Goal: Task Accomplishment & Management: Use online tool/utility

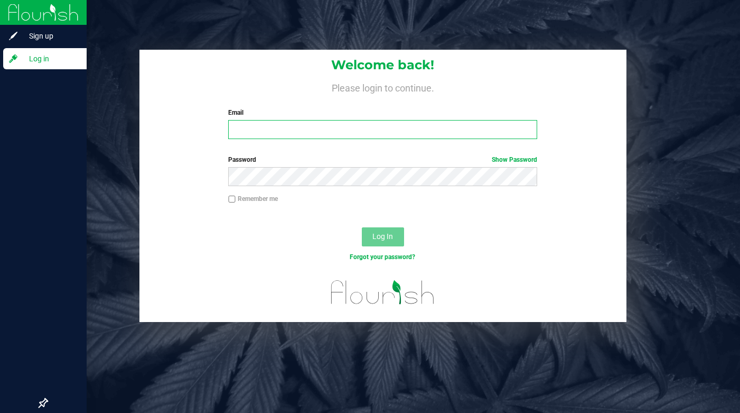
type input "lcousin@liveparallel.com"
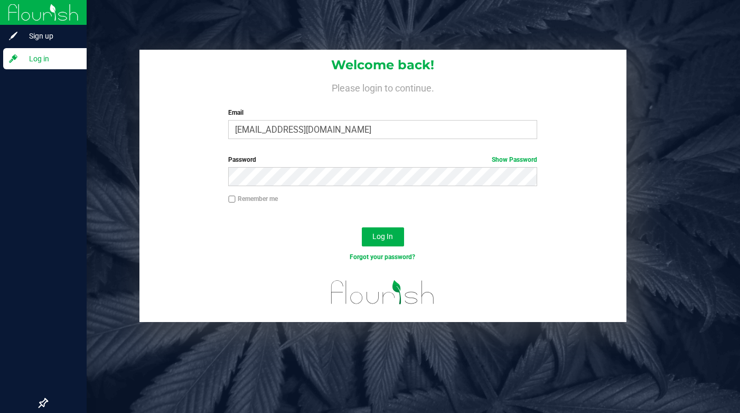
click at [47, 63] on span "Log in" at bounding box center [49, 58] width 63 height 13
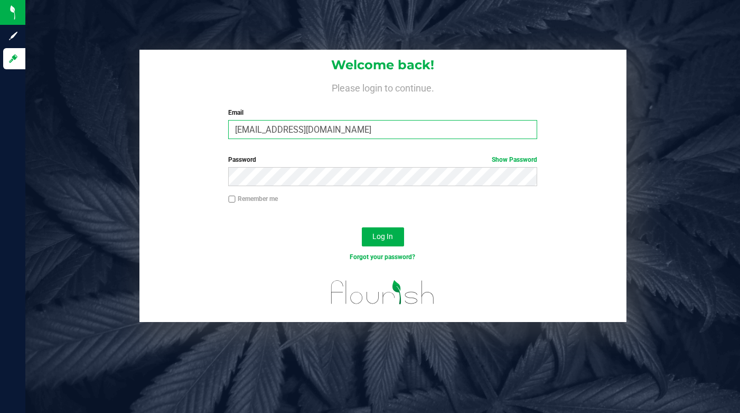
click at [249, 128] on input "[EMAIL_ADDRESS][DOMAIN_NAME]" at bounding box center [382, 129] width 309 height 19
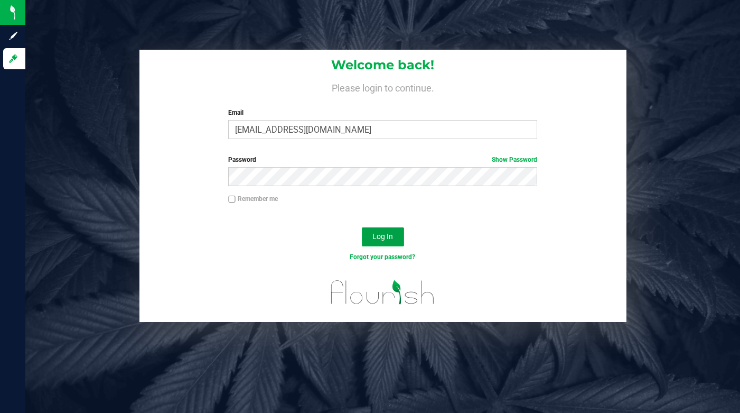
click at [382, 238] on span "Log In" at bounding box center [383, 236] width 21 height 8
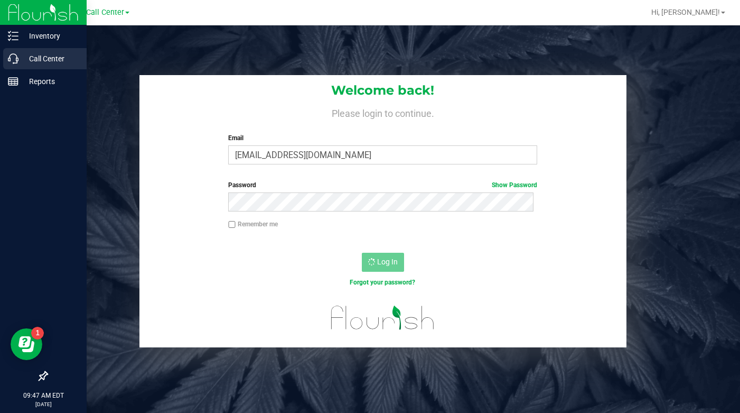
click at [51, 59] on p "Call Center" at bounding box center [49, 58] width 63 height 13
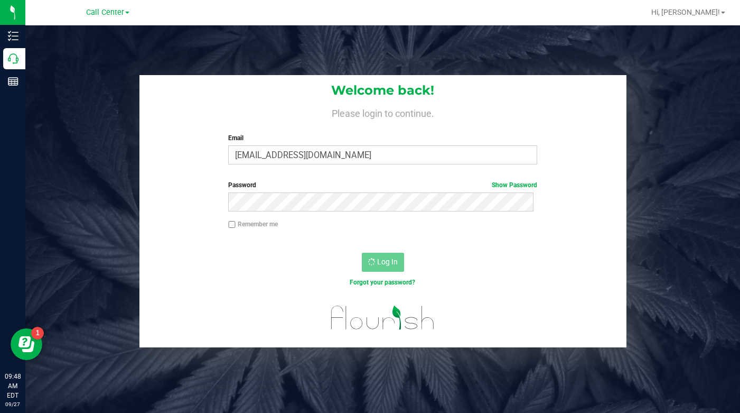
click at [681, 297] on div "Welcome back! Please login to continue. Email lcousin@liveparallel.com Required…" at bounding box center [382, 211] width 731 height 272
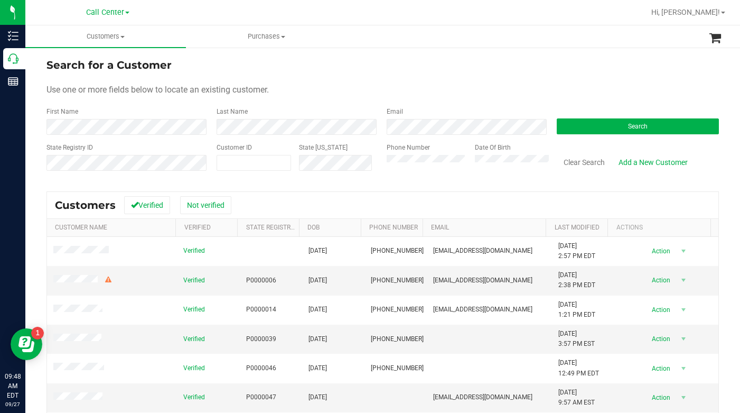
click at [559, 81] on form "Search for a Customer Use one or more fields below to locate an existing custom…" at bounding box center [383, 118] width 673 height 123
click at [252, 163] on span at bounding box center [254, 163] width 75 height 16
type input "611322"
click at [594, 124] on button "Search" at bounding box center [638, 126] width 162 height 16
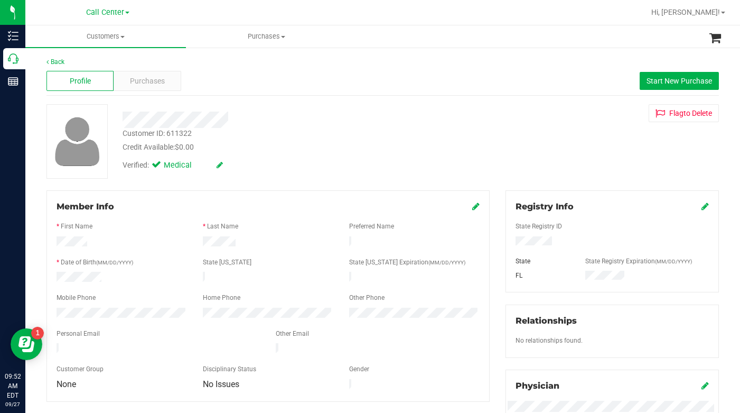
click at [586, 164] on div "Customer ID: 611322 Credit Available: $0.00 Verified: Medical Flag to Delete" at bounding box center [383, 141] width 689 height 75
click at [553, 165] on div "Customer ID: 611322 Credit Available: $0.00 Verified: Medical Flag to Delete" at bounding box center [383, 141] width 689 height 75
click at [575, 157] on div "Customer ID: 611322 Credit Available: $0.00 Verified: Medical Flag to Delete" at bounding box center [383, 141] width 689 height 75
click at [551, 166] on div "Customer ID: 611322 Credit Available: $0.00 Verified: Medical Flag to Delete" at bounding box center [383, 141] width 689 height 75
click at [539, 163] on div "Customer ID: 611322 Credit Available: $0.00 Verified: Medical Flag to Delete" at bounding box center [383, 141] width 689 height 75
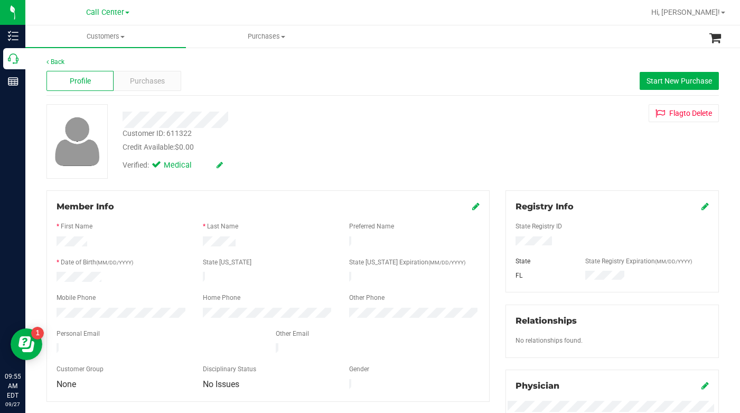
click at [541, 141] on div "Customer ID: 611322 Credit Available: $0.00 Verified: Medical Flag to Delete" at bounding box center [383, 141] width 689 height 75
click at [122, 39] on span "Customers" at bounding box center [105, 37] width 161 height 10
click at [61, 63] on span "All customers" at bounding box center [63, 63] width 76 height 9
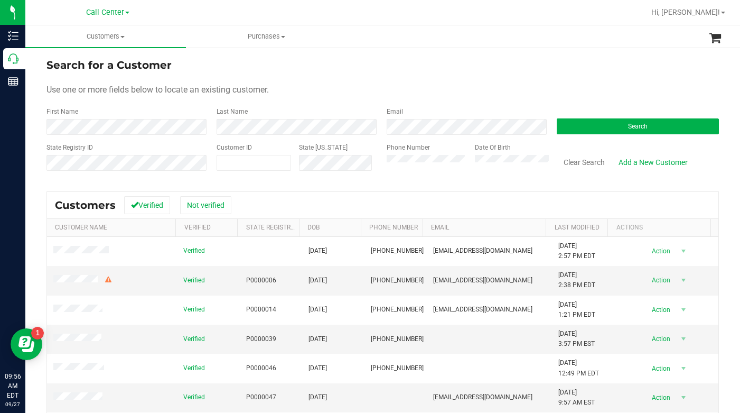
click at [564, 79] on form "Search for a Customer Use one or more fields below to locate an existing custom…" at bounding box center [383, 118] width 673 height 123
click at [261, 167] on span at bounding box center [254, 163] width 75 height 16
type input "557044"
click at [578, 131] on button "Search" at bounding box center [638, 126] width 162 height 16
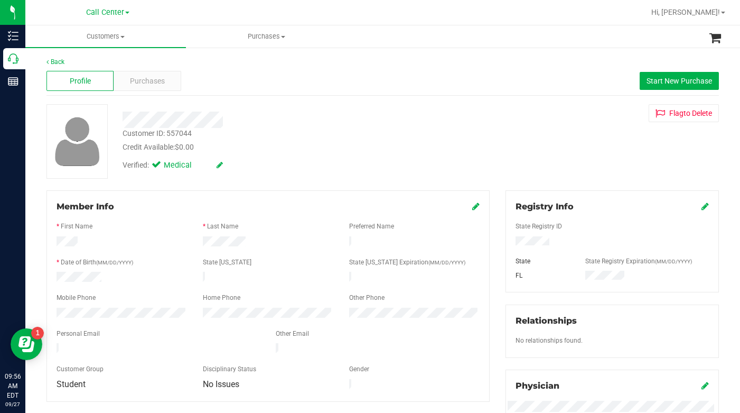
click at [538, 120] on div "Flag to Delete" at bounding box center [612, 113] width 229 height 18
click at [146, 81] on span "Purchases" at bounding box center [147, 81] width 35 height 11
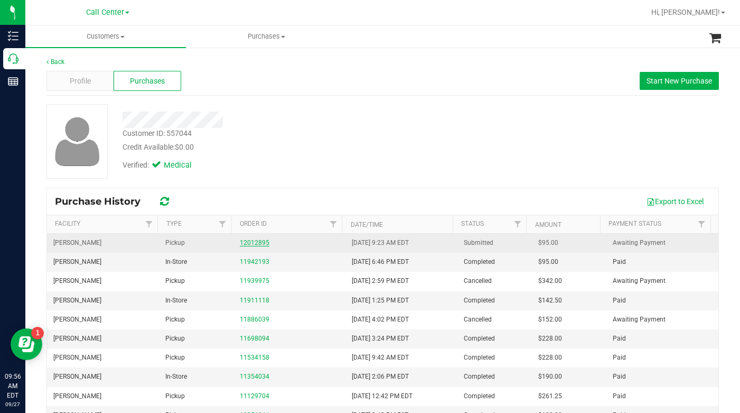
click at [252, 241] on link "12012895" at bounding box center [255, 242] width 30 height 7
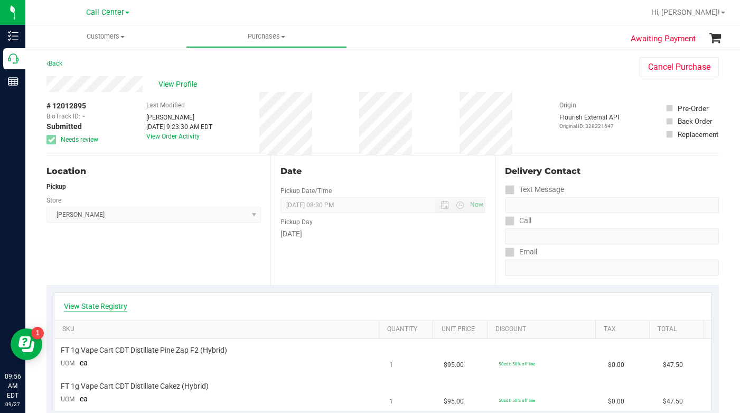
click at [95, 301] on link "View State Registry" at bounding box center [95, 306] width 63 height 11
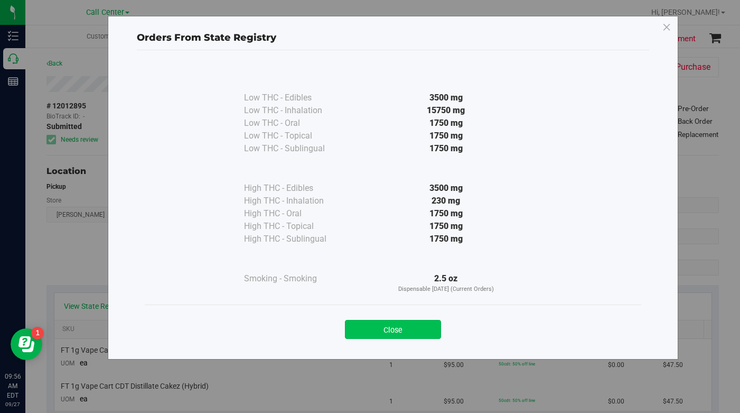
click at [384, 330] on button "Close" at bounding box center [393, 329] width 96 height 19
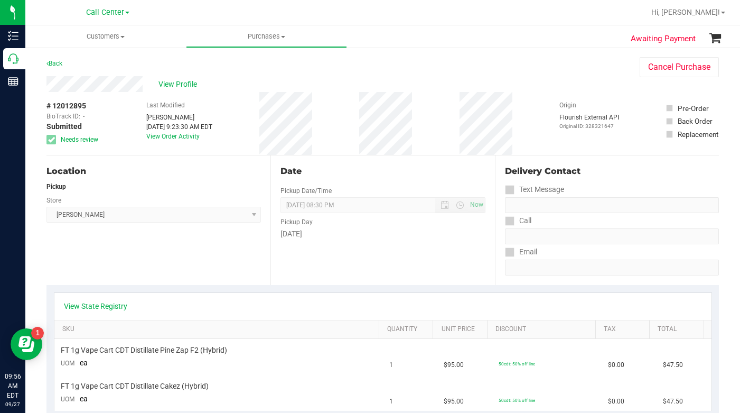
click at [566, 144] on div "Origin Flourish External API Original ID: 328321647" at bounding box center [590, 123] width 60 height 63
click at [540, 85] on div "View Profile" at bounding box center [333, 84] width 572 height 16
click at [555, 64] on div "Back Cancel Purchase" at bounding box center [383, 66] width 673 height 19
click at [160, 258] on div "Location Pickup Store Oviedo WC Select Store Bonita Springs WC Boynton Beach WC…" at bounding box center [159, 219] width 224 height 129
click at [577, 83] on div "View Profile" at bounding box center [333, 84] width 572 height 16
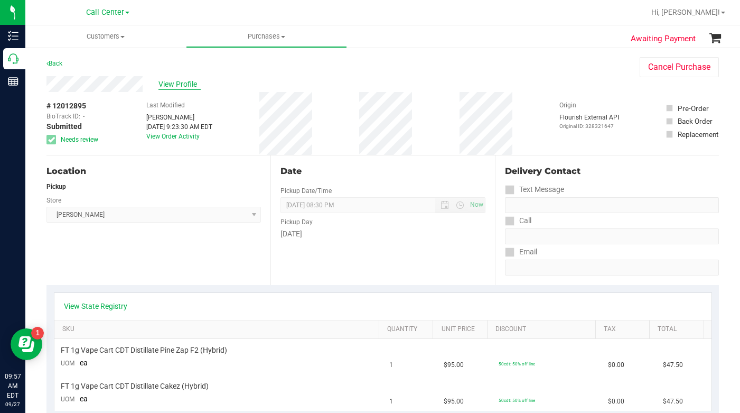
click at [178, 86] on span "View Profile" at bounding box center [180, 84] width 42 height 11
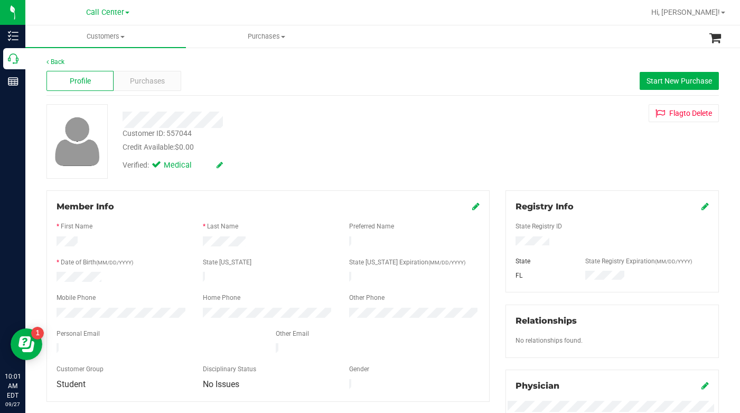
click at [557, 151] on div "Customer ID: 557044 Credit Available: $0.00 Verified: Medical Flag to Delete" at bounding box center [383, 141] width 689 height 75
click at [123, 38] on span "Customers" at bounding box center [105, 37] width 161 height 10
click at [53, 64] on span "All customers" at bounding box center [63, 63] width 76 height 9
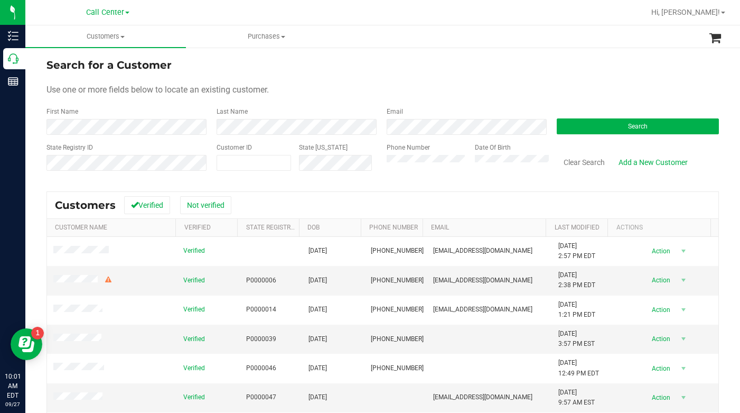
click at [599, 72] on div "Search for a Customer" at bounding box center [383, 65] width 673 height 16
click at [590, 132] on button "Search" at bounding box center [638, 126] width 162 height 16
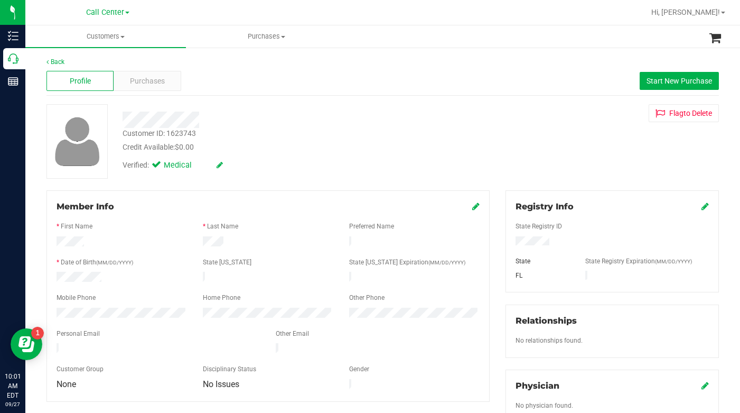
click at [473, 208] on icon at bounding box center [475, 206] width 7 height 8
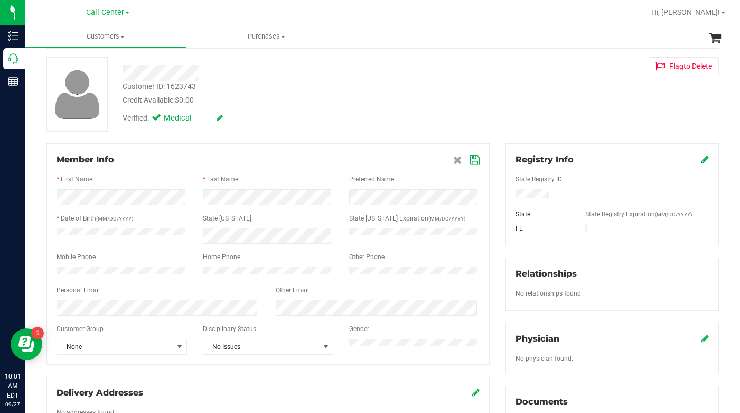
scroll to position [106, 0]
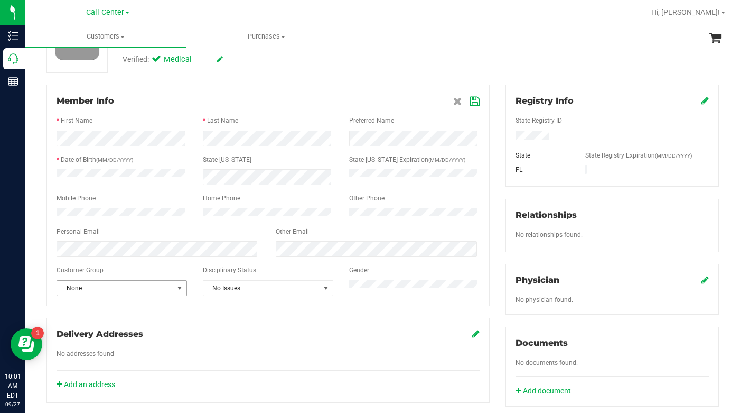
click at [178, 292] on span "select" at bounding box center [179, 288] width 8 height 8
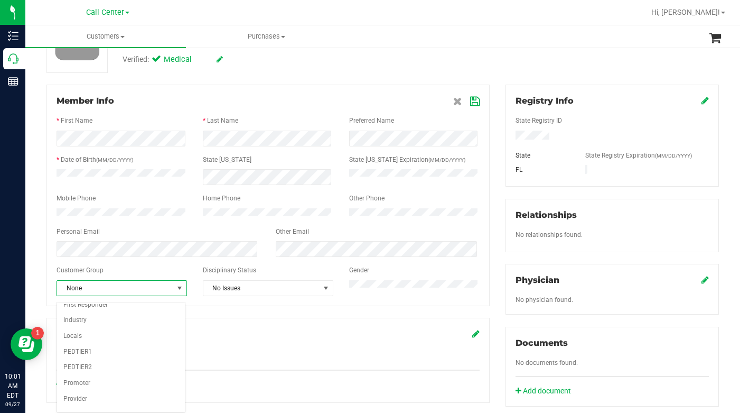
scroll to position [130, 0]
click at [86, 342] on li "Seniors" at bounding box center [121, 339] width 128 height 16
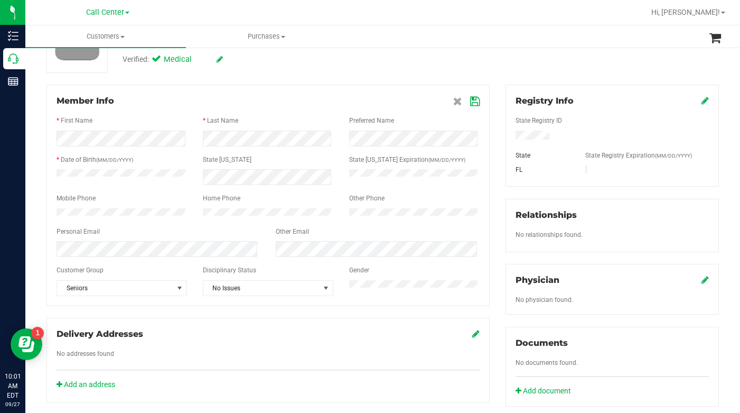
click at [471, 101] on icon at bounding box center [475, 101] width 10 height 8
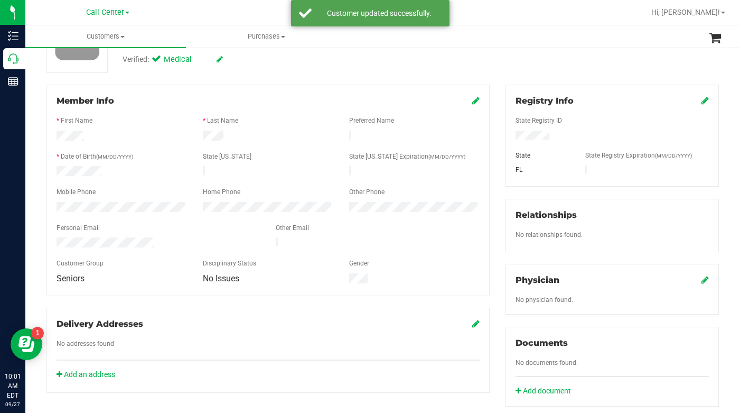
scroll to position [0, 0]
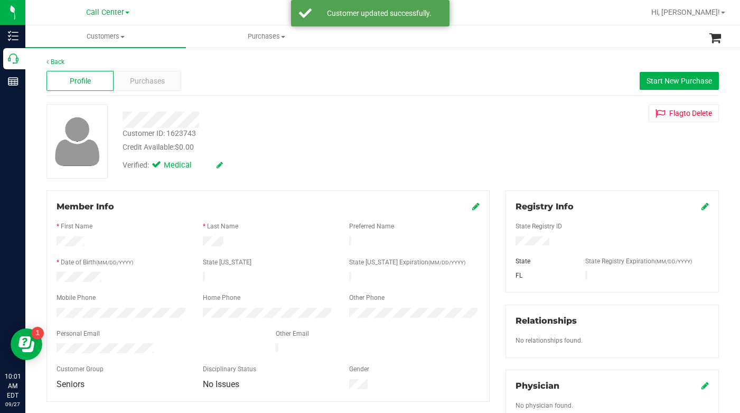
click at [327, 166] on div "Verified: Medical" at bounding box center [287, 164] width 345 height 23
click at [142, 83] on span "Purchases" at bounding box center [147, 81] width 35 height 11
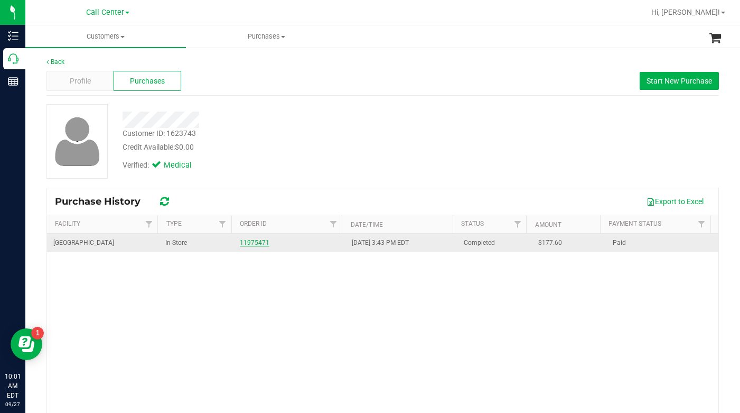
click at [250, 244] on link "11975471" at bounding box center [255, 242] width 30 height 7
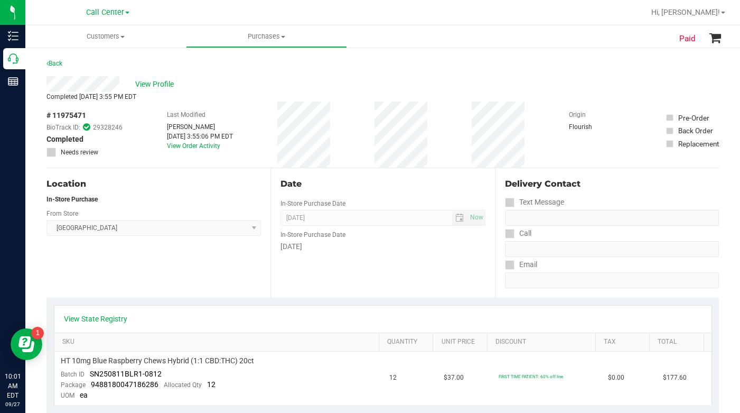
click at [217, 271] on div "Location In-Store Purchase From Store Delray Beach WC Select Store Bonita Sprin…" at bounding box center [159, 232] width 224 height 129
click at [105, 322] on link "View State Registry" at bounding box center [95, 318] width 63 height 11
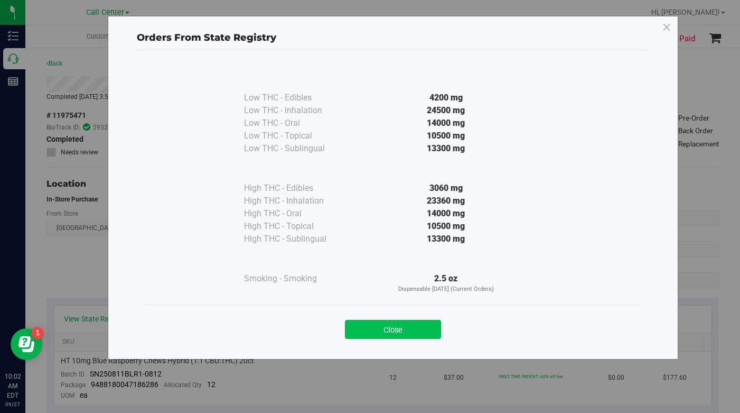
click at [366, 332] on button "Close" at bounding box center [393, 329] width 96 height 19
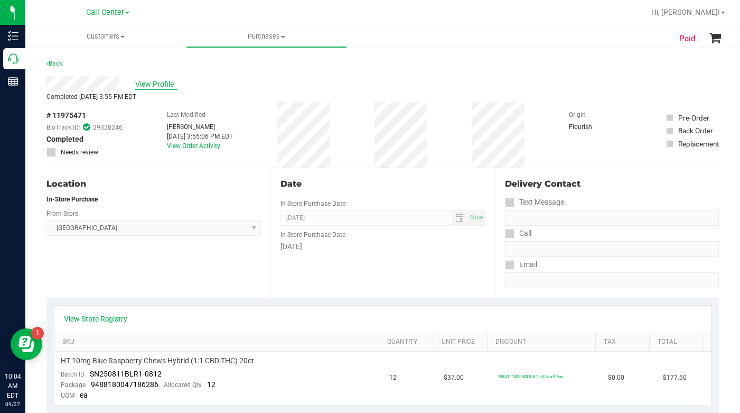
click at [153, 86] on span "View Profile" at bounding box center [156, 84] width 42 height 11
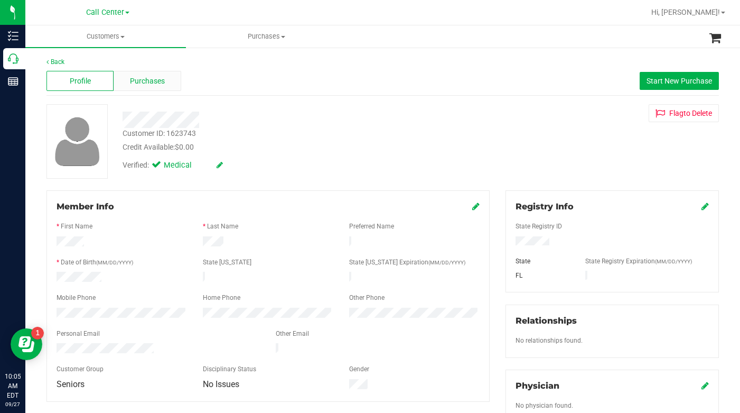
click at [139, 81] on span "Purchases" at bounding box center [147, 81] width 35 height 11
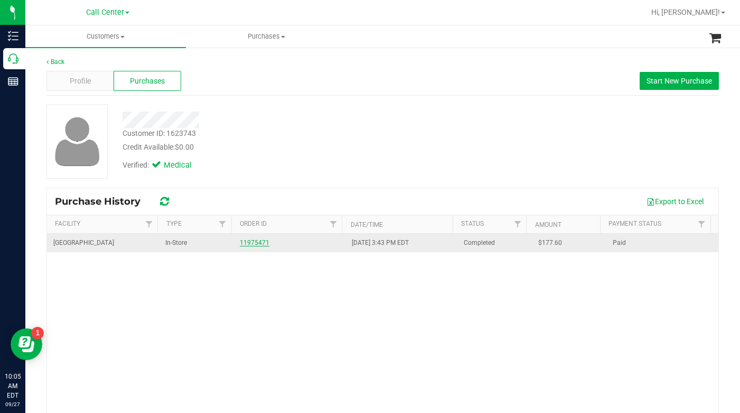
click at [255, 243] on link "11975471" at bounding box center [255, 242] width 30 height 7
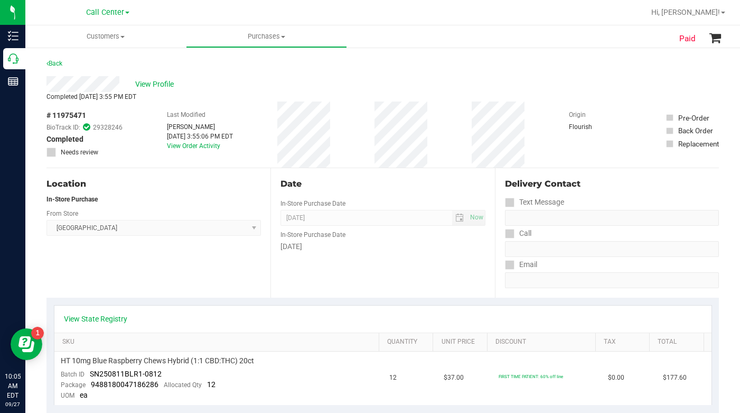
scroll to position [106, 0]
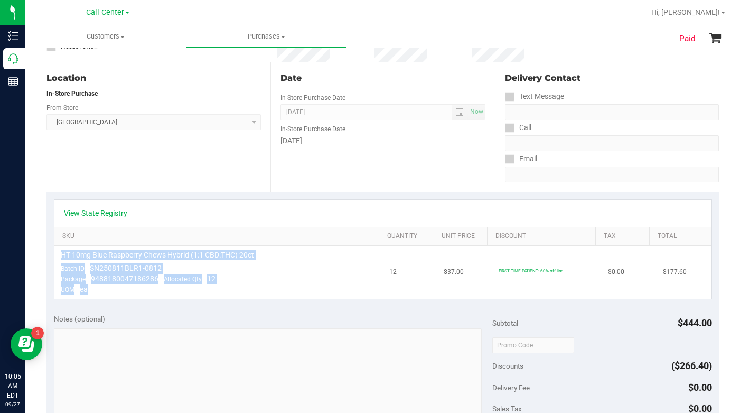
drag, startPoint x: 62, startPoint y: 255, endPoint x: 243, endPoint y: 291, distance: 184.8
click at [276, 285] on td "HT 10mg Blue Raspberry Chews Hybrid (1:1 CBD:THC) 20ct Batch ID SN250811BLR1-08…" at bounding box center [218, 272] width 329 height 53
copy td "HT 10mg Blue Raspberry Chews Hybrid (1:1 CBD:THC) 20ct Batch ID SN250811BLR1-08…"
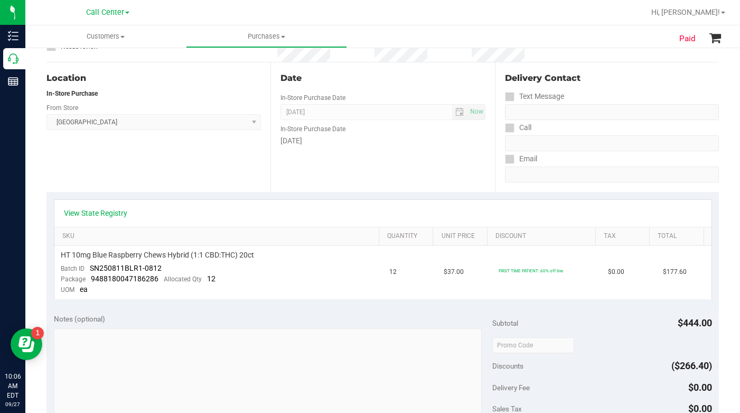
drag, startPoint x: 15, startPoint y: 133, endPoint x: 540, endPoint y: 337, distance: 563.2
click at [593, 356] on div "Discounts ($266.40)" at bounding box center [601, 365] width 219 height 19
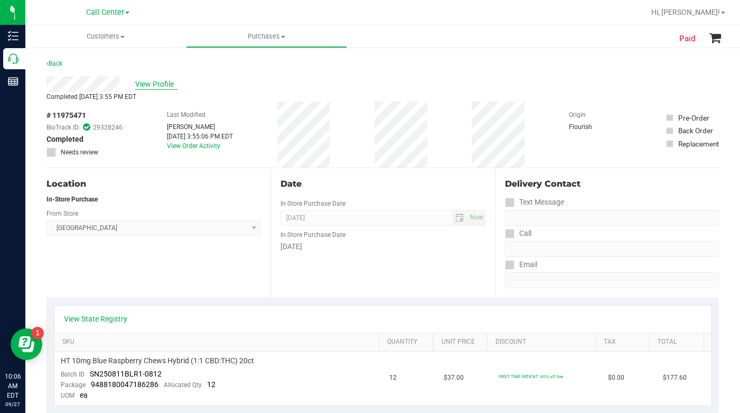
click at [157, 87] on span "View Profile" at bounding box center [156, 84] width 42 height 11
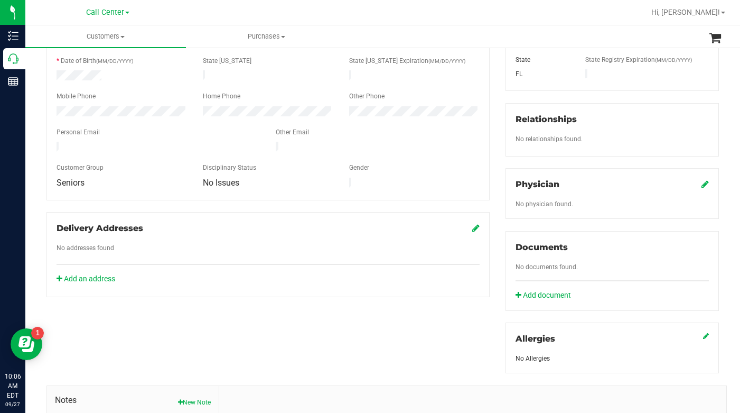
scroll to position [317, 0]
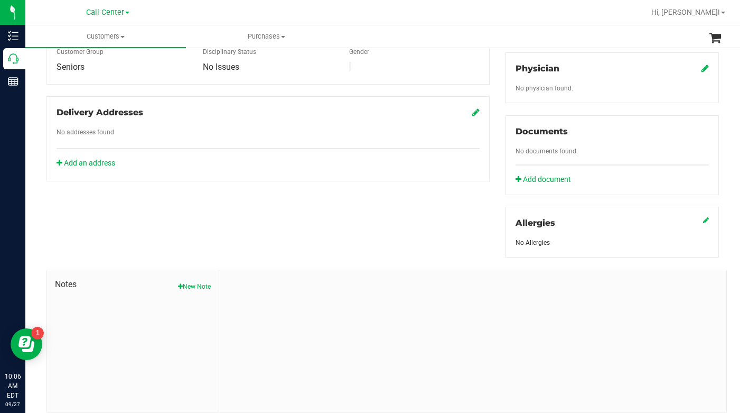
click at [199, 287] on button "New Note" at bounding box center [194, 287] width 33 height 10
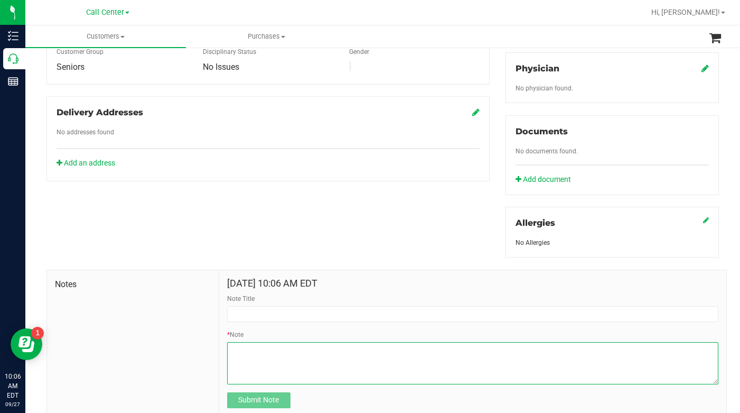
click at [237, 345] on textarea "* Note" at bounding box center [472, 363] width 491 height 42
paste textarea "HT 10mg Blue Raspberry Chews Hybrid (1:1 CBD:THC) 20ct Batch IDSN250811BLR1-081…"
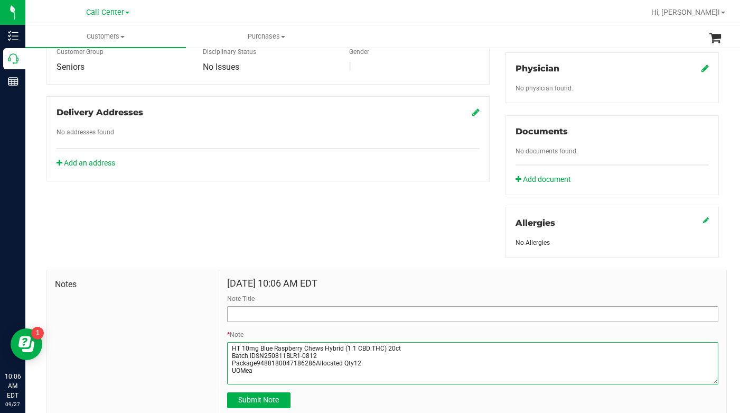
type textarea "HT 10mg Blue Raspberry Chews Hybrid (1:1 CBD:THC) 20ct Batch IDSN250811BLR1-081…"
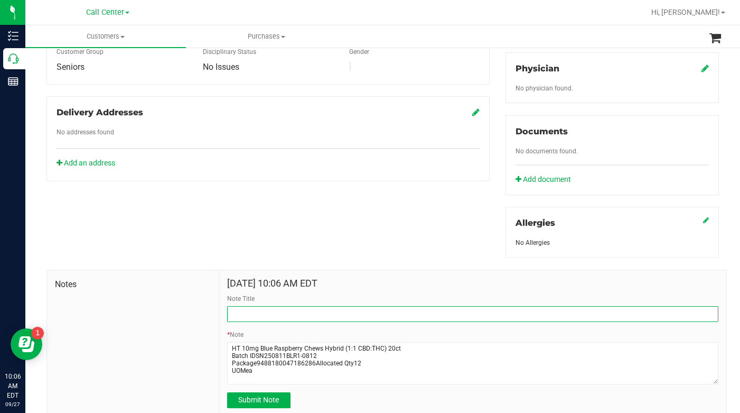
click at [238, 309] on input "Note Title" at bounding box center [472, 314] width 491 height 16
type input "Empty package Chews"
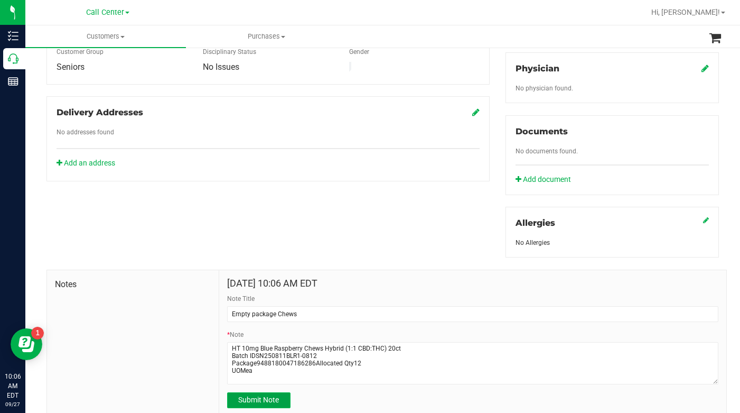
click at [276, 405] on button "Submit Note" at bounding box center [258, 400] width 63 height 16
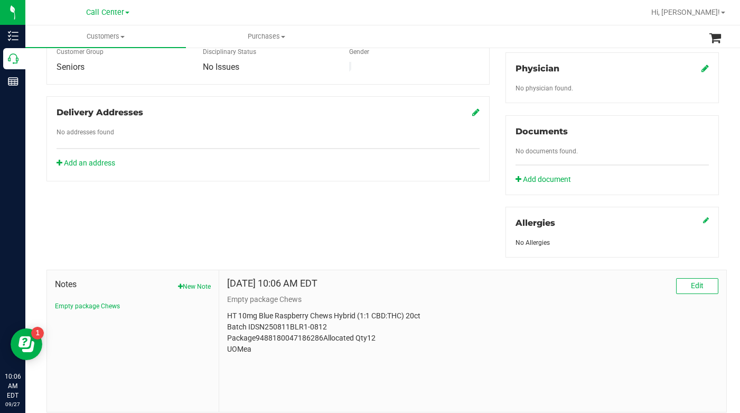
drag, startPoint x: 552, startPoint y: 311, endPoint x: 546, endPoint y: 312, distance: 5.9
click at [552, 311] on p "HT 10mg Blue Raspberry Chews Hybrid (1:1 CBD:THC) 20ct Batch IDSN250811BLR1-081…" at bounding box center [472, 332] width 491 height 44
click at [691, 286] on span "Edit" at bounding box center [697, 285] width 13 height 8
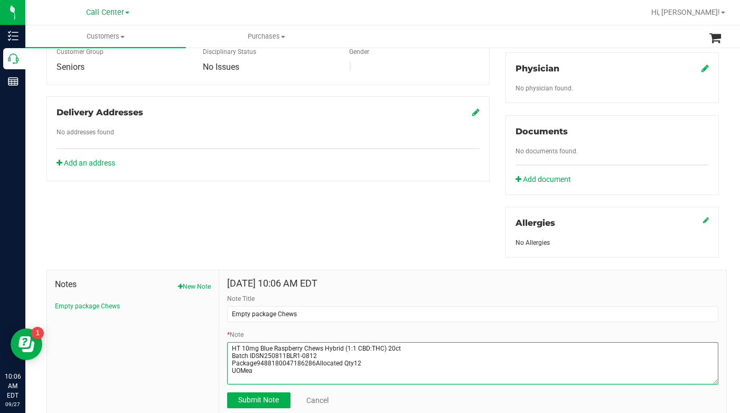
click at [230, 346] on textarea "* Note" at bounding box center [472, 363] width 491 height 42
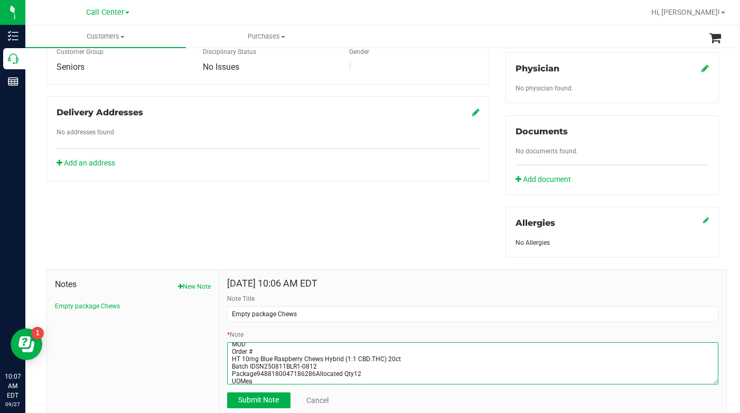
scroll to position [15, 0]
click at [311, 371] on textarea "* Note" at bounding box center [472, 363] width 491 height 42
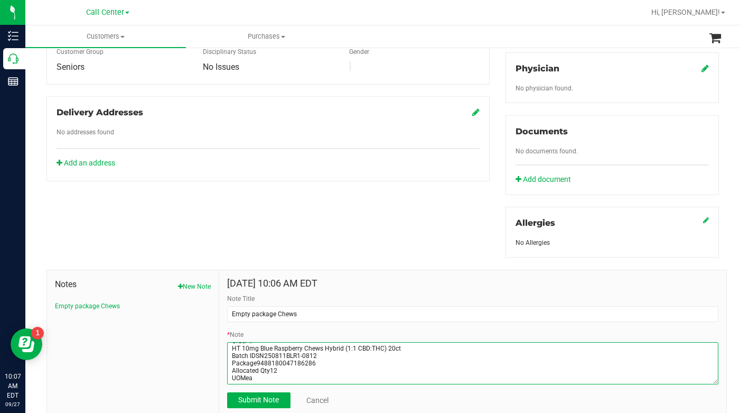
click at [263, 378] on textarea "* Note" at bounding box center [472, 363] width 491 height 42
type textarea "Patient called CCare to say that he has an unopened pkg of Chews that are compl…"
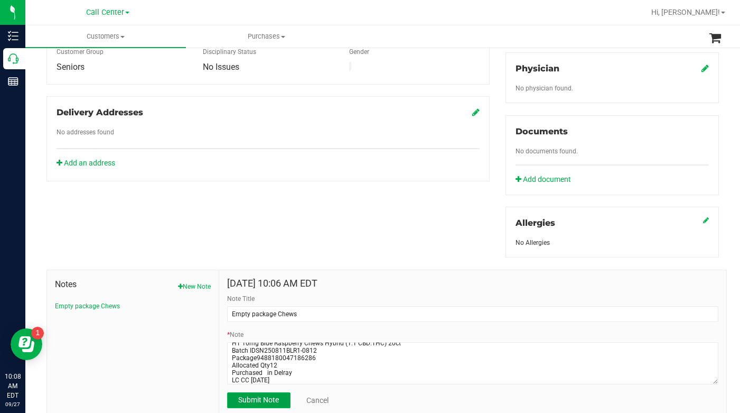
click at [269, 402] on span "Submit Note" at bounding box center [258, 399] width 41 height 8
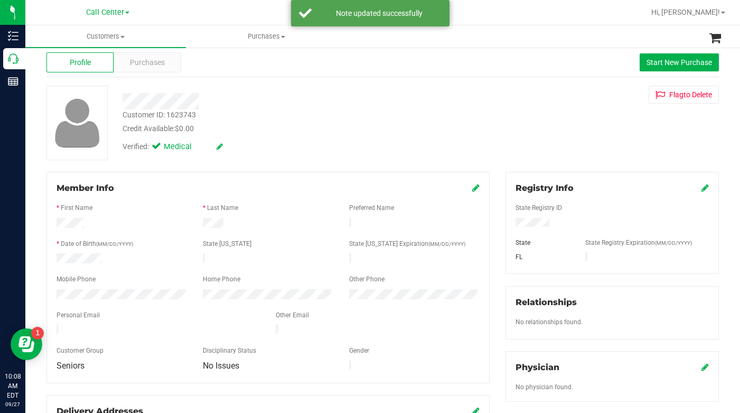
scroll to position [0, 0]
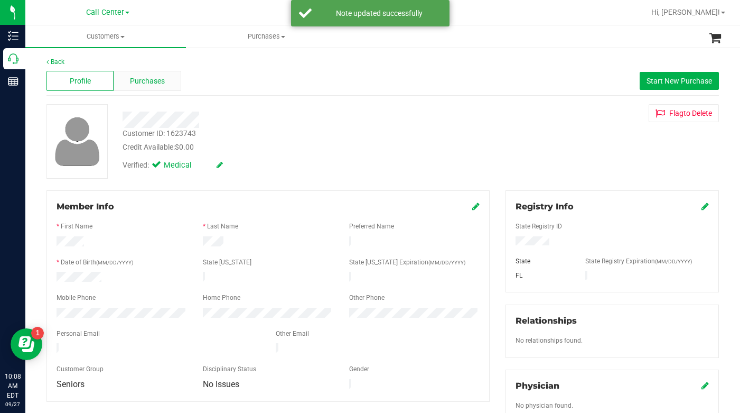
click at [148, 81] on span "Purchases" at bounding box center [147, 81] width 35 height 11
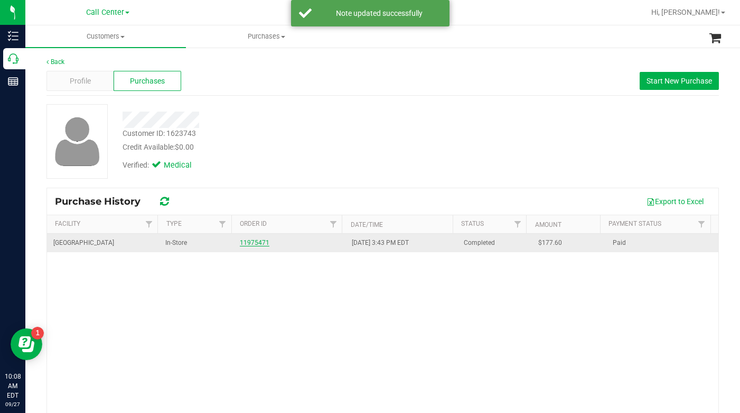
click at [249, 246] on link "11975471" at bounding box center [255, 242] width 30 height 7
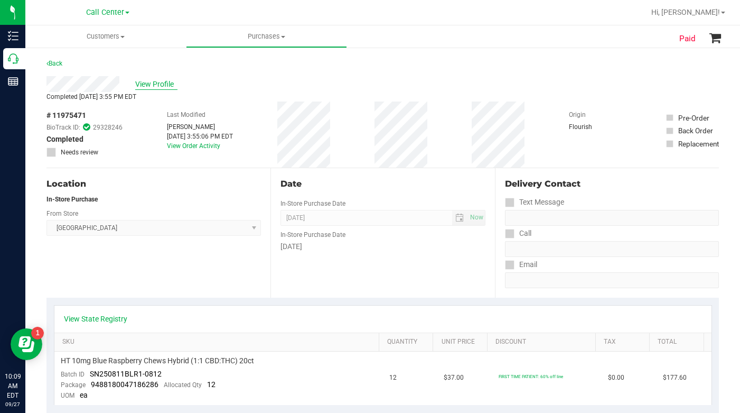
click at [153, 81] on span "View Profile" at bounding box center [156, 84] width 42 height 11
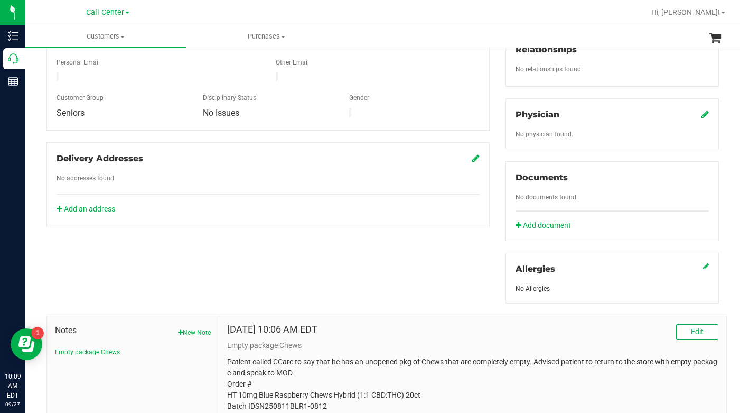
scroll to position [356, 0]
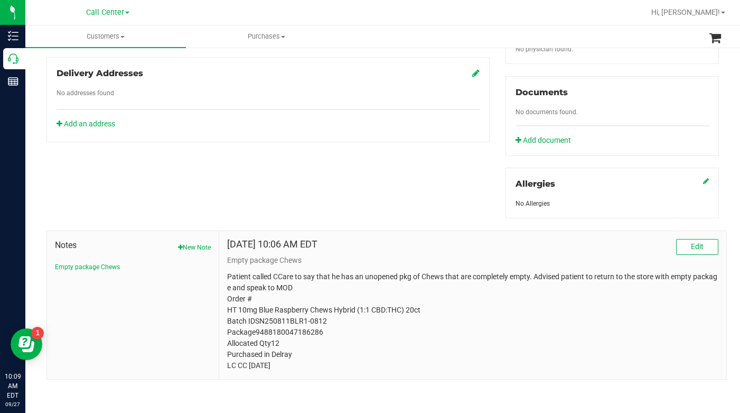
click at [262, 299] on p "Patient called CCare to say that he has an unopened pkg of Chews that are compl…" at bounding box center [472, 321] width 491 height 100
click at [254, 298] on p "Patient called CCare to say that he has an unopened pkg of Chews that are compl…" at bounding box center [472, 321] width 491 height 100
click at [691, 244] on span "Edit" at bounding box center [697, 246] width 13 height 8
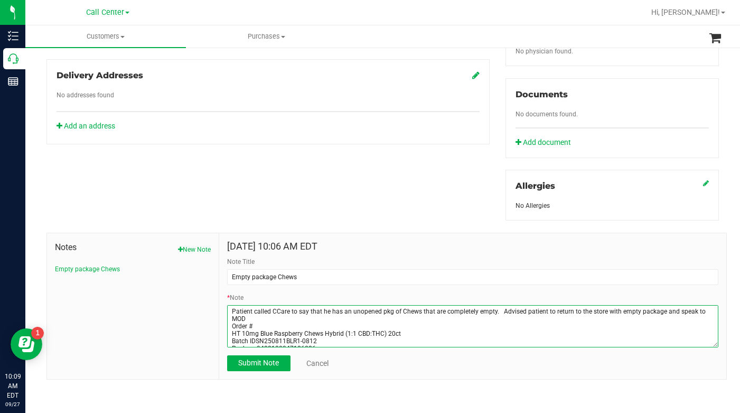
click at [257, 326] on textarea "* Note" at bounding box center [472, 326] width 491 height 42
paste textarea "HT 10mg Blue Raspberry Chews Hybrid (1:1 CBD:THC) 20ct Batch IDSN250811BLR1-081…"
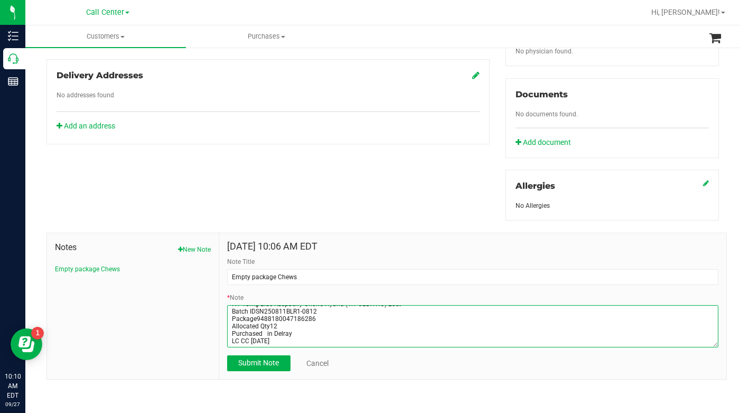
scroll to position [0, 0]
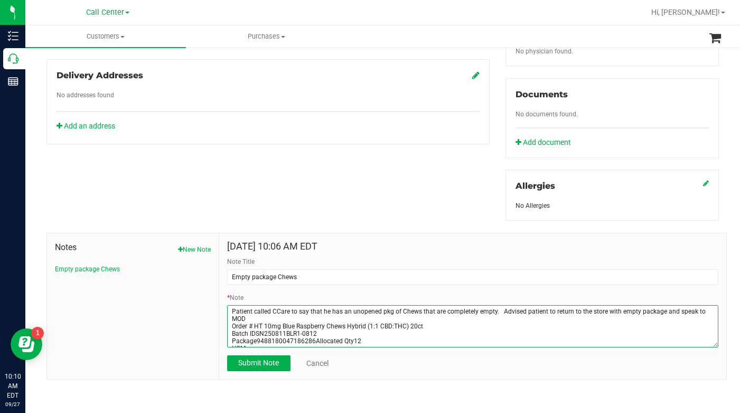
drag, startPoint x: 252, startPoint y: 324, endPoint x: 340, endPoint y: 332, distance: 88.6
click at [340, 332] on textarea "* Note" at bounding box center [472, 326] width 491 height 42
drag, startPoint x: 233, startPoint y: 336, endPoint x: 357, endPoint y: 331, distance: 123.7
click at [357, 331] on textarea "* Note" at bounding box center [472, 326] width 491 height 42
click at [275, 338] on textarea "* Note" at bounding box center [472, 326] width 491 height 42
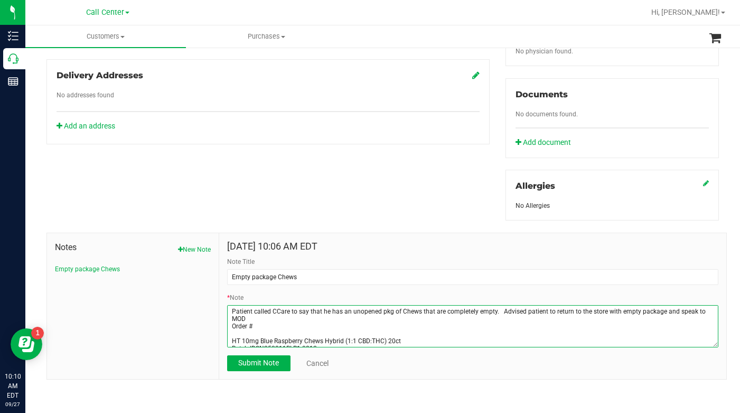
type textarea "Patient called CCare to say that he has an unopened pkg of Chews that are compl…"
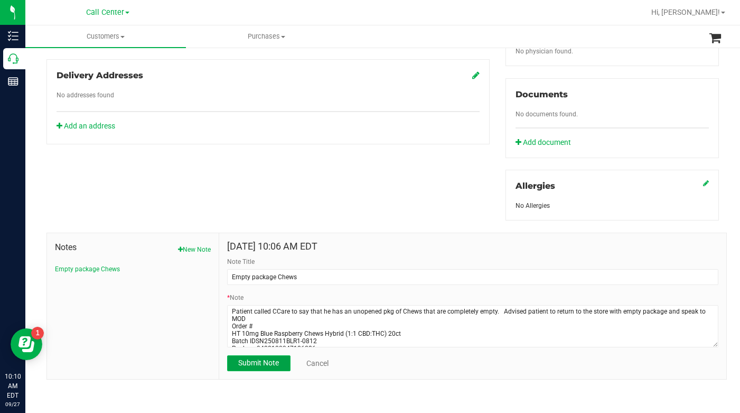
click at [249, 366] on button "Submit Note" at bounding box center [258, 363] width 63 height 16
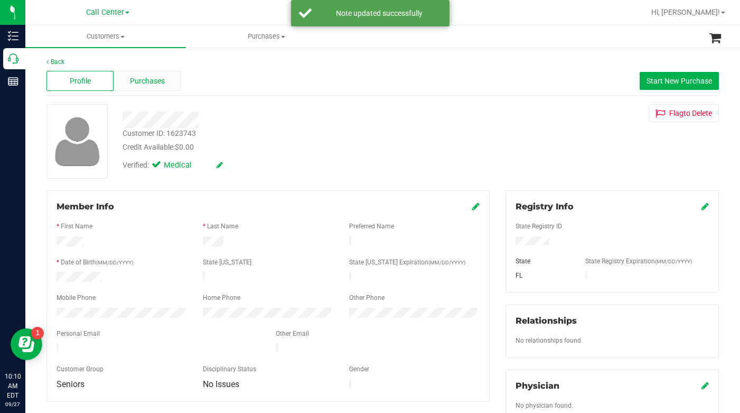
click at [144, 80] on span "Purchases" at bounding box center [147, 81] width 35 height 11
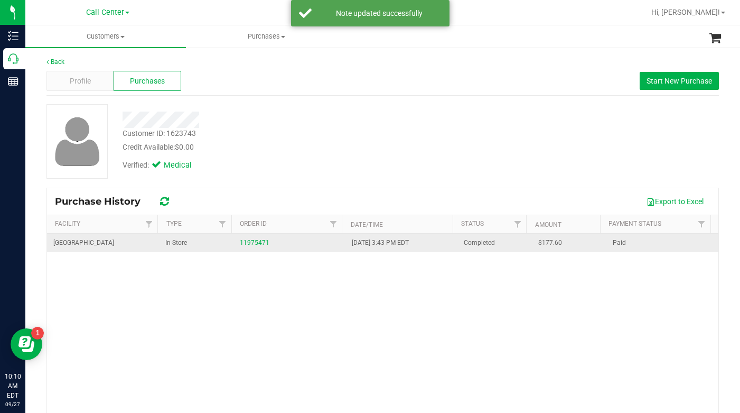
click at [67, 250] on td "[GEOGRAPHIC_DATA]" at bounding box center [103, 243] width 112 height 18
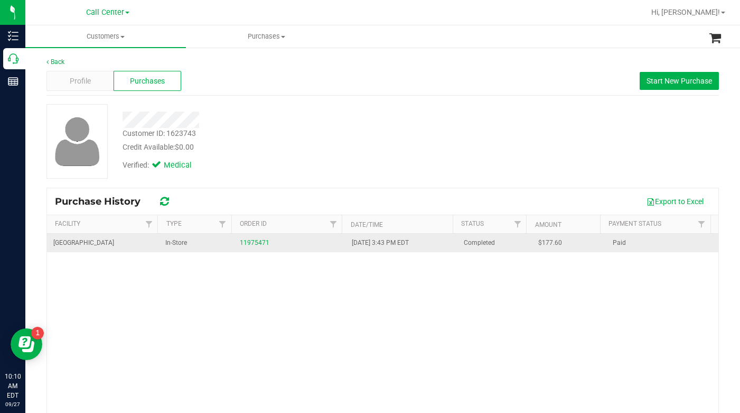
click at [172, 244] on span "In-Store" at bounding box center [176, 243] width 22 height 10
click at [247, 246] on link "11975471" at bounding box center [255, 242] width 30 height 7
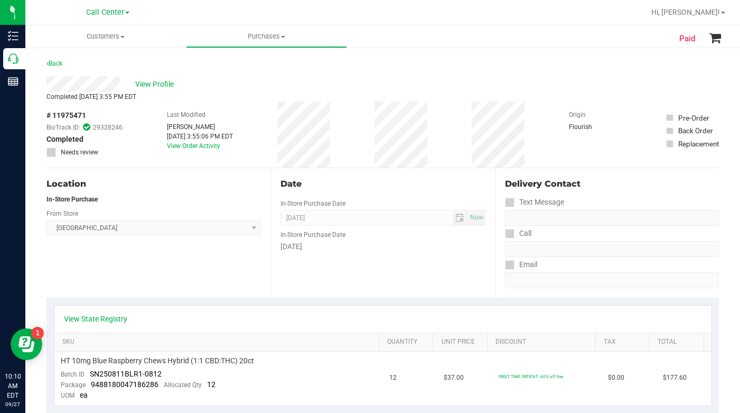
click at [59, 113] on span "# 11975471" at bounding box center [67, 115] width 40 height 11
copy div "# 11975471"
click at [159, 81] on span "View Profile" at bounding box center [156, 84] width 42 height 11
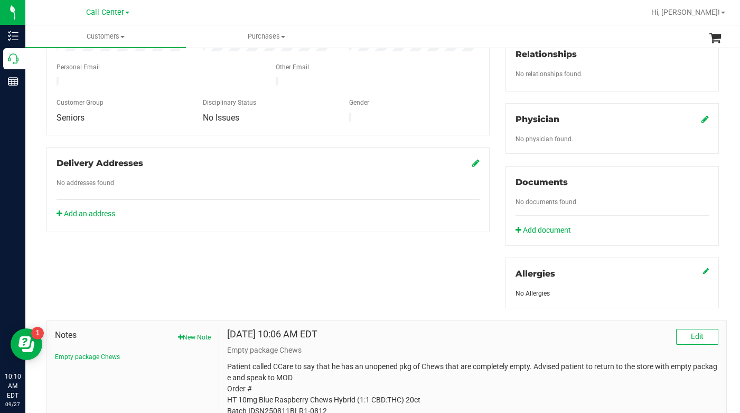
scroll to position [356, 0]
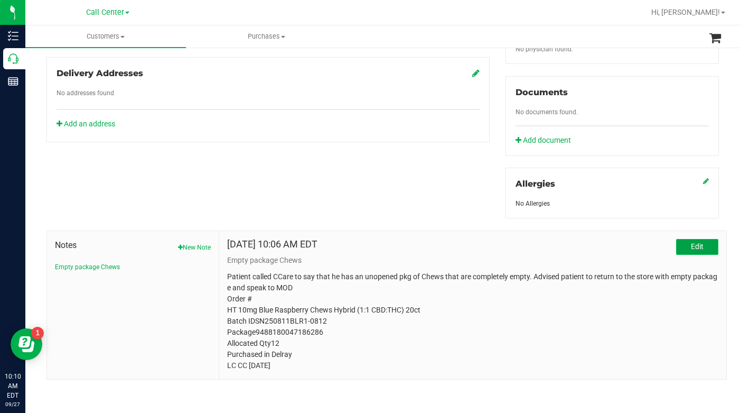
click at [699, 247] on button "Edit" at bounding box center [697, 247] width 42 height 16
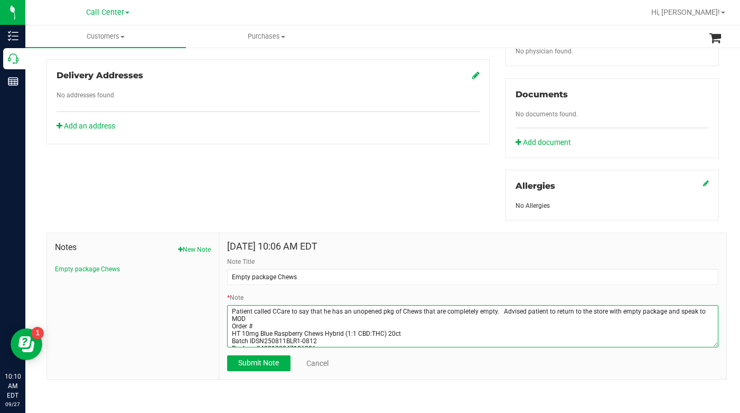
click at [256, 323] on textarea "* Note" at bounding box center [472, 326] width 491 height 42
paste textarea "# 11975471"
click at [230, 339] on textarea "* Note" at bounding box center [472, 326] width 491 height 42
type textarea "Patient called CCare to say that he has an unopened pkg of Chews that are compl…"
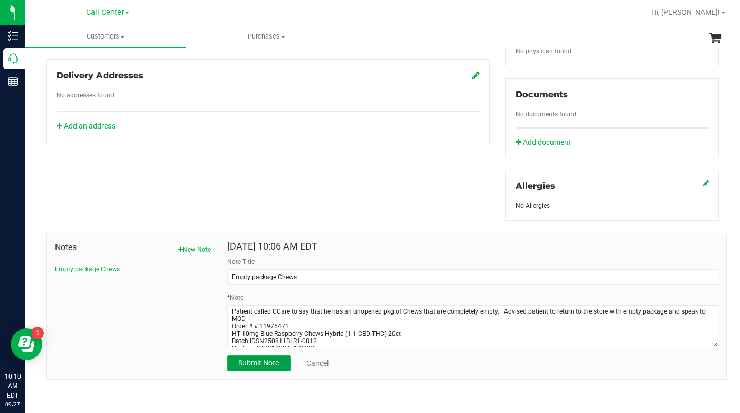
click at [252, 366] on span "Submit Note" at bounding box center [258, 362] width 41 height 8
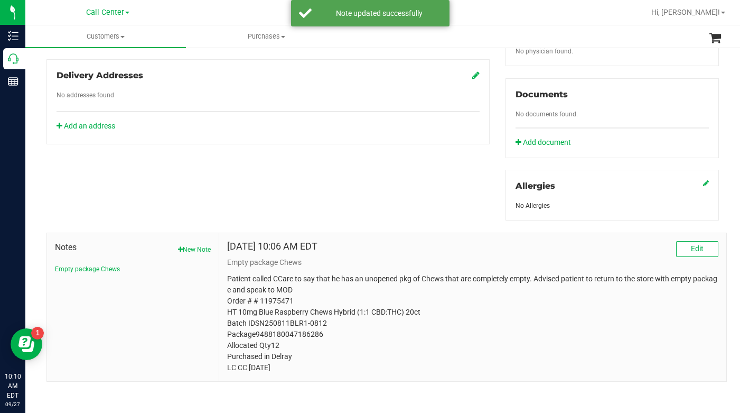
scroll to position [356, 0]
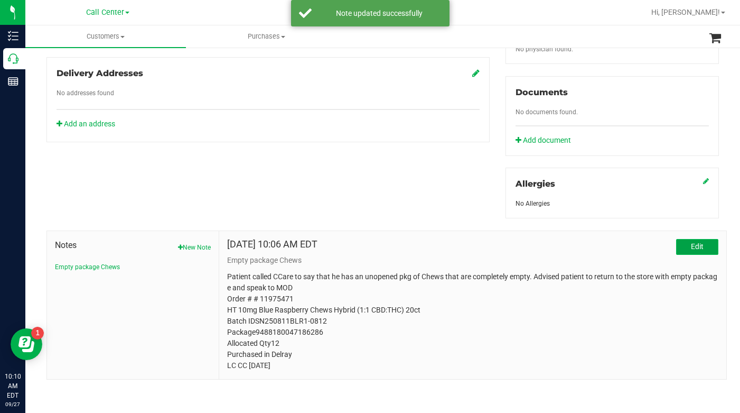
click at [695, 247] on span "Edit" at bounding box center [697, 246] width 13 height 8
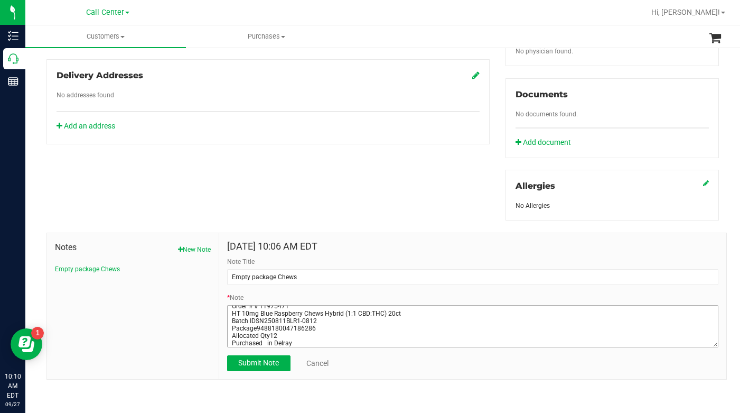
scroll to position [30, 0]
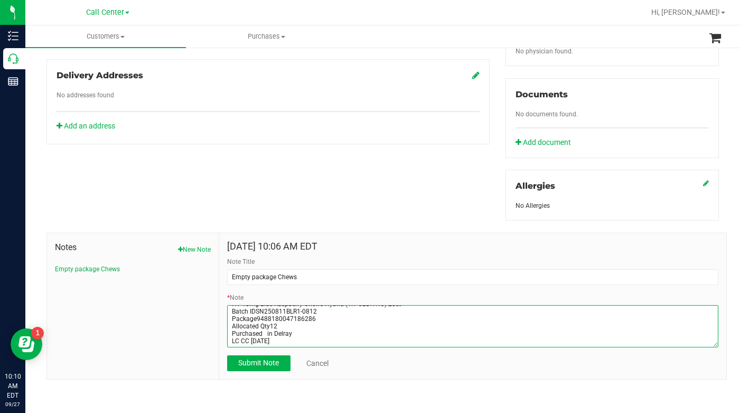
click at [304, 331] on textarea "* Note" at bounding box center [472, 326] width 491 height 42
type textarea "Patient called CCare to say that he has an unopened pkg of Chews that are compl…"
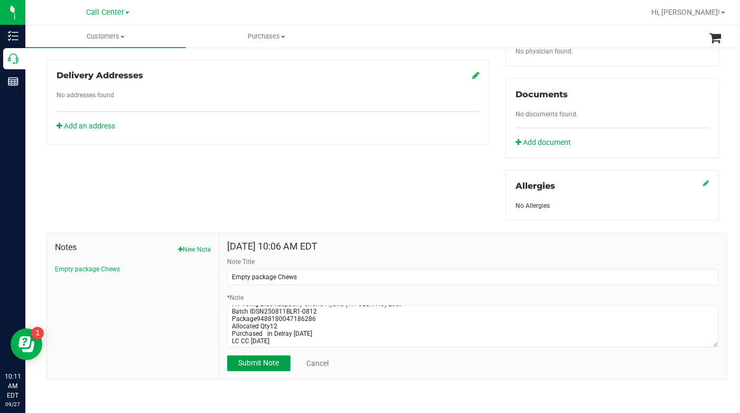
click at [245, 367] on button "Submit Note" at bounding box center [258, 363] width 63 height 16
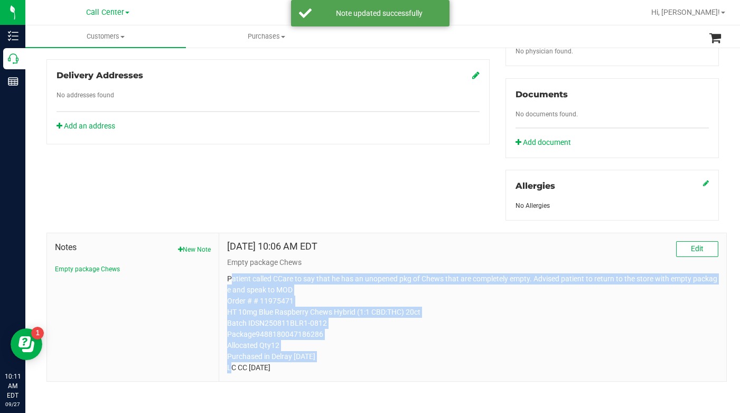
drag, startPoint x: 228, startPoint y: 278, endPoint x: 334, endPoint y: 355, distance: 131.0
click at [334, 355] on p "Patient called CCare to say that he has an unopened pkg of Chews that are compl…" at bounding box center [472, 323] width 491 height 100
click at [299, 336] on p "Patient called CCare to say that he has an unopened pkg of Chews that are compl…" at bounding box center [472, 323] width 491 height 100
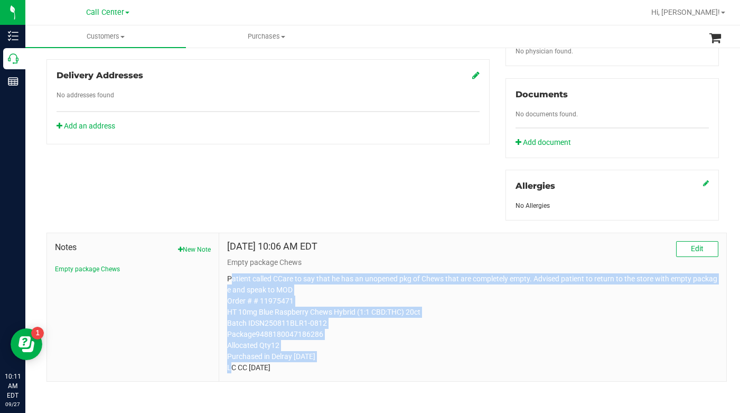
drag, startPoint x: 226, startPoint y: 278, endPoint x: 323, endPoint y: 371, distance: 134.5
click at [323, 371] on p "Patient called CCare to say that he has an unopened pkg of Chews that are compl…" at bounding box center [472, 323] width 491 height 100
copy p "Patient called CCare to say that he has an unopened pkg of Chews that are compl…"
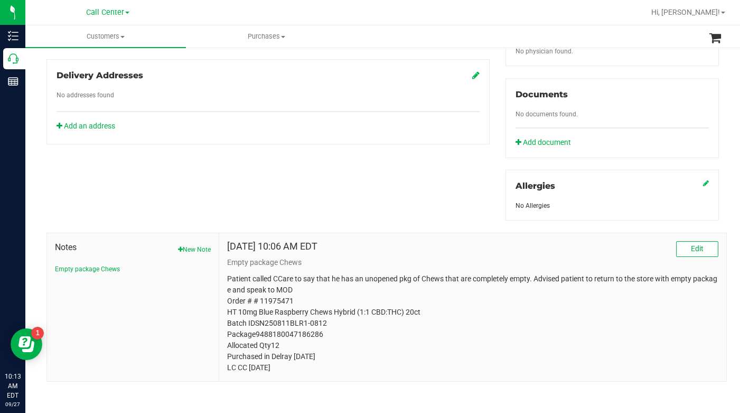
click at [507, 252] on div "Sep 27, 2025 10:06 AM EDT Edit" at bounding box center [472, 249] width 491 height 16
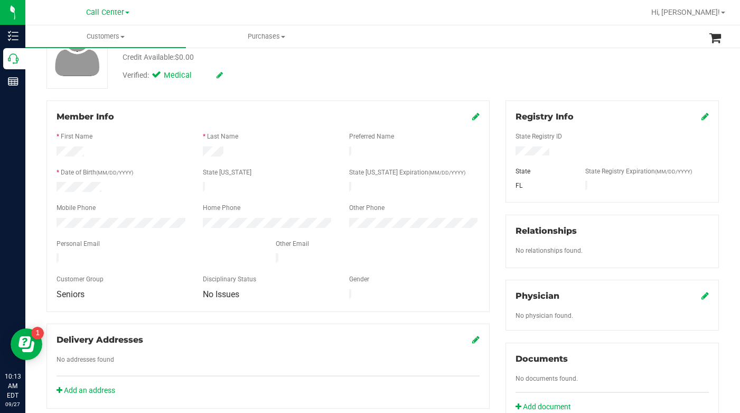
scroll to position [0, 0]
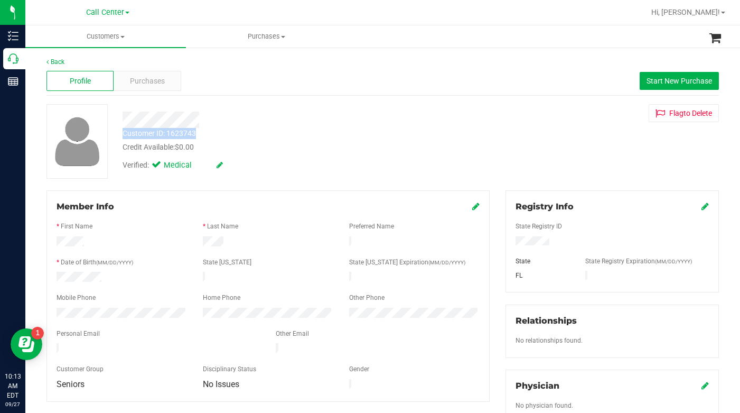
drag, startPoint x: 167, startPoint y: 127, endPoint x: 225, endPoint y: 134, distance: 58.5
click at [225, 134] on div "Customer ID: 1623743 Credit Available: $0.00" at bounding box center [287, 140] width 345 height 25
click at [218, 134] on div "Customer ID: 1623743 Credit Available: $0.00" at bounding box center [287, 140] width 345 height 25
drag, startPoint x: 168, startPoint y: 130, endPoint x: 206, endPoint y: 133, distance: 37.7
click at [206, 133] on div "Customer ID: 1623743 Credit Available: $0.00" at bounding box center [287, 140] width 345 height 25
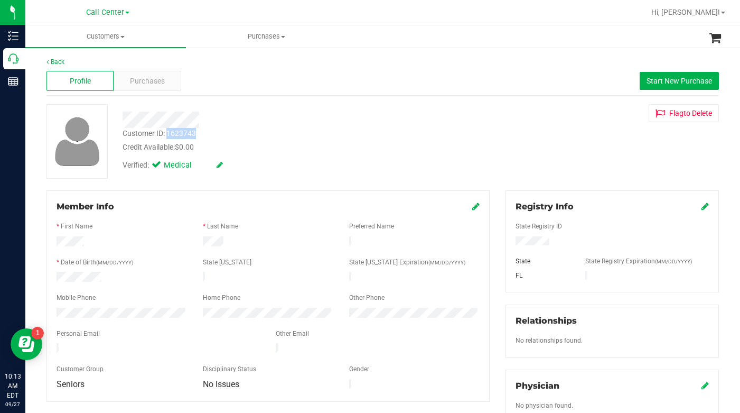
copy div "1623743"
drag, startPoint x: 637, startPoint y: 237, endPoint x: 592, endPoint y: 240, distance: 45.0
click at [636, 237] on div at bounding box center [612, 242] width 209 height 12
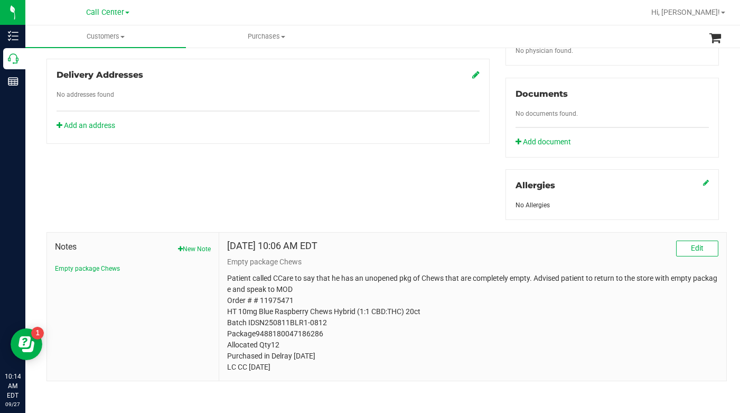
scroll to position [356, 0]
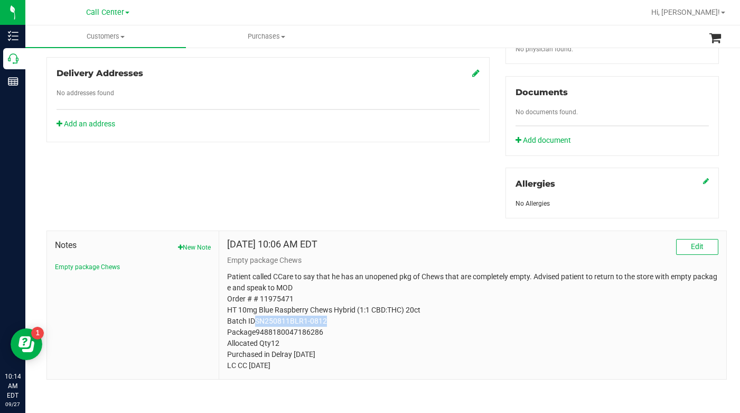
drag, startPoint x: 253, startPoint y: 319, endPoint x: 327, endPoint y: 319, distance: 74.5
click at [327, 319] on p "Patient called CCare to say that he has an unopened pkg of Chews that are compl…" at bounding box center [472, 321] width 491 height 100
copy p "SN250811BLR1-0812"
click at [589, 350] on p "Patient called CCare to say that he has an unopened pkg of Chews that are compl…" at bounding box center [472, 321] width 491 height 100
click at [228, 276] on p "Patient called CCare to say that he has an unopened pkg of Chews that are compl…" at bounding box center [472, 321] width 491 height 100
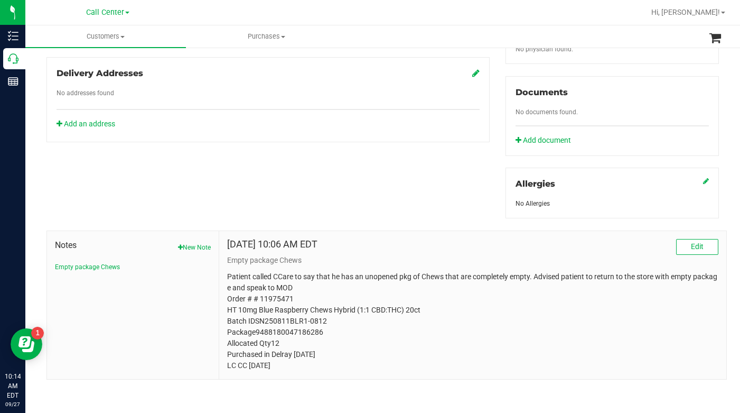
click at [227, 278] on p "Patient called CCare to say that he has an unopened pkg of Chews that are compl…" at bounding box center [472, 321] width 491 height 100
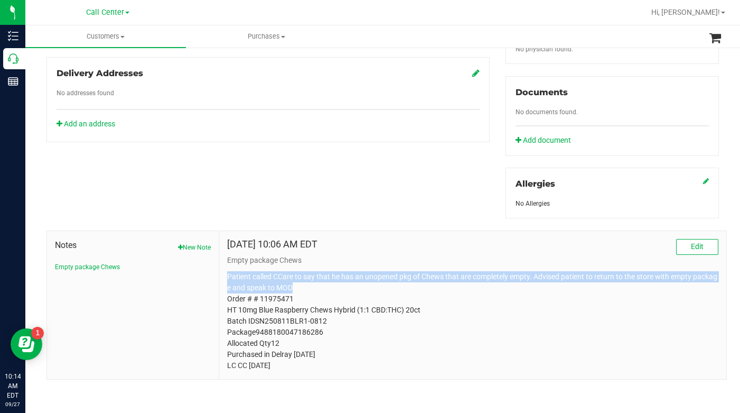
drag, startPoint x: 226, startPoint y: 275, endPoint x: 321, endPoint y: 289, distance: 96.1
click at [321, 289] on p "Patient called CCare to say that he has an unopened pkg of Chews that are compl…" at bounding box center [472, 321] width 491 height 100
copy p "Patient called CCare to say that he has an unopened pkg of Chews that are compl…"
click at [528, 317] on p "Patient called CCare to say that he has an unopened pkg of Chews that are compl…" at bounding box center [472, 321] width 491 height 100
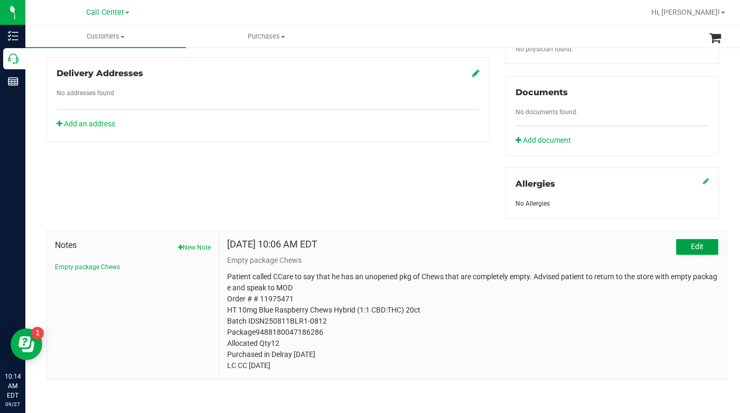
click at [698, 244] on button "Edit" at bounding box center [697, 247] width 42 height 16
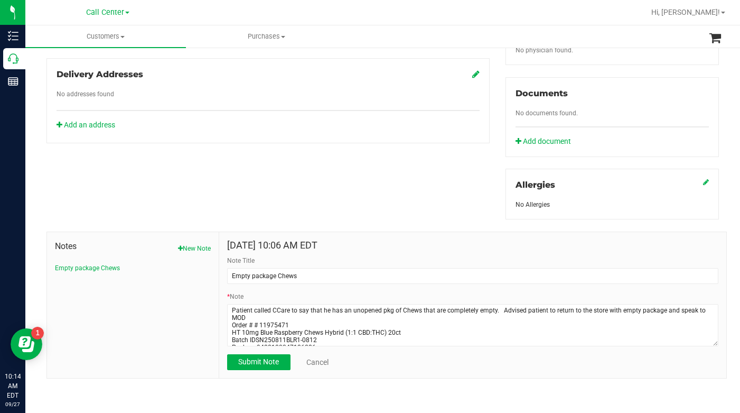
scroll to position [354, 0]
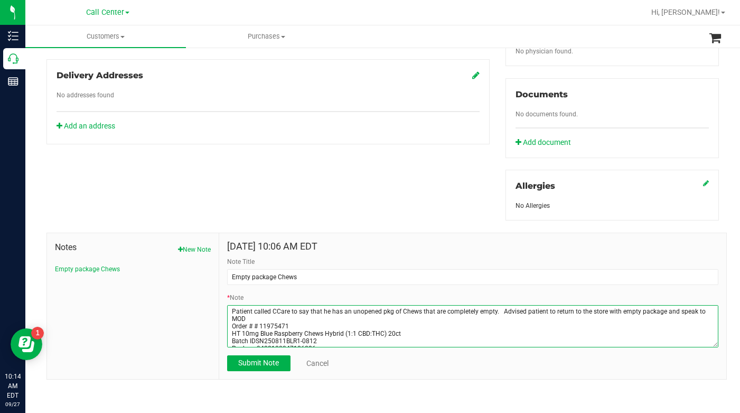
click at [250, 326] on textarea "* Note" at bounding box center [472, 326] width 491 height 42
type textarea "Patient called CCare to say that he has an unopened pkg of Chews that are compl…"
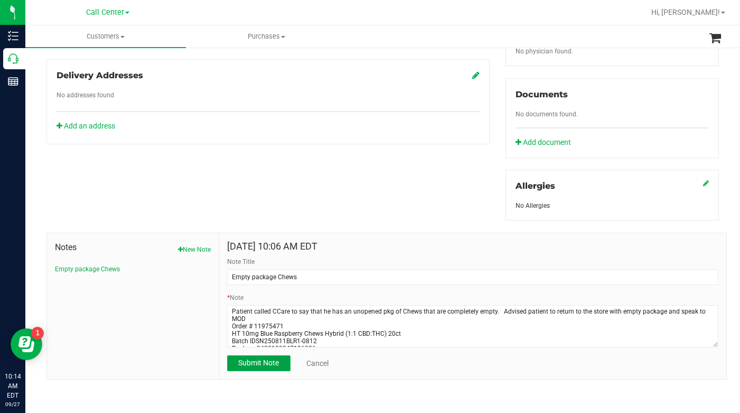
click at [261, 365] on span "Submit Note" at bounding box center [258, 362] width 41 height 8
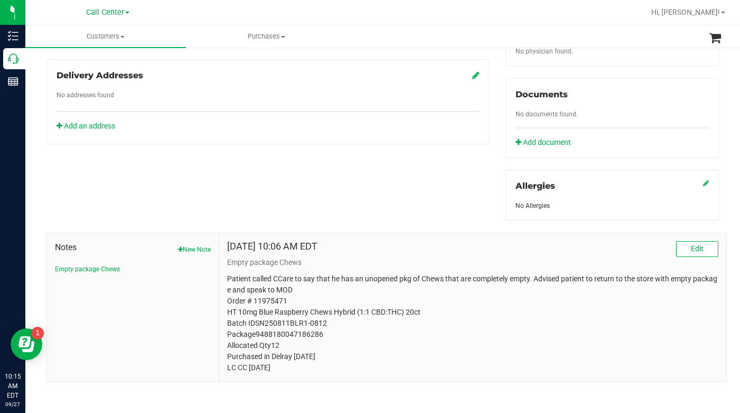
click at [612, 363] on p "Patient called CCare to say that he has an unopened pkg of Chews that are compl…" at bounding box center [472, 323] width 491 height 100
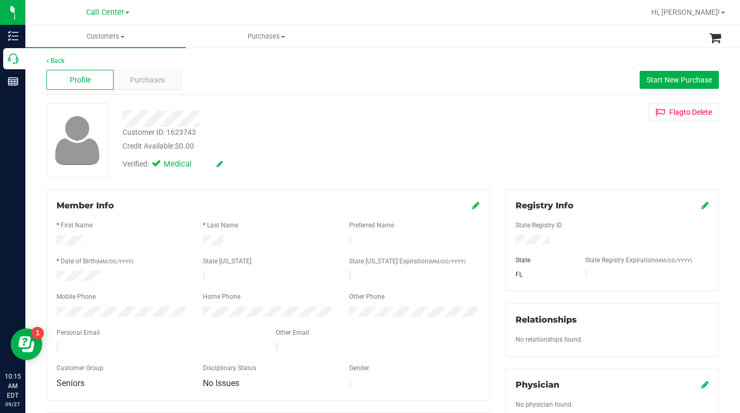
scroll to position [0, 0]
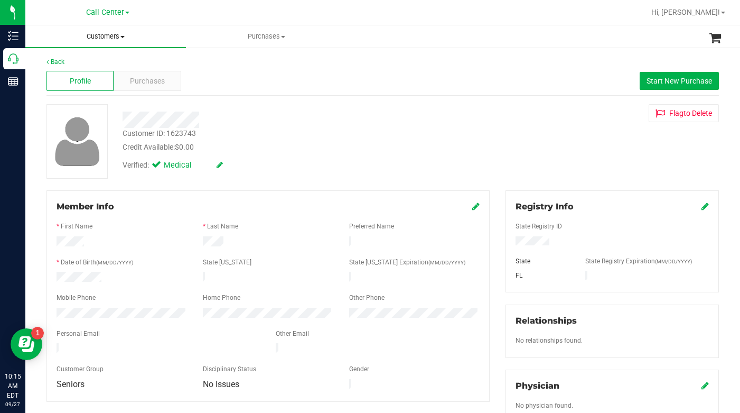
click at [124, 38] on span "Customers" at bounding box center [105, 37] width 161 height 10
click at [86, 63] on span "All customers" at bounding box center [63, 63] width 76 height 9
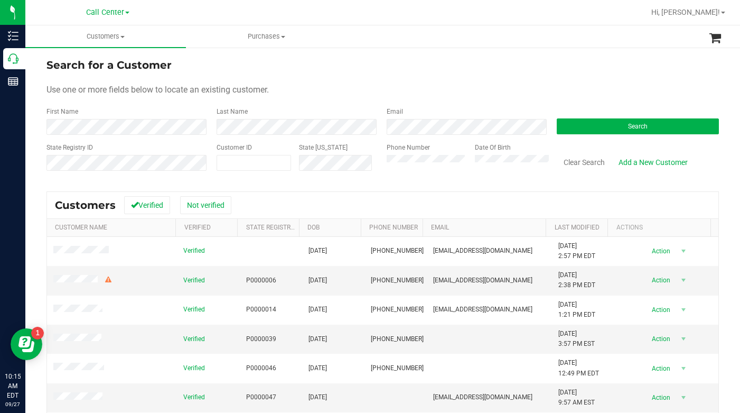
click at [314, 85] on div "Use one or more fields below to locate an existing customer." at bounding box center [383, 89] width 673 height 13
click at [368, 73] on form "Search for a Customer Use one or more fields below to locate an existing custom…" at bounding box center [383, 118] width 673 height 123
click at [589, 124] on button "Search" at bounding box center [638, 126] width 162 height 16
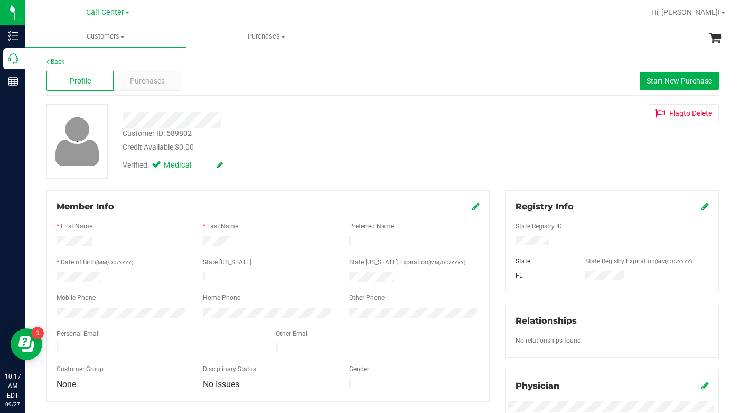
click at [402, 154] on div "Verified: Medical" at bounding box center [287, 164] width 345 height 23
drag, startPoint x: 590, startPoint y: 146, endPoint x: 542, endPoint y: 247, distance: 112.0
click at [590, 146] on div "Customer ID: 589802 Credit Available: $0.00 Verified: Medical Flag to Delete" at bounding box center [383, 141] width 689 height 75
click at [559, 126] on div "Customer ID: 589802 Credit Available: $0.00 Verified: Medical Flag to Delete" at bounding box center [383, 141] width 689 height 75
drag, startPoint x: 553, startPoint y: 142, endPoint x: 545, endPoint y: 147, distance: 9.8
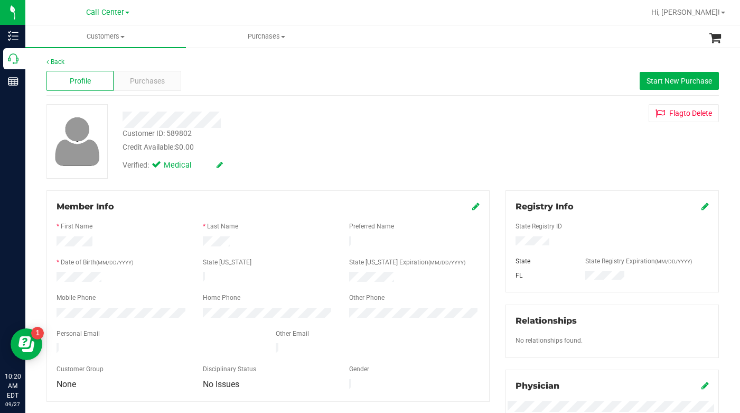
click at [553, 142] on div "Customer ID: 589802 Credit Available: $0.00 Verified: Medical Flag to Delete" at bounding box center [383, 141] width 689 height 75
click at [120, 39] on span "Customers" at bounding box center [105, 37] width 161 height 10
click at [75, 65] on span "All customers" at bounding box center [63, 63] width 76 height 9
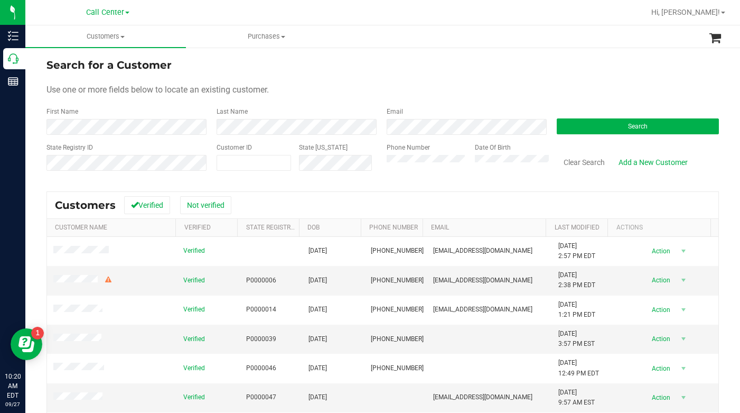
click at [370, 200] on div "Customers Verified Not verified" at bounding box center [383, 205] width 672 height 26
click at [368, 201] on div "Customers Verified Not verified" at bounding box center [383, 205] width 672 height 26
click at [581, 127] on button "Search" at bounding box center [638, 126] width 162 height 16
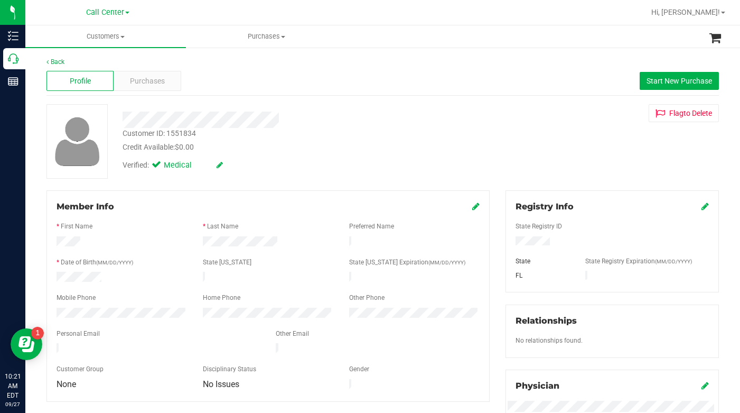
click at [349, 143] on div "Credit Available: $0.00" at bounding box center [287, 147] width 329 height 11
click at [136, 78] on span "Purchases" at bounding box center [147, 81] width 35 height 11
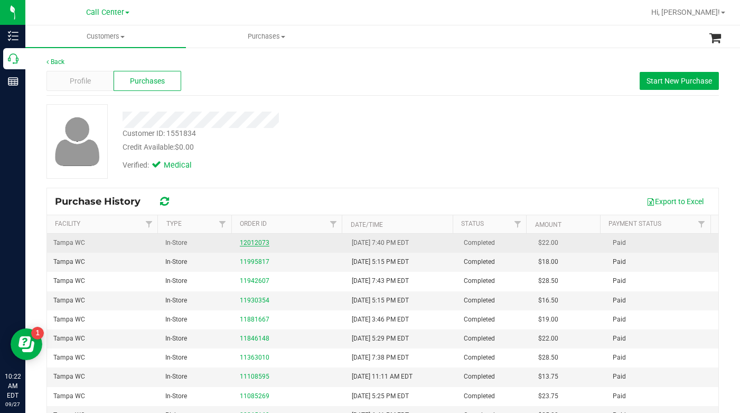
click at [256, 239] on link "12012073" at bounding box center [255, 242] width 30 height 7
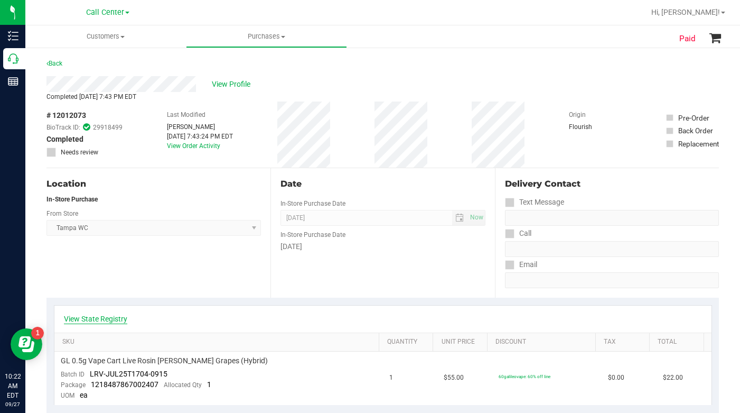
click at [109, 323] on link "View State Registry" at bounding box center [95, 318] width 63 height 11
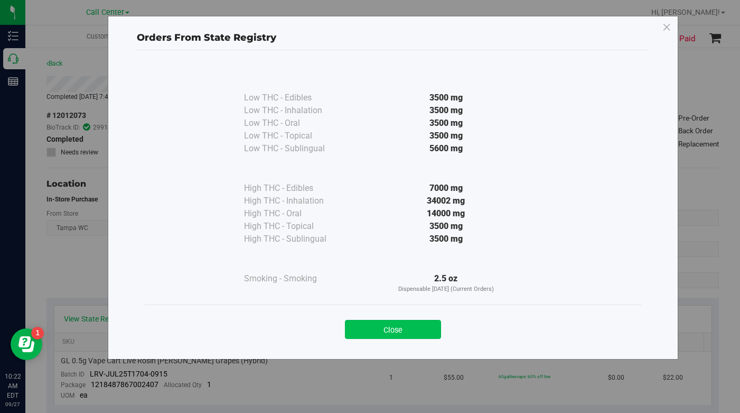
click at [386, 325] on button "Close" at bounding box center [393, 329] width 96 height 19
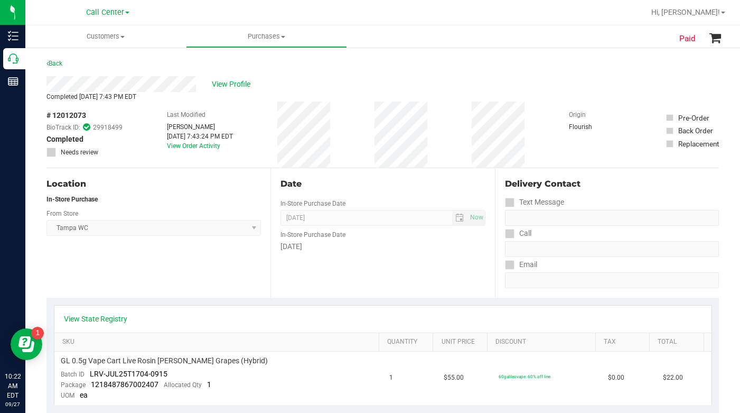
click at [212, 272] on div "Location In-Store Purchase From Store Tampa WC Select Store Bonita Springs WC B…" at bounding box center [159, 232] width 224 height 129
click at [136, 276] on div "Location In-Store Purchase From Store Tampa WC Select Store Bonita Springs WC B…" at bounding box center [159, 232] width 224 height 129
click at [222, 86] on span "View Profile" at bounding box center [233, 84] width 42 height 11
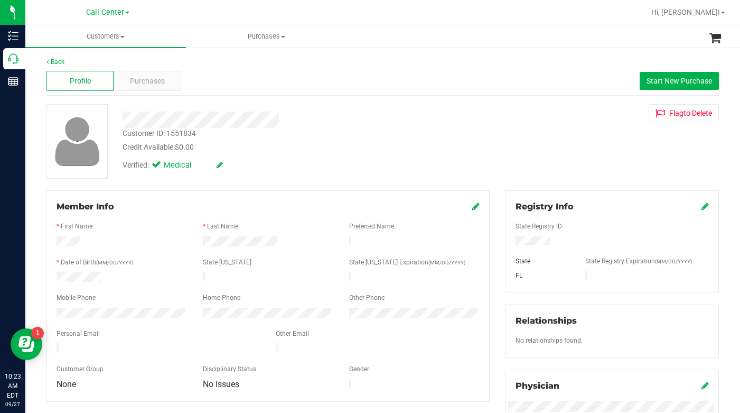
click at [289, 166] on div "Verified: Medical" at bounding box center [287, 164] width 345 height 23
click at [305, 172] on div "Verified: Medical" at bounding box center [287, 164] width 345 height 23
drag, startPoint x: 359, startPoint y: 169, endPoint x: 356, endPoint y: 174, distance: 6.5
click at [357, 172] on div "Verified: Medical" at bounding box center [287, 164] width 345 height 23
click at [587, 160] on div "Customer ID: 1551834 Credit Available: $0.00 Verified: Medical Flag to Delete" at bounding box center [383, 141] width 689 height 75
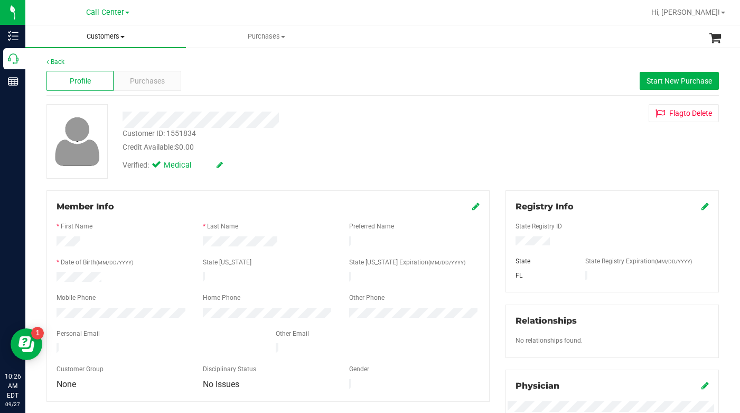
click at [123, 38] on span at bounding box center [122, 37] width 4 height 2
click at [80, 65] on span "All customers" at bounding box center [63, 63] width 76 height 9
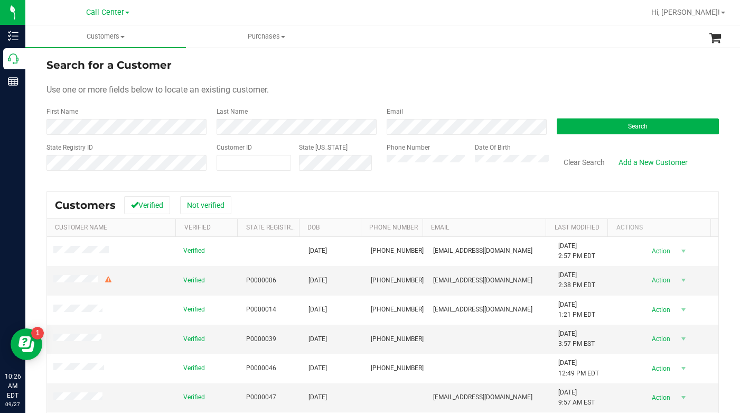
click at [601, 95] on div "Use one or more fields below to locate an existing customer." at bounding box center [383, 89] width 673 height 13
click at [590, 129] on button "Search" at bounding box center [638, 126] width 162 height 16
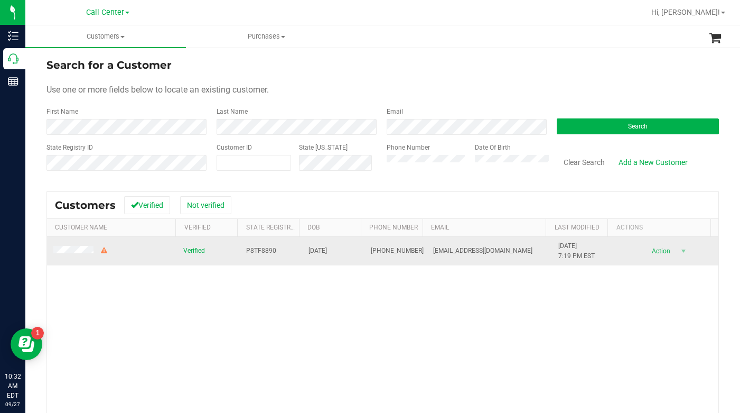
click at [75, 256] on td at bounding box center [112, 251] width 130 height 29
click at [72, 246] on span at bounding box center [80, 251] width 55 height 11
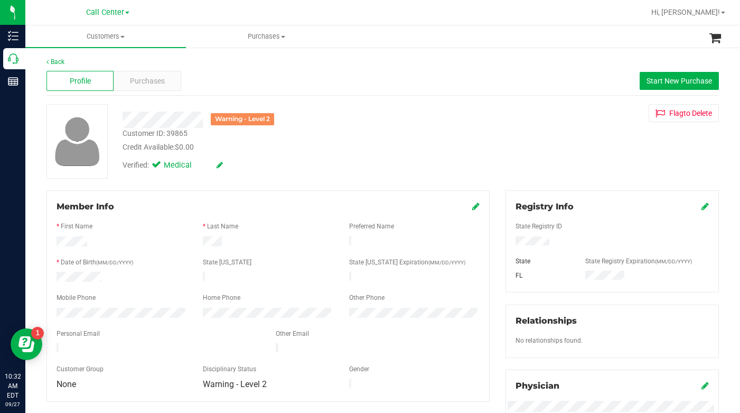
click at [533, 158] on div "Warning - Level 2 Customer ID: 39865 Credit Available: $0.00 Verified: Medical …" at bounding box center [383, 141] width 689 height 75
click at [547, 170] on div "Warning - Level 2 Customer ID: 39865 Credit Available: $0.00 Verified: Medical …" at bounding box center [383, 141] width 689 height 75
click at [124, 39] on span "Customers" at bounding box center [105, 37] width 161 height 10
click at [82, 64] on span "All customers" at bounding box center [63, 63] width 76 height 9
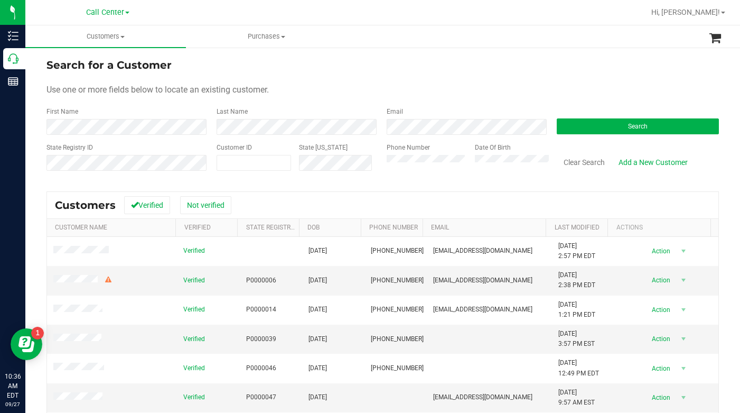
click at [591, 84] on div "Use one or more fields below to locate an existing customer." at bounding box center [383, 89] width 673 height 13
click at [233, 163] on span at bounding box center [254, 163] width 75 height 16
type input "976857"
click at [577, 129] on button "Search" at bounding box center [638, 126] width 162 height 16
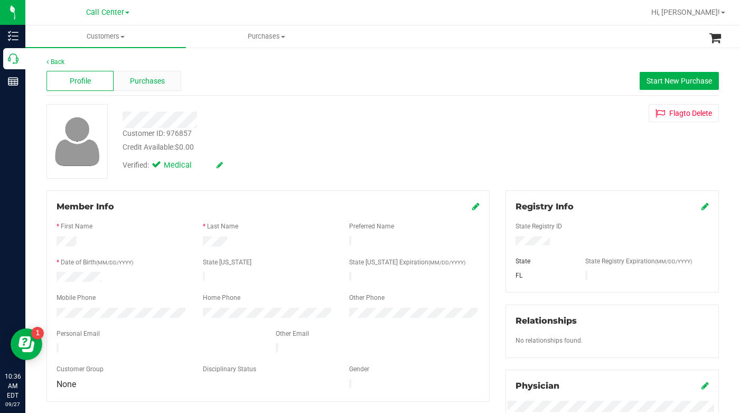
click at [146, 81] on span "Purchases" at bounding box center [147, 81] width 35 height 11
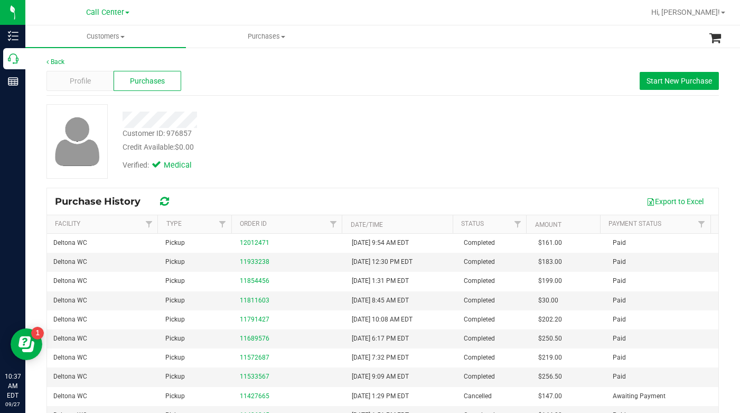
click at [532, 138] on div "Customer ID: 976857 Credit Available: $0.00 Verified: Medical" at bounding box center [383, 141] width 689 height 75
click at [120, 37] on span "Customers" at bounding box center [105, 37] width 161 height 10
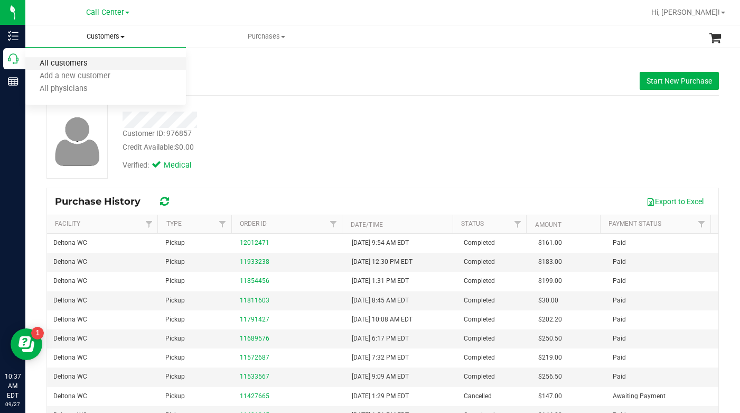
click at [87, 60] on span "All customers" at bounding box center [63, 63] width 76 height 9
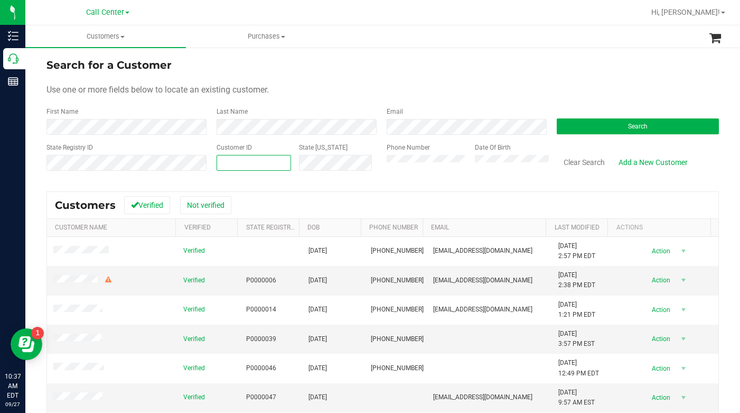
click at [237, 161] on span at bounding box center [254, 163] width 75 height 16
type input "1621148"
drag, startPoint x: 496, startPoint y: 99, endPoint x: 524, endPoint y: 64, distance: 45.1
click at [515, 76] on form "Search for a Customer Use one or more fields below to locate an existing custom…" at bounding box center [383, 118] width 673 height 123
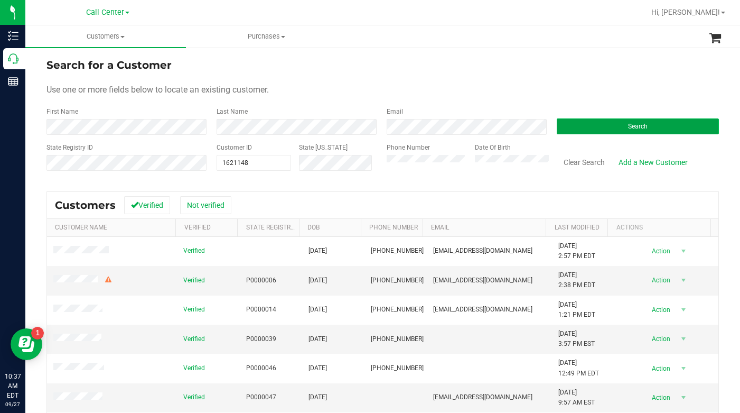
click at [576, 131] on button "Search" at bounding box center [638, 126] width 162 height 16
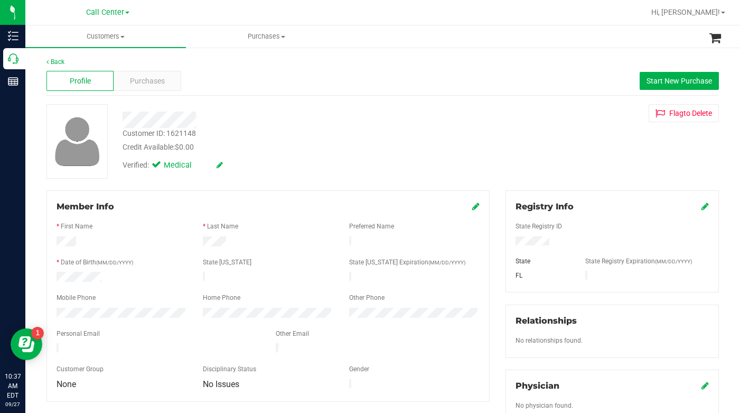
drag, startPoint x: 594, startPoint y: 179, endPoint x: 563, endPoint y: 201, distance: 38.7
click at [594, 179] on div "Back Profile Purchases Start New Purchase Customer ID: 1621148 Credit Available…" at bounding box center [383, 393] width 673 height 672
click at [556, 151] on div "Customer ID: 1621148 Credit Available: $0.00 Verified: Medical Flag to Delete" at bounding box center [383, 141] width 689 height 75
drag, startPoint x: 570, startPoint y: 165, endPoint x: 417, endPoint y: 158, distance: 152.9
click at [569, 165] on div "Customer ID: 1621148 Credit Available: $0.00 Verified: Medical Flag to Delete" at bounding box center [383, 141] width 689 height 75
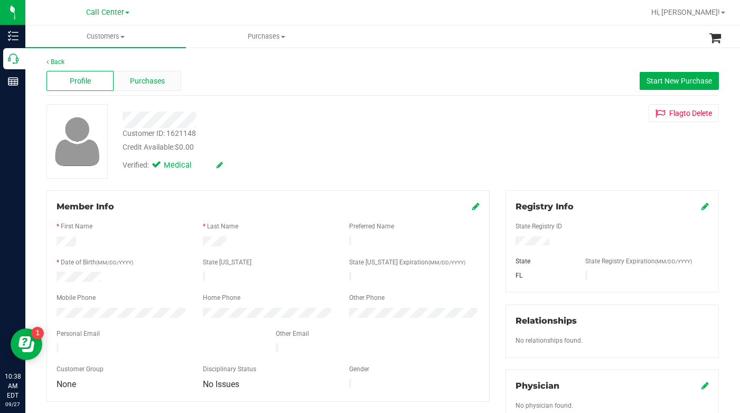
click at [145, 83] on span "Purchases" at bounding box center [147, 81] width 35 height 11
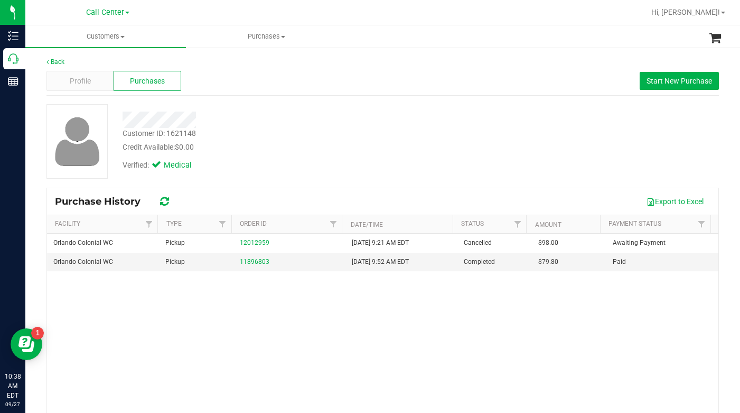
click at [569, 170] on div "Customer ID: 1621148 Credit Available: $0.00 Verified: Medical" at bounding box center [383, 141] width 689 height 75
drag, startPoint x: 564, startPoint y: 150, endPoint x: 542, endPoint y: 151, distance: 22.2
click at [564, 150] on div "Customer ID: 1621148 Credit Available: $0.00 Verified: Medical" at bounding box center [383, 141] width 689 height 75
click at [75, 82] on span "Profile" at bounding box center [80, 81] width 21 height 11
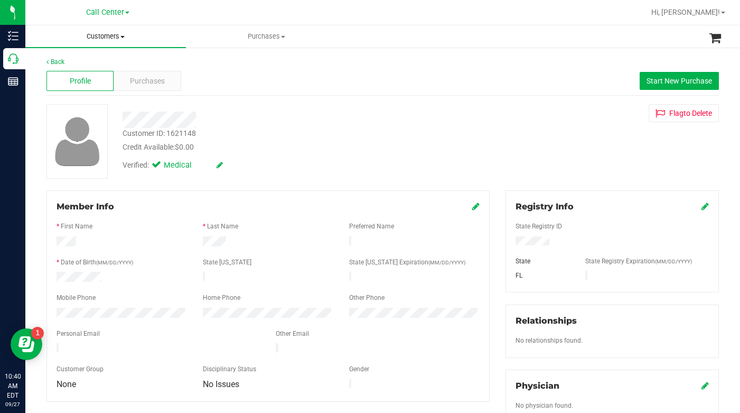
click at [124, 36] on span at bounding box center [122, 37] width 4 height 2
click at [87, 63] on span "All customers" at bounding box center [63, 63] width 76 height 9
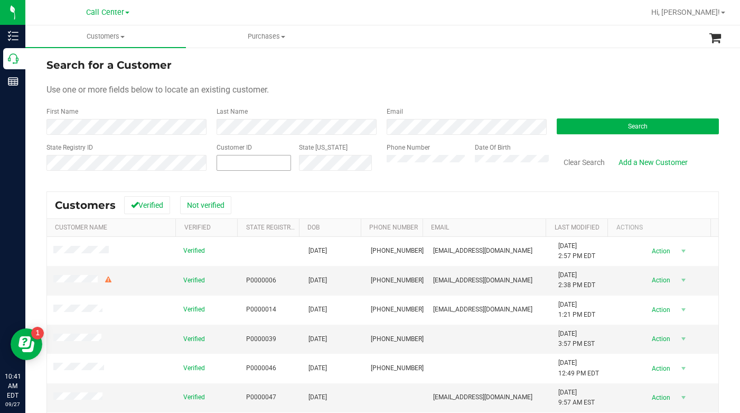
click at [236, 157] on span at bounding box center [254, 163] width 75 height 16
type input "770421"
click at [580, 124] on button "Search" at bounding box center [638, 126] width 162 height 16
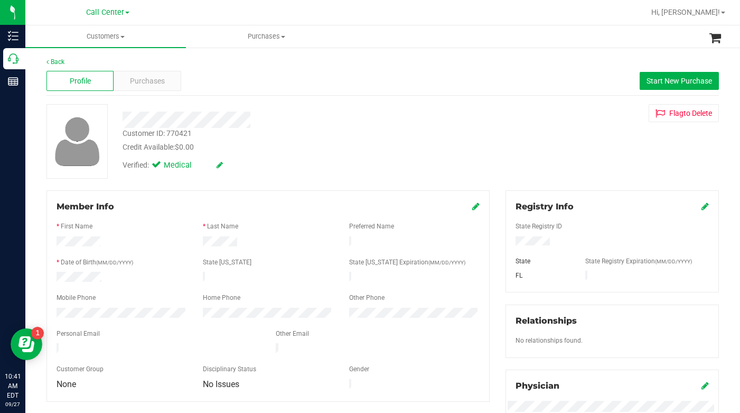
click at [263, 169] on div "Verified: Medical" at bounding box center [287, 164] width 345 height 23
click at [135, 80] on span "Purchases" at bounding box center [147, 81] width 35 height 11
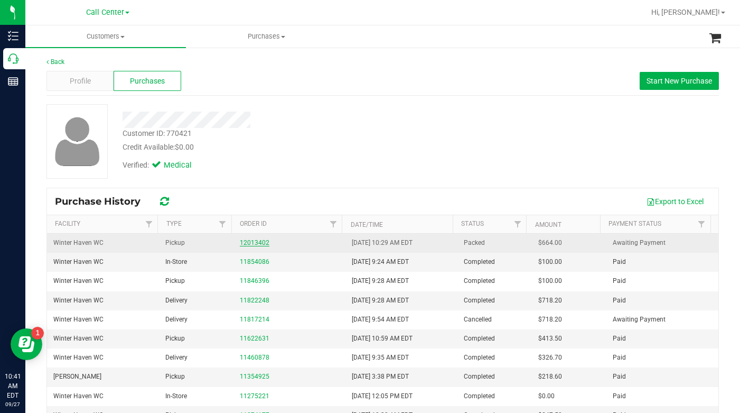
click at [245, 245] on link "12013402" at bounding box center [255, 242] width 30 height 7
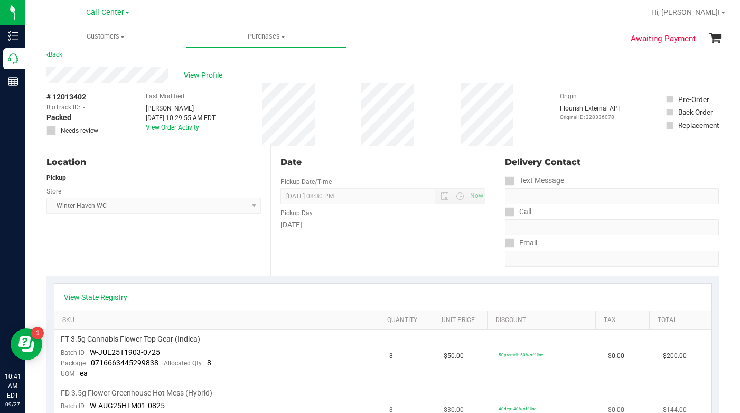
scroll to position [8, 0]
click at [531, 73] on div "View Profile" at bounding box center [383, 76] width 673 height 16
click at [121, 36] on span at bounding box center [122, 37] width 4 height 2
click at [86, 66] on span "All customers" at bounding box center [63, 63] width 76 height 9
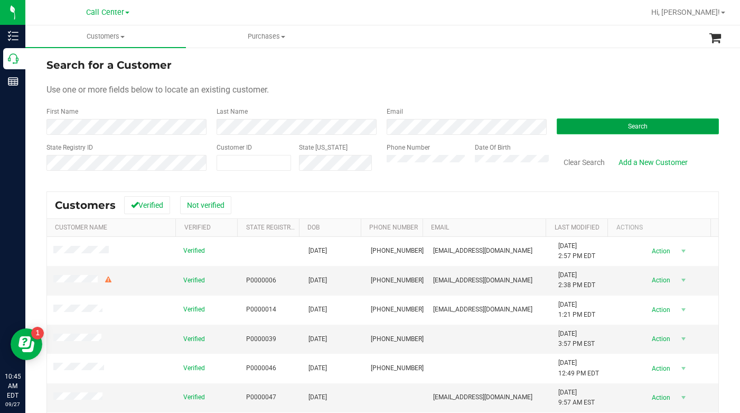
click at [604, 125] on button "Search" at bounding box center [638, 126] width 162 height 16
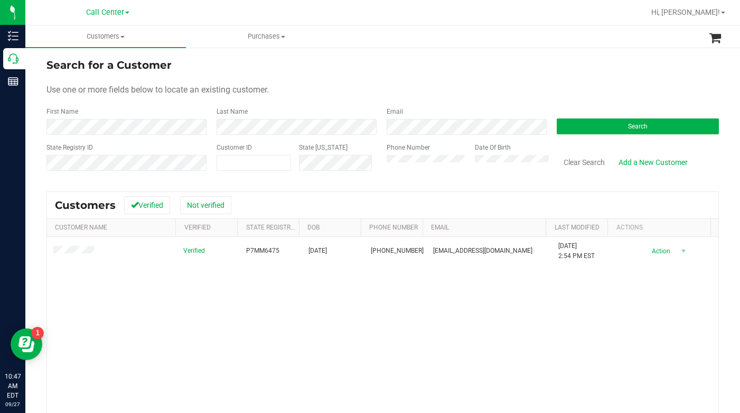
click at [529, 85] on div "Use one or more fields below to locate an existing customer." at bounding box center [383, 89] width 673 height 13
click at [553, 85] on div "Use one or more fields below to locate an existing customer." at bounding box center [383, 89] width 673 height 13
click at [373, 169] on div "State Registry ID Customer ID State ID Phone Number Date Of Birth Clear Search …" at bounding box center [383, 162] width 673 height 38
click at [236, 160] on span at bounding box center [254, 163] width 75 height 16
type input "770421"
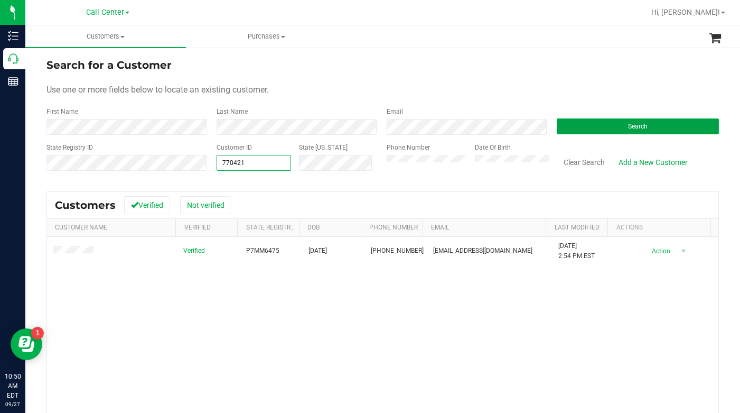
type input "770421"
click at [579, 130] on button "Search" at bounding box center [638, 126] width 162 height 16
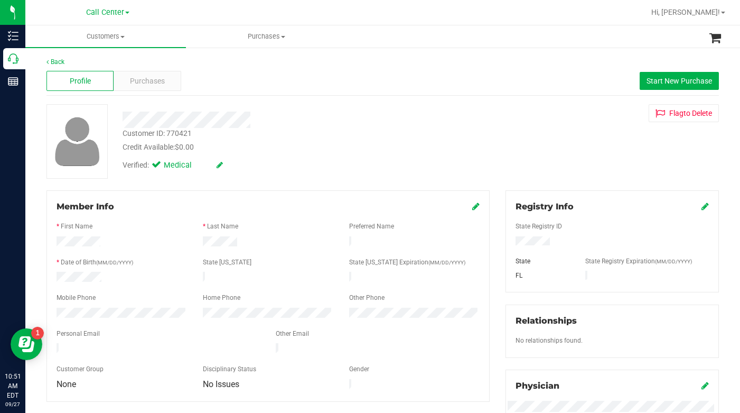
click at [542, 158] on div "Customer ID: 770421 Credit Available: $0.00 Verified: Medical Flag to Delete" at bounding box center [383, 141] width 689 height 75
click at [141, 79] on span "Purchases" at bounding box center [147, 81] width 35 height 11
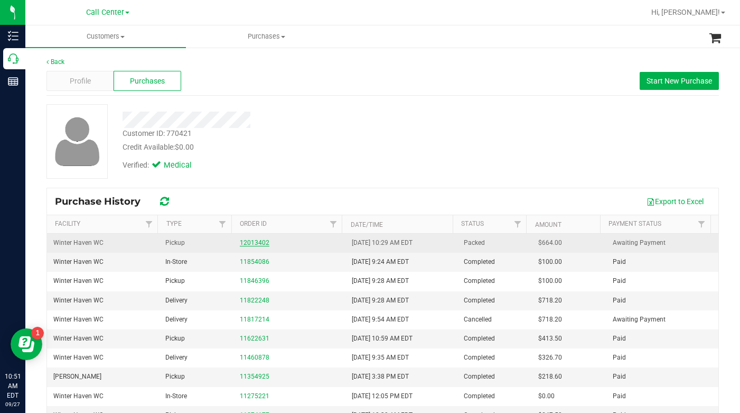
click at [250, 245] on link "12013402" at bounding box center [255, 242] width 30 height 7
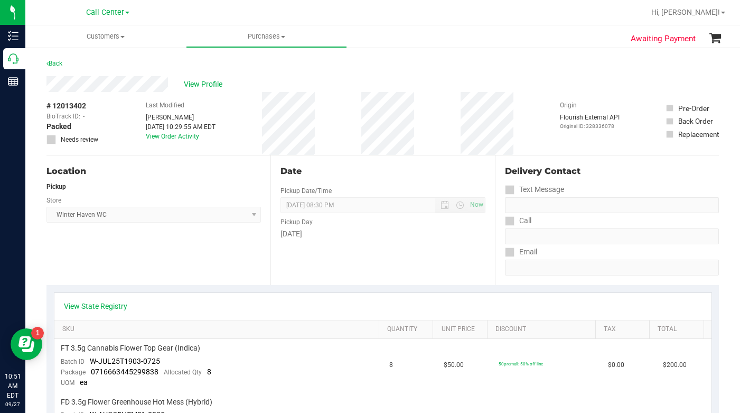
click at [132, 258] on div "Location Pickup Store Winter Haven WC Select Store Bonita Springs WC Boynton Be…" at bounding box center [159, 219] width 224 height 129
click at [129, 259] on div "Location Pickup Store Winter Haven WC Select Store Bonita Springs WC Boynton Be…" at bounding box center [159, 219] width 224 height 129
click at [196, 82] on span "View Profile" at bounding box center [205, 84] width 42 height 11
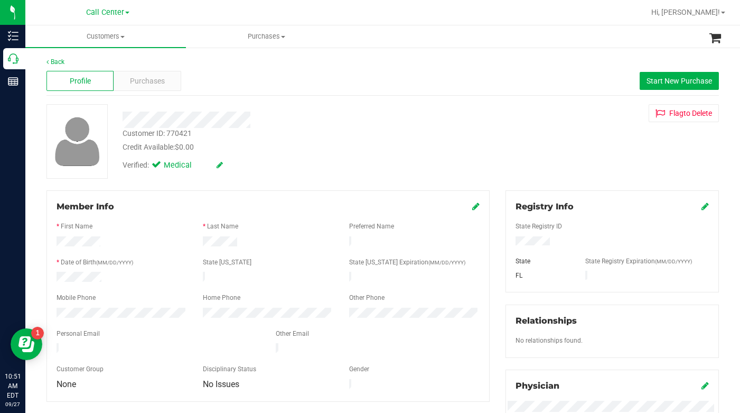
drag, startPoint x: 557, startPoint y: 140, endPoint x: 185, endPoint y: 264, distance: 392.7
click at [557, 140] on div "Customer ID: 770421 Credit Available: $0.00 Verified: Medical Flag to Delete" at bounding box center [383, 141] width 689 height 75
click at [568, 157] on div "Customer ID: 770421 Credit Available: $0.00 Verified: Medical Flag to Delete" at bounding box center [383, 141] width 689 height 75
click at [142, 85] on span "Purchases" at bounding box center [147, 81] width 35 height 11
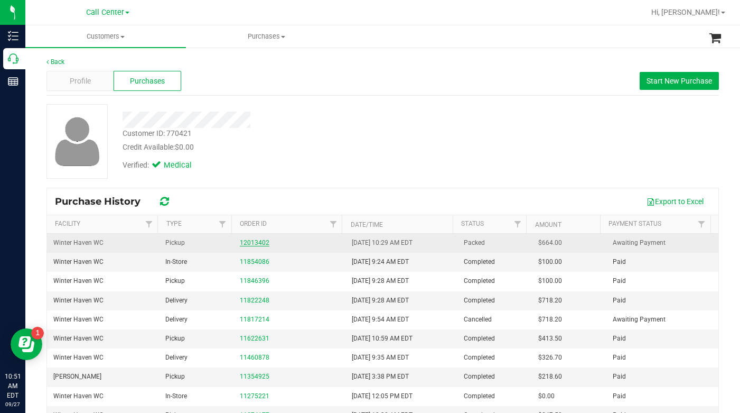
click at [249, 242] on link "12013402" at bounding box center [255, 242] width 30 height 7
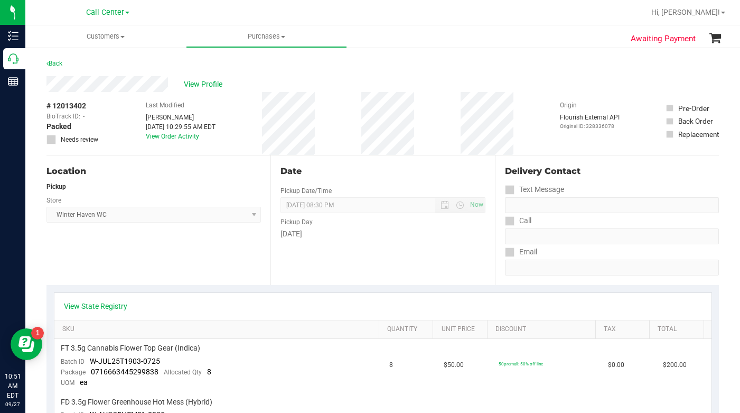
click at [176, 259] on div "Location Pickup Store Winter Haven WC Select Store Bonita Springs WC Boynton Be…" at bounding box center [159, 219] width 224 height 129
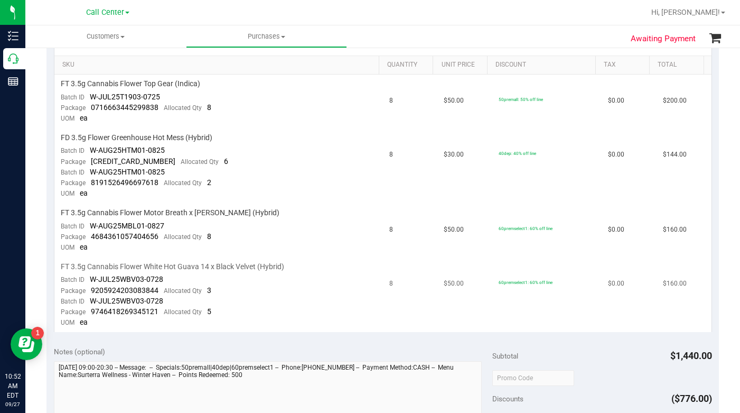
scroll to position [53, 0]
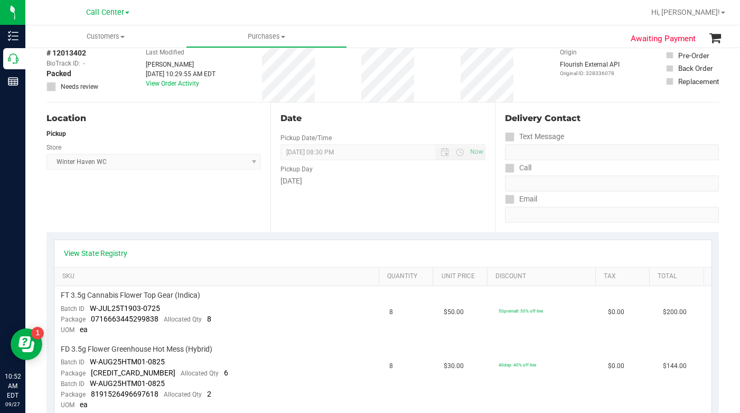
click at [197, 197] on div "Location Pickup Store Winter Haven WC Select Store Bonita Springs WC Boynton Be…" at bounding box center [159, 167] width 224 height 129
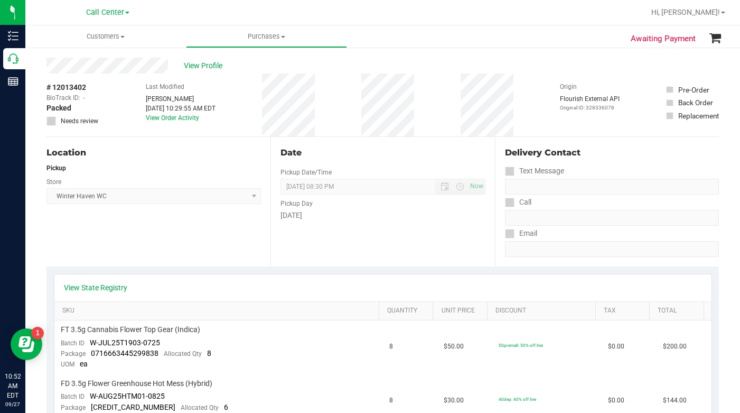
scroll to position [0, 0]
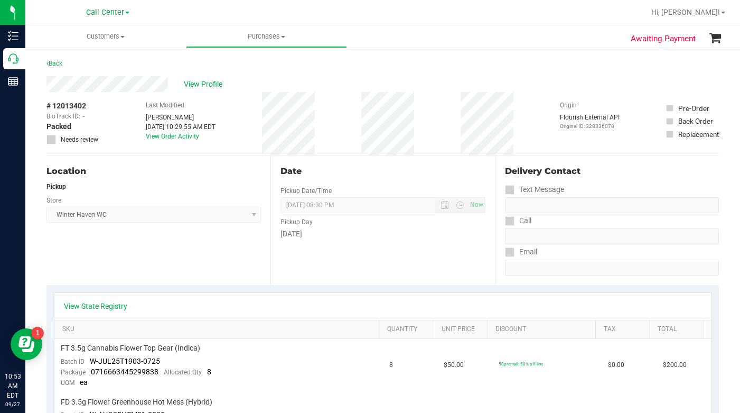
drag, startPoint x: 525, startPoint y: 78, endPoint x: 519, endPoint y: 70, distance: 9.8
click at [249, 191] on div "Store" at bounding box center [154, 198] width 215 height 15
click at [203, 86] on span "View Profile" at bounding box center [205, 84] width 42 height 11
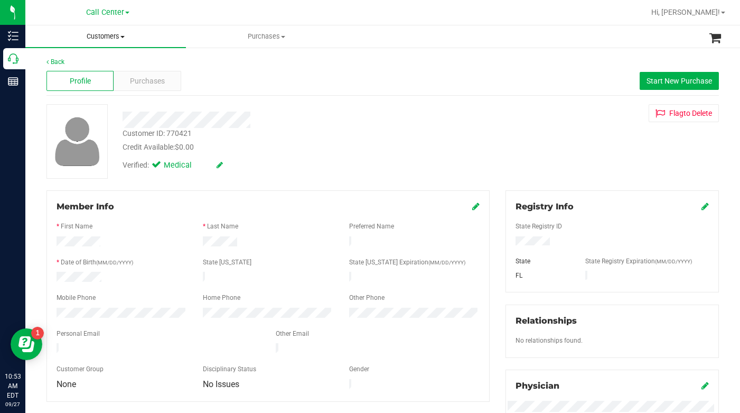
click at [121, 38] on span at bounding box center [122, 37] width 4 height 2
click at [66, 66] on span "All customers" at bounding box center [63, 63] width 76 height 9
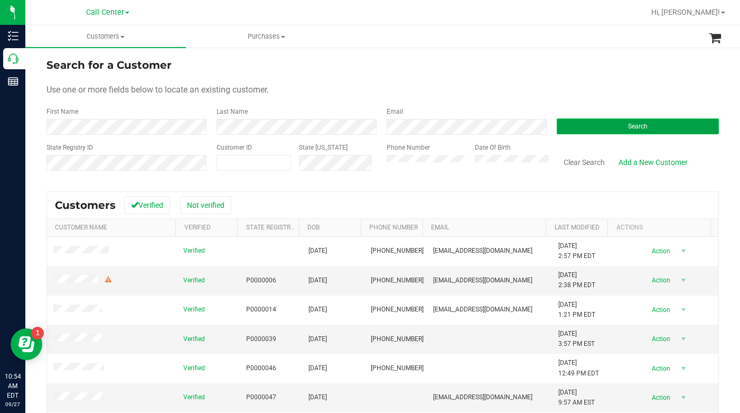
click at [579, 132] on button "Search" at bounding box center [638, 126] width 162 height 16
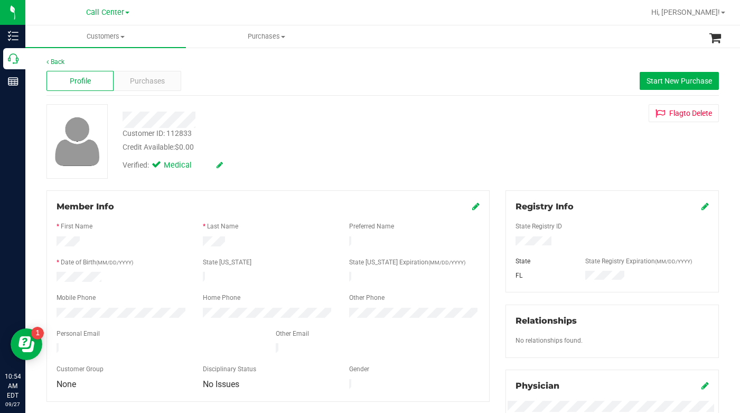
click at [473, 207] on icon at bounding box center [475, 206] width 7 height 8
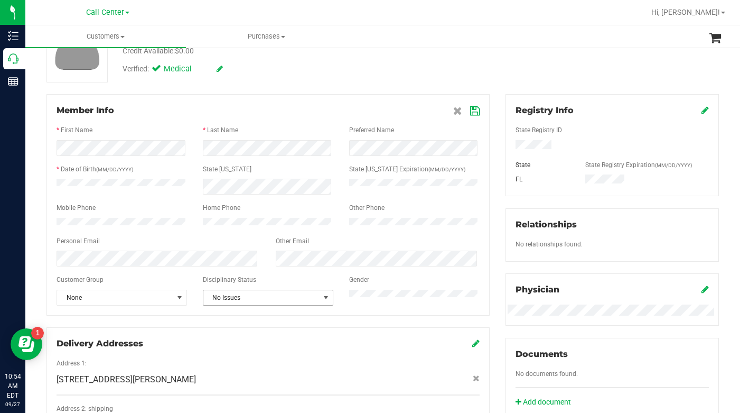
scroll to position [106, 0]
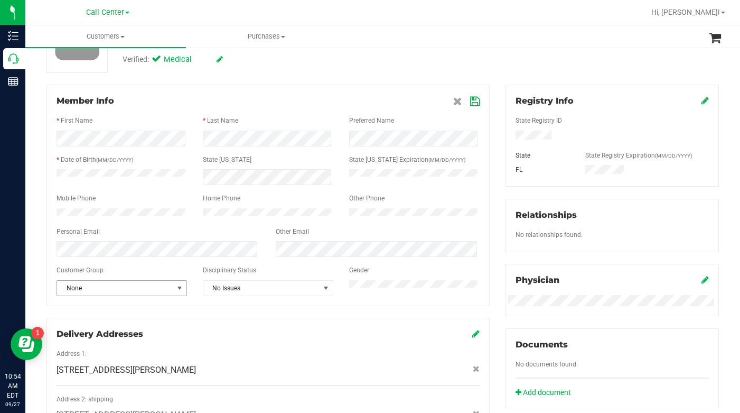
click at [178, 292] on span "select" at bounding box center [179, 288] width 8 height 8
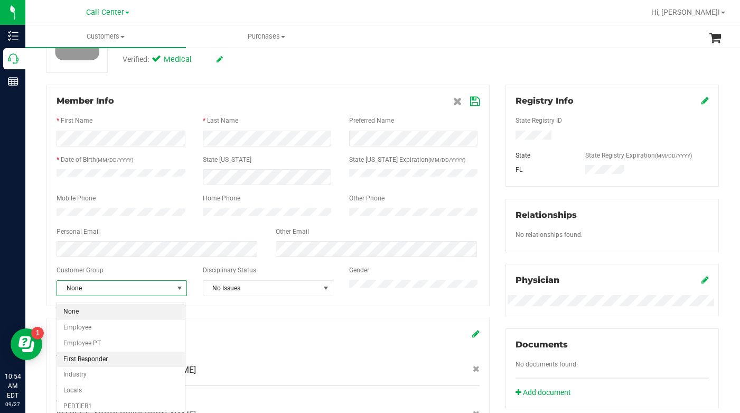
scroll to position [130, 0]
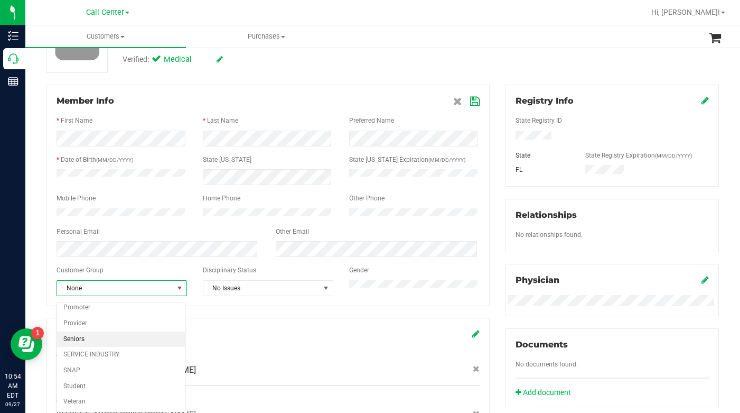
click at [82, 341] on li "Seniors" at bounding box center [121, 339] width 128 height 16
click at [470, 101] on icon at bounding box center [475, 101] width 10 height 8
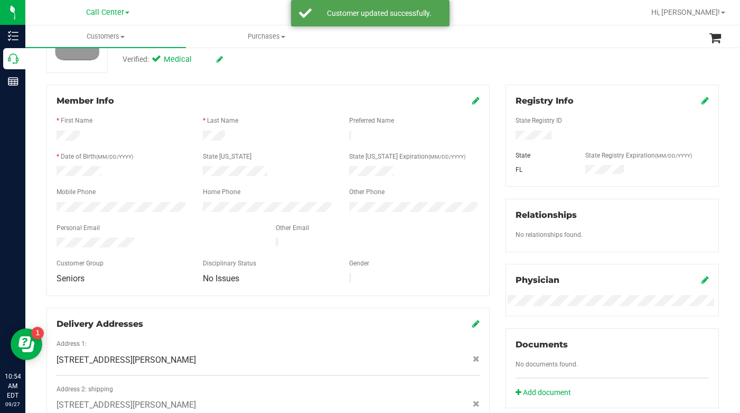
scroll to position [0, 0]
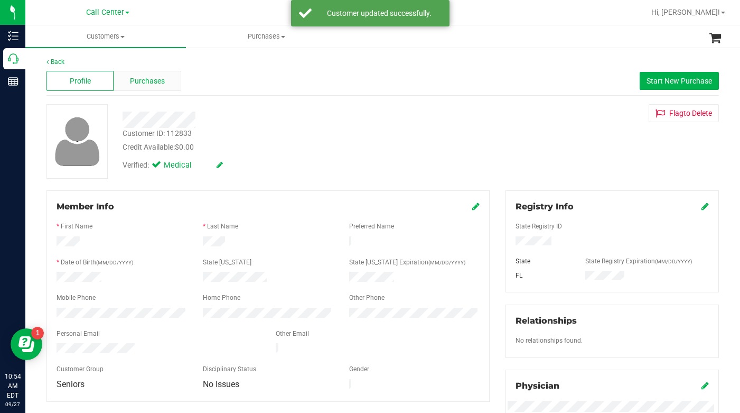
click at [152, 77] on span "Purchases" at bounding box center [147, 81] width 35 height 11
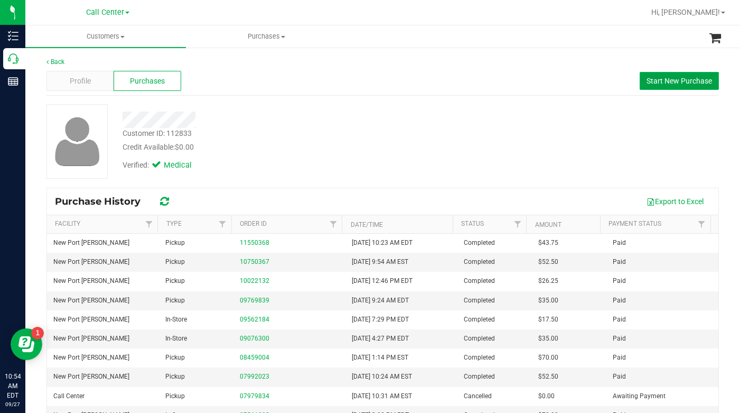
click at [647, 77] on span "Start New Purchase" at bounding box center [680, 81] width 66 height 8
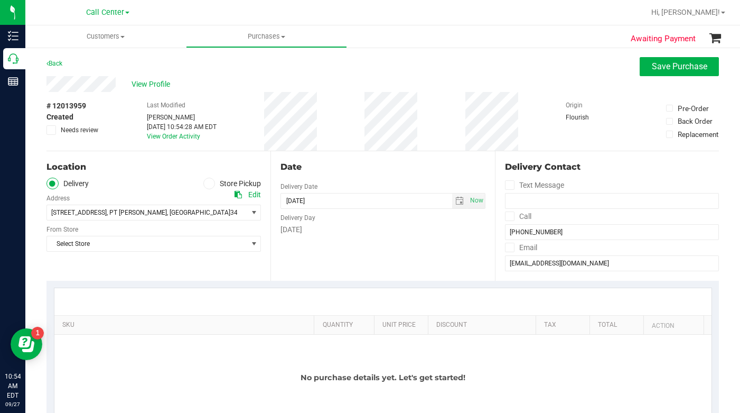
click at [211, 181] on span at bounding box center [209, 184] width 12 height 12
click at [0, 0] on input "Store Pickup" at bounding box center [0, 0] width 0 height 0
click at [178, 212] on span "Select Store" at bounding box center [147, 212] width 200 height 15
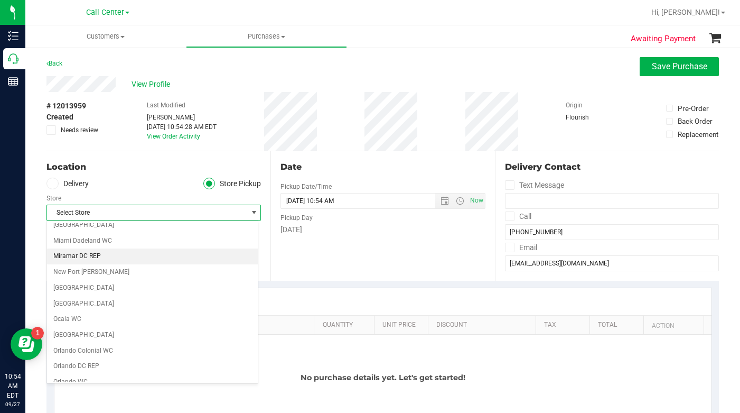
scroll to position [370, 0]
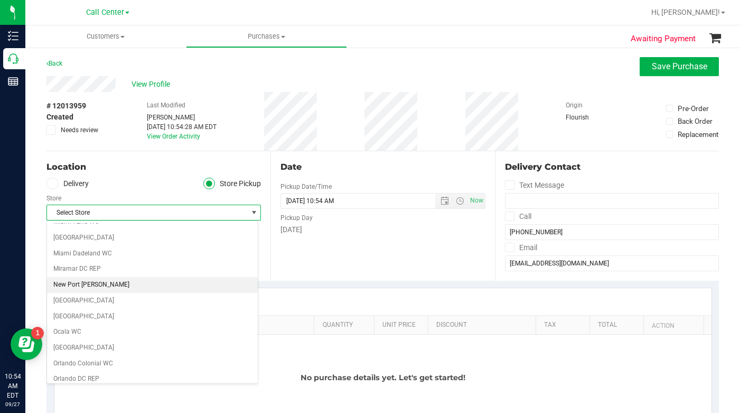
click at [75, 286] on li "New Port [PERSON_NAME]" at bounding box center [152, 285] width 211 height 16
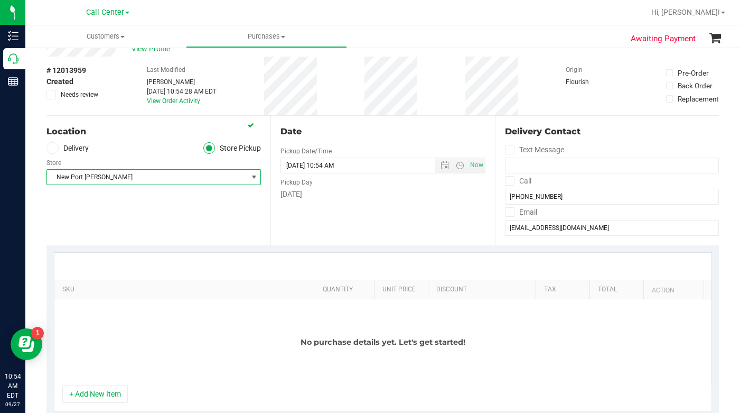
scroll to position [53, 0]
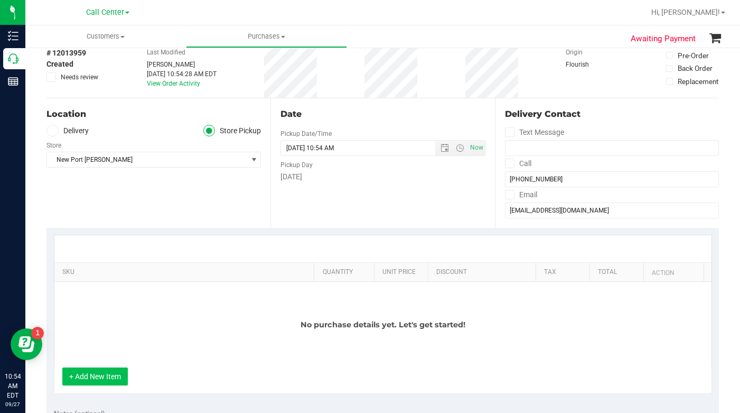
click at [92, 379] on button "+ Add New Item" at bounding box center [95, 376] width 66 height 18
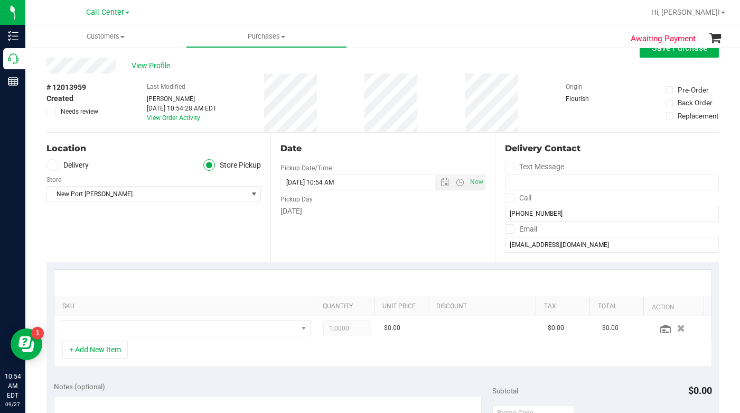
scroll to position [0, 0]
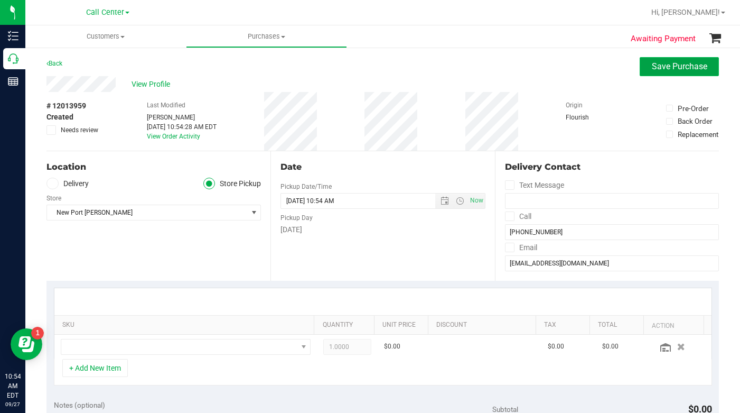
click at [658, 64] on span "Save Purchase" at bounding box center [679, 66] width 55 height 10
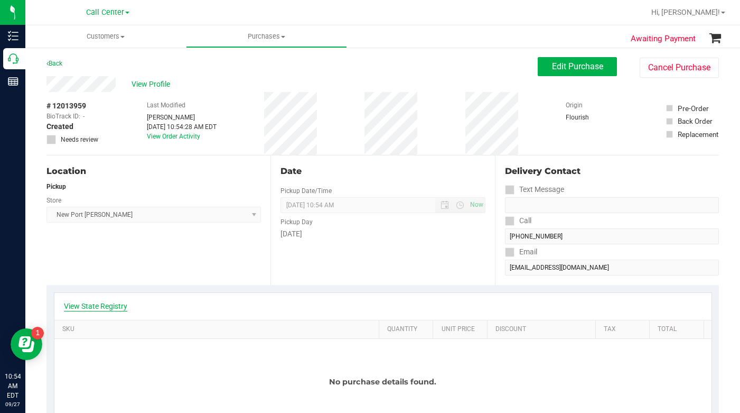
click at [93, 307] on link "View State Registry" at bounding box center [95, 306] width 63 height 11
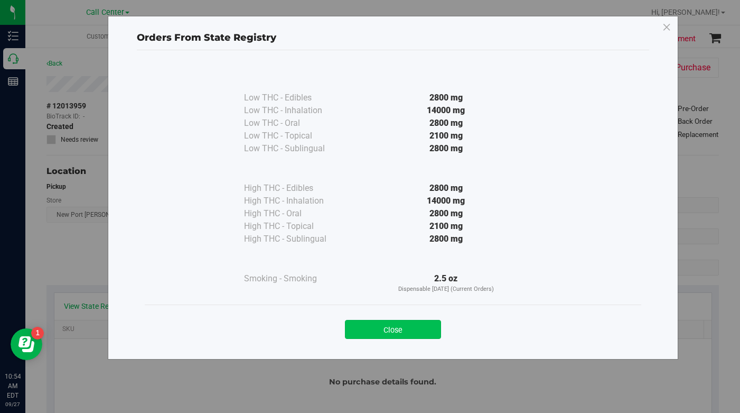
click at [372, 332] on button "Close" at bounding box center [393, 329] width 96 height 19
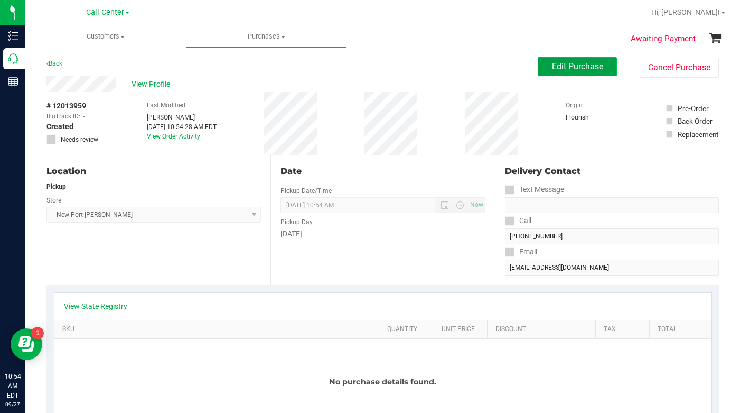
click at [557, 67] on span "Edit Purchase" at bounding box center [577, 66] width 51 height 10
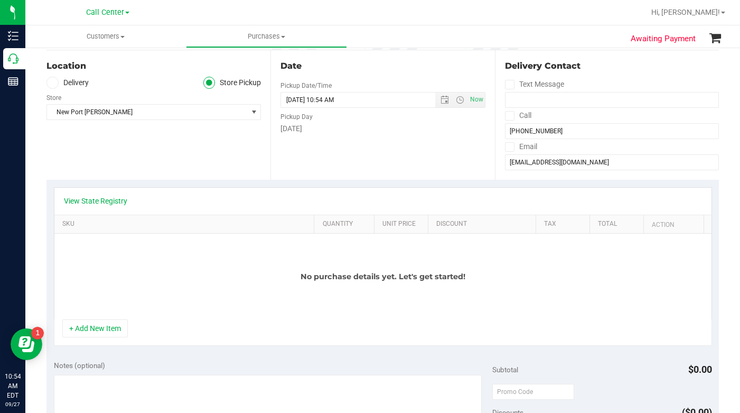
scroll to position [106, 0]
click at [92, 329] on button "+ Add New Item" at bounding box center [95, 328] width 66 height 18
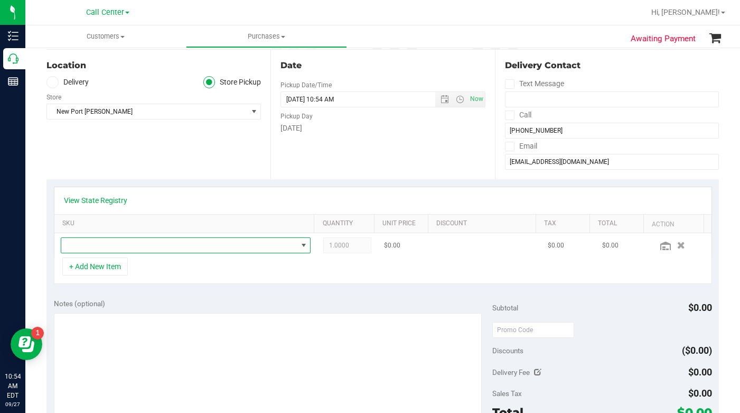
click at [85, 245] on span "NO DATA FOUND" at bounding box center [179, 245] width 236 height 15
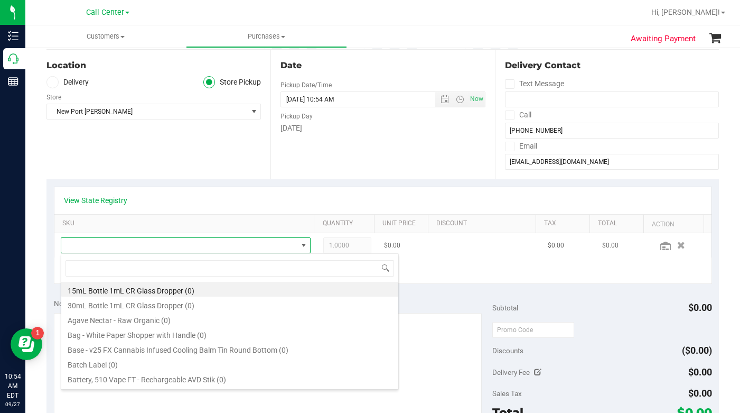
scroll to position [16, 240]
type input "relief"
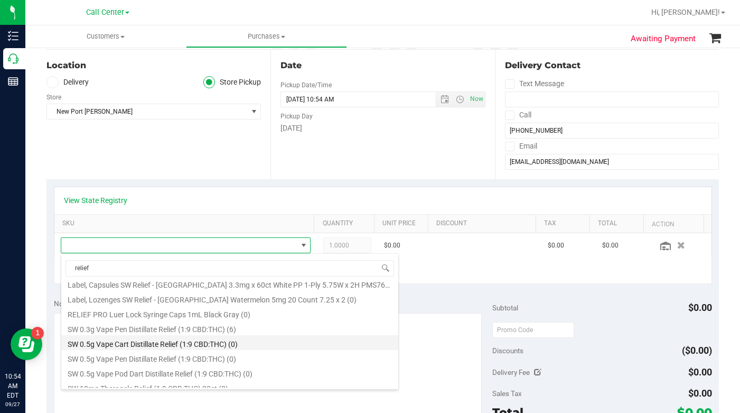
scroll to position [264, 0]
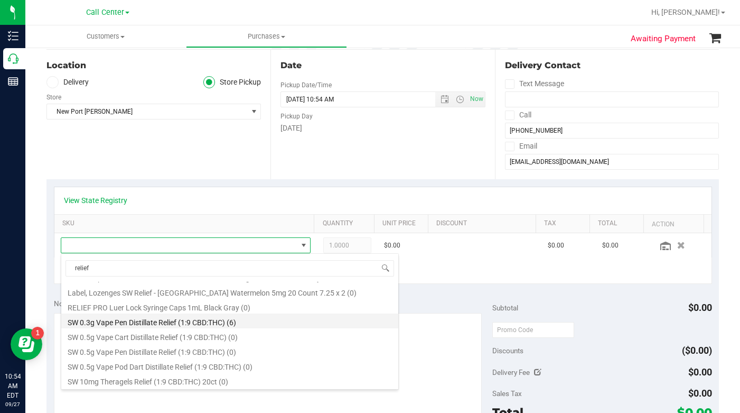
click at [100, 321] on li "SW 0.3g Vape Pen Distillate Relief (1:9 CBD:THC) (6)" at bounding box center [229, 320] width 337 height 15
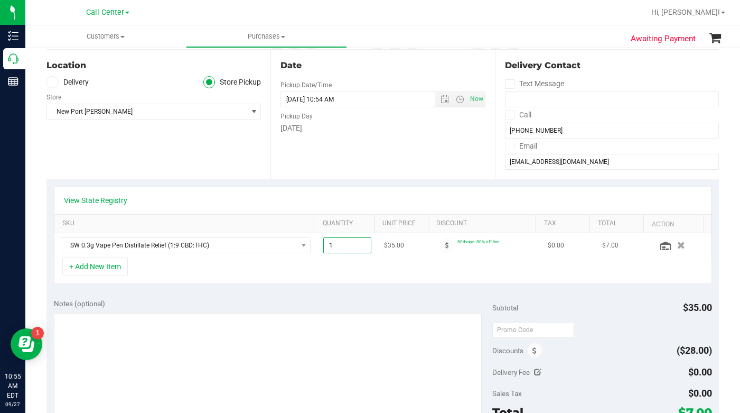
drag, startPoint x: 326, startPoint y: 247, endPoint x: 315, endPoint y: 248, distance: 10.7
click at [317, 248] on td "1.00 1" at bounding box center [347, 245] width 61 height 24
type input "4"
type input "4.00"
click at [275, 264] on div "+ Add New Item" at bounding box center [383, 270] width 658 height 26
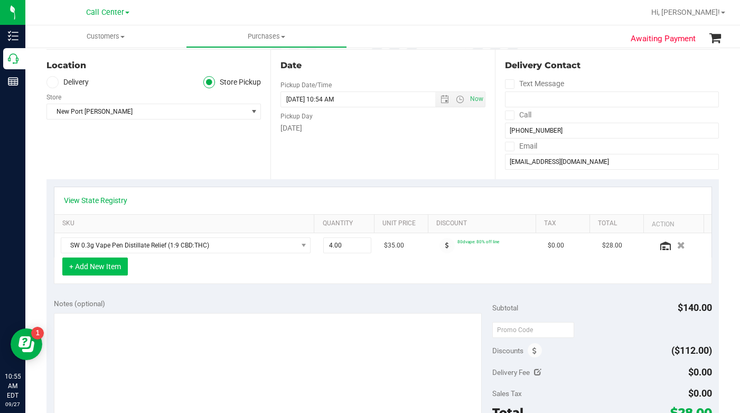
click at [98, 265] on button "+ Add New Item" at bounding box center [95, 266] width 66 height 18
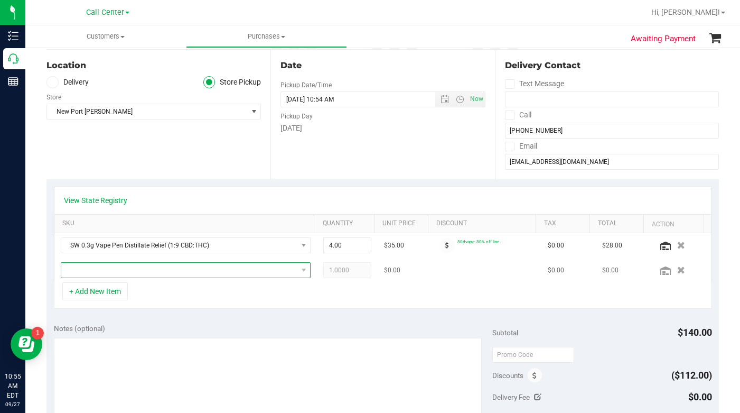
click at [99, 271] on span "NO DATA FOUND" at bounding box center [179, 270] width 236 height 15
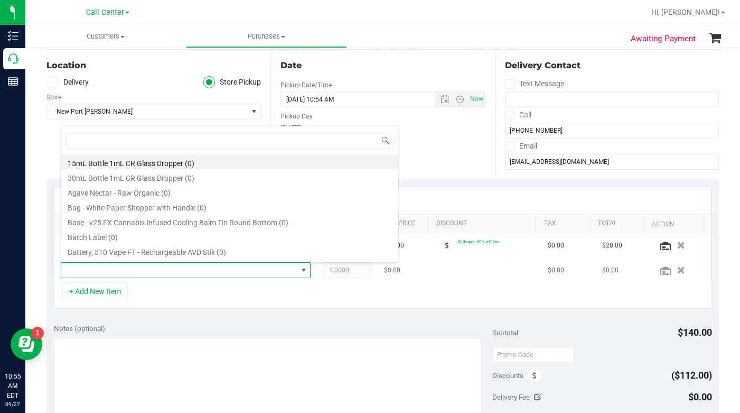
scroll to position [16, 240]
type input "dream"
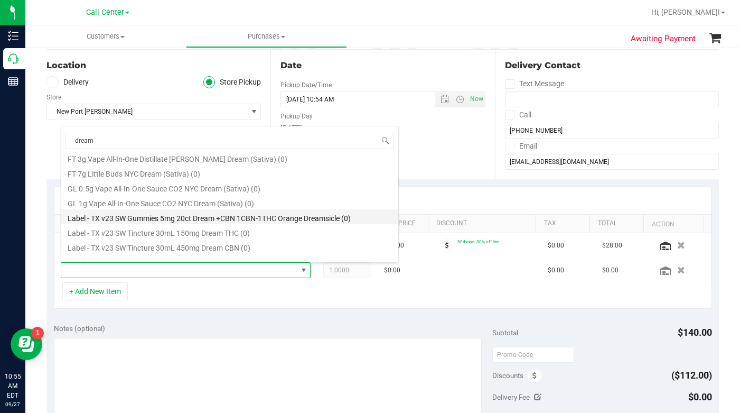
scroll to position [634, 0]
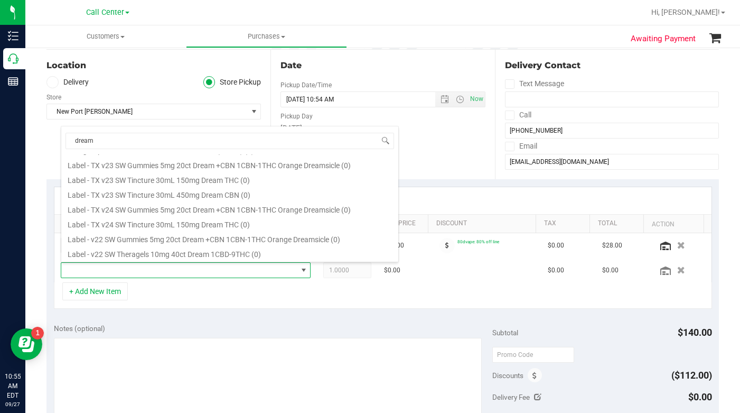
click at [248, 294] on div "+ Add New Item" at bounding box center [383, 295] width 658 height 26
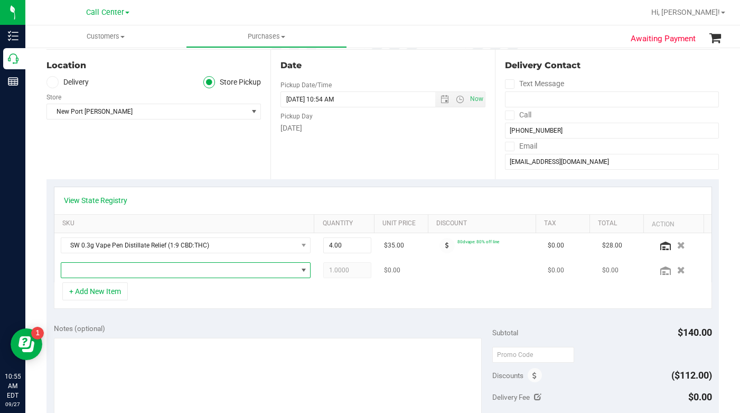
click at [110, 272] on span "NO DATA FOUND" at bounding box center [179, 270] width 236 height 15
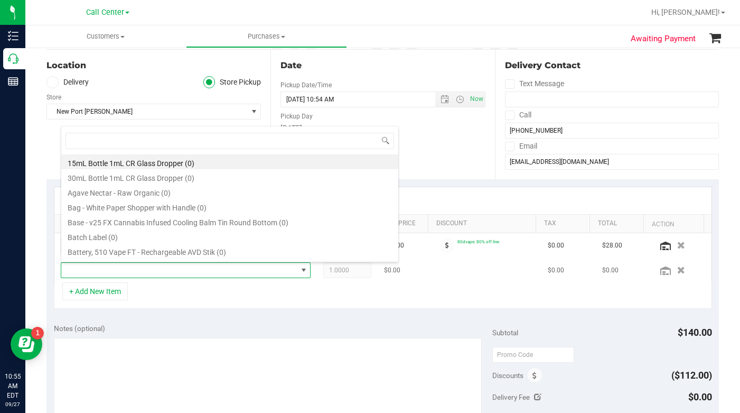
scroll to position [16, 240]
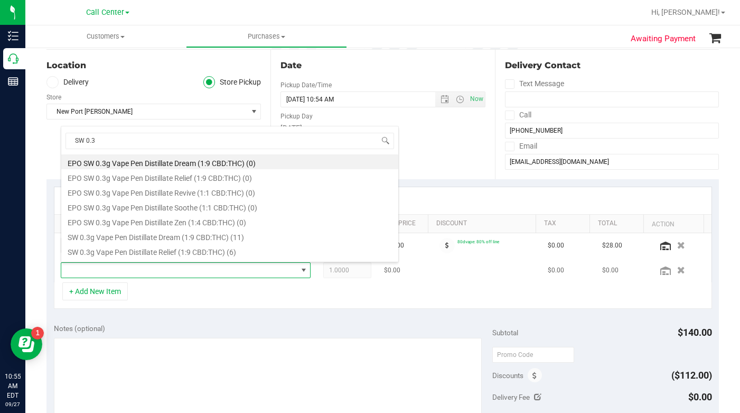
type input "SW 0.3g"
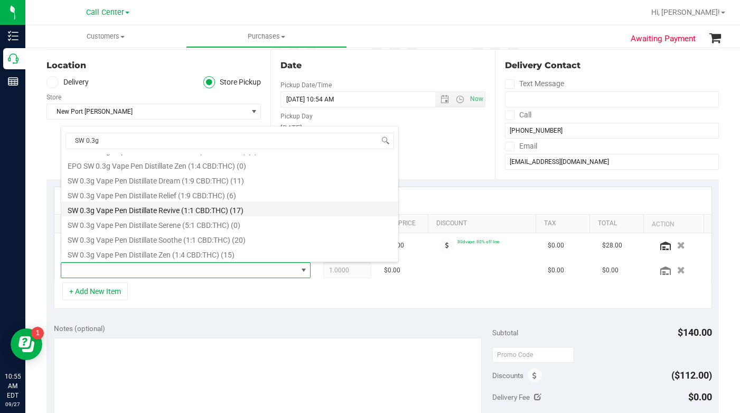
scroll to position [57, 0]
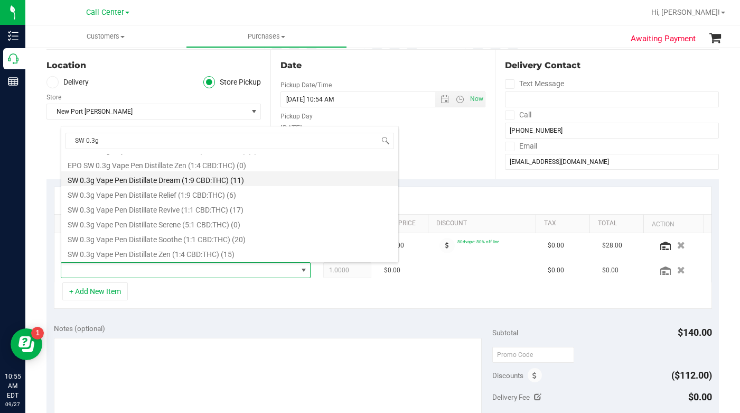
click at [125, 184] on li "SW 0.3g Vape Pen Distillate Dream (1:9 CBD:THC) (11)" at bounding box center [229, 178] width 337 height 15
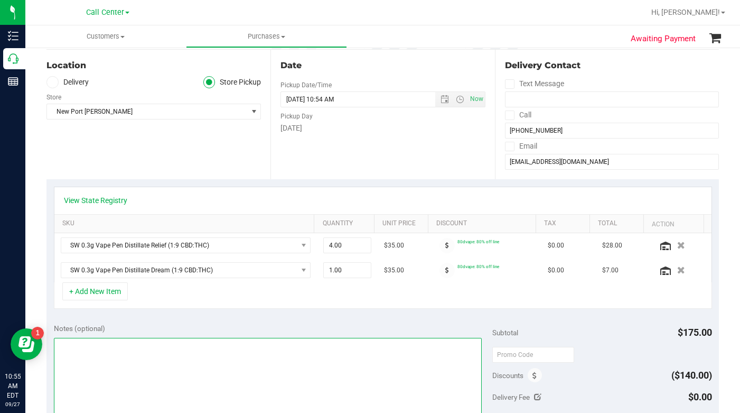
click at [164, 380] on textarea at bounding box center [268, 388] width 429 height 101
click at [133, 377] on textarea at bounding box center [268, 388] width 429 height 101
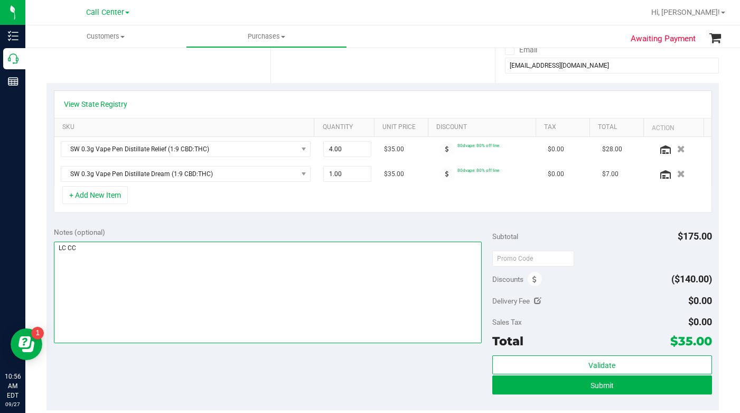
scroll to position [211, 0]
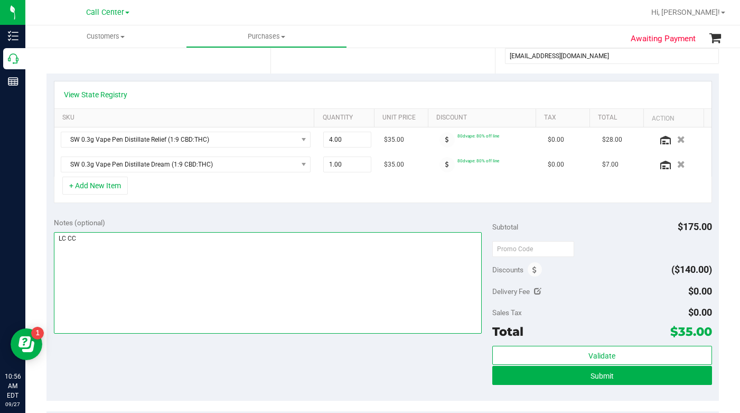
click at [190, 286] on textarea at bounding box center [268, 282] width 429 height 101
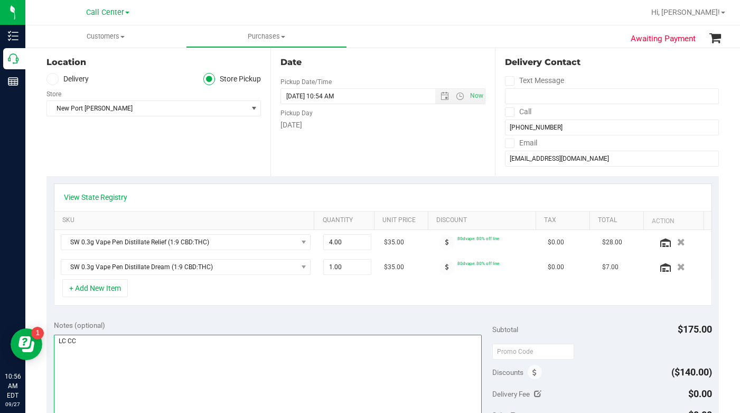
scroll to position [106, 0]
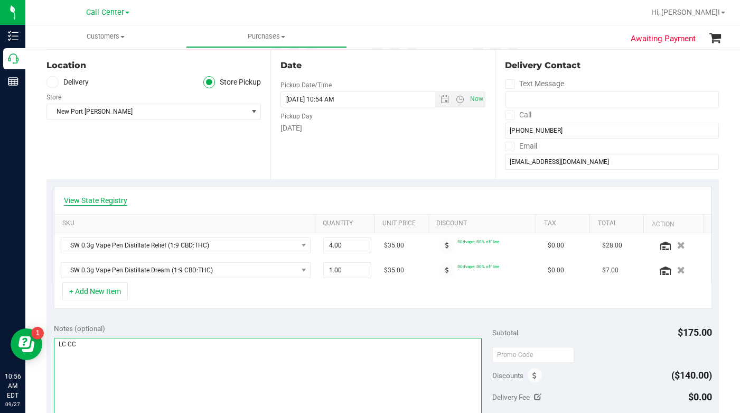
type textarea "LC CC"
click at [111, 200] on link "View State Registry" at bounding box center [95, 200] width 63 height 11
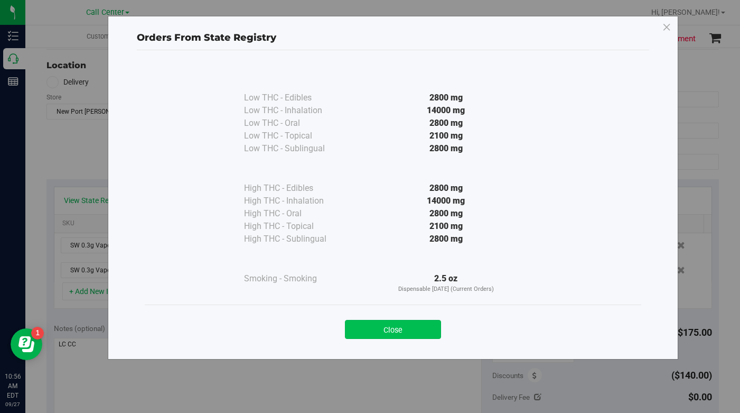
click at [370, 331] on button "Close" at bounding box center [393, 329] width 96 height 19
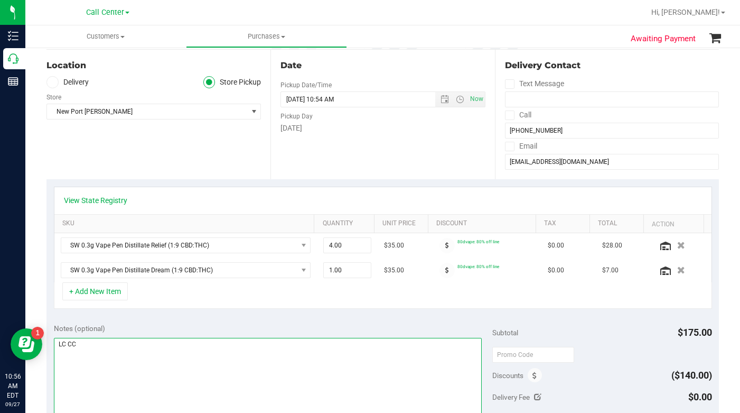
click at [287, 375] on textarea at bounding box center [268, 388] width 429 height 101
click at [542, 16] on div at bounding box center [416, 12] width 455 height 21
click at [200, 374] on textarea at bounding box center [268, 388] width 429 height 101
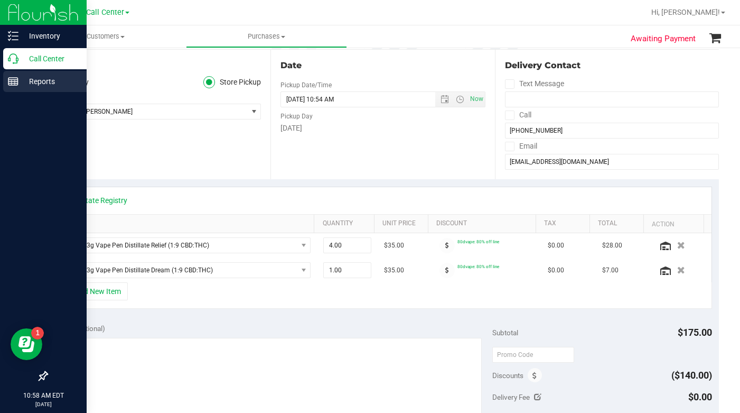
drag, startPoint x: 125, startPoint y: 157, endPoint x: 13, endPoint y: 80, distance: 135.7
click at [122, 158] on div "Location Delivery Store Pickup Store New Port Richey WC Select Store Bonita Spr…" at bounding box center [159, 114] width 224 height 129
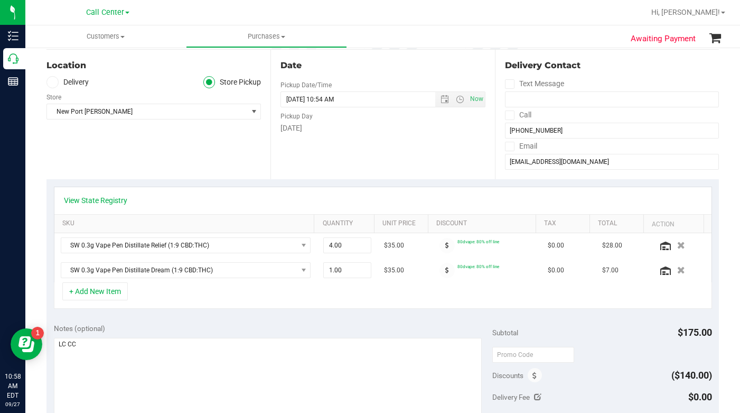
drag, startPoint x: 623, startPoint y: 364, endPoint x: 607, endPoint y: 363, distance: 16.4
click at [623, 364] on div "Subtotal $175.00 Discounts ($140.00) Delivery Fee $0.00 Sales Tax $0.00 Total $…" at bounding box center [601, 411] width 219 height 176
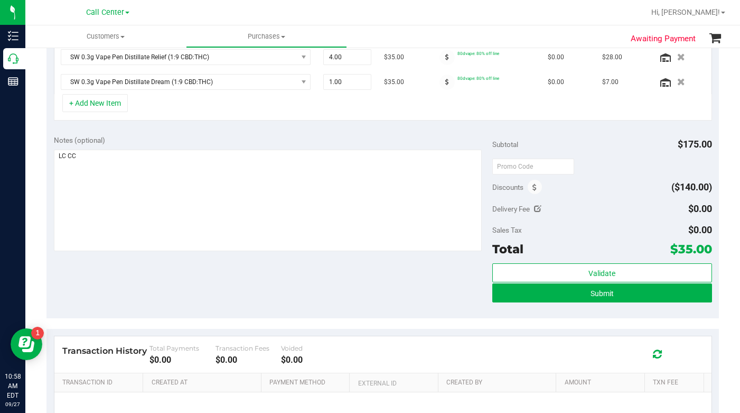
scroll to position [370, 0]
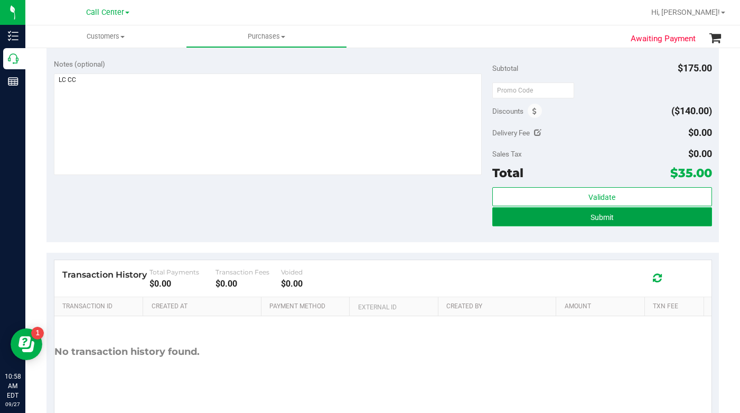
click at [499, 217] on button "Submit" at bounding box center [601, 216] width 219 height 19
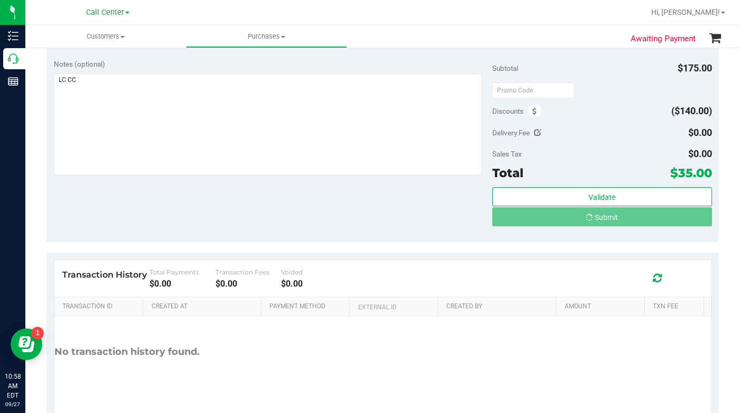
scroll to position [159, 0]
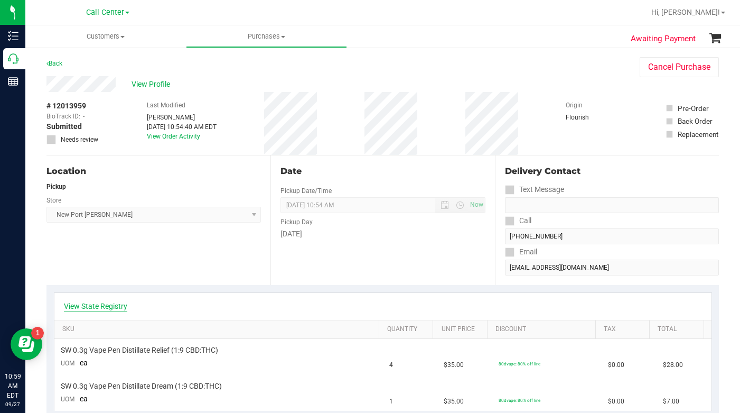
click at [112, 303] on link "View State Registry" at bounding box center [95, 306] width 63 height 11
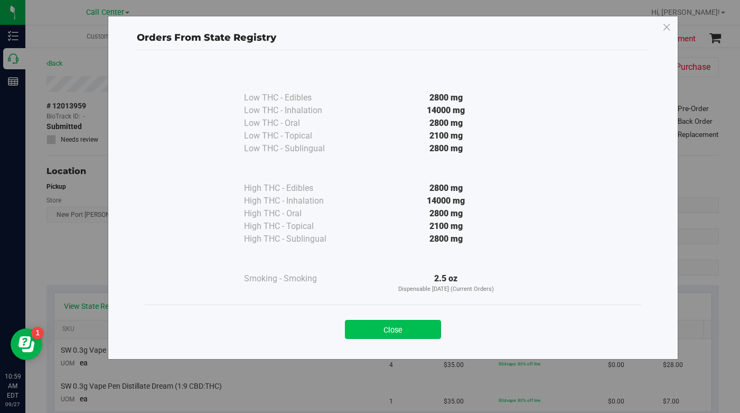
click at [371, 330] on button "Close" at bounding box center [393, 329] width 96 height 19
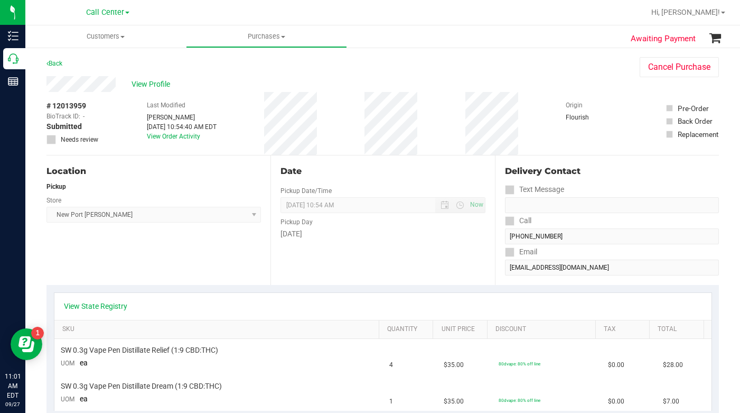
click at [552, 72] on div "Back Cancel Purchase" at bounding box center [383, 66] width 673 height 19
click at [123, 39] on span "Customers" at bounding box center [105, 37] width 161 height 10
click at [83, 67] on span "All customers" at bounding box center [63, 63] width 76 height 9
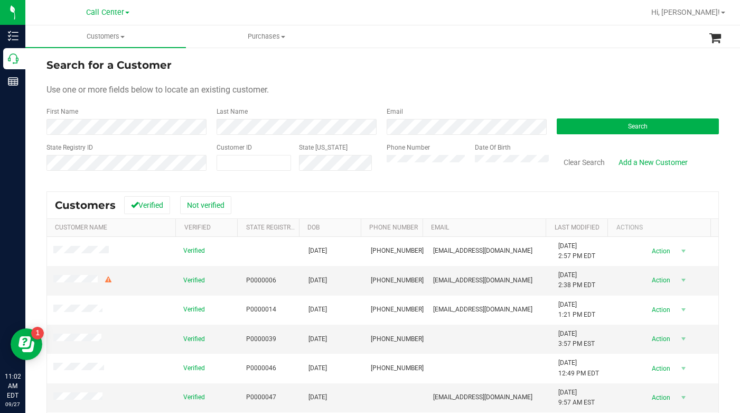
click at [472, 100] on form "Search for a Customer Use one or more fields below to locate an existing custom…" at bounding box center [383, 118] width 673 height 123
click at [526, 99] on form "Search for a Customer Use one or more fields below to locate an existing custom…" at bounding box center [383, 118] width 673 height 123
click at [239, 161] on span at bounding box center [254, 163] width 75 height 16
type input "69942"
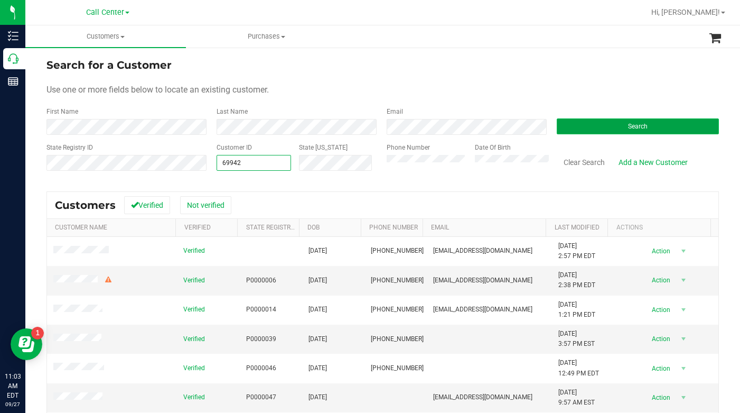
click at [571, 126] on button "Search" at bounding box center [638, 126] width 162 height 16
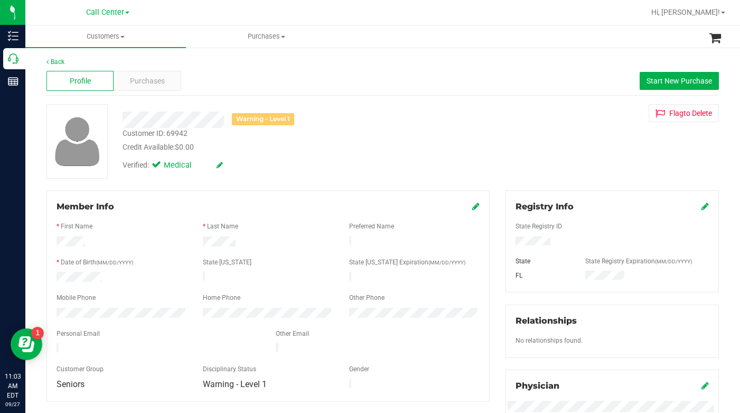
drag, startPoint x: 585, startPoint y: 150, endPoint x: 506, endPoint y: 133, distance: 81.6
click at [585, 150] on div "Warning - Level 1 Customer ID: 69942 Credit Available: $0.00 Verified: Medical …" at bounding box center [383, 141] width 689 height 75
click at [152, 77] on span "Purchases" at bounding box center [147, 81] width 35 height 11
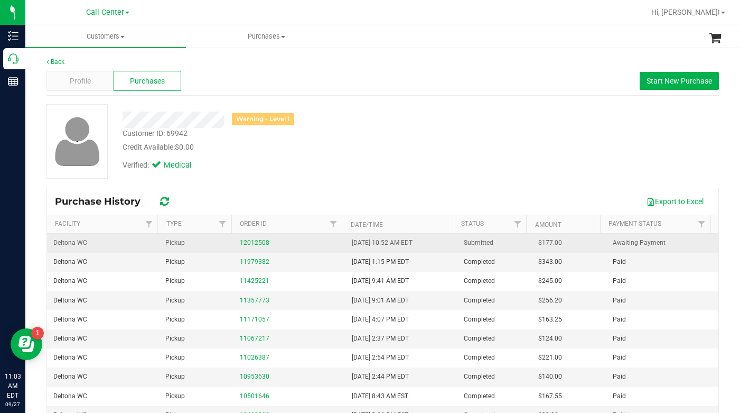
click at [251, 249] on td "12012508" at bounding box center [290, 243] width 112 height 19
click at [244, 244] on link "12012508" at bounding box center [255, 242] width 30 height 7
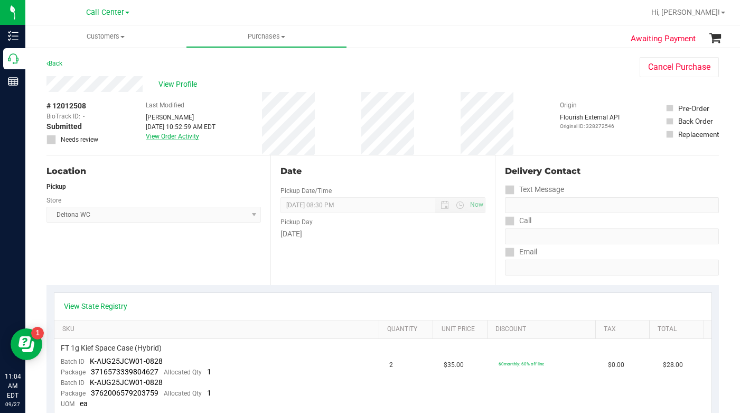
click at [181, 137] on link "View Order Activity" at bounding box center [172, 136] width 53 height 7
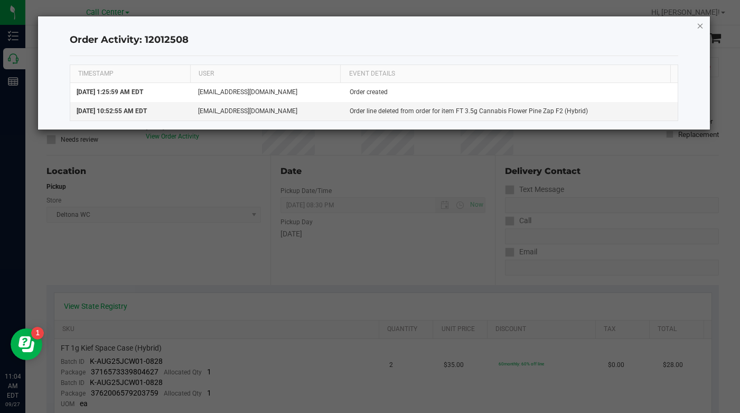
click at [698, 25] on icon "button" at bounding box center [700, 25] width 7 height 13
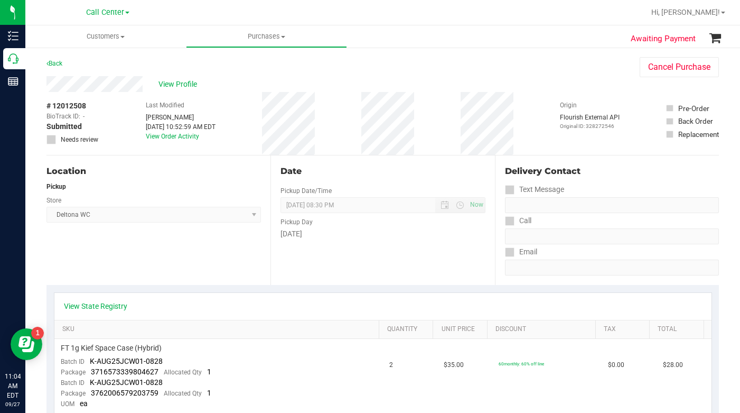
click at [534, 79] on div "View Profile" at bounding box center [333, 84] width 572 height 16
click at [173, 86] on span "View Profile" at bounding box center [180, 84] width 42 height 11
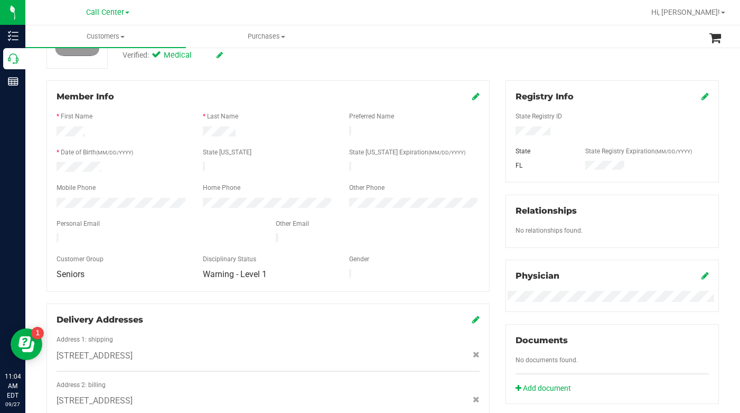
scroll to position [106, 0]
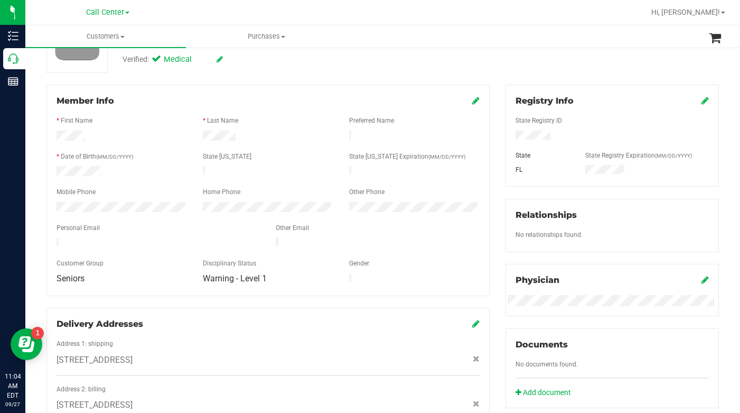
click at [185, 187] on div "Mobile Phone" at bounding box center [122, 193] width 146 height 12
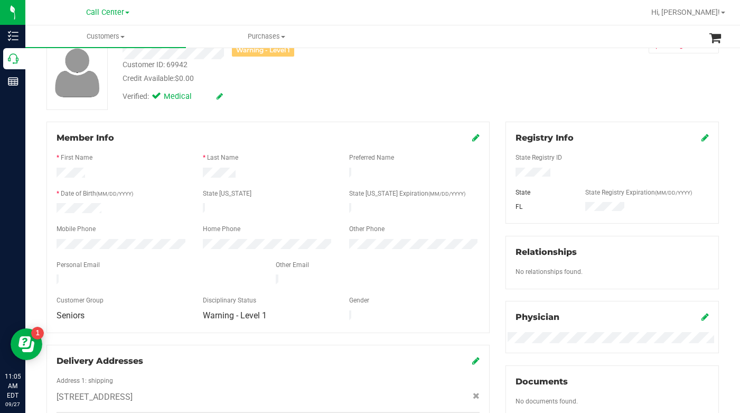
scroll to position [0, 0]
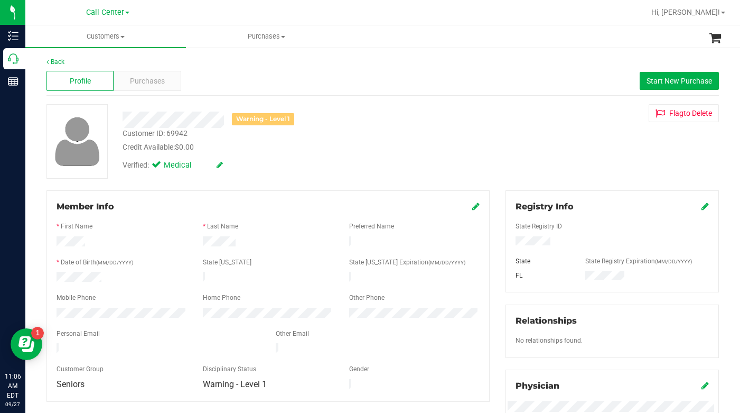
click at [531, 153] on div "Warning - Level 1 Customer ID: 69942 Credit Available: $0.00 Verified: Medical …" at bounding box center [383, 141] width 689 height 75
click at [123, 38] on span at bounding box center [122, 37] width 4 height 2
click at [65, 66] on span "All customers" at bounding box center [63, 63] width 76 height 9
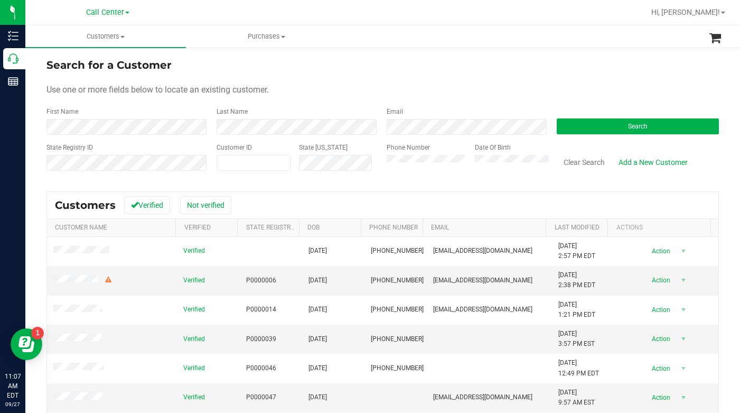
click at [398, 153] on div "Phone Number" at bounding box center [427, 162] width 80 height 38
click at [628, 124] on span "Search" at bounding box center [638, 126] width 20 height 7
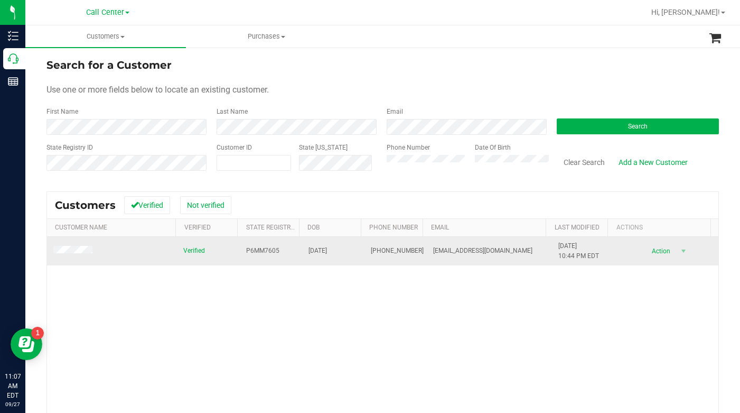
click at [75, 246] on span at bounding box center [74, 251] width 42 height 11
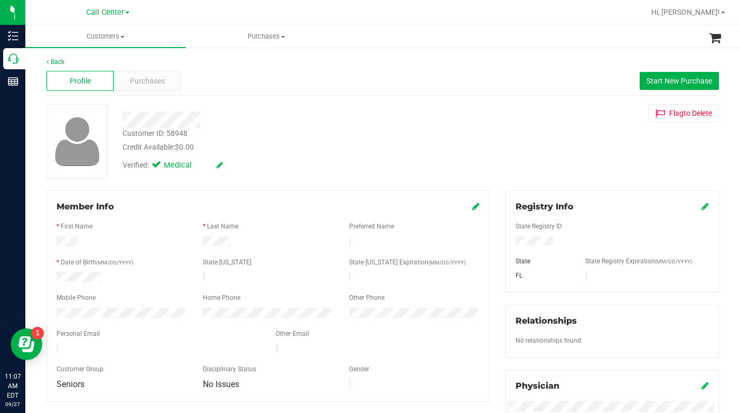
click at [210, 125] on div at bounding box center [287, 119] width 345 height 16
click at [150, 87] on div "Purchases" at bounding box center [147, 81] width 67 height 20
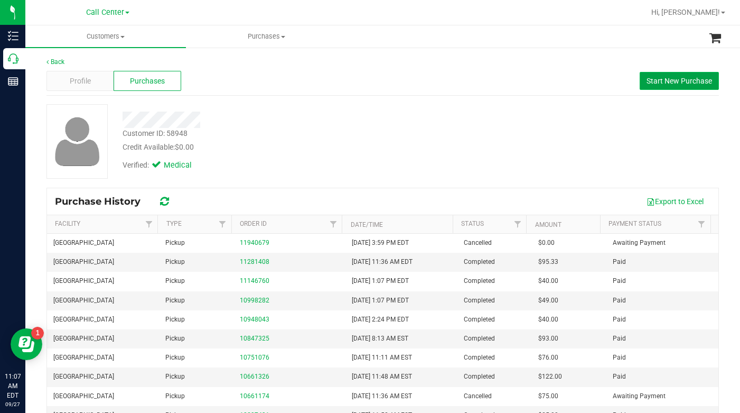
click at [654, 83] on span "Start New Purchase" at bounding box center [680, 81] width 66 height 8
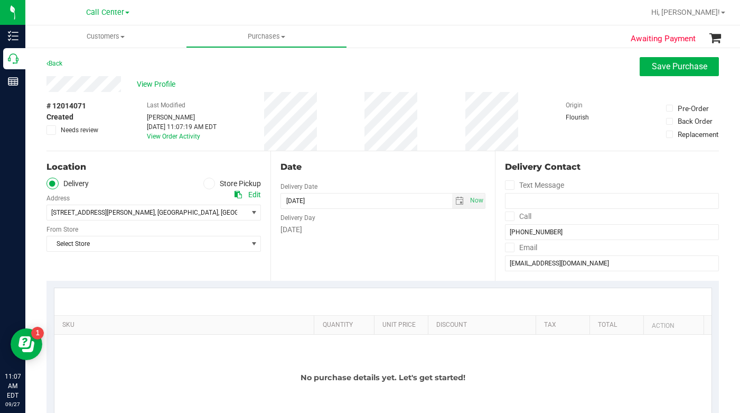
click at [206, 183] on icon at bounding box center [209, 183] width 6 height 0
click at [0, 0] on input "Store Pickup" at bounding box center [0, 0] width 0 height 0
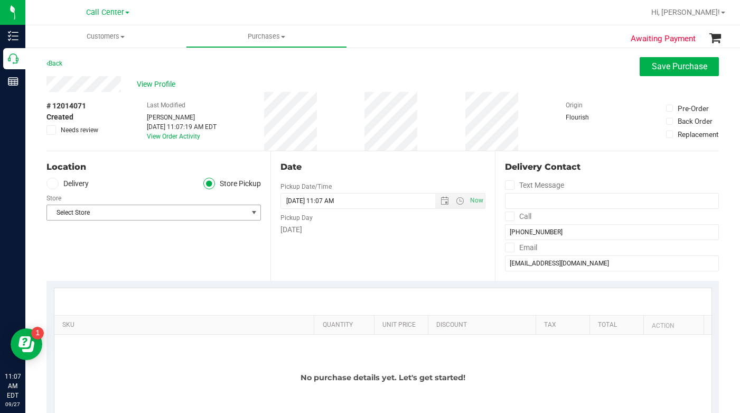
click at [139, 213] on span "Select Store" at bounding box center [147, 212] width 200 height 15
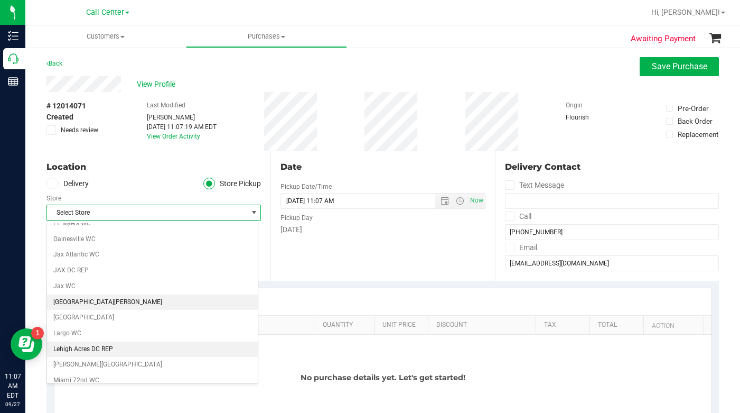
scroll to position [264, 0]
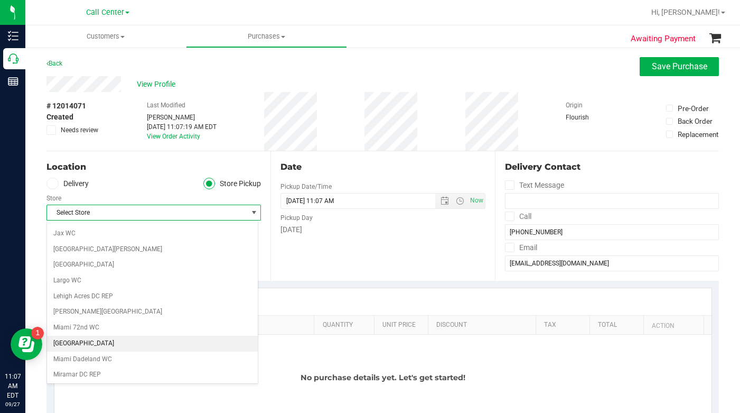
click at [90, 344] on li "[GEOGRAPHIC_DATA]" at bounding box center [152, 344] width 211 height 16
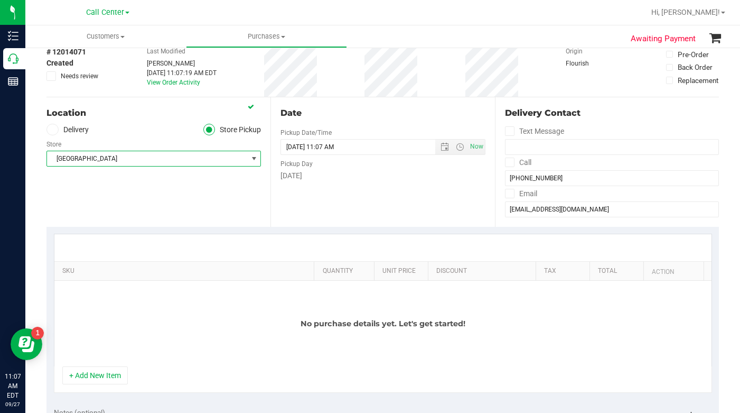
scroll to position [53, 0]
click at [174, 205] on div "Location Delivery Store Pickup Store Miami Beach WC Select Store Bonita Springs…" at bounding box center [159, 162] width 224 height 129
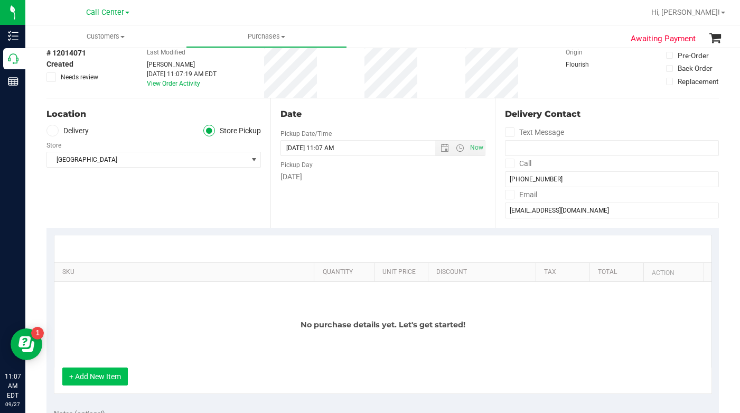
click at [118, 377] on button "+ Add New Item" at bounding box center [95, 376] width 66 height 18
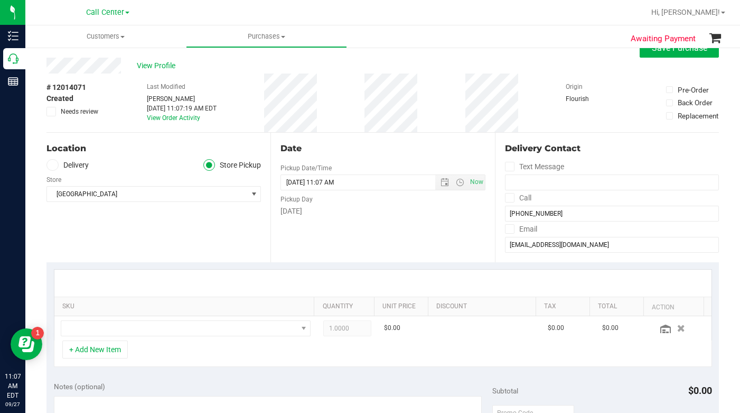
scroll to position [0, 0]
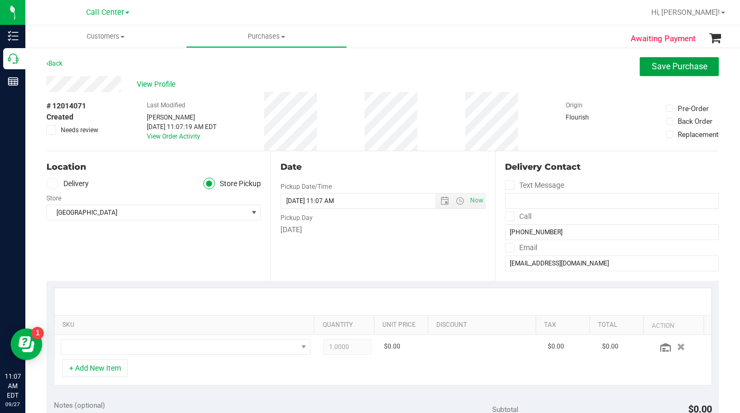
click at [679, 66] on span "Save Purchase" at bounding box center [679, 66] width 55 height 10
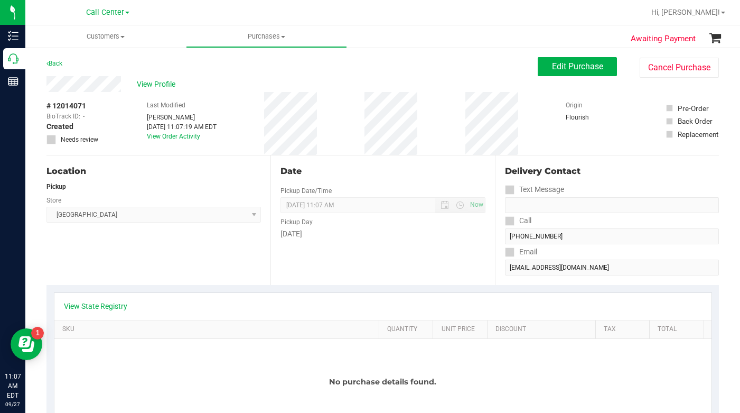
click at [189, 272] on div "Location Pickup Store Miami Beach WC Select Store Bonita Springs WC Boynton Bea…" at bounding box center [159, 219] width 224 height 129
click at [564, 64] on span "Edit Purchase" at bounding box center [577, 66] width 51 height 10
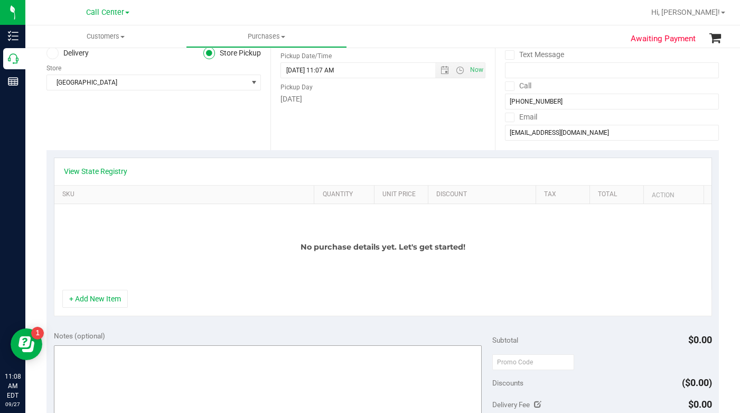
scroll to position [159, 0]
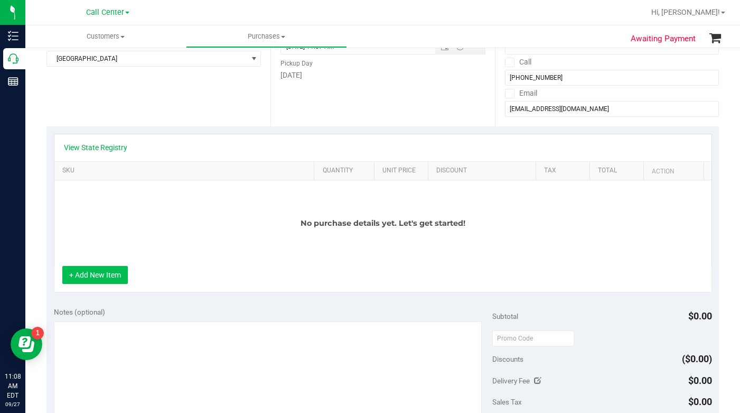
click at [107, 275] on button "+ Add New Item" at bounding box center [95, 275] width 66 height 18
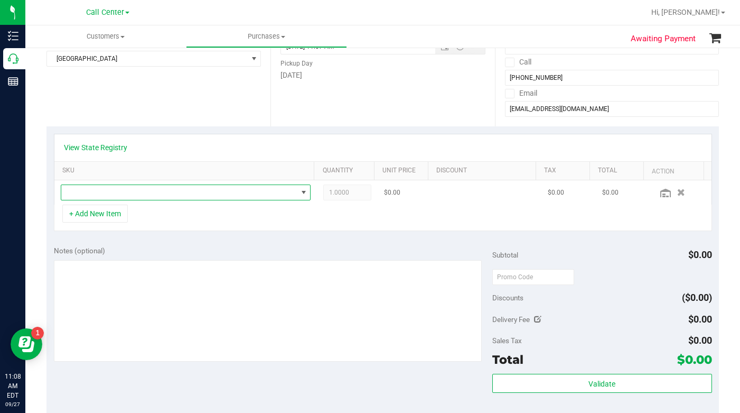
click at [86, 194] on span "NO DATA FOUND" at bounding box center [179, 192] width 236 height 15
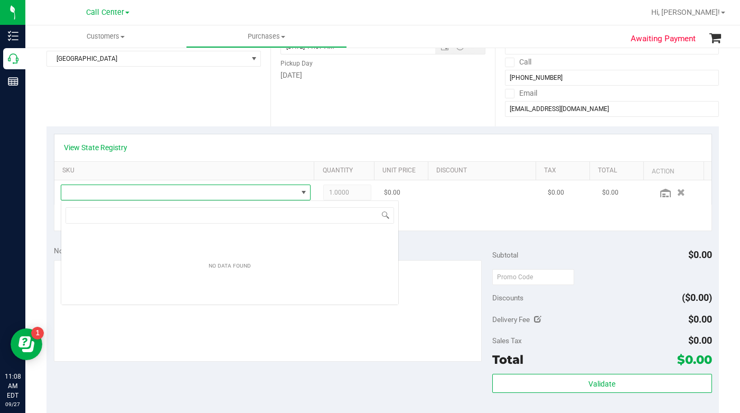
scroll to position [16, 244]
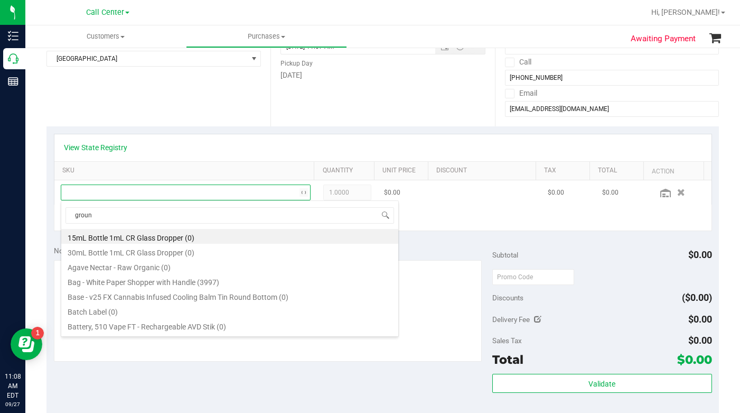
type input "ground"
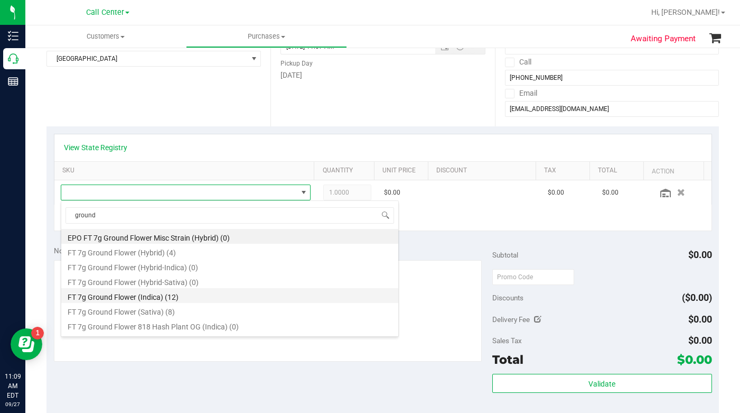
click at [115, 300] on li "FT 7g Ground Flower (Indica) (12)" at bounding box center [229, 295] width 337 height 15
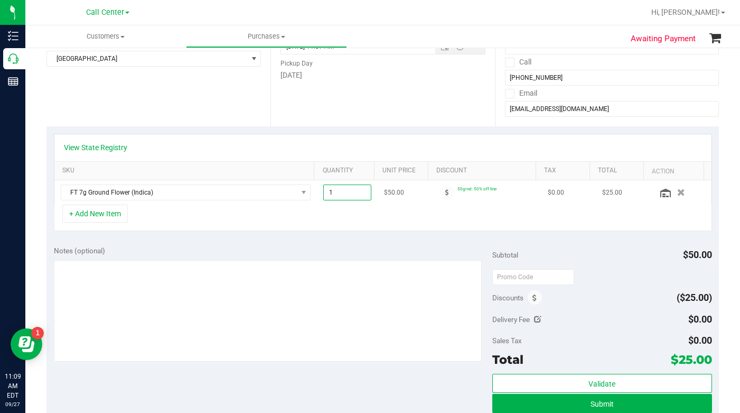
drag, startPoint x: 323, startPoint y: 194, endPoint x: 328, endPoint y: 192, distance: 5.7
click at [328, 192] on span "1.00 1" at bounding box center [347, 192] width 48 height 16
type input "2"
type input "2.00"
click at [302, 208] on div "+ Add New Item" at bounding box center [383, 217] width 658 height 26
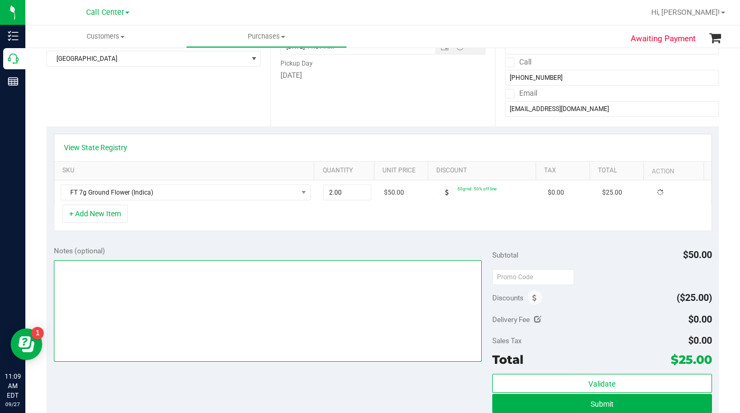
click at [219, 354] on textarea at bounding box center [268, 310] width 429 height 101
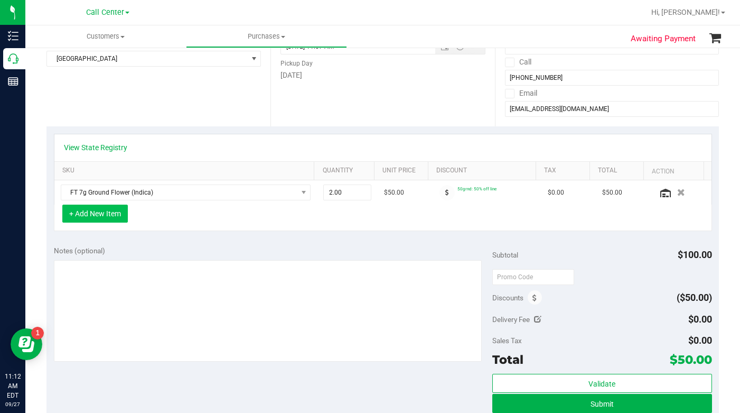
click at [114, 216] on button "+ Add New Item" at bounding box center [95, 213] width 66 height 18
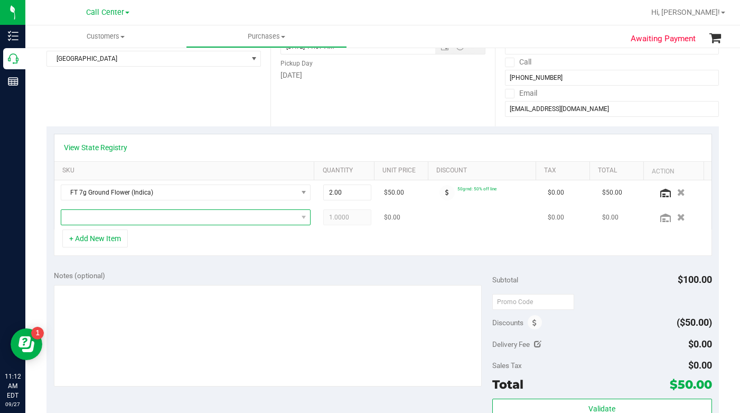
click at [97, 218] on span "NO DATA FOUND" at bounding box center [179, 217] width 236 height 15
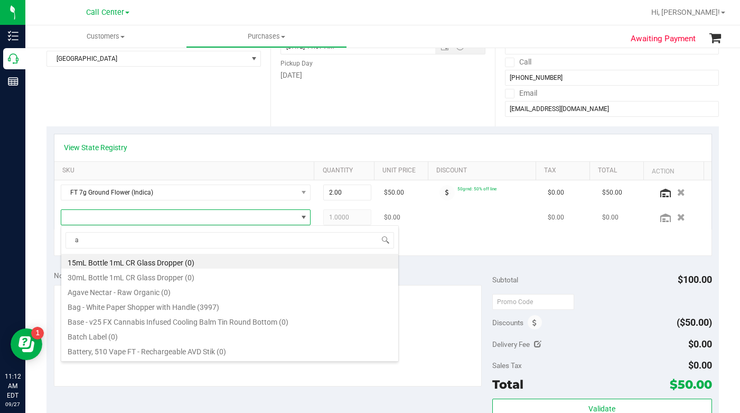
scroll to position [16, 240]
type input "amne"
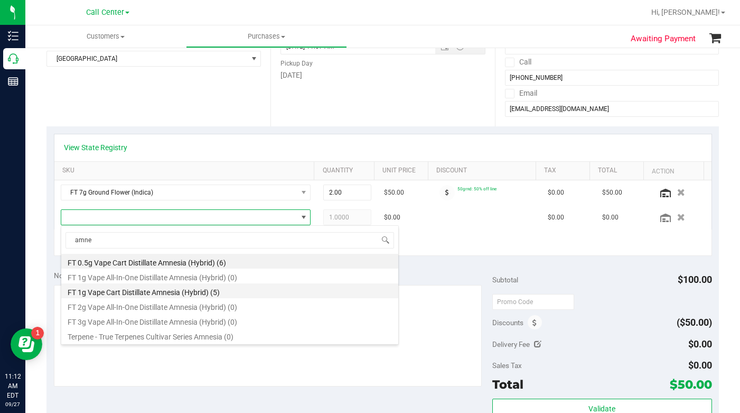
click at [131, 292] on li "FT 1g Vape Cart Distillate Amnesia (Hybrid) (5)" at bounding box center [229, 290] width 337 height 15
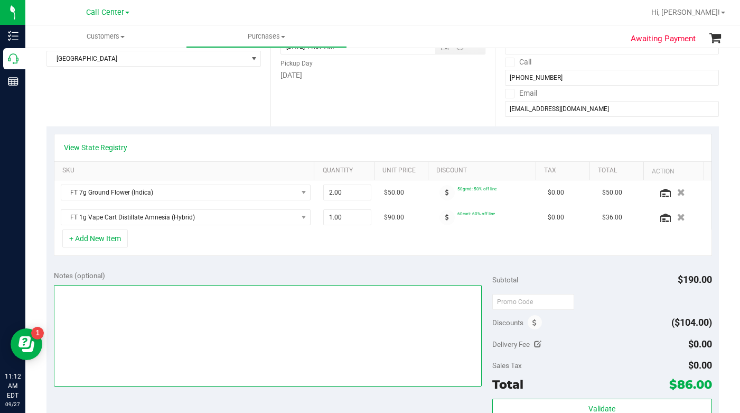
click at [113, 316] on textarea at bounding box center [268, 335] width 429 height 101
type textarea "LC CC"
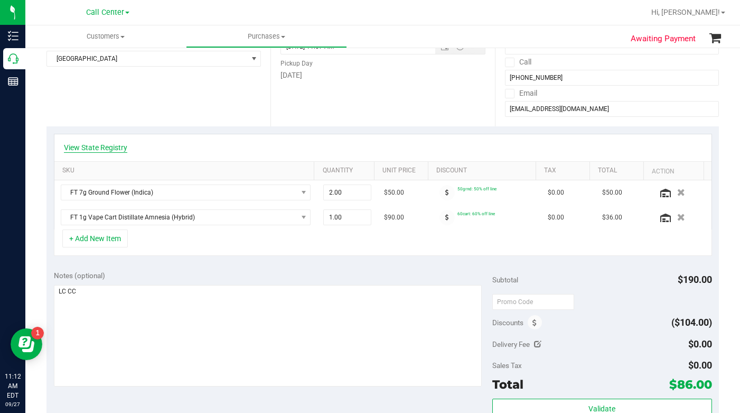
click at [99, 147] on link "View State Registry" at bounding box center [95, 147] width 63 height 11
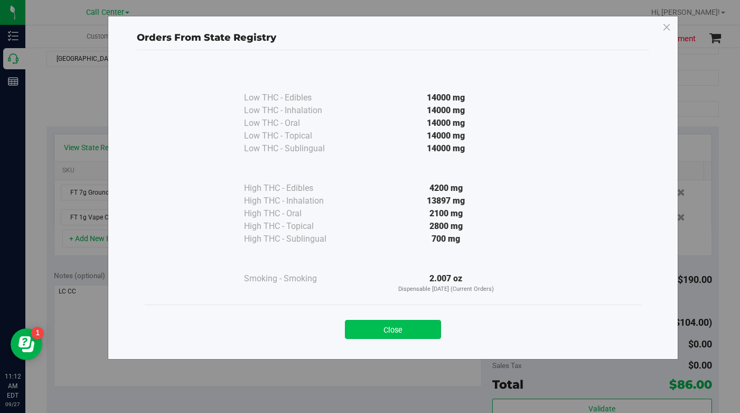
click at [381, 333] on button "Close" at bounding box center [393, 329] width 96 height 19
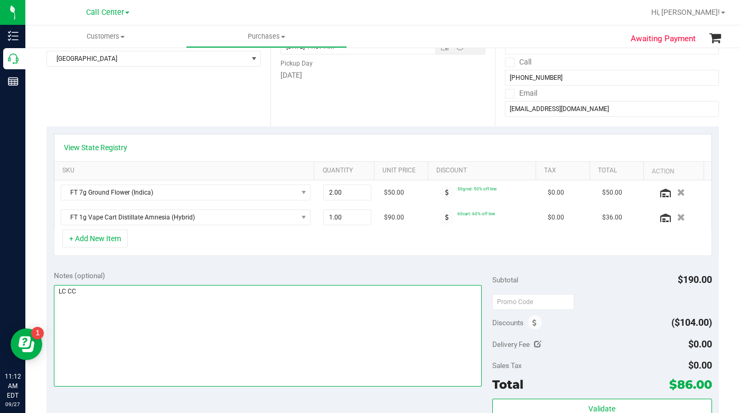
click at [190, 349] on textarea at bounding box center [268, 335] width 429 height 101
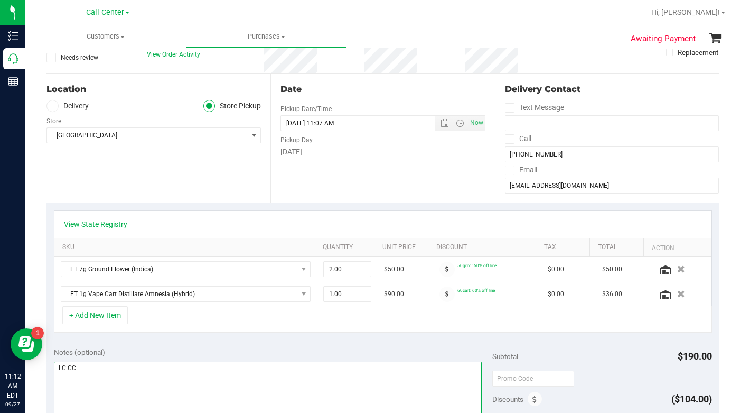
scroll to position [0, 0]
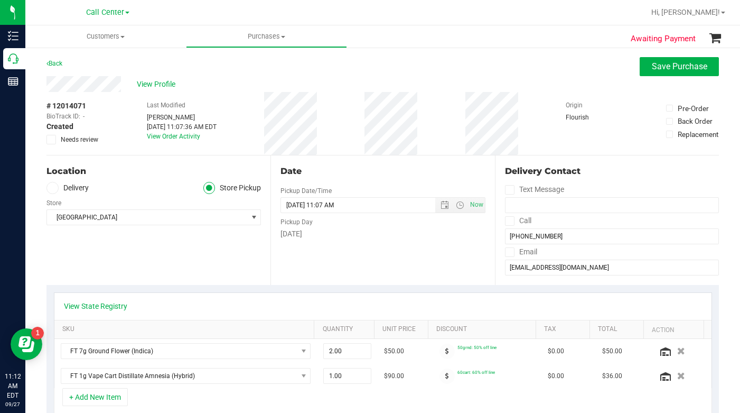
click at [145, 267] on div "Location Delivery Store Pickup Store Miami Beach WC Select Store Bonita Springs…" at bounding box center [159, 219] width 224 height 129
click at [532, 268] on input "urbanmakeupartist@yahoo.com" at bounding box center [612, 267] width 214 height 16
click at [532, 87] on div "View Profile" at bounding box center [383, 84] width 673 height 16
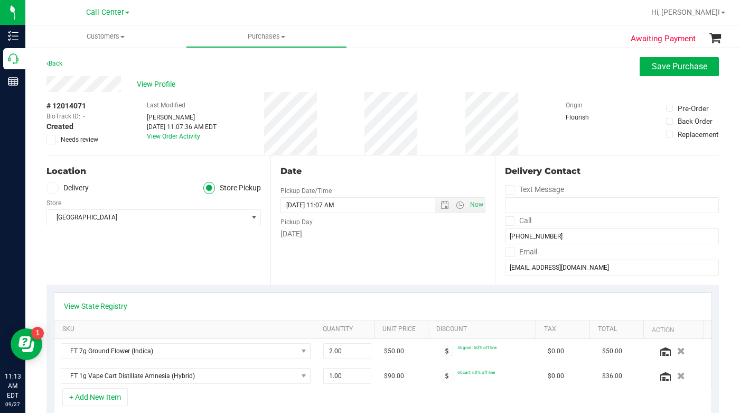
click at [80, 268] on div "Location Delivery Store Pickup Store Miami Beach WC Select Store Bonita Springs…" at bounding box center [159, 219] width 224 height 129
click at [81, 265] on div "Location Delivery Store Pickup Store Miami Beach WC Select Store Bonita Springs…" at bounding box center [159, 219] width 224 height 129
click at [100, 251] on div "Location Delivery Store Pickup Store Miami Beach WC Select Store Bonita Springs…" at bounding box center [159, 219] width 224 height 129
click at [101, 254] on div "Location Delivery Store Pickup Store Miami Beach WC Select Store Bonita Springs…" at bounding box center [159, 219] width 224 height 129
click at [535, 79] on div "View Profile" at bounding box center [383, 84] width 673 height 16
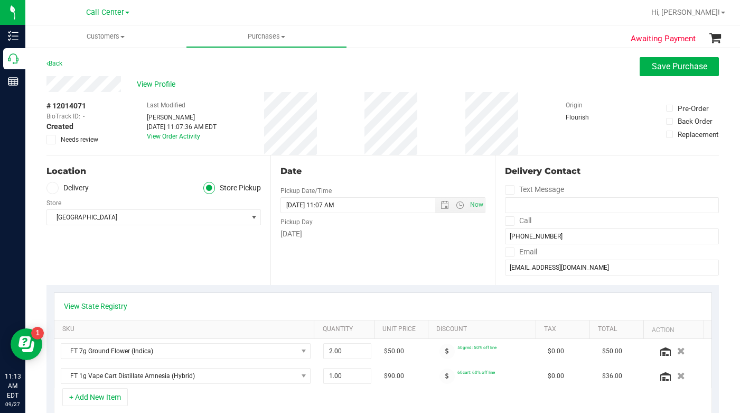
click at [171, 268] on div "Location Delivery Store Pickup Store Miami Beach WC Select Store Bonita Springs…" at bounding box center [159, 219] width 224 height 129
click at [171, 267] on div "Location Delivery Store Pickup Store Miami Beach WC Select Store Bonita Springs…" at bounding box center [159, 219] width 224 height 129
click at [156, 271] on div "Location Delivery Store Pickup Store Miami Beach WC Select Store Bonita Springs…" at bounding box center [159, 219] width 224 height 129
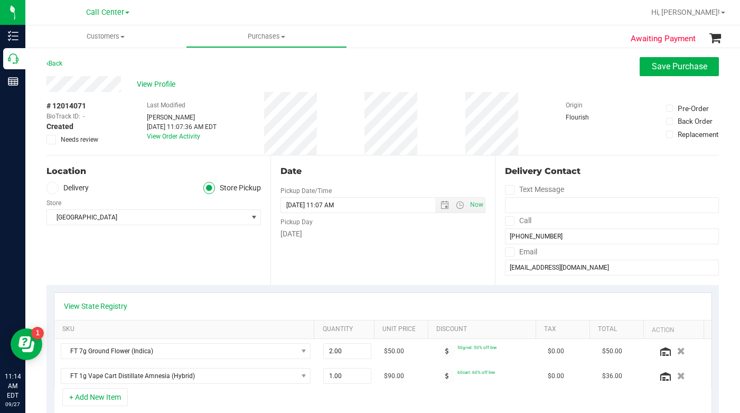
click at [122, 275] on div "Location Delivery Store Pickup Store Miami Beach WC Select Store Bonita Springs…" at bounding box center [159, 219] width 224 height 129
click at [109, 275] on div "Location Delivery Store Pickup Store Miami Beach WC Select Store Bonita Springs…" at bounding box center [159, 219] width 224 height 129
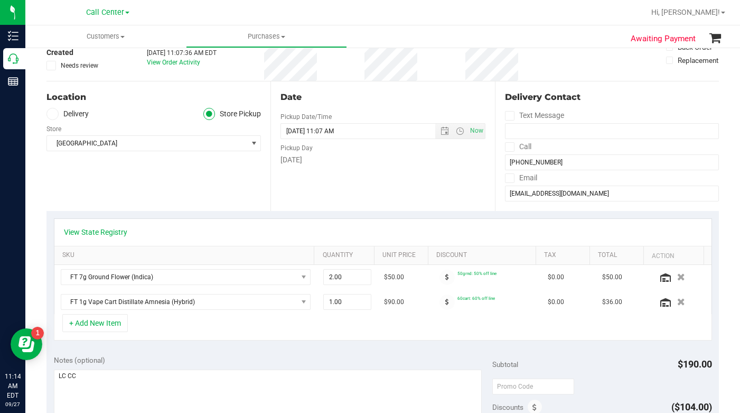
scroll to position [53, 0]
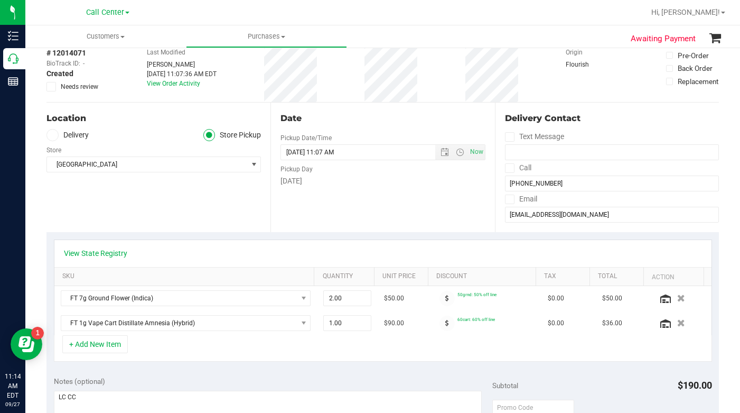
click at [131, 208] on div "Location Delivery Store Pickup Store Miami Beach WC Select Store Bonita Springs…" at bounding box center [159, 167] width 224 height 129
click at [128, 213] on div "Location Delivery Store Pickup Store Miami Beach WC Select Store Bonita Springs…" at bounding box center [159, 167] width 224 height 129
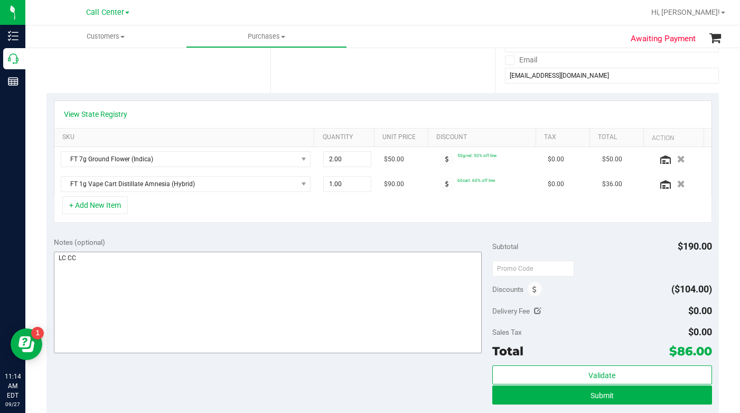
scroll to position [211, 0]
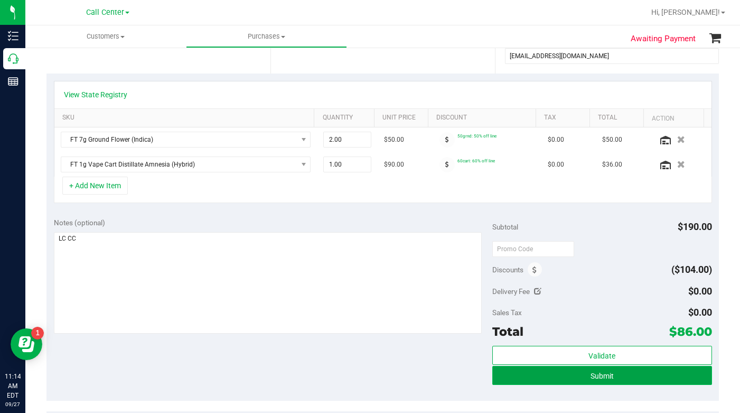
click at [514, 374] on button "Submit" at bounding box center [601, 375] width 219 height 19
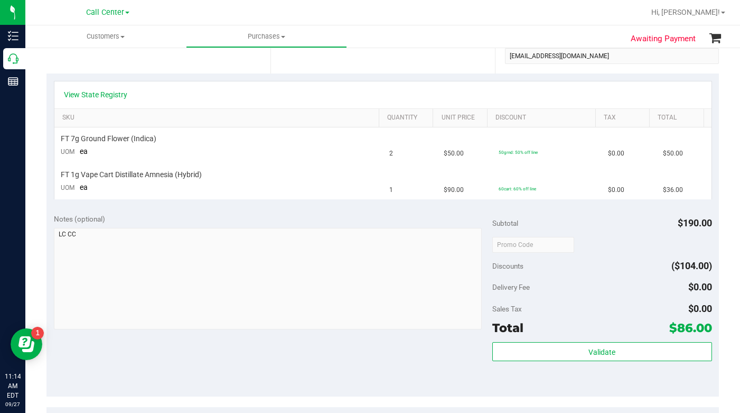
drag, startPoint x: 601, startPoint y: 282, endPoint x: 543, endPoint y: 283, distance: 58.1
click at [603, 277] on div "Delivery Fee $0.00" at bounding box center [601, 286] width 219 height 19
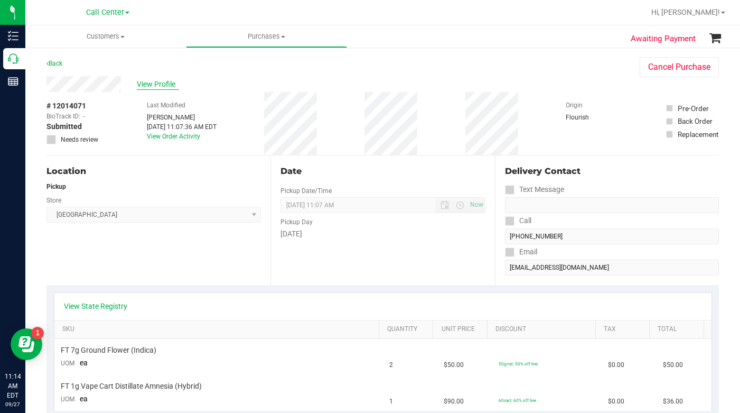
click at [152, 84] on span "View Profile" at bounding box center [158, 84] width 42 height 11
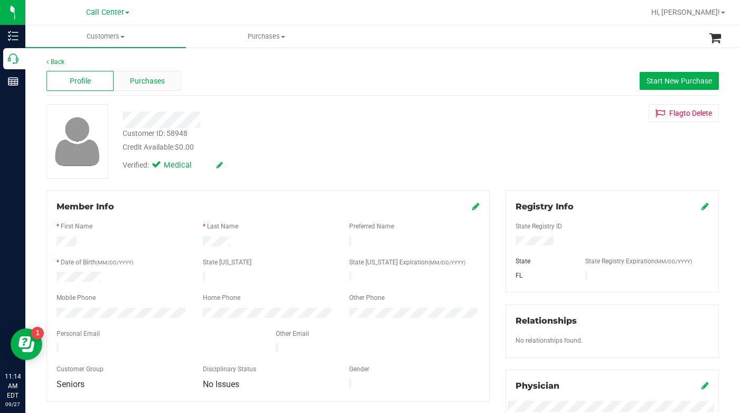
click at [137, 79] on span "Purchases" at bounding box center [147, 81] width 35 height 11
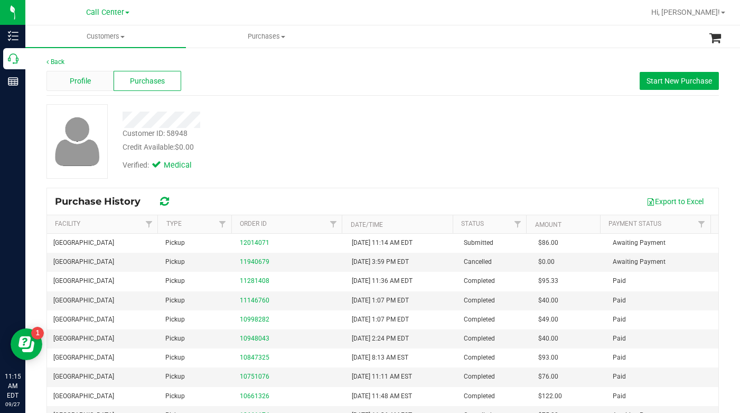
click at [71, 89] on div "Profile" at bounding box center [80, 81] width 67 height 20
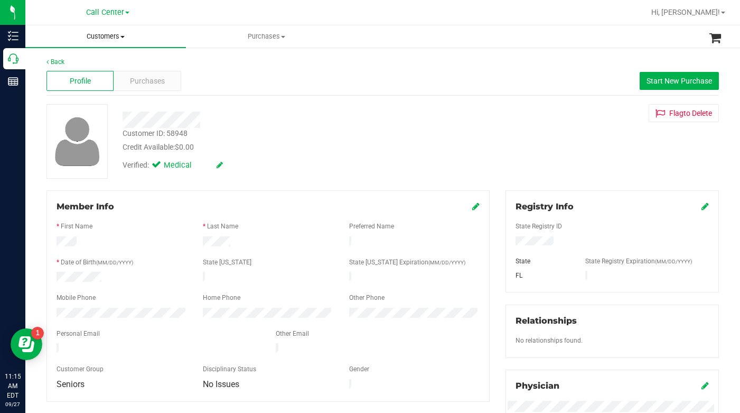
click at [119, 39] on span "Customers" at bounding box center [105, 37] width 161 height 10
click at [73, 69] on li "All customers" at bounding box center [105, 64] width 161 height 13
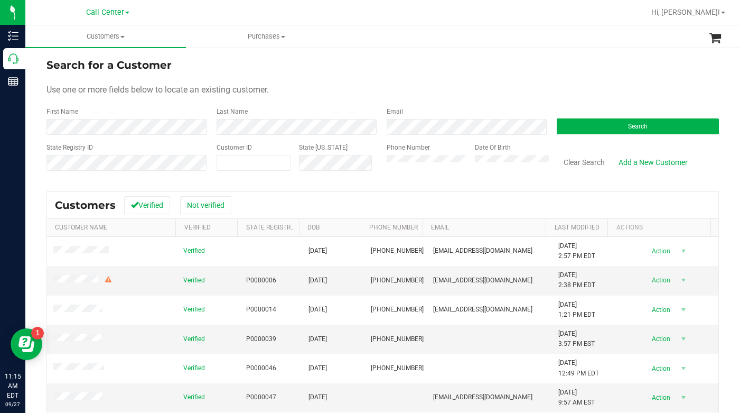
click at [339, 73] on form "Search for a Customer Use one or more fields below to locate an existing custom…" at bounding box center [383, 118] width 673 height 123
click at [565, 80] on form "Search for a Customer Use one or more fields below to locate an existing custom…" at bounding box center [383, 118] width 673 height 123
click at [519, 85] on div "Use one or more fields below to locate an existing customer." at bounding box center [383, 89] width 673 height 13
click at [593, 124] on button "Search" at bounding box center [638, 126] width 162 height 16
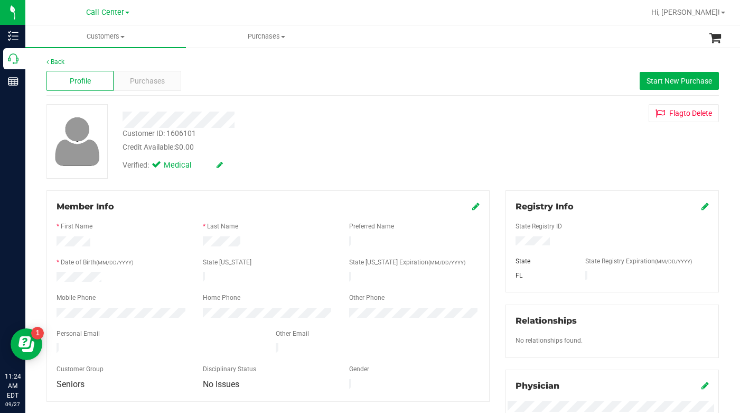
drag, startPoint x: 567, startPoint y: 157, endPoint x: 534, endPoint y: 156, distance: 32.8
click at [565, 158] on div "Customer ID: 1606101 Credit Available: $0.00 Verified: Medical Flag to Delete" at bounding box center [383, 141] width 689 height 75
click at [122, 39] on span "Customers" at bounding box center [105, 37] width 161 height 10
click at [78, 64] on span "All customers" at bounding box center [63, 63] width 76 height 9
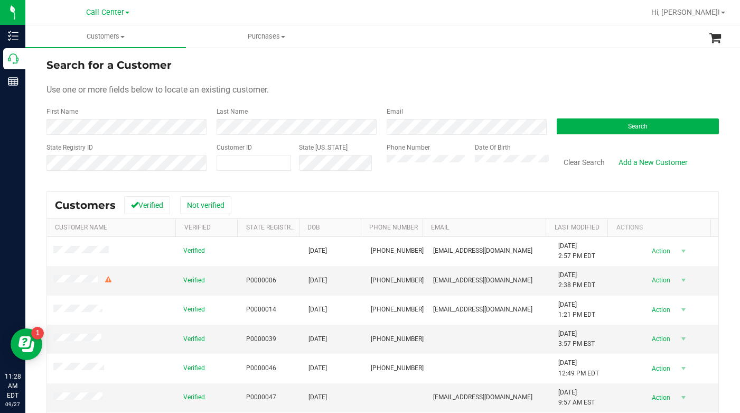
click at [584, 89] on div "Use one or more fields below to locate an existing customer." at bounding box center [383, 89] width 673 height 13
click at [580, 124] on button "Search" at bounding box center [638, 126] width 162 height 16
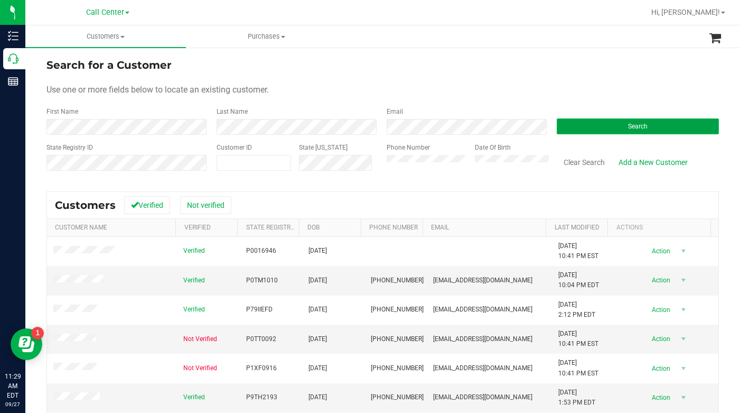
click at [580, 132] on button "Search" at bounding box center [638, 126] width 162 height 16
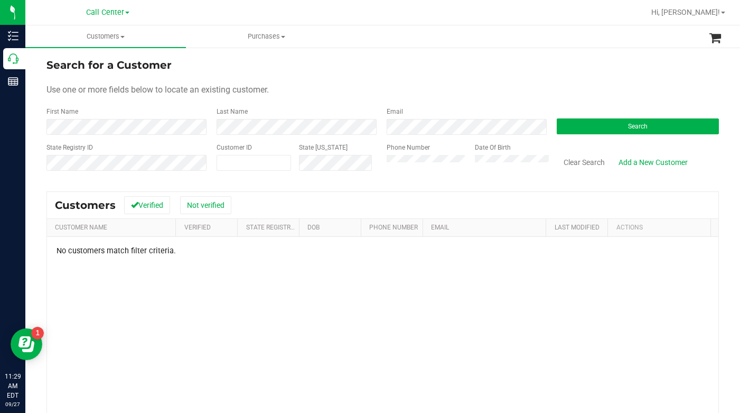
click at [425, 86] on div "Use one or more fields below to locate an existing customer." at bounding box center [383, 89] width 673 height 13
click at [343, 84] on div "Use one or more fields below to locate an existing customer." at bounding box center [383, 89] width 673 height 13
click at [583, 123] on button "Search" at bounding box center [638, 126] width 162 height 16
click at [585, 127] on button "Search" at bounding box center [638, 126] width 162 height 16
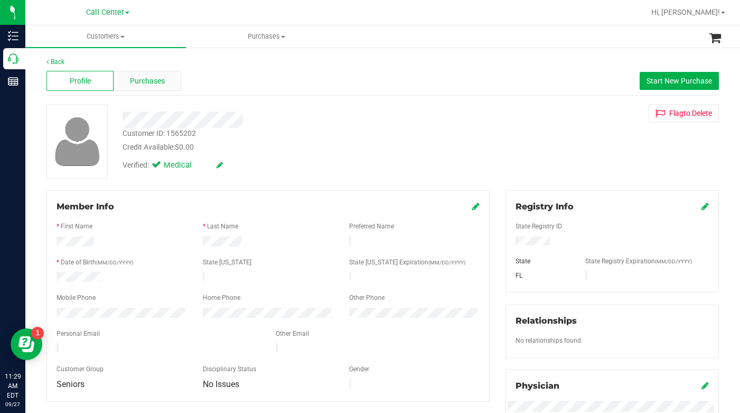
click at [146, 80] on span "Purchases" at bounding box center [147, 81] width 35 height 11
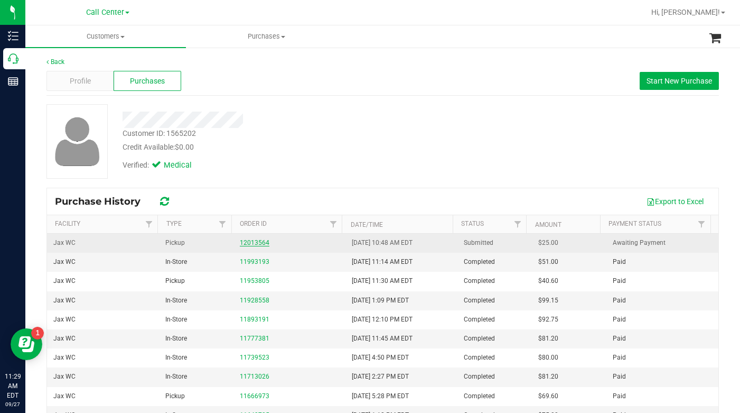
click at [252, 241] on link "12013564" at bounding box center [255, 242] width 30 height 7
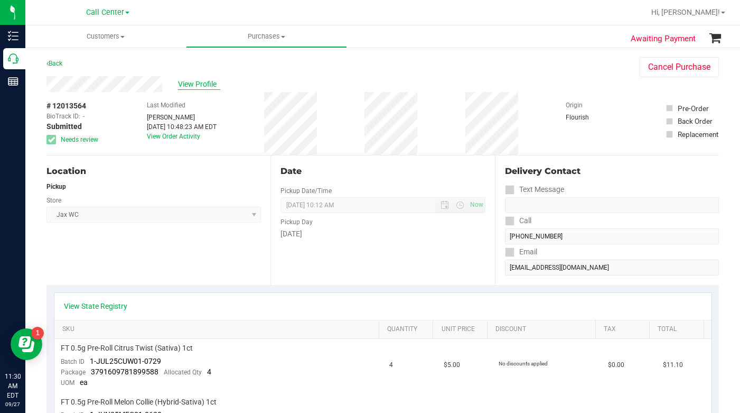
click at [196, 82] on span "View Profile" at bounding box center [199, 84] width 42 height 11
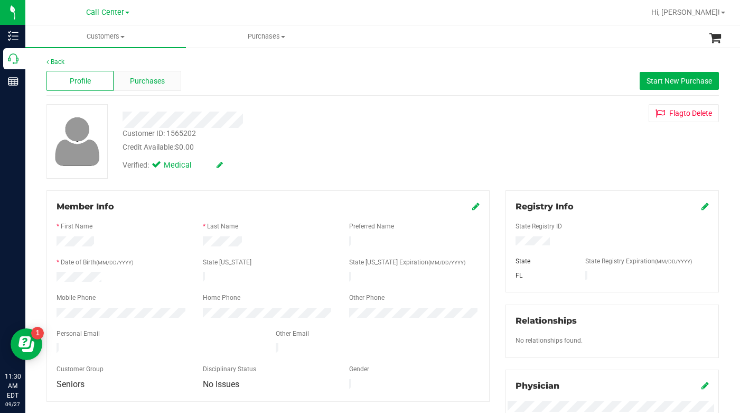
click at [146, 82] on span "Purchases" at bounding box center [147, 81] width 35 height 11
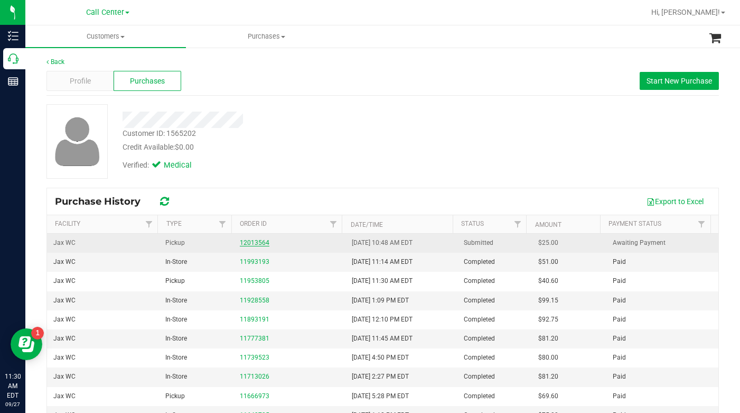
click at [249, 243] on link "12013564" at bounding box center [255, 242] width 30 height 7
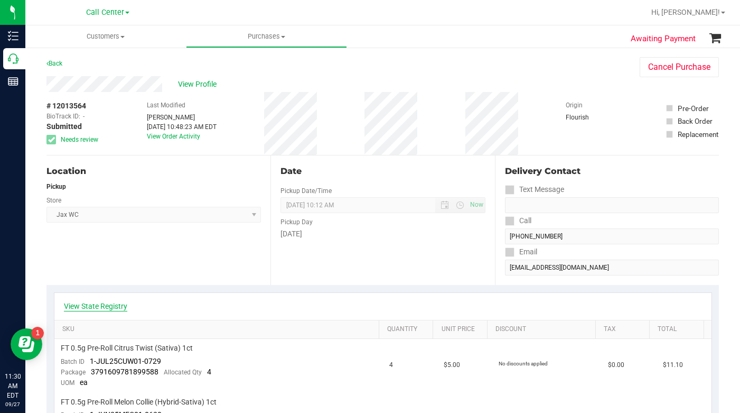
click at [114, 309] on link "View State Registry" at bounding box center [95, 306] width 63 height 11
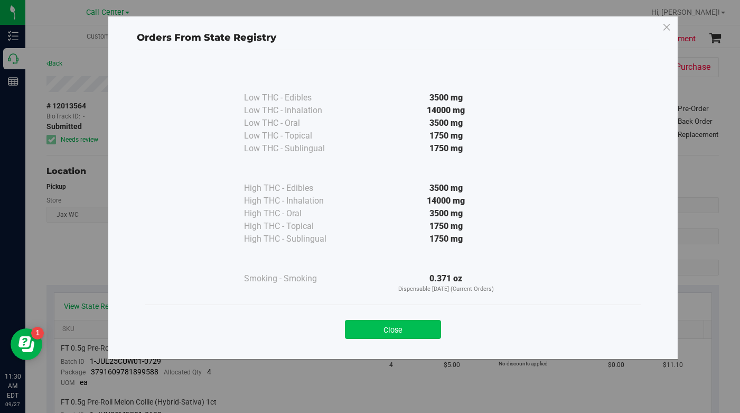
click at [376, 333] on button "Close" at bounding box center [393, 329] width 96 height 19
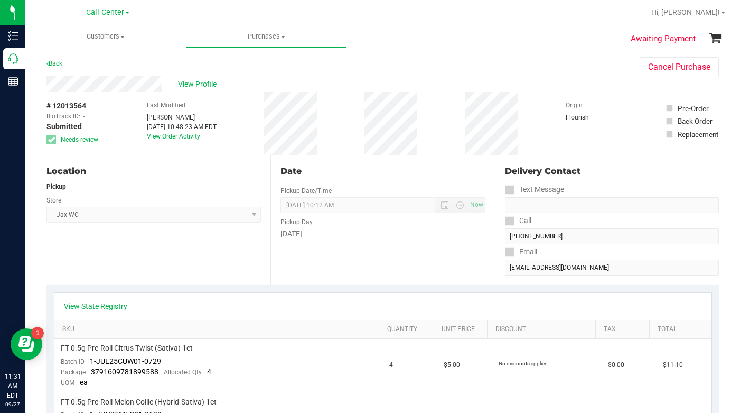
click at [108, 265] on div "Location Pickup Store Jax WC Select Store Bonita Springs WC Boynton Beach WC Br…" at bounding box center [159, 219] width 224 height 129
click at [199, 86] on span "View Profile" at bounding box center [199, 84] width 42 height 11
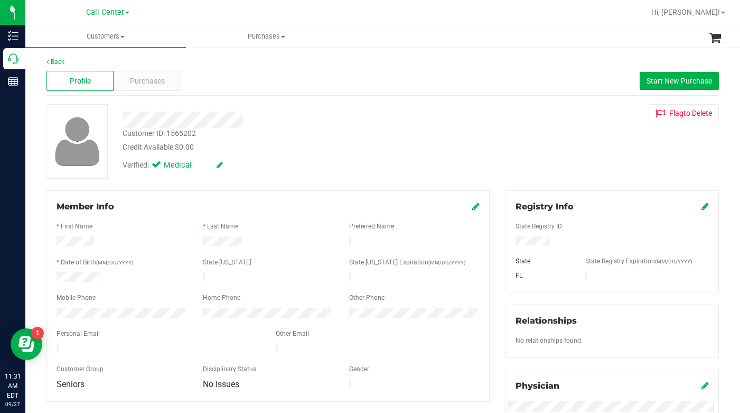
click at [324, 176] on div "Customer ID: 1565202 Credit Available: $0.00 Verified: Medical Flag to Delete" at bounding box center [383, 141] width 689 height 75
click at [570, 160] on div "Customer ID: 1565202 Credit Available: $0.00 Verified: Medical Flag to Delete" at bounding box center [383, 141] width 689 height 75
drag, startPoint x: 124, startPoint y: 36, endPoint x: 112, endPoint y: 51, distance: 19.1
click at [124, 36] on span at bounding box center [122, 37] width 4 height 2
click at [77, 61] on span "All customers" at bounding box center [63, 63] width 76 height 9
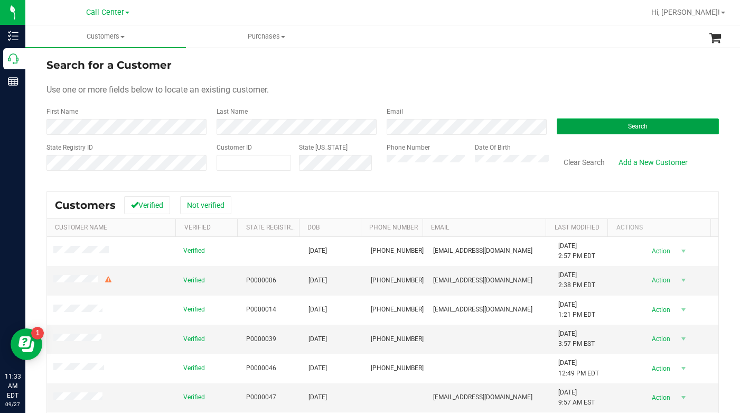
click at [575, 124] on button "Search" at bounding box center [638, 126] width 162 height 16
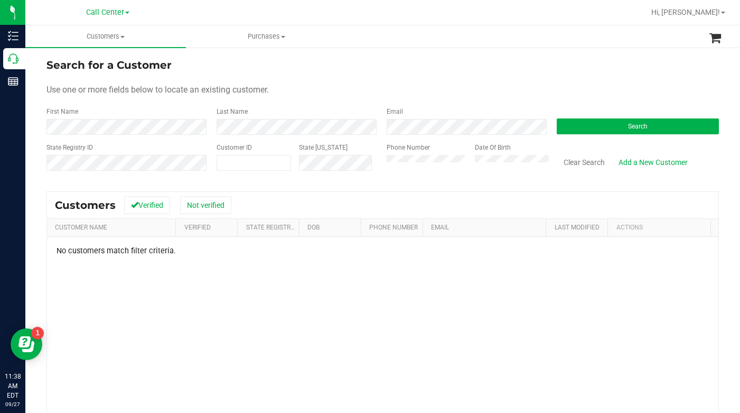
click at [553, 94] on div "Use one or more fields below to locate an existing customer." at bounding box center [383, 89] width 673 height 13
click at [373, 170] on div "State Registry ID Customer ID State ID Phone Number Date Of Birth Clear Search …" at bounding box center [383, 162] width 673 height 38
click at [594, 126] on button "Search" at bounding box center [638, 126] width 162 height 16
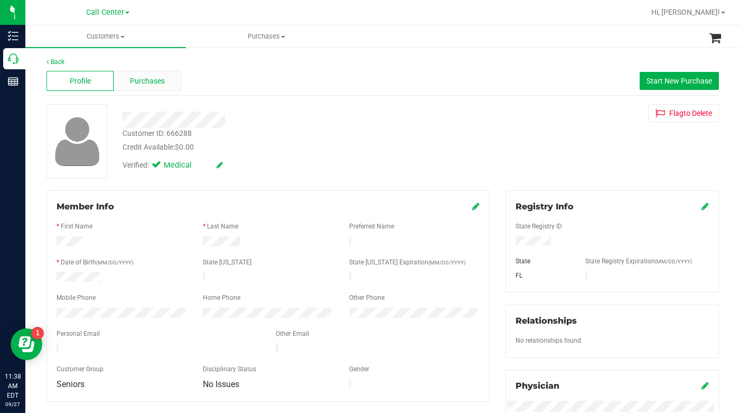
click at [142, 82] on span "Purchases" at bounding box center [147, 81] width 35 height 11
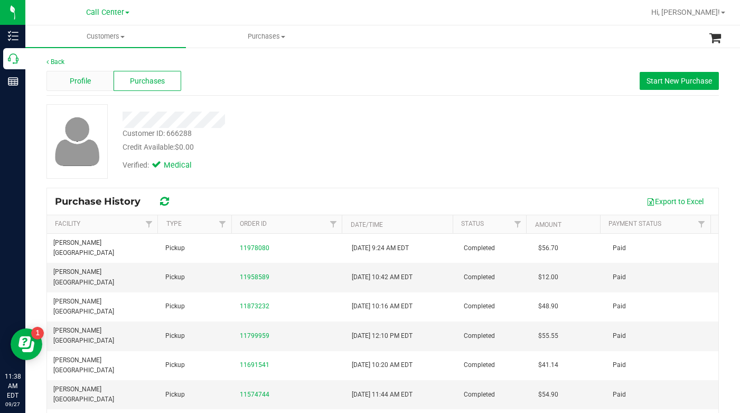
click at [73, 88] on div "Profile" at bounding box center [80, 81] width 67 height 20
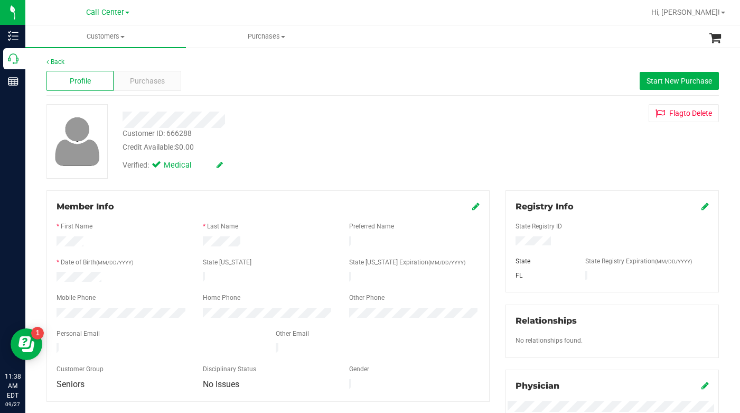
click at [332, 164] on div "Verified: Medical" at bounding box center [287, 164] width 345 height 23
click at [150, 83] on span "Purchases" at bounding box center [147, 81] width 35 height 11
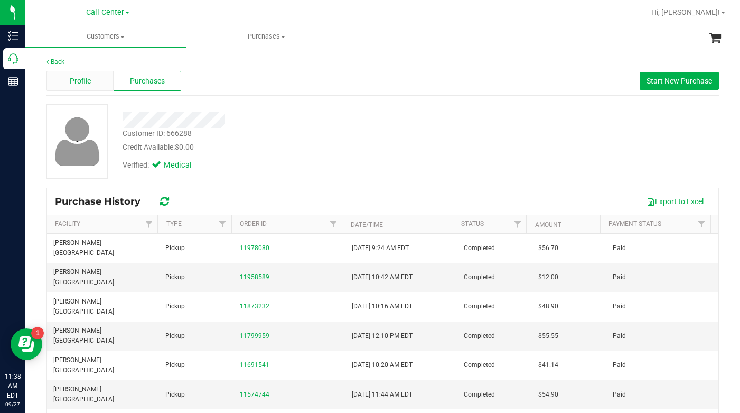
click at [92, 85] on div "Profile" at bounding box center [80, 81] width 67 height 20
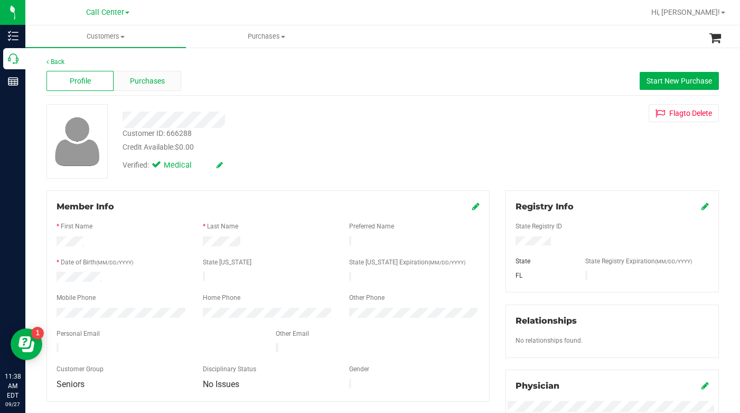
click at [151, 83] on span "Purchases" at bounding box center [147, 81] width 35 height 11
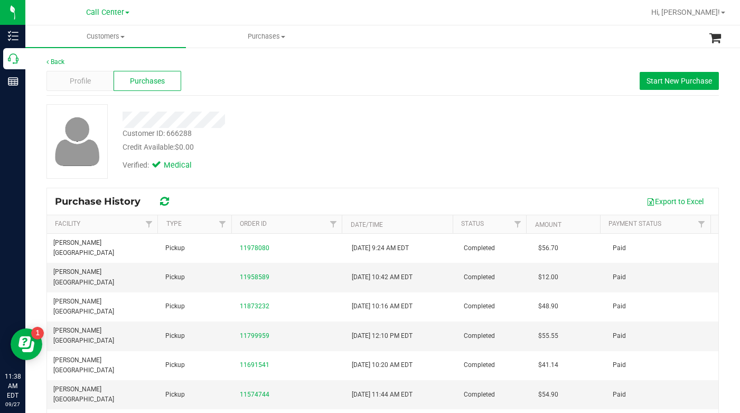
click at [342, 169] on div "Verified: Medical" at bounding box center [287, 164] width 345 height 23
click at [86, 82] on span "Profile" at bounding box center [80, 81] width 21 height 11
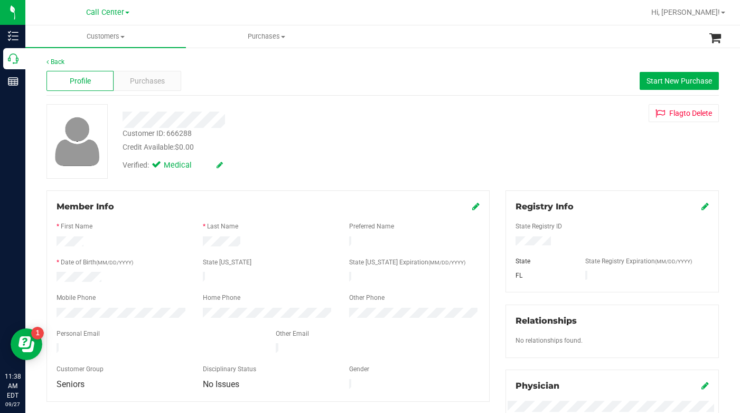
click at [86, 82] on span "Profile" at bounding box center [80, 81] width 21 height 11
click at [580, 172] on div "Customer ID: 666288 Credit Available: $0.00 Verified: Medical Flag to Delete" at bounding box center [383, 141] width 689 height 75
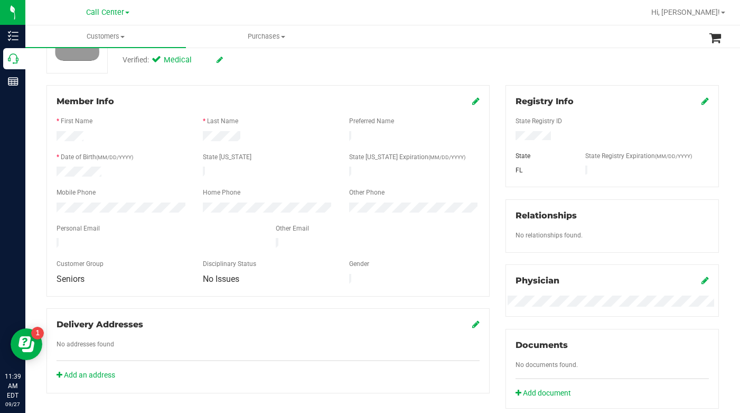
scroll to position [106, 0]
click at [627, 118] on div "State Registry ID" at bounding box center [612, 122] width 209 height 12
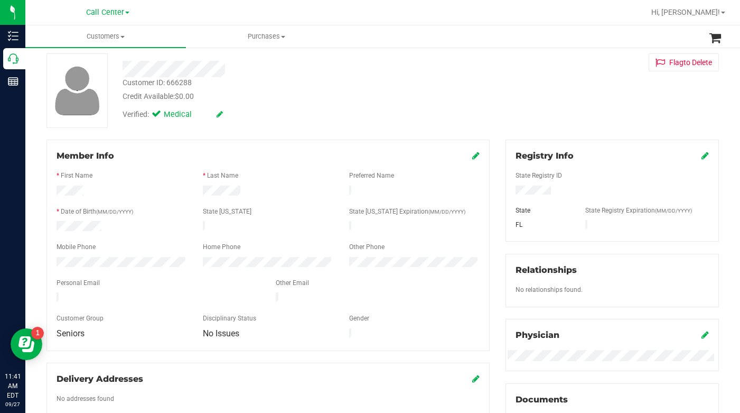
scroll to position [0, 0]
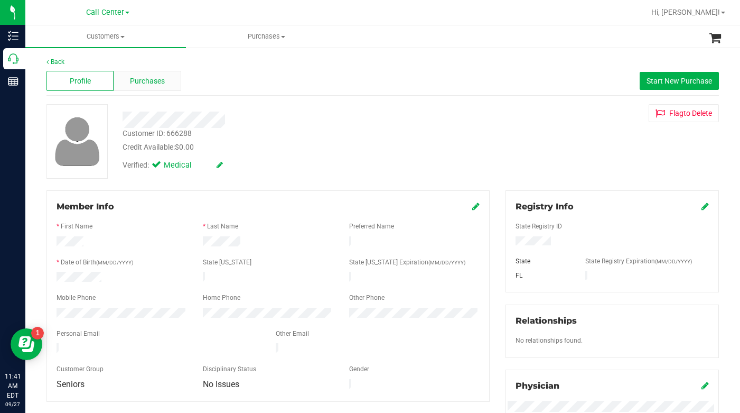
click at [146, 78] on span "Purchases" at bounding box center [147, 81] width 35 height 11
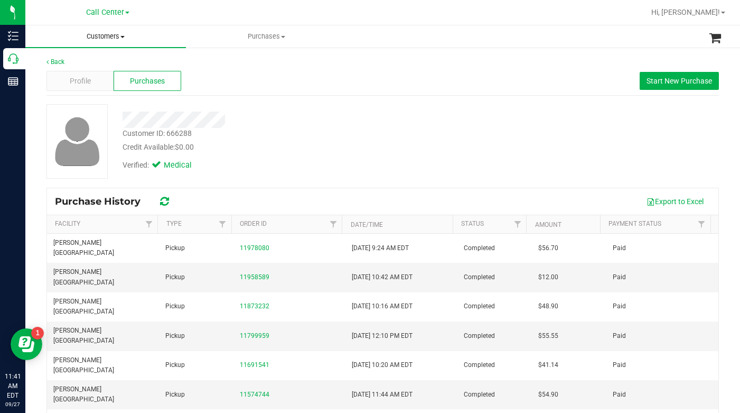
click at [124, 36] on span at bounding box center [122, 37] width 4 height 2
click at [84, 64] on span "All customers" at bounding box center [63, 63] width 76 height 9
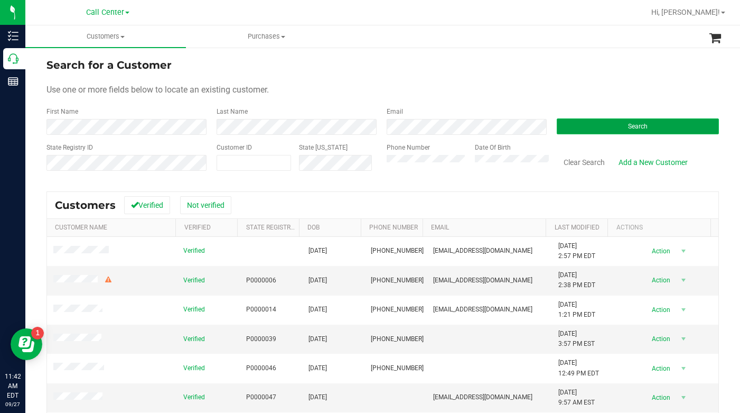
click at [571, 129] on button "Search" at bounding box center [638, 126] width 162 height 16
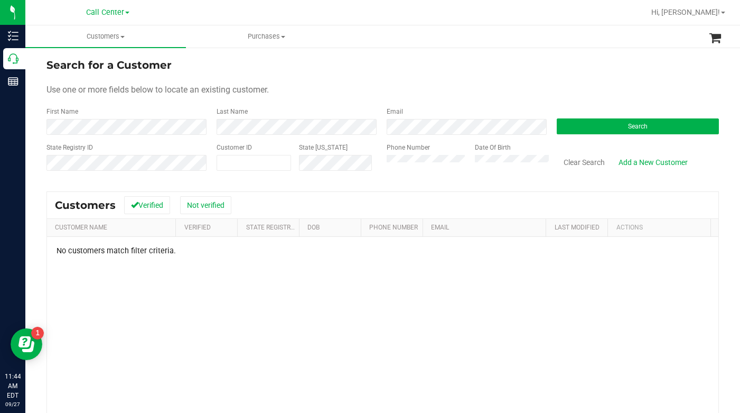
click at [545, 92] on div "Use one or more fields below to locate an existing customer." at bounding box center [383, 89] width 673 height 13
click at [365, 173] on div "State Registry ID Customer ID State ID Phone Number Date Of Birth Clear Search …" at bounding box center [383, 162] width 673 height 38
click at [591, 128] on button "Search" at bounding box center [638, 126] width 162 height 16
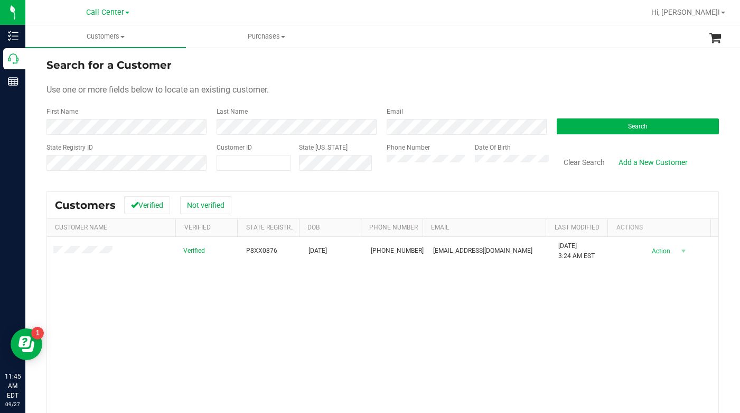
click at [314, 87] on div "Use one or more fields below to locate an existing customer." at bounding box center [383, 89] width 673 height 13
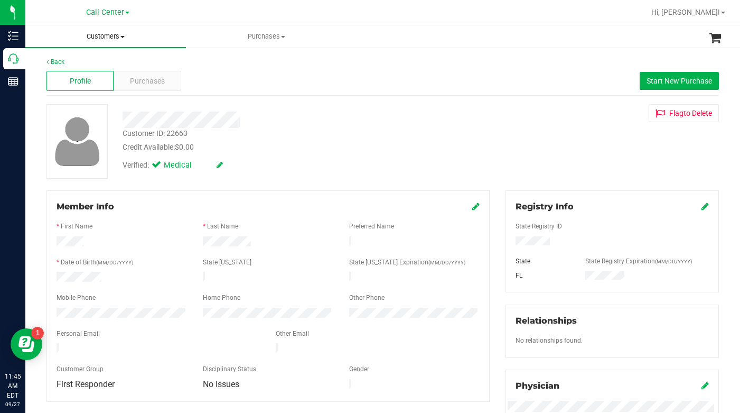
click at [123, 37] on span at bounding box center [122, 37] width 4 height 2
click at [65, 63] on span "All customers" at bounding box center [63, 63] width 76 height 9
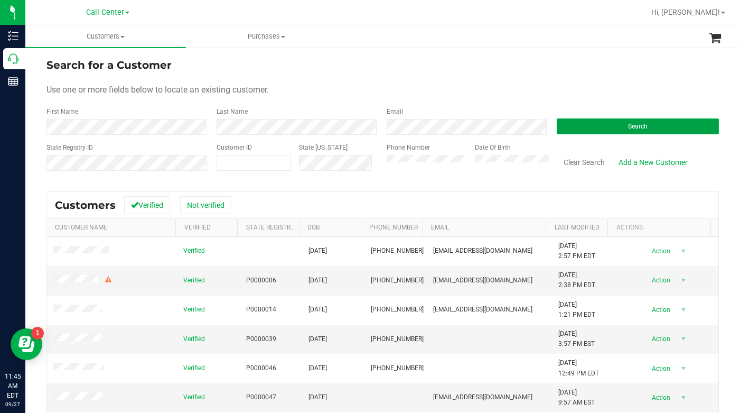
click at [602, 125] on button "Search" at bounding box center [638, 126] width 162 height 16
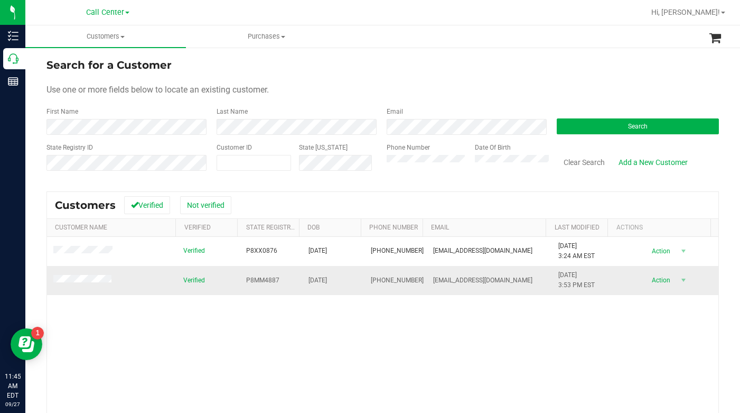
click at [74, 284] on span at bounding box center [83, 280] width 61 height 11
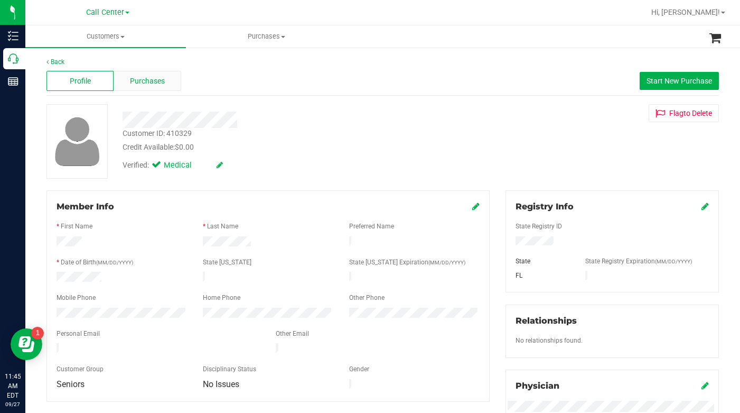
click at [155, 80] on span "Purchases" at bounding box center [147, 81] width 35 height 11
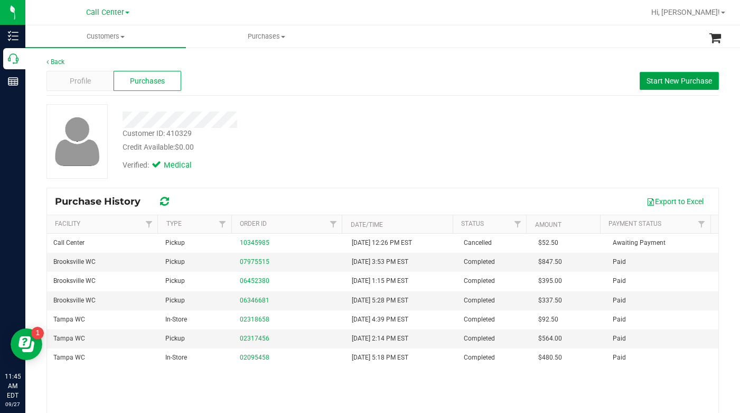
click at [657, 83] on span "Start New Purchase" at bounding box center [680, 81] width 66 height 8
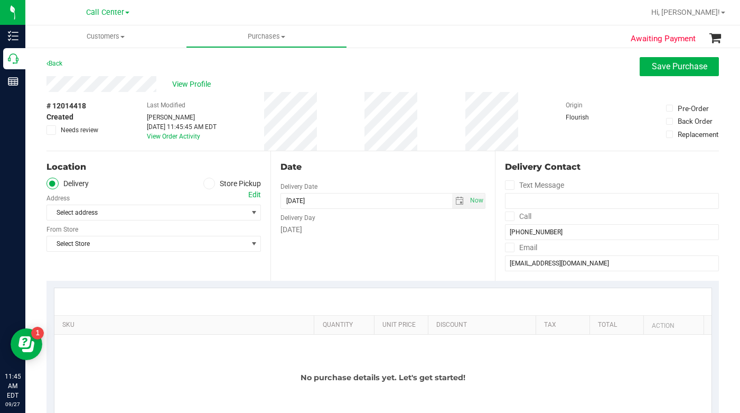
click at [207, 183] on icon at bounding box center [209, 183] width 6 height 0
click at [0, 0] on input "Store Pickup" at bounding box center [0, 0] width 0 height 0
click at [102, 212] on span "Select Store" at bounding box center [147, 212] width 200 height 15
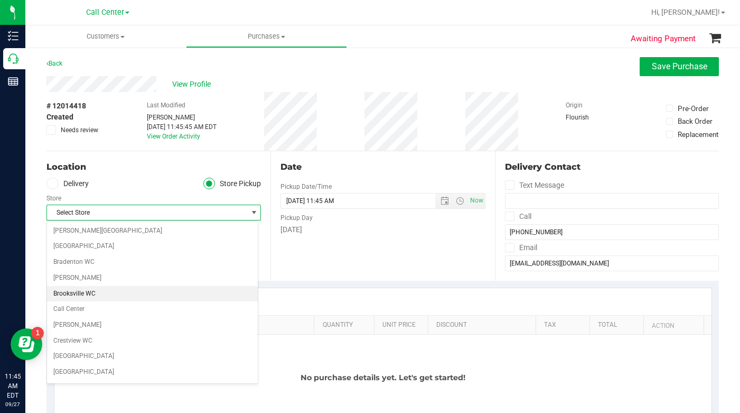
click at [80, 297] on li "Brooksville WC" at bounding box center [152, 294] width 211 height 16
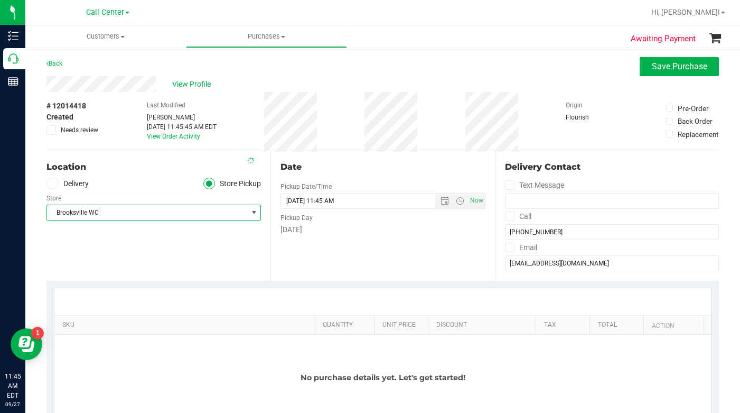
click at [136, 257] on div "Location Delivery Store Pickup Store Brooksville WC Select Store Bonita Springs…" at bounding box center [159, 215] width 224 height 129
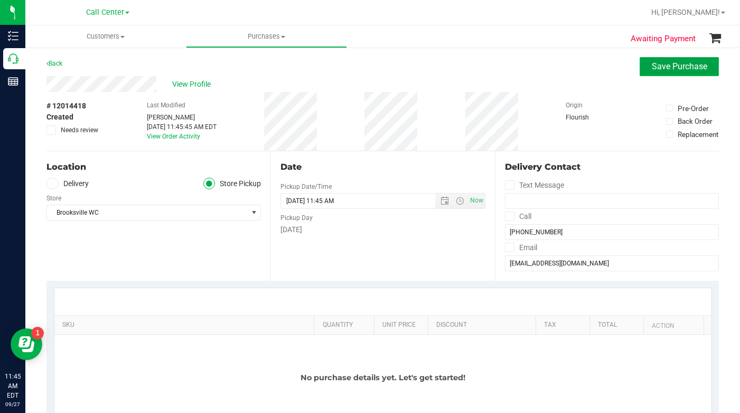
click at [654, 70] on span "Save Purchase" at bounding box center [679, 66] width 55 height 10
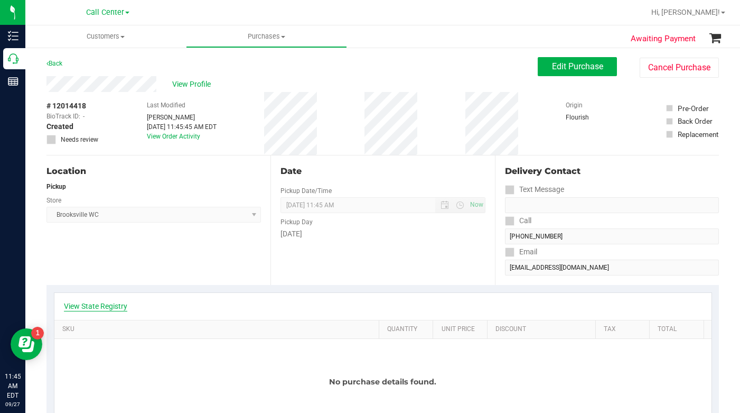
click at [101, 306] on link "View State Registry" at bounding box center [95, 306] width 63 height 11
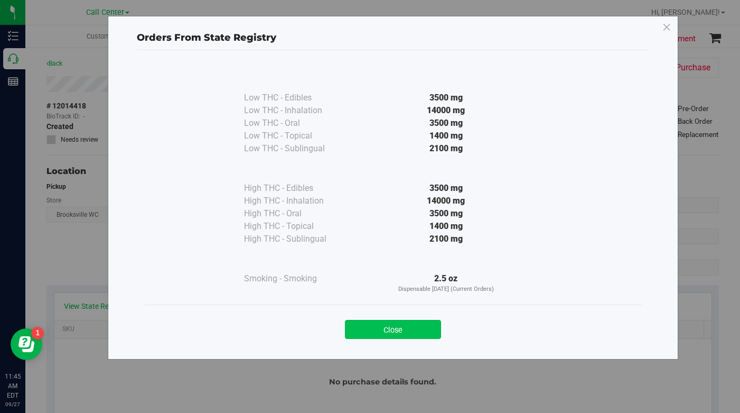
click at [389, 329] on button "Close" at bounding box center [393, 329] width 96 height 19
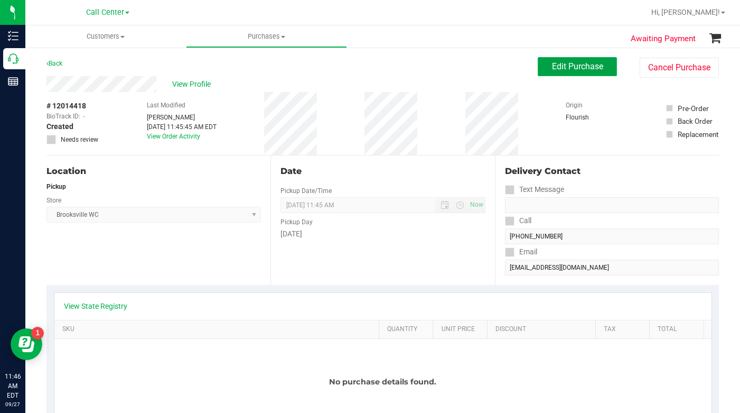
click at [559, 66] on span "Edit Purchase" at bounding box center [577, 66] width 51 height 10
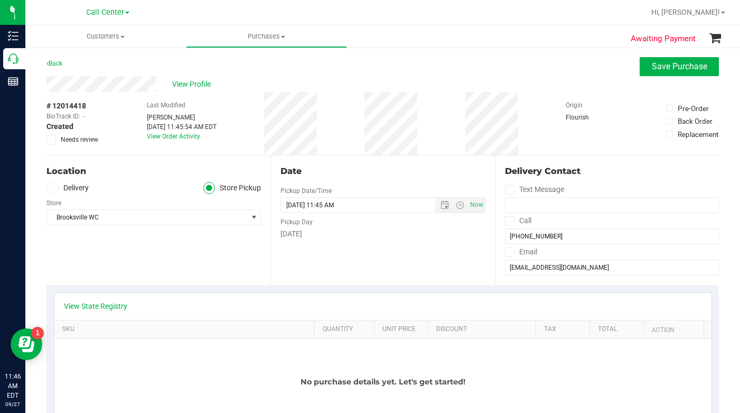
click at [222, 270] on div "Location Delivery Store Pickup Store Brooksville WC Select Store Bonita Springs…" at bounding box center [159, 219] width 224 height 129
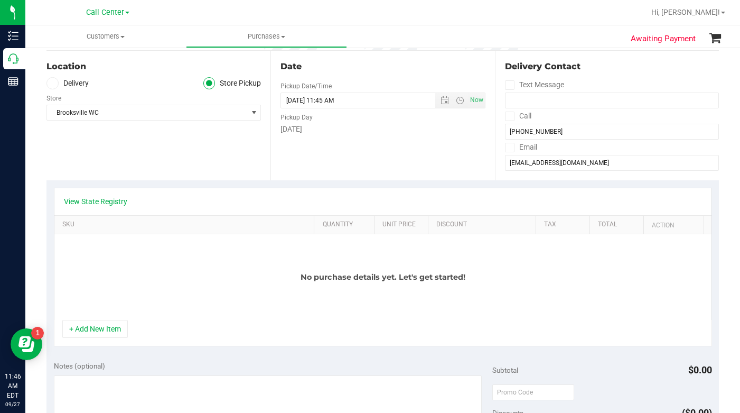
scroll to position [106, 0]
click at [92, 332] on button "+ Add New Item" at bounding box center [95, 328] width 66 height 18
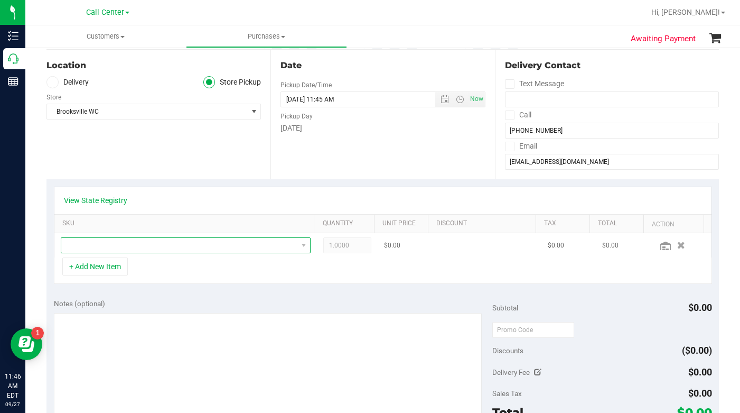
click at [86, 247] on span "NO DATA FOUND" at bounding box center [179, 245] width 236 height 15
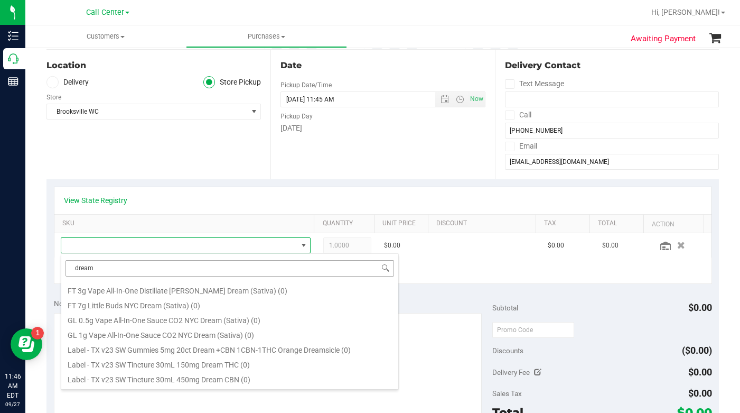
scroll to position [476, 0]
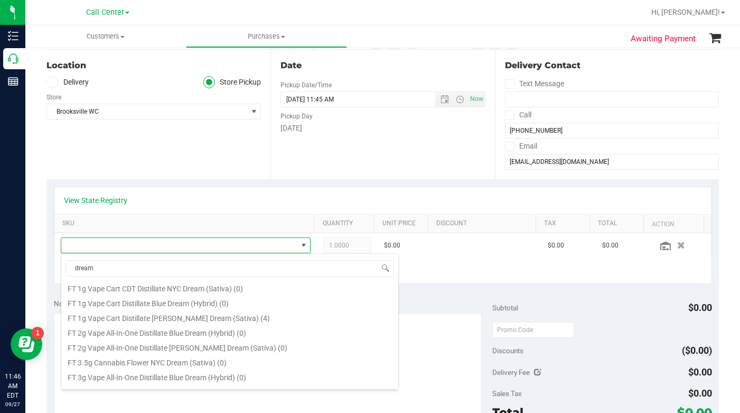
drag, startPoint x: 116, startPoint y: 263, endPoint x: 52, endPoint y: 272, distance: 64.6
click at [52, 272] on body "Inventory Call Center Reports 11:46 AM EDT 09/27/2025 09/27 Call Center Hi, Lau…" at bounding box center [370, 206] width 740 height 413
type input "theragel"
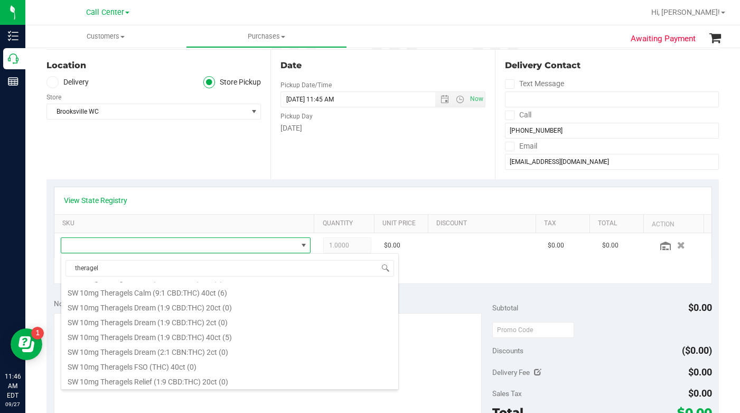
scroll to position [581, 0]
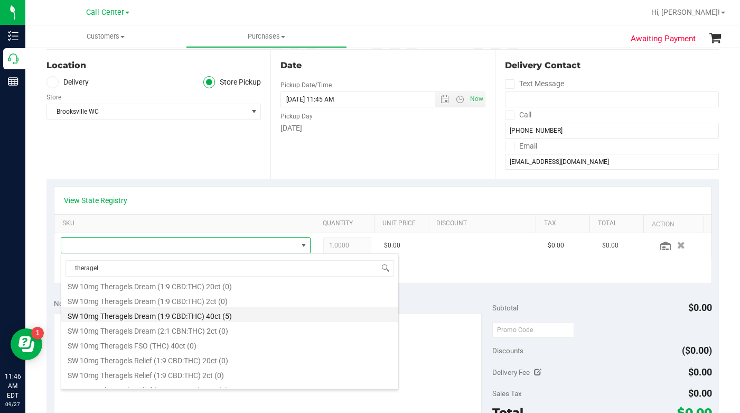
click at [129, 319] on li "SW 10mg Theragels Dream (1:9 CBD:THC) 40ct (5)" at bounding box center [229, 314] width 337 height 15
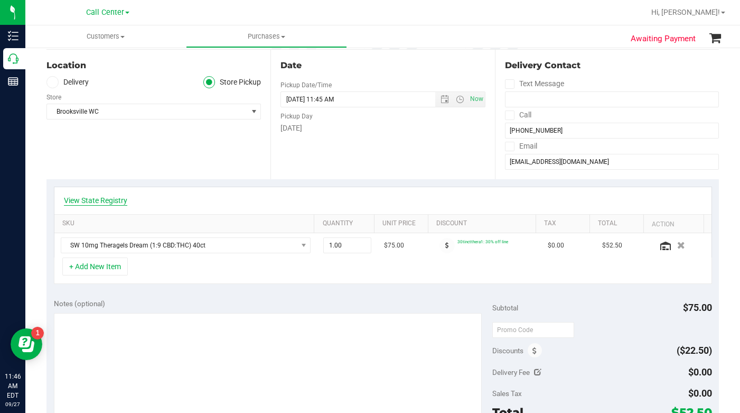
click at [88, 196] on link "View State Registry" at bounding box center [95, 200] width 63 height 11
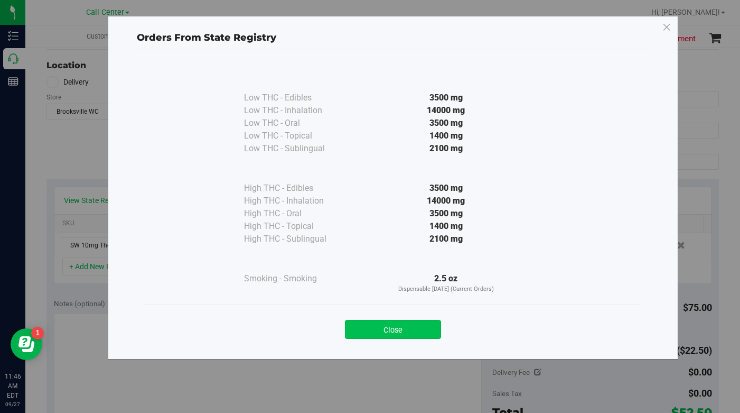
click at [379, 328] on button "Close" at bounding box center [393, 329] width 96 height 19
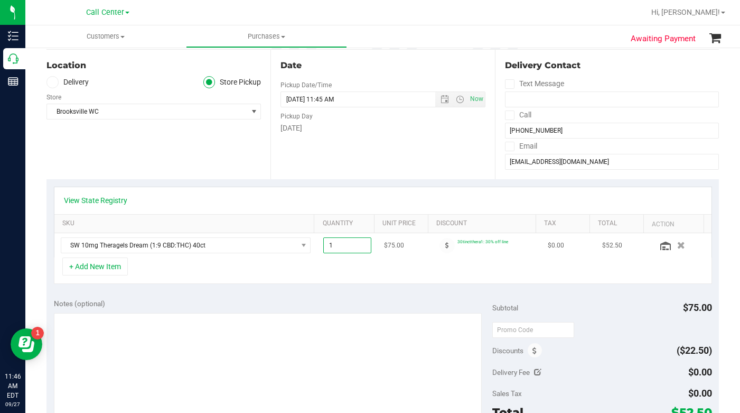
drag, startPoint x: 326, startPoint y: 246, endPoint x: 318, endPoint y: 248, distance: 8.1
click at [323, 248] on span "1.00 1" at bounding box center [347, 245] width 48 height 16
type input "6"
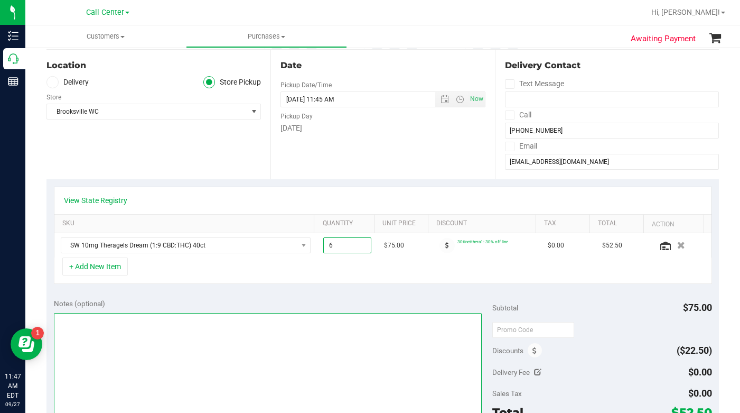
type input "6.00"
drag, startPoint x: 272, startPoint y: 366, endPoint x: 263, endPoint y: 369, distance: 9.2
click at [271, 366] on textarea at bounding box center [268, 363] width 429 height 101
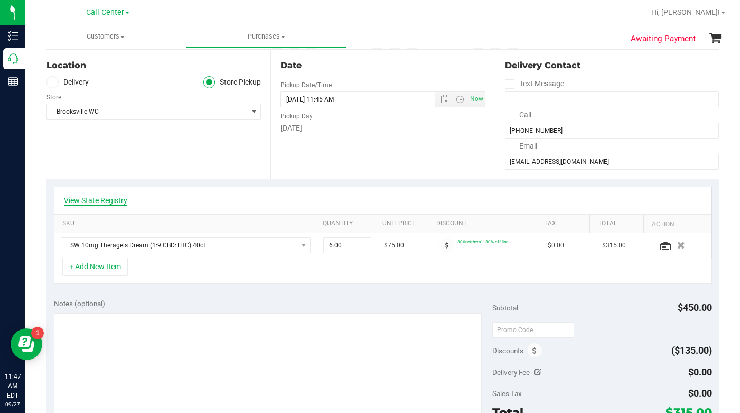
click at [107, 201] on link "View State Registry" at bounding box center [95, 200] width 63 height 11
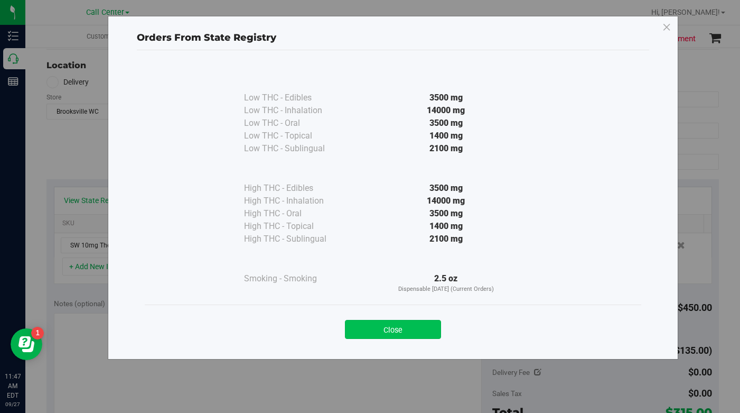
click at [387, 329] on button "Close" at bounding box center [393, 329] width 96 height 19
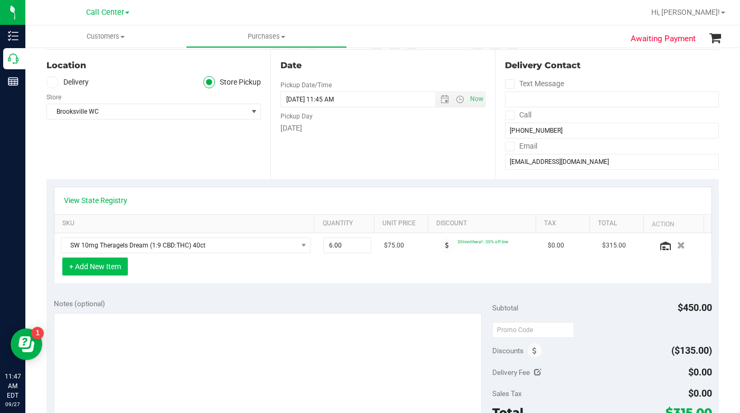
click at [94, 269] on button "+ Add New Item" at bounding box center [95, 266] width 66 height 18
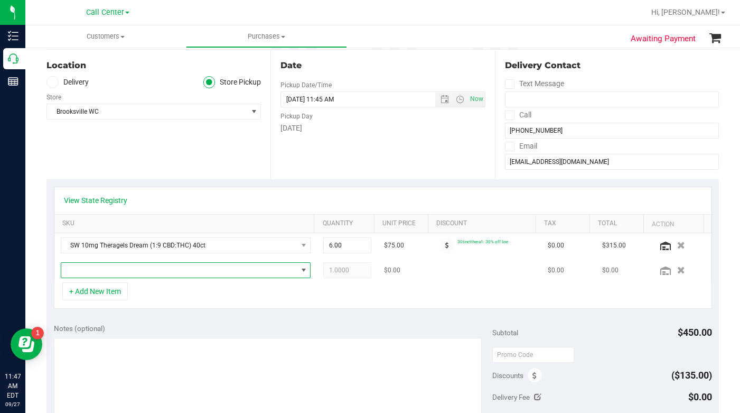
click at [92, 273] on span "NO DATA FOUND" at bounding box center [179, 270] width 236 height 15
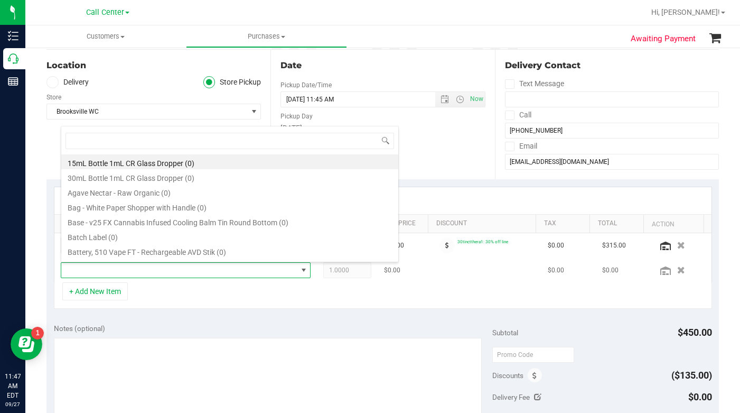
scroll to position [16, 240]
type input "milk"
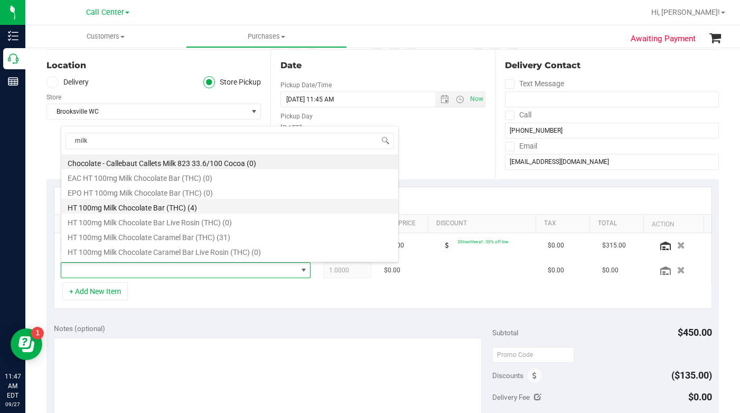
click at [125, 211] on li "HT 100mg Milk Chocolate Bar (THC) (4)" at bounding box center [229, 206] width 337 height 15
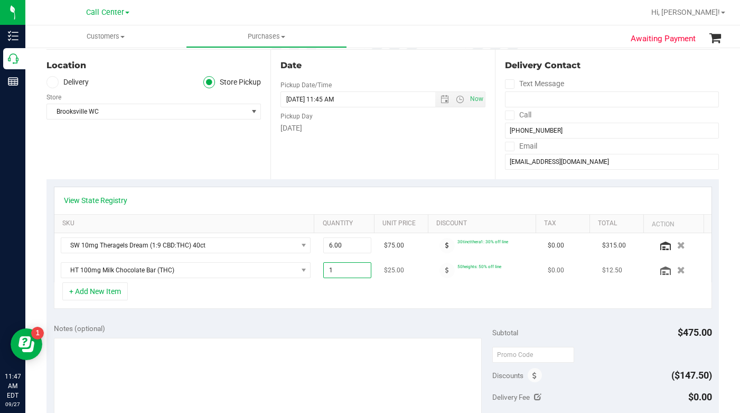
drag, startPoint x: 322, startPoint y: 275, endPoint x: 328, endPoint y: 274, distance: 6.0
click at [328, 274] on span "1.00 1" at bounding box center [347, 270] width 48 height 16
type input "2"
type input "2.00"
click at [284, 301] on div "+ Add New Item" at bounding box center [383, 295] width 658 height 26
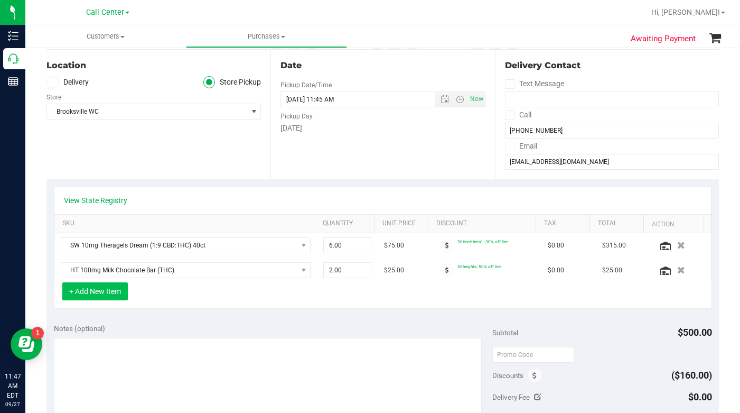
click at [99, 294] on button "+ Add New Item" at bounding box center [95, 291] width 66 height 18
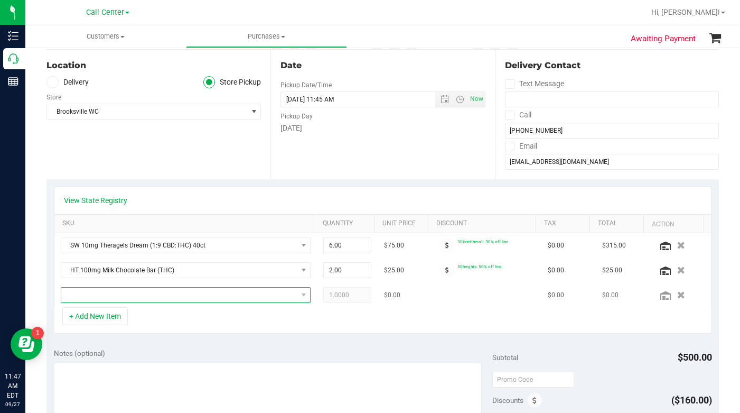
click at [94, 300] on span "NO DATA FOUND" at bounding box center [179, 294] width 236 height 15
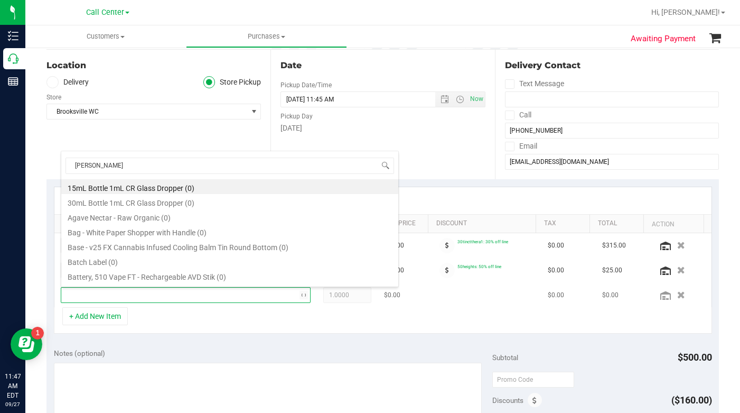
type input "lozeng"
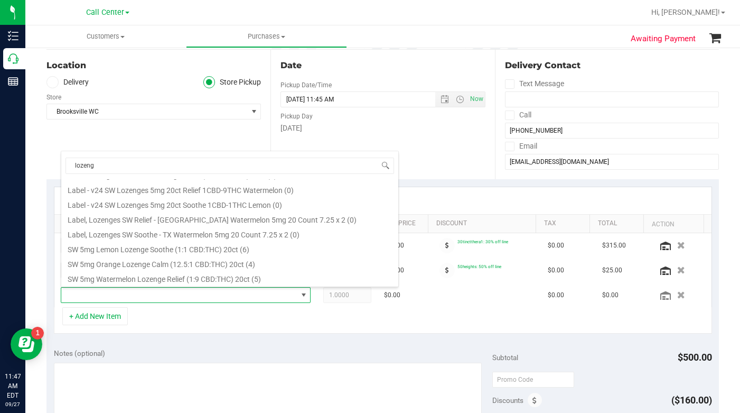
scroll to position [101, 0]
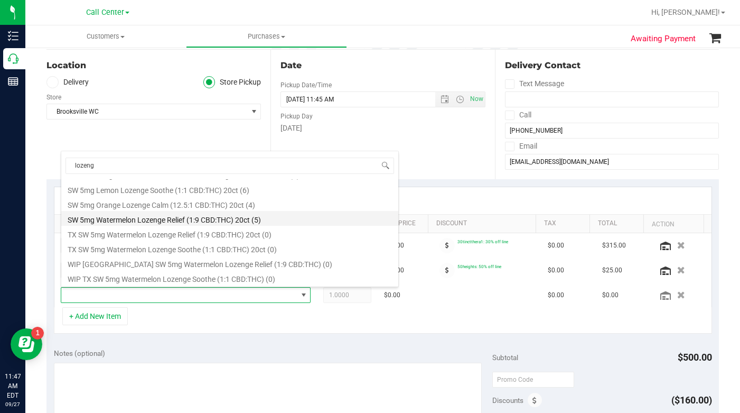
click at [130, 221] on li "SW 5mg Watermelon Lozenge Relief (1:9 CBD:THC) 20ct (5)" at bounding box center [229, 218] width 337 height 15
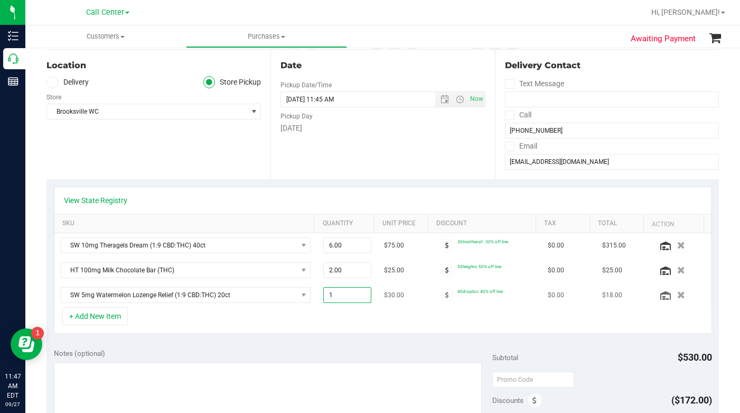
drag, startPoint x: 322, startPoint y: 297, endPoint x: 329, endPoint y: 295, distance: 7.2
click at [329, 295] on span "1.00 1" at bounding box center [347, 295] width 48 height 16
type input "6"
type input "6.00"
click at [262, 315] on div "+ Add New Item" at bounding box center [383, 320] width 658 height 26
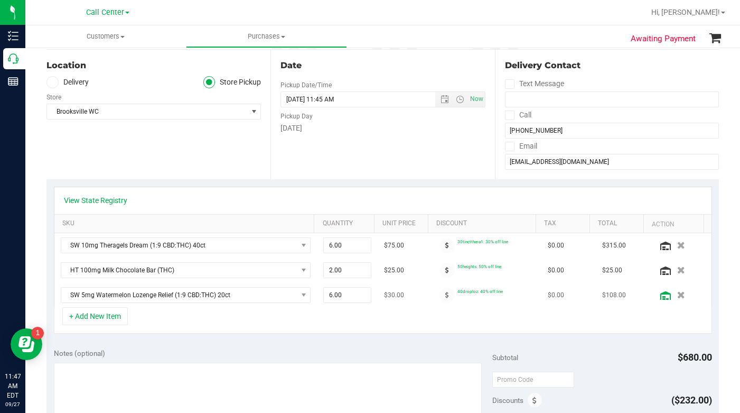
click at [661, 297] on icon at bounding box center [666, 295] width 11 height 8
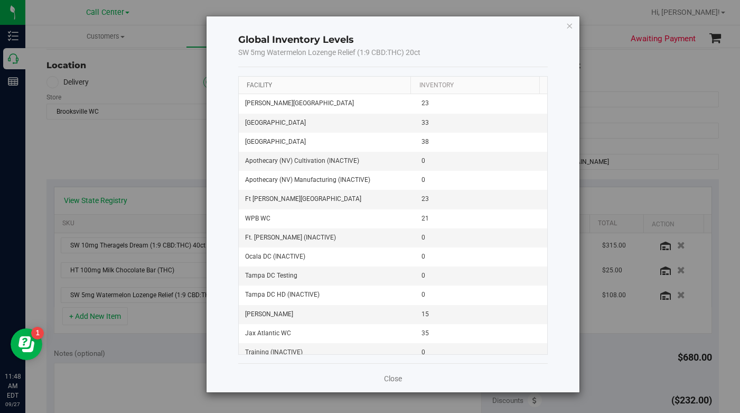
click at [258, 82] on link "Facility" at bounding box center [259, 84] width 25 height 7
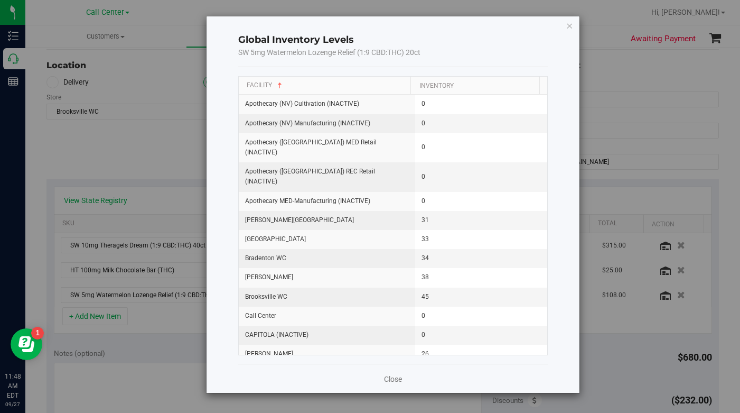
drag, startPoint x: 570, startPoint y: 26, endPoint x: 557, endPoint y: 34, distance: 14.2
click at [569, 26] on icon "button" at bounding box center [569, 25] width 7 height 13
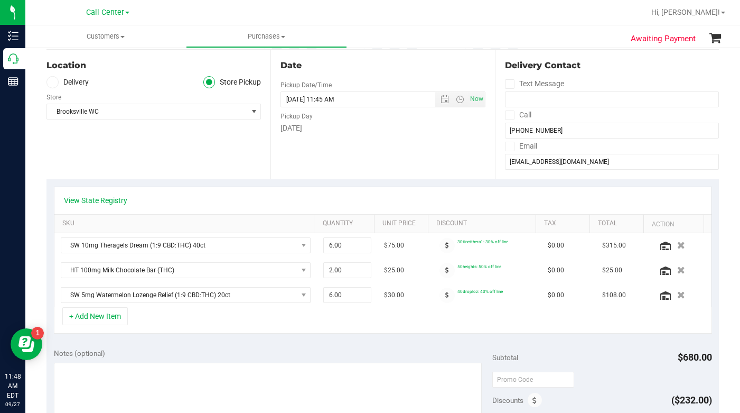
click at [270, 319] on div "+ Add New Item" at bounding box center [383, 320] width 658 height 26
click at [160, 375] on textarea at bounding box center [268, 412] width 429 height 101
type textarea "LC CC"
click at [174, 317] on div "+ Add New Item" at bounding box center [383, 320] width 658 height 26
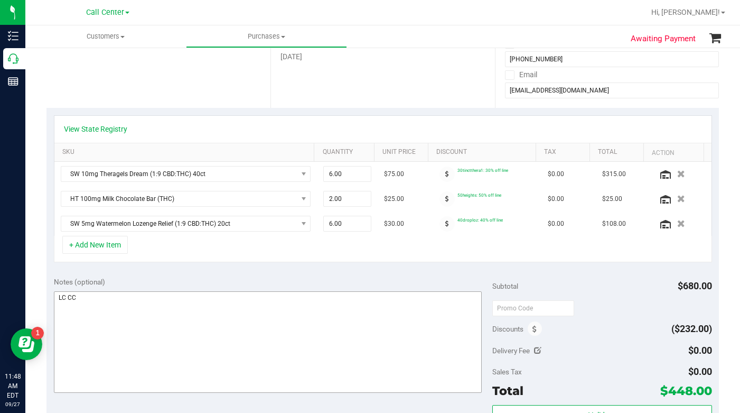
scroll to position [159, 0]
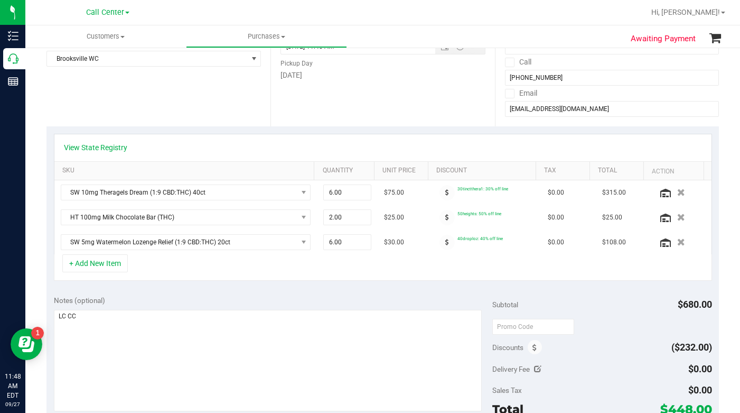
click at [118, 112] on div "Location Delivery Store Pickup Store Brooksville WC Select Store Bonita Springs…" at bounding box center [159, 61] width 224 height 129
click at [543, 109] on input "terrypergerson@gmail.com" at bounding box center [612, 109] width 214 height 16
click at [539, 274] on div "+ Add New Item" at bounding box center [383, 267] width 658 height 26
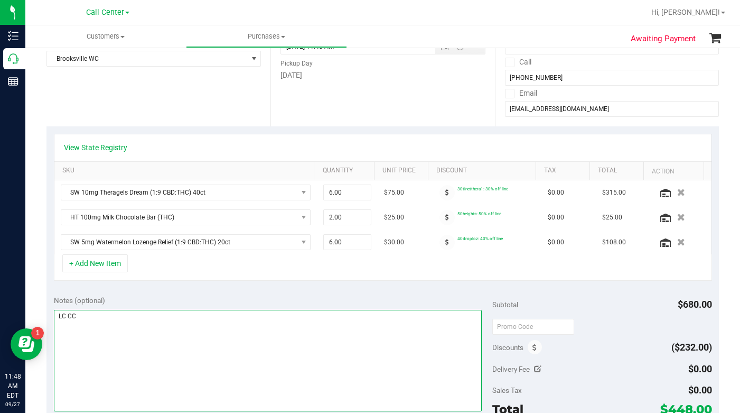
click at [218, 370] on textarea at bounding box center [268, 360] width 429 height 101
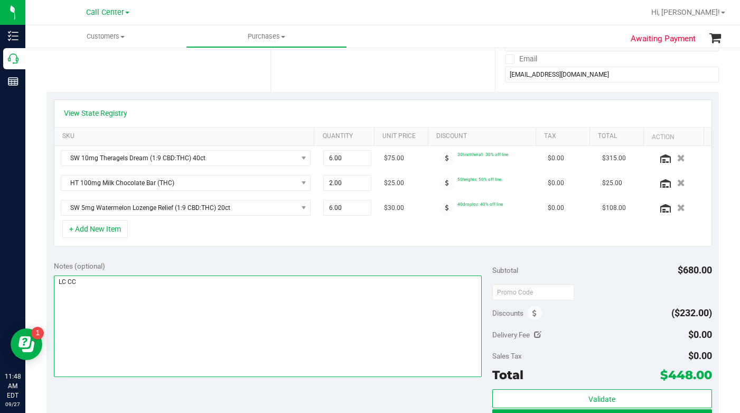
scroll to position [211, 0]
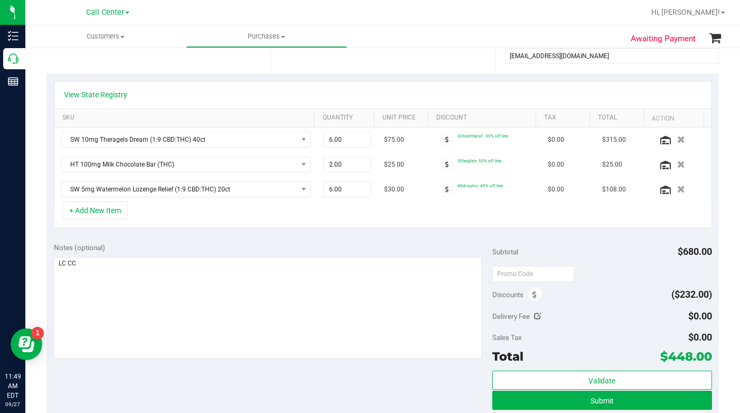
click at [615, 339] on div "Sales Tax $0.00" at bounding box center [601, 337] width 219 height 19
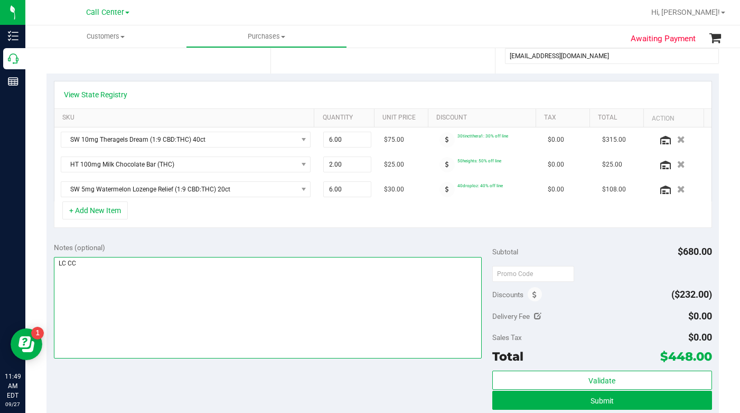
click at [151, 310] on textarea at bounding box center [268, 307] width 429 height 101
click at [182, 312] on textarea at bounding box center [268, 307] width 429 height 101
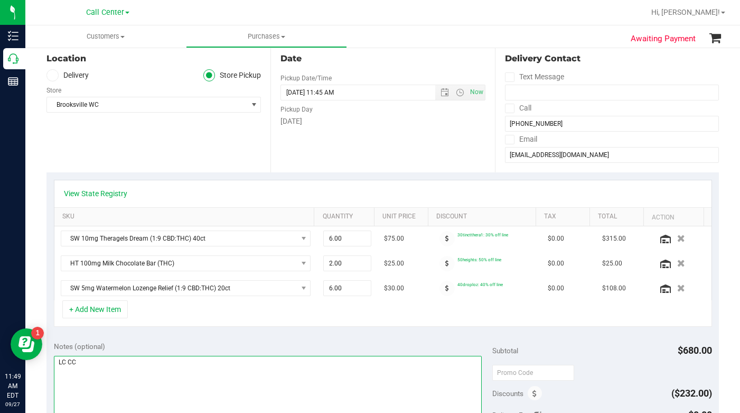
scroll to position [0, 0]
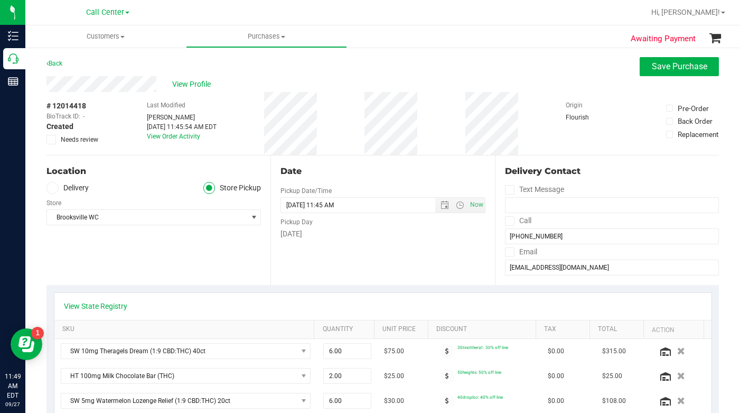
click at [113, 267] on div "Location Delivery Store Pickup Store Brooksville WC Select Store Bonita Springs…" at bounding box center [159, 219] width 224 height 129
click at [99, 267] on div "Location Delivery Store Pickup Store Brooksville WC Select Store Bonita Springs…" at bounding box center [159, 219] width 224 height 129
click at [91, 273] on div "Location Delivery Store Pickup Store Brooksville WC Select Store Bonita Springs…" at bounding box center [159, 219] width 224 height 129
click at [115, 277] on div "Location Delivery Store Pickup Store Brooksville WC Select Store Bonita Springs…" at bounding box center [159, 219] width 224 height 129
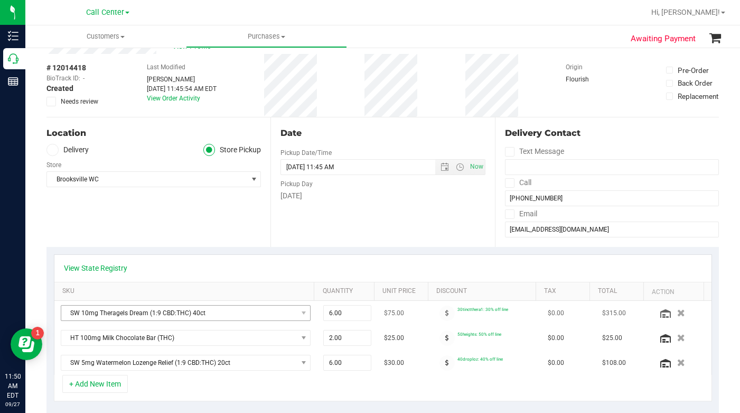
scroll to position [106, 0]
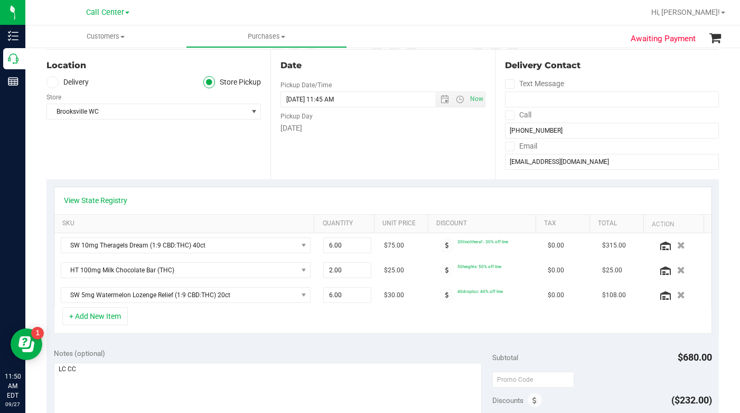
click at [92, 164] on div "Location Delivery Store Pickup Store Brooksville WC Select Store Bonita Springs…" at bounding box center [159, 114] width 224 height 129
click at [103, 201] on link "View State Registry" at bounding box center [95, 200] width 63 height 11
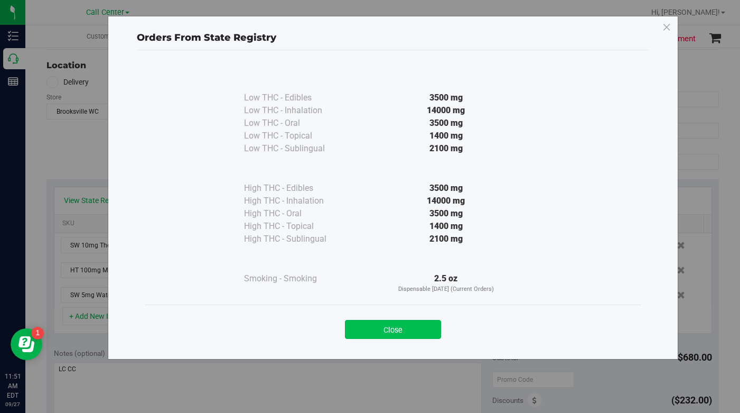
click at [358, 329] on button "Close" at bounding box center [393, 329] width 96 height 19
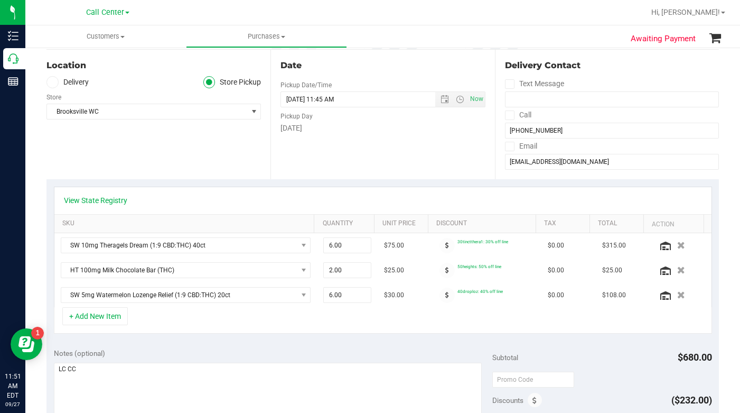
click at [208, 313] on div "+ Add New Item" at bounding box center [383, 320] width 658 height 26
click at [98, 143] on div "Location Delivery Store Pickup Store Brooksville WC Select Store Bonita Springs…" at bounding box center [159, 114] width 224 height 129
click at [85, 154] on div "Location Delivery Store Pickup Store Brooksville WC Select Store Bonita Springs…" at bounding box center [159, 114] width 224 height 129
click at [104, 200] on link "View State Registry" at bounding box center [95, 200] width 63 height 11
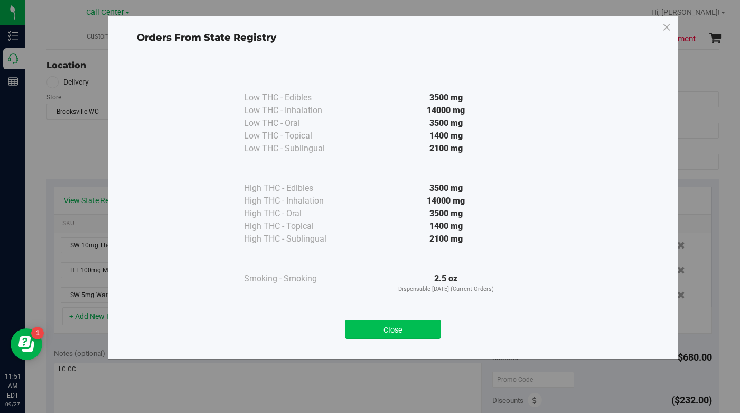
click at [384, 334] on button "Close" at bounding box center [393, 329] width 96 height 19
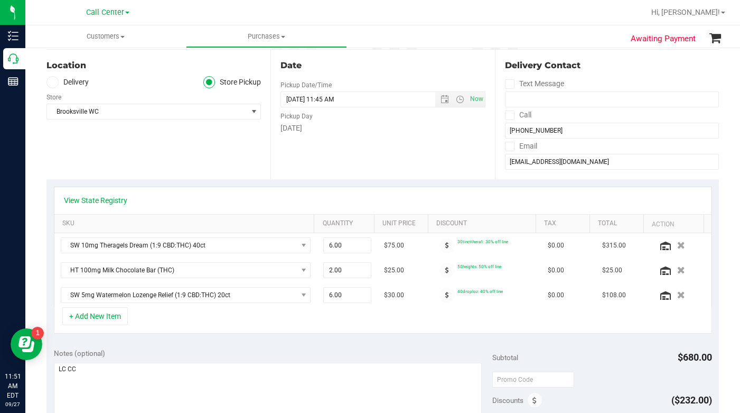
click at [161, 154] on div "Location Delivery Store Pickup Store Brooksville WC Select Store Bonita Springs…" at bounding box center [159, 114] width 224 height 129
click at [536, 26] on ul "Customers All customers Add a new customer All physicians Purchases All purchas…" at bounding box center [395, 36] width 740 height 23
click at [531, 15] on div at bounding box center [416, 12] width 455 height 21
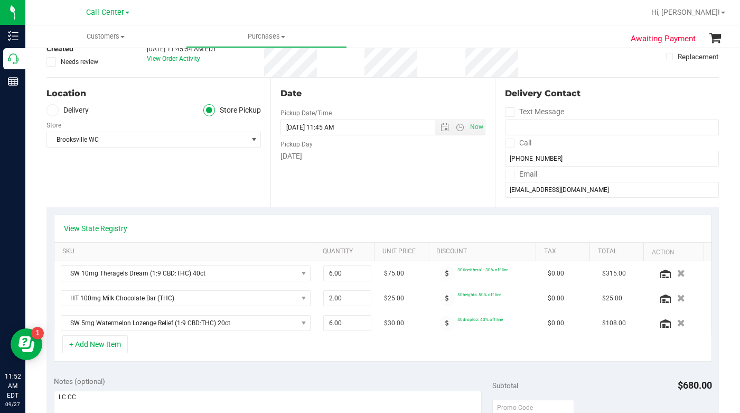
scroll to position [0, 0]
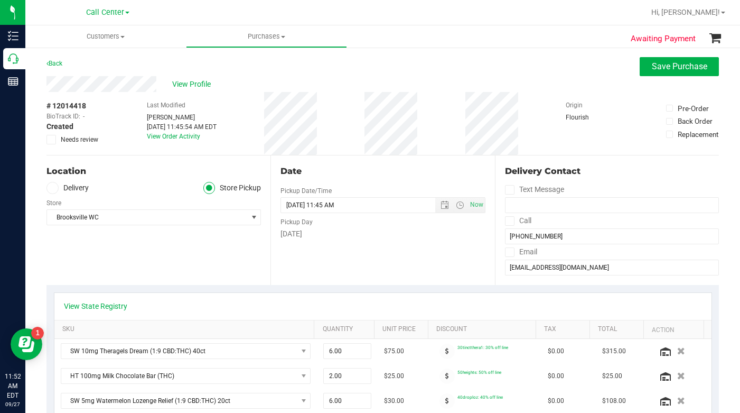
click at [561, 66] on div "Back Save Purchase" at bounding box center [383, 66] width 673 height 19
click at [532, 79] on div "View Profile" at bounding box center [383, 84] width 673 height 16
click at [526, 76] on div "Back Save Purchase" at bounding box center [383, 66] width 673 height 19
click at [97, 250] on div "Location Delivery Store Pickup Store Brooksville WC Select Store Bonita Springs…" at bounding box center [159, 219] width 224 height 129
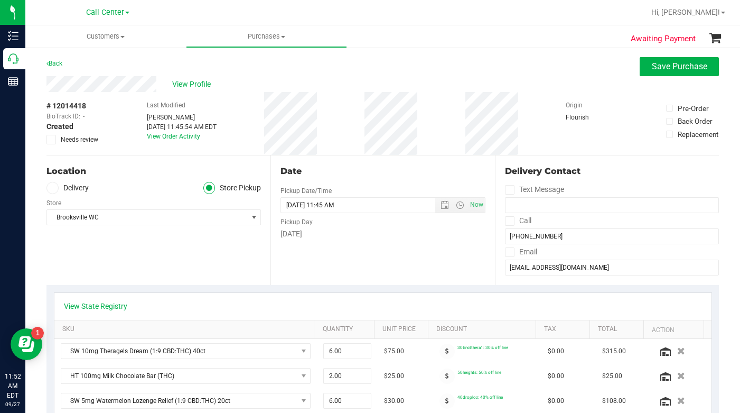
click at [524, 126] on div "# 12014418 BioTrack ID: - Created Needs review Last Modified Laura Cousin Sep 2…" at bounding box center [383, 123] width 673 height 63
click at [114, 271] on div "Location Delivery Store Pickup Store Brooksville WC Select Store Bonita Springs…" at bounding box center [159, 219] width 224 height 129
click at [525, 106] on div "# 12014418 BioTrack ID: - Created Needs review Last Modified Laura Cousin Sep 2…" at bounding box center [383, 123] width 673 height 63
click at [563, 71] on div "Back Save Purchase" at bounding box center [383, 66] width 673 height 19
click at [552, 76] on div "View Profile" at bounding box center [383, 84] width 673 height 16
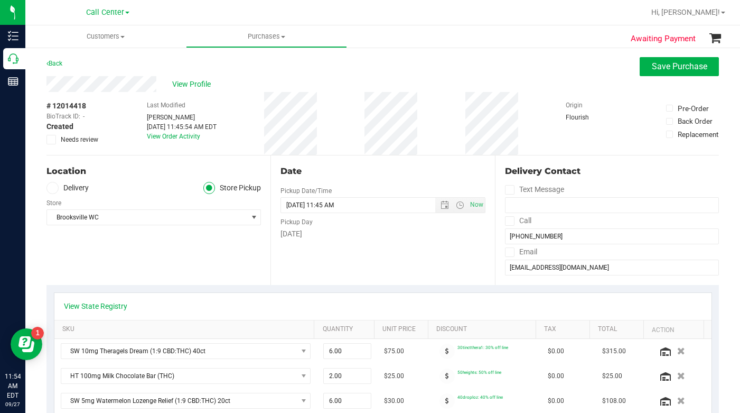
click at [132, 261] on div "Location Delivery Store Pickup Store Brooksville WC Select Store Bonita Springs…" at bounding box center [159, 219] width 224 height 129
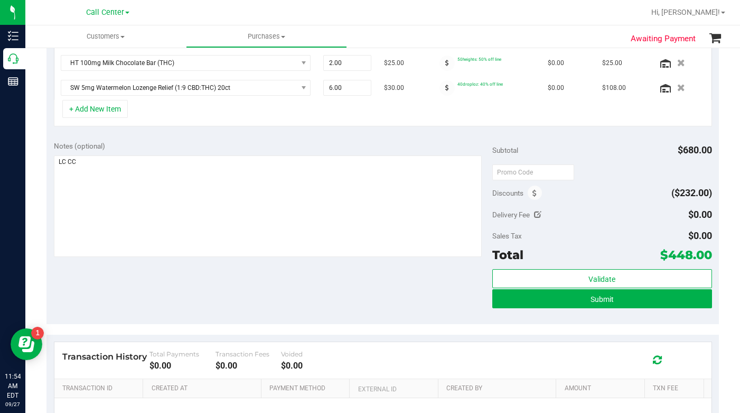
scroll to position [317, 0]
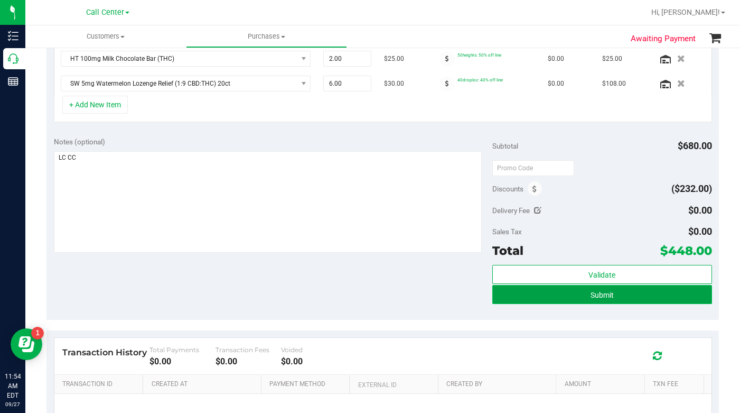
click at [517, 296] on button "Submit" at bounding box center [601, 294] width 219 height 19
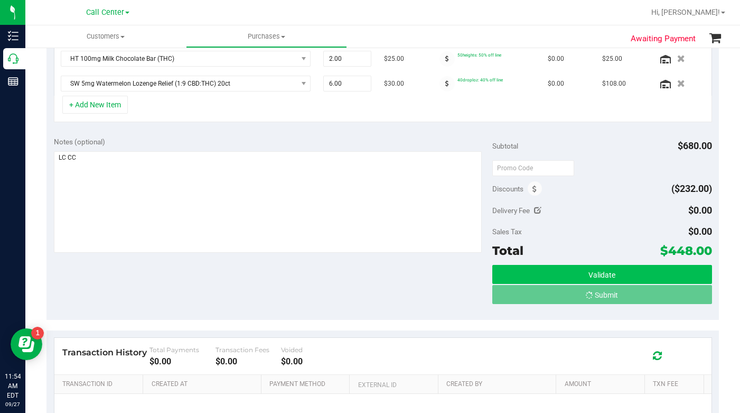
scroll to position [301, 0]
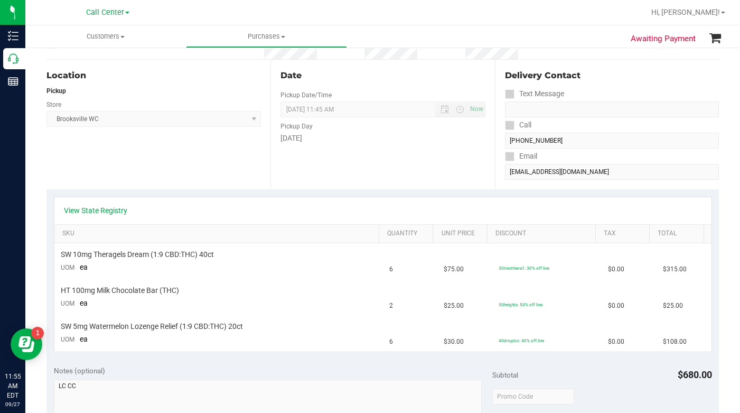
scroll to position [89, 0]
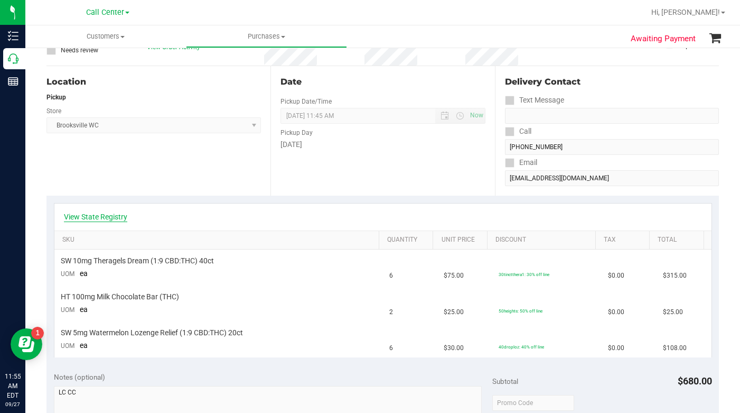
click at [96, 215] on link "View State Registry" at bounding box center [95, 216] width 63 height 11
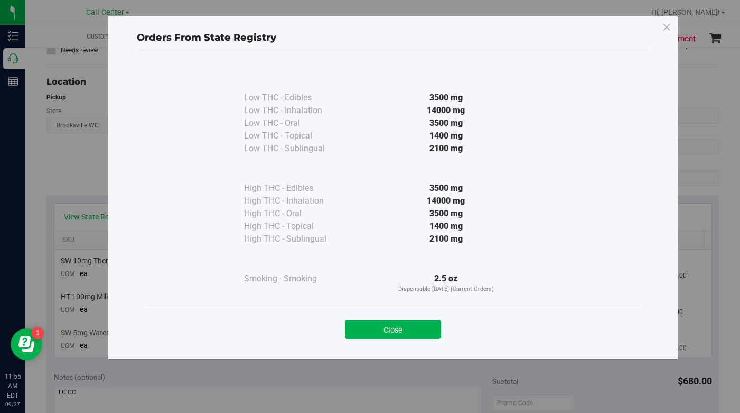
click at [364, 331] on button "Close" at bounding box center [393, 329] width 96 height 19
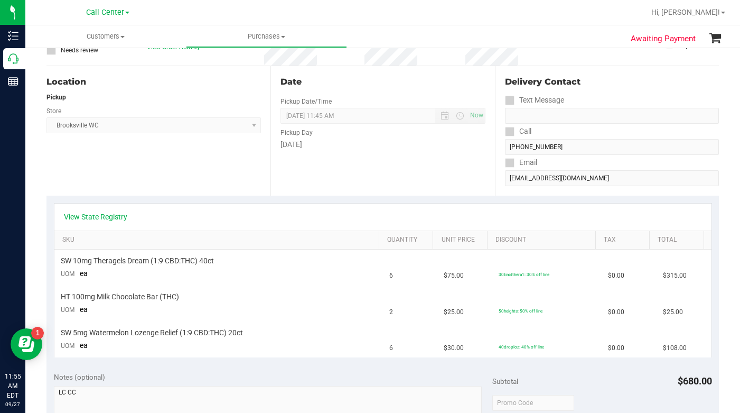
click at [189, 181] on div "Location Pickup Store Brooksville WC Select Store Bonita Springs WC Boynton Bea…" at bounding box center [159, 130] width 224 height 129
click at [187, 184] on div "Location Pickup Store Brooksville WC Select Store Bonita Springs WC Boynton Bea…" at bounding box center [159, 130] width 224 height 129
click at [149, 173] on div "Location Pickup Store Brooksville WC Select Store Bonita Springs WC Boynton Bea…" at bounding box center [159, 130] width 224 height 129
click at [107, 218] on link "View State Registry" at bounding box center [95, 216] width 63 height 11
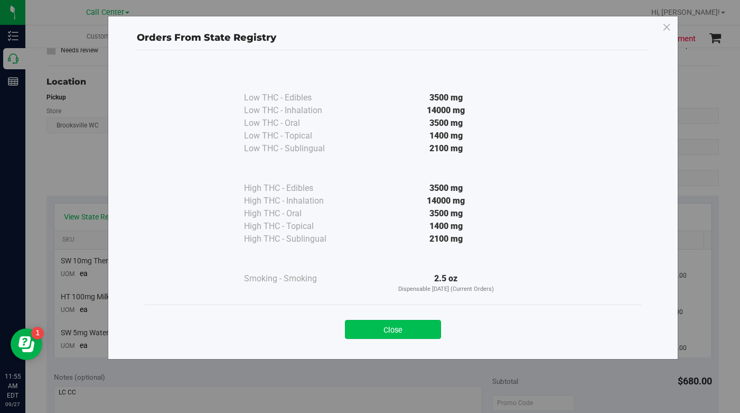
click at [363, 334] on button "Close" at bounding box center [393, 329] width 96 height 19
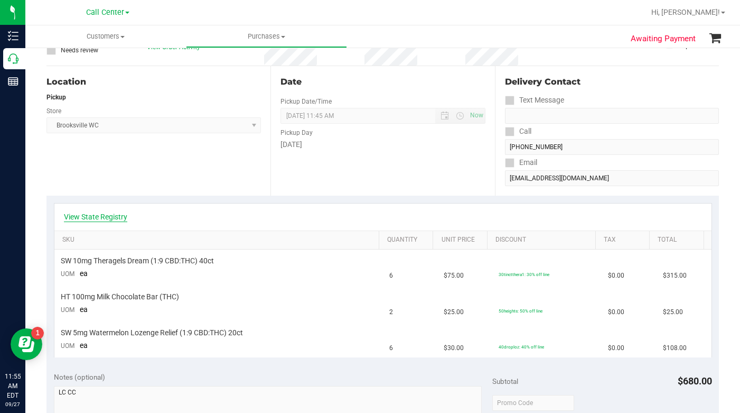
click at [98, 213] on link "View State Registry" at bounding box center [95, 216] width 63 height 11
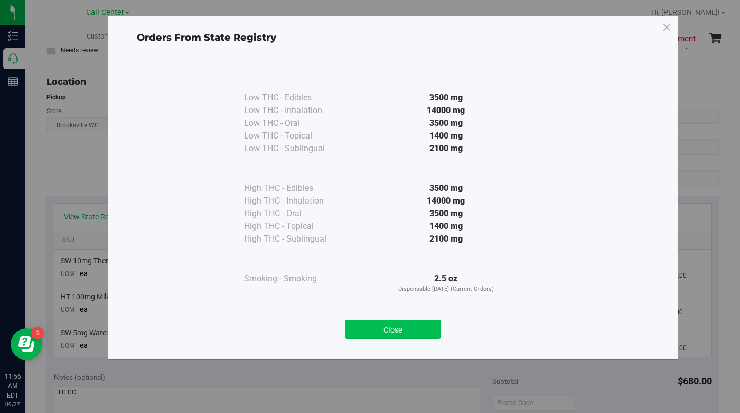
click at [380, 330] on button "Close" at bounding box center [393, 329] width 96 height 19
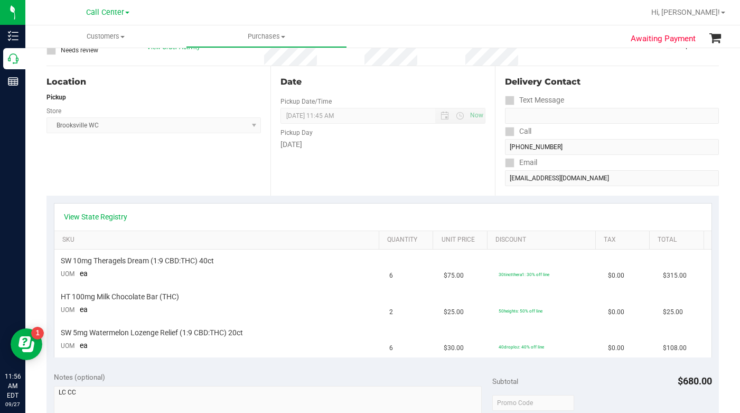
click at [124, 166] on div "Location Pickup Store Brooksville WC Select Store Bonita Springs WC Boynton Bea…" at bounding box center [159, 130] width 224 height 129
click at [157, 171] on div "Location Pickup Store Brooksville WC Select Store Bonita Springs WC Boynton Bea…" at bounding box center [159, 130] width 224 height 129
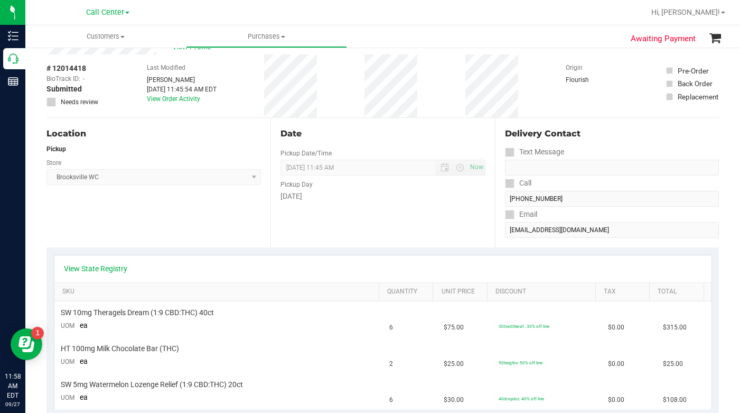
scroll to position [0, 0]
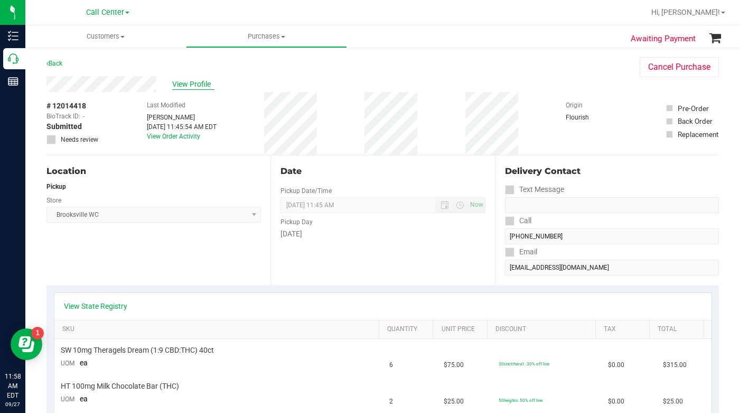
click at [181, 86] on span "View Profile" at bounding box center [193, 84] width 42 height 11
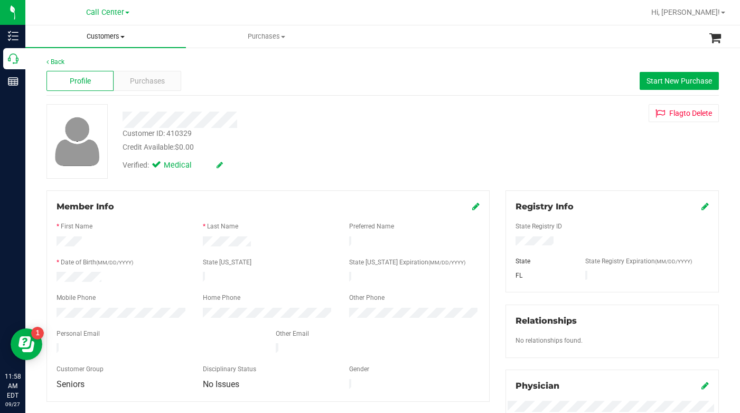
click at [123, 36] on span at bounding box center [122, 37] width 4 height 2
click at [81, 65] on span "All customers" at bounding box center [63, 63] width 76 height 9
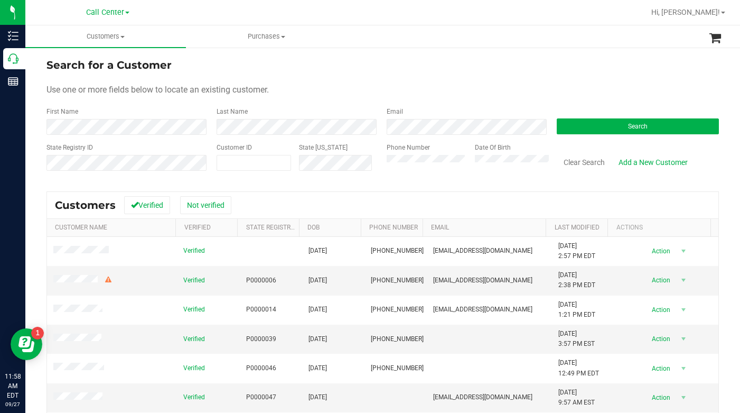
click at [371, 73] on form "Search for a Customer Use one or more fields below to locate an existing custom…" at bounding box center [383, 118] width 673 height 123
click at [572, 72] on div "Search for a Customer" at bounding box center [383, 65] width 673 height 16
click at [547, 90] on div "Use one or more fields below to locate an existing customer." at bounding box center [383, 89] width 673 height 13
click at [621, 117] on div "Search" at bounding box center [634, 121] width 170 height 28
click at [616, 125] on button "Search" at bounding box center [638, 126] width 162 height 16
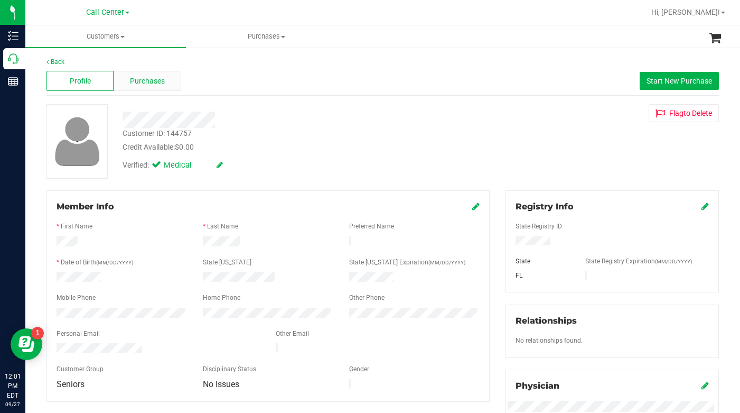
click at [144, 81] on span "Purchases" at bounding box center [147, 81] width 35 height 11
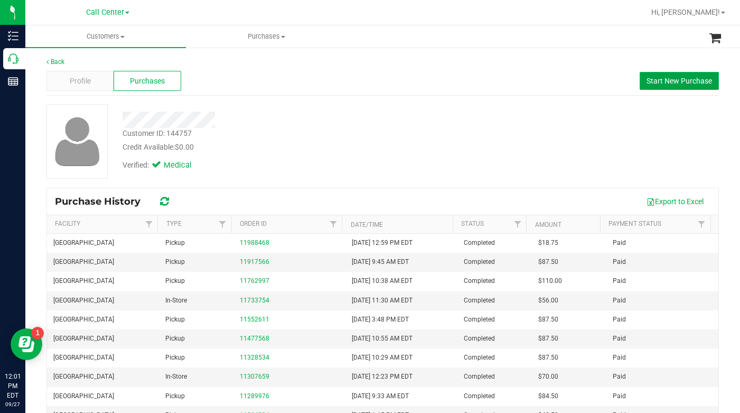
click at [657, 78] on span "Start New Purchase" at bounding box center [680, 81] width 66 height 8
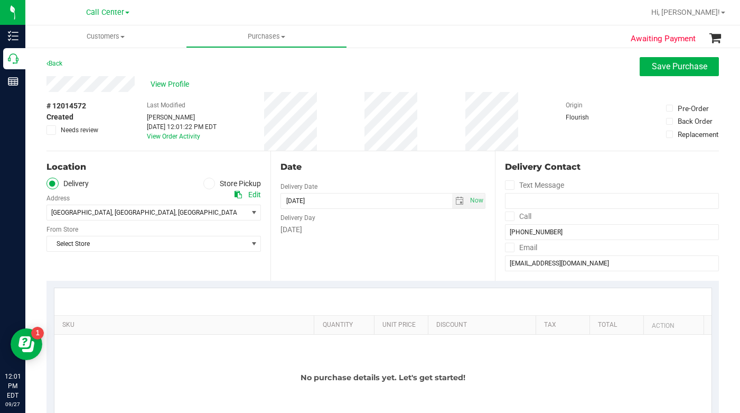
click at [206, 183] on icon at bounding box center [209, 183] width 6 height 0
click at [0, 0] on input "Store Pickup" at bounding box center [0, 0] width 0 height 0
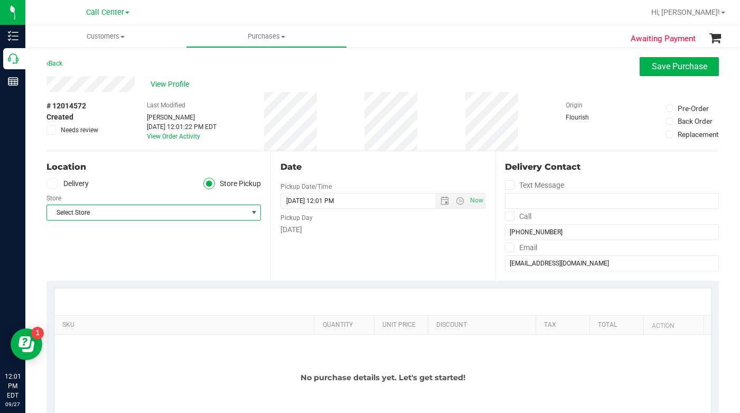
click at [115, 219] on span "Select Store" at bounding box center [147, 212] width 200 height 15
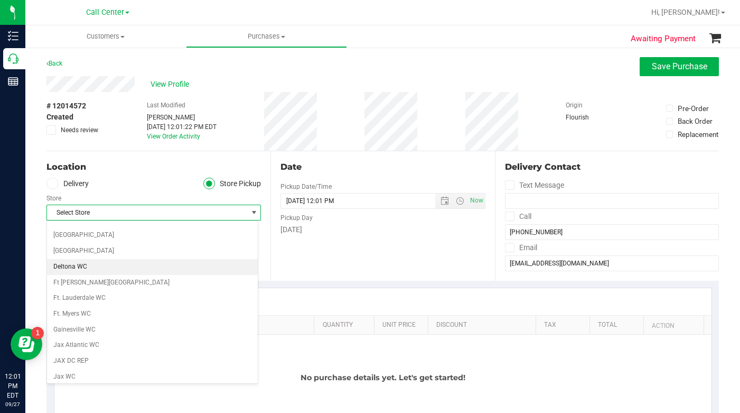
scroll to position [106, 0]
click at [75, 269] on li "[GEOGRAPHIC_DATA]" at bounding box center [152, 266] width 211 height 16
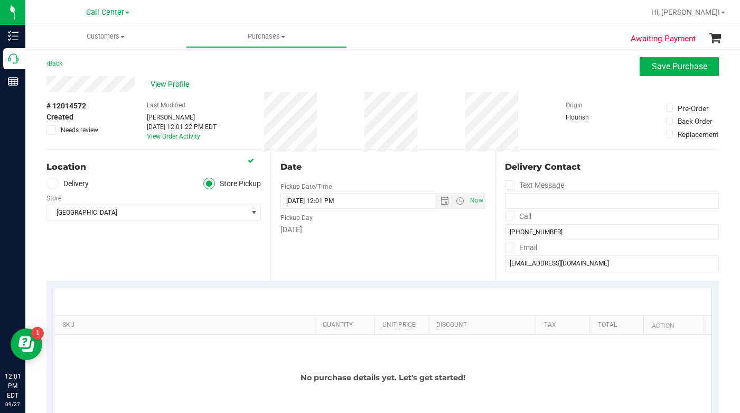
click at [104, 237] on div "Location Delivery Store Pickup Store Delray Beach WC Select Store Bonita Spring…" at bounding box center [159, 215] width 224 height 129
click at [652, 67] on span "Save Purchase" at bounding box center [679, 66] width 55 height 10
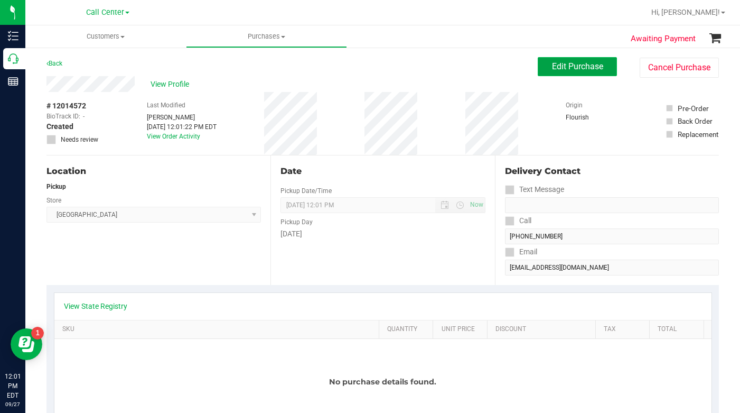
click at [561, 67] on span "Edit Purchase" at bounding box center [577, 66] width 51 height 10
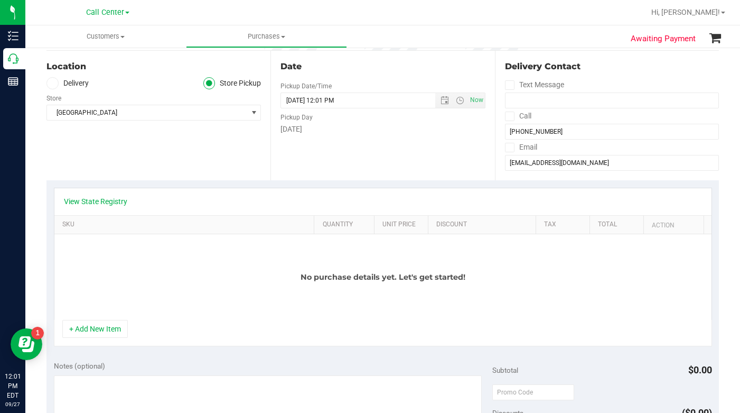
scroll to position [106, 0]
click at [104, 331] on button "+ Add New Item" at bounding box center [95, 328] width 66 height 18
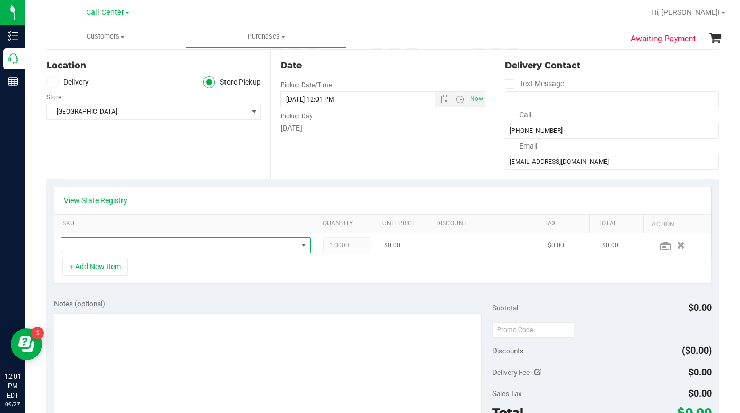
click at [97, 246] on span "NO DATA FOUND" at bounding box center [179, 245] width 236 height 15
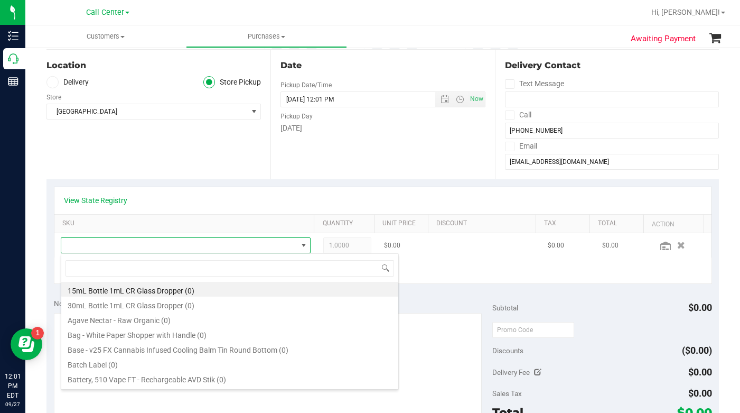
scroll to position [16, 240]
type input "aries"
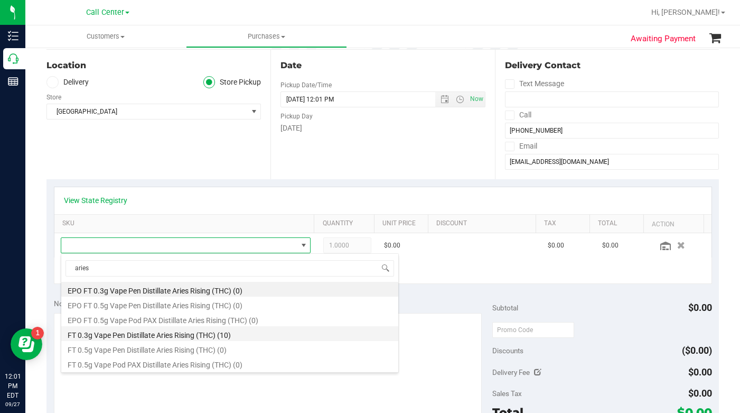
click at [90, 337] on li "FT 0.3g Vape Pen Distillate Aries Rising (THC) (10)" at bounding box center [229, 333] width 337 height 15
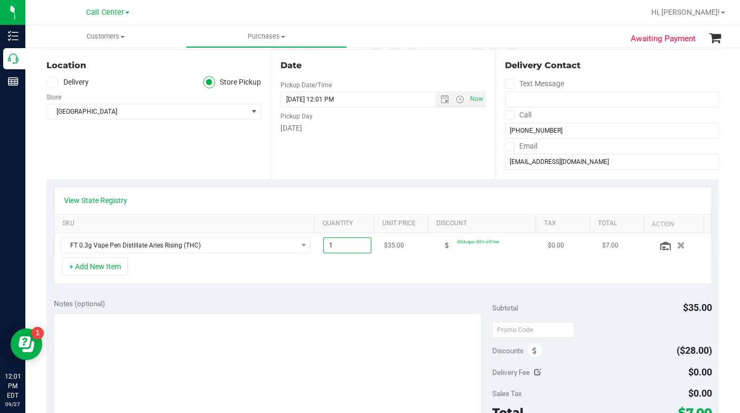
drag, startPoint x: 322, startPoint y: 248, endPoint x: 329, endPoint y: 247, distance: 7.0
click at [329, 247] on span "1.00 1" at bounding box center [347, 245] width 48 height 16
type input "5"
type input "5.00"
click at [219, 256] on td "FT 0.3g Vape Pen Distillate Aries Rising (THC)" at bounding box center [185, 245] width 263 height 24
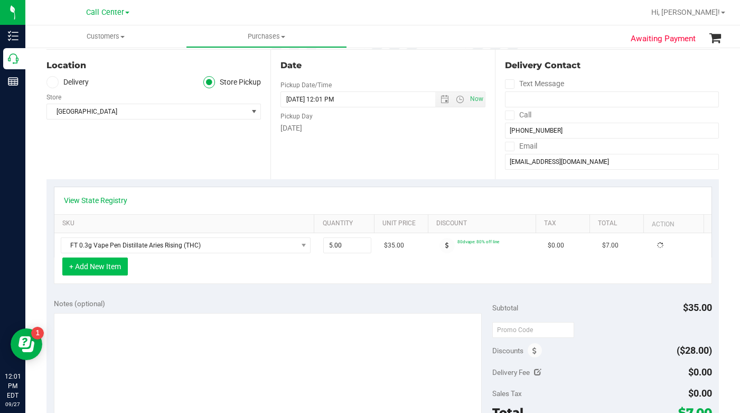
click at [95, 273] on button "+ Add New Item" at bounding box center [95, 266] width 66 height 18
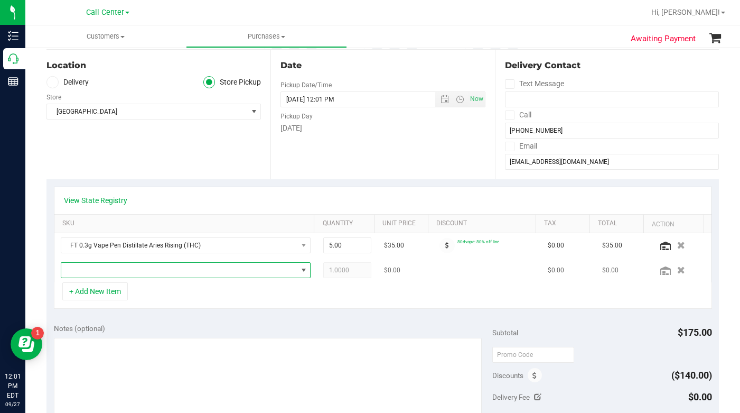
click at [87, 275] on span "NO DATA FOUND" at bounding box center [179, 270] width 236 height 15
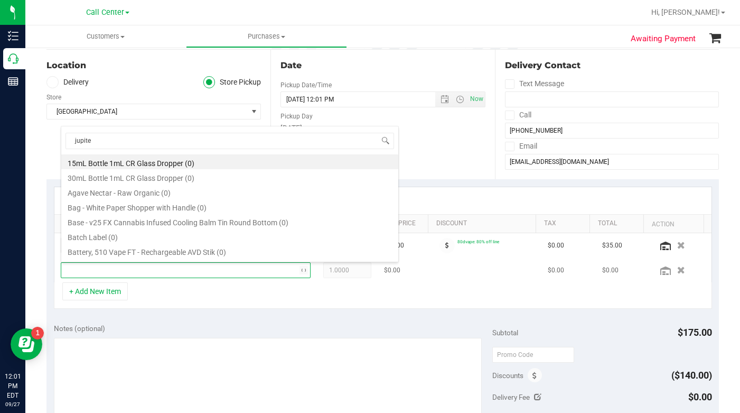
type input "jupiter"
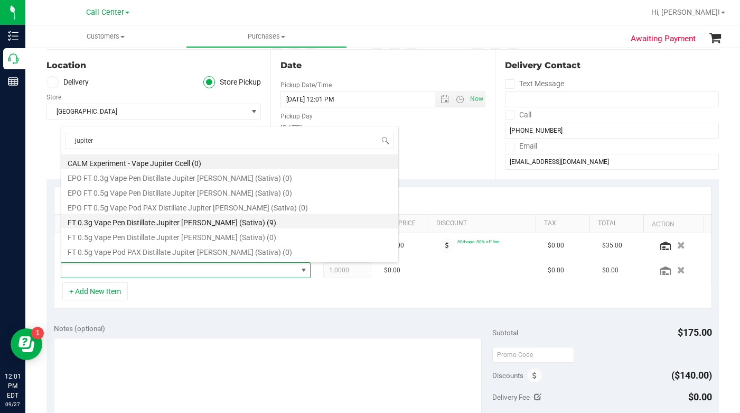
click at [125, 224] on li "FT 0.3g Vape Pen Distillate Jupiter Leo (Sativa) (9)" at bounding box center [229, 220] width 337 height 15
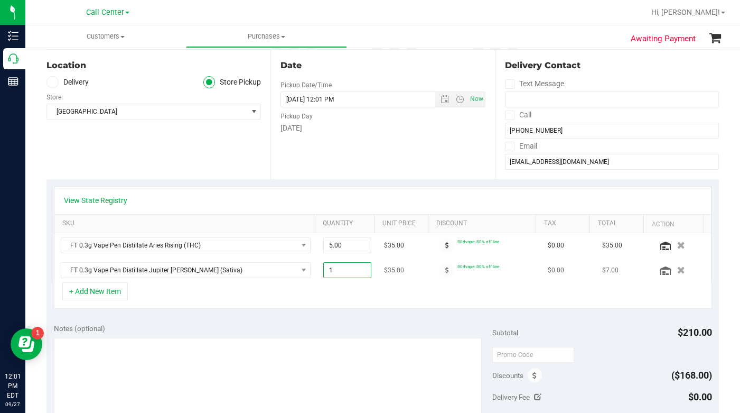
drag, startPoint x: 319, startPoint y: 275, endPoint x: 327, endPoint y: 273, distance: 8.2
click at [327, 273] on span "1.00 1" at bounding box center [347, 270] width 48 height 16
type input "5"
type input "5.00"
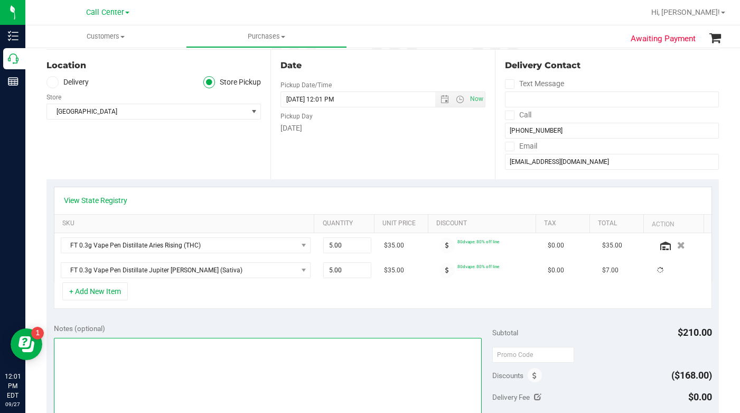
click at [277, 362] on textarea at bounding box center [268, 388] width 429 height 101
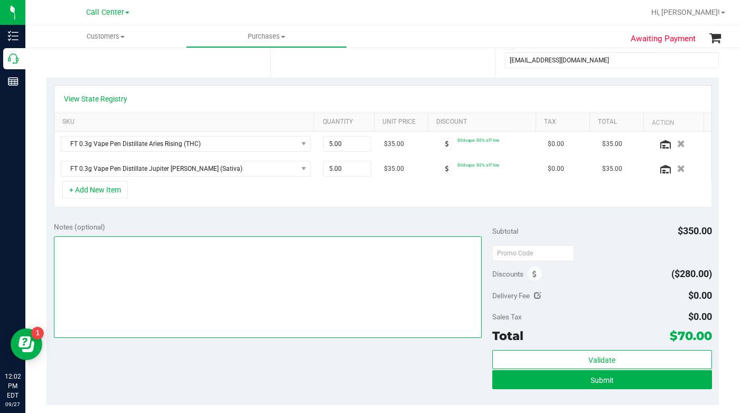
scroll to position [211, 0]
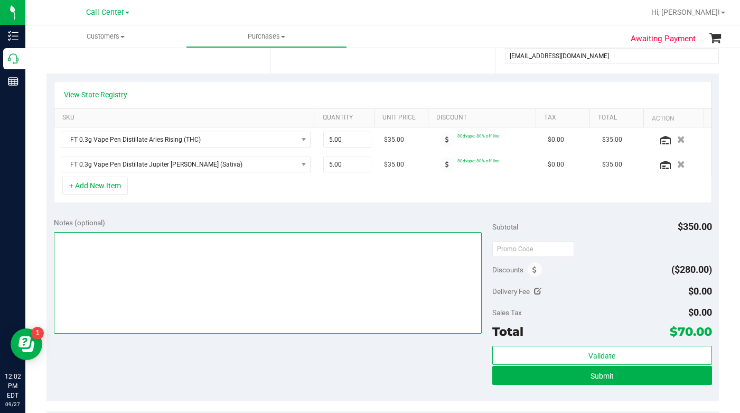
click at [99, 265] on textarea at bounding box center [268, 282] width 429 height 101
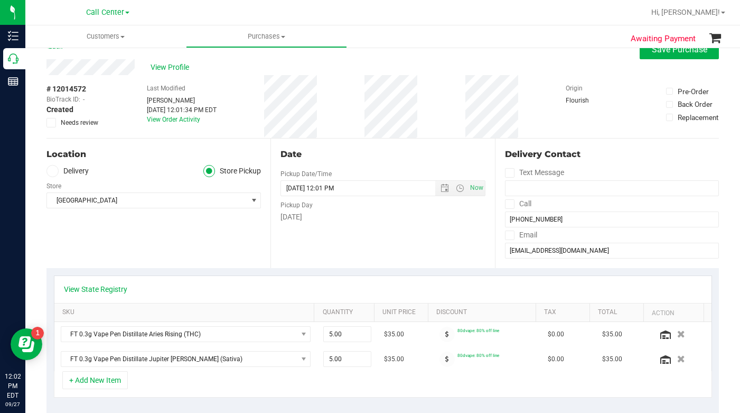
scroll to position [0, 0]
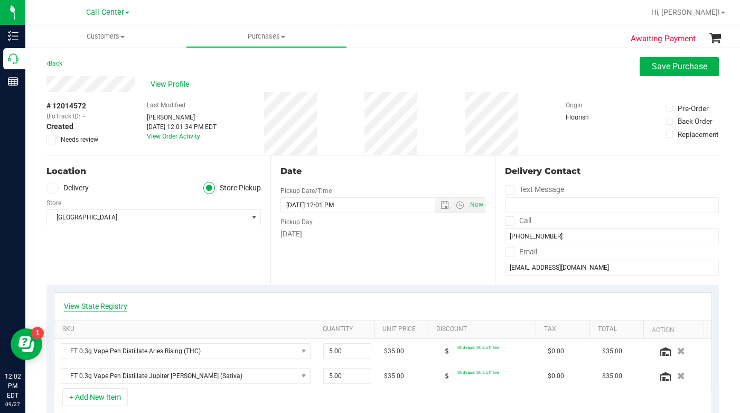
type textarea "LC CC"
click at [110, 308] on link "View State Registry" at bounding box center [95, 306] width 63 height 11
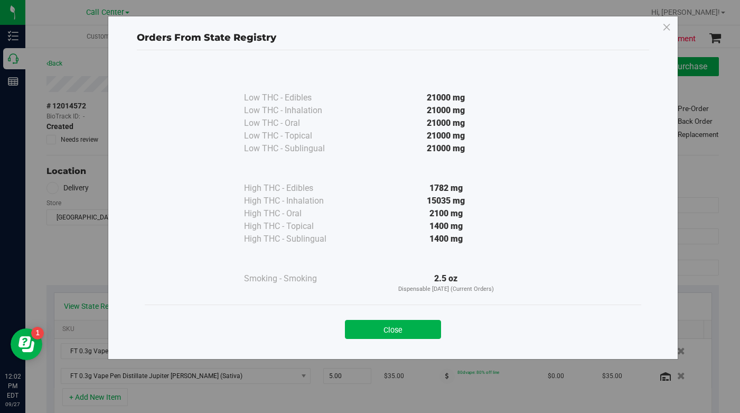
click at [352, 329] on button "Close" at bounding box center [393, 329] width 96 height 19
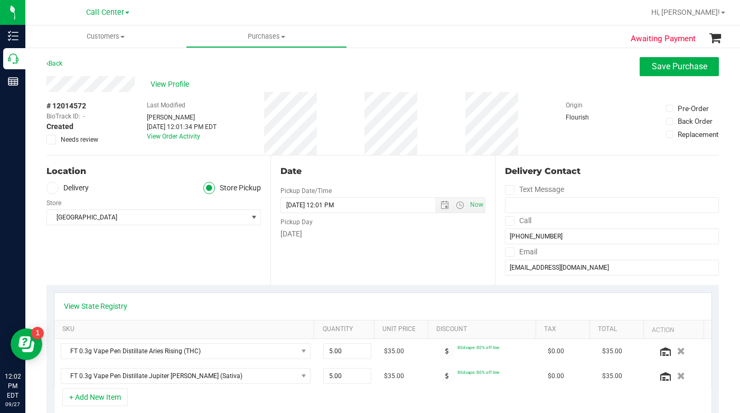
click at [198, 268] on div "Location Delivery Store Pickup Store Delray Beach WC Select Store Bonita Spring…" at bounding box center [159, 219] width 224 height 129
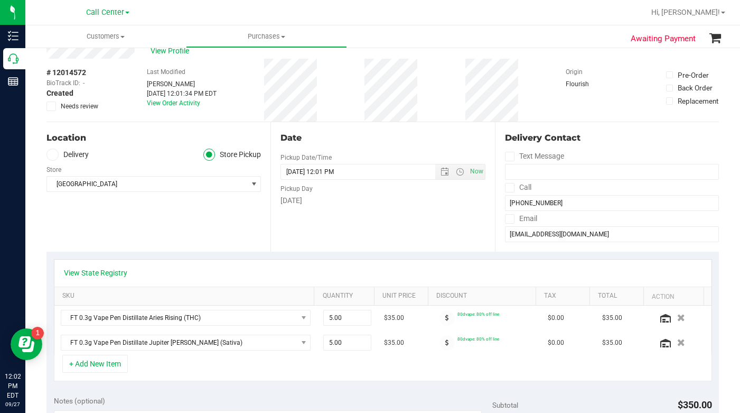
scroll to position [159, 0]
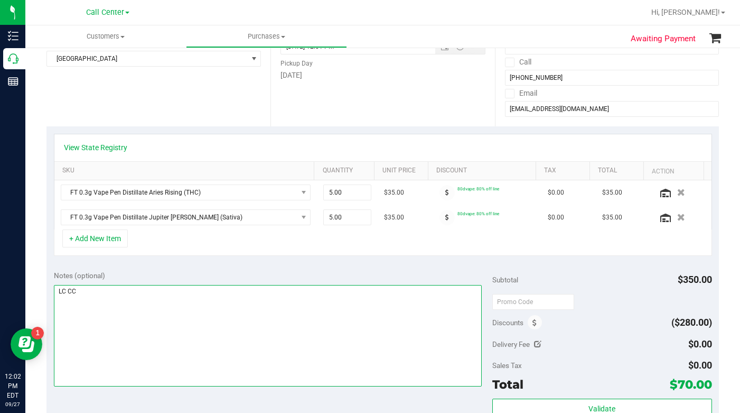
click at [200, 322] on textarea at bounding box center [268, 335] width 429 height 101
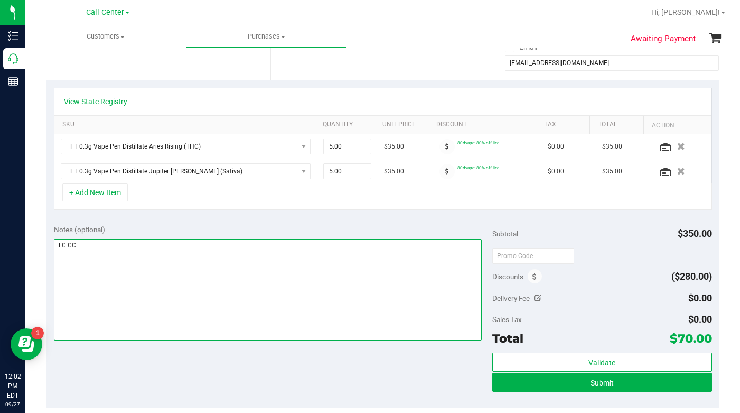
scroll to position [264, 0]
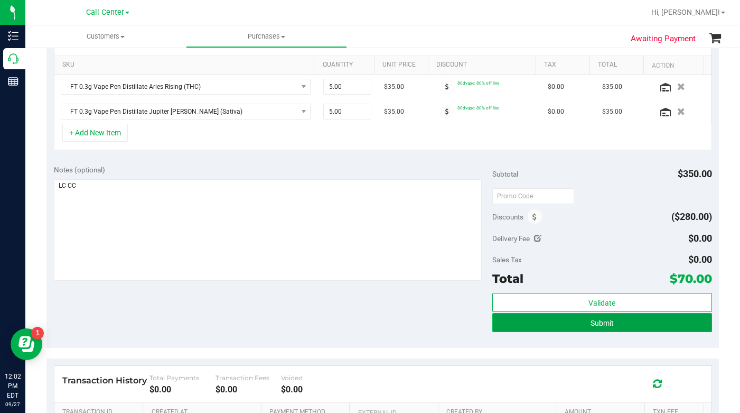
click at [557, 323] on button "Submit" at bounding box center [601, 322] width 219 height 19
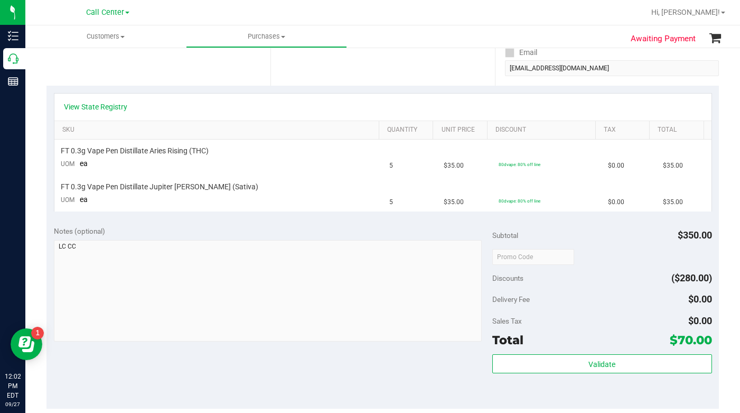
scroll to position [53, 0]
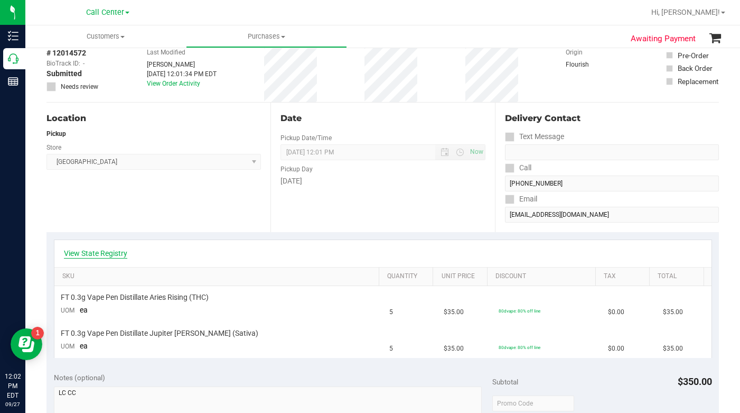
click at [98, 249] on link "View State Registry" at bounding box center [95, 253] width 63 height 11
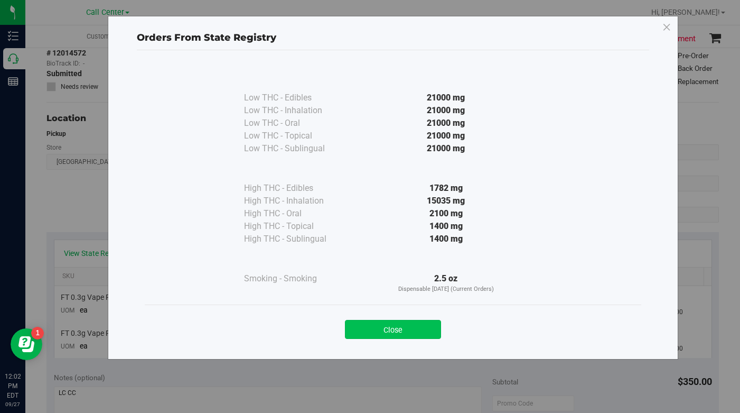
click at [367, 331] on button "Close" at bounding box center [393, 329] width 96 height 19
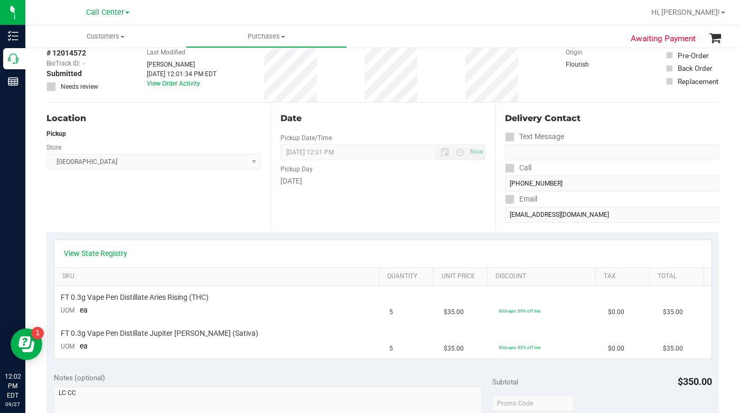
scroll to position [0, 0]
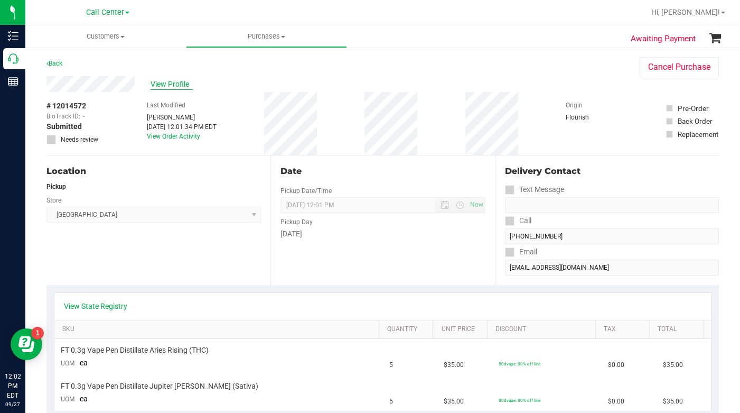
click at [163, 85] on span "View Profile" at bounding box center [172, 84] width 42 height 11
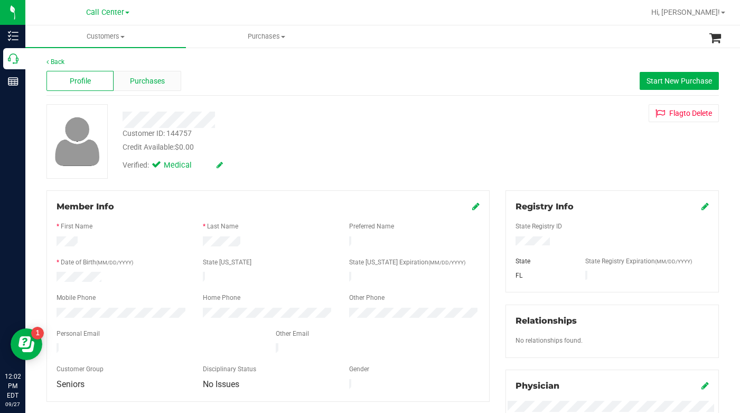
click at [145, 83] on span "Purchases" at bounding box center [147, 81] width 35 height 11
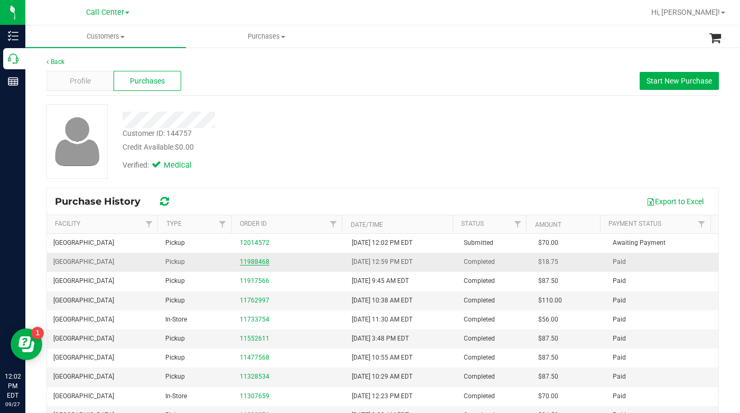
click at [247, 260] on link "11988468" at bounding box center [255, 261] width 30 height 7
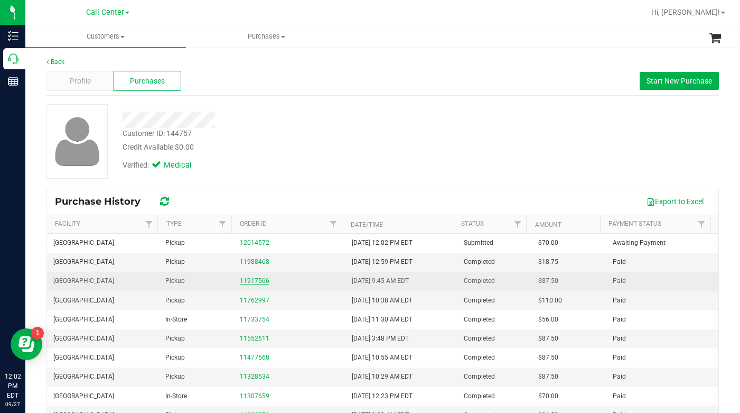
click at [244, 281] on link "11917566" at bounding box center [255, 280] width 30 height 7
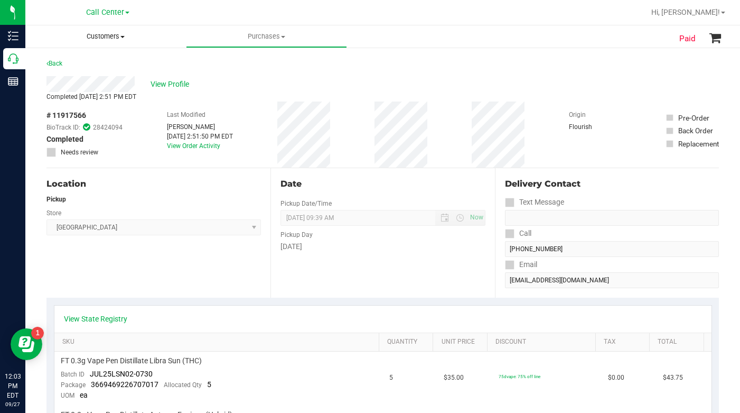
click at [122, 39] on span "Customers" at bounding box center [105, 37] width 161 height 10
click at [92, 63] on span "All customers" at bounding box center [63, 63] width 76 height 9
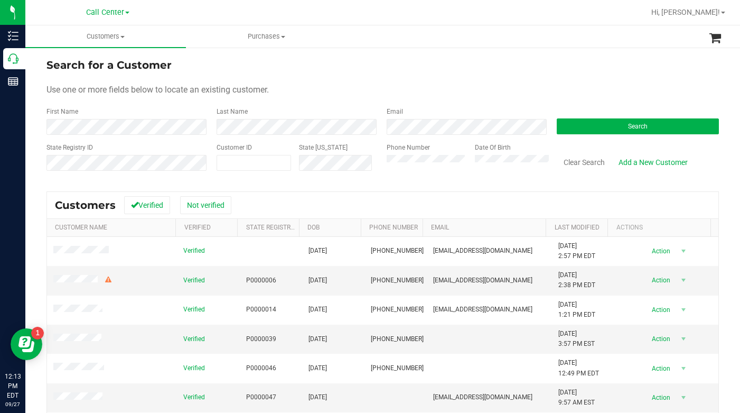
click at [590, 73] on form "Search for a Customer Use one or more fields below to locate an existing custom…" at bounding box center [383, 118] width 673 height 123
click at [583, 131] on button "Search" at bounding box center [638, 126] width 162 height 16
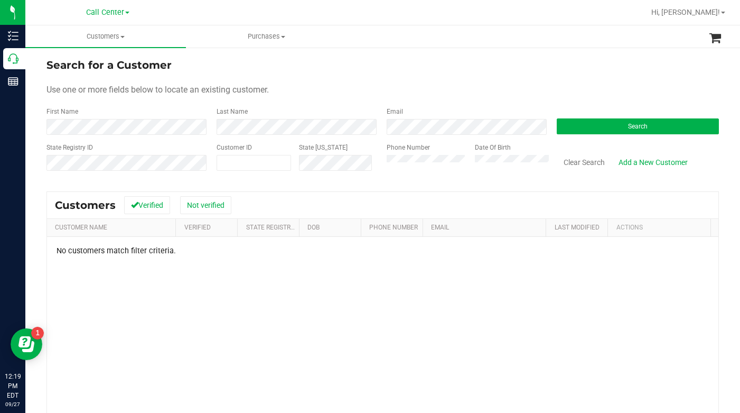
click at [598, 90] on div "Use one or more fields below to locate an existing customer." at bounding box center [383, 89] width 673 height 13
click at [387, 173] on div "Phone Number" at bounding box center [427, 162] width 80 height 38
click at [404, 297] on div "No customers match filter criteria." at bounding box center [383, 371] width 672 height 269
click at [340, 320] on div "No customers match filter criteria." at bounding box center [383, 371] width 672 height 269
click at [391, 79] on form "Search for a Customer Use one or more fields below to locate an existing custom…" at bounding box center [383, 118] width 673 height 123
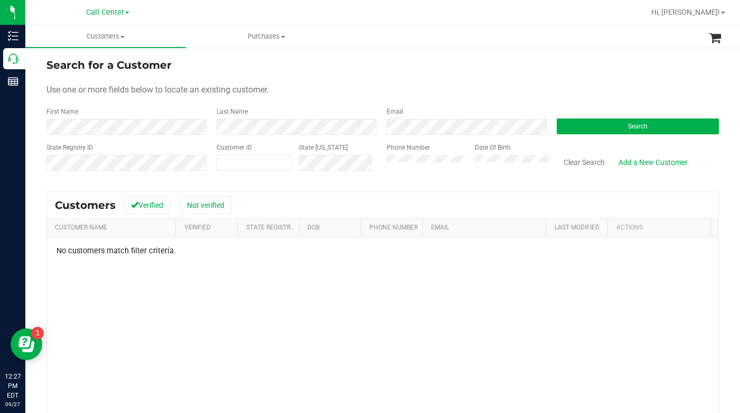
click at [572, 87] on div "Use one or more fields below to locate an existing customer." at bounding box center [383, 89] width 673 height 13
click at [583, 132] on button "Search" at bounding box center [638, 126] width 162 height 16
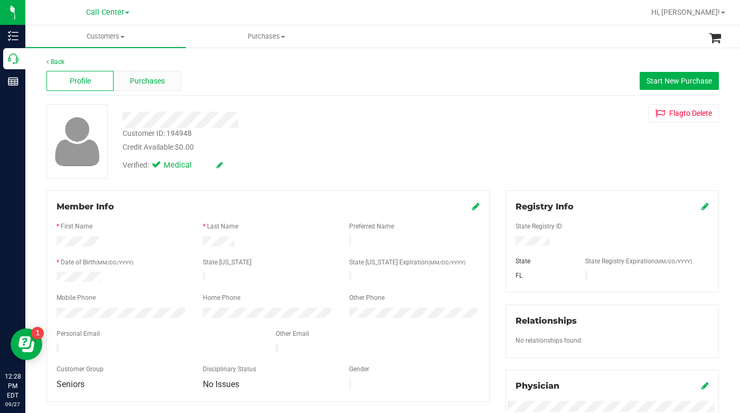
click at [145, 79] on span "Purchases" at bounding box center [147, 81] width 35 height 11
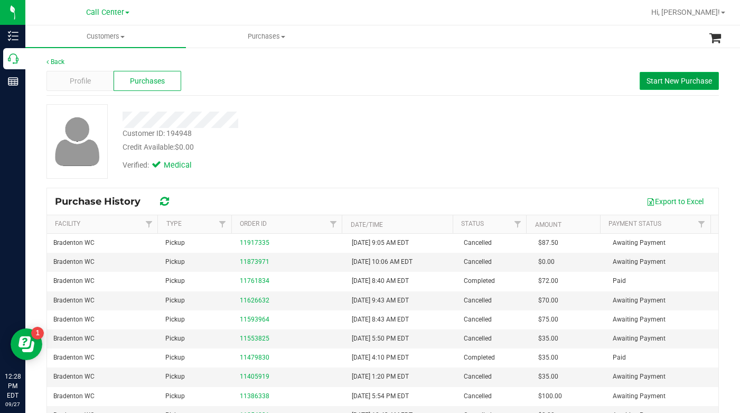
click at [647, 79] on span "Start New Purchase" at bounding box center [680, 81] width 66 height 8
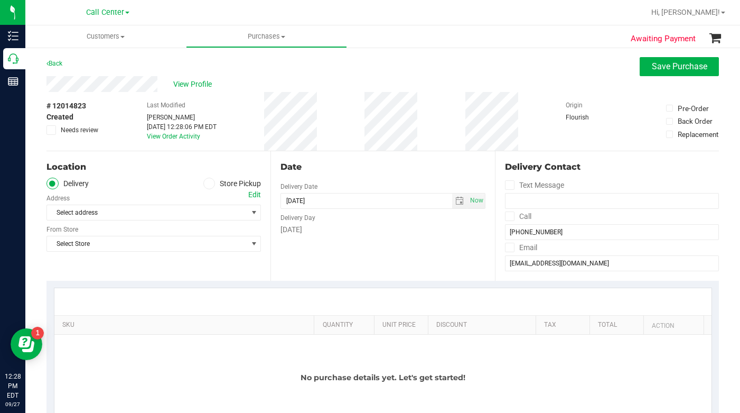
click at [207, 183] on icon at bounding box center [209, 183] width 6 height 0
click at [0, 0] on input "Store Pickup" at bounding box center [0, 0] width 0 height 0
click at [119, 213] on span "Select Store" at bounding box center [147, 212] width 200 height 15
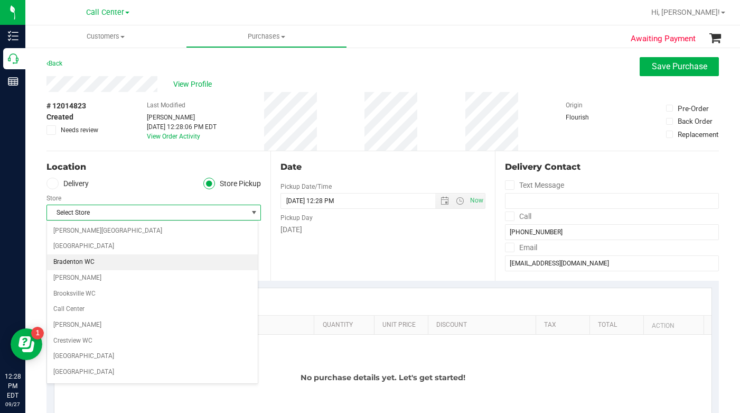
click at [72, 258] on li "Bradenton WC" at bounding box center [152, 262] width 211 height 16
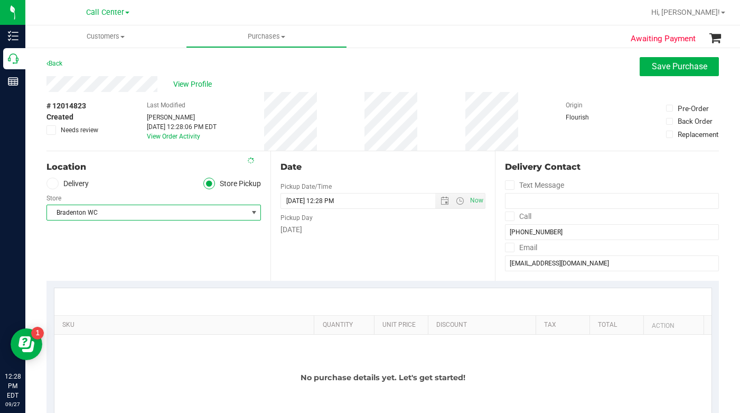
click at [109, 245] on div "Location Delivery Store Pickup Store Bradenton WC Select Store Bonita Springs W…" at bounding box center [159, 215] width 224 height 129
click at [95, 257] on div "Location Delivery Store Pickup Store Bradenton WC Select Store Bonita Springs W…" at bounding box center [159, 215] width 224 height 129
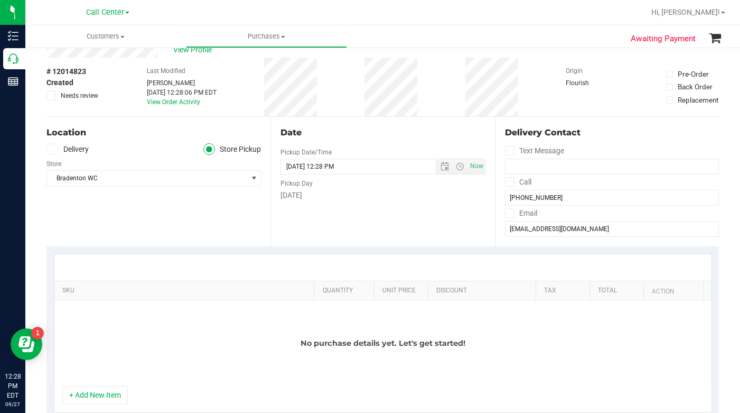
scroll to position [53, 0]
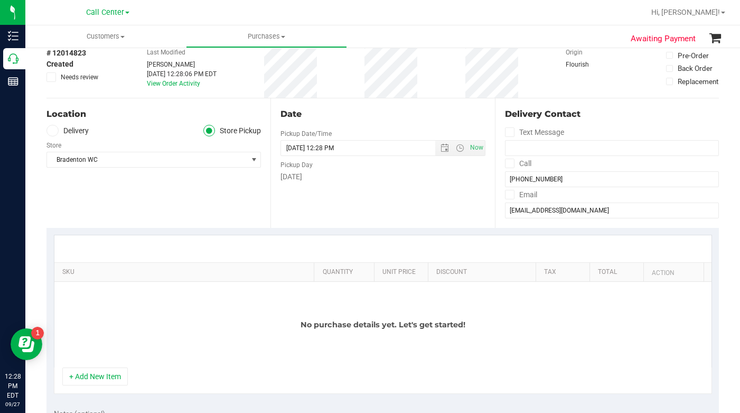
click at [93, 203] on div "Location Delivery Store Pickup Store Bradenton WC Select Store Bonita Springs W…" at bounding box center [159, 162] width 224 height 129
click at [92, 205] on div "Location Delivery Store Pickup Store Bradenton WC Select Store Bonita Springs W…" at bounding box center [159, 162] width 224 height 129
click at [99, 376] on button "+ Add New Item" at bounding box center [95, 376] width 66 height 18
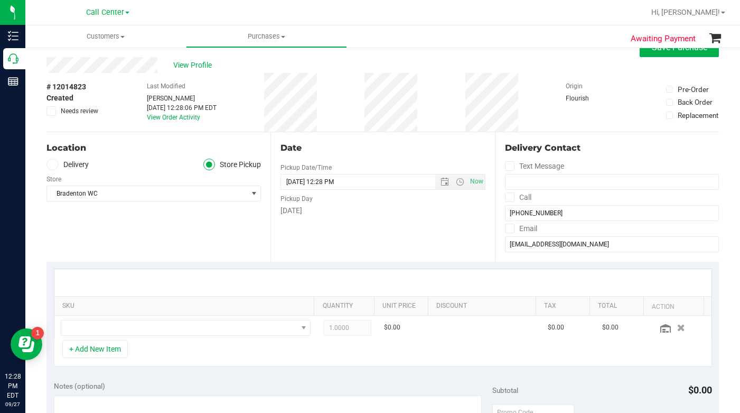
scroll to position [0, 0]
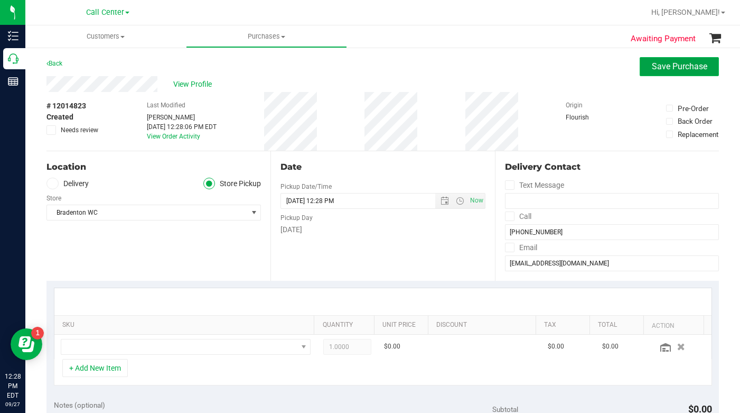
drag, startPoint x: 657, startPoint y: 73, endPoint x: 658, endPoint y: 66, distance: 7.5
click at [658, 72] on button "Save Purchase" at bounding box center [679, 66] width 79 height 19
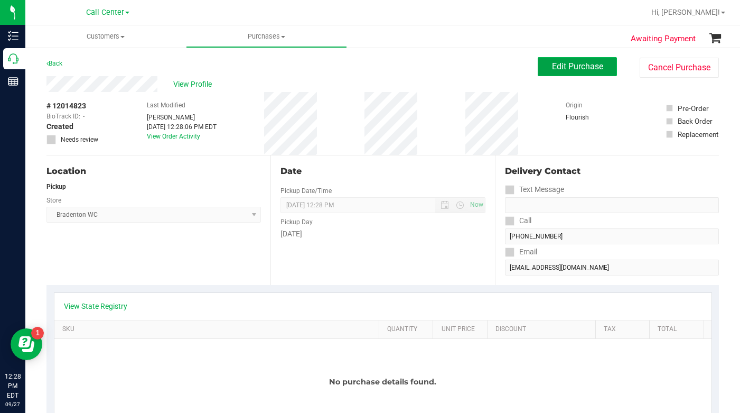
click at [552, 65] on span "Edit Purchase" at bounding box center [577, 66] width 51 height 10
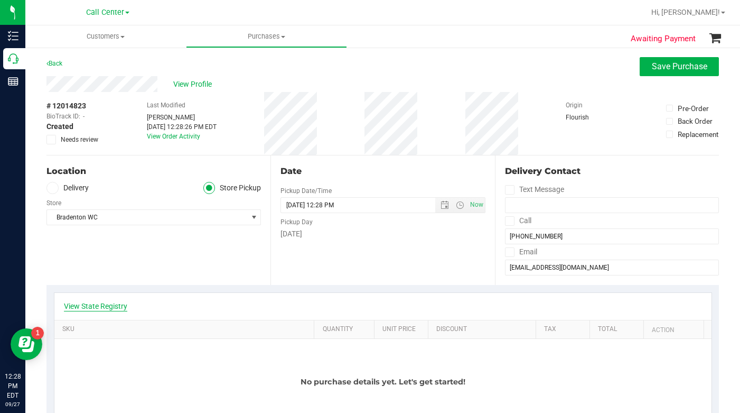
click at [92, 307] on link "View State Registry" at bounding box center [95, 306] width 63 height 11
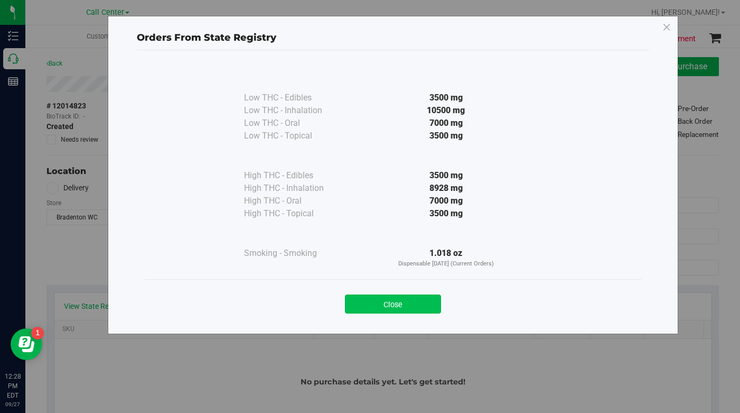
click at [363, 301] on button "Close" at bounding box center [393, 303] width 96 height 19
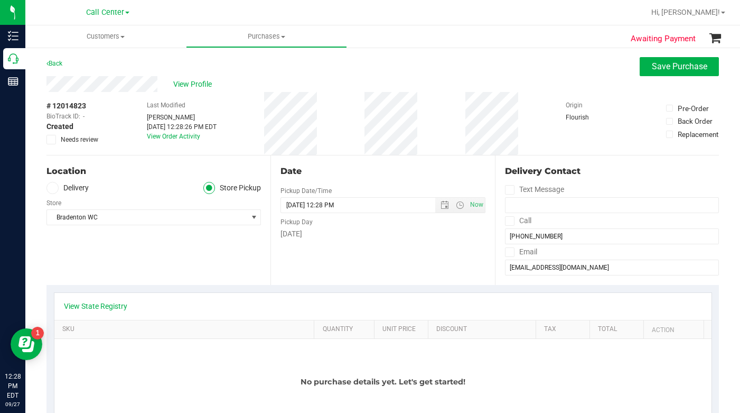
scroll to position [53, 0]
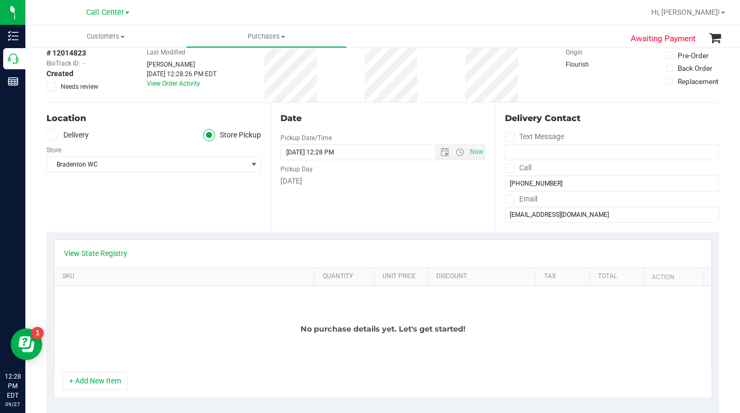
click at [103, 382] on button "+ Add New Item" at bounding box center [95, 380] width 66 height 18
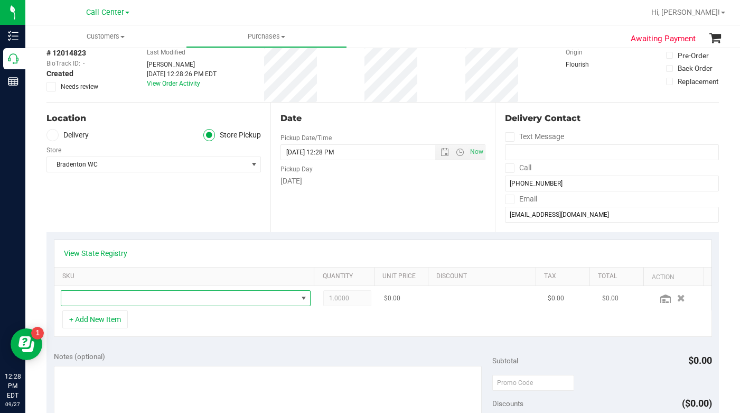
click at [85, 301] on span "NO DATA FOUND" at bounding box center [179, 298] width 236 height 15
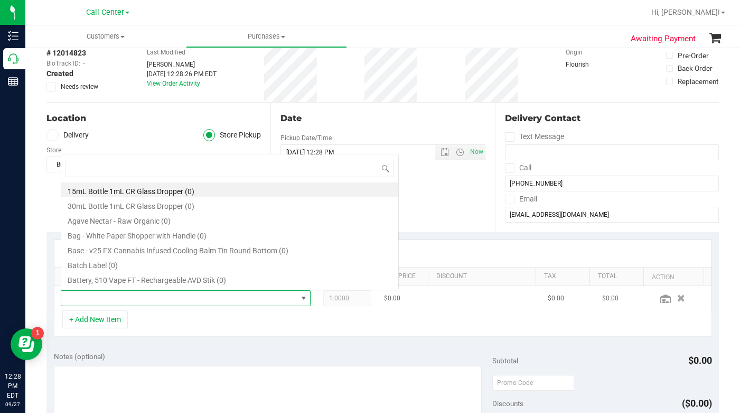
scroll to position [16, 240]
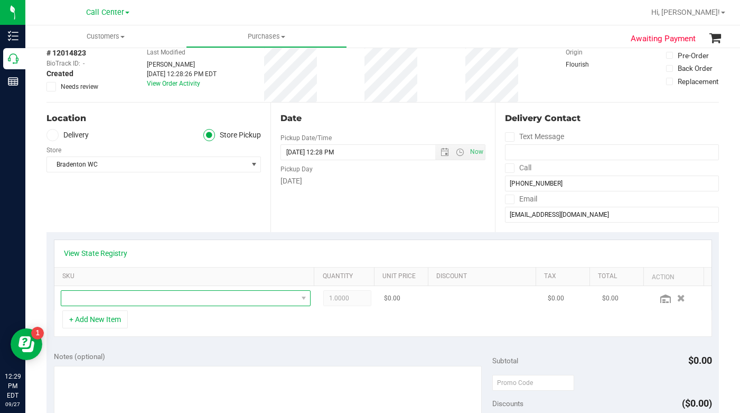
click at [97, 303] on span "NO DATA FOUND" at bounding box center [179, 298] width 236 height 15
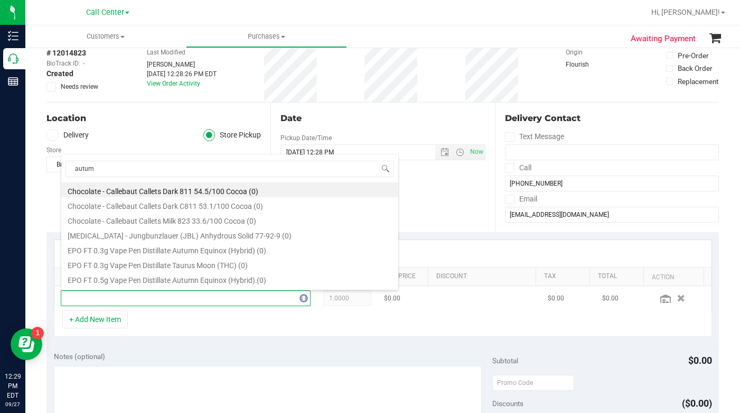
type input "autumn"
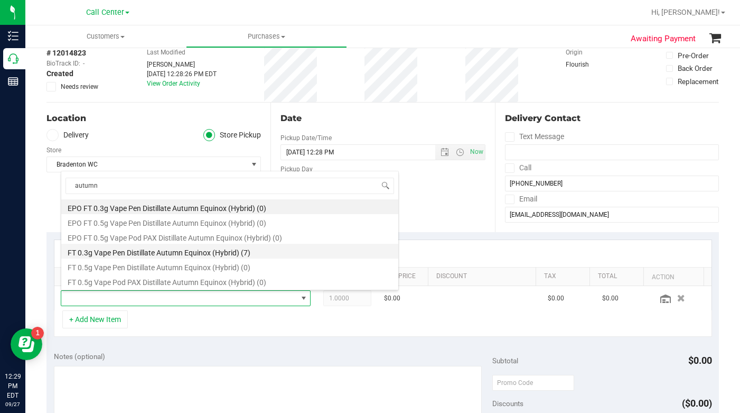
click at [105, 252] on li "FT 0.3g Vape Pen Distillate Autumn Equinox (Hybrid) (7)" at bounding box center [229, 251] width 337 height 15
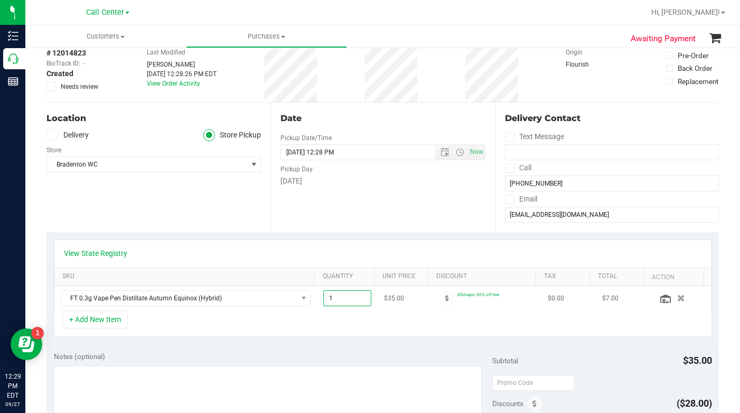
drag, startPoint x: 329, startPoint y: 299, endPoint x: 321, endPoint y: 301, distance: 8.2
click at [323, 301] on span "1.00 1" at bounding box center [347, 298] width 48 height 16
type input "4"
type input "4.00"
click at [268, 327] on div "+ Add New Item" at bounding box center [383, 323] width 658 height 26
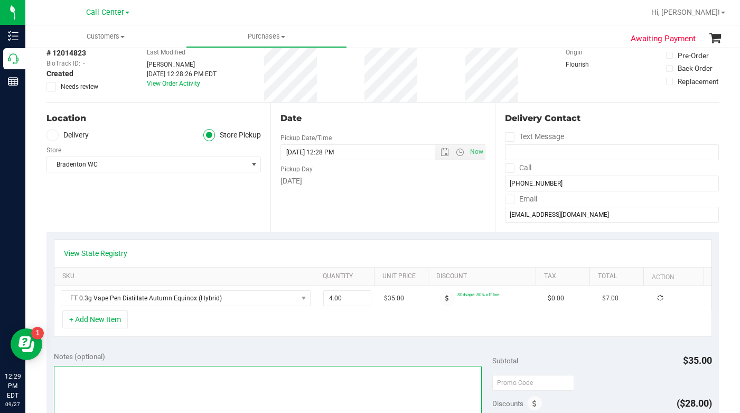
click at [227, 395] on textarea at bounding box center [268, 416] width 429 height 101
type textarea "LC CC"
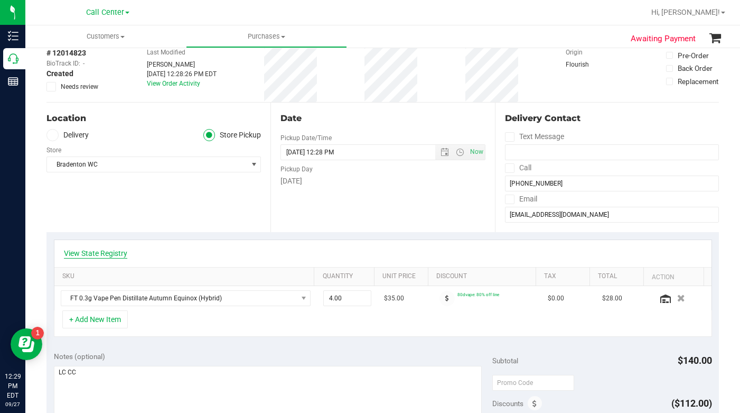
click at [119, 254] on link "View State Registry" at bounding box center [95, 253] width 63 height 11
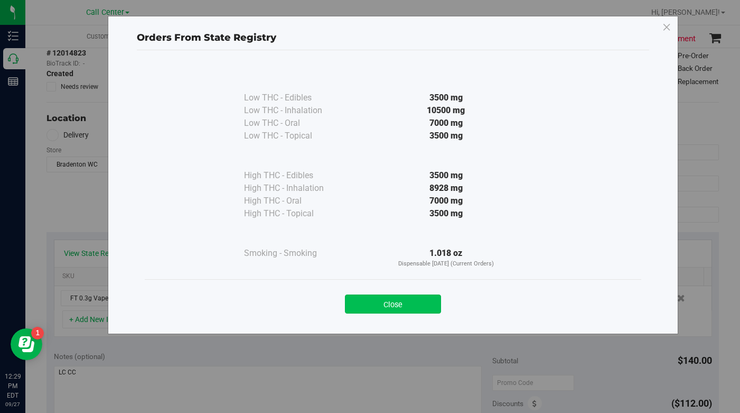
click at [366, 312] on button "Close" at bounding box center [393, 303] width 96 height 19
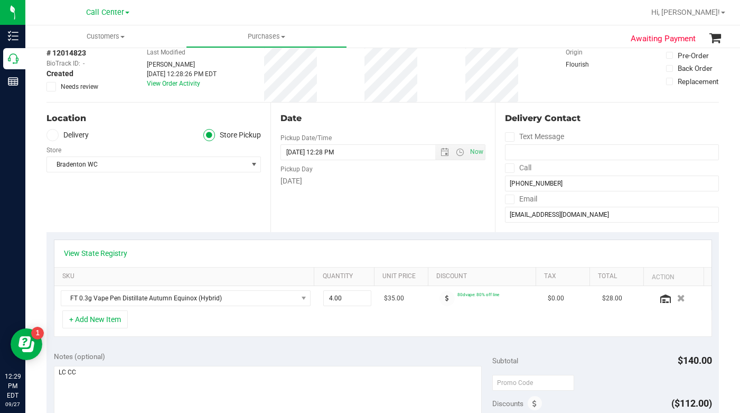
click at [129, 206] on div "Location Delivery Store Pickup Store Bradenton WC Select Store Bonita Springs W…" at bounding box center [159, 167] width 224 height 129
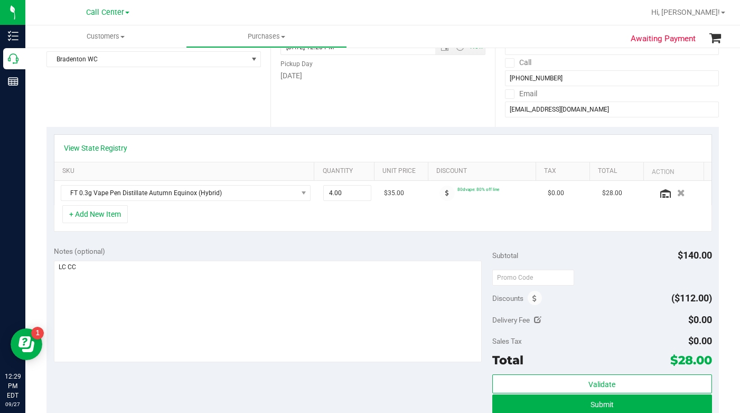
scroll to position [159, 0]
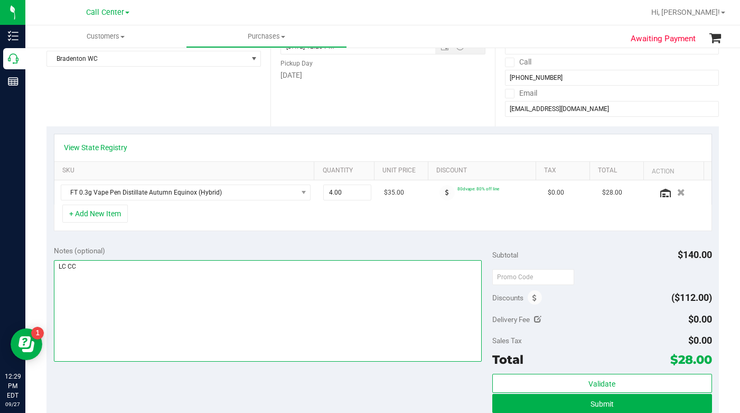
click at [130, 308] on textarea at bounding box center [268, 310] width 429 height 101
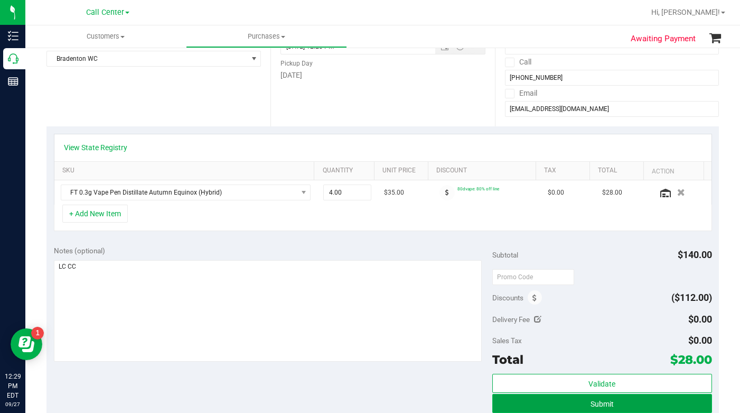
click at [517, 405] on button "Submit" at bounding box center [601, 403] width 219 height 19
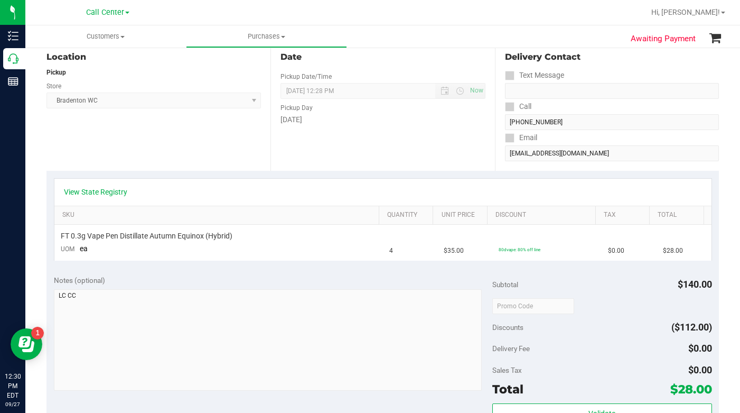
scroll to position [53, 0]
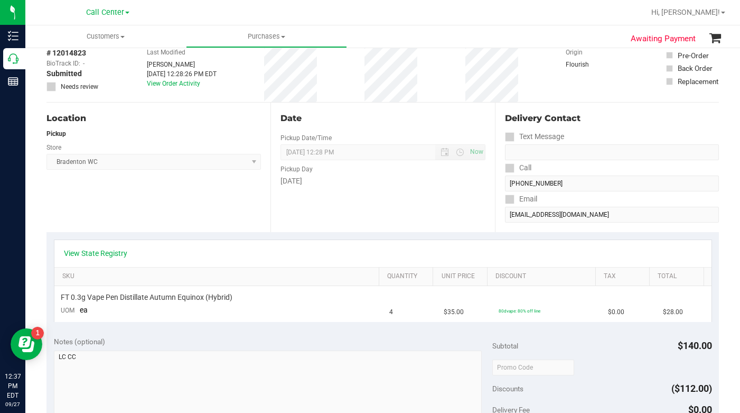
click at [616, 142] on div "Text Message" at bounding box center [612, 136] width 214 height 15
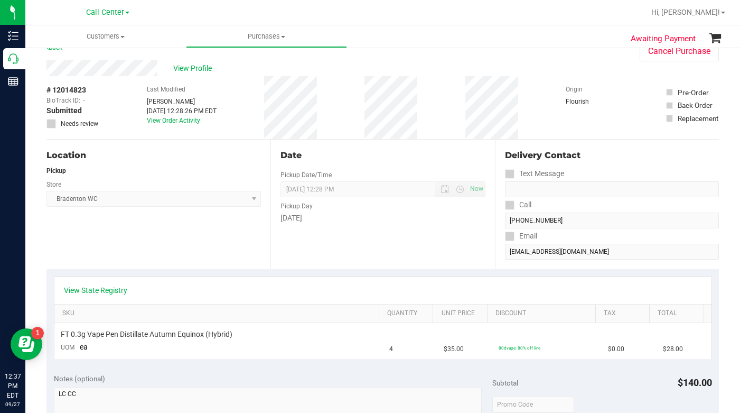
scroll to position [0, 0]
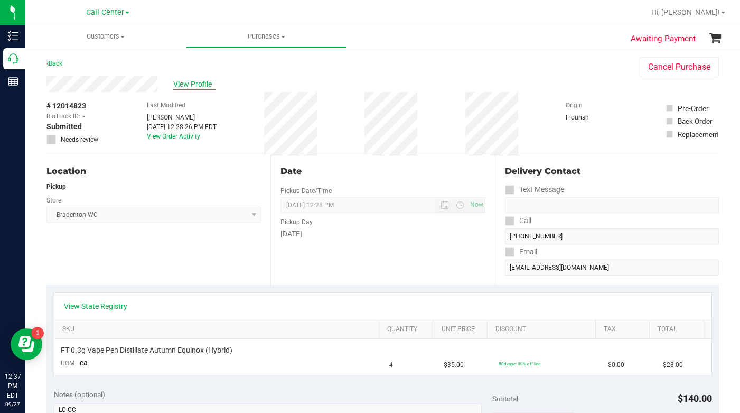
click at [182, 85] on span "View Profile" at bounding box center [194, 84] width 42 height 11
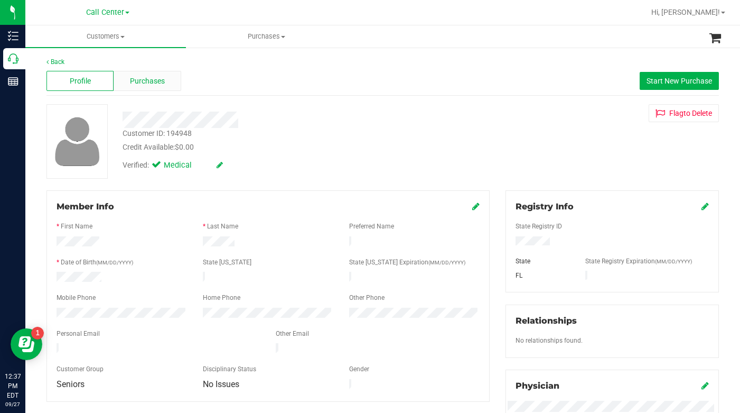
click at [144, 79] on span "Purchases" at bounding box center [147, 81] width 35 height 11
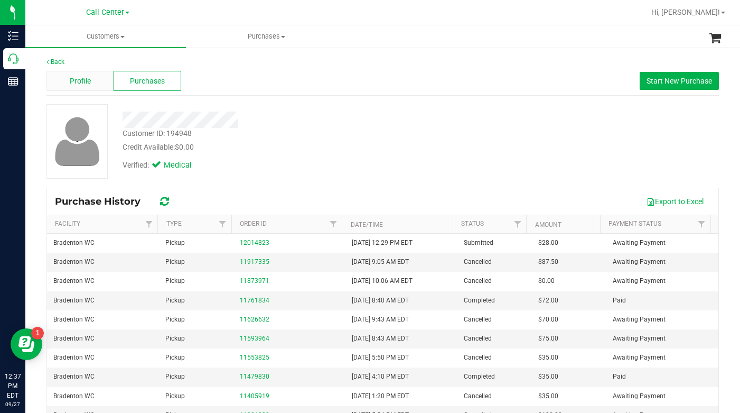
click at [67, 79] on div "Profile" at bounding box center [80, 81] width 67 height 20
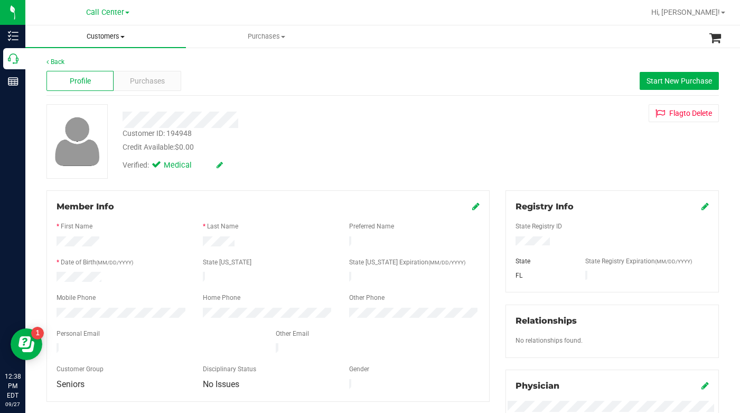
click at [122, 36] on span at bounding box center [122, 37] width 4 height 2
click at [81, 62] on span "All customers" at bounding box center [63, 63] width 76 height 9
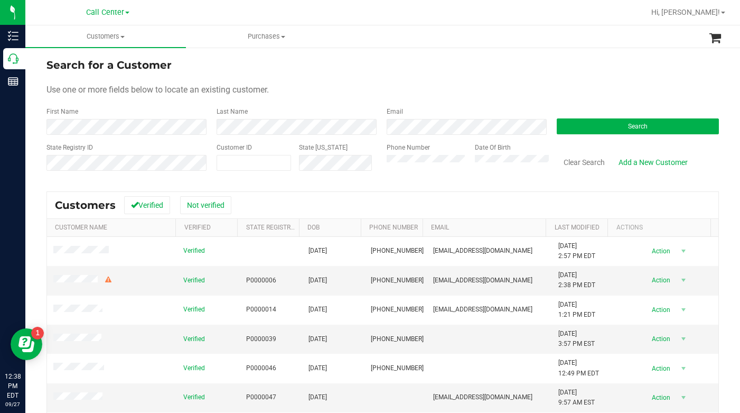
click at [384, 92] on div "Use one or more fields below to locate an existing customer." at bounding box center [383, 89] width 673 height 13
click at [557, 98] on form "Search for a Customer Use one or more fields below to locate an existing custom…" at bounding box center [383, 118] width 673 height 123
click at [617, 127] on button "Search" at bounding box center [638, 126] width 162 height 16
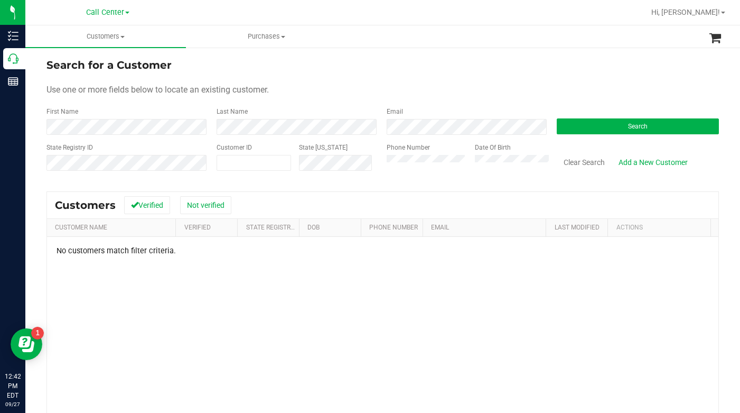
click at [379, 163] on div "Phone Number Date Of Birth" at bounding box center [464, 162] width 170 height 38
click at [596, 127] on button "Search" at bounding box center [638, 126] width 162 height 16
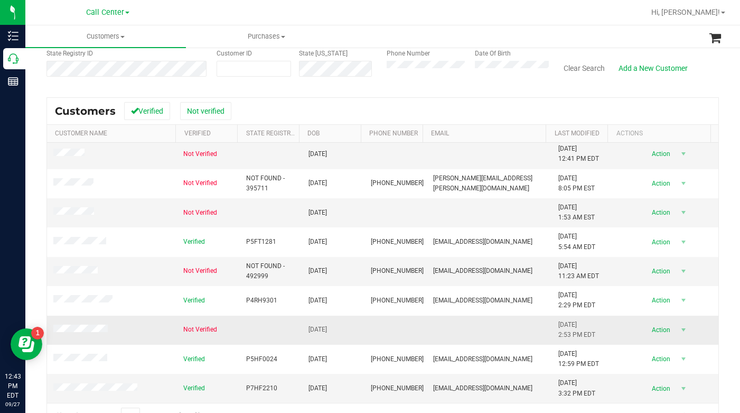
scroll to position [120, 0]
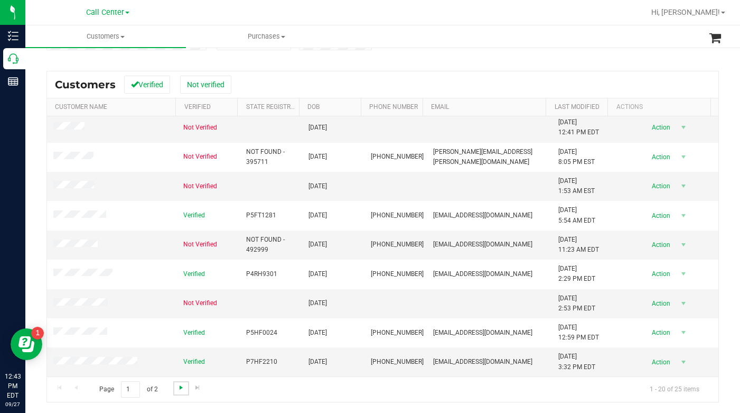
click at [179, 390] on span "Go to the next page" at bounding box center [181, 387] width 8 height 8
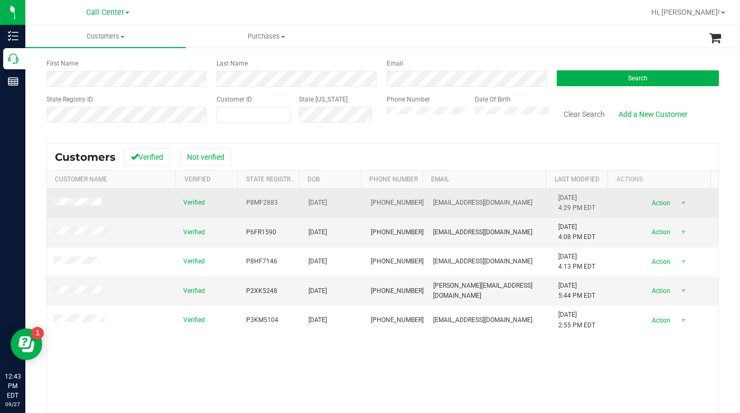
scroll to position [0, 0]
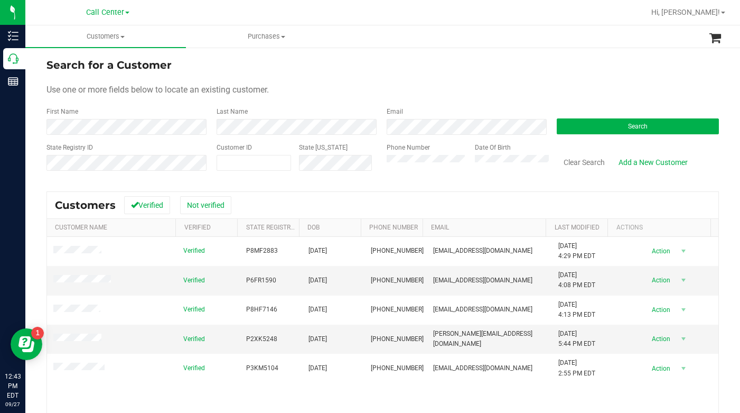
click at [342, 87] on div "Use one or more fields below to locate an existing customer." at bounding box center [383, 89] width 673 height 13
click at [605, 98] on form "Search for a Customer Use one or more fields below to locate an existing custom…" at bounding box center [383, 118] width 673 height 123
click at [44, 129] on div "Search for a Customer Use one or more fields below to locate an existing custom…" at bounding box center [382, 290] width 715 height 487
click at [345, 92] on div "Use one or more fields below to locate an existing customer." at bounding box center [383, 89] width 673 height 13
click at [123, 39] on span "Customers" at bounding box center [105, 37] width 161 height 10
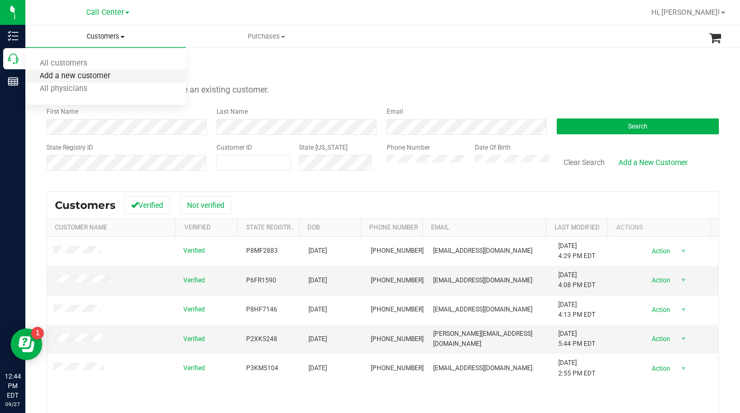
click at [73, 76] on span "Add a new customer" at bounding box center [74, 76] width 99 height 9
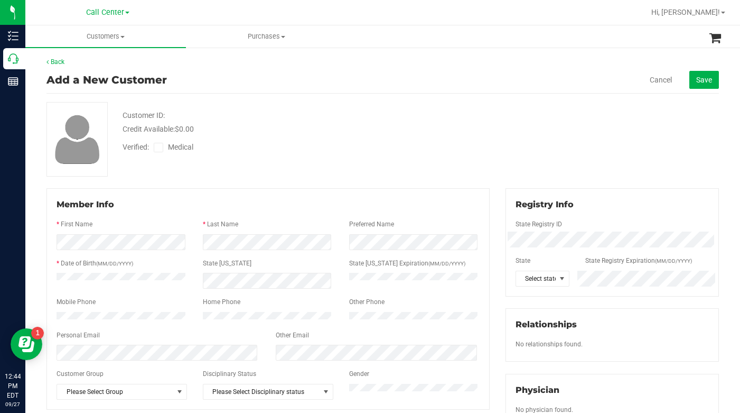
click at [426, 156] on div "Verified: Medical" at bounding box center [287, 146] width 345 height 23
click at [543, 164] on div "Customer ID: Credit Available: $0.00 Verified: Medical" at bounding box center [383, 139] width 689 height 75
click at [514, 145] on div "Customer ID: Credit Available: $0.00 Verified: Medical" at bounding box center [383, 139] width 689 height 75
click at [561, 135] on div "Customer ID: Credit Available: $0.00 Verified: Medical" at bounding box center [383, 139] width 689 height 75
click at [97, 328] on div at bounding box center [268, 326] width 423 height 8
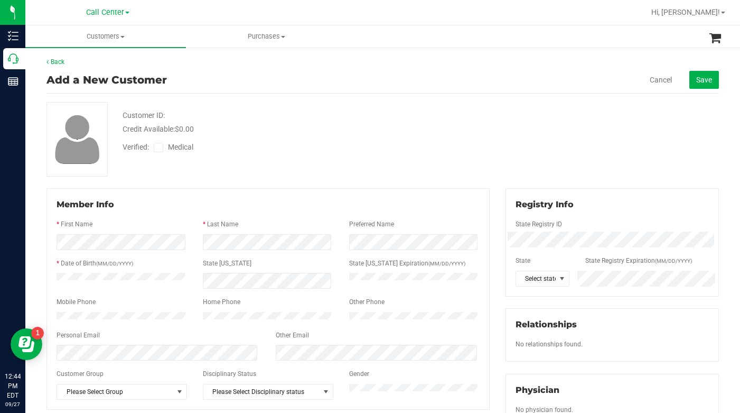
drag, startPoint x: 558, startPoint y: 158, endPoint x: 536, endPoint y: 231, distance: 76.1
click at [556, 159] on div "Customer ID: Credit Available: $0.00 Verified: Medical" at bounding box center [383, 139] width 689 height 75
click at [370, 156] on div "Verified: Medical" at bounding box center [287, 146] width 345 height 23
click at [553, 152] on div "Customer ID: Credit Available: $0.00 Verified: Medical" at bounding box center [383, 139] width 689 height 75
click at [560, 277] on span at bounding box center [562, 278] width 8 height 8
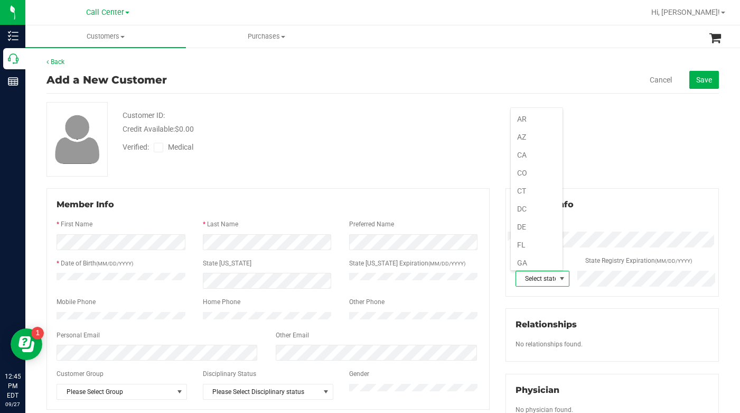
scroll to position [53, 0]
click at [522, 230] on li "FL" at bounding box center [537, 228] width 52 height 18
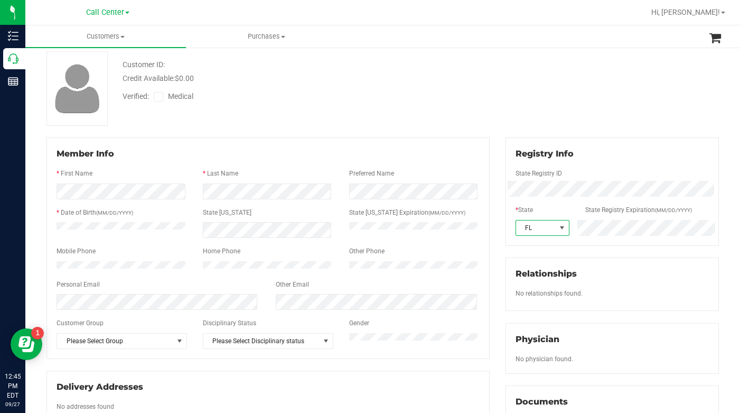
scroll to position [0, 0]
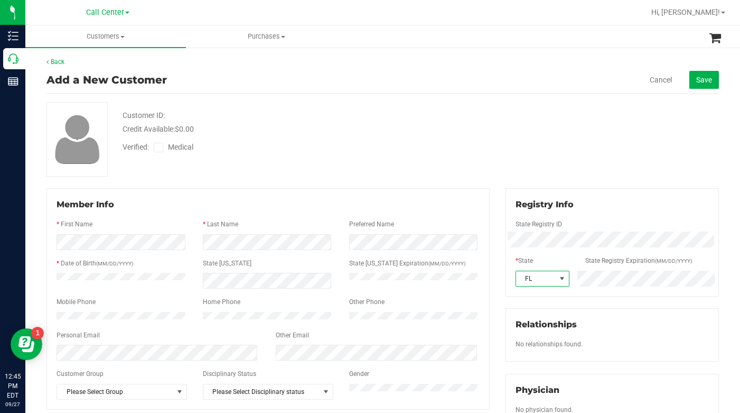
click at [158, 143] on span at bounding box center [159, 148] width 10 height 10
click at [0, 0] on input "Medical" at bounding box center [0, 0] width 0 height 0
click at [597, 148] on div "Customer ID: Credit Available: $0.00 Verified: Medical" at bounding box center [383, 139] width 689 height 75
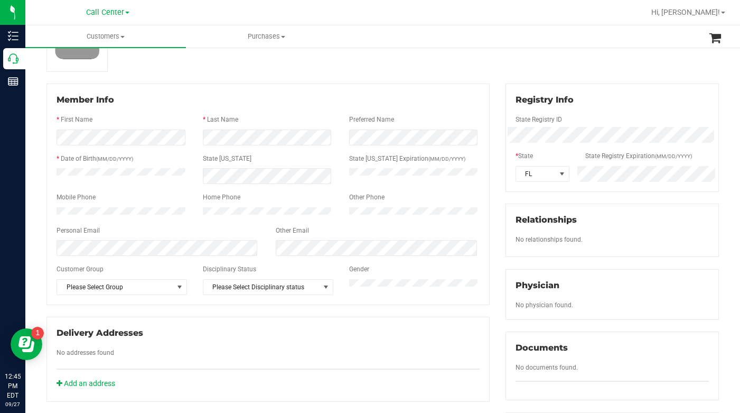
scroll to position [106, 0]
click at [612, 61] on div "Customer ID: Credit Available: $0.00 Verified: Medical" at bounding box center [383, 33] width 689 height 75
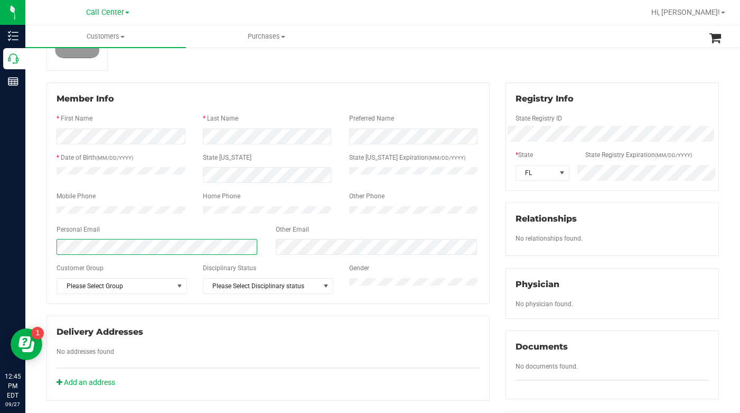
scroll to position [0, 0]
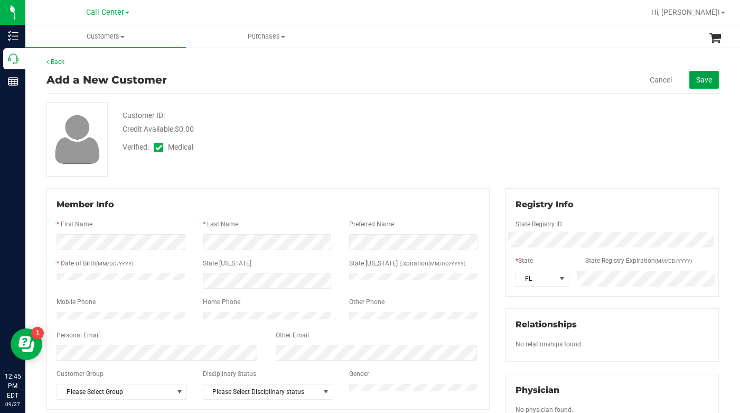
click at [698, 77] on span "Save" at bounding box center [704, 80] width 16 height 8
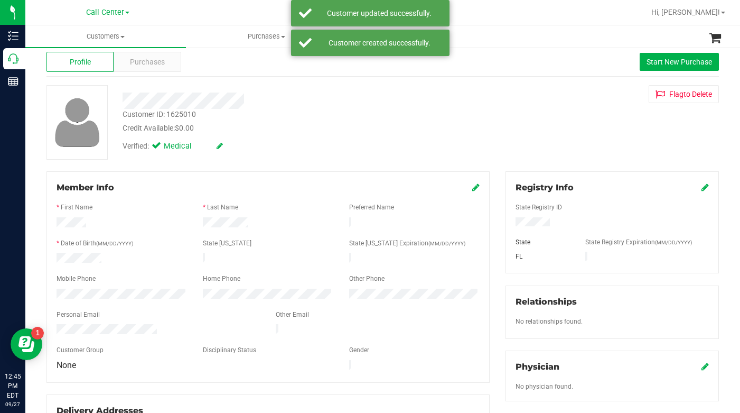
scroll to position [53, 0]
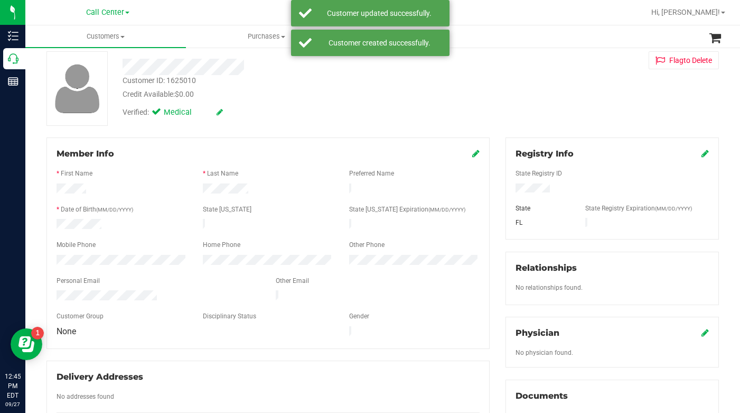
click at [702, 332] on icon at bounding box center [705, 332] width 7 height 8
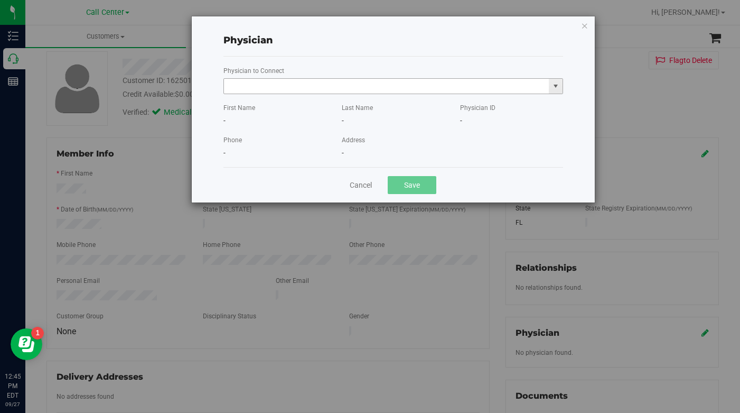
click at [270, 87] on input "text" at bounding box center [387, 86] width 326 height 15
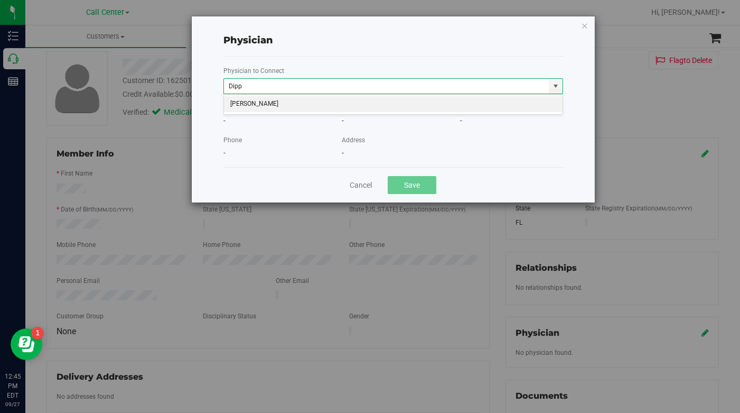
click at [253, 108] on li "Roderick Dippel" at bounding box center [393, 104] width 339 height 16
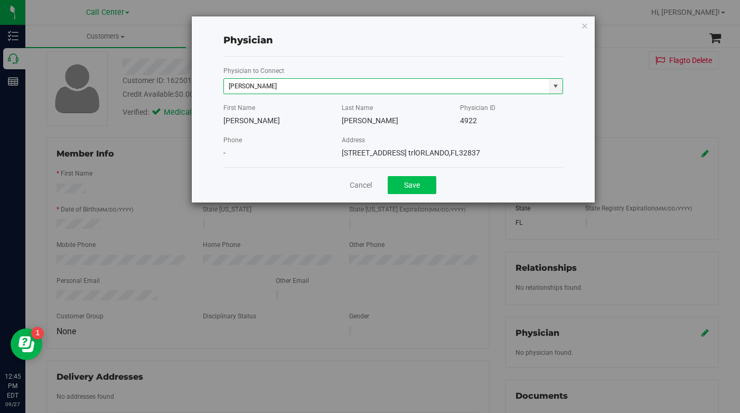
type input "Roderick Dippel"
click at [410, 184] on button "Save" at bounding box center [412, 185] width 49 height 18
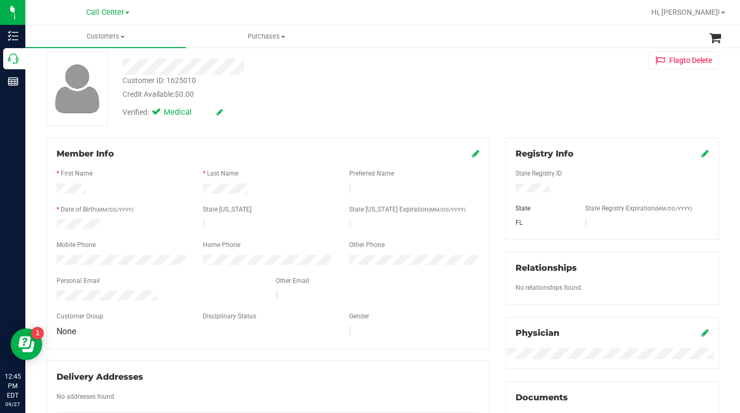
scroll to position [0, 0]
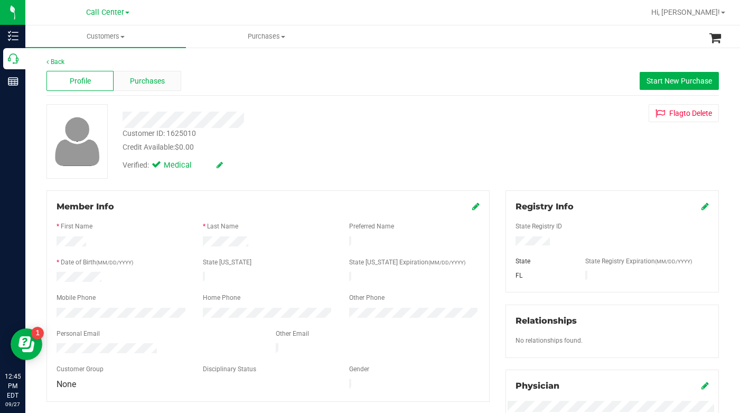
click at [146, 83] on span "Purchases" at bounding box center [147, 81] width 35 height 11
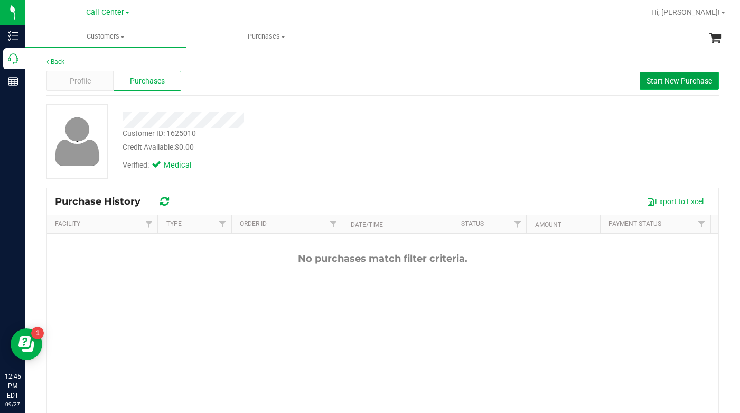
click at [654, 81] on span "Start New Purchase" at bounding box center [680, 81] width 66 height 8
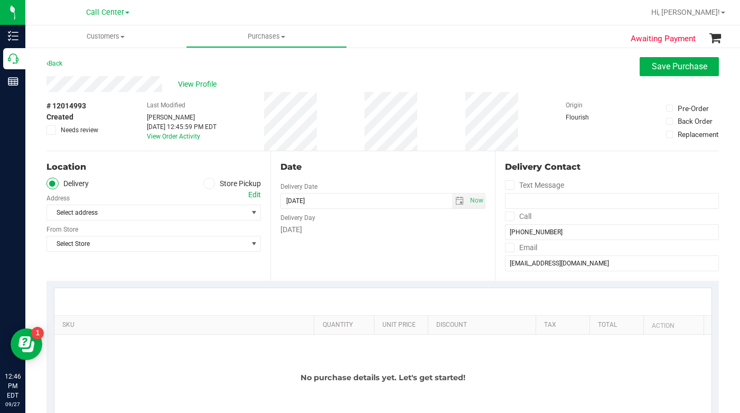
click at [208, 183] on icon at bounding box center [209, 183] width 6 height 0
click at [0, 0] on input "Store Pickup" at bounding box center [0, 0] width 0 height 0
click at [178, 250] on div "Location Delivery Store Pickup Store Select Store Select Store Bonita Springs W…" at bounding box center [159, 215] width 224 height 129
click at [203, 262] on div "Location Delivery Store Pickup Store Select Store Select Store Bonita Springs W…" at bounding box center [159, 215] width 224 height 129
click at [250, 213] on span "select" at bounding box center [254, 212] width 8 height 8
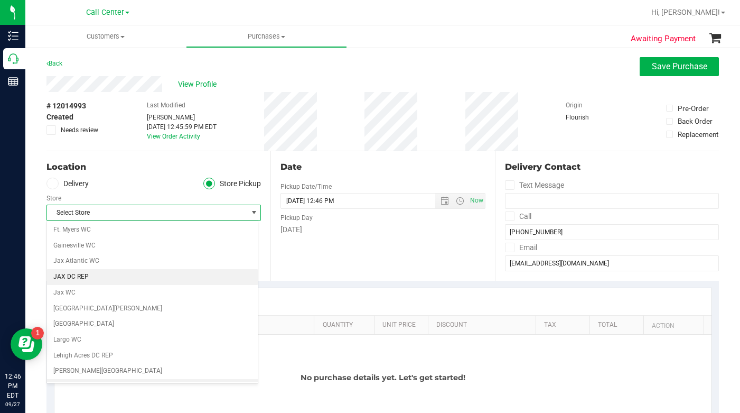
scroll to position [264, 0]
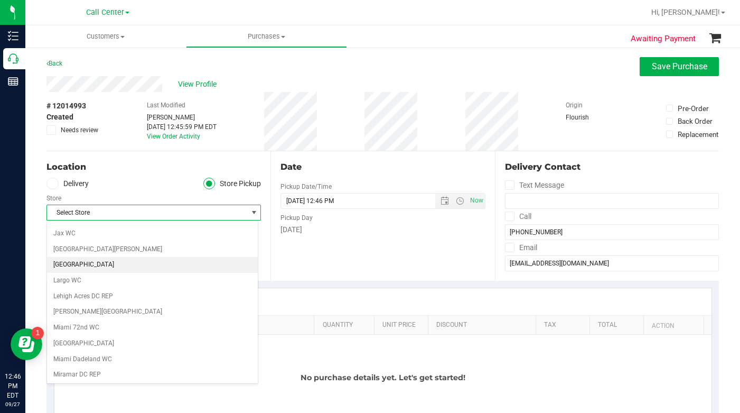
click at [70, 267] on li "[GEOGRAPHIC_DATA]" at bounding box center [152, 265] width 211 height 16
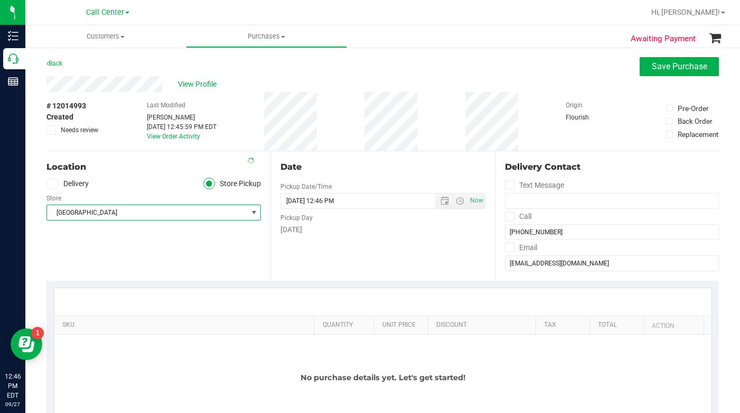
click at [86, 255] on div "Location Delivery Store Pickup Store Lakeland WC Select Store Bonita Springs WC…" at bounding box center [159, 215] width 224 height 129
click at [105, 244] on div "Location Delivery Store Pickup Store Lakeland WC Select Store Bonita Springs WC…" at bounding box center [159, 215] width 224 height 129
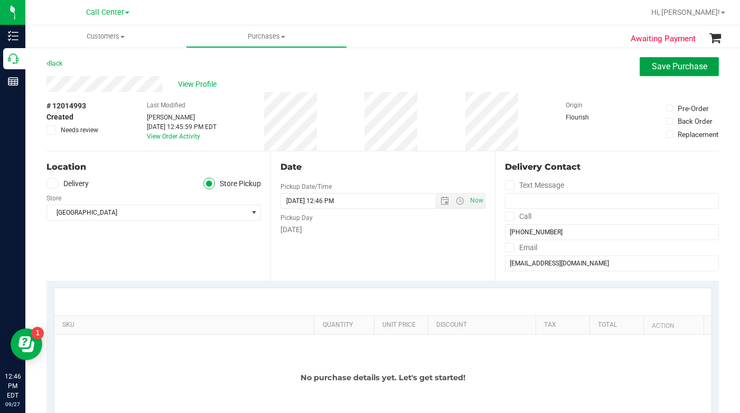
click at [653, 68] on span "Save Purchase" at bounding box center [679, 66] width 55 height 10
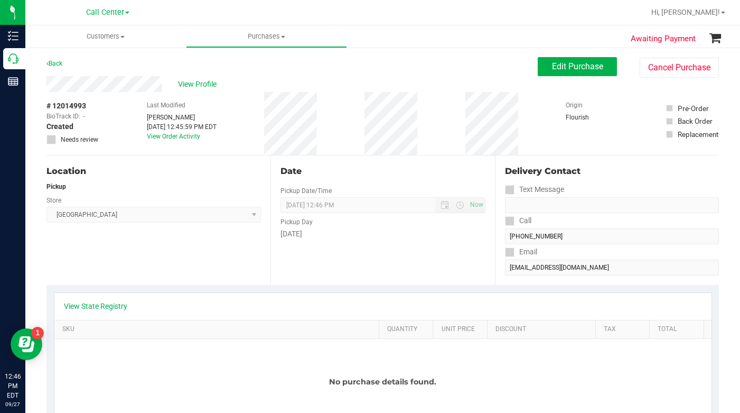
click at [118, 266] on div "Location Pickup Store Lakeland WC Select Store Bonita Springs WC Boynton Beach …" at bounding box center [159, 219] width 224 height 129
click at [566, 70] on span "Edit Purchase" at bounding box center [577, 66] width 51 height 10
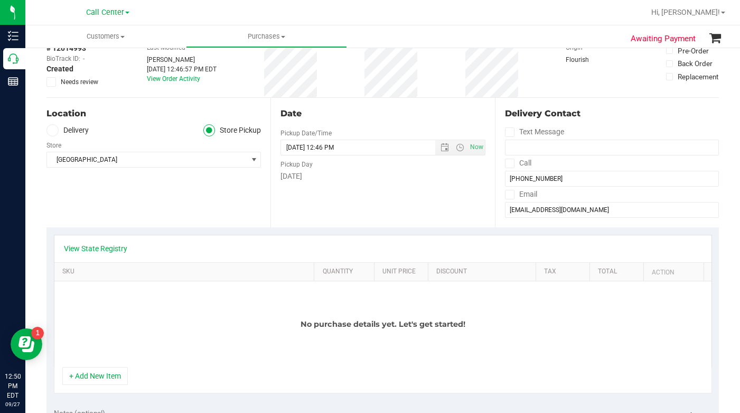
scroll to position [159, 0]
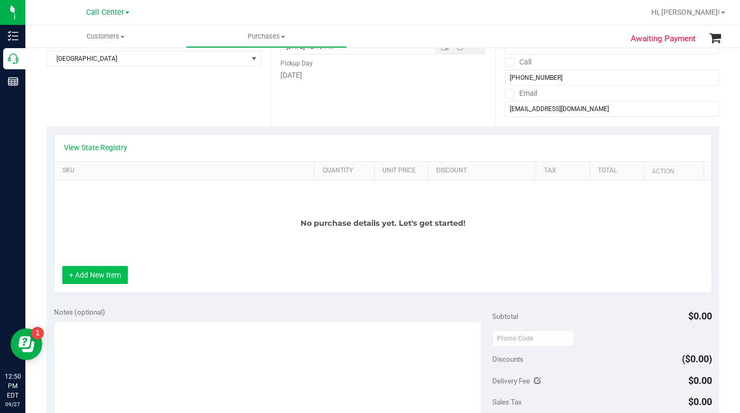
click at [107, 275] on button "+ Add New Item" at bounding box center [95, 275] width 66 height 18
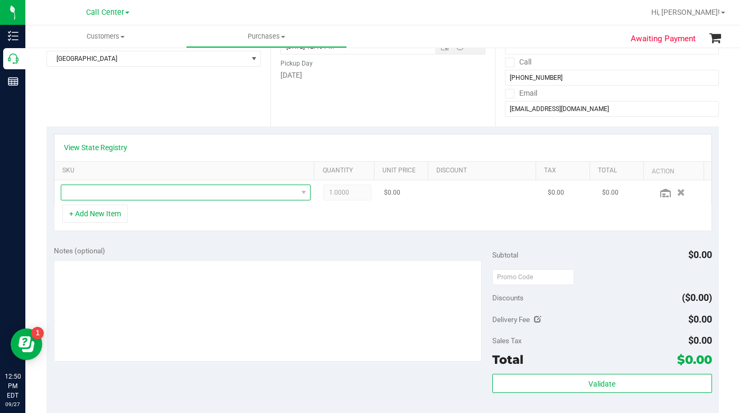
click at [89, 189] on span "NO DATA FOUND" at bounding box center [179, 192] width 236 height 15
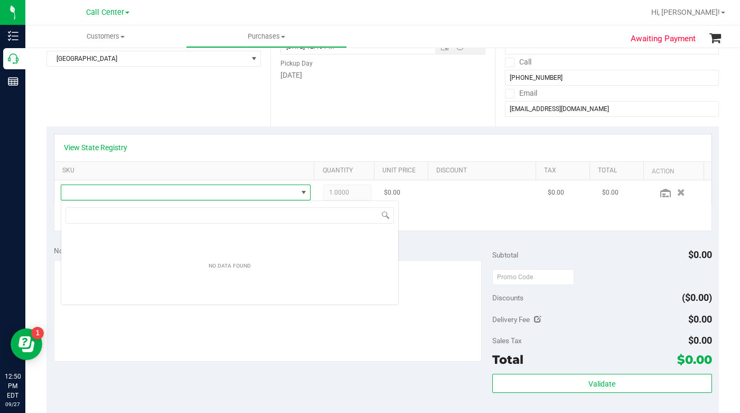
scroll to position [16, 244]
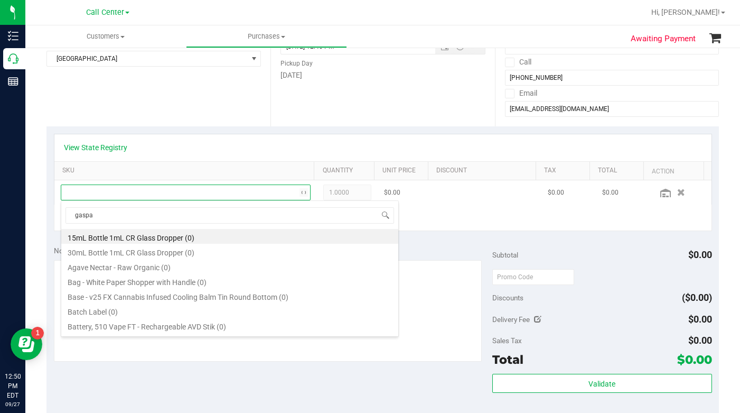
type input "gaspar"
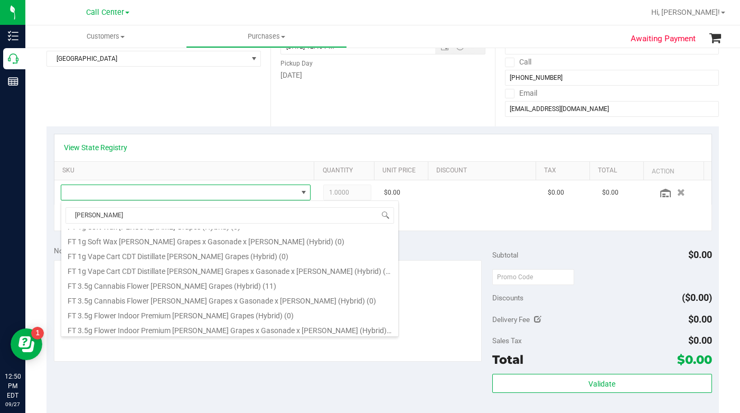
scroll to position [203, 0]
click at [141, 283] on li "FT 3.5g Cannabis Flower Gaspar's Grapes (Hybrid) (11)" at bounding box center [229, 284] width 337 height 15
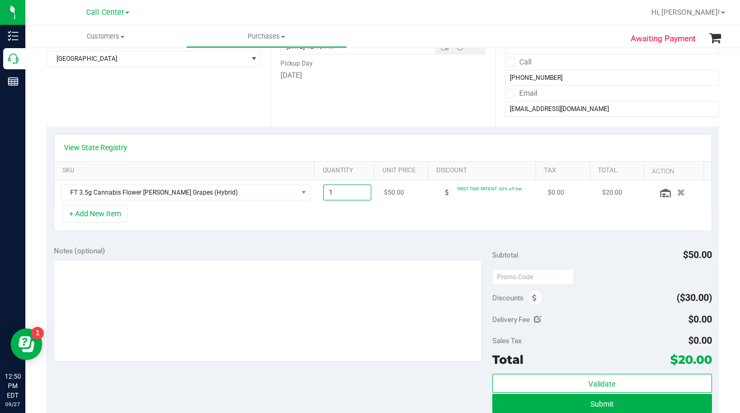
drag, startPoint x: 326, startPoint y: 194, endPoint x: 317, endPoint y: 196, distance: 9.1
click at [317, 196] on td "1.00 1" at bounding box center [347, 192] width 61 height 24
type input "4"
type input "4.00"
click at [299, 212] on div "+ Add New Item" at bounding box center [383, 217] width 658 height 26
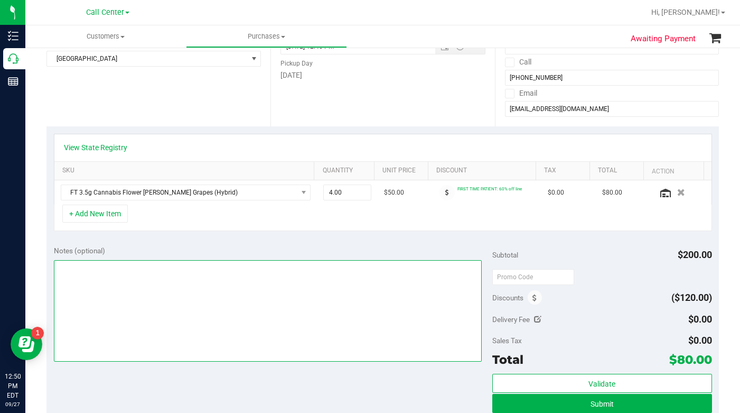
click at [137, 310] on textarea at bounding box center [268, 310] width 429 height 101
click at [158, 358] on textarea at bounding box center [268, 310] width 429 height 101
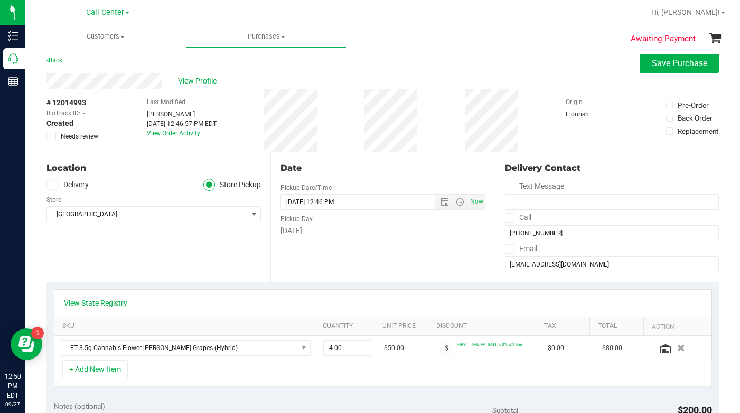
scroll to position [0, 0]
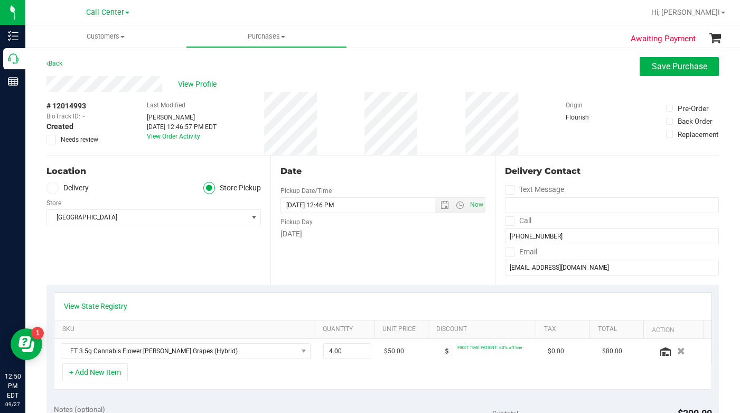
type textarea "LC CC"
click at [160, 257] on div "Location Delivery Store Pickup Store Lakeland WC Select Store Bonita Springs WC…" at bounding box center [159, 219] width 224 height 129
click at [87, 306] on link "View State Registry" at bounding box center [95, 306] width 63 height 11
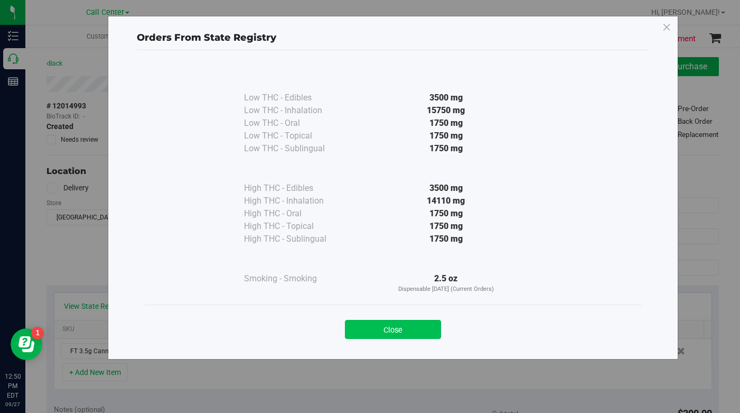
click at [358, 328] on button "Close" at bounding box center [393, 329] width 96 height 19
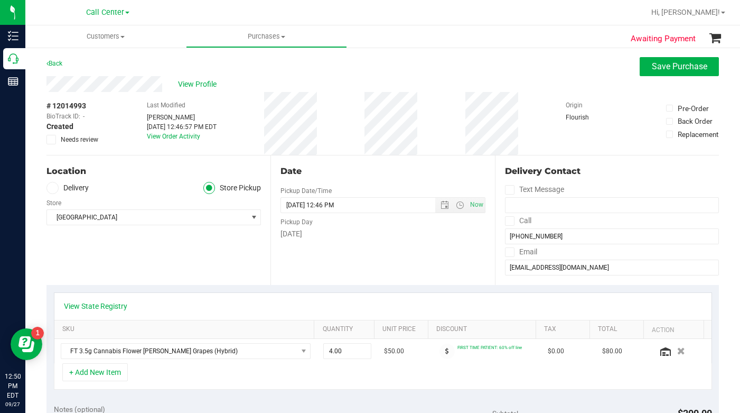
click at [188, 261] on div "Location Delivery Store Pickup Store Lakeland WC Select Store Bonita Springs WC…" at bounding box center [159, 219] width 224 height 129
click at [153, 278] on div "Location Delivery Store Pickup Store Lakeland WC Select Store Bonita Springs WC…" at bounding box center [159, 219] width 224 height 129
drag, startPoint x: 318, startPoint y: 349, endPoint x: 327, endPoint y: 350, distance: 9.0
click at [327, 350] on span "4.00 4" at bounding box center [347, 351] width 48 height 16
type input "2"
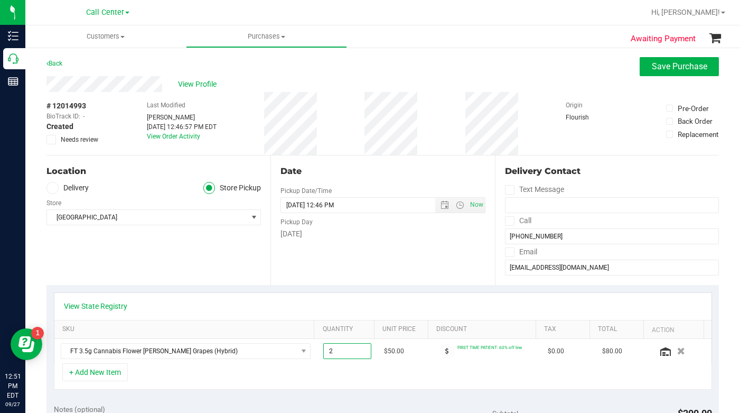
type input "2.00"
click at [277, 373] on div "+ Add New Item" at bounding box center [383, 376] width 658 height 26
click at [326, 349] on span "2.00 2" at bounding box center [347, 351] width 48 height 16
type input "1"
type input "1.00"
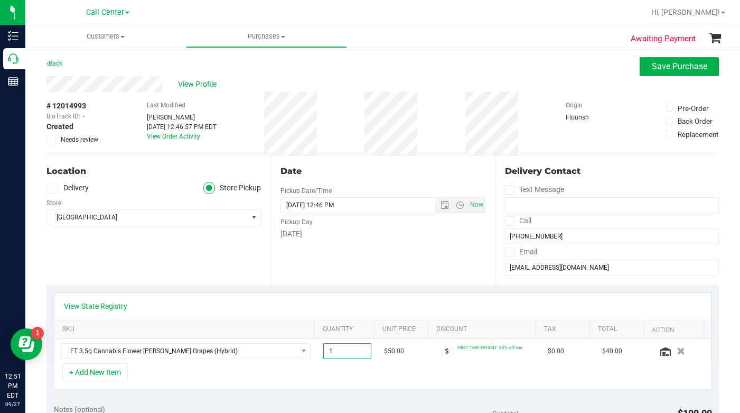
click at [218, 380] on div "+ Add New Item" at bounding box center [383, 376] width 658 height 26
click at [107, 265] on div "Location Delivery Store Pickup Store Lakeland WC Select Store Bonita Springs WC…" at bounding box center [159, 219] width 224 height 129
click at [113, 255] on div "Location Delivery Store Pickup Store Lakeland WC Select Store Bonita Springs WC…" at bounding box center [159, 219] width 224 height 129
click at [527, 124] on div "# 12014993 BioTrack ID: - Created Needs review Last Modified Laura Cousin Sep 2…" at bounding box center [383, 123] width 673 height 63
click at [93, 374] on button "+ Add New Item" at bounding box center [95, 372] width 66 height 18
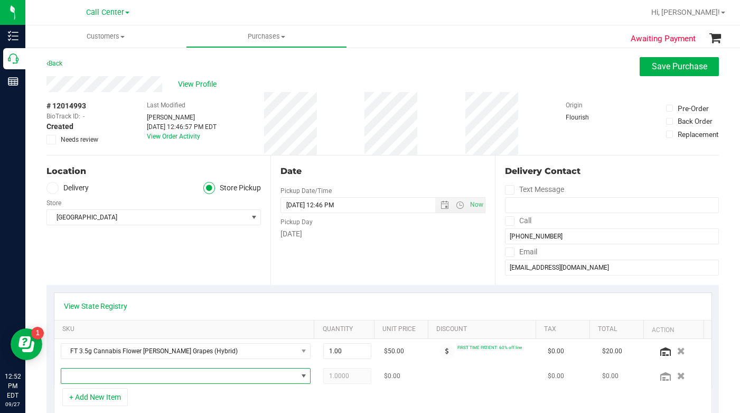
click at [93, 380] on span "NO DATA FOUND" at bounding box center [179, 375] width 236 height 15
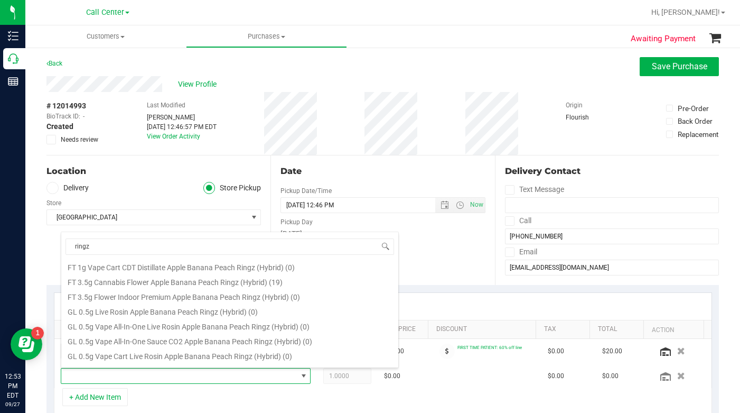
scroll to position [2, 0]
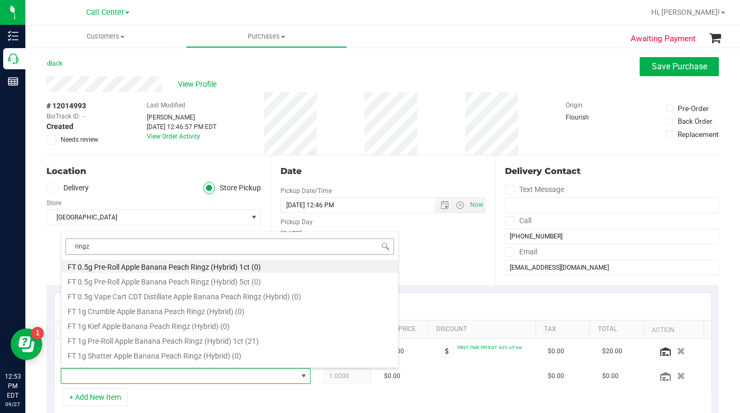
click at [76, 250] on input "ringz" at bounding box center [230, 246] width 329 height 16
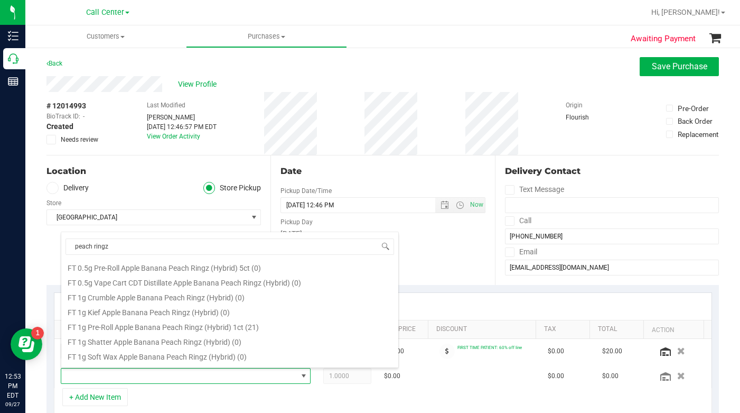
scroll to position [0, 0]
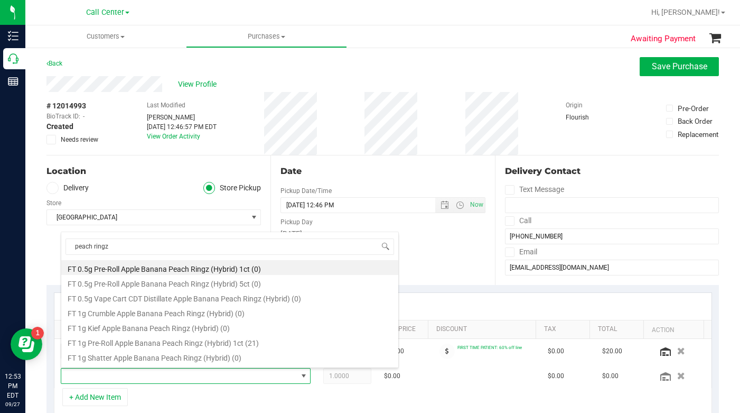
drag, startPoint x: 114, startPoint y: 246, endPoint x: 53, endPoint y: 241, distance: 61.5
click at [53, 241] on body "Inventory Call Center Reports 12:53 PM EDT 09/27/2025 09/27 Call Center Hi, Lau…" at bounding box center [370, 206] width 740 height 413
type input "peach"
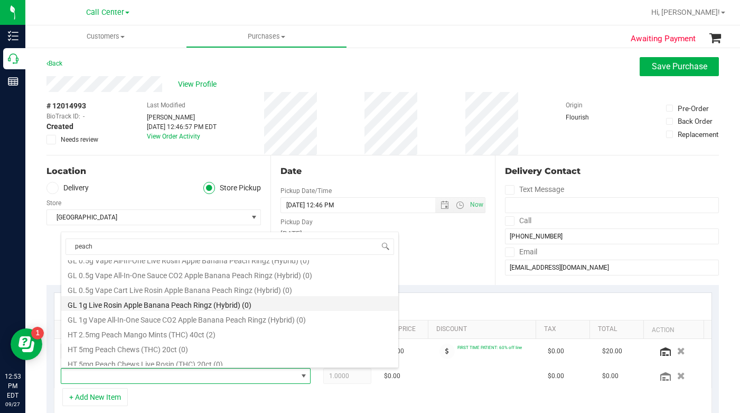
scroll to position [311, 0]
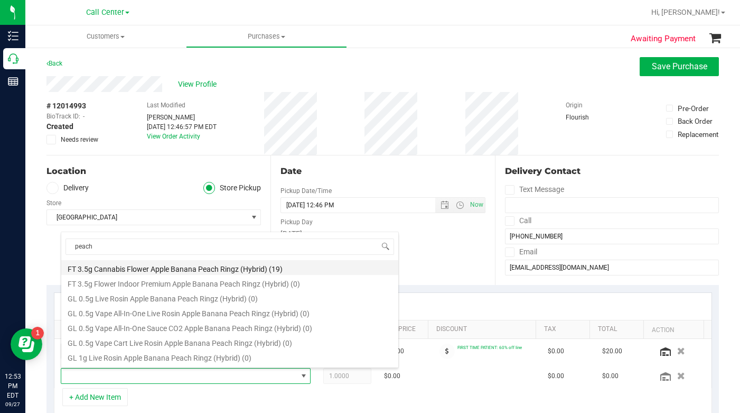
click at [142, 271] on li "FT 3.5g Cannabis Flower Apple Banana Peach Ringz (Hybrid) (19)" at bounding box center [229, 267] width 337 height 15
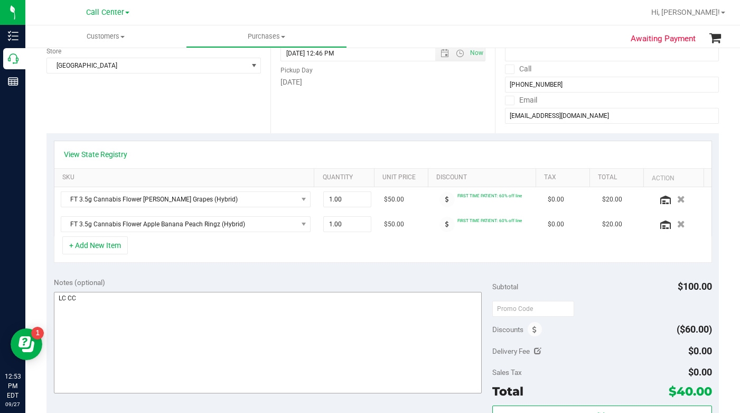
scroll to position [159, 0]
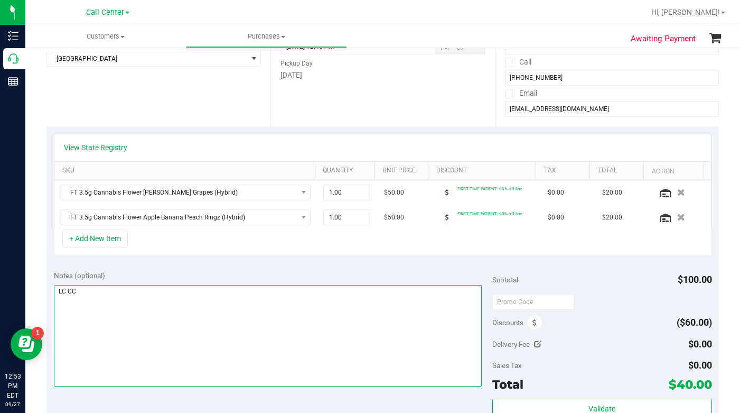
click at [183, 343] on textarea at bounding box center [268, 335] width 429 height 101
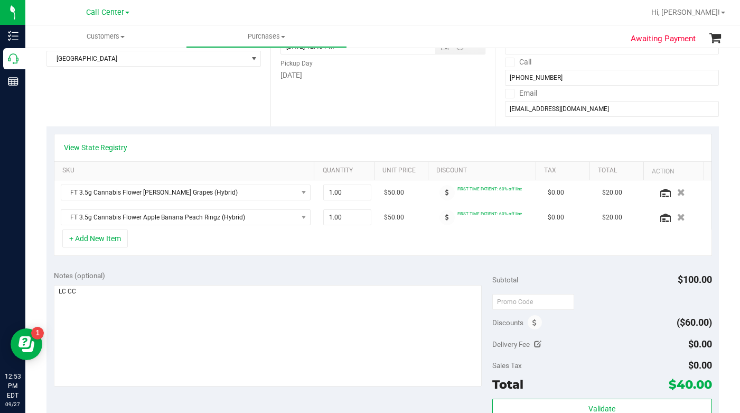
click at [136, 106] on div "Location Delivery Store Pickup Store Lakeland WC Select Store Bonita Springs WC…" at bounding box center [159, 61] width 224 height 129
click at [134, 106] on div "Location Delivery Store Pickup Store Lakeland WC Select Store Bonita Springs WC…" at bounding box center [159, 61] width 224 height 129
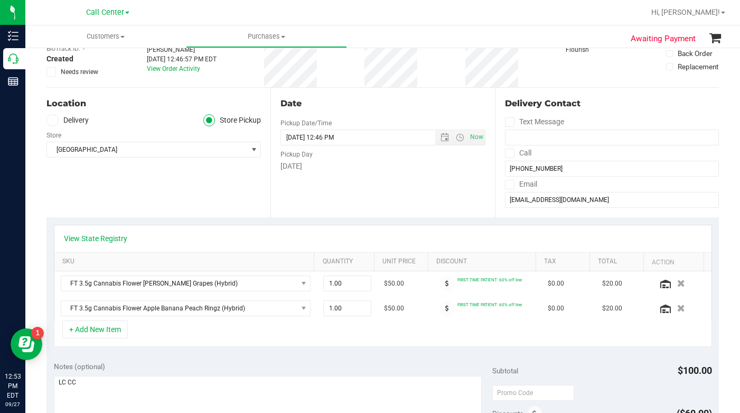
scroll to position [53, 0]
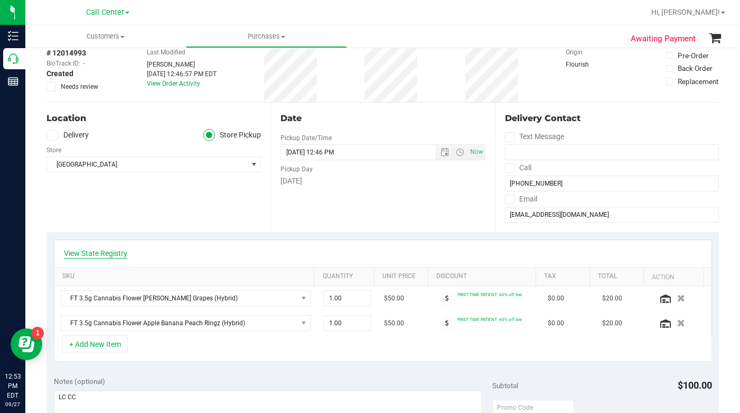
click at [86, 249] on link "View State Registry" at bounding box center [95, 253] width 63 height 11
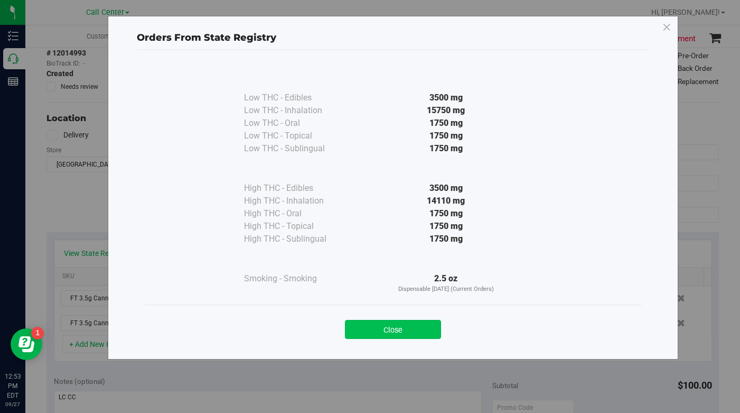
click at [383, 330] on button "Close" at bounding box center [393, 329] width 96 height 19
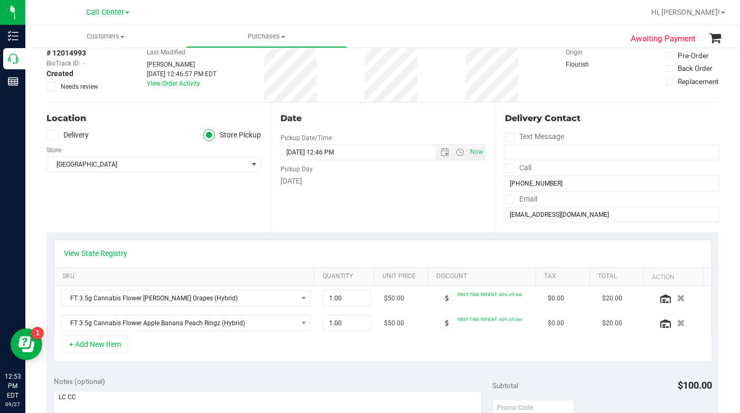
click at [203, 214] on div "Location Delivery Store Pickup Store Lakeland WC Select Store Bonita Springs WC…" at bounding box center [159, 167] width 224 height 129
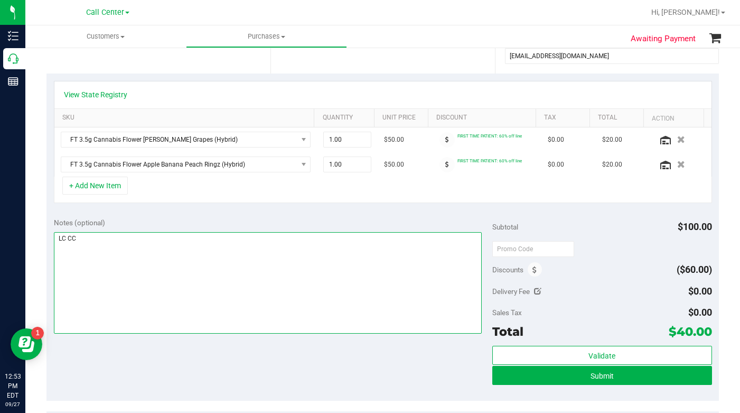
click at [269, 289] on textarea at bounding box center [268, 282] width 429 height 101
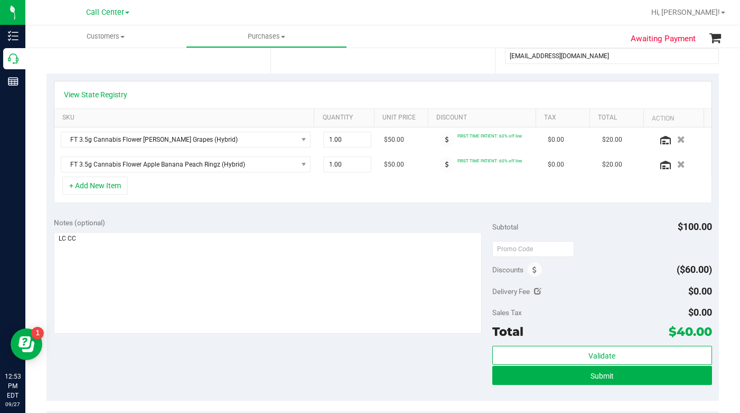
click at [294, 366] on div "Notes (optional) Subtotal $100.00 Discounts ($60.00) Delivery Fee $0.00 Sales T…" at bounding box center [383, 305] width 673 height 190
click at [539, 377] on button "Submit" at bounding box center [601, 375] width 219 height 19
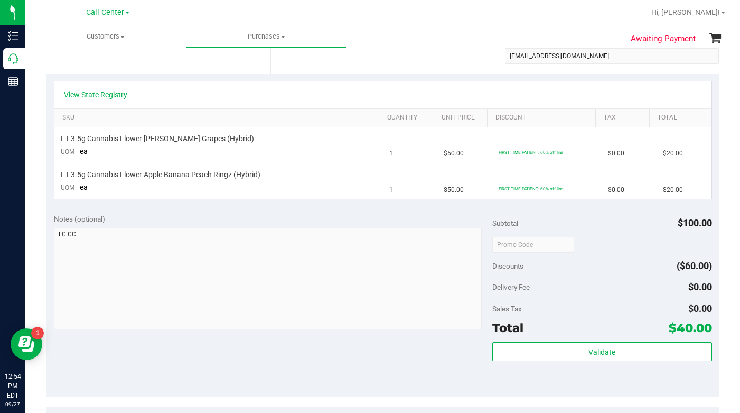
click at [361, 381] on div "Notes (optional) Subtotal $100.00 Discounts ($60.00) Delivery Fee $0.00 Sales T…" at bounding box center [383, 301] width 673 height 190
click at [305, 362] on div "Notes (optional) Subtotal $100.00 Discounts ($60.00) Delivery Fee $0.00 Sales T…" at bounding box center [383, 301] width 673 height 190
click at [301, 368] on div "Notes (optional) Subtotal $100.00 Discounts ($60.00) Delivery Fee $0.00 Sales T…" at bounding box center [383, 301] width 673 height 190
click at [566, 28] on ul "Customers All customers Add a new customer All physicians Purchases All purchas…" at bounding box center [395, 36] width 740 height 23
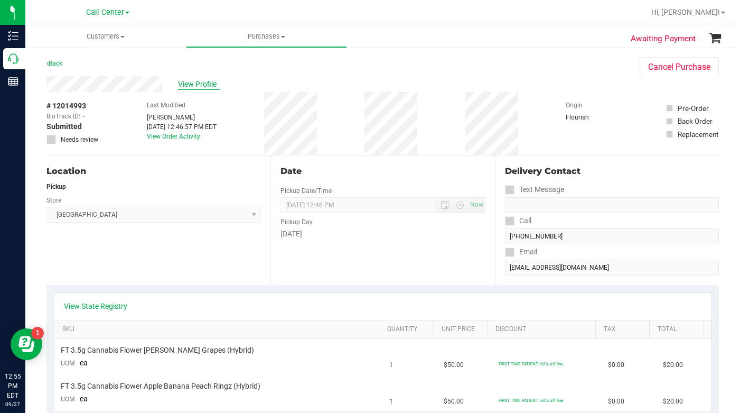
click at [192, 81] on span "View Profile" at bounding box center [199, 84] width 42 height 11
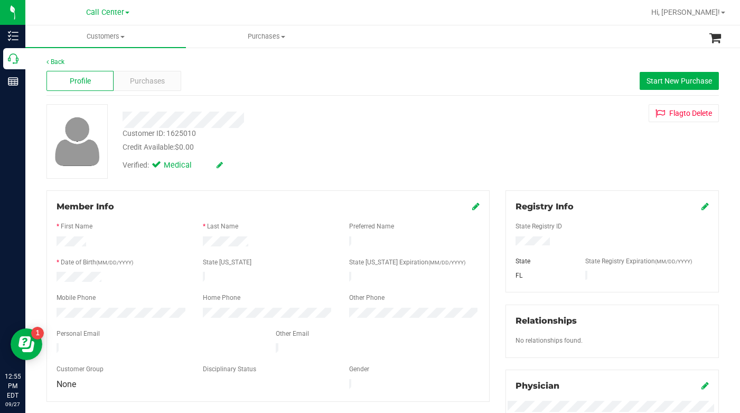
drag, startPoint x: 575, startPoint y: 149, endPoint x: 404, endPoint y: 197, distance: 177.8
click at [574, 150] on div "Customer ID: 1625010 Credit Available: $0.00 Verified: Medical Flag to Delete" at bounding box center [383, 141] width 689 height 75
drag, startPoint x: 201, startPoint y: 241, endPoint x: 250, endPoint y: 241, distance: 49.1
click at [250, 241] on div at bounding box center [268, 242] width 146 height 13
click at [532, 157] on div "Customer ID: 1625010 Credit Available: $0.00 Verified: Medical Flag to Delete" at bounding box center [383, 141] width 689 height 75
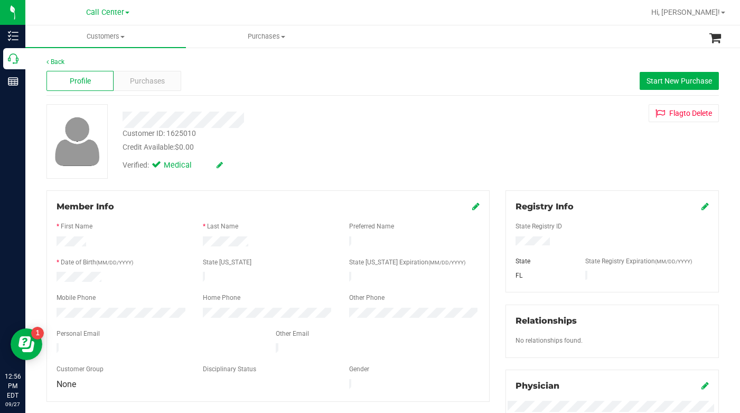
click at [550, 137] on div "Customer ID: 1625010 Credit Available: $0.00 Verified: Medical Flag to Delete" at bounding box center [383, 141] width 689 height 75
click at [542, 163] on div "Customer ID: 1625010 Credit Available: $0.00 Verified: Medical Flag to Delete" at bounding box center [383, 141] width 689 height 75
click at [121, 38] on span at bounding box center [122, 37] width 4 height 2
click at [78, 64] on span "All customers" at bounding box center [63, 63] width 76 height 9
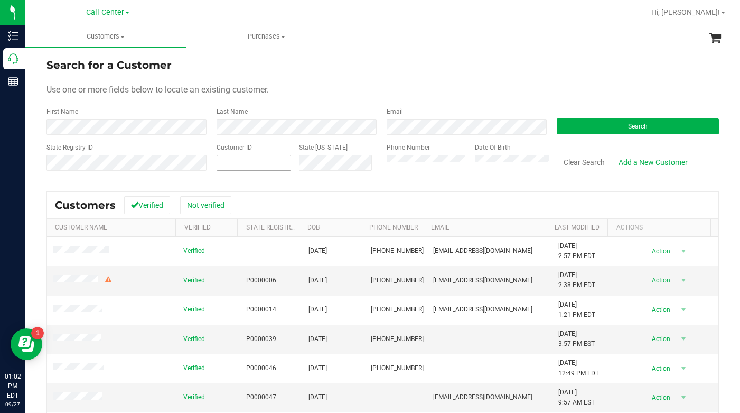
click at [229, 159] on span at bounding box center [254, 163] width 75 height 16
type input "619841"
click at [577, 122] on button "Search" at bounding box center [638, 126] width 162 height 16
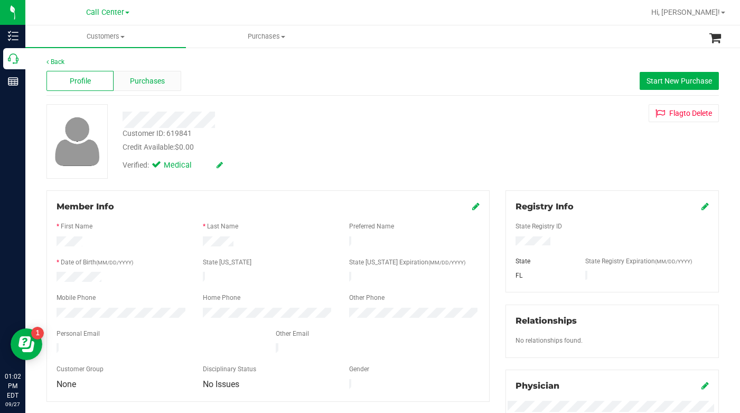
click at [154, 79] on span "Purchases" at bounding box center [147, 81] width 35 height 11
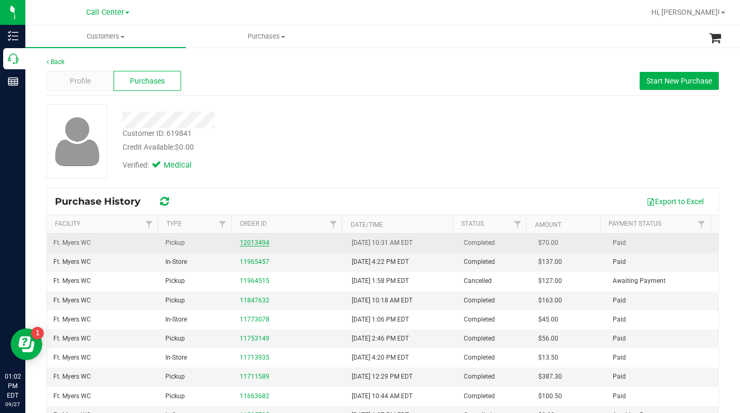
click at [246, 244] on link "12013494" at bounding box center [255, 242] width 30 height 7
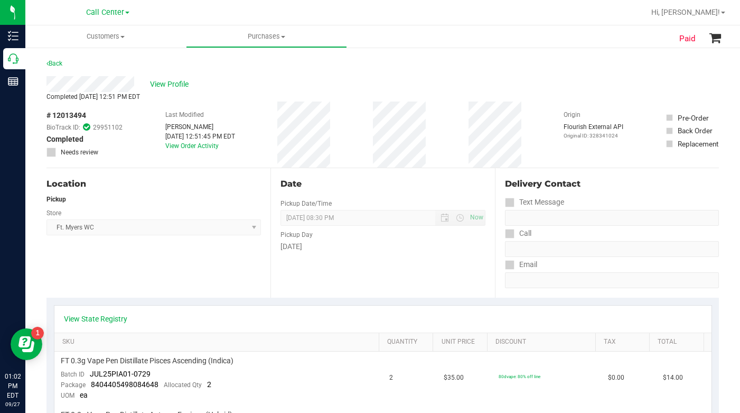
click at [170, 90] on div "View Profile" at bounding box center [383, 84] width 673 height 16
click at [581, 92] on div "Completed Sep 27, 2025 12:51 PM EDT" at bounding box center [383, 97] width 673 height 10
click at [543, 81] on div "View Profile" at bounding box center [383, 84] width 673 height 16
click at [124, 39] on span "Customers" at bounding box center [105, 37] width 161 height 10
click at [89, 67] on span "All customers" at bounding box center [63, 63] width 76 height 9
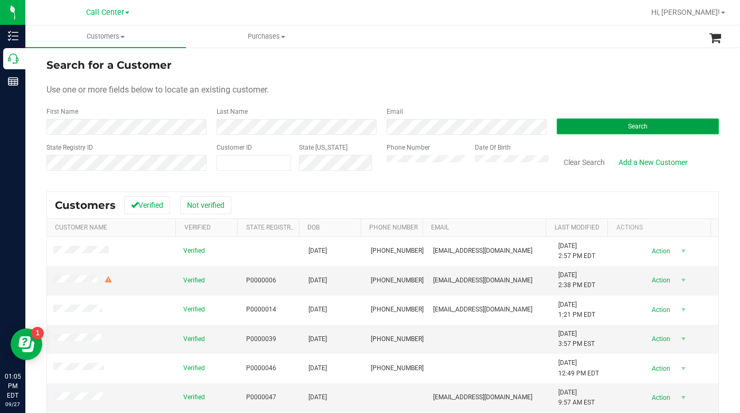
click at [586, 123] on button "Search" at bounding box center [638, 126] width 162 height 16
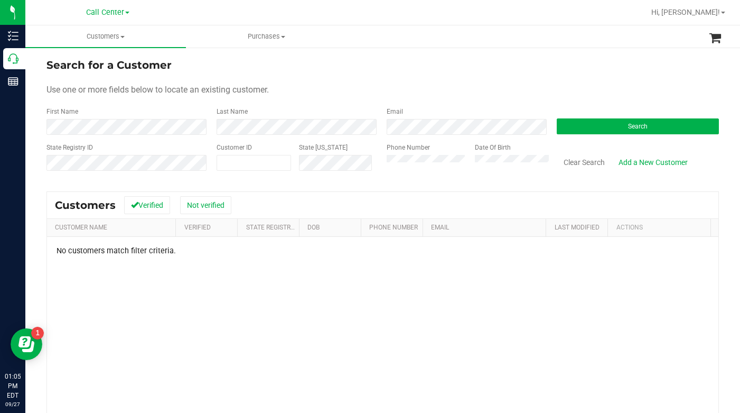
click at [382, 171] on div "Phone Number Date Of Birth" at bounding box center [464, 162] width 170 height 38
click at [588, 133] on button "Search" at bounding box center [638, 126] width 162 height 16
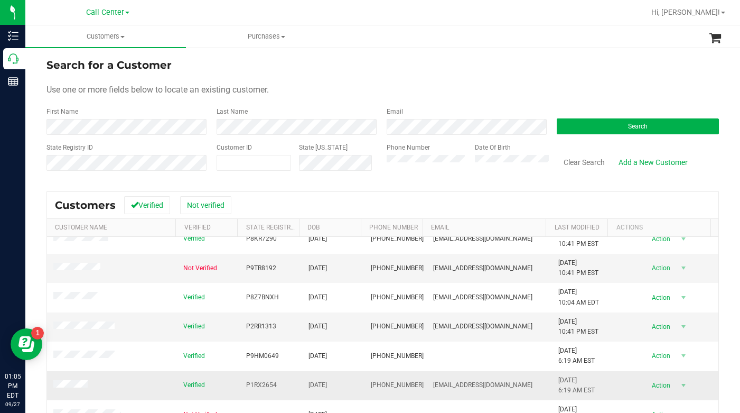
scroll to position [211, 0]
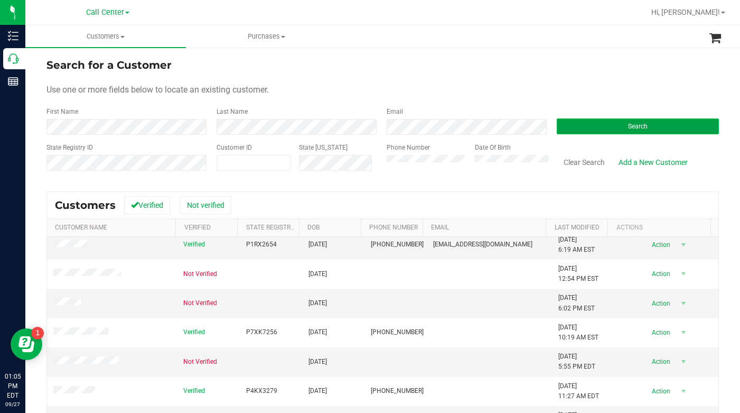
click at [574, 125] on button "Search" at bounding box center [638, 126] width 162 height 16
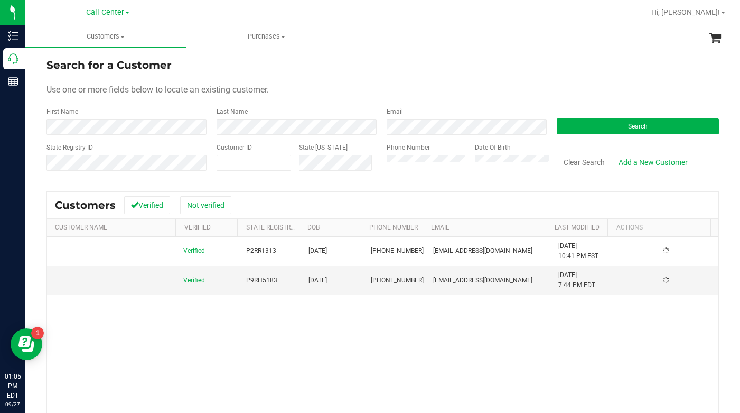
scroll to position [0, 0]
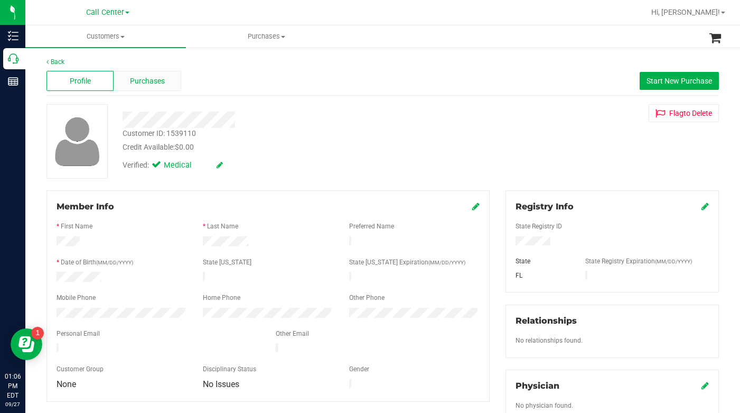
click at [144, 79] on span "Purchases" at bounding box center [147, 81] width 35 height 11
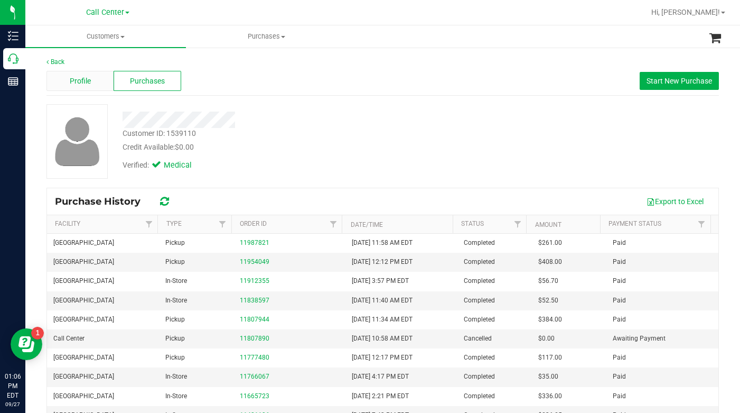
click at [73, 80] on span "Profile" at bounding box center [80, 81] width 21 height 11
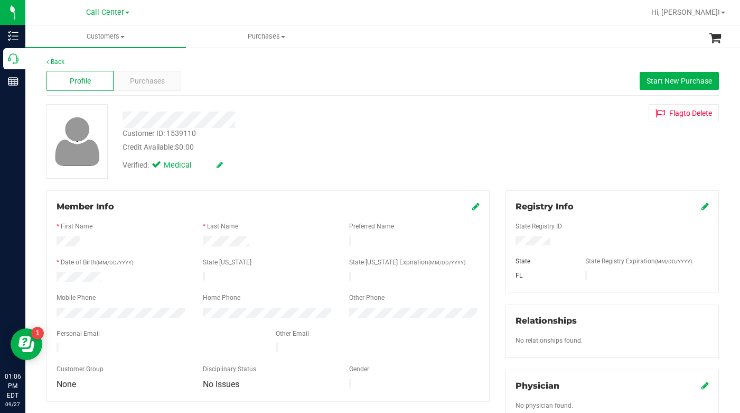
click at [472, 204] on icon at bounding box center [475, 206] width 7 height 8
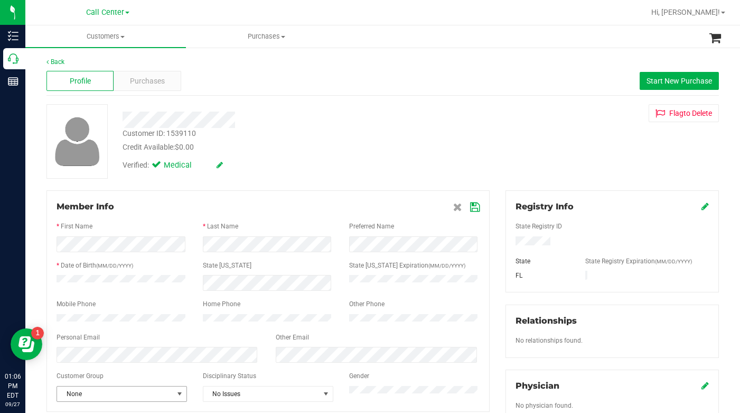
click at [179, 397] on span "select" at bounding box center [179, 393] width 8 height 8
click at [80, 316] on li "Seniors" at bounding box center [121, 319] width 128 height 16
click at [470, 208] on icon at bounding box center [475, 207] width 10 height 8
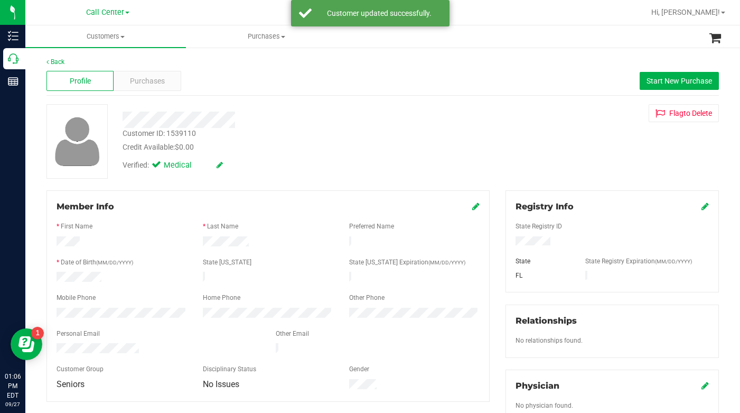
click at [316, 187] on div "Back Profile Purchases Start New Purchase Customer ID: 1539110 Credit Available…" at bounding box center [383, 393] width 673 height 672
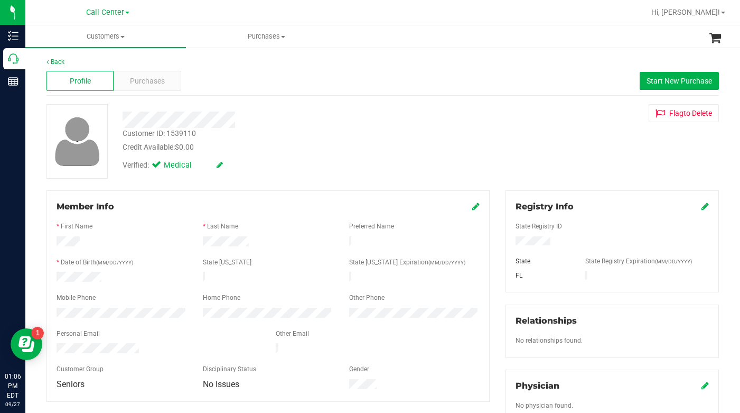
click at [320, 189] on div "Back Profile Purchases Start New Purchase Customer ID: 1539110 Credit Available…" at bounding box center [383, 393] width 673 height 672
click at [331, 191] on div "Member Info * First Name * Last Name Preferred Name * Date of Birth (MM/DD/YYYY…" at bounding box center [268, 295] width 443 height 211
click at [618, 148] on div "Customer ID: 1539110 Credit Available: $0.00 Verified: Medical Flag to Delete" at bounding box center [383, 141] width 689 height 75
click at [542, 162] on div "Customer ID: 1539110 Credit Available: $0.00 Verified: Medical Flag to Delete" at bounding box center [383, 141] width 689 height 75
click at [586, 165] on div "Customer ID: 1539110 Credit Available: $0.00 Verified: Medical Flag to Delete" at bounding box center [383, 141] width 689 height 75
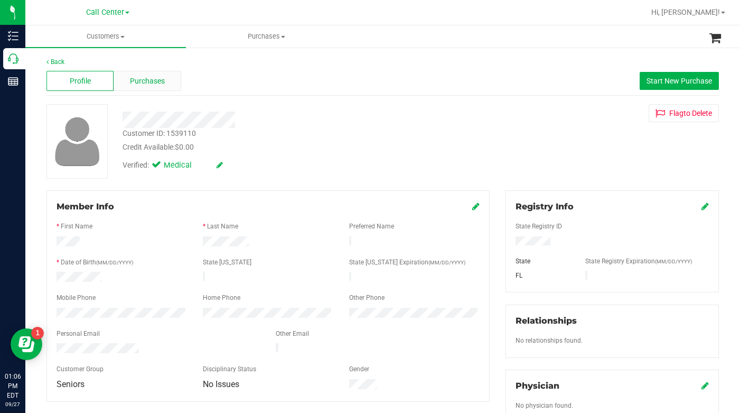
click at [153, 81] on span "Purchases" at bounding box center [147, 81] width 35 height 11
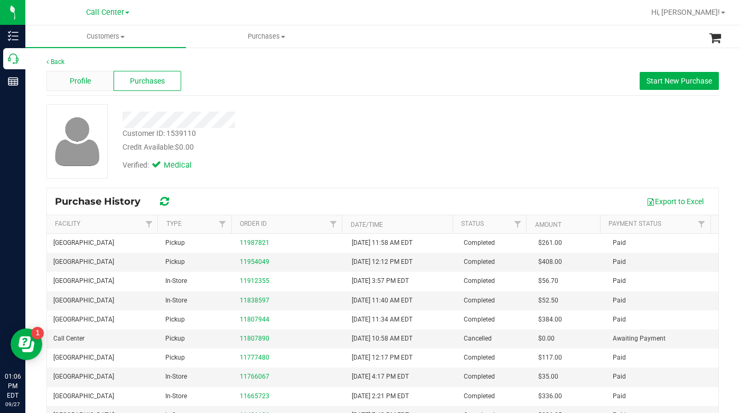
click at [77, 83] on span "Profile" at bounding box center [80, 81] width 21 height 11
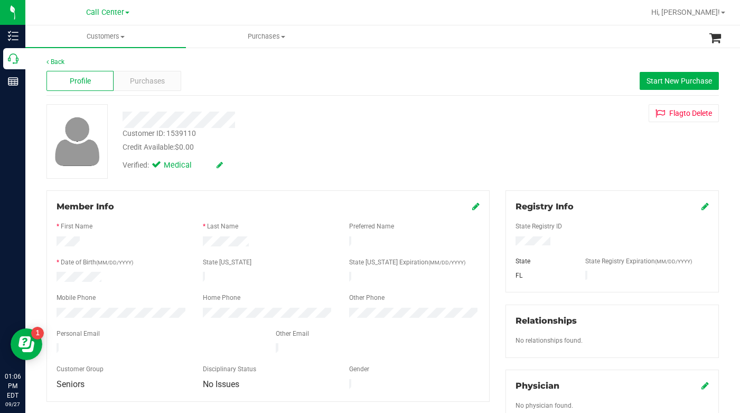
click at [342, 172] on div "Verified: Medical" at bounding box center [287, 164] width 345 height 23
click at [237, 118] on div at bounding box center [287, 119] width 345 height 16
click at [122, 37] on span at bounding box center [122, 37] width 4 height 2
click at [68, 62] on span "All customers" at bounding box center [63, 63] width 76 height 9
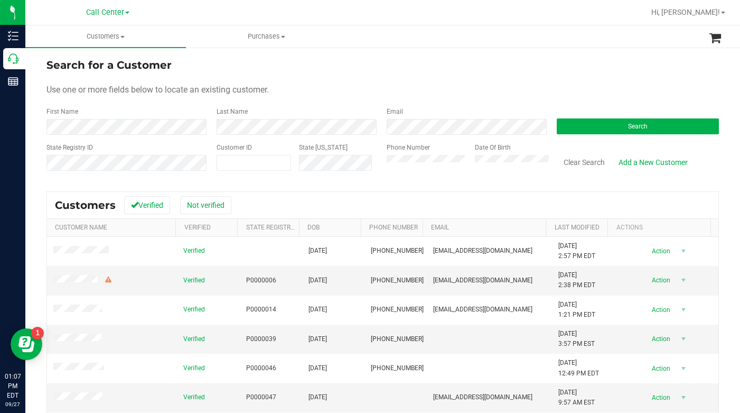
click at [599, 135] on form "Search for a Customer Use one or more fields below to locate an existing custom…" at bounding box center [383, 118] width 673 height 123
click at [589, 130] on button "Search" at bounding box center [638, 126] width 162 height 16
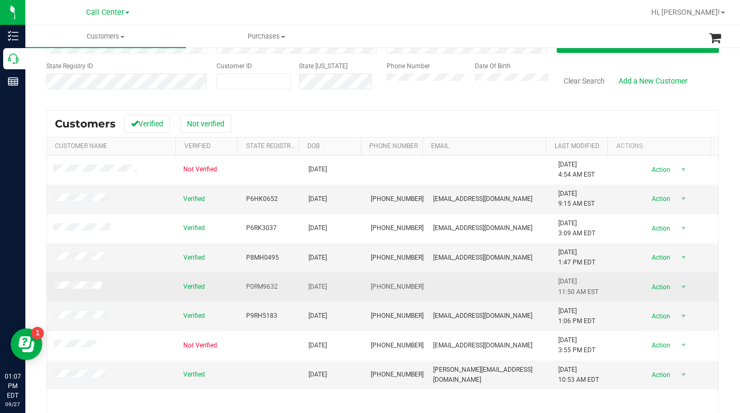
scroll to position [106, 0]
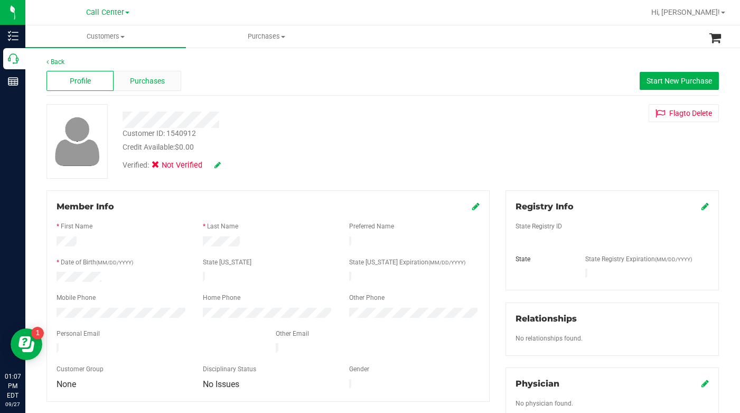
click at [150, 82] on span "Purchases" at bounding box center [147, 81] width 35 height 11
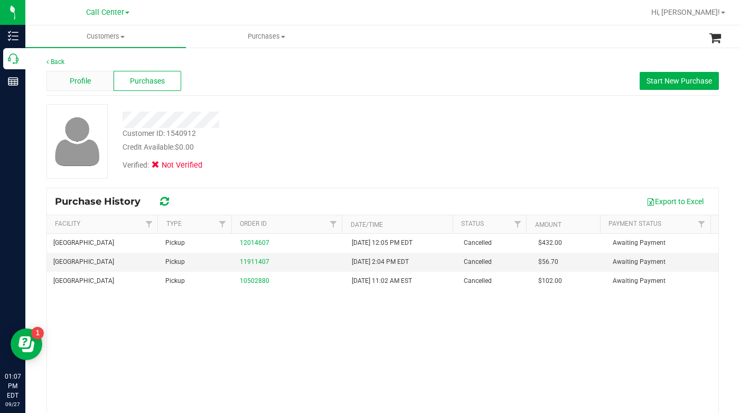
click at [79, 81] on span "Profile" at bounding box center [80, 81] width 21 height 11
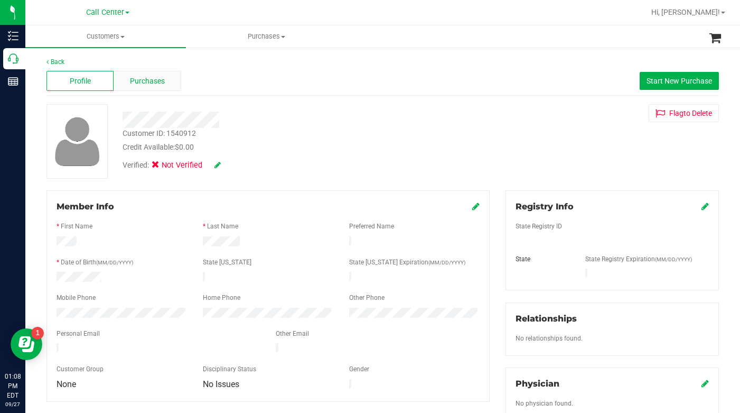
click at [152, 80] on span "Purchases" at bounding box center [147, 81] width 35 height 11
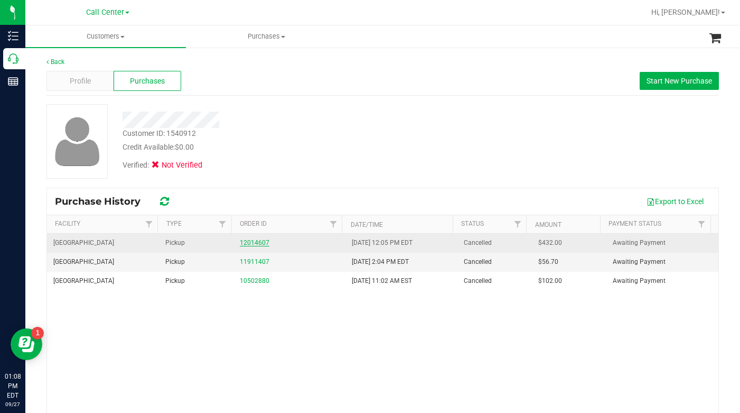
click at [259, 243] on link "12014607" at bounding box center [255, 242] width 30 height 7
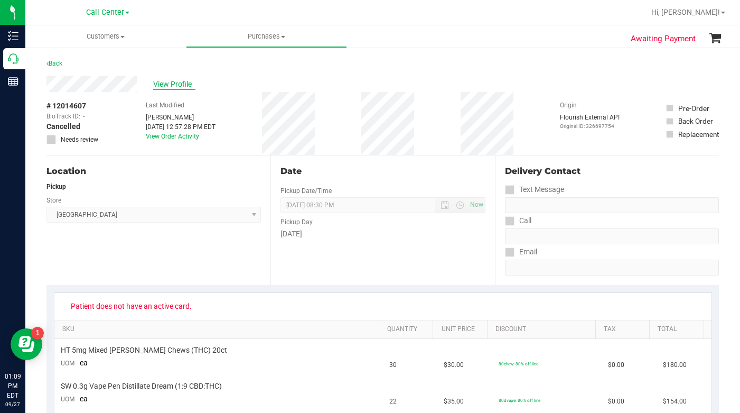
click at [165, 82] on span "View Profile" at bounding box center [174, 84] width 42 height 11
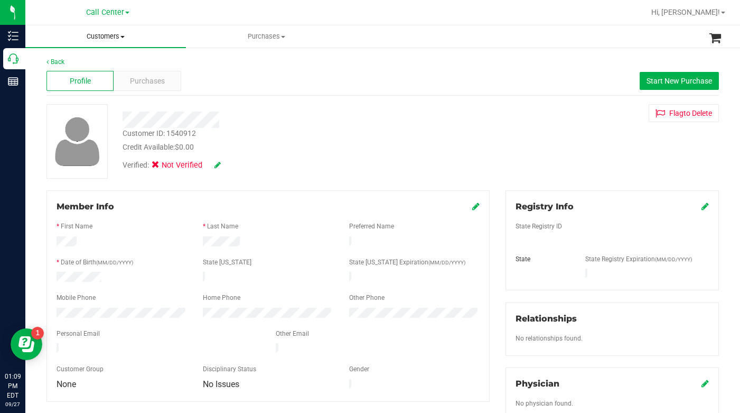
click at [122, 38] on span "Customers" at bounding box center [105, 37] width 161 height 10
click at [75, 67] on span "All customers" at bounding box center [63, 63] width 76 height 9
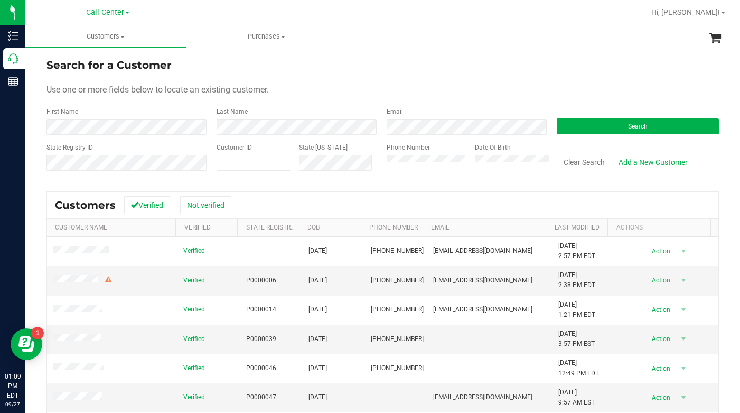
click at [588, 83] on form "Search for a Customer Use one or more fields below to locate an existing custom…" at bounding box center [383, 118] width 673 height 123
click at [602, 132] on button "Search" at bounding box center [638, 126] width 162 height 16
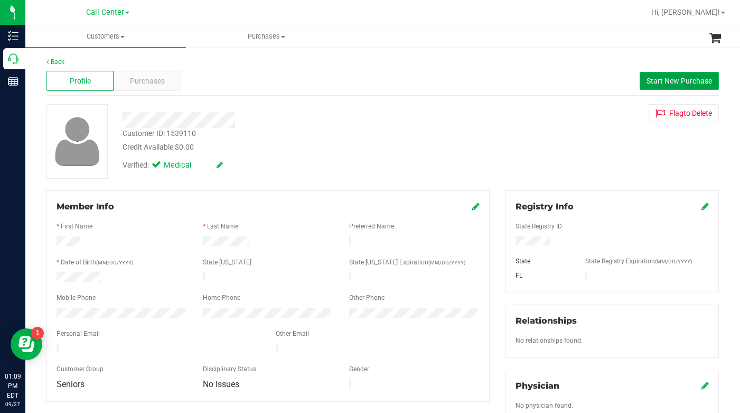
click at [649, 81] on span "Start New Purchase" at bounding box center [680, 81] width 66 height 8
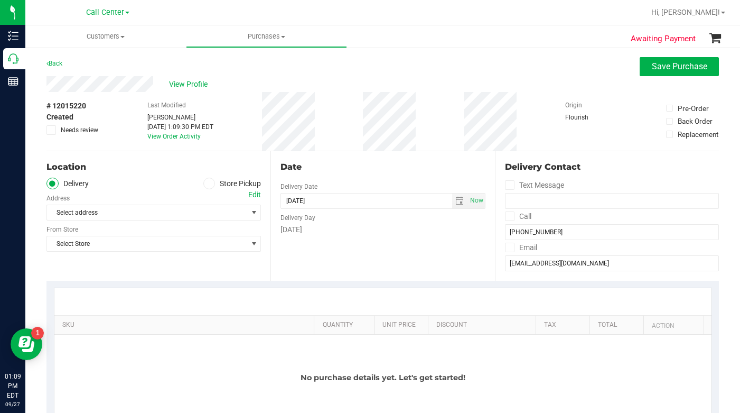
click at [210, 184] on span at bounding box center [209, 184] width 12 height 12
click at [0, 0] on input "Store Pickup" at bounding box center [0, 0] width 0 height 0
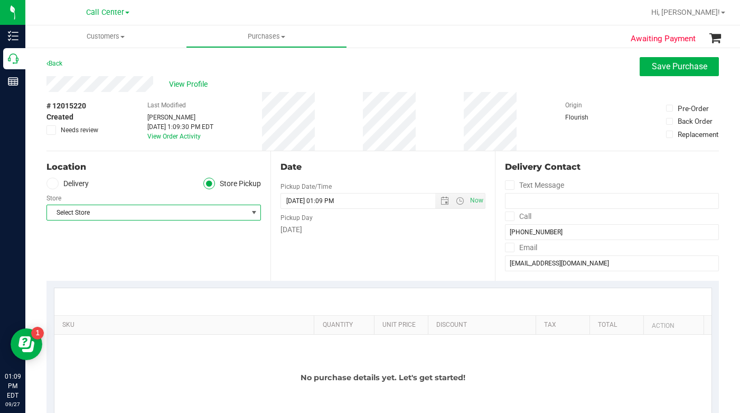
click at [95, 216] on span "Select Store" at bounding box center [147, 212] width 200 height 15
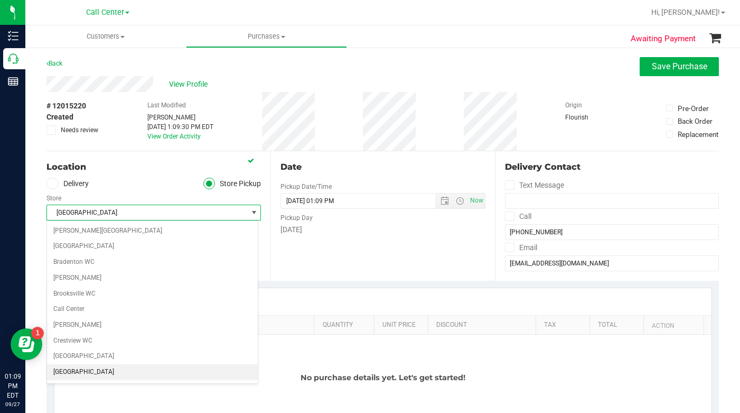
click at [97, 212] on span "[GEOGRAPHIC_DATA]" at bounding box center [147, 212] width 200 height 15
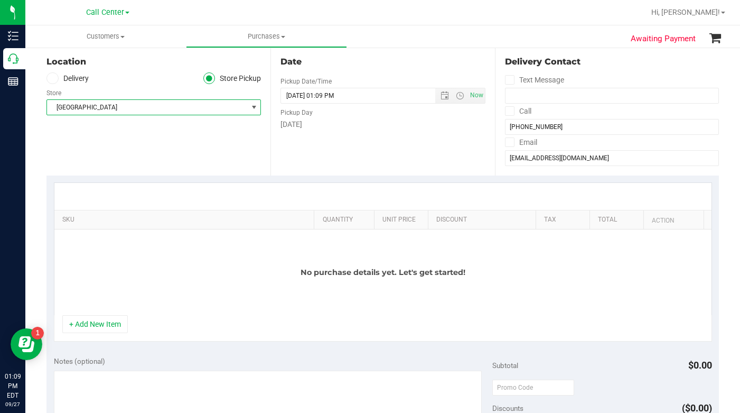
scroll to position [106, 0]
click at [95, 327] on button "+ Add New Item" at bounding box center [95, 323] width 66 height 18
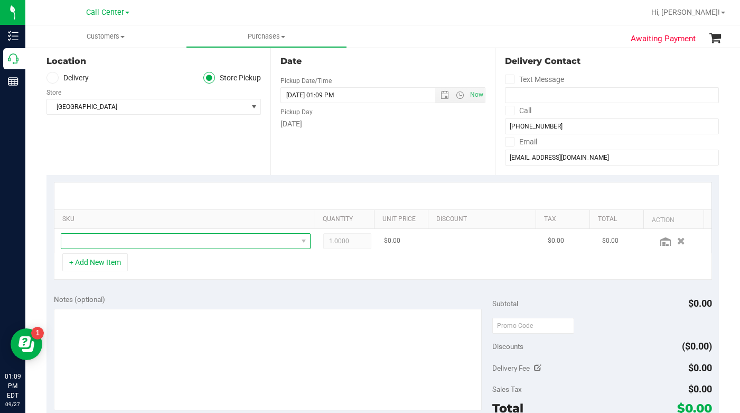
click at [92, 241] on span "NO DATA FOUND" at bounding box center [179, 241] width 236 height 15
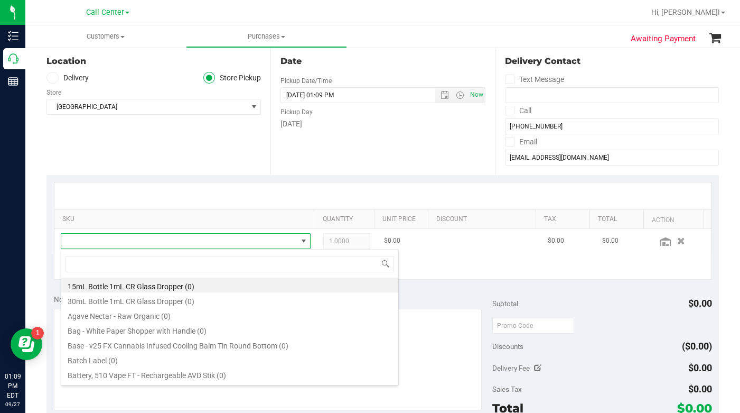
scroll to position [16, 240]
type input "mixed"
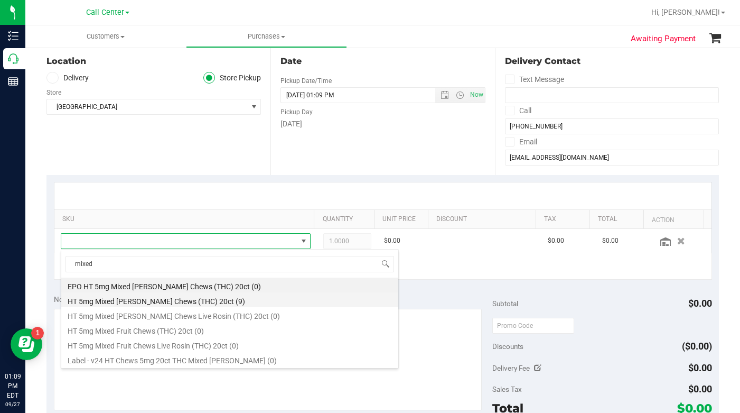
click at [128, 302] on li "HT 5mg Mixed Berry Chews (THC) 20ct (9)" at bounding box center [229, 299] width 337 height 15
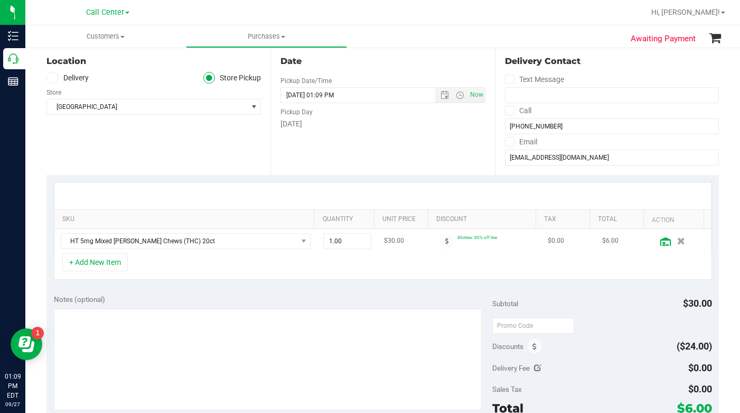
click at [661, 244] on icon at bounding box center [666, 241] width 11 height 8
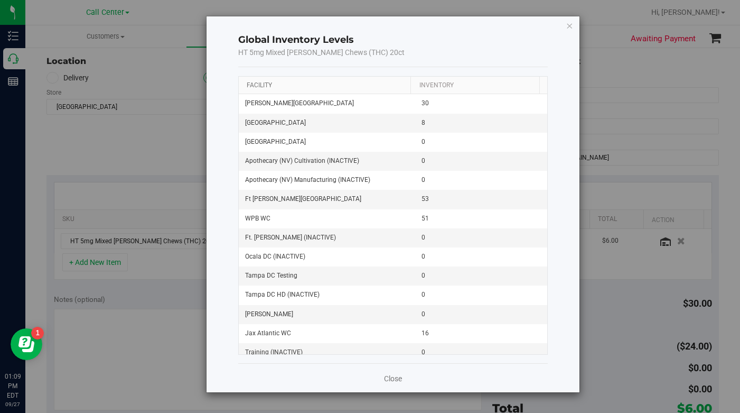
click at [261, 87] on link "Facility" at bounding box center [259, 84] width 25 height 7
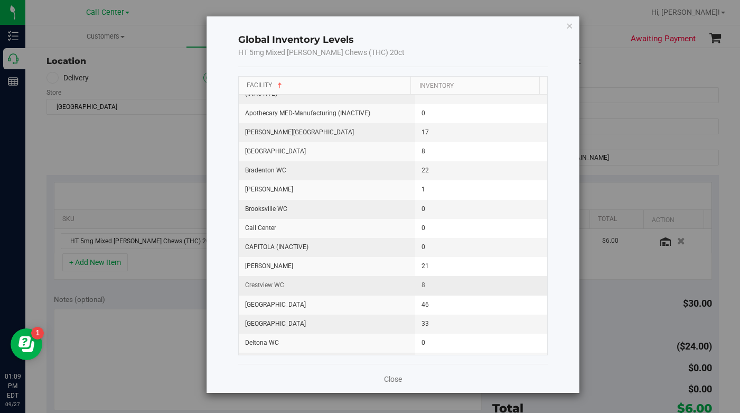
scroll to position [106, 0]
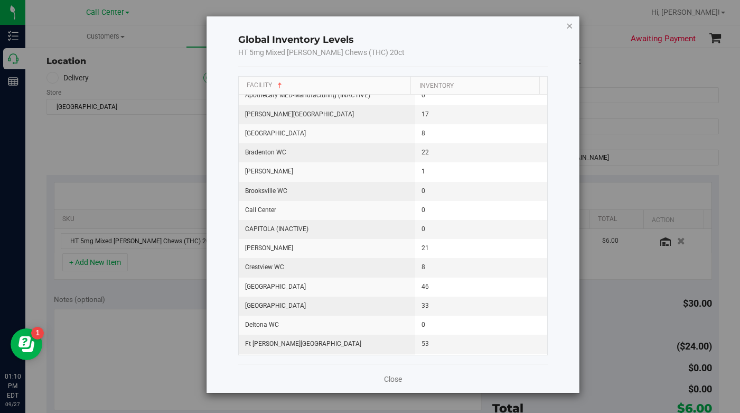
click at [569, 28] on icon "button" at bounding box center [569, 25] width 7 height 13
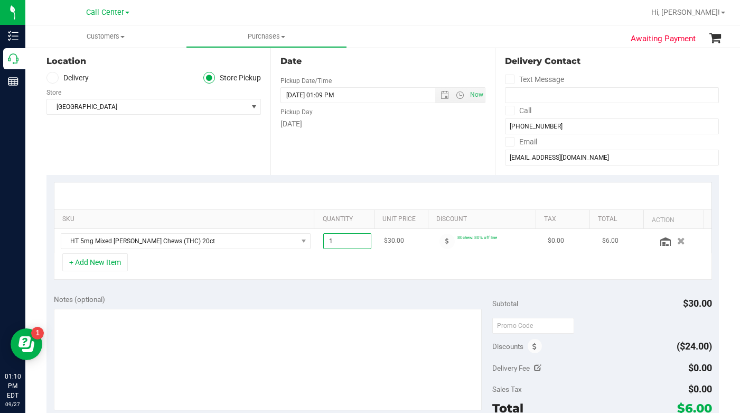
drag, startPoint x: 327, startPoint y: 240, endPoint x: 308, endPoint y: 241, distance: 19.6
click at [308, 242] on tr "HT 5mg Mixed Berry Chews (THC) 20ct 1.00 1 $30.00 80chew: 80% off line $0.00 $6…" at bounding box center [382, 241] width 657 height 24
type input "30"
type input "30.00"
click at [274, 254] on div "+ Add New Item" at bounding box center [383, 266] width 658 height 26
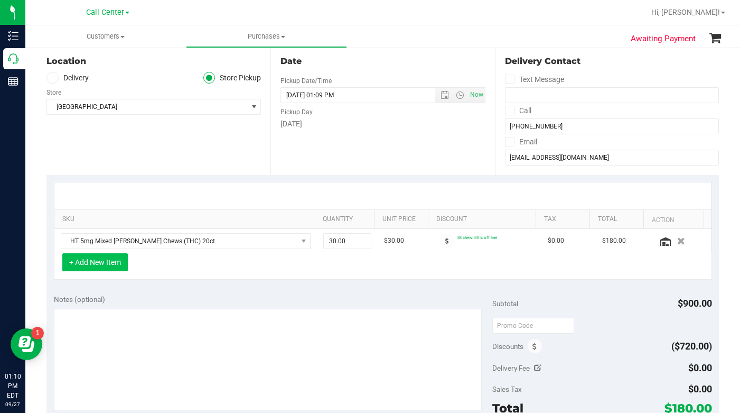
click at [107, 264] on button "+ Add New Item" at bounding box center [95, 262] width 66 height 18
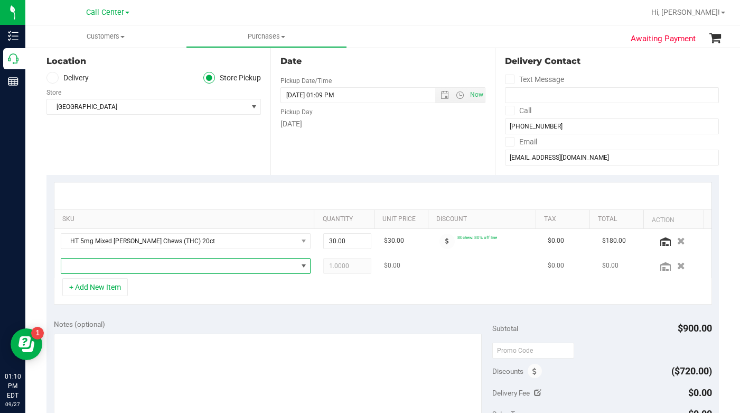
click at [105, 271] on span "NO DATA FOUND" at bounding box center [179, 265] width 236 height 15
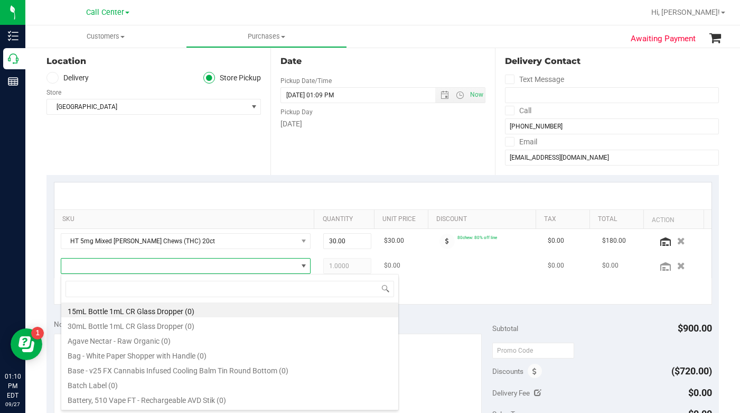
scroll to position [16, 240]
type input "SW 0.3"
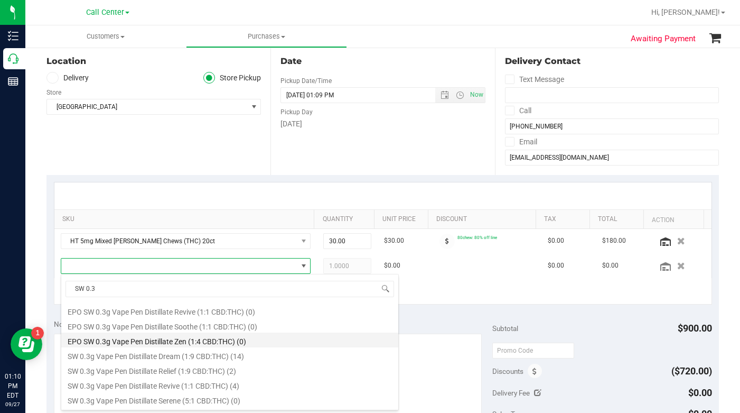
scroll to position [57, 0]
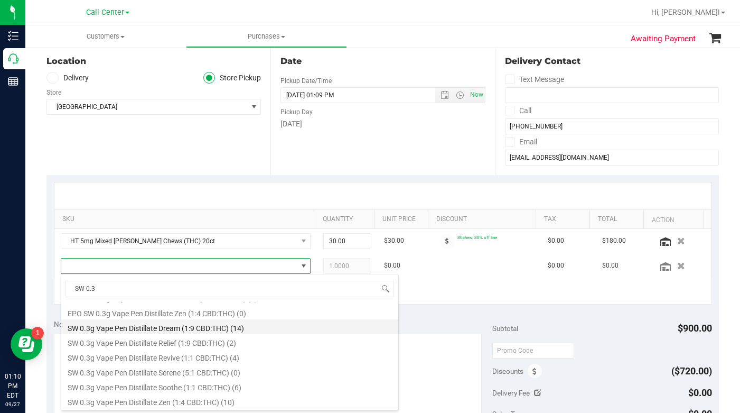
click at [100, 332] on li "SW 0.3g Vape Pen Distillate Dream (1:9 CBD:THC) (14)" at bounding box center [229, 326] width 337 height 15
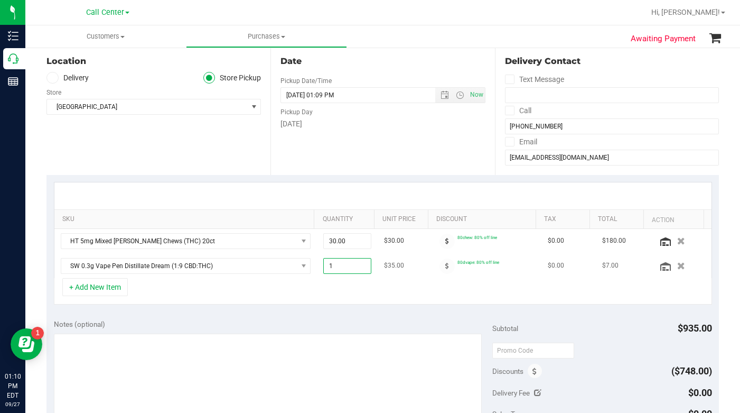
drag, startPoint x: 328, startPoint y: 265, endPoint x: 318, endPoint y: 267, distance: 10.8
click at [323, 267] on span "1.00 1" at bounding box center [347, 266] width 48 height 16
type input "22"
type input "22.00"
click at [284, 284] on div "+ Add New Item" at bounding box center [383, 291] width 658 height 26
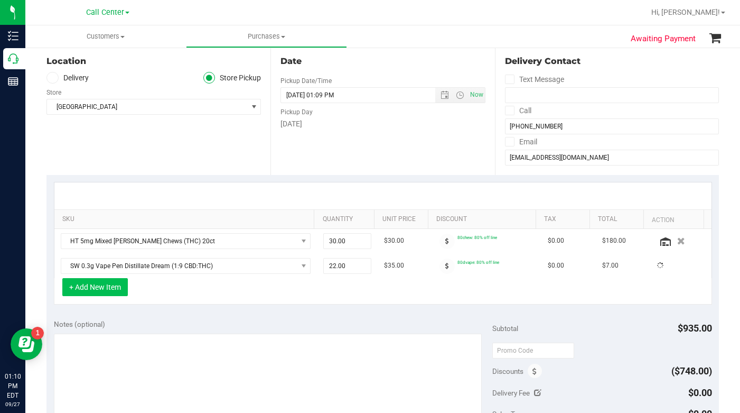
click at [88, 284] on button "+ Add New Item" at bounding box center [95, 287] width 66 height 18
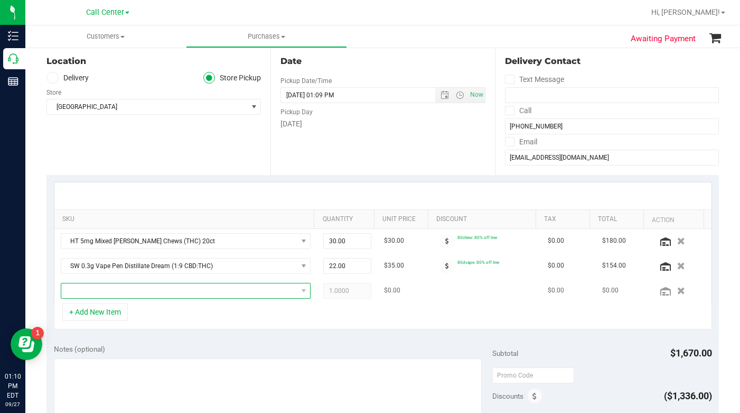
click at [90, 286] on span "NO DATA FOUND" at bounding box center [179, 290] width 236 height 15
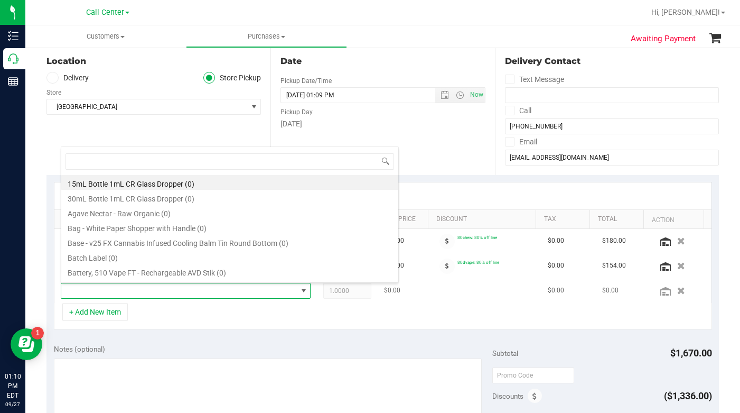
scroll to position [16, 240]
type input "taur"
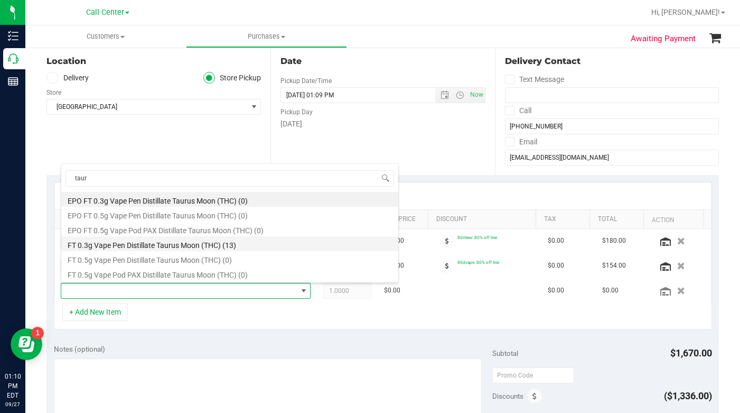
click at [106, 246] on li "FT 0.3g Vape Pen Distillate Taurus Moon (THC) (13)" at bounding box center [229, 243] width 337 height 15
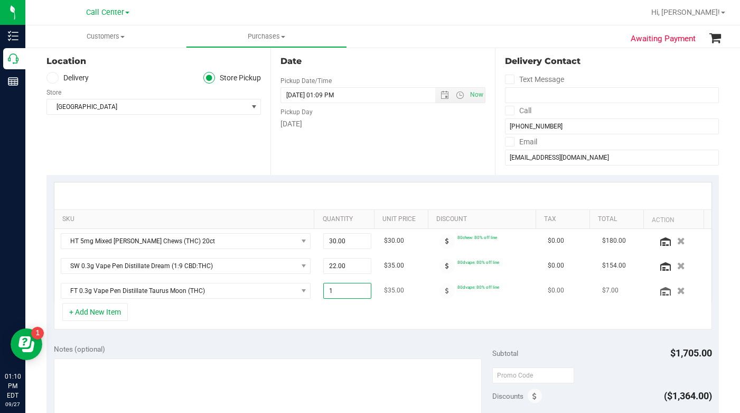
drag, startPoint x: 322, startPoint y: 292, endPoint x: 328, endPoint y: 292, distance: 5.8
click at [328, 292] on span "1.00 1" at bounding box center [347, 291] width 48 height 16
type input "14"
type input "14.00"
click at [265, 312] on div "+ Add New Item" at bounding box center [383, 316] width 658 height 26
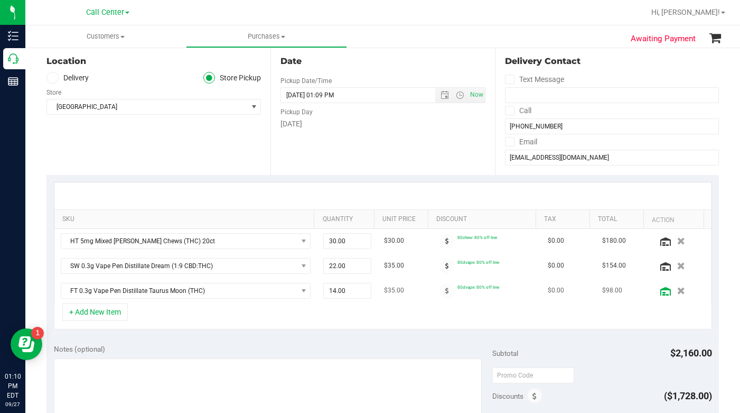
click at [661, 290] on icon at bounding box center [666, 291] width 11 height 8
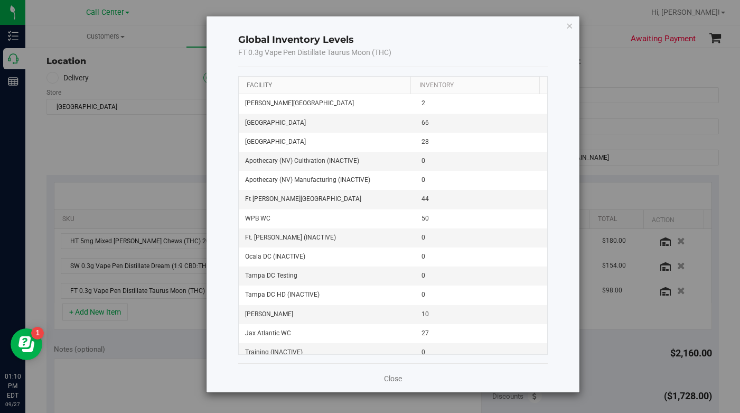
click at [254, 85] on link "Facility" at bounding box center [259, 84] width 25 height 7
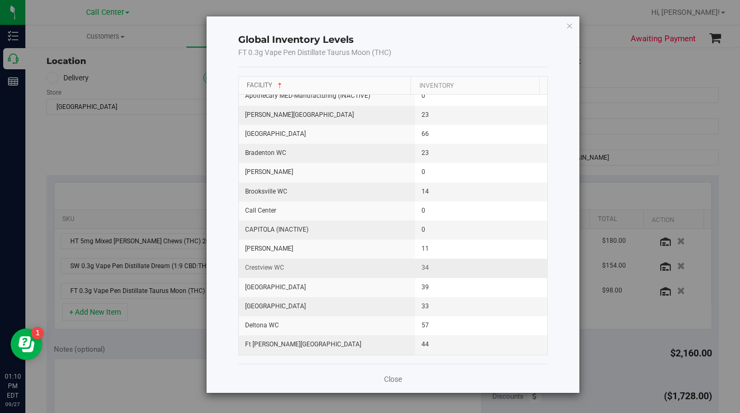
scroll to position [106, 0]
click at [568, 26] on icon "button" at bounding box center [569, 25] width 7 height 13
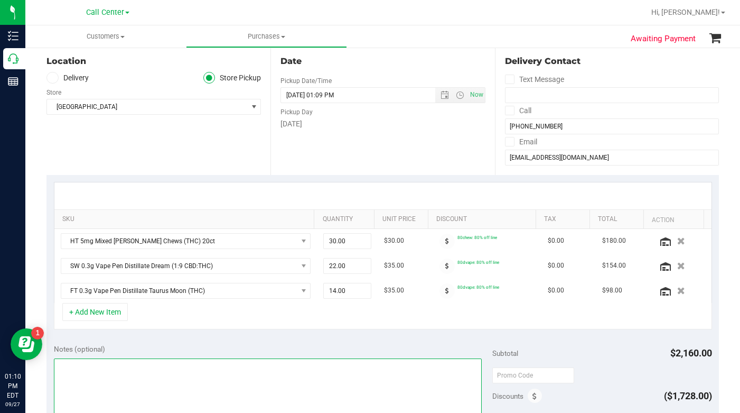
click at [136, 383] on textarea at bounding box center [268, 408] width 429 height 101
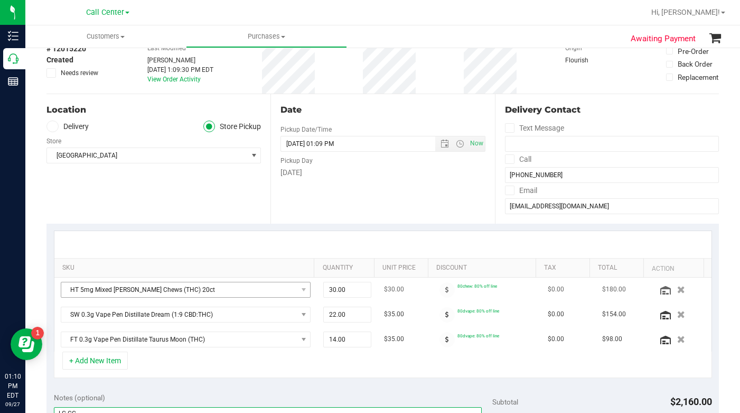
scroll to position [0, 0]
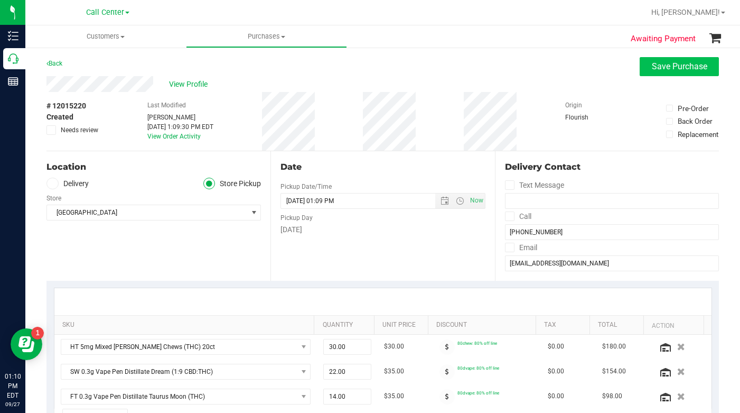
type textarea "LC CC"
click at [654, 63] on span "Save Purchase" at bounding box center [679, 66] width 55 height 10
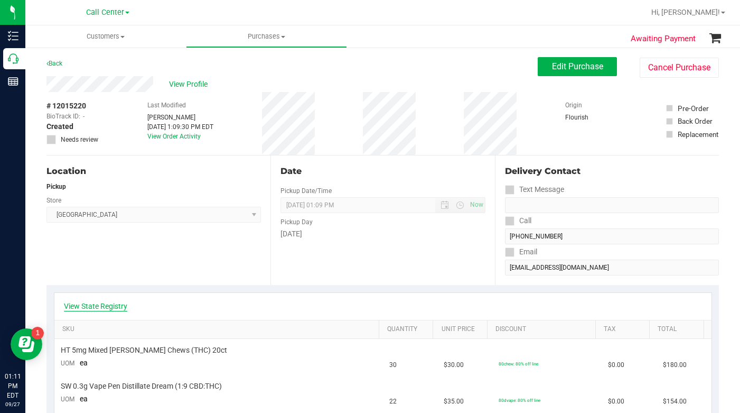
click at [99, 308] on link "View State Registry" at bounding box center [95, 306] width 63 height 11
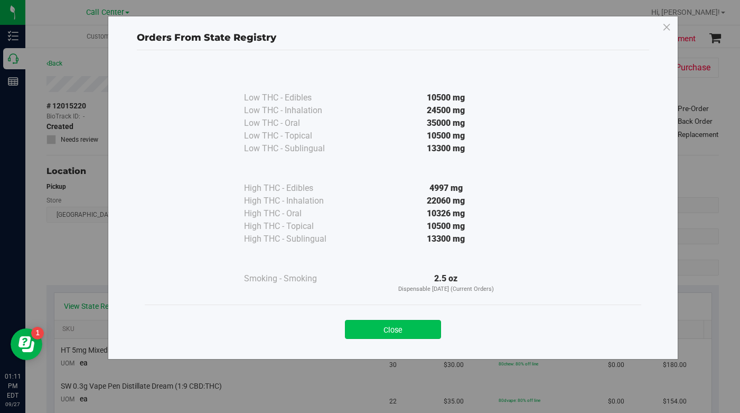
click at [358, 329] on button "Close" at bounding box center [393, 329] width 96 height 19
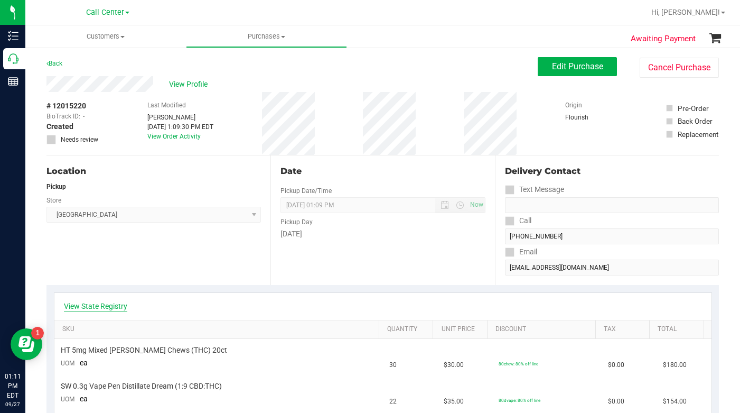
click at [104, 308] on link "View State Registry" at bounding box center [95, 306] width 63 height 11
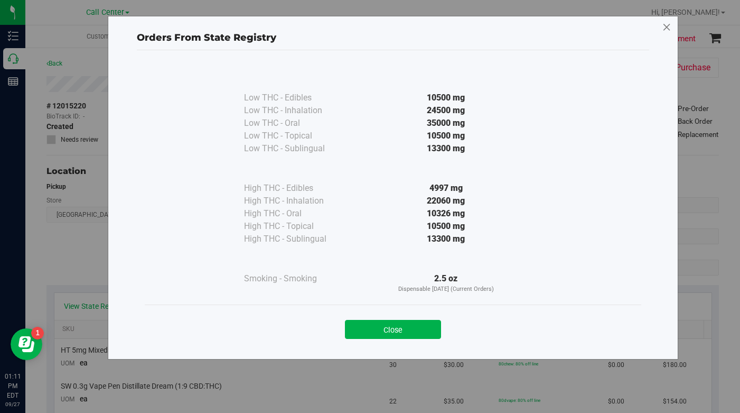
click at [665, 29] on icon at bounding box center [667, 27] width 10 height 17
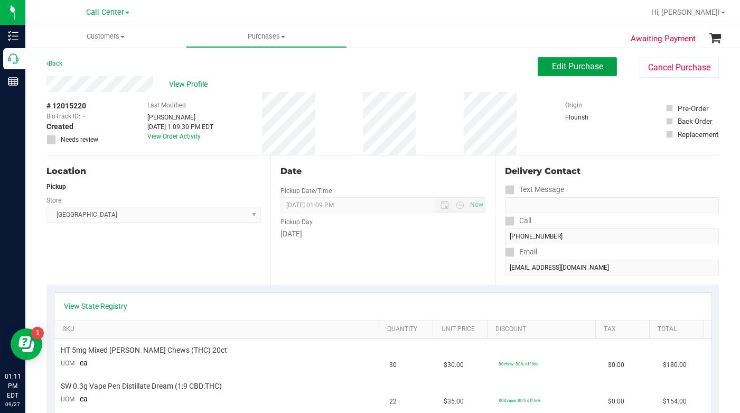
click at [554, 64] on span "Edit Purchase" at bounding box center [577, 66] width 51 height 10
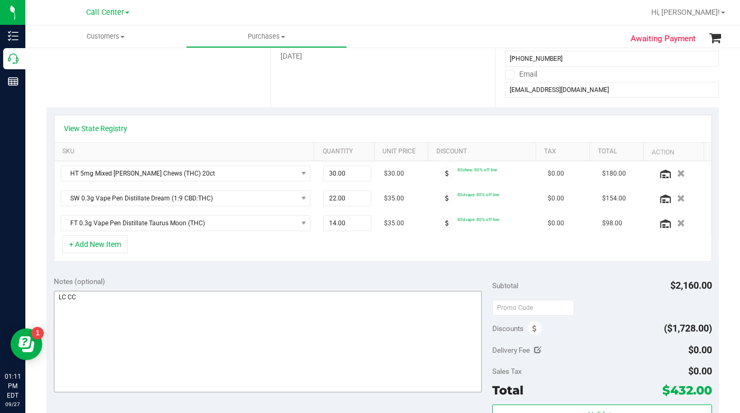
scroll to position [211, 0]
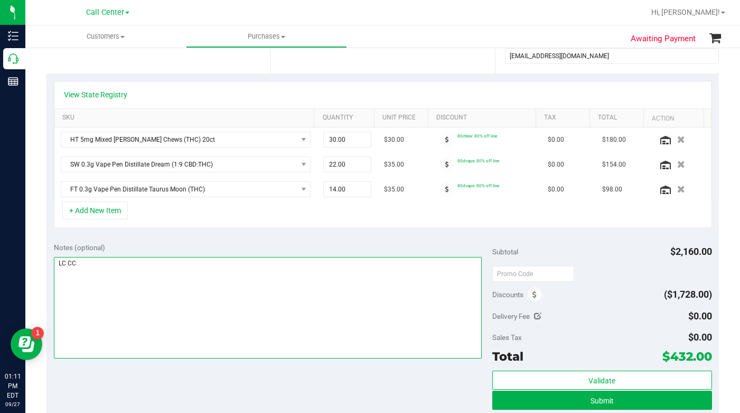
click at [134, 273] on textarea at bounding box center [268, 307] width 429 height 101
click at [275, 303] on textarea at bounding box center [268, 307] width 429 height 101
click at [242, 309] on textarea at bounding box center [268, 307] width 429 height 101
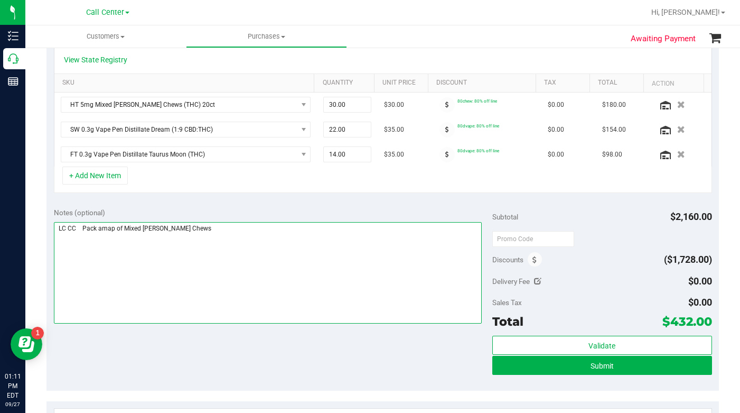
scroll to position [264, 0]
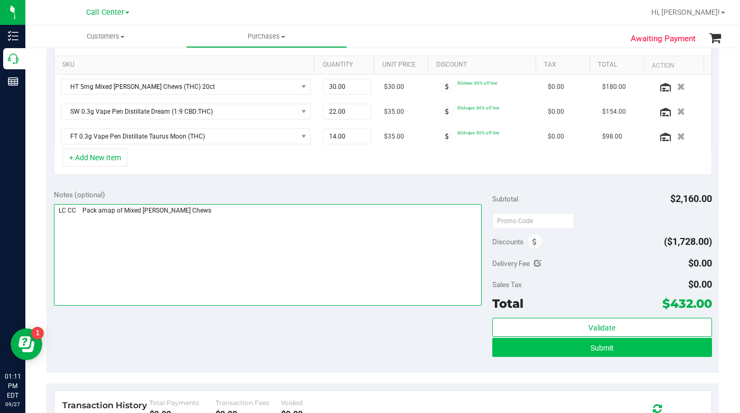
type textarea "LC CC Pack amap of Mixed Berry Chews"
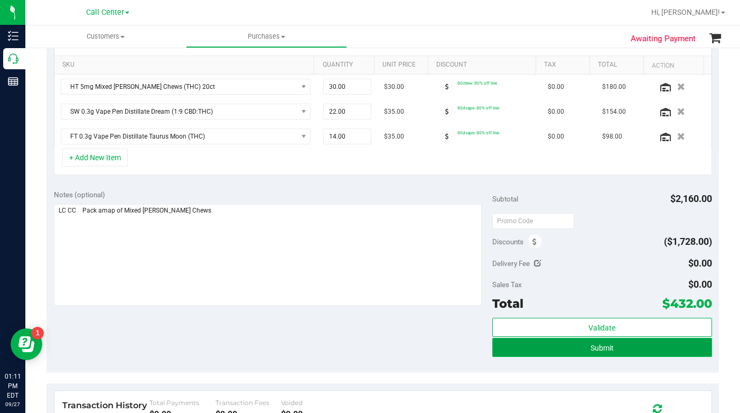
click at [510, 350] on button "Submit" at bounding box center [601, 347] width 219 height 19
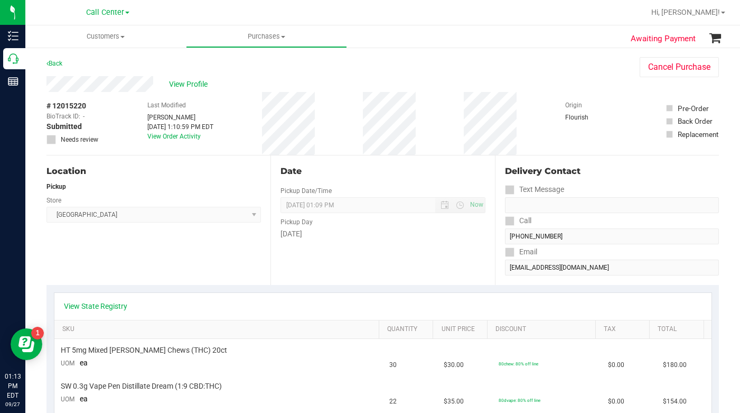
click at [118, 260] on div "Location Pickup Store Delray Beach WC Select Store Bonita Springs WC Boynton Be…" at bounding box center [159, 219] width 224 height 129
click at [101, 306] on link "View State Registry" at bounding box center [95, 306] width 63 height 11
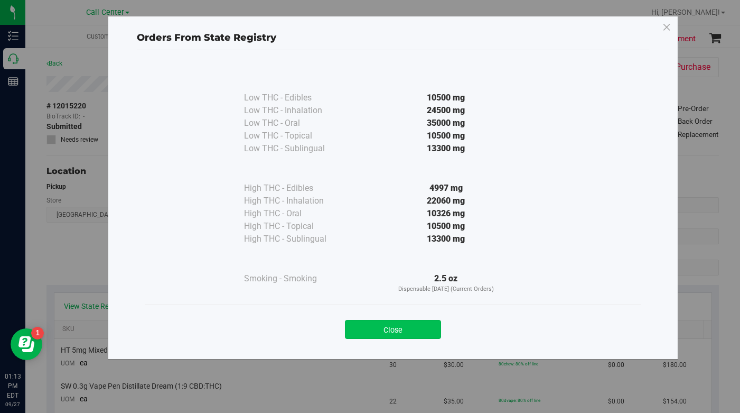
click at [395, 332] on button "Close" at bounding box center [393, 329] width 96 height 19
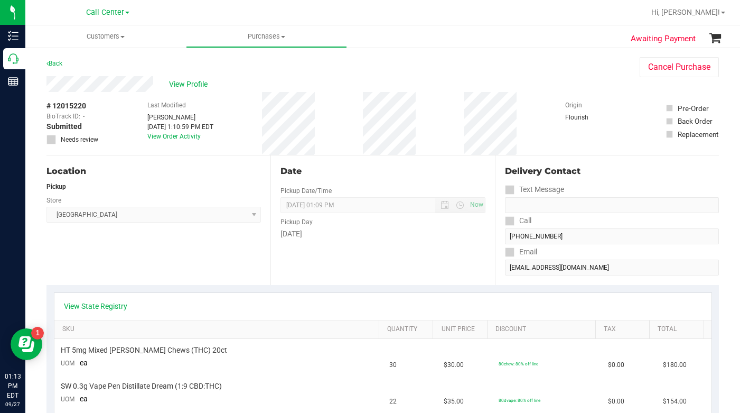
click at [110, 272] on div "Location Pickup Store Delray Beach WC Select Store Bonita Springs WC Boynton Be…" at bounding box center [159, 219] width 224 height 129
click at [162, 262] on div "Location Pickup Store Delray Beach WC Select Store Bonita Springs WC Boynton Be…" at bounding box center [159, 219] width 224 height 129
click at [179, 80] on span "View Profile" at bounding box center [190, 84] width 42 height 11
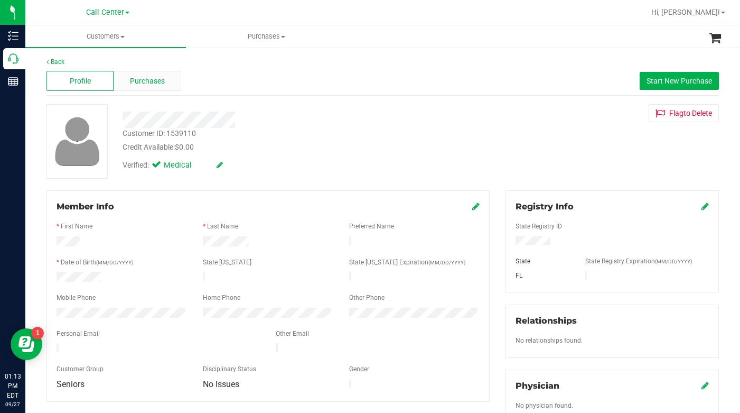
click at [135, 83] on span "Purchases" at bounding box center [147, 81] width 35 height 11
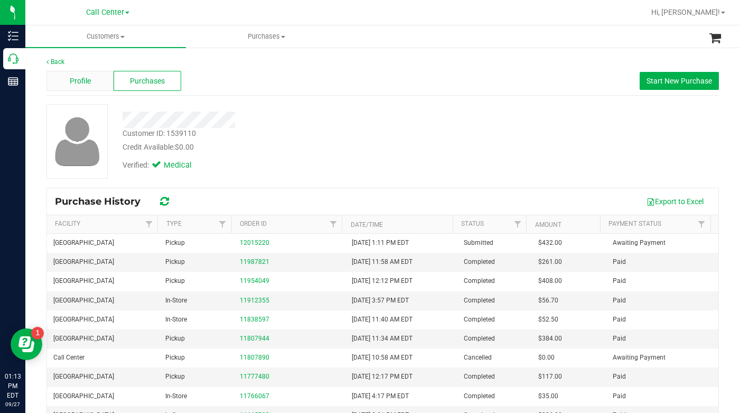
click at [76, 84] on span "Profile" at bounding box center [80, 81] width 21 height 11
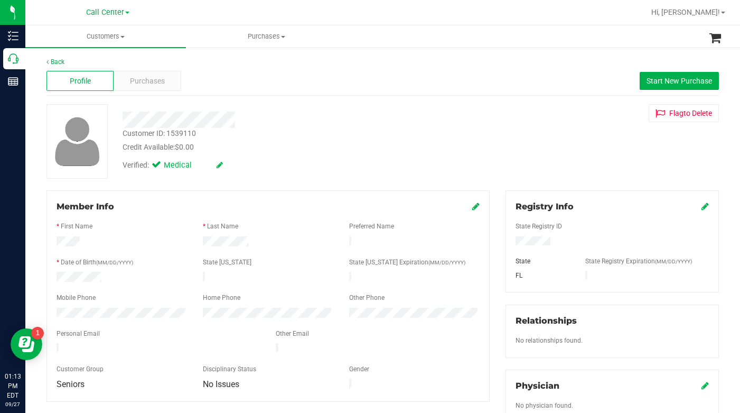
click at [317, 152] on div "Credit Available: $0.00" at bounding box center [287, 147] width 329 height 11
click at [154, 80] on span "Purchases" at bounding box center [147, 81] width 35 height 11
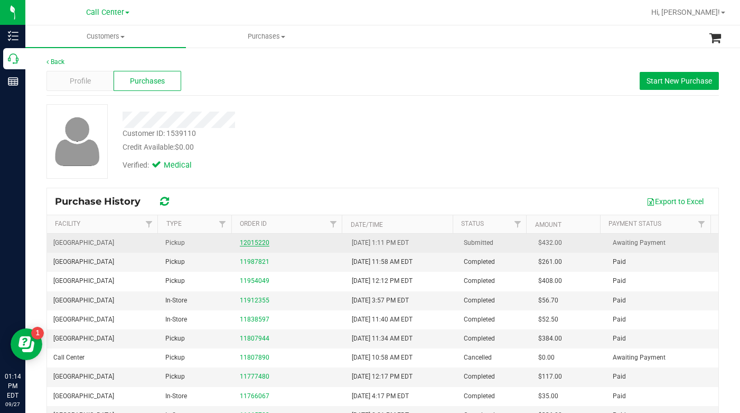
click at [253, 243] on link "12015220" at bounding box center [255, 242] width 30 height 7
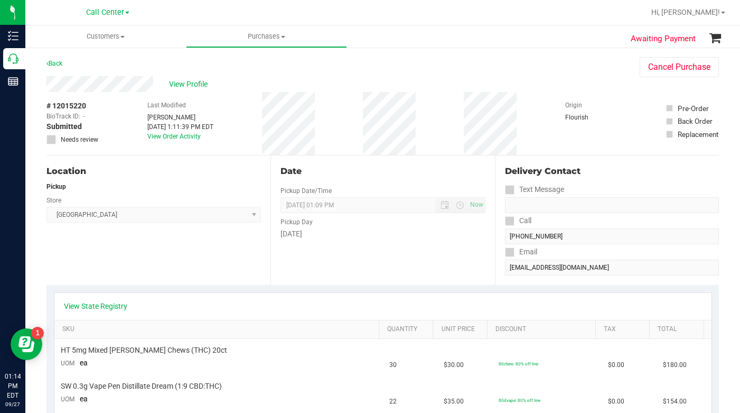
click at [112, 267] on div "Location Pickup Store Delray Beach WC Select Store Bonita Springs WC Boynton Be…" at bounding box center [159, 219] width 224 height 129
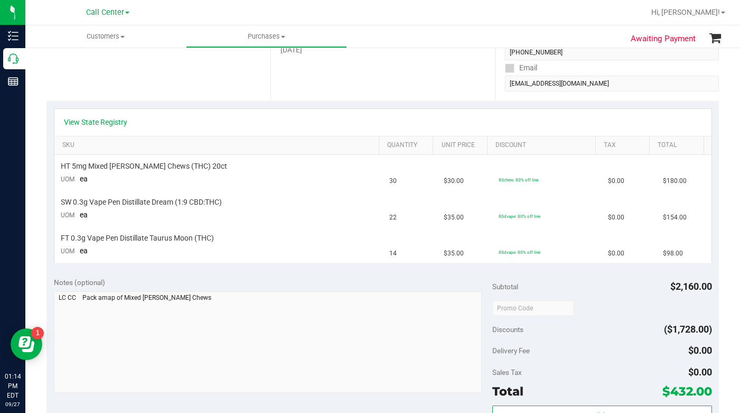
scroll to position [53, 0]
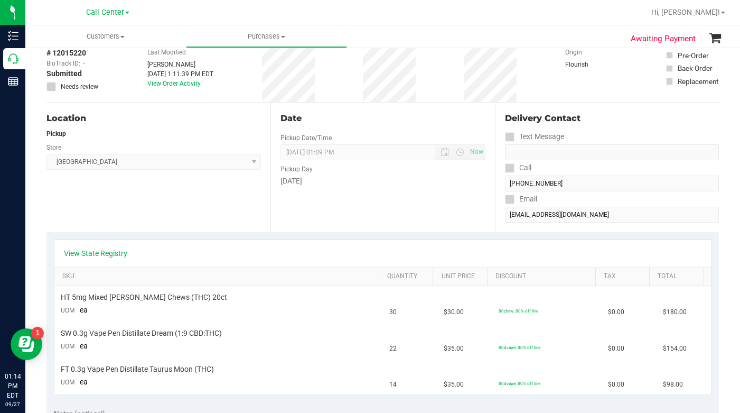
click at [151, 209] on div "Location Pickup Store Delray Beach WC Select Store Bonita Springs WC Boynton Be…" at bounding box center [159, 167] width 224 height 129
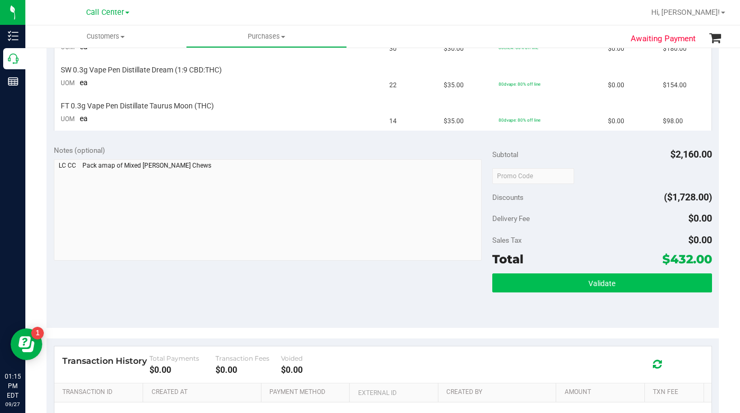
scroll to position [317, 0]
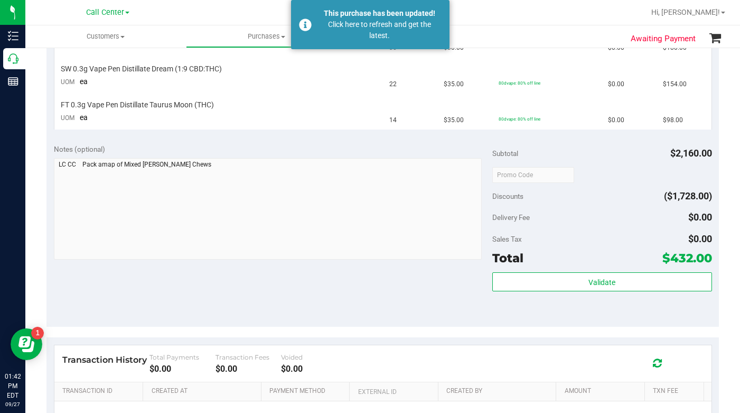
click at [580, 206] on div "Subtotal $2,160.00 Discounts ($1,728.00) Delivery Fee $0.00 Sales Tax $0.00 Tot…" at bounding box center [601, 232] width 219 height 176
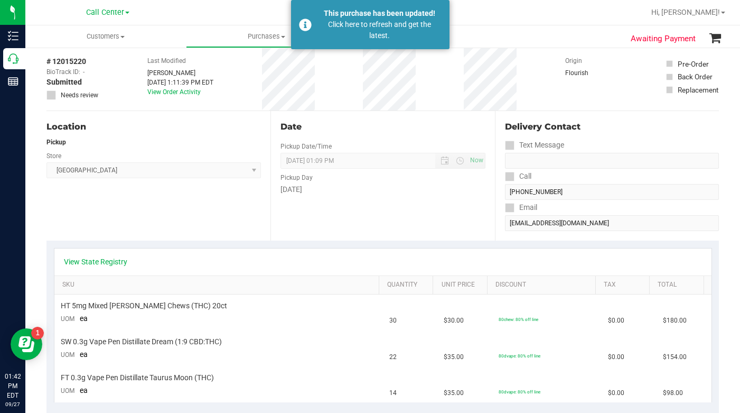
scroll to position [0, 0]
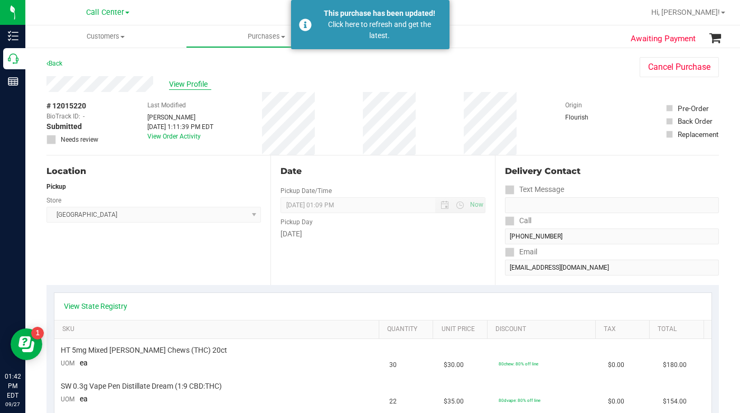
click at [190, 82] on span "View Profile" at bounding box center [190, 84] width 42 height 11
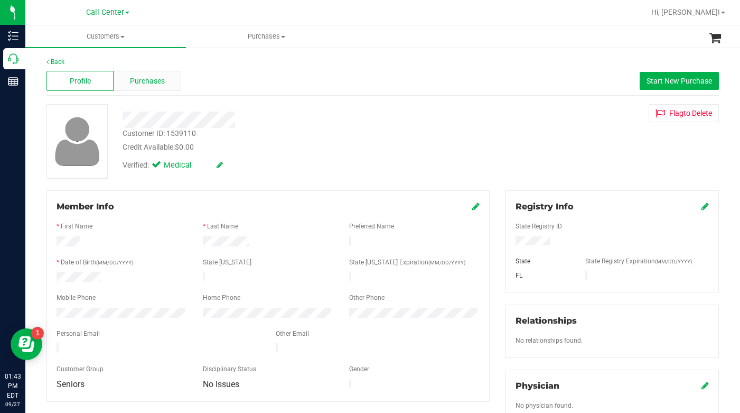
click at [149, 82] on span "Purchases" at bounding box center [147, 81] width 35 height 11
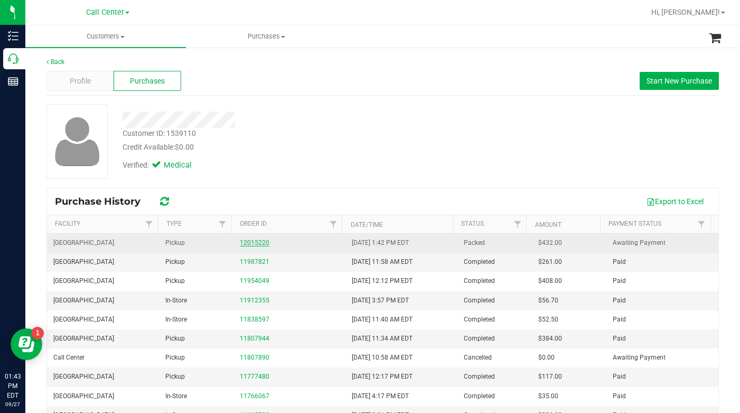
click at [256, 244] on link "12015220" at bounding box center [255, 242] width 30 height 7
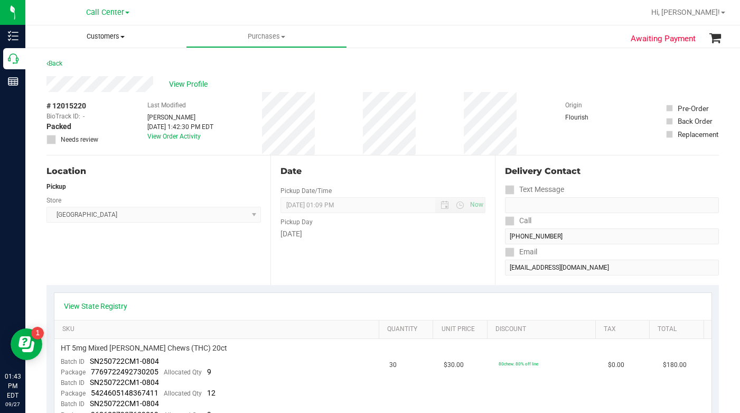
click at [121, 36] on span at bounding box center [122, 37] width 4 height 2
click at [99, 67] on span "All customers" at bounding box center [63, 63] width 76 height 9
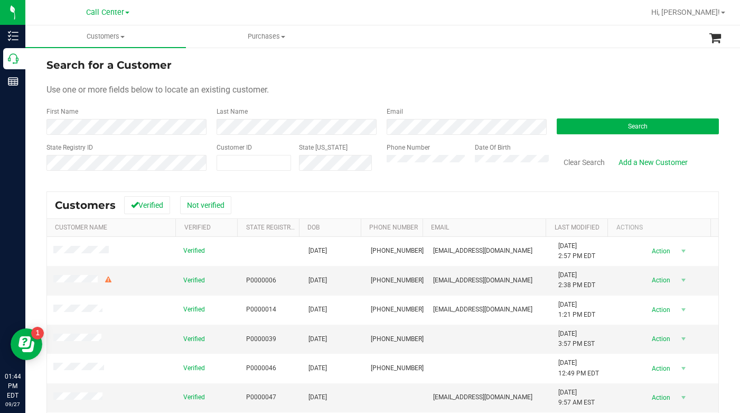
drag, startPoint x: 518, startPoint y: 78, endPoint x: 514, endPoint y: 82, distance: 5.6
click at [518, 78] on form "Search for a Customer Use one or more fields below to locate an existing custom…" at bounding box center [383, 118] width 673 height 123
click at [573, 126] on button "Search" at bounding box center [638, 126] width 162 height 16
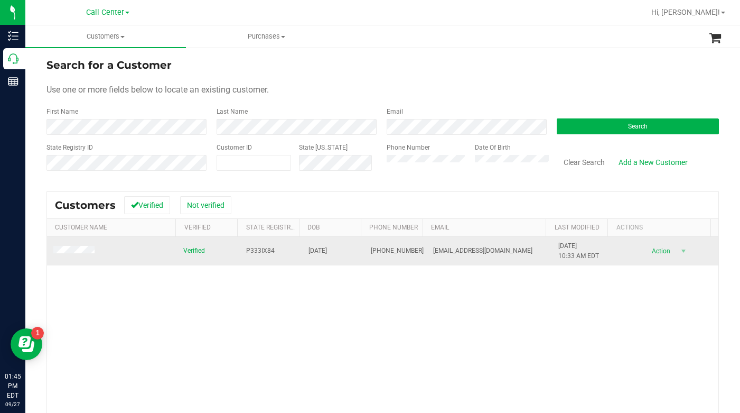
click at [70, 255] on span at bounding box center [75, 251] width 44 height 11
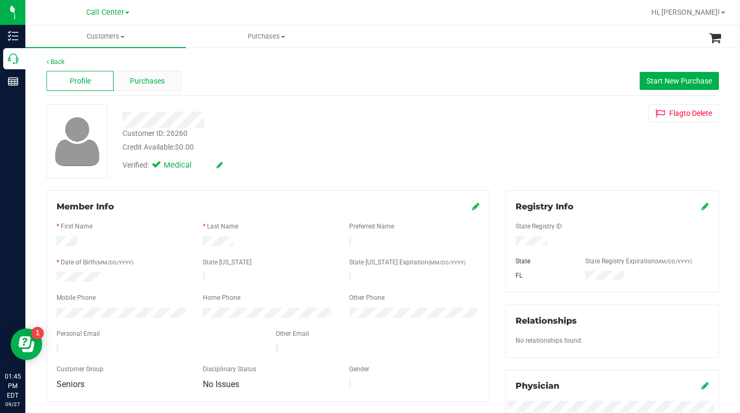
click at [148, 82] on span "Purchases" at bounding box center [147, 81] width 35 height 11
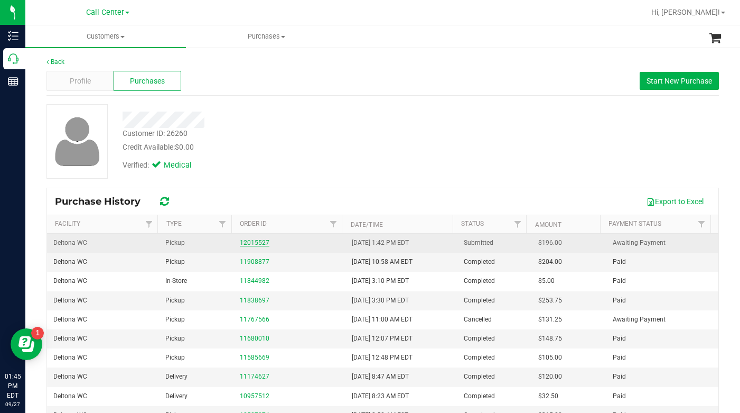
click at [247, 243] on link "12015527" at bounding box center [255, 242] width 30 height 7
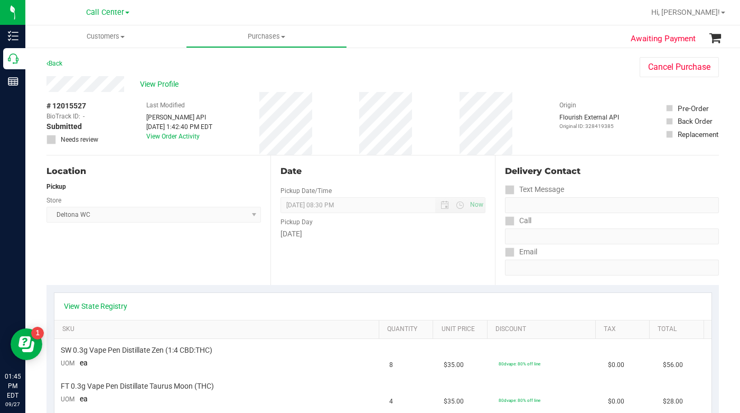
drag, startPoint x: 150, startPoint y: 272, endPoint x: 148, endPoint y: 265, distance: 7.0
click at [150, 272] on div "Location Pickup Store Deltona WC Select Store Bonita Springs WC Boynton Beach W…" at bounding box center [159, 219] width 224 height 129
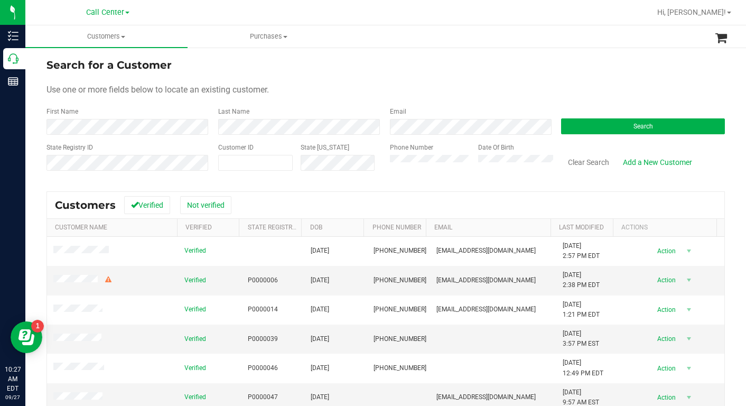
click at [125, 14] on link "Call Center" at bounding box center [107, 12] width 43 height 10
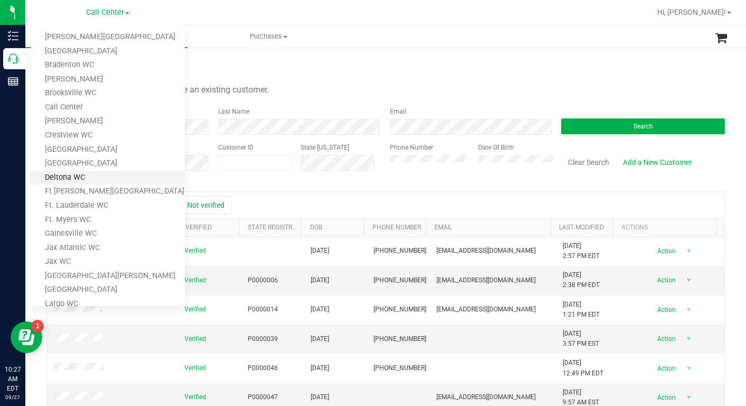
click at [59, 177] on link "Deltona WC" at bounding box center [108, 178] width 154 height 14
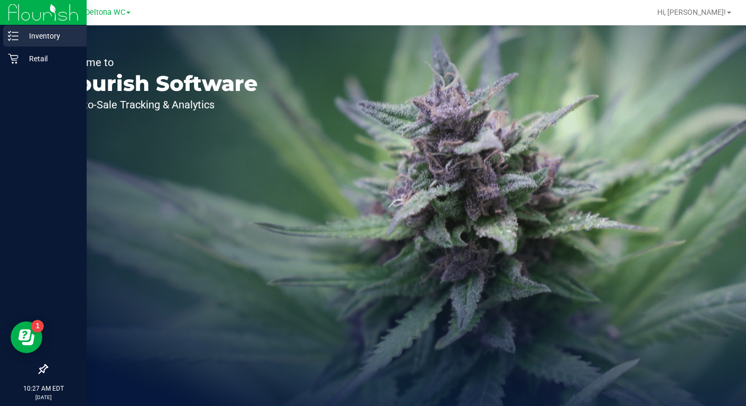
click at [43, 36] on p "Inventory" at bounding box center [49, 36] width 63 height 13
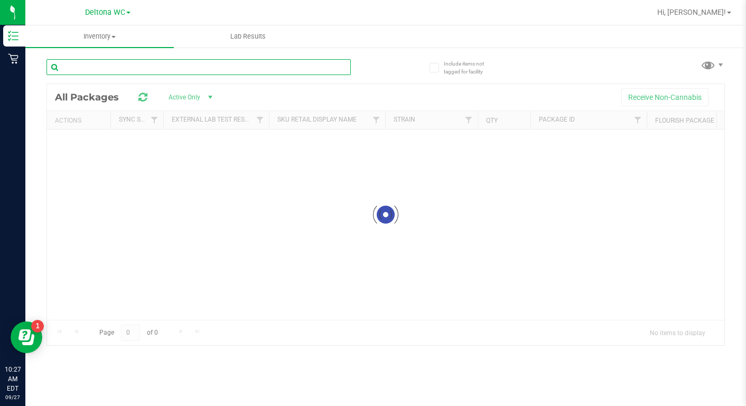
click at [98, 71] on input "text" at bounding box center [199, 67] width 304 height 16
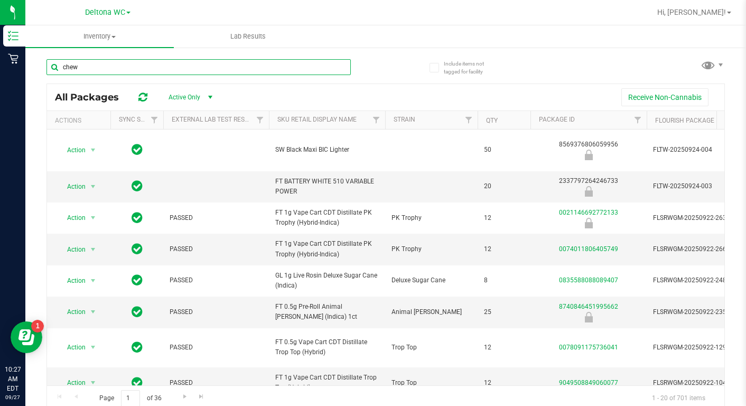
type input "chew"
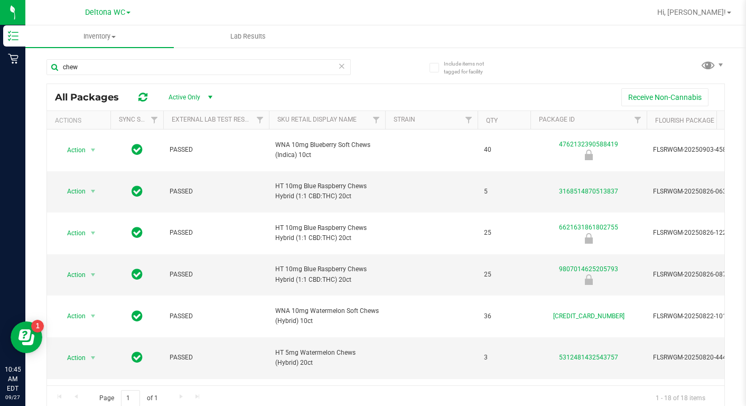
click at [128, 11] on link "Deltona WC" at bounding box center [107, 12] width 45 height 10
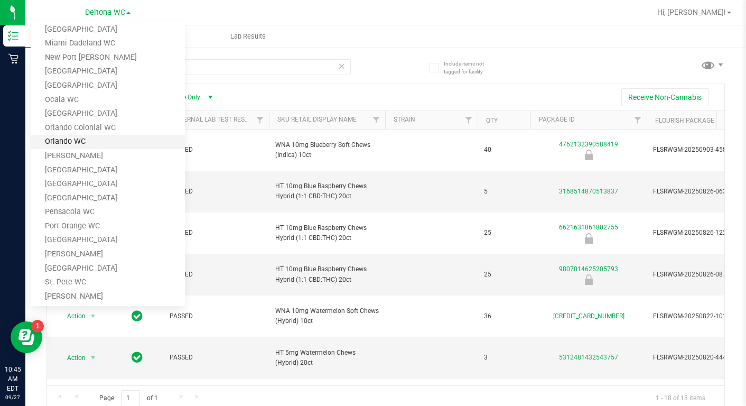
scroll to position [317, 0]
click at [61, 227] on link "Port Orange WC" at bounding box center [108, 226] width 154 height 14
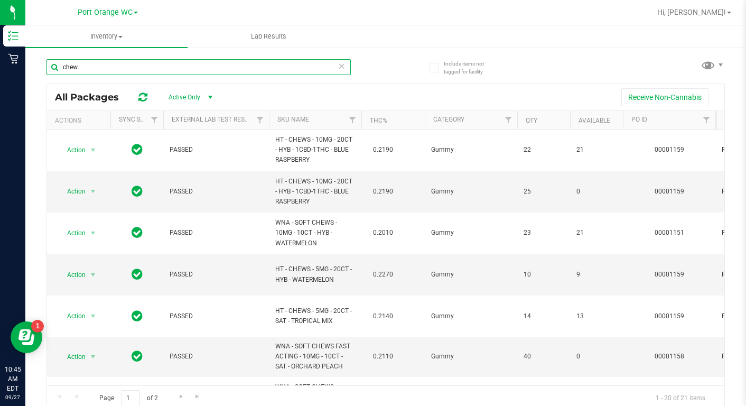
drag, startPoint x: 103, startPoint y: 68, endPoint x: 37, endPoint y: 72, distance: 65.7
click at [37, 72] on div "Include items not tagged for facility chew All Packages Active Only Active Only…" at bounding box center [385, 208] width 721 height 322
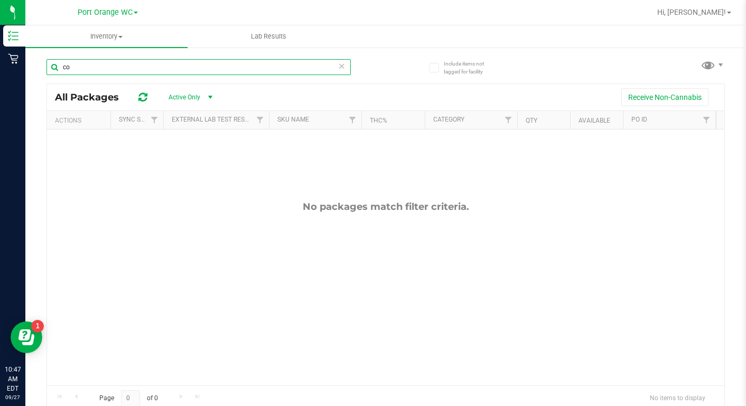
type input "c"
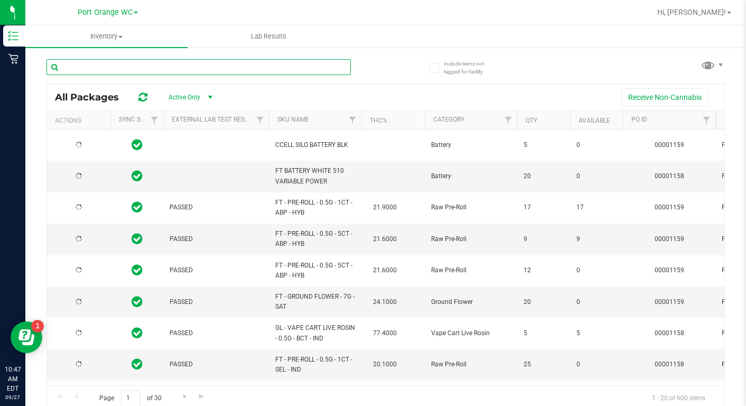
type input "2026-03-16"
click at [93, 68] on input "text" at bounding box center [199, 67] width 304 height 16
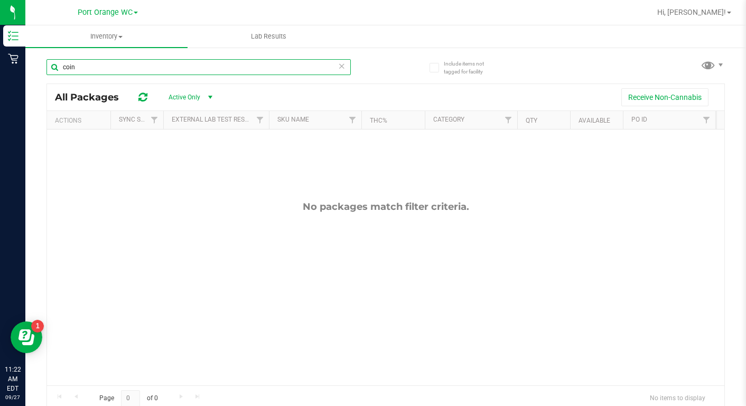
type input "coin"
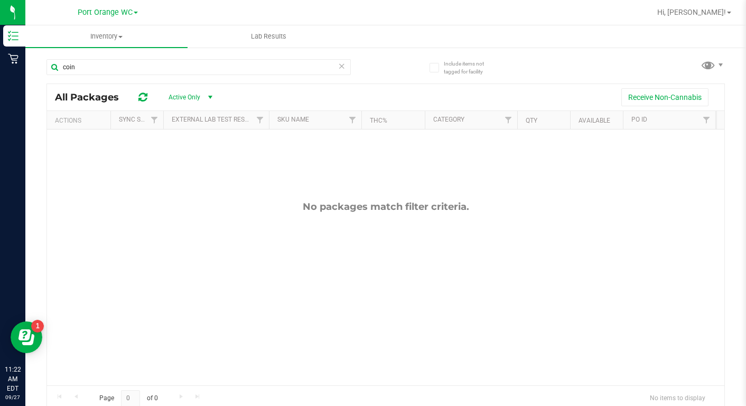
click at [136, 13] on span at bounding box center [136, 13] width 4 height 2
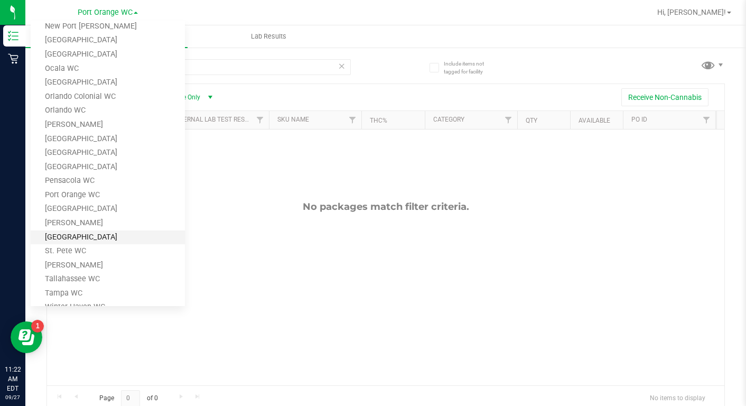
scroll to position [394, 0]
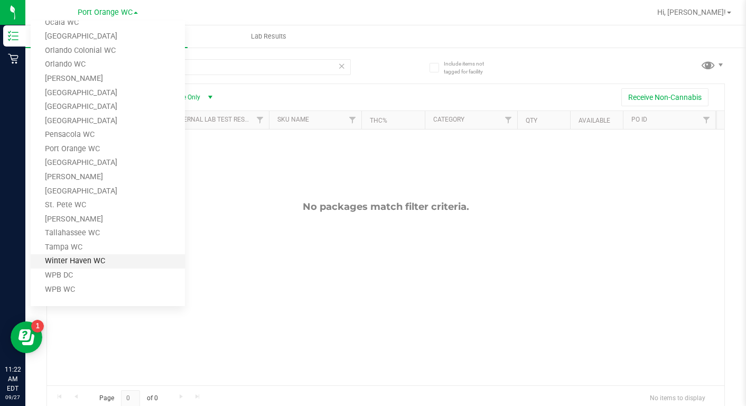
click at [67, 264] on link "Winter Haven WC" at bounding box center [108, 261] width 154 height 14
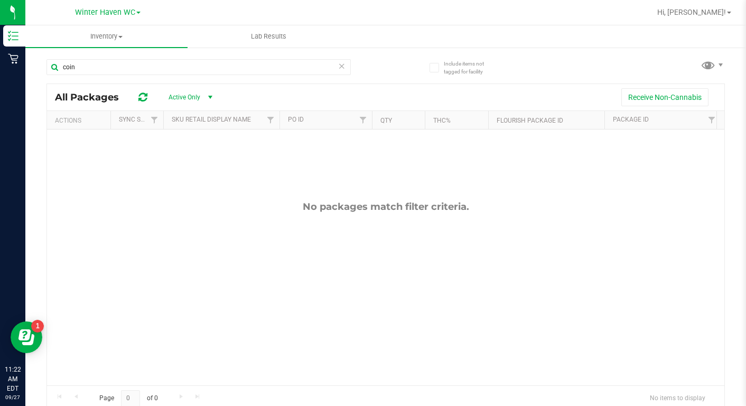
click at [139, 11] on link "Winter Haven WC" at bounding box center [108, 12] width 66 height 10
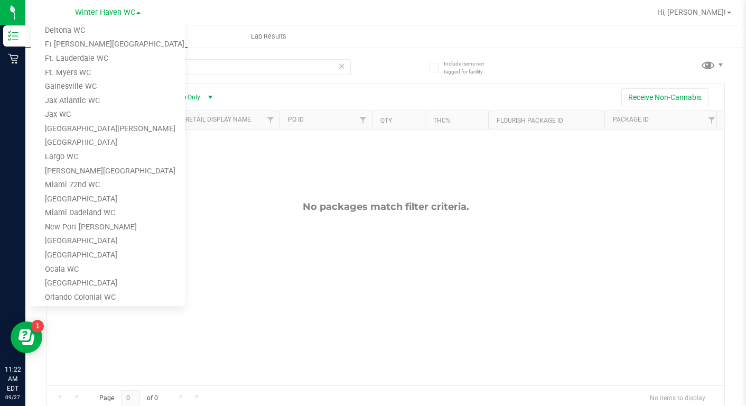
scroll to position [129, 0]
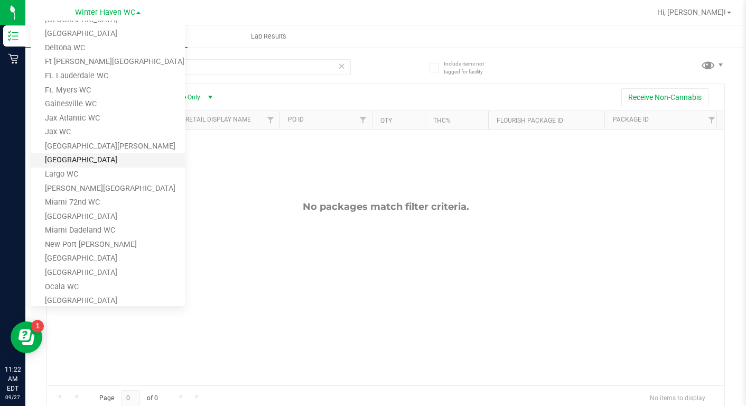
click at [75, 161] on link "[GEOGRAPHIC_DATA]" at bounding box center [108, 160] width 154 height 14
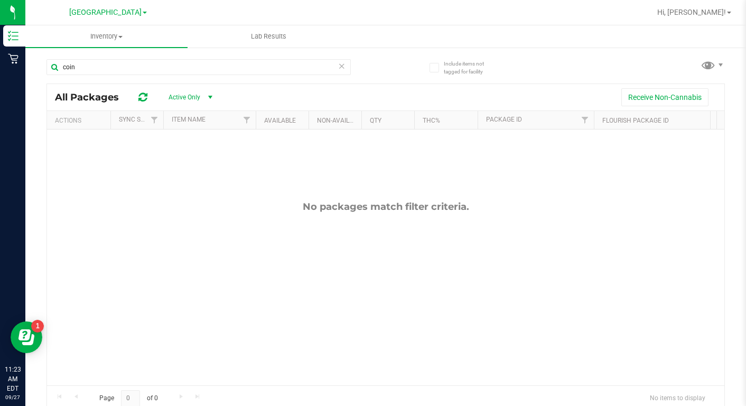
click at [132, 11] on link "[GEOGRAPHIC_DATA]" at bounding box center [108, 12] width 78 height 10
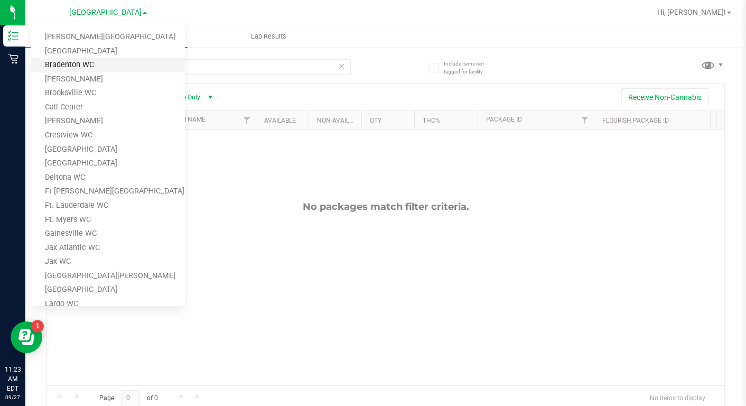
click at [58, 69] on link "Bradenton WC" at bounding box center [108, 65] width 154 height 14
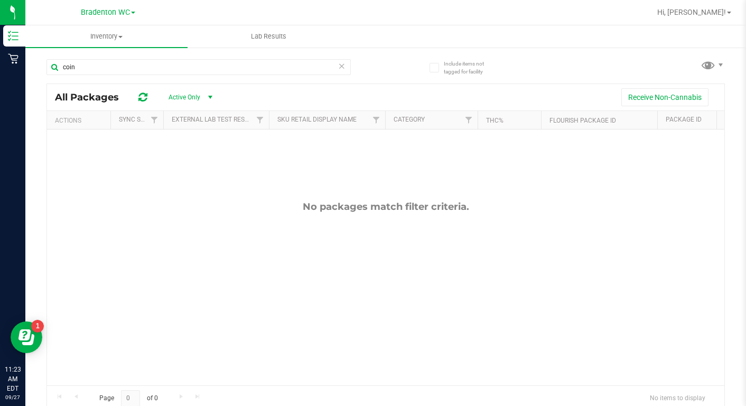
click at [132, 11] on link "Bradenton WC" at bounding box center [108, 12] width 54 height 10
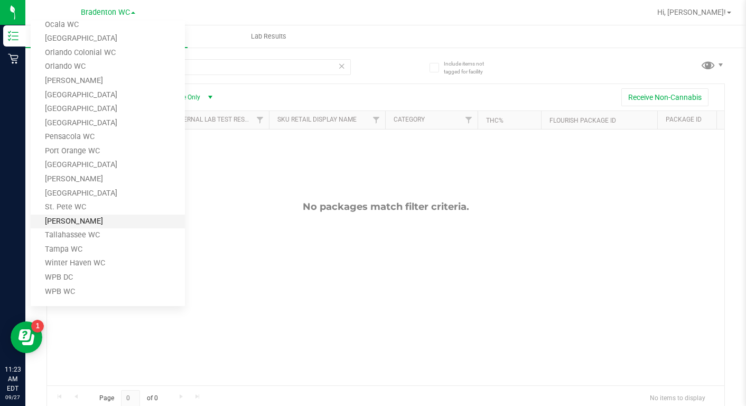
scroll to position [394, 0]
click at [62, 180] on link "[PERSON_NAME]" at bounding box center [108, 177] width 154 height 14
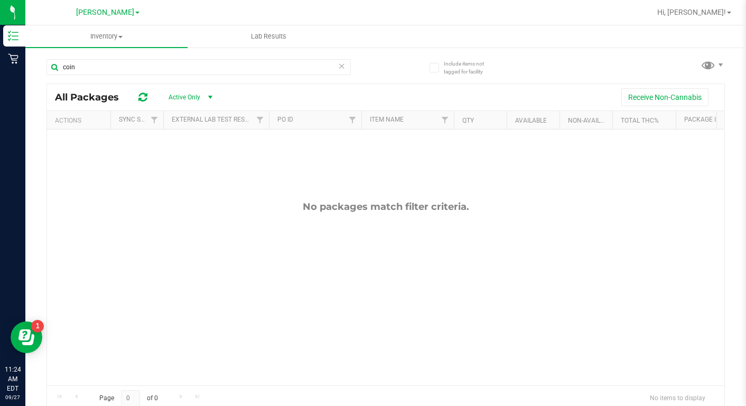
click at [132, 12] on div "Sebring WC Bonita Springs WC Boynton Beach WC Bradenton WC Brandon WC Brooksvil…" at bounding box center [108, 12] width 154 height 16
click at [131, 13] on div "Sebring WC Bonita Springs WC Boynton Beach WC Bradenton WC Brandon WC Brooksvil…" at bounding box center [108, 12] width 154 height 16
click at [128, 11] on link "[PERSON_NAME]" at bounding box center [107, 12] width 63 height 10
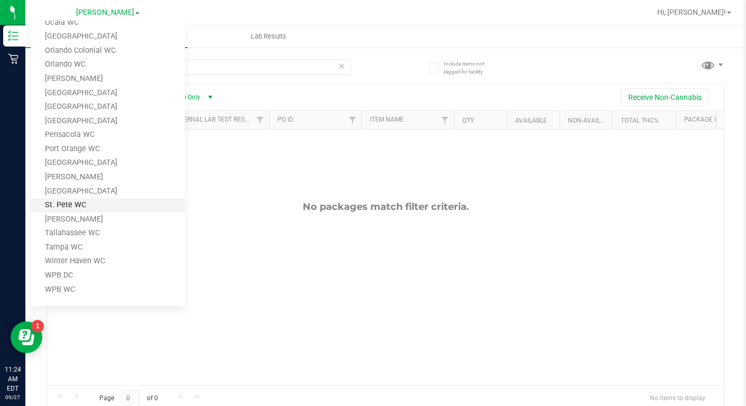
click at [50, 206] on link "St. Pete WC" at bounding box center [108, 205] width 154 height 14
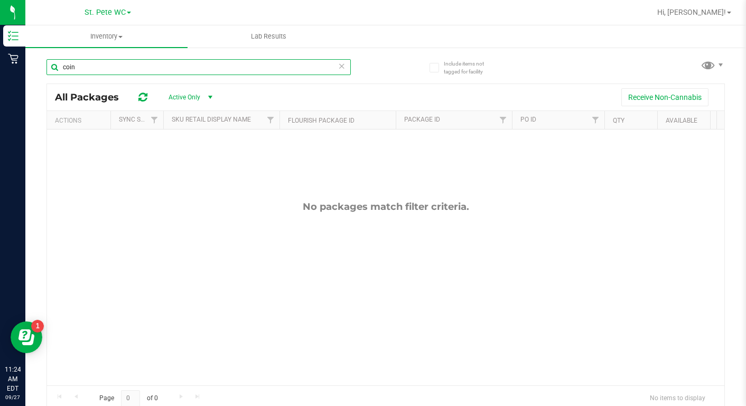
drag, startPoint x: 85, startPoint y: 69, endPoint x: 49, endPoint y: 71, distance: 36.0
click at [49, 71] on input "coin" at bounding box center [199, 67] width 304 height 16
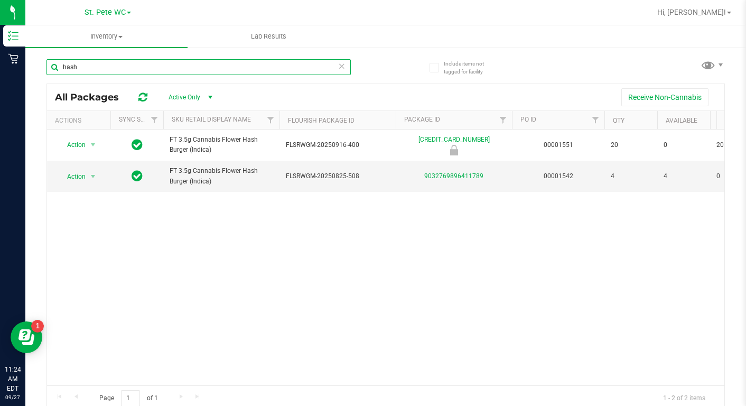
drag, startPoint x: 88, startPoint y: 69, endPoint x: 43, endPoint y: 73, distance: 45.7
click at [43, 73] on div "Include items not tagged for facility hash All Packages Active Only Active Only…" at bounding box center [385, 208] width 721 height 322
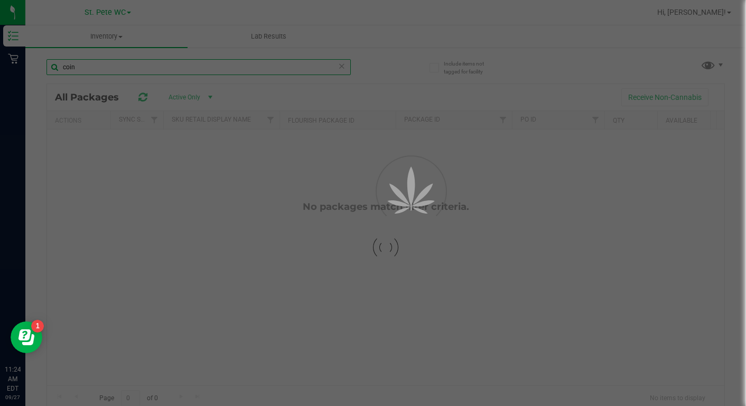
type input "coin"
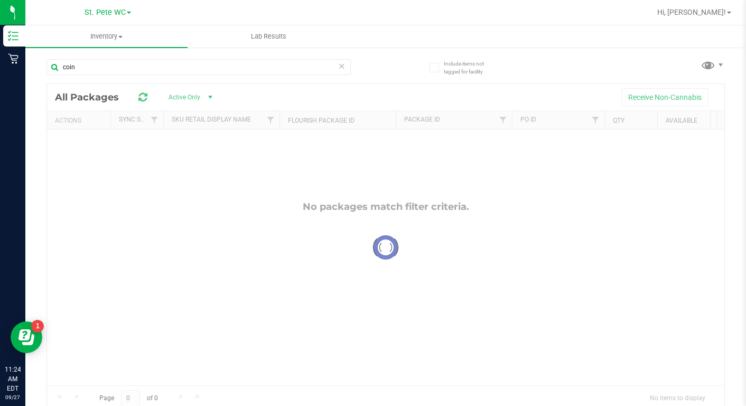
click at [127, 13] on span at bounding box center [129, 13] width 4 height 2
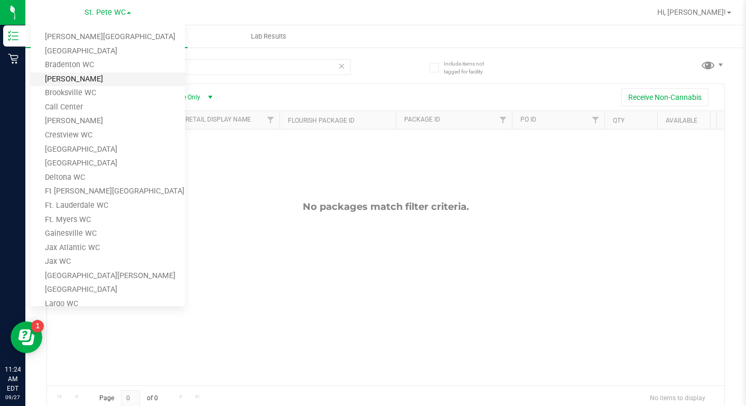
click at [70, 81] on link "[PERSON_NAME]" at bounding box center [108, 79] width 154 height 14
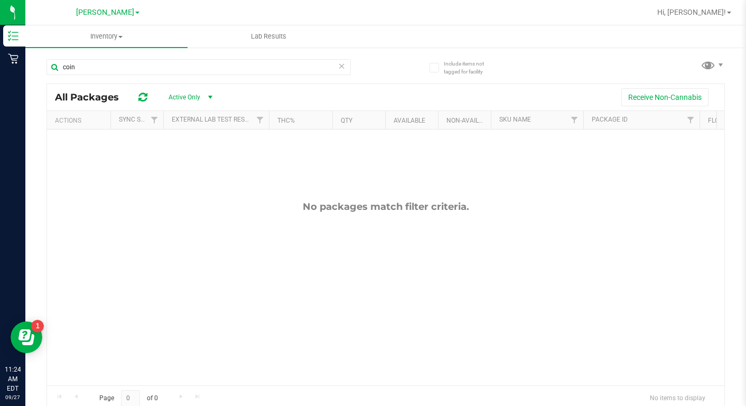
click at [127, 15] on link "[PERSON_NAME]" at bounding box center [107, 12] width 63 height 10
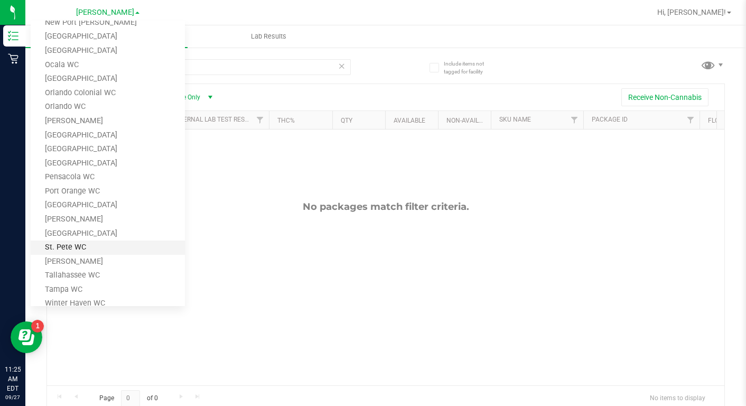
scroll to position [370, 0]
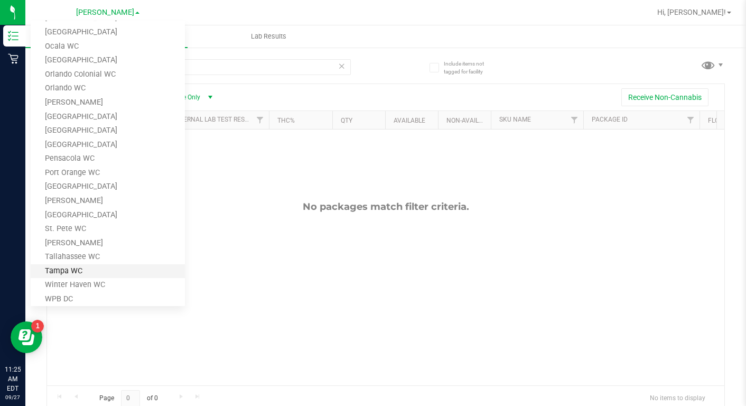
click at [73, 270] on link "Tampa WC" at bounding box center [108, 271] width 154 height 14
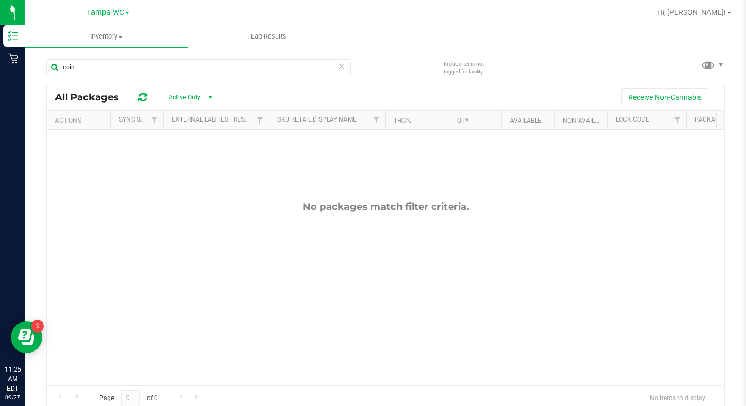
click at [127, 11] on link "Tampa WC" at bounding box center [108, 12] width 43 height 10
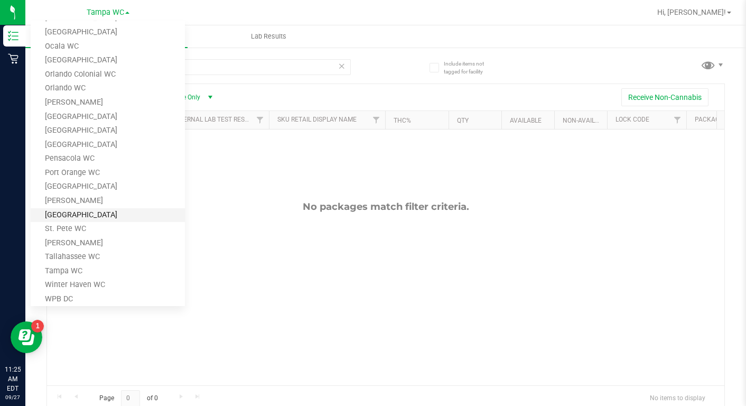
click at [61, 212] on link "[GEOGRAPHIC_DATA]" at bounding box center [108, 215] width 154 height 14
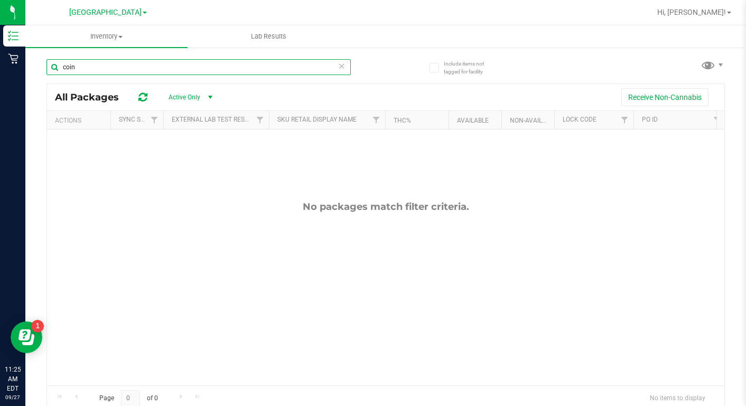
drag, startPoint x: 98, startPoint y: 71, endPoint x: 52, endPoint y: 74, distance: 46.1
click at [52, 74] on input "coin" at bounding box center [199, 67] width 304 height 16
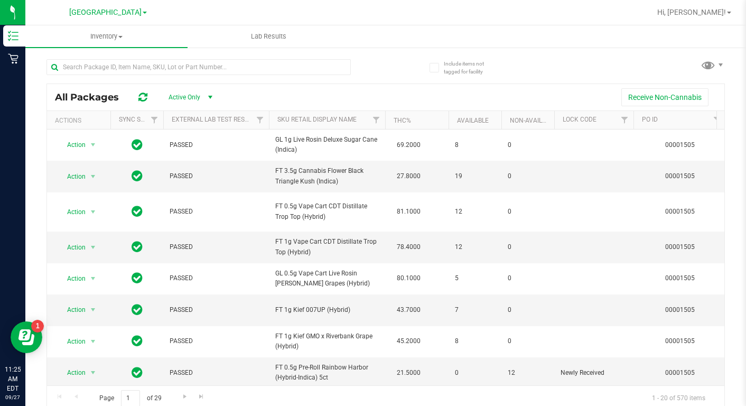
click at [143, 13] on span at bounding box center [145, 13] width 4 height 2
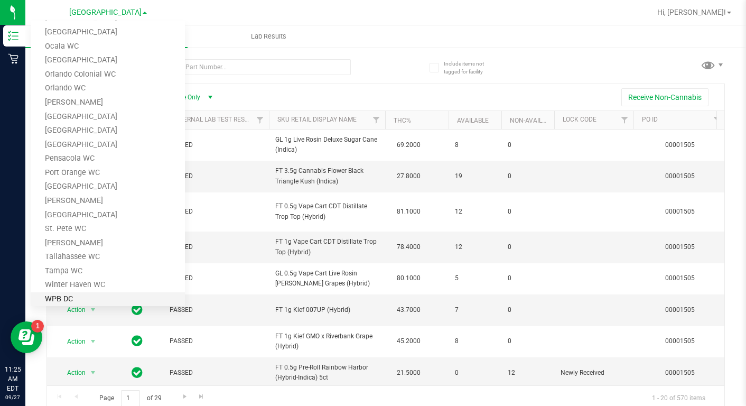
click at [53, 300] on link "WPB DC" at bounding box center [108, 299] width 154 height 14
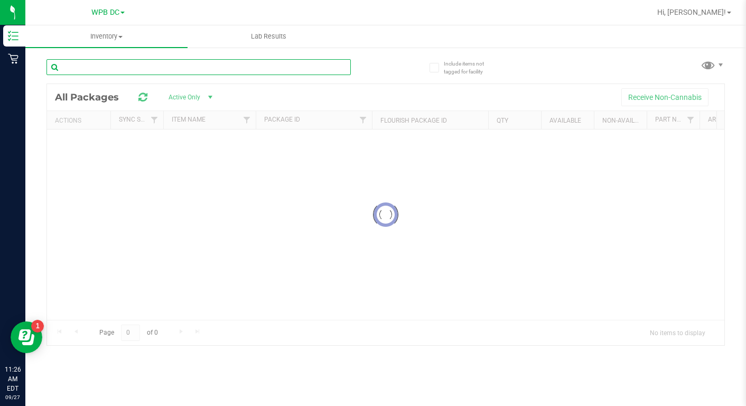
click at [79, 69] on input "text" at bounding box center [199, 67] width 304 height 16
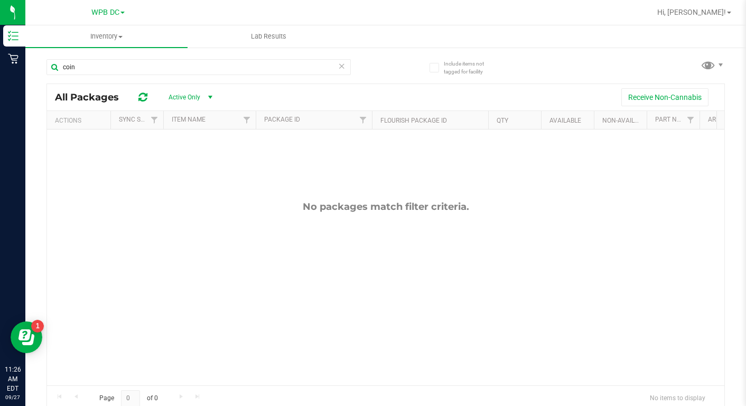
click at [122, 13] on span at bounding box center [122, 13] width 4 height 2
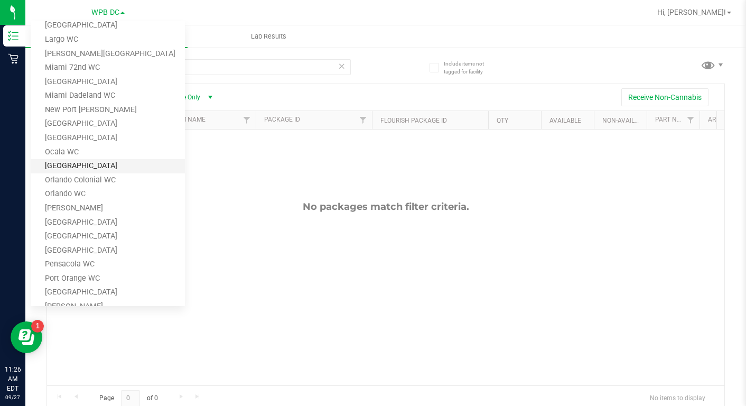
scroll to position [394, 0]
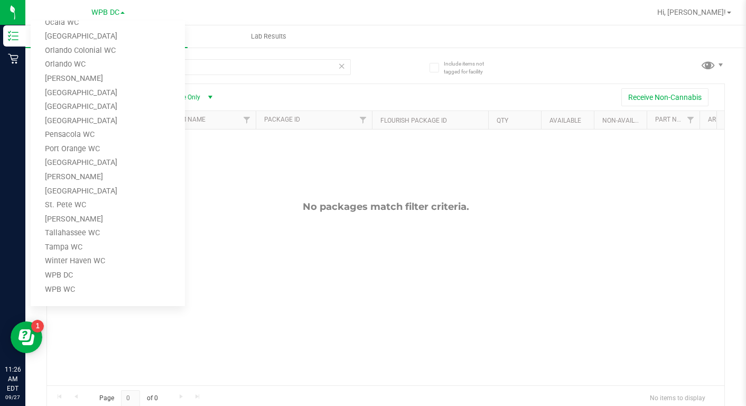
click at [291, 326] on div "No packages match filter criteria." at bounding box center [385, 292] width 677 height 327
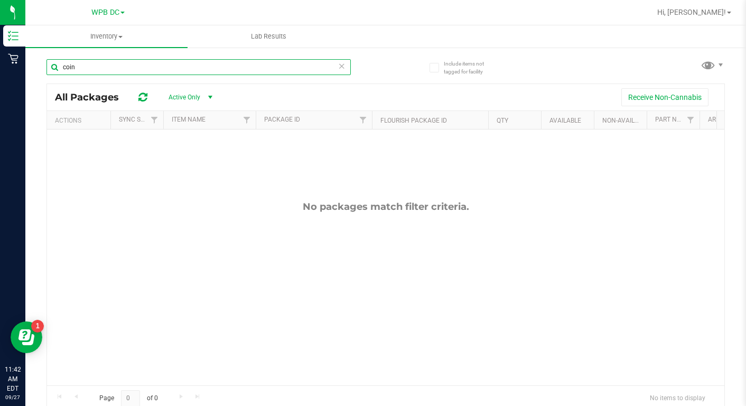
click at [93, 67] on input "coin" at bounding box center [199, 67] width 304 height 16
type input "c"
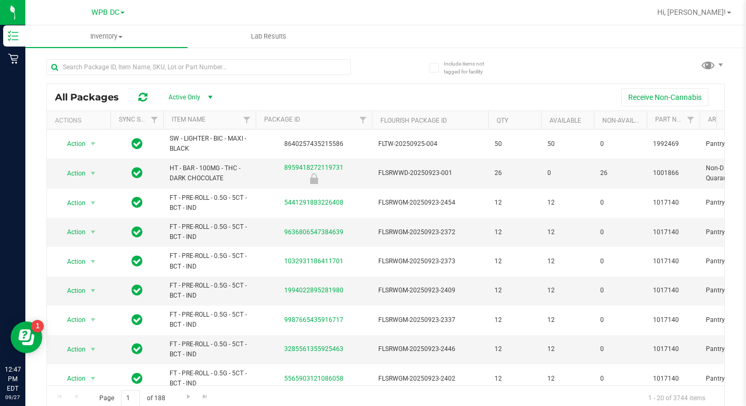
click at [124, 13] on span at bounding box center [122, 13] width 4 height 2
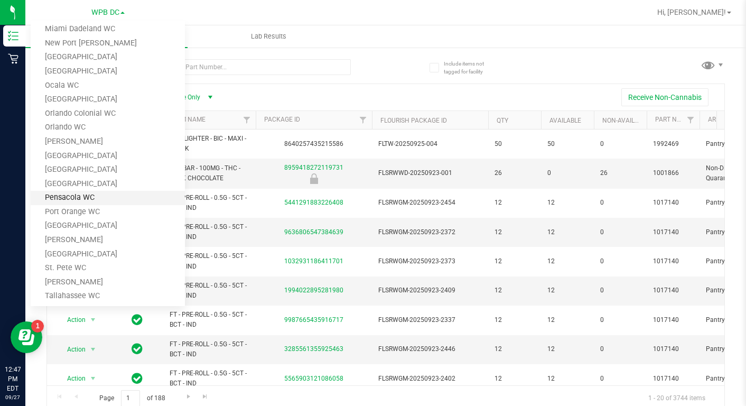
scroll to position [235, 0]
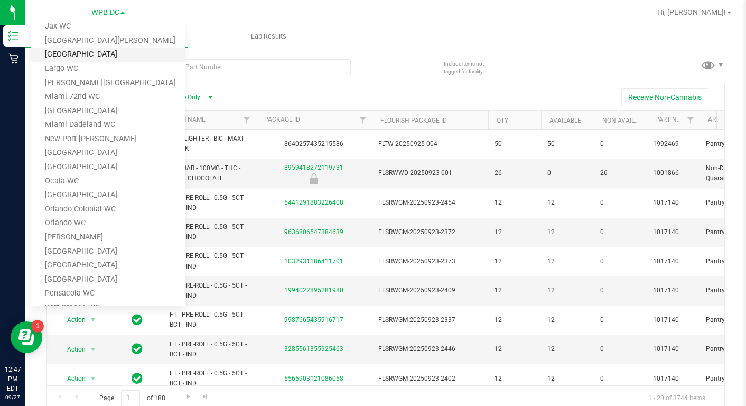
click at [54, 57] on link "[GEOGRAPHIC_DATA]" at bounding box center [108, 55] width 154 height 14
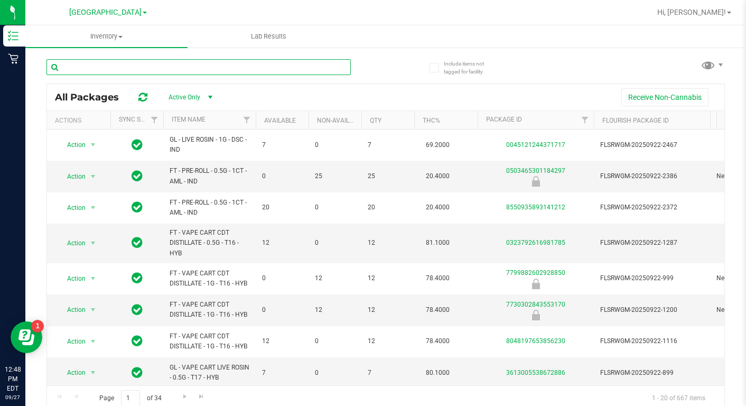
click at [83, 66] on input "text" at bounding box center [199, 67] width 304 height 16
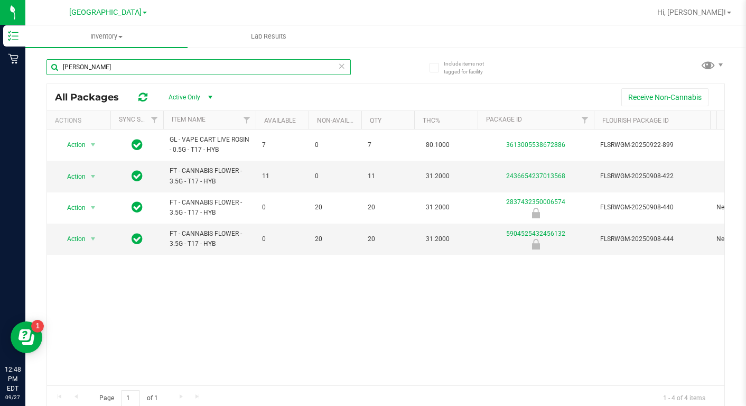
drag, startPoint x: 104, startPoint y: 66, endPoint x: 35, endPoint y: 71, distance: 68.4
click at [35, 71] on div "Include items not tagged for facility gaspar All Packages Active Only Active On…" at bounding box center [385, 208] width 721 height 322
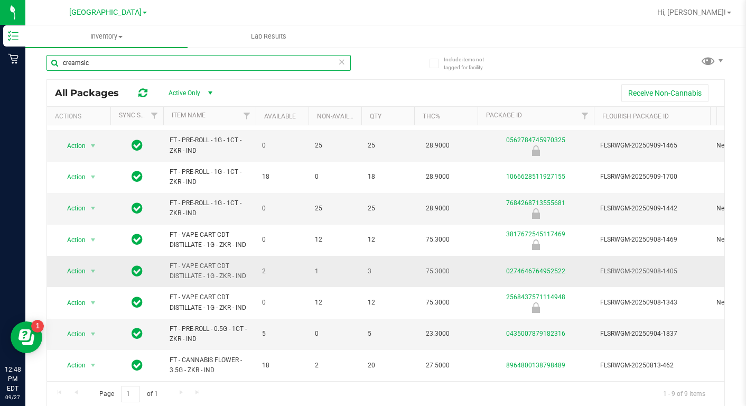
scroll to position [5, 0]
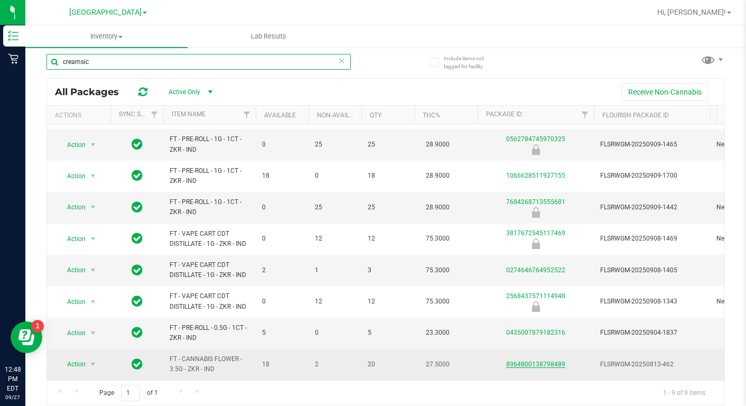
type input "creamsic"
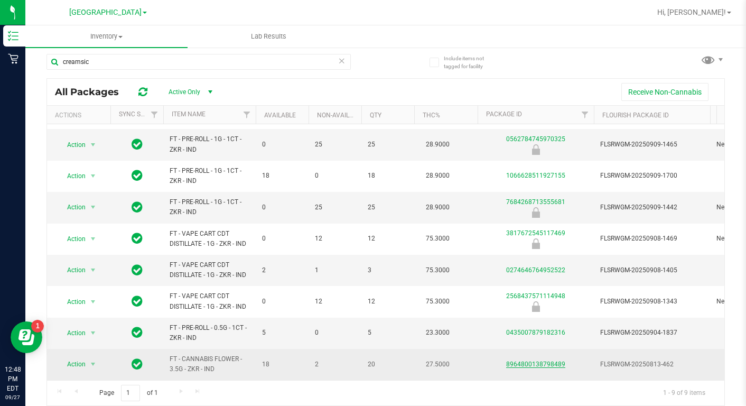
click at [528, 360] on link "8964800138798489" at bounding box center [535, 363] width 59 height 7
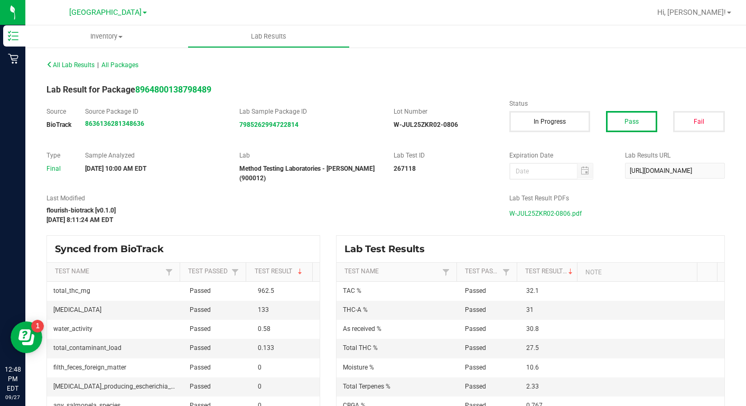
click at [535, 215] on span "W-JUL25ZKR02-0806.pdf" at bounding box center [545, 214] width 72 height 16
click at [127, 63] on span "All Packages" at bounding box center [119, 64] width 37 height 7
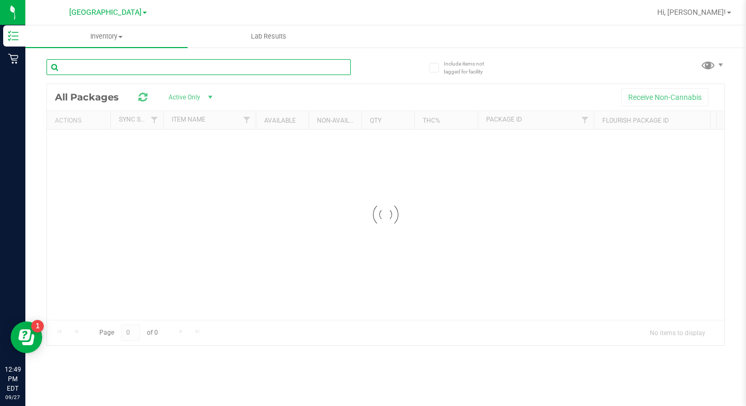
click at [106, 71] on input "text" at bounding box center [199, 67] width 304 height 16
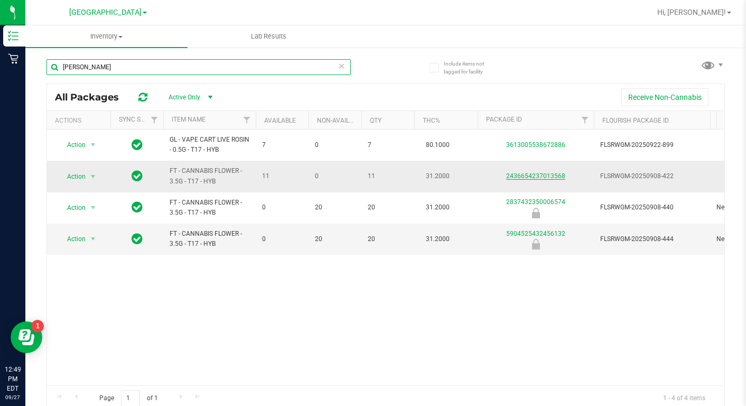
type input "gaspar"
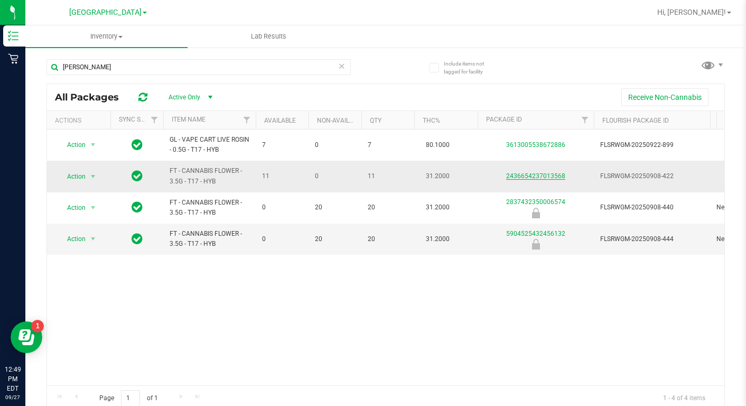
click at [527, 175] on link "2436654237013568" at bounding box center [535, 175] width 59 height 7
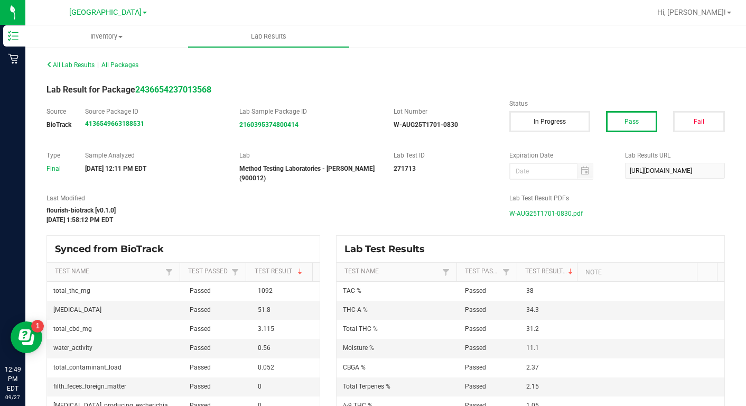
click at [548, 216] on span "W-AUG25T1701-0830.pdf" at bounding box center [545, 214] width 73 height 16
click at [133, 64] on span "All Packages" at bounding box center [119, 64] width 37 height 7
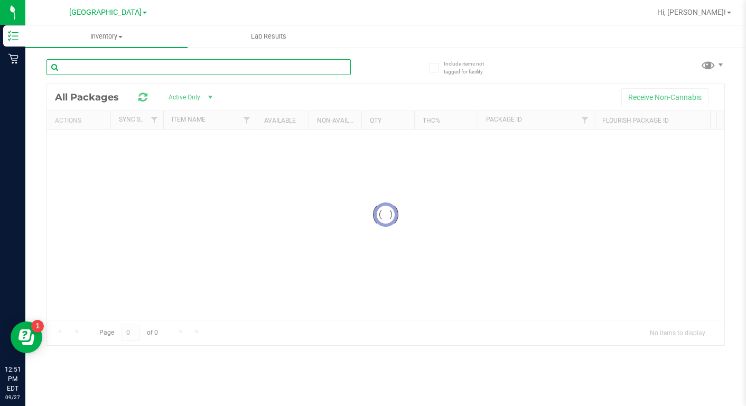
click at [104, 64] on input "text" at bounding box center [199, 67] width 304 height 16
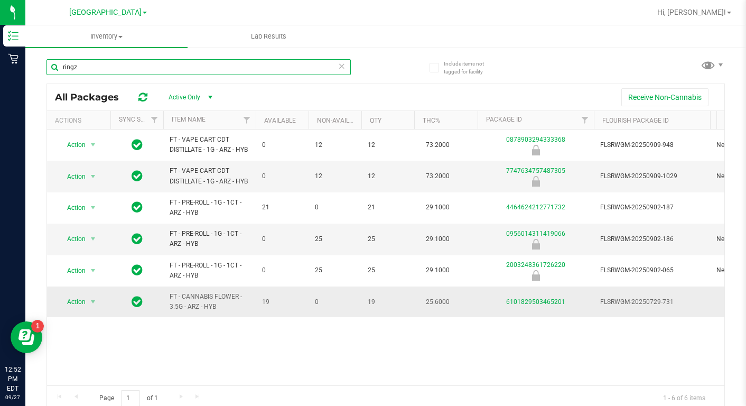
type input "ringz"
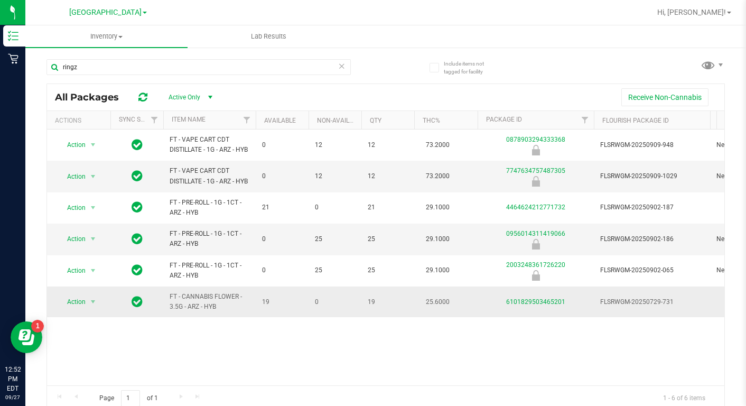
click at [534, 305] on div "6101829503465201" at bounding box center [535, 302] width 119 height 10
click at [533, 301] on link "6101829503465201" at bounding box center [535, 301] width 59 height 7
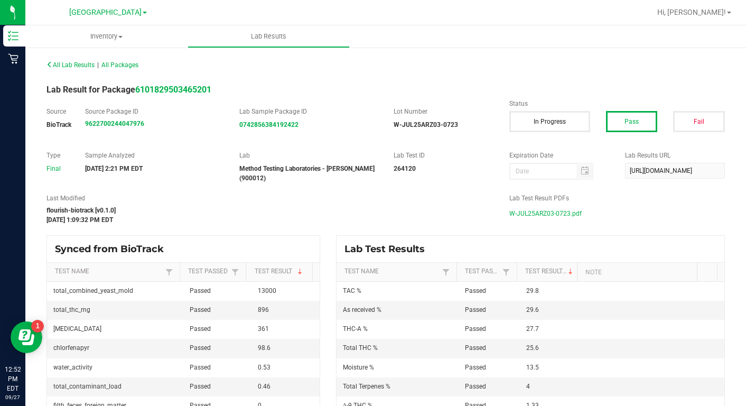
click at [534, 215] on span "W-JUL25ARZ03-0723.pdf" at bounding box center [545, 214] width 72 height 16
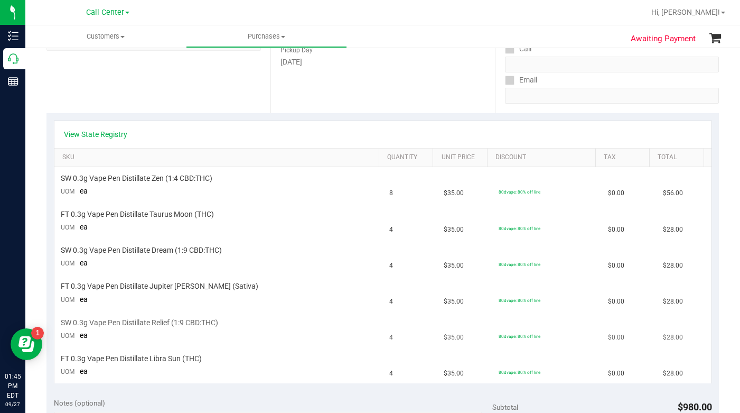
scroll to position [53, 0]
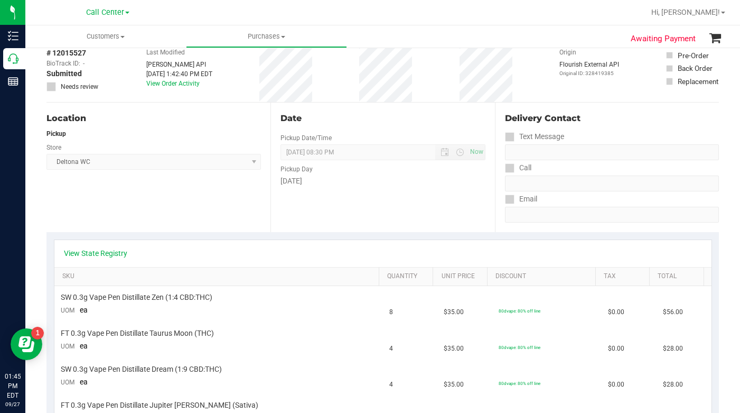
click at [128, 203] on div "Location Pickup Store Deltona WC Select Store [PERSON_NAME][GEOGRAPHIC_DATA] [P…" at bounding box center [159, 167] width 224 height 129
click at [91, 257] on link "View State Registry" at bounding box center [95, 253] width 63 height 11
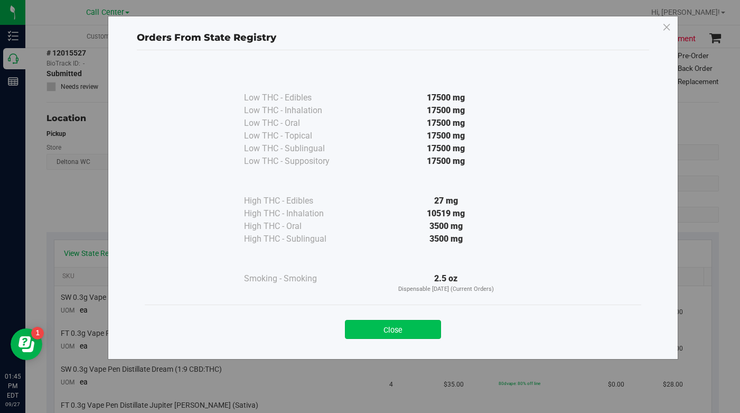
click at [367, 326] on button "Close" at bounding box center [393, 329] width 96 height 19
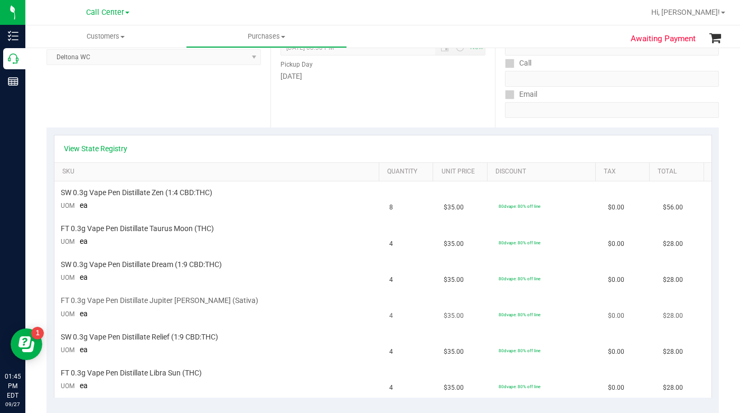
scroll to position [159, 0]
click at [90, 150] on link "View State Registry" at bounding box center [95, 147] width 63 height 11
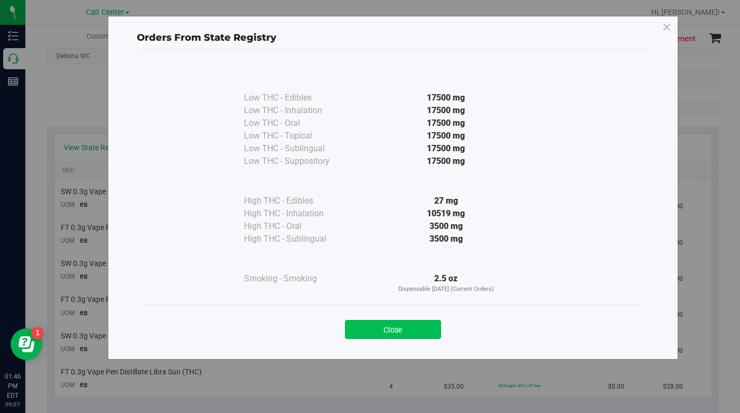
click at [369, 326] on button "Close" at bounding box center [393, 329] width 96 height 19
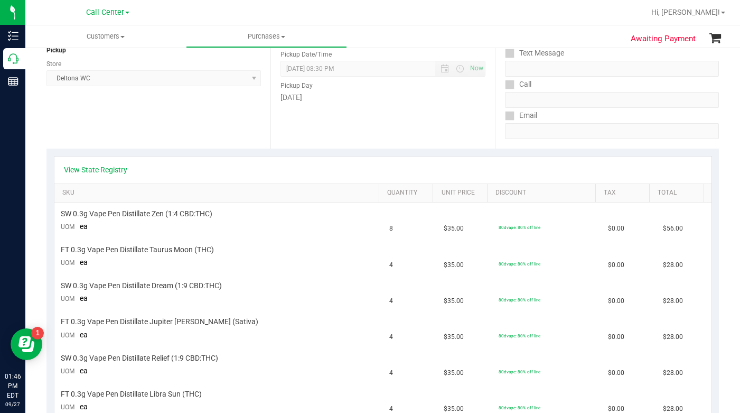
scroll to position [106, 0]
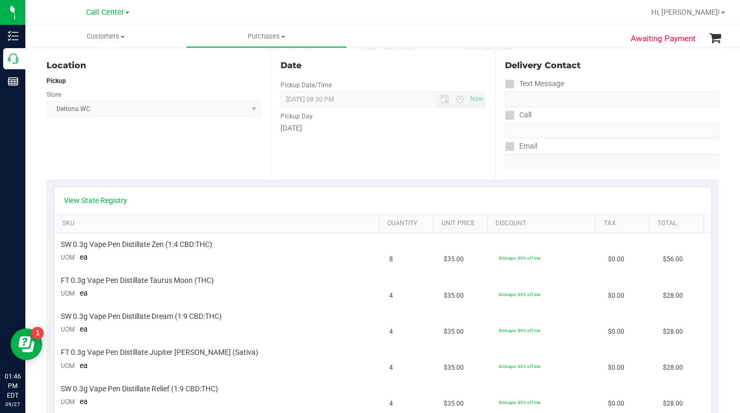
click at [97, 155] on div "Location Pickup Store Deltona WC Select Store [PERSON_NAME][GEOGRAPHIC_DATA] [P…" at bounding box center [159, 114] width 224 height 129
click at [100, 173] on div "Location Pickup Store Deltona WC Select Store [PERSON_NAME][GEOGRAPHIC_DATA] [P…" at bounding box center [159, 114] width 224 height 129
click at [608, 86] on div "Text Message" at bounding box center [612, 83] width 214 height 15
click at [129, 165] on div "Location Pickup Store Deltona WC Select Store [PERSON_NAME][GEOGRAPHIC_DATA] [P…" at bounding box center [159, 114] width 224 height 129
click at [156, 159] on div "Location Pickup Store Deltona WC Select Store [PERSON_NAME][GEOGRAPHIC_DATA] [P…" at bounding box center [159, 114] width 224 height 129
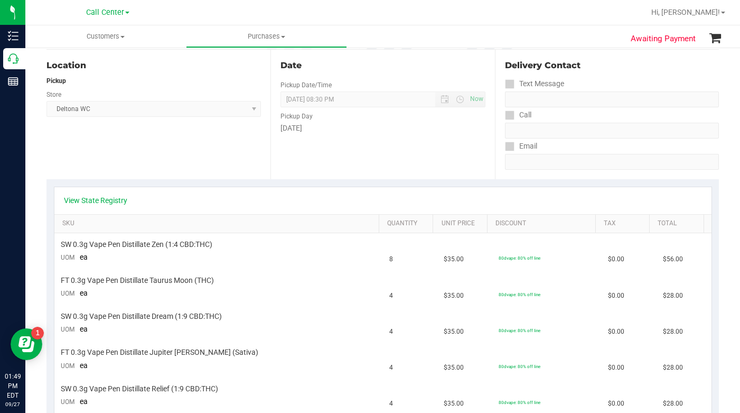
scroll to position [0, 0]
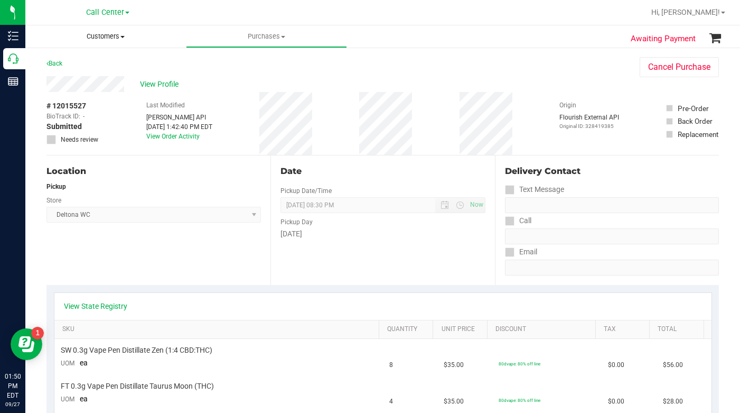
click at [124, 39] on span "Customers" at bounding box center [105, 37] width 161 height 10
click at [82, 66] on span "All customers" at bounding box center [63, 63] width 76 height 9
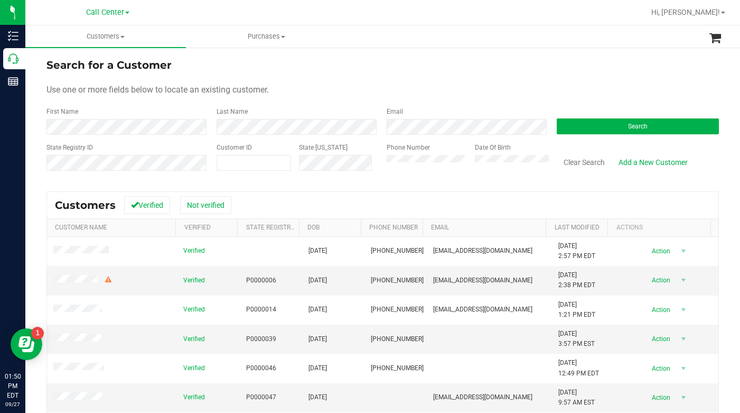
click at [569, 97] on form "Search for a Customer Use one or more fields below to locate an existing custom…" at bounding box center [383, 118] width 673 height 123
click at [606, 125] on button "Search" at bounding box center [638, 126] width 162 height 16
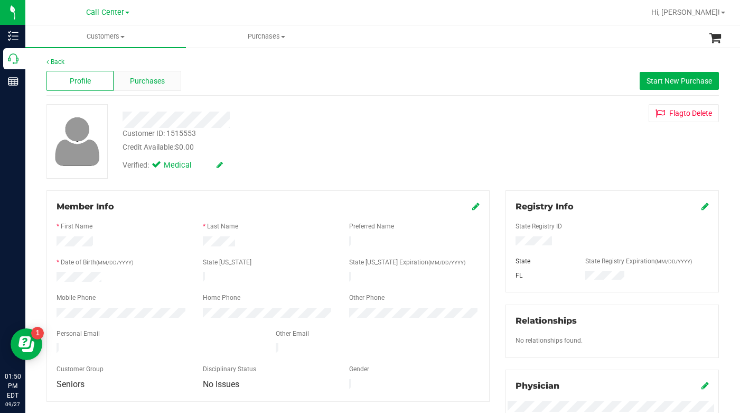
click at [143, 79] on span "Purchases" at bounding box center [147, 81] width 35 height 11
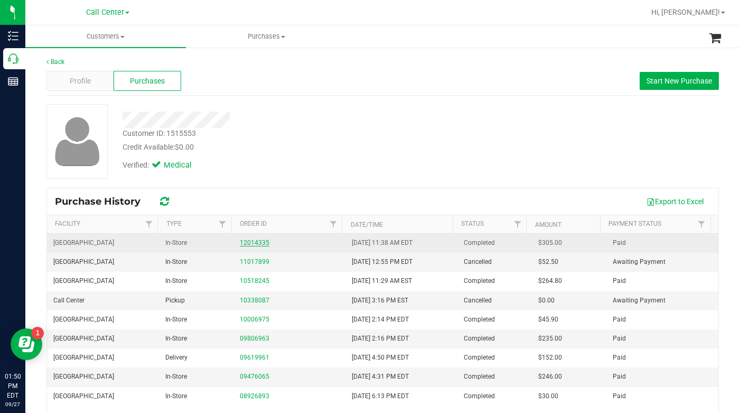
click at [247, 240] on link "12014335" at bounding box center [255, 242] width 30 height 7
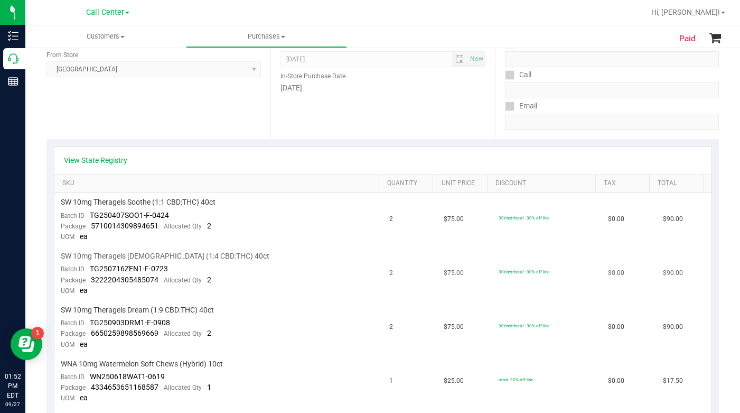
scroll to position [211, 0]
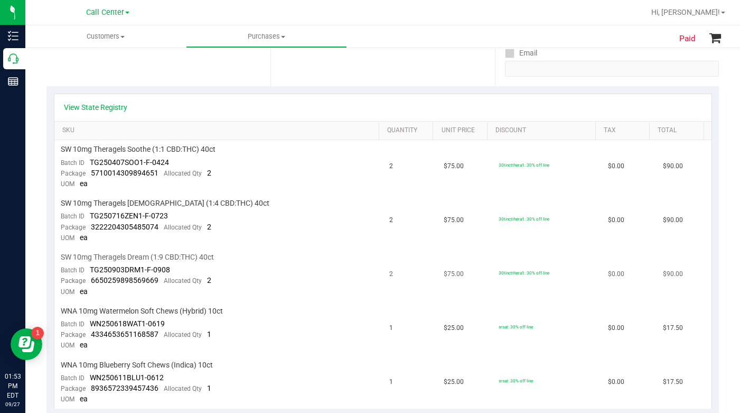
click at [235, 267] on td "SW 10mg Theragels Dream (1:9 CBD:THC) 40ct Batch ID TG250903DRM1-F-0908 Package…" at bounding box center [218, 275] width 329 height 54
click at [186, 264] on td "SW 10mg Theragels Dream (1:9 CBD:THC) 40ct Batch ID TG250903DRM1-F-0908 Package…" at bounding box center [218, 275] width 329 height 54
click at [183, 269] on td "SW 10mg Theragels Dream (1:9 CBD:THC) 40ct Batch ID TG250903DRM1-F-0908 Package…" at bounding box center [218, 275] width 329 height 54
click at [268, 280] on td "SW 10mg Theragels Dream (1:9 CBD:THC) 40ct Batch ID TG250903DRM1-F-0908 Package…" at bounding box center [218, 275] width 329 height 54
click at [543, 289] on td "30tinctthera1: 30% off line" at bounding box center [546, 275] width 109 height 54
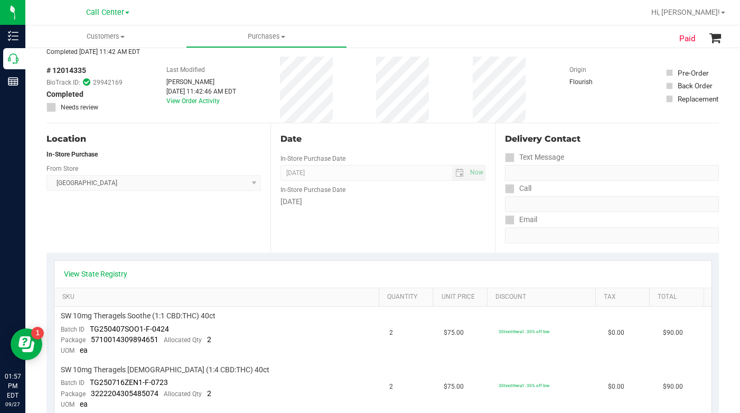
scroll to position [0, 0]
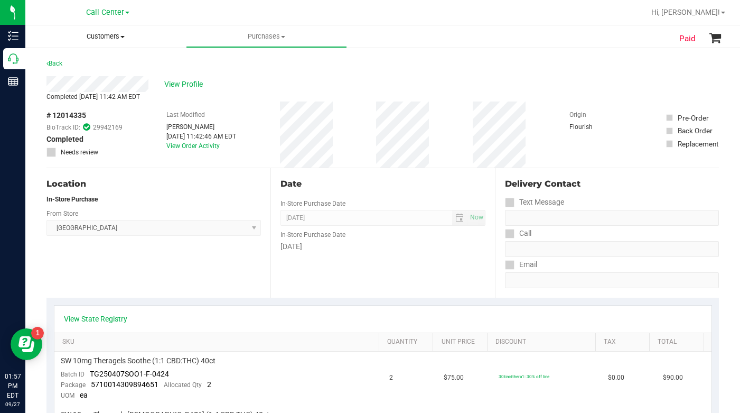
click at [124, 38] on span at bounding box center [122, 37] width 4 height 2
click at [68, 60] on span "All customers" at bounding box center [63, 63] width 76 height 9
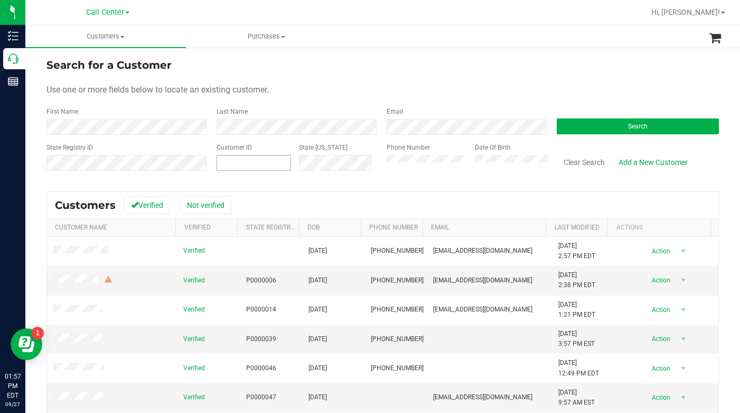
click at [250, 165] on span at bounding box center [254, 163] width 75 height 16
type input "575828"
click at [581, 123] on button "Search" at bounding box center [638, 126] width 162 height 16
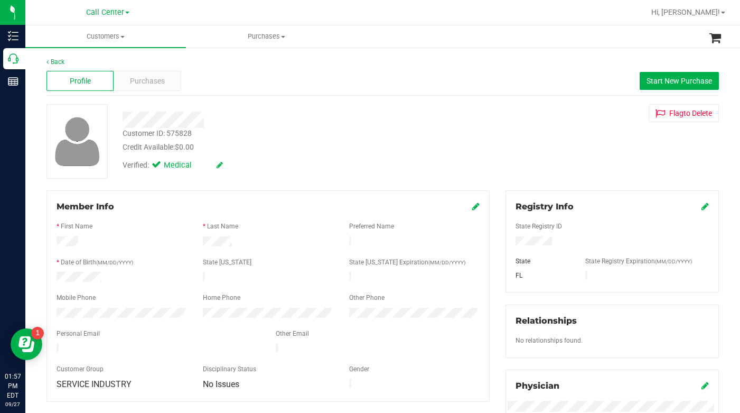
click at [514, 137] on div "Customer ID: 575828 Credit Available: $0.00 Verified: Medical Flag to [GEOGRAPH…" at bounding box center [383, 141] width 689 height 75
click at [544, 151] on div "Customer ID: 575828 Credit Available: $0.00 Verified: Medical Flag to [GEOGRAPH…" at bounding box center [383, 141] width 689 height 75
drag, startPoint x: 564, startPoint y: 148, endPoint x: 507, endPoint y: 193, distance: 72.3
click at [563, 149] on div "Customer ID: 575828 Credit Available: $0.00 Verified: Medical Flag to [GEOGRAPH…" at bounding box center [383, 141] width 689 height 75
click at [541, 137] on div "Customer ID: 575828 Credit Available: $0.00 Verified: Medical Flag to [GEOGRAPH…" at bounding box center [383, 141] width 689 height 75
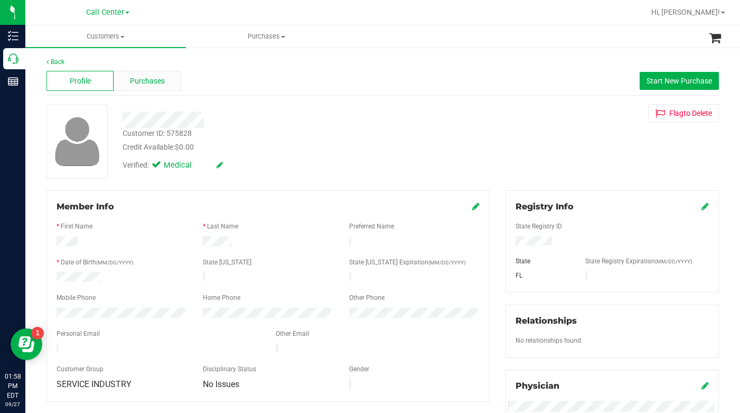
click at [146, 86] on span "Purchases" at bounding box center [147, 81] width 35 height 11
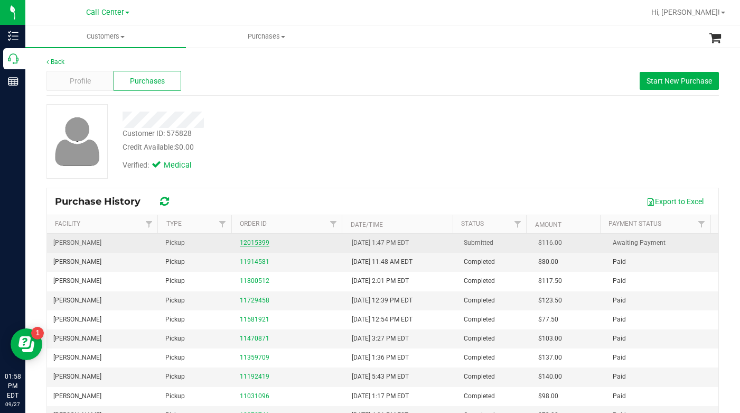
click at [251, 242] on link "12015399" at bounding box center [255, 242] width 30 height 7
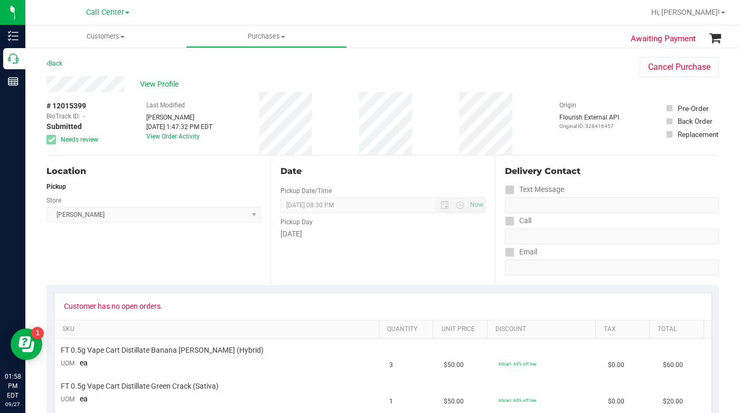
click at [154, 261] on div "Location Pickup Store [PERSON_NAME] Select Store [PERSON_NAME][GEOGRAPHIC_DATA]…" at bounding box center [159, 219] width 224 height 129
click at [529, 136] on div "# 12015399 BioTrack ID: - Submitted Needs review Last Modified [PERSON_NAME] [D…" at bounding box center [383, 123] width 673 height 63
click at [539, 78] on div "View Profile" at bounding box center [333, 84] width 572 height 16
click at [123, 35] on span "Customers" at bounding box center [105, 37] width 161 height 10
click at [95, 64] on span "All customers" at bounding box center [63, 63] width 76 height 9
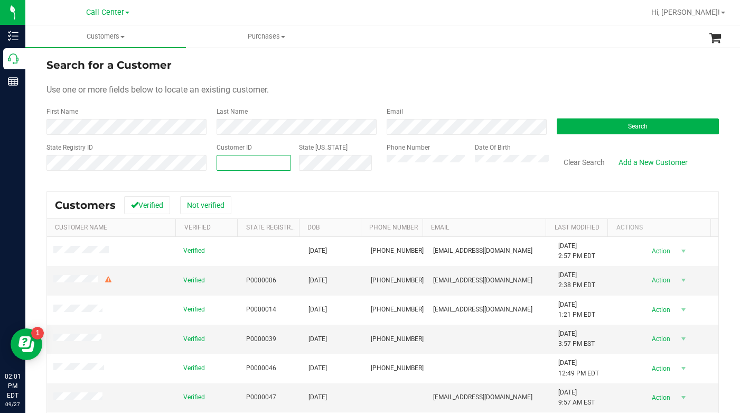
click at [256, 163] on span at bounding box center [254, 163] width 75 height 16
type input "1422734"
click at [570, 132] on button "Search" at bounding box center [638, 126] width 162 height 16
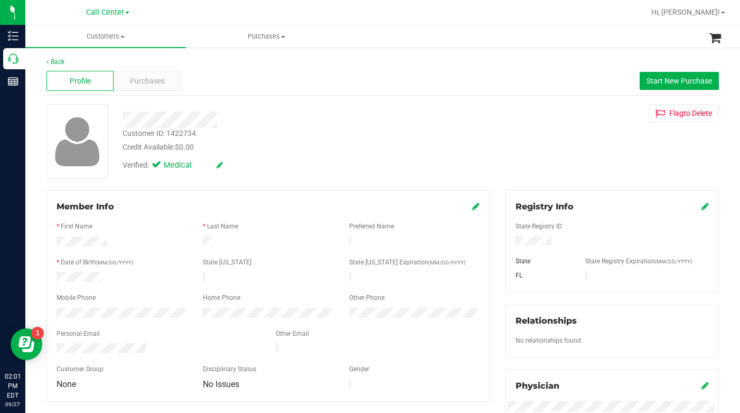
click at [553, 157] on div "Customer ID: 1422734 Credit Available: $0.00 Verified: Medical Flag to [GEOGRAP…" at bounding box center [383, 141] width 689 height 75
drag, startPoint x: 559, startPoint y: 141, endPoint x: 529, endPoint y: 174, distance: 44.9
click at [557, 142] on div "Customer ID: 1422734 Credit Available: $0.00 Verified: Medical Flag to [GEOGRAP…" at bounding box center [383, 141] width 689 height 75
click at [557, 150] on div "Customer ID: 1422734 Credit Available: $0.00 Verified: Medical Flag to [GEOGRAP…" at bounding box center [383, 141] width 689 height 75
click at [523, 156] on div "Customer ID: 1422734 Credit Available: $0.00 Verified: Medical Flag to [GEOGRAP…" at bounding box center [383, 141] width 689 height 75
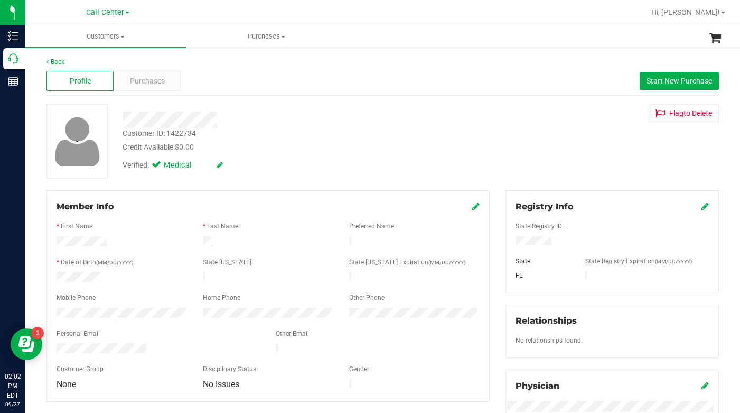
click at [532, 160] on div "Customer ID: 1422734 Credit Available: $0.00 Verified: Medical Flag to [GEOGRAP…" at bounding box center [383, 141] width 689 height 75
click at [145, 79] on span "Purchases" at bounding box center [147, 81] width 35 height 11
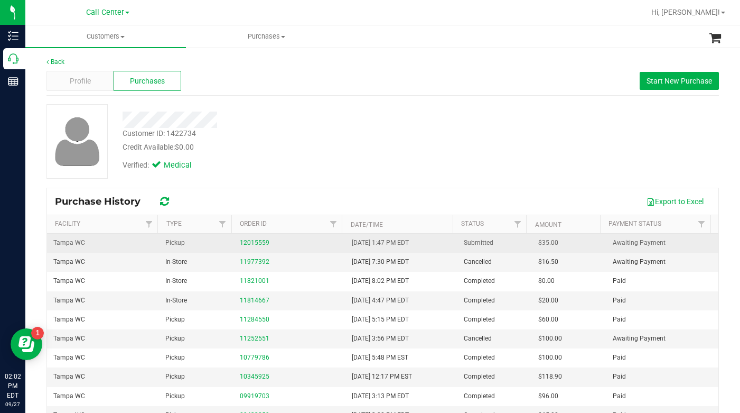
click at [253, 246] on div "12015559" at bounding box center [289, 243] width 99 height 10
click at [246, 245] on link "12015559" at bounding box center [255, 242] width 30 height 7
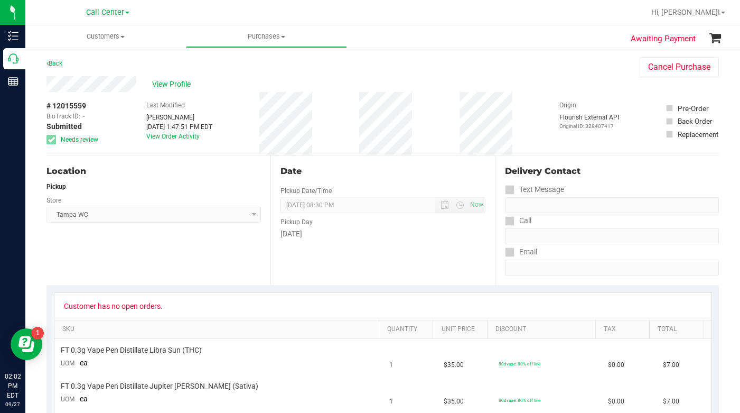
click at [125, 250] on div "Location Pickup Store [GEOGRAPHIC_DATA] WC Select Store [PERSON_NAME][GEOGRAPHI…" at bounding box center [159, 219] width 224 height 129
drag, startPoint x: 546, startPoint y: 86, endPoint x: 531, endPoint y: 85, distance: 15.4
click at [546, 86] on div "View Profile" at bounding box center [333, 84] width 572 height 16
click at [176, 86] on span "View Profile" at bounding box center [173, 84] width 42 height 11
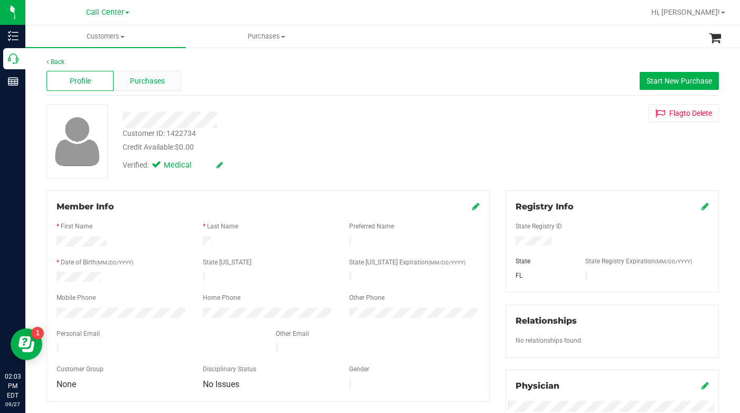
click at [144, 76] on span "Purchases" at bounding box center [147, 81] width 35 height 11
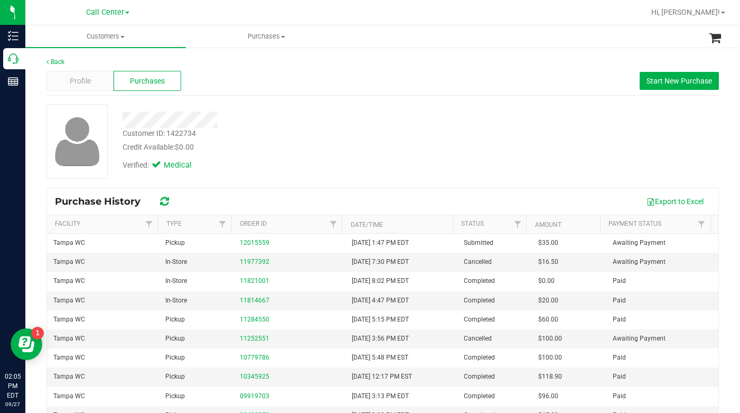
drag, startPoint x: 577, startPoint y: 170, endPoint x: 533, endPoint y: 157, distance: 45.1
click at [577, 170] on div "Customer ID: 1422734 Credit Available: $0.00 Verified: Medical" at bounding box center [383, 141] width 689 height 75
click at [92, 80] on div "Profile" at bounding box center [80, 81] width 67 height 20
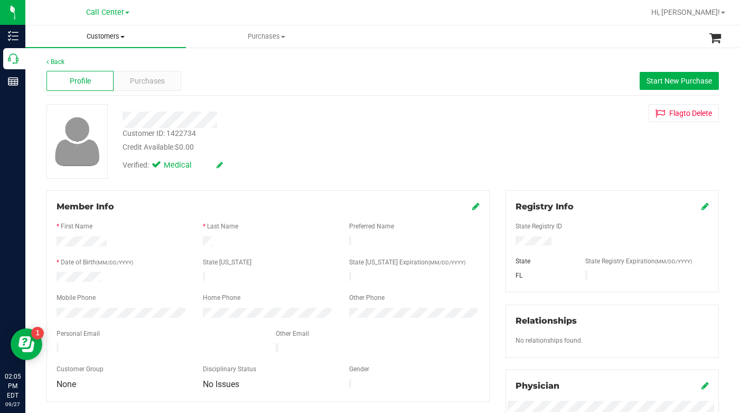
click at [124, 35] on span "Customers" at bounding box center [105, 37] width 161 height 10
click at [96, 63] on span "All customers" at bounding box center [63, 63] width 76 height 9
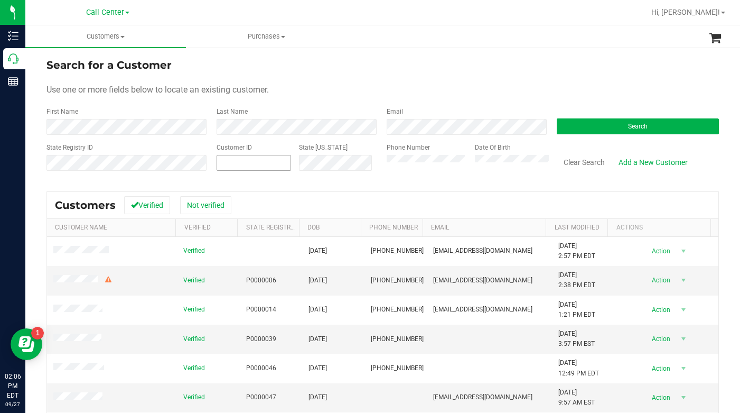
click at [246, 162] on span at bounding box center [254, 163] width 75 height 16
type input "1625006"
click at [563, 125] on button "Search" at bounding box center [638, 126] width 162 height 16
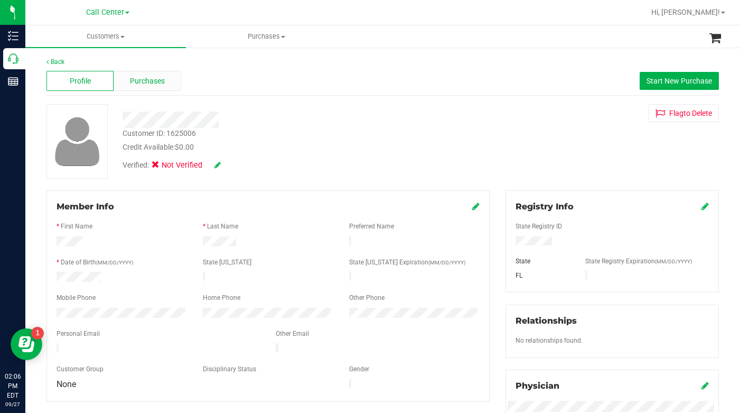
click at [148, 81] on span "Purchases" at bounding box center [147, 81] width 35 height 11
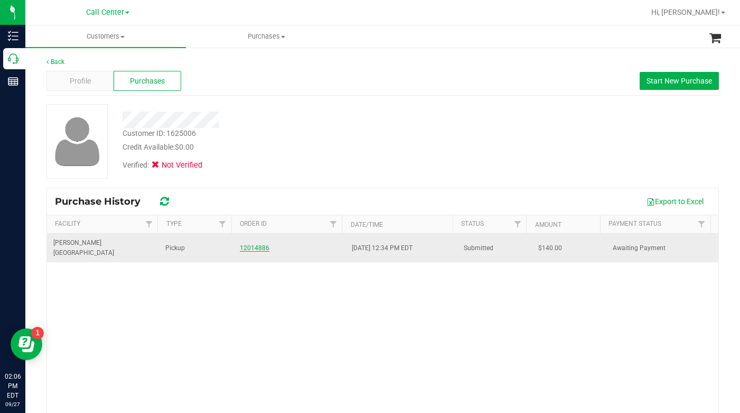
click at [256, 244] on link "12014886" at bounding box center [255, 247] width 30 height 7
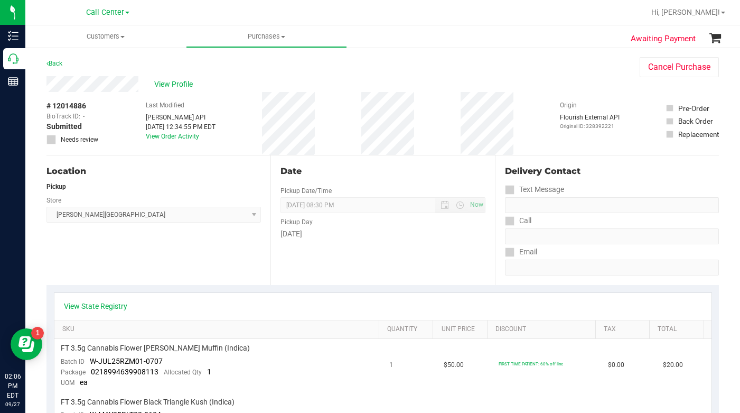
click at [112, 253] on div "Location Pickup Store [PERSON_NAME][GEOGRAPHIC_DATA] WC Select Store [PERSON_NA…" at bounding box center [159, 219] width 224 height 129
click at [169, 84] on span "View Profile" at bounding box center [175, 84] width 42 height 11
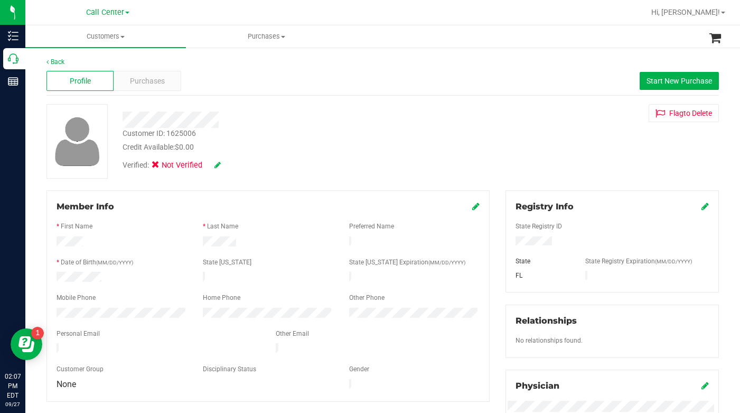
click at [535, 169] on div "Customer ID: 1625006 Credit Available: $0.00 Verified: Not Verified Flag to [GE…" at bounding box center [383, 141] width 689 height 75
click at [146, 84] on span "Purchases" at bounding box center [147, 81] width 35 height 11
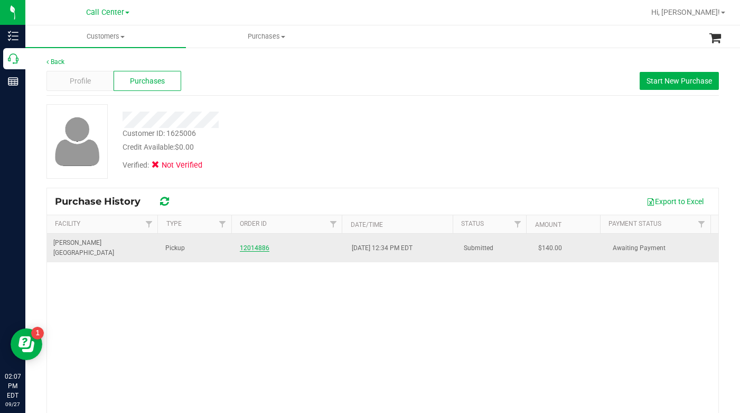
click at [248, 244] on link "12014886" at bounding box center [255, 247] width 30 height 7
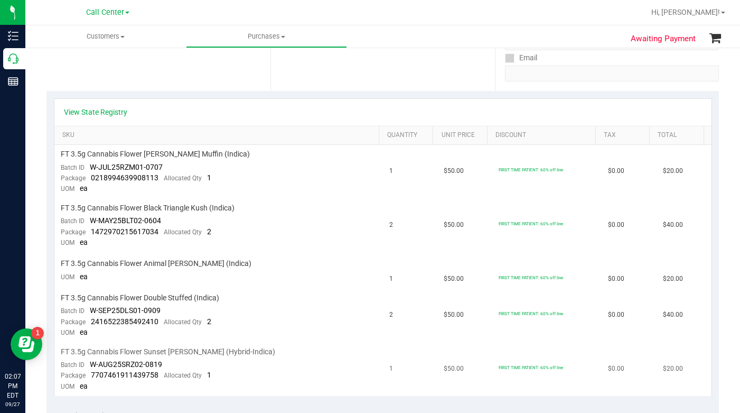
scroll to position [106, 0]
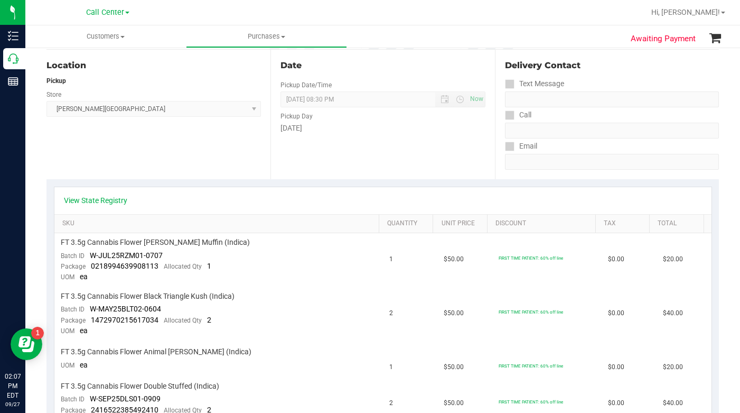
click at [162, 155] on div "Location Pickup Store [PERSON_NAME][GEOGRAPHIC_DATA] WC Select Store [PERSON_NA…" at bounding box center [159, 114] width 224 height 129
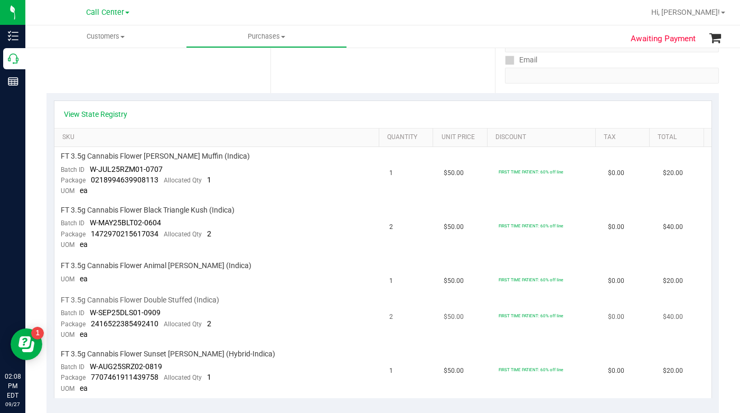
scroll to position [159, 0]
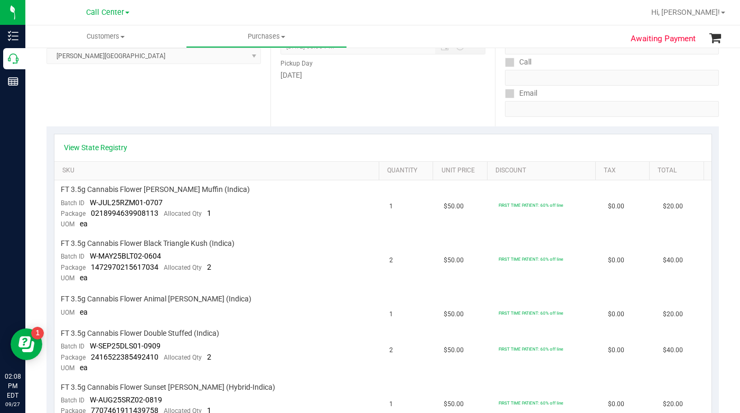
click at [196, 117] on div "Location Pickup Store [PERSON_NAME][GEOGRAPHIC_DATA] WC Select Store [PERSON_NA…" at bounding box center [159, 61] width 224 height 129
click at [85, 147] on link "View State Registry" at bounding box center [95, 147] width 63 height 11
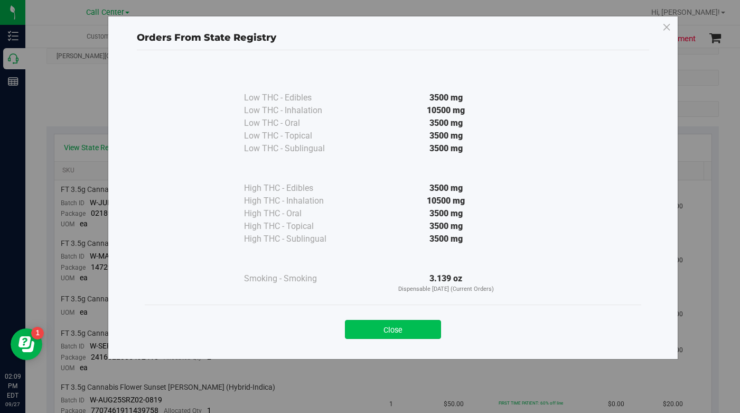
click at [374, 328] on button "Close" at bounding box center [393, 329] width 96 height 19
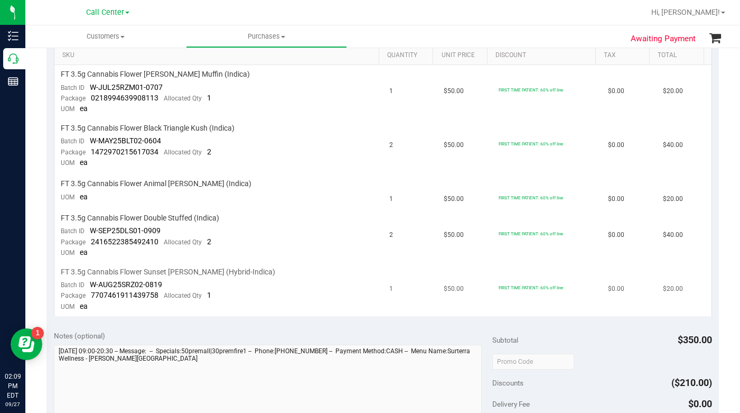
scroll to position [317, 0]
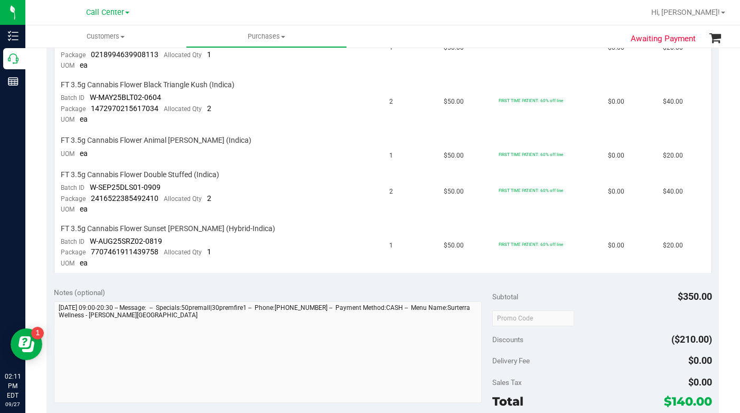
click at [571, 351] on div "Delivery Fee $0.00" at bounding box center [601, 360] width 219 height 19
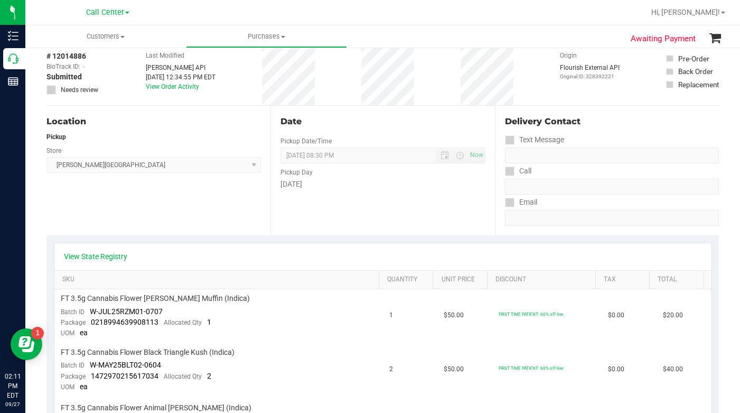
scroll to position [0, 0]
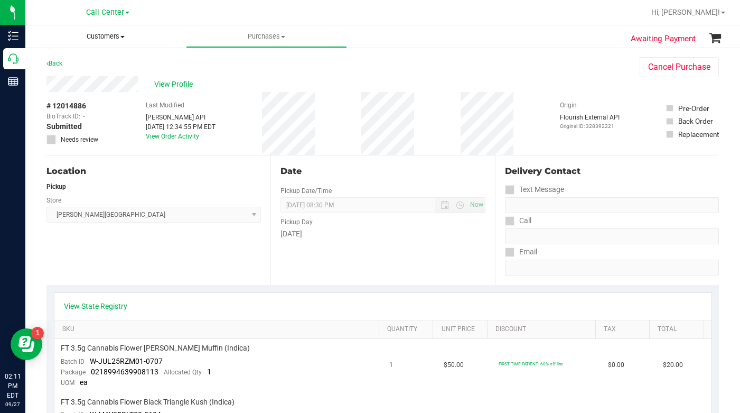
click at [120, 39] on span "Customers" at bounding box center [105, 37] width 161 height 10
click at [84, 64] on span "All customers" at bounding box center [63, 63] width 76 height 9
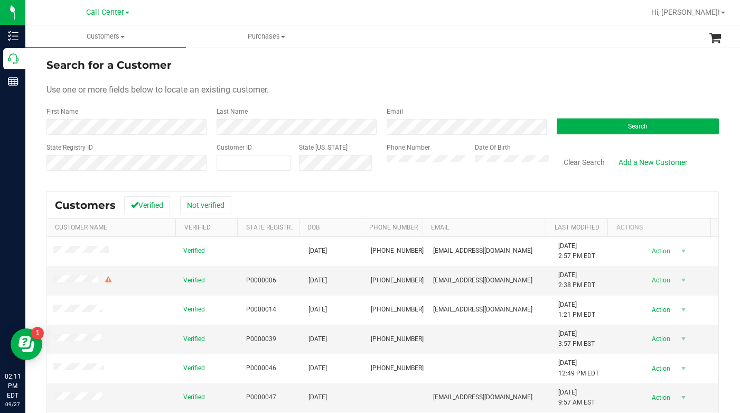
click at [531, 91] on div "Use one or more fields below to locate an existing customer." at bounding box center [383, 89] width 673 height 13
click at [569, 125] on button "Search" at bounding box center [638, 126] width 162 height 16
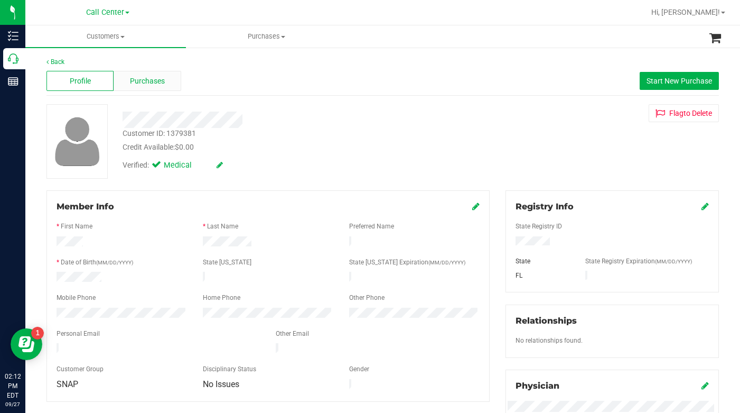
click at [142, 79] on span "Purchases" at bounding box center [147, 81] width 35 height 11
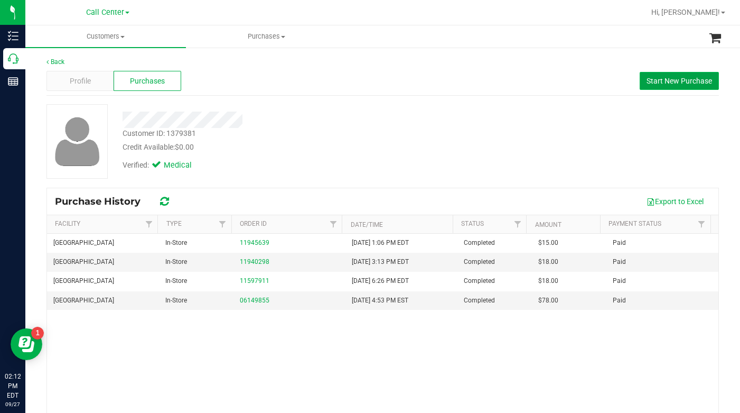
click at [658, 77] on span "Start New Purchase" at bounding box center [680, 81] width 66 height 8
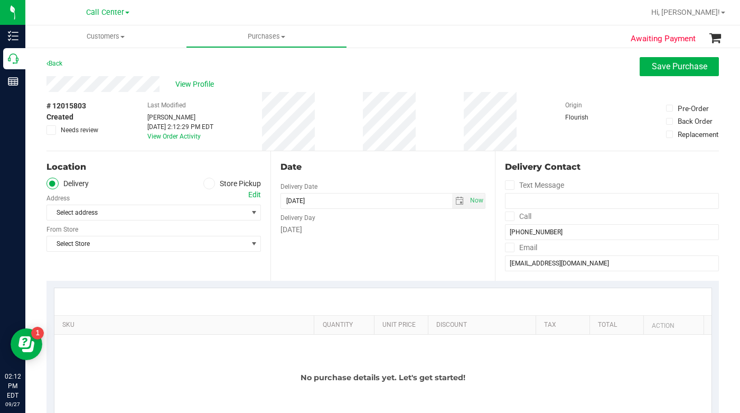
click at [203, 183] on span at bounding box center [209, 184] width 12 height 12
click at [0, 0] on input "Store Pickup" at bounding box center [0, 0] width 0 height 0
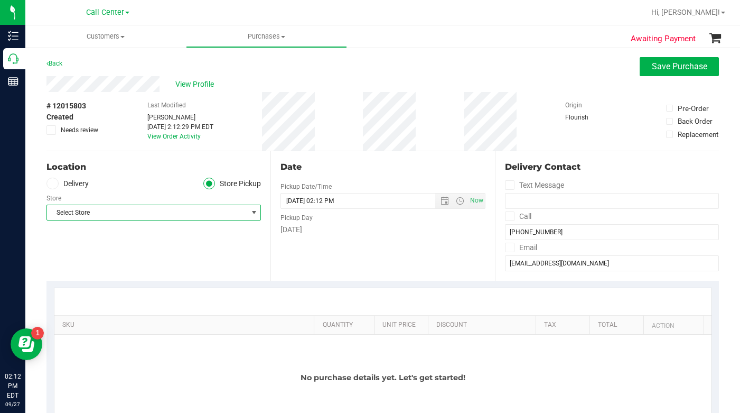
click at [148, 213] on span "Select Store" at bounding box center [147, 212] width 200 height 15
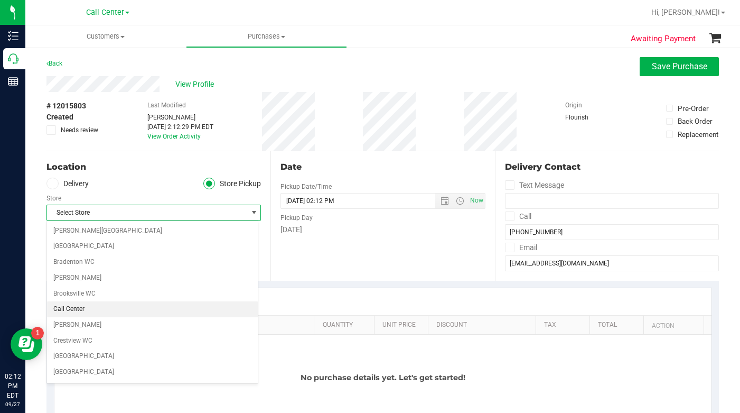
scroll to position [211, 0]
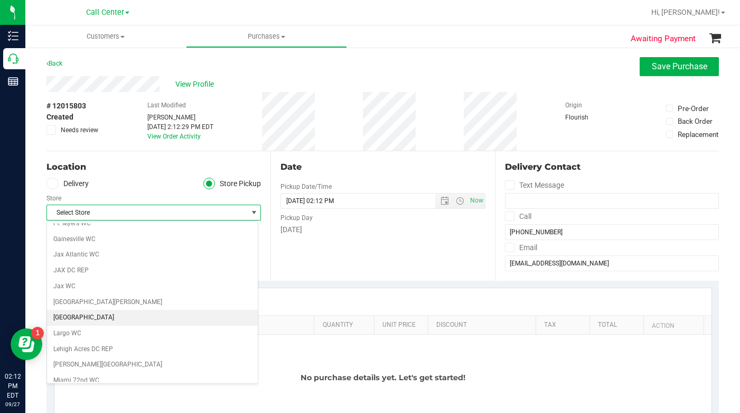
click at [91, 322] on li "[GEOGRAPHIC_DATA]" at bounding box center [152, 318] width 211 height 16
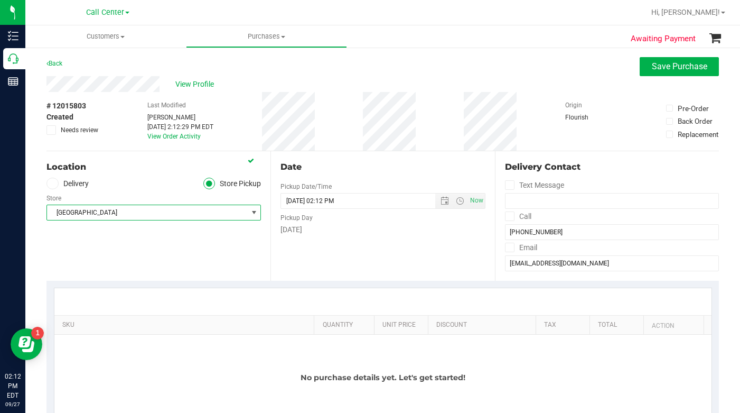
click at [142, 252] on div "Location Delivery Store Pickup Store Lakeland WC Select Store [PERSON_NAME][GEO…" at bounding box center [159, 215] width 224 height 129
click at [143, 252] on div "Location Delivery Store Pickup Store Lakeland WC Select Store [PERSON_NAME][GEO…" at bounding box center [159, 215] width 224 height 129
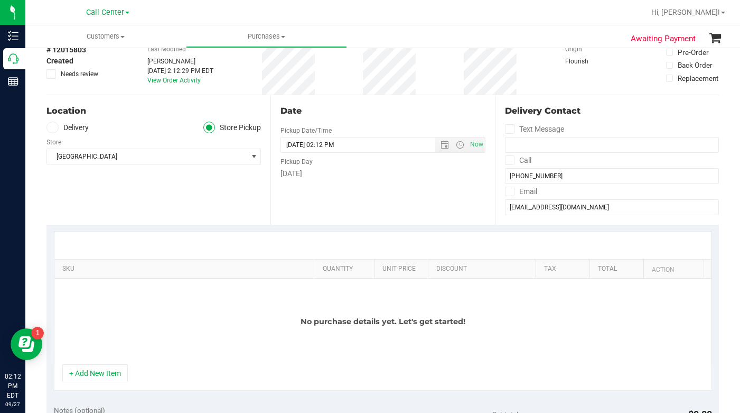
scroll to position [159, 0]
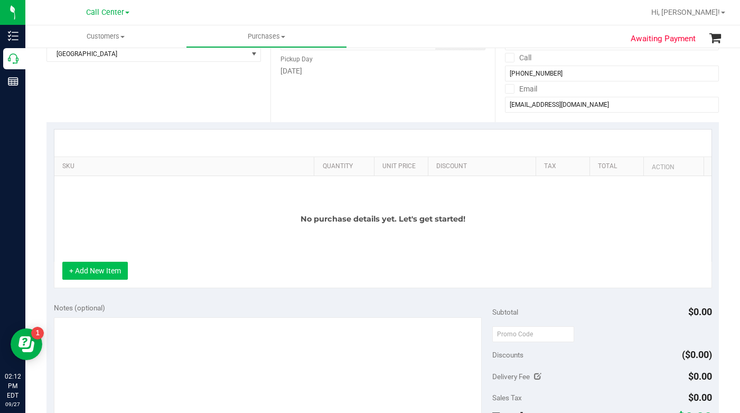
click at [111, 271] on button "+ Add New Item" at bounding box center [95, 271] width 66 height 18
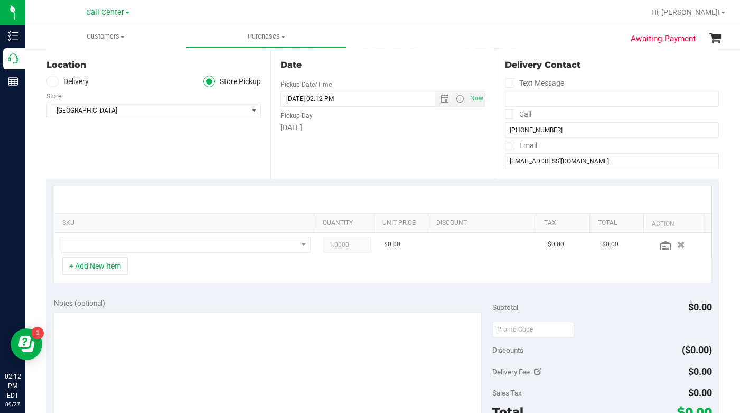
scroll to position [0, 0]
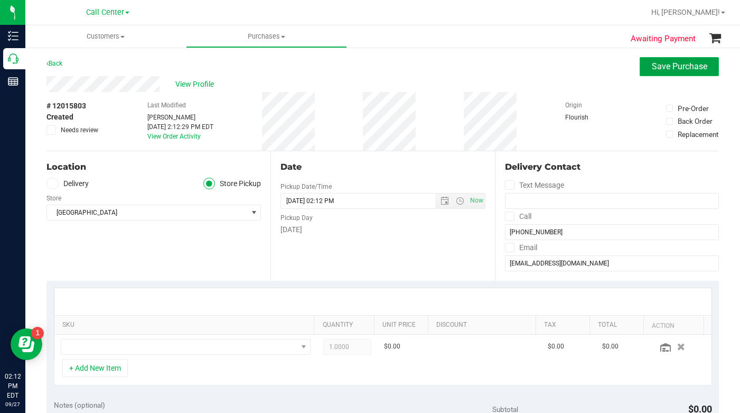
click at [667, 71] on span "Save Purchase" at bounding box center [679, 66] width 55 height 10
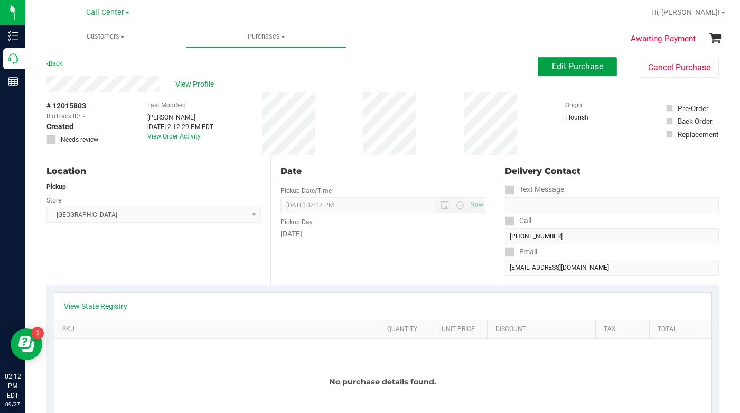
click at [549, 72] on button "Edit Purchase" at bounding box center [577, 66] width 79 height 19
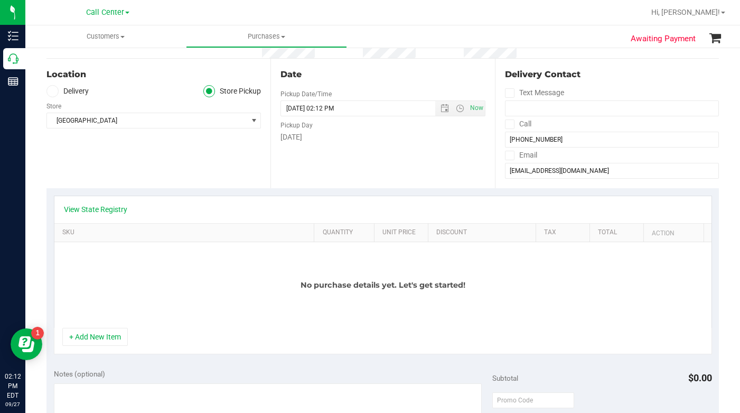
scroll to position [106, 0]
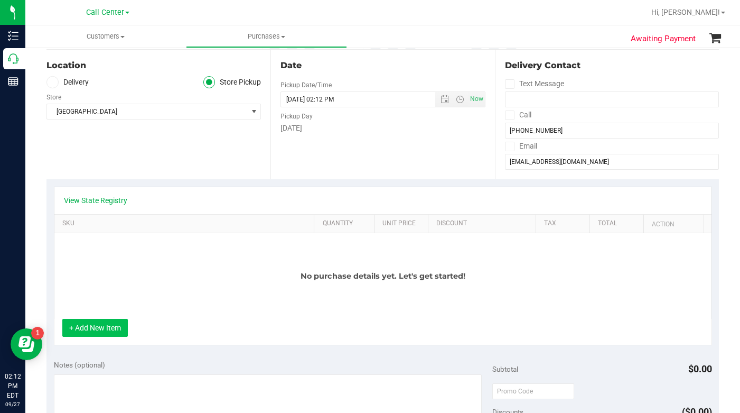
click at [90, 333] on button "+ Add New Item" at bounding box center [95, 328] width 66 height 18
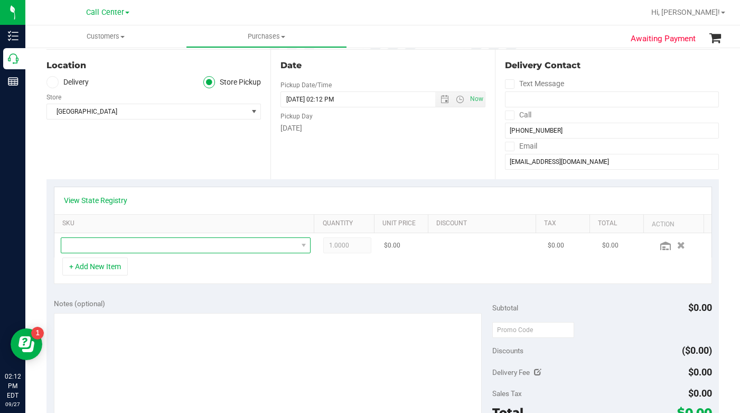
click at [83, 245] on span "NO DATA FOUND" at bounding box center [179, 245] width 236 height 15
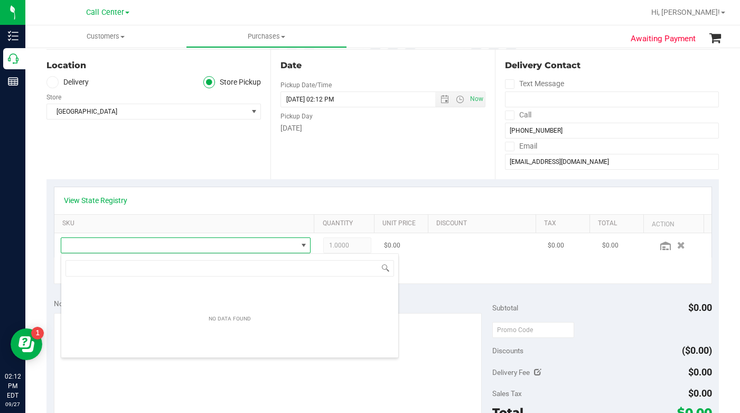
scroll to position [16, 240]
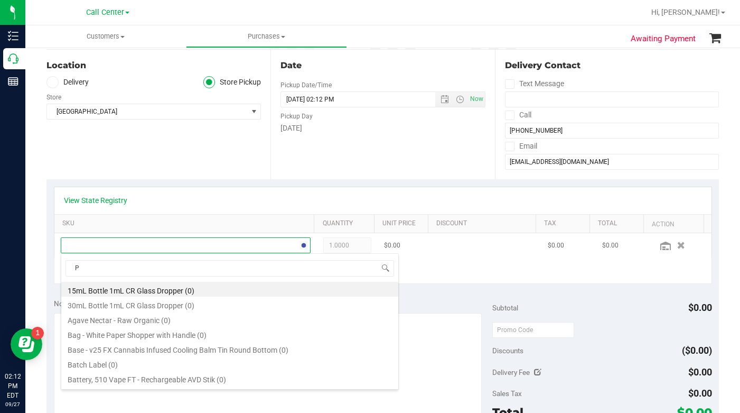
type input "PK"
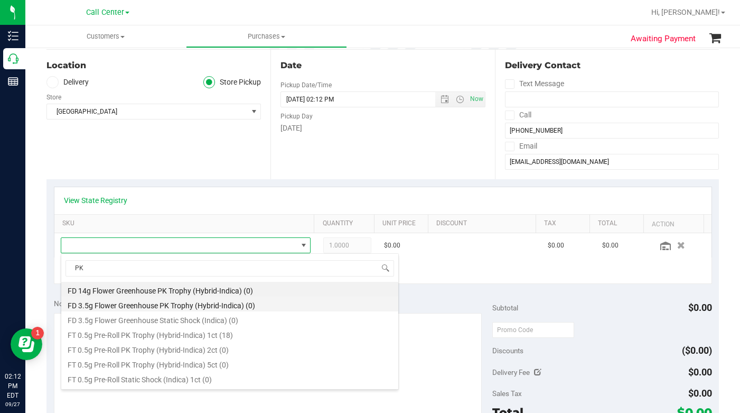
click at [98, 303] on li "FD 3.5g Flower Greenhouse PK Trophy (Hybrid-Indica) (0)" at bounding box center [229, 303] width 337 height 15
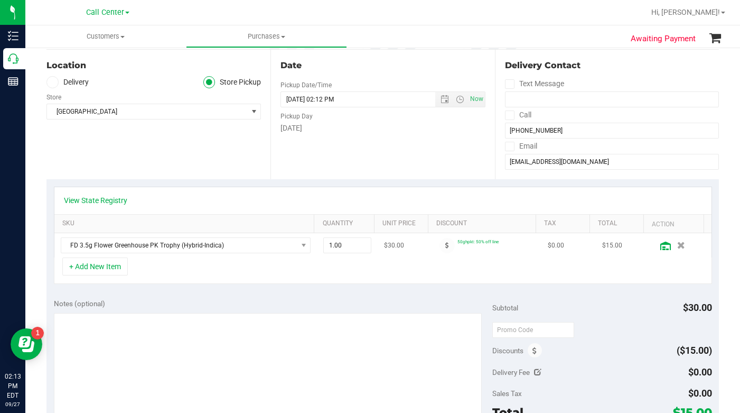
click at [661, 242] on icon at bounding box center [666, 245] width 11 height 8
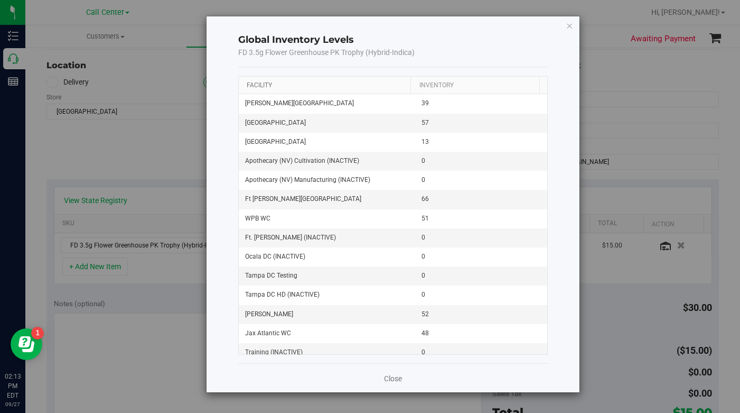
click at [261, 83] on link "Facility" at bounding box center [259, 84] width 25 height 7
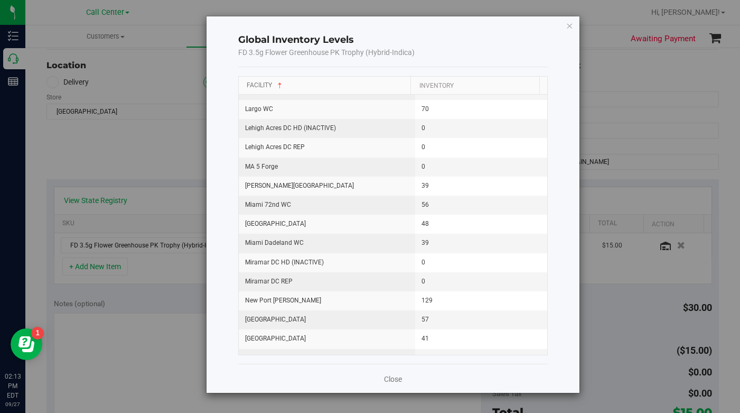
scroll to position [528, 0]
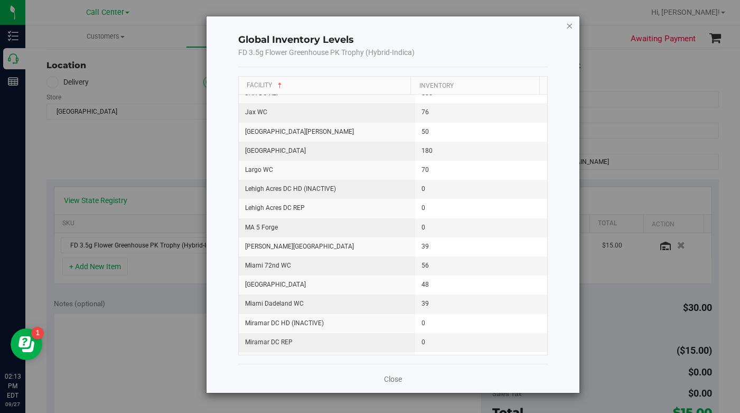
click at [570, 29] on icon "button" at bounding box center [569, 25] width 7 height 13
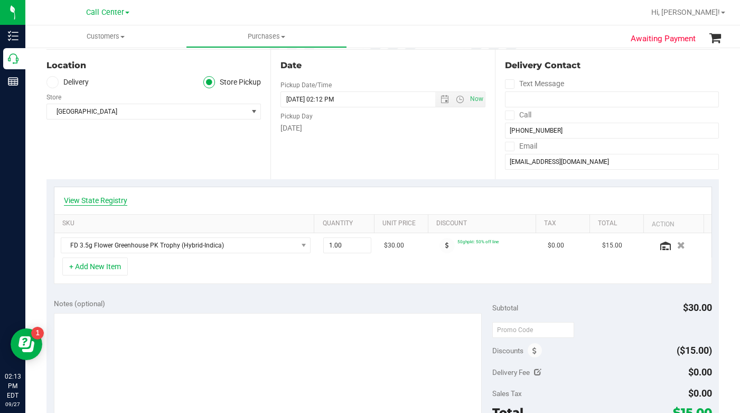
click at [91, 198] on link "View State Registry" at bounding box center [95, 200] width 63 height 11
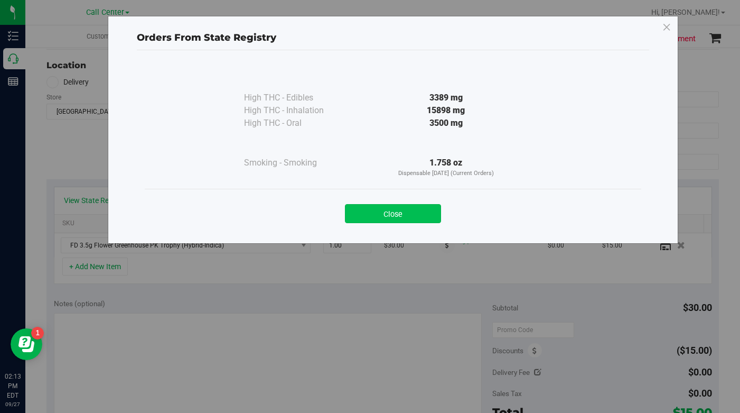
click at [362, 216] on button "Close" at bounding box center [393, 213] width 96 height 19
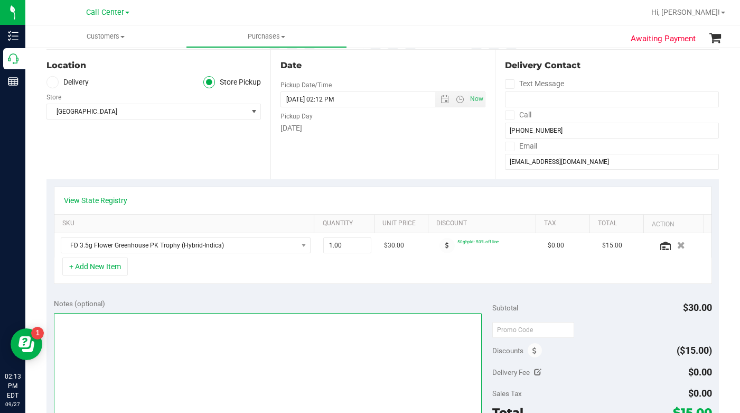
click at [116, 355] on textarea at bounding box center [268, 363] width 429 height 101
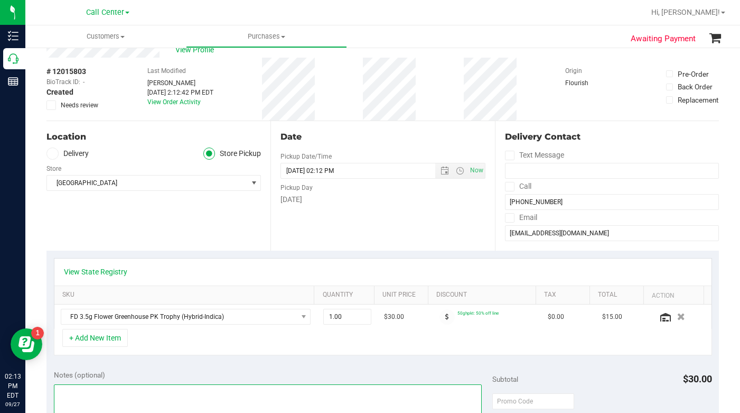
scroll to position [53, 0]
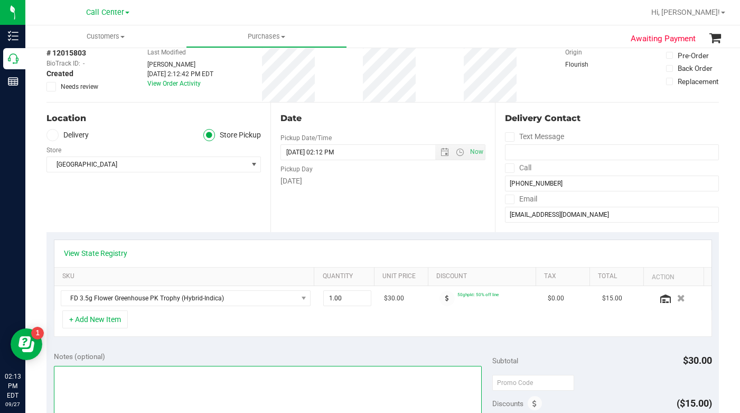
click at [138, 377] on textarea at bounding box center [268, 416] width 429 height 101
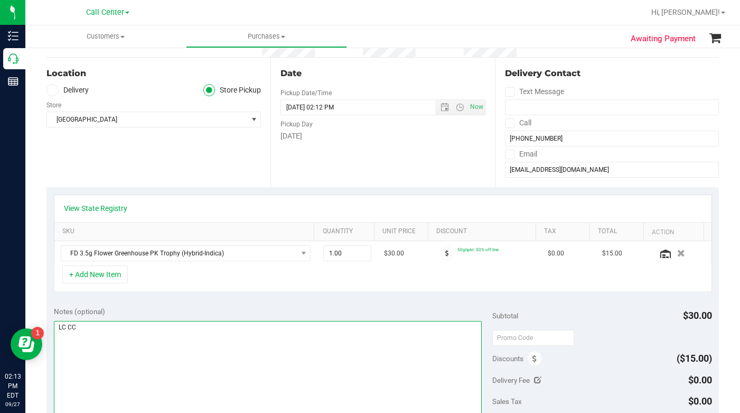
scroll to position [159, 0]
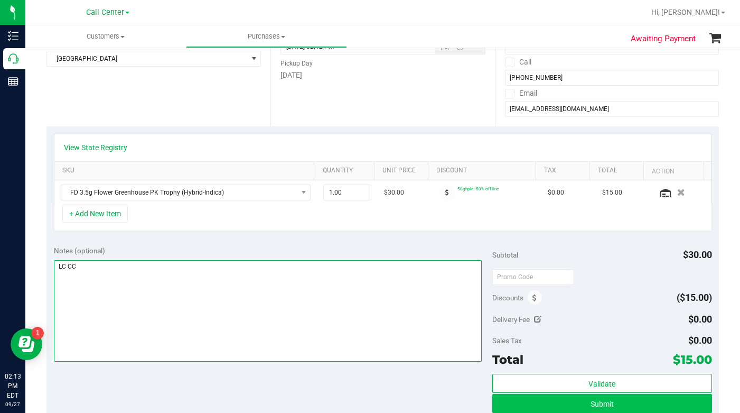
type textarea "LC CC"
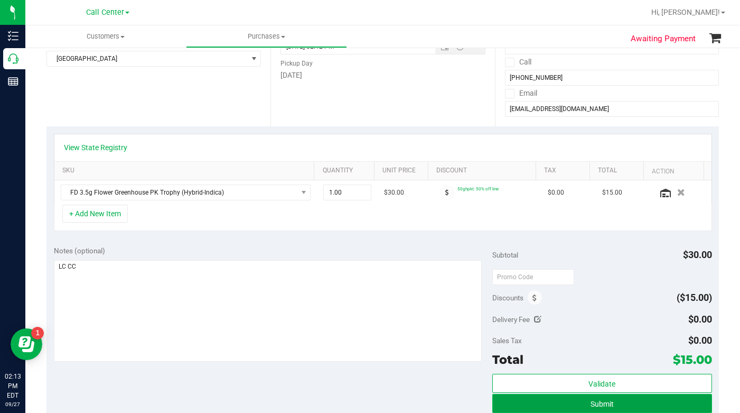
click at [512, 403] on button "Submit" at bounding box center [601, 403] width 219 height 19
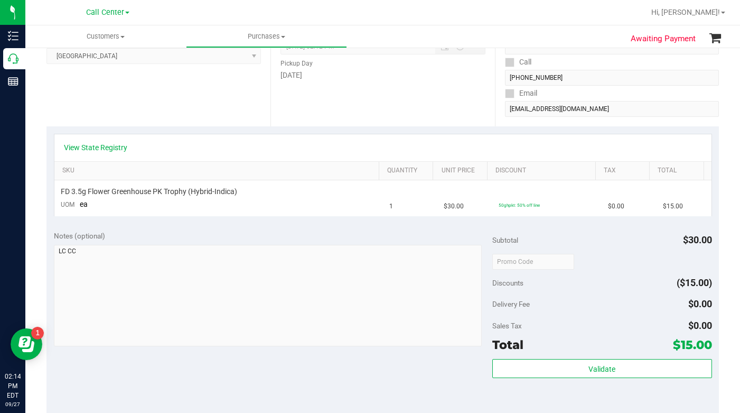
click at [606, 303] on div "Delivery Fee $0.00" at bounding box center [601, 303] width 219 height 19
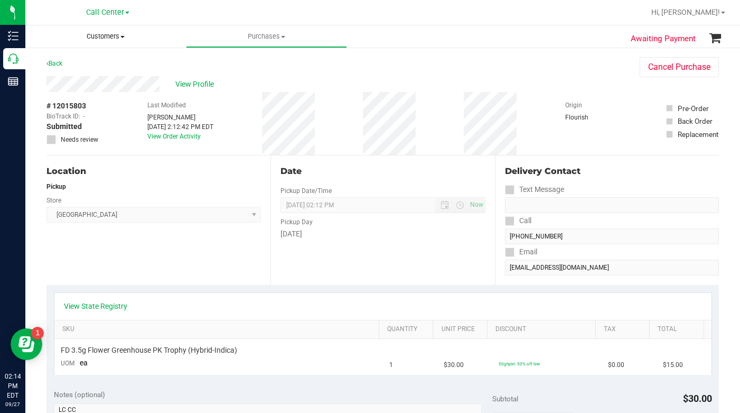
click at [124, 38] on span at bounding box center [122, 37] width 4 height 2
click at [103, 62] on li "All customers" at bounding box center [105, 64] width 161 height 13
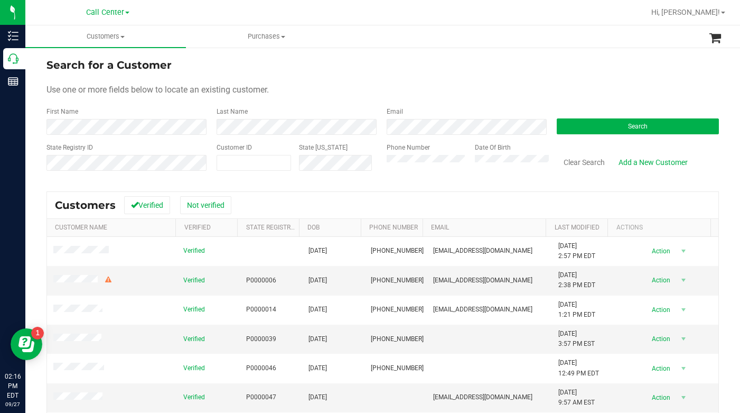
click at [525, 70] on div "Search for a Customer" at bounding box center [383, 65] width 673 height 16
click at [582, 129] on button "Search" at bounding box center [638, 126] width 162 height 16
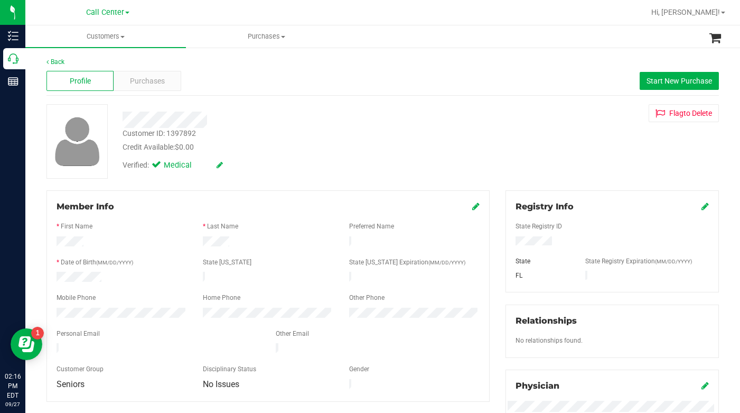
click at [268, 147] on div "Credit Available: $0.00" at bounding box center [287, 147] width 329 height 11
click at [541, 169] on div "Customer ID: 1397892 Credit Available: $0.00 Verified: Medical Flag to [GEOGRAP…" at bounding box center [383, 141] width 689 height 75
click at [556, 163] on div "Customer ID: 1397892 Credit Available: $0.00 Verified: Medical Flag to [GEOGRAP…" at bounding box center [383, 141] width 689 height 75
click at [581, 169] on div "Customer ID: 1397892 Credit Available: $0.00 Verified: Medical Flag to [GEOGRAP…" at bounding box center [383, 141] width 689 height 75
click at [581, 145] on div "Customer ID: 1397892 Credit Available: $0.00 Verified: Medical Flag to [GEOGRAP…" at bounding box center [383, 141] width 689 height 75
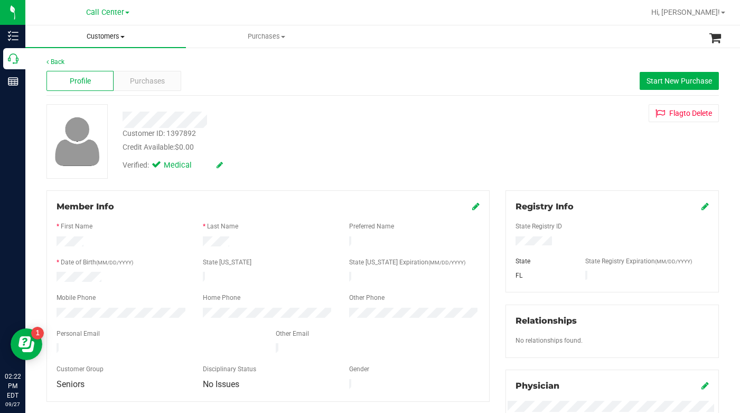
click at [123, 37] on span at bounding box center [122, 37] width 4 height 2
click at [86, 62] on span "All customers" at bounding box center [63, 63] width 76 height 9
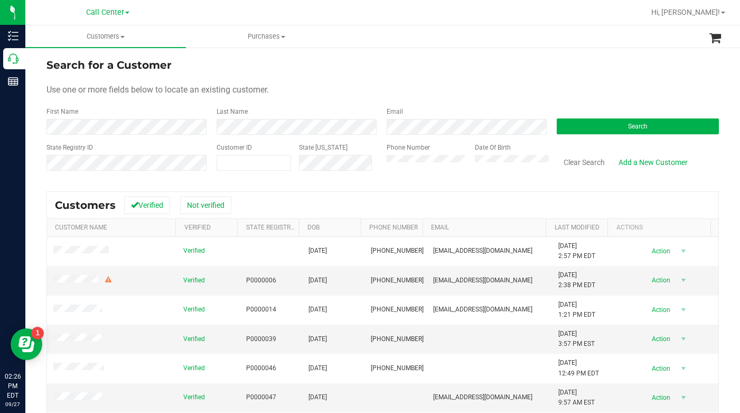
click at [541, 95] on div "Use one or more fields below to locate an existing customer." at bounding box center [383, 89] width 673 height 13
click at [477, 92] on div "Use one or more fields below to locate an existing customer." at bounding box center [383, 89] width 673 height 13
click at [616, 131] on button "Search" at bounding box center [638, 126] width 162 height 16
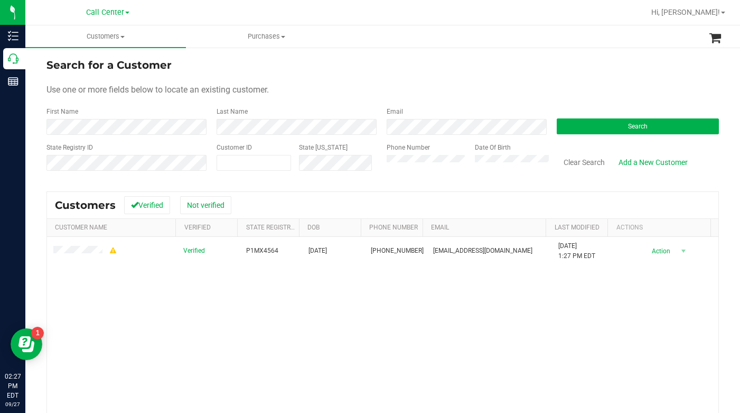
click at [328, 71] on div "Search for a Customer" at bounding box center [383, 65] width 673 height 16
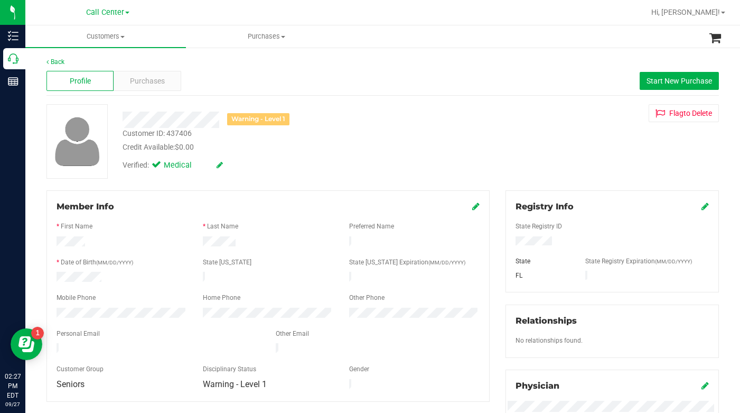
click at [346, 137] on div "Customer ID: 437406 Credit Available: $0.00" at bounding box center [287, 140] width 345 height 25
click at [382, 142] on div "Credit Available: $0.00" at bounding box center [287, 147] width 329 height 11
click at [390, 157] on div "Verified: Medical" at bounding box center [287, 164] width 345 height 23
click at [386, 159] on div "Verified: Medical" at bounding box center [287, 164] width 345 height 23
click at [423, 149] on div "Credit Available: $0.00" at bounding box center [287, 147] width 329 height 11
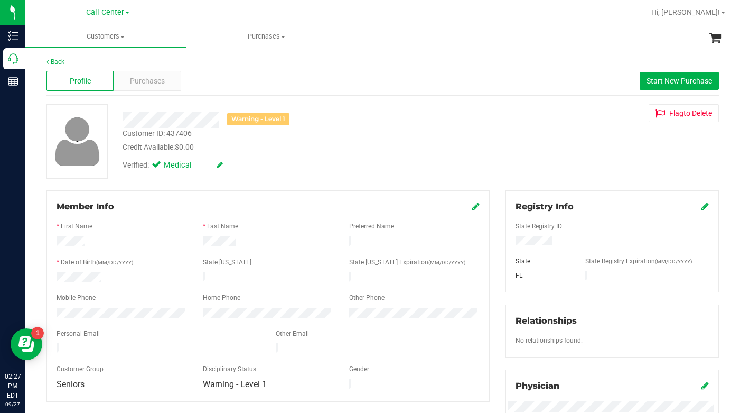
click at [421, 151] on div "Credit Available: $0.00" at bounding box center [287, 147] width 329 height 11
click at [528, 161] on div "Warning - Level 1 Customer ID: 437406 Credit Available: $0.00 Verified: Medical…" at bounding box center [383, 141] width 689 height 75
click at [524, 155] on div "Warning - Level 1 Customer ID: 437406 Credit Available: $0.00 Verified: Medical…" at bounding box center [383, 141] width 689 height 75
click at [407, 169] on div "Verified: Medical" at bounding box center [287, 164] width 345 height 23
click at [404, 157] on div "Verified: Medical" at bounding box center [287, 164] width 345 height 23
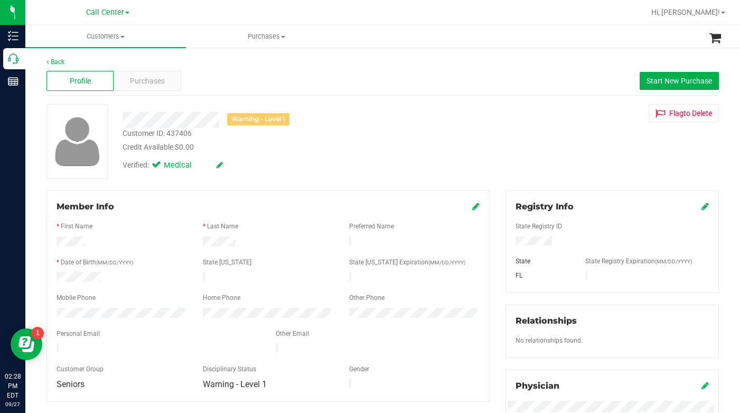
click at [389, 153] on div "Verified: Medical" at bounding box center [287, 164] width 345 height 23
click at [130, 83] on span "Purchases" at bounding box center [147, 81] width 35 height 11
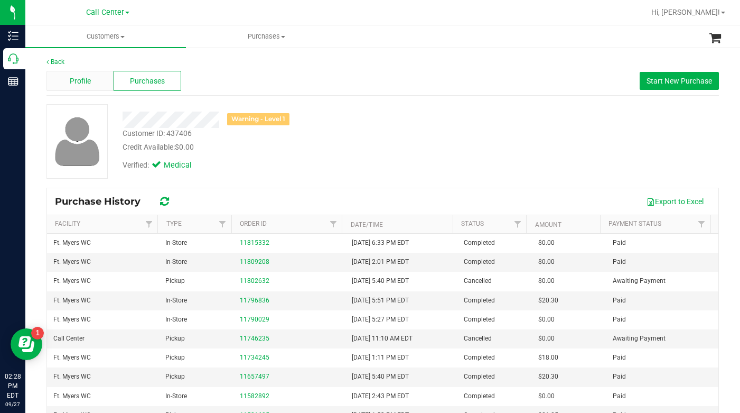
click at [74, 90] on div "Profile" at bounding box center [80, 81] width 67 height 20
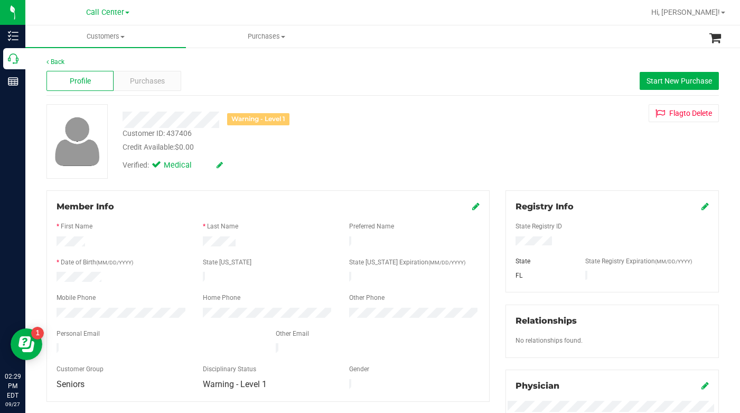
click at [558, 153] on div "Warning - Level 1 Customer ID: 437406 Credit Available: $0.00 Verified: Medical…" at bounding box center [383, 141] width 689 height 75
click at [527, 144] on div "Warning - Level 1 Customer ID: 437406 Credit Available: $0.00 Verified: Medical…" at bounding box center [383, 141] width 689 height 75
click at [523, 143] on div "Warning - Level 1 Customer ID: 437406 Credit Available: $0.00 Verified: Medical…" at bounding box center [383, 141] width 689 height 75
click at [331, 151] on div "Credit Available: $0.00" at bounding box center [287, 147] width 329 height 11
click at [541, 126] on div "Warning - Level 1 Customer ID: 437406 Credit Available: $0.00 Verified: Medical…" at bounding box center [383, 141] width 689 height 75
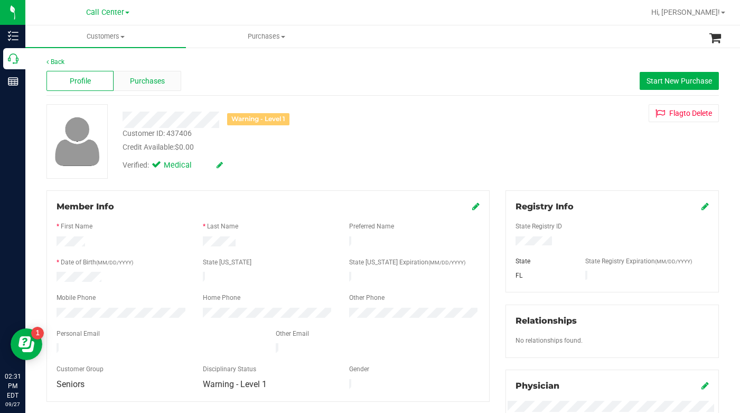
click at [150, 82] on span "Purchases" at bounding box center [147, 81] width 35 height 11
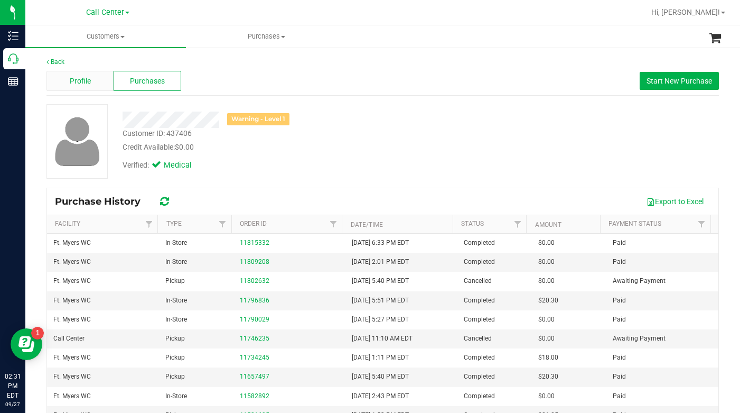
click at [88, 83] on span "Profile" at bounding box center [80, 81] width 21 height 11
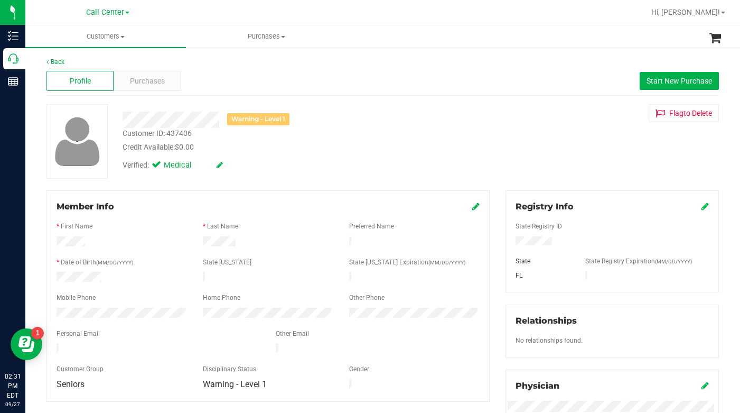
click at [543, 149] on div "Warning - Level 1 Customer ID: 437406 Credit Available: $0.00 Verified: Medical…" at bounding box center [383, 141] width 689 height 75
click at [654, 79] on span "Start New Purchase" at bounding box center [680, 81] width 66 height 8
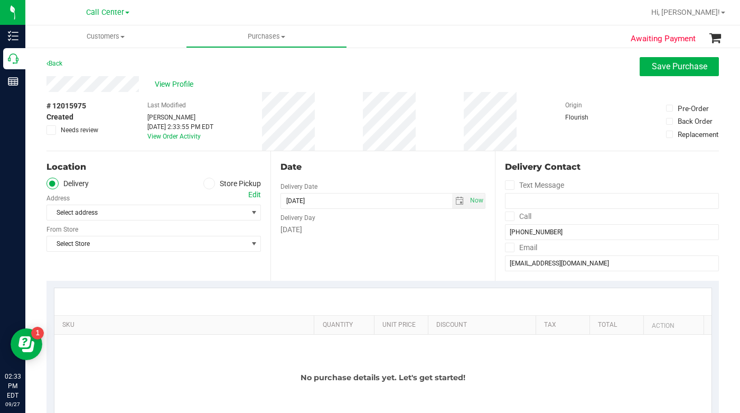
click at [206, 183] on icon at bounding box center [209, 183] width 6 height 0
click at [0, 0] on input "Store Pickup" at bounding box center [0, 0] width 0 height 0
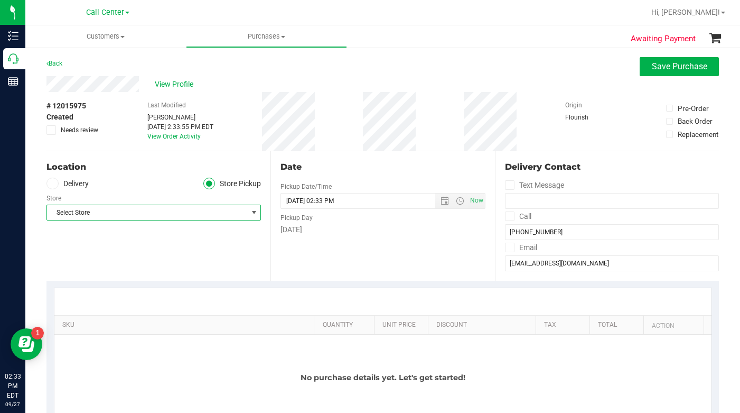
click at [127, 214] on span "Select Store" at bounding box center [147, 212] width 200 height 15
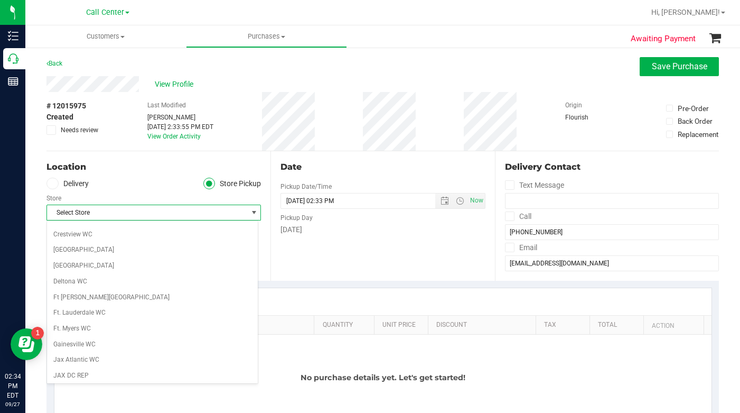
scroll to position [106, 0]
click at [81, 330] on li "Ft. Myers WC" at bounding box center [152, 329] width 211 height 16
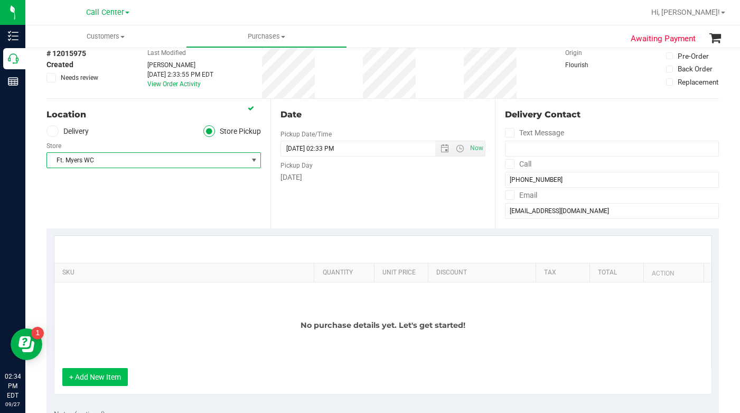
scroll to position [53, 0]
click at [106, 374] on button "+ Add New Item" at bounding box center [95, 376] width 66 height 18
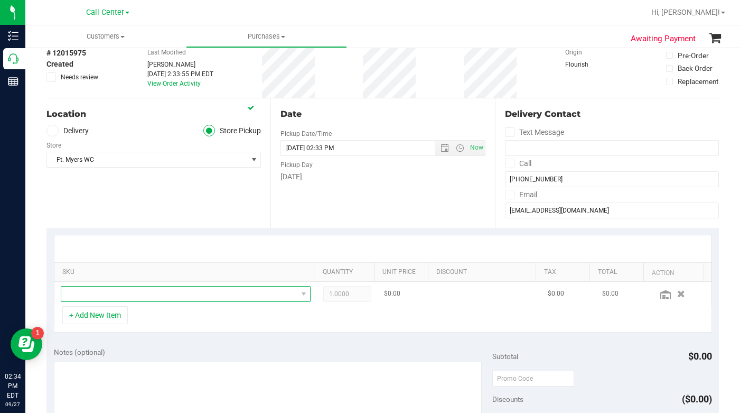
click at [87, 301] on span "NO DATA FOUND" at bounding box center [179, 293] width 236 height 15
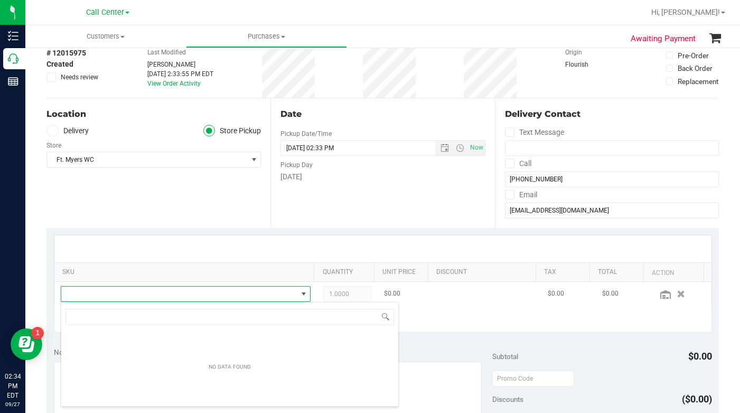
scroll to position [16, 240]
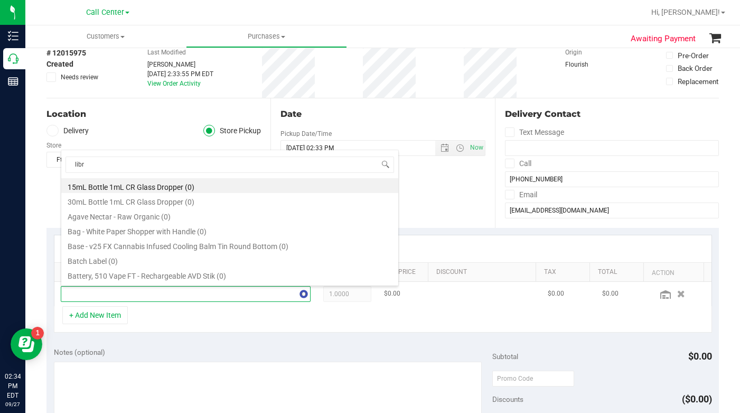
type input "libra"
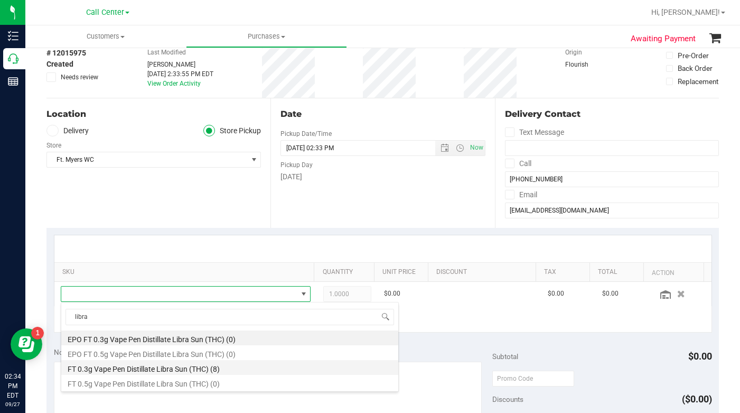
click at [122, 371] on li "FT 0.3g Vape Pen Distillate Libra Sun (THC) (8)" at bounding box center [229, 367] width 337 height 15
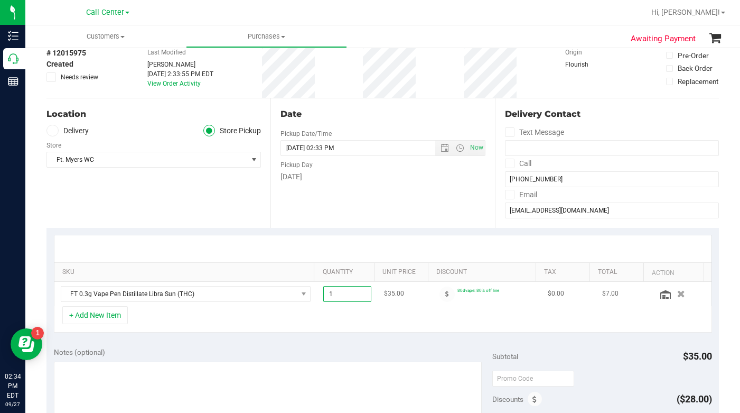
drag, startPoint x: 322, startPoint y: 293, endPoint x: 328, endPoint y: 292, distance: 6.4
click at [328, 292] on span "1.00 1" at bounding box center [347, 294] width 48 height 16
type input "2"
type input "2.00"
click at [266, 321] on div "+ Add New Item" at bounding box center [383, 319] width 658 height 26
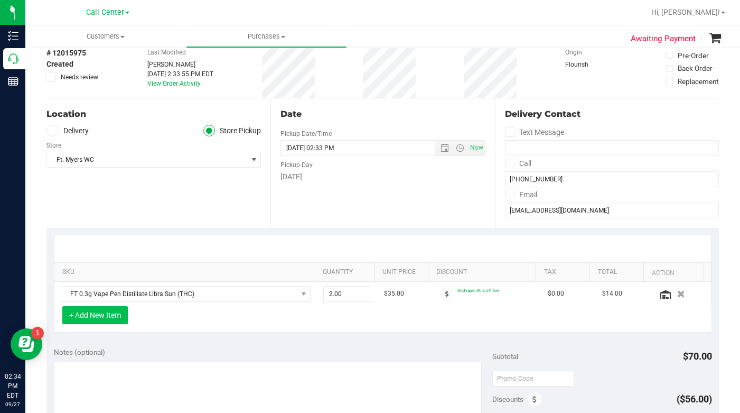
click at [94, 317] on button "+ Add New Item" at bounding box center [95, 315] width 66 height 18
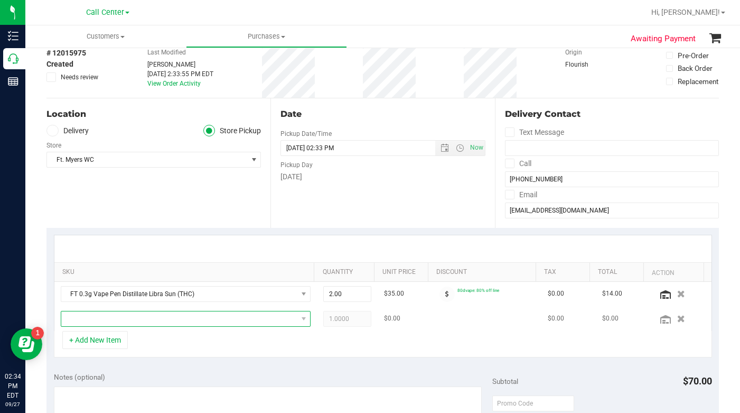
click at [77, 323] on span "NO DATA FOUND" at bounding box center [179, 318] width 236 height 15
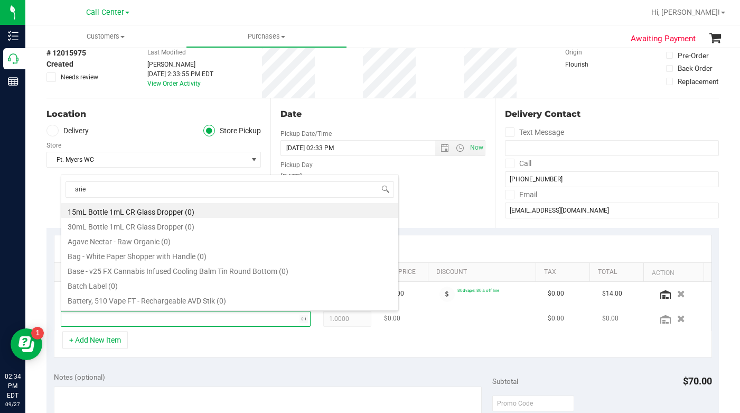
type input "aries"
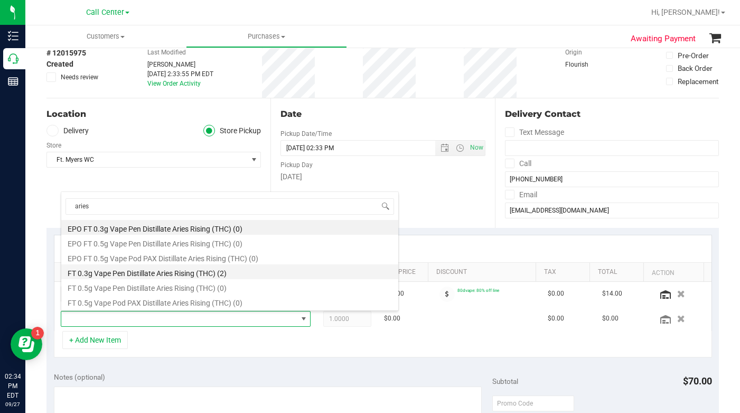
click at [107, 277] on li "FT 0.3g Vape Pen Distillate Aries Rising (THC) (2)" at bounding box center [229, 271] width 337 height 15
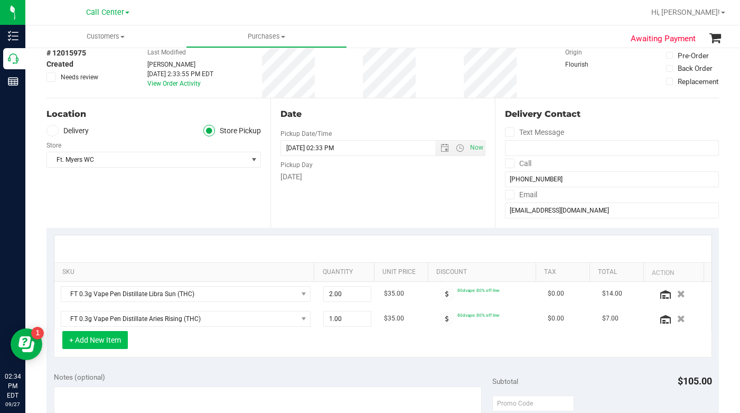
click at [98, 342] on button "+ Add New Item" at bounding box center [95, 340] width 66 height 18
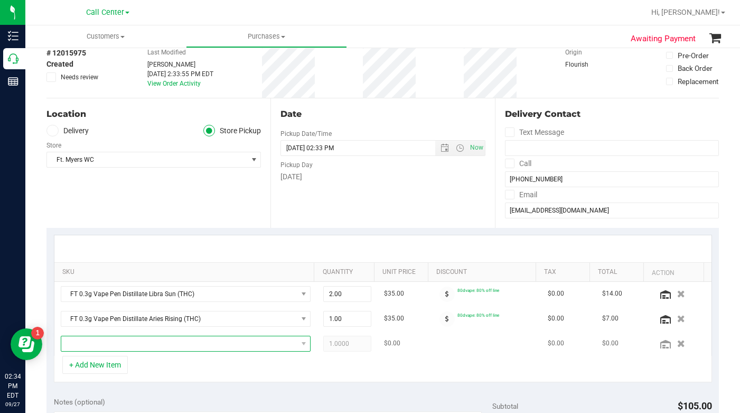
click at [99, 350] on span "NO DATA FOUND" at bounding box center [179, 343] width 236 height 15
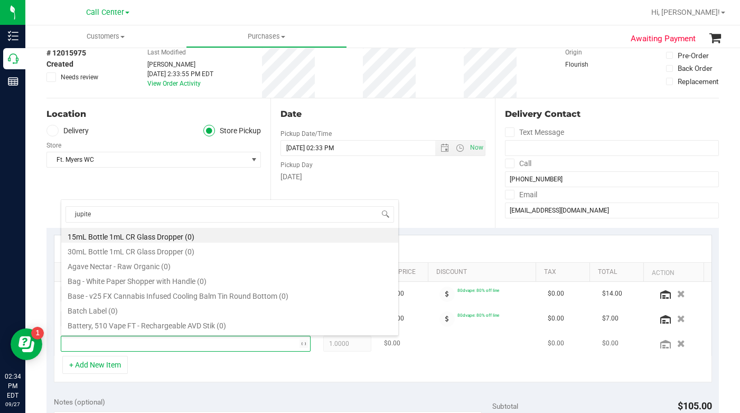
type input "jupiter"
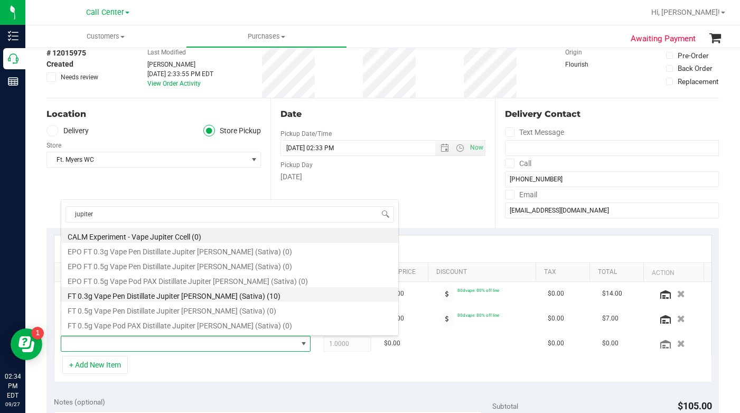
click at [113, 299] on li "FT 0.3g Vape Pen Distillate Jupiter Leo (Sativa) (10)" at bounding box center [229, 294] width 337 height 15
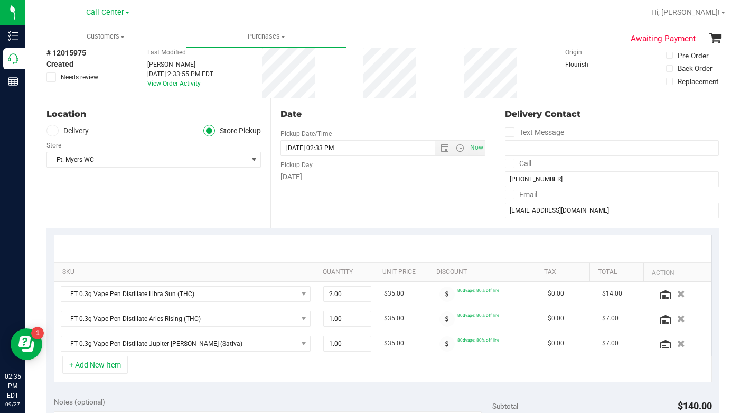
click at [150, 364] on div "+ Add New Item" at bounding box center [383, 369] width 658 height 26
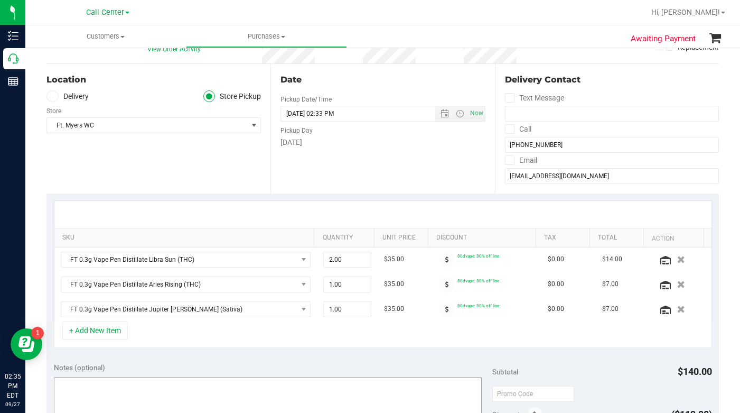
scroll to position [159, 0]
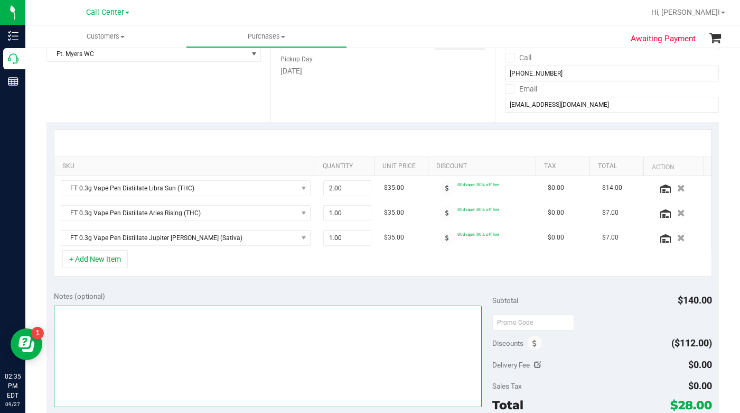
click at [106, 348] on textarea at bounding box center [268, 355] width 429 height 101
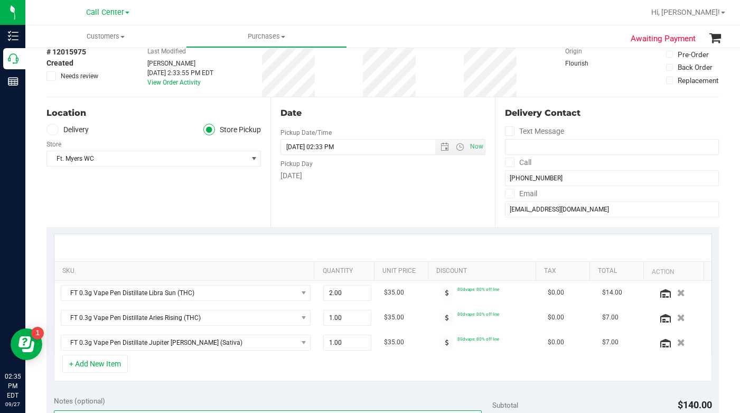
scroll to position [53, 0]
type textarea "LC CC"
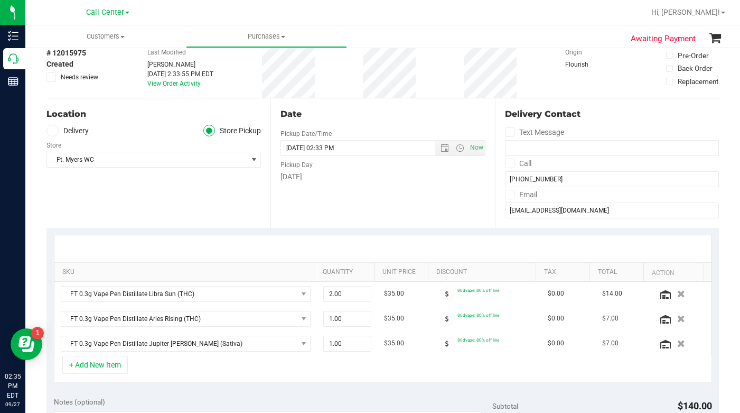
click at [98, 206] on div "Location Delivery Store Pickup Store Ft. Myers WC Select Store Bonita Springs W…" at bounding box center [159, 162] width 224 height 129
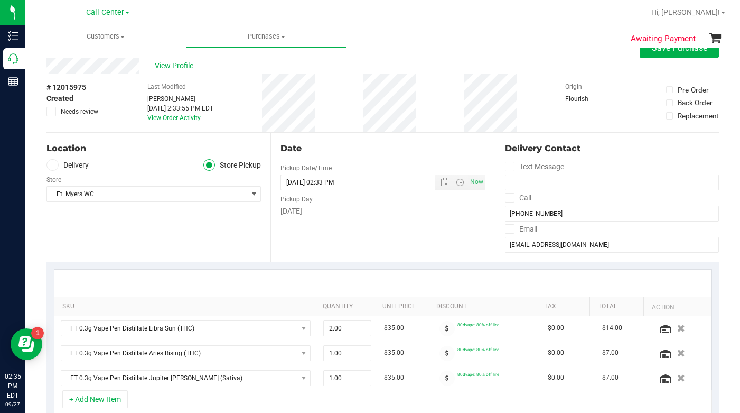
scroll to position [0, 0]
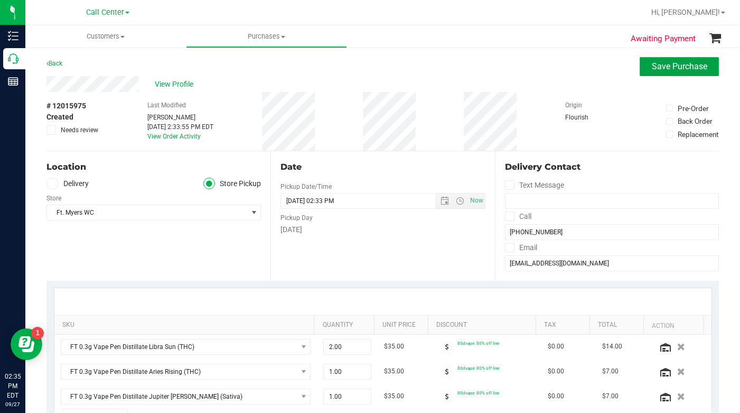
click at [640, 64] on button "Save Purchase" at bounding box center [679, 66] width 79 height 19
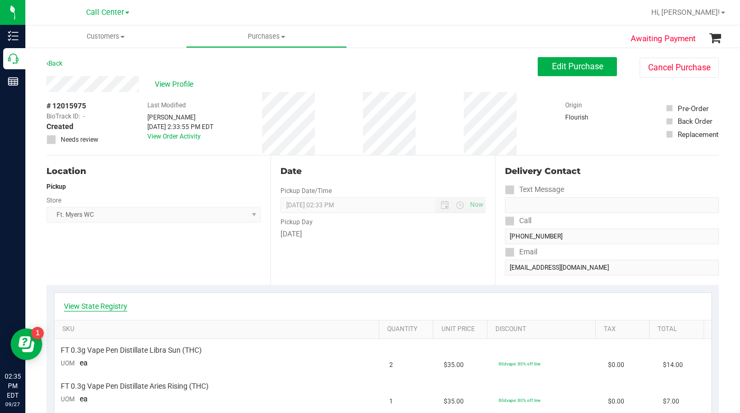
click at [108, 304] on link "View State Registry" at bounding box center [95, 306] width 63 height 11
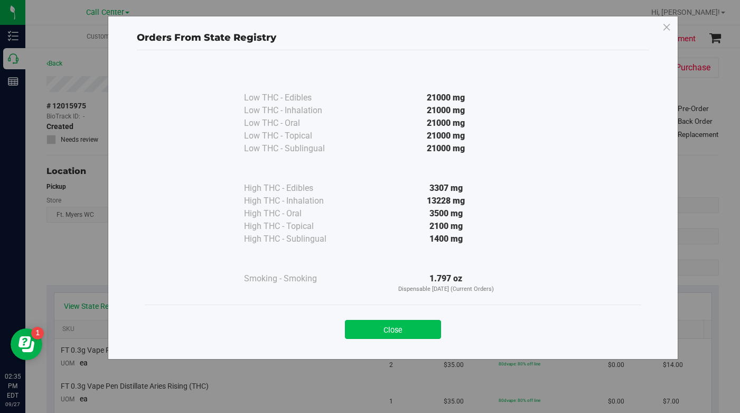
click at [365, 324] on button "Close" at bounding box center [393, 329] width 96 height 19
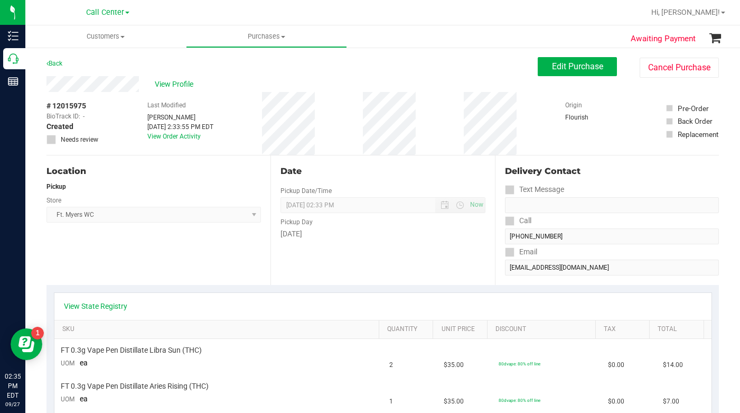
click at [192, 264] on div "Location Pickup Store Ft. Myers WC Select Store Bonita Springs WC Boynton Beach…" at bounding box center [159, 219] width 224 height 129
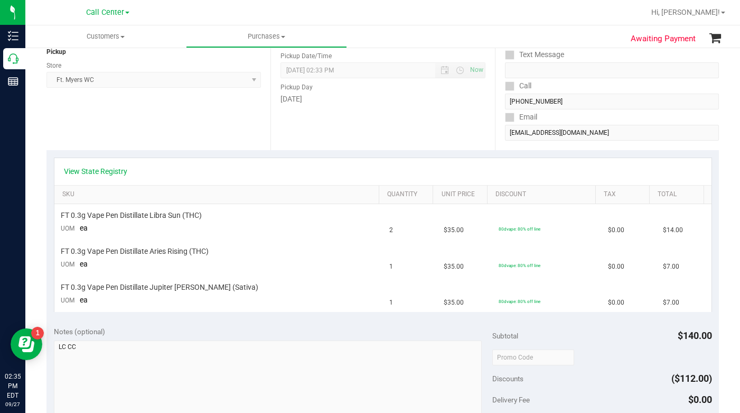
scroll to position [159, 0]
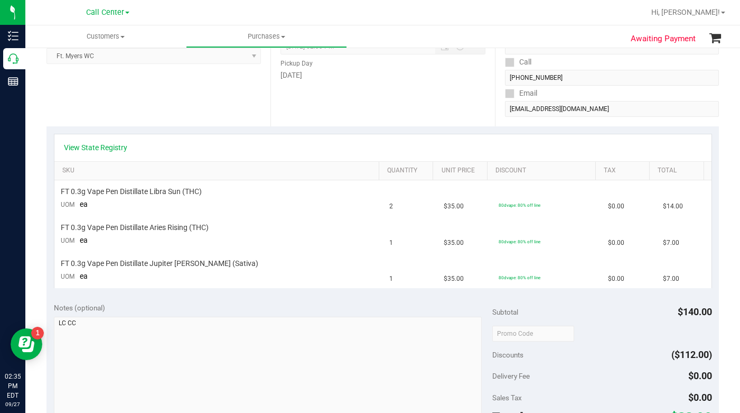
click at [146, 117] on div "Location Pickup Store Ft. Myers WC Select Store Bonita Springs WC Boynton Beach…" at bounding box center [159, 61] width 224 height 129
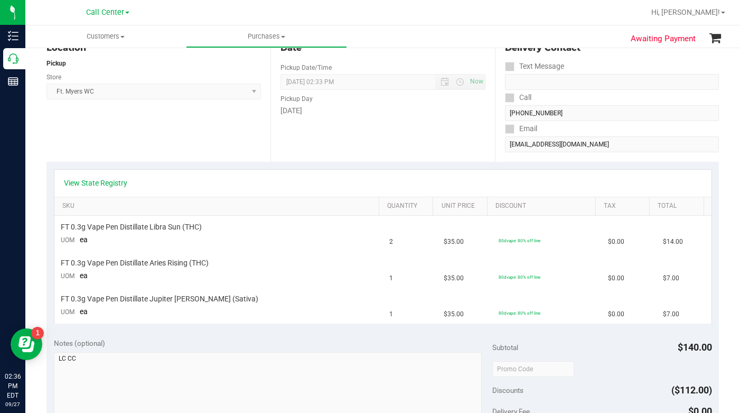
scroll to position [106, 0]
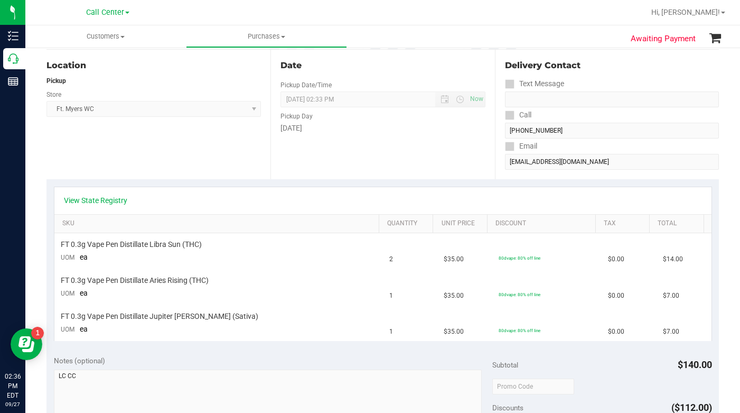
click at [157, 158] on div "Location Pickup Store Ft. Myers WC Select Store Bonita Springs WC Boynton Beach…" at bounding box center [159, 114] width 224 height 129
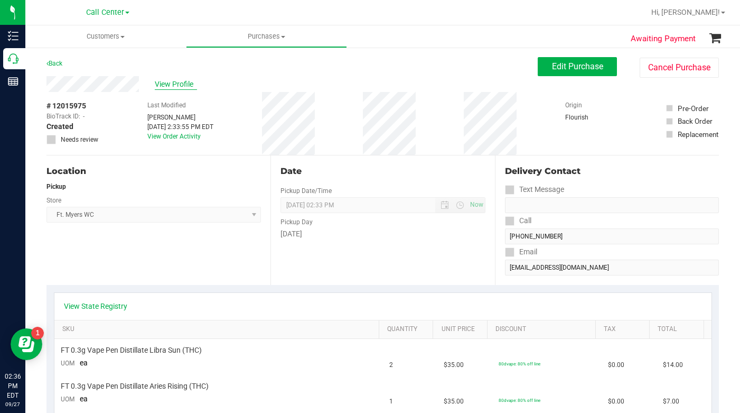
click at [178, 85] on span "View Profile" at bounding box center [176, 84] width 42 height 11
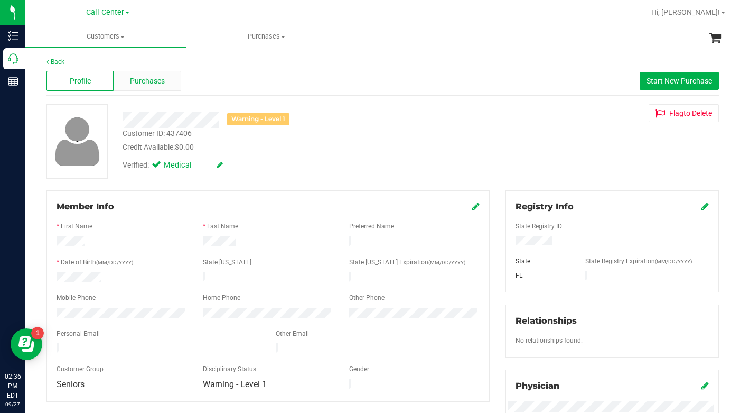
click at [134, 85] on span "Purchases" at bounding box center [147, 81] width 35 height 11
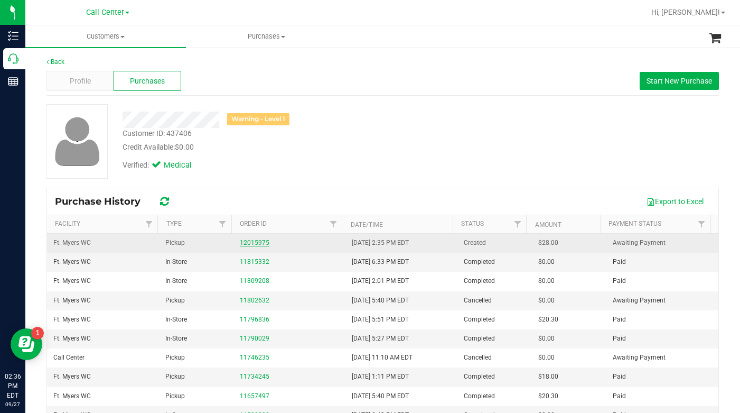
click at [251, 243] on link "12015975" at bounding box center [255, 242] width 30 height 7
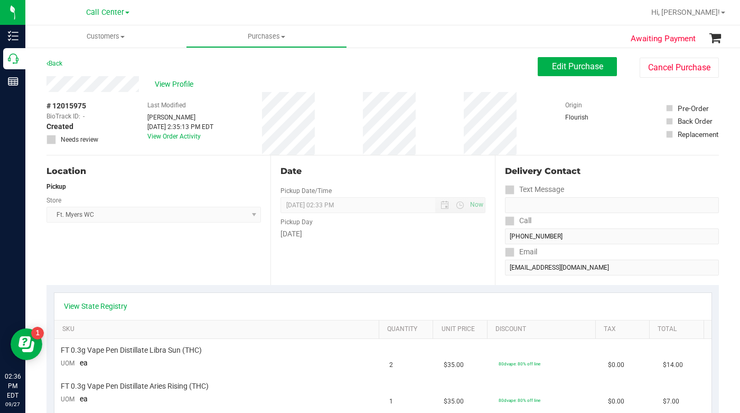
click at [179, 255] on div "Location Pickup Store Ft. Myers WC Select Store Bonita Springs WC Boynton Beach…" at bounding box center [159, 219] width 224 height 129
click at [557, 69] on span "Edit Purchase" at bounding box center [577, 66] width 51 height 10
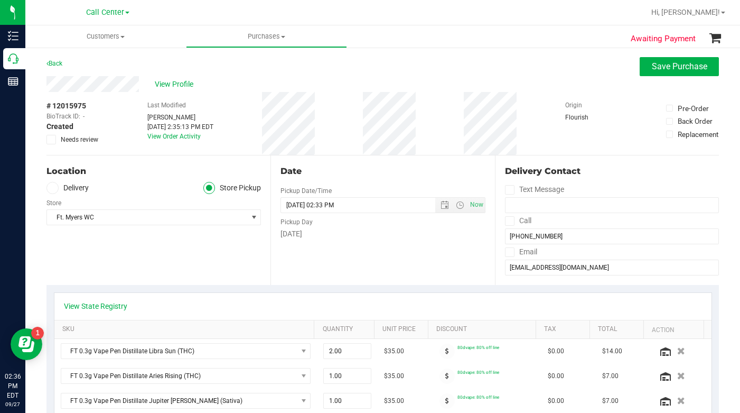
click at [155, 266] on div "Location Delivery Store Pickup Store Ft. Myers WC Select Store Bonita Springs W…" at bounding box center [159, 219] width 224 height 129
click at [129, 280] on div "Location Delivery Store Pickup Store Ft. Myers WC Select Store Bonita Springs W…" at bounding box center [159, 219] width 224 height 129
click at [166, 267] on div "Location Delivery Store Pickup Store Ft. Myers WC Select Store Bonita Springs W…" at bounding box center [159, 219] width 224 height 129
click at [174, 269] on div "Location Delivery Store Pickup Store Ft. Myers WC Select Store Bonita Springs W…" at bounding box center [159, 219] width 224 height 129
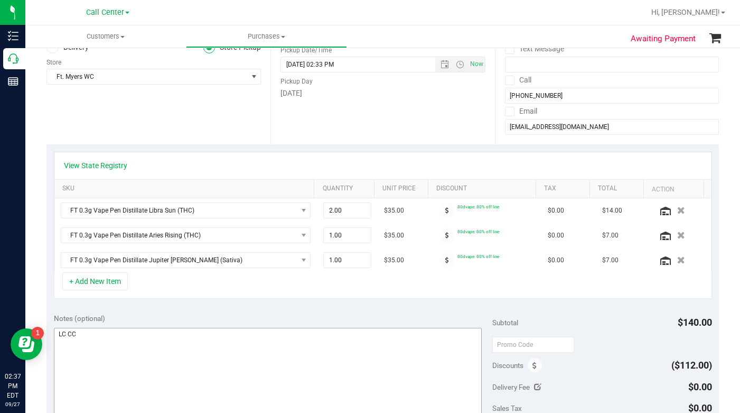
scroll to position [159, 0]
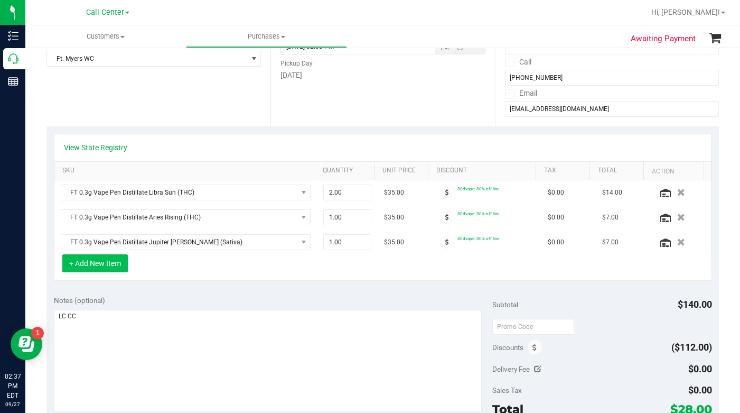
click at [106, 264] on button "+ Add New Item" at bounding box center [95, 263] width 66 height 18
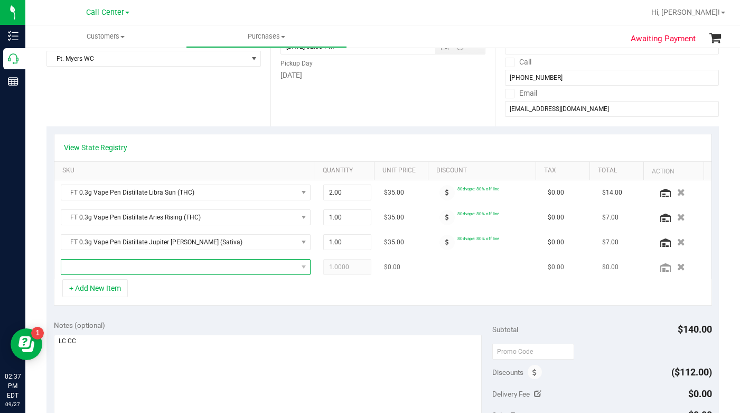
click at [103, 274] on span "NO DATA FOUND" at bounding box center [179, 266] width 236 height 15
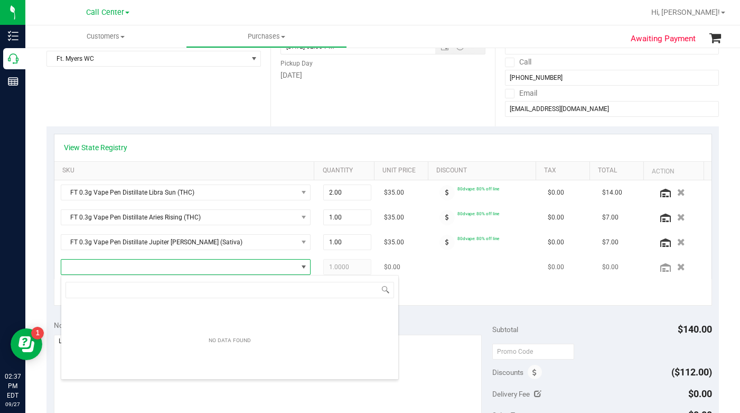
scroll to position [16, 240]
drag, startPoint x: 105, startPoint y: 292, endPoint x: 82, endPoint y: 292, distance: 22.7
click at [82, 292] on input "LeMan" at bounding box center [230, 290] width 329 height 16
type input "L"
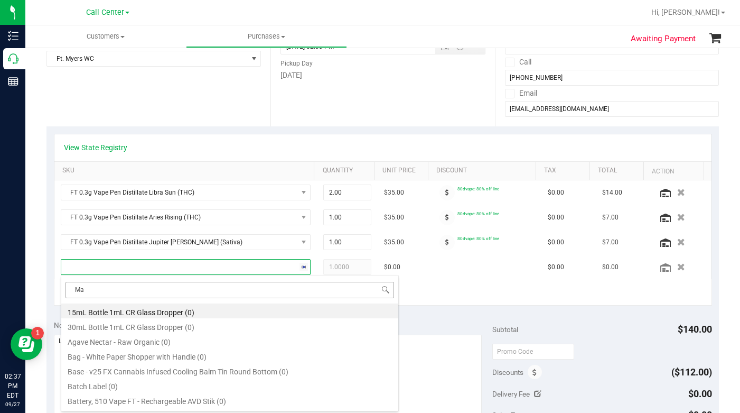
type input "Man"
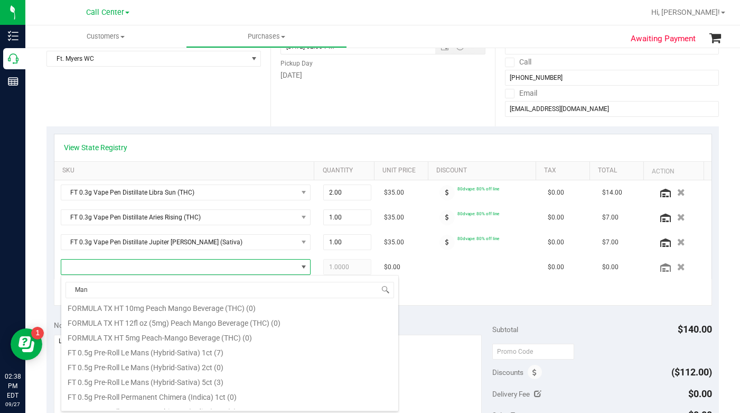
scroll to position [159, 0]
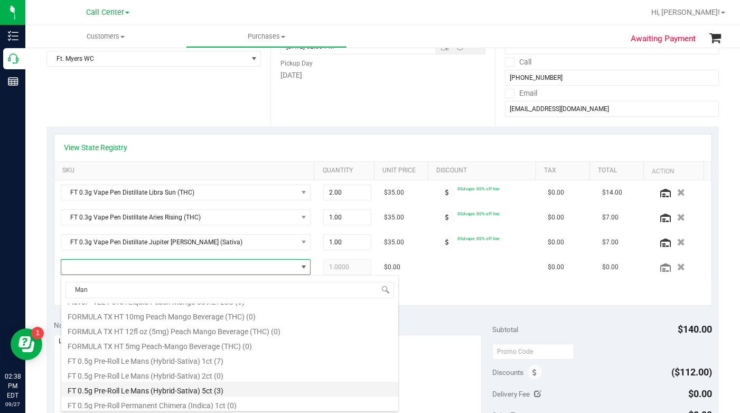
click at [132, 389] on li "FT 0.5g Pre-Roll Le Mans (Hybrid-Sativa) 5ct (3)" at bounding box center [229, 389] width 337 height 15
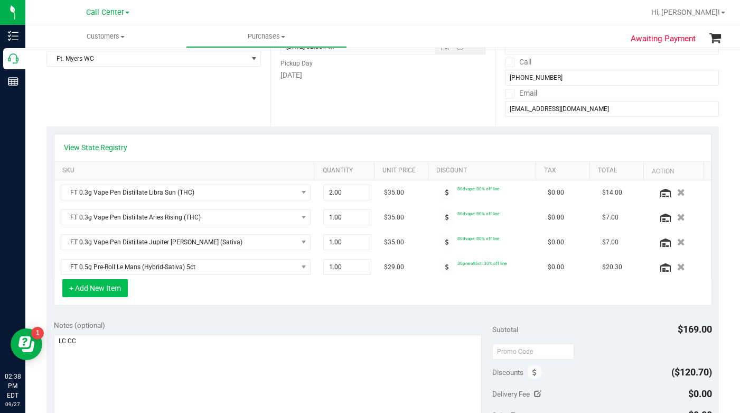
click at [105, 292] on button "+ Add New Item" at bounding box center [95, 288] width 66 height 18
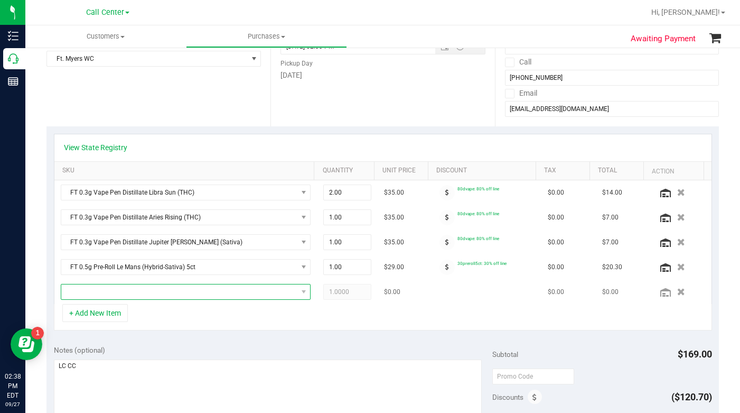
click at [105, 293] on span "NO DATA FOUND" at bounding box center [179, 291] width 236 height 15
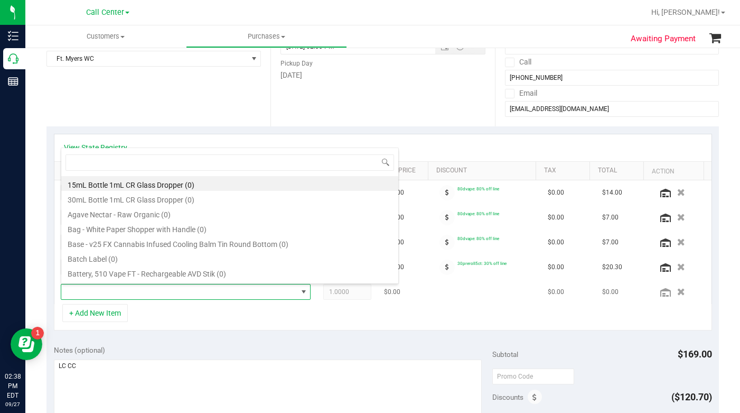
scroll to position [16, 240]
type input "stoke"
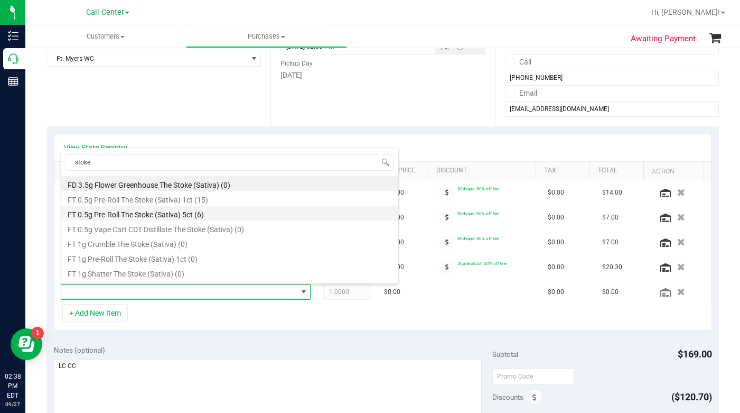
click at [163, 217] on li "FT 0.5g Pre-Roll The Stoke (Sativa) 5ct (6)" at bounding box center [229, 213] width 337 height 15
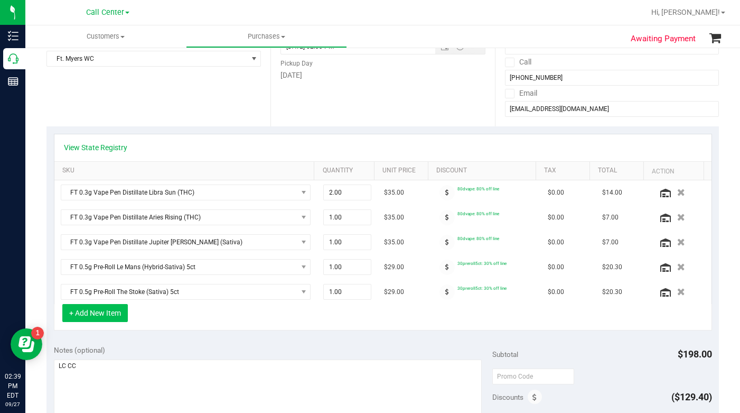
click at [99, 319] on button "+ Add New Item" at bounding box center [95, 313] width 66 height 18
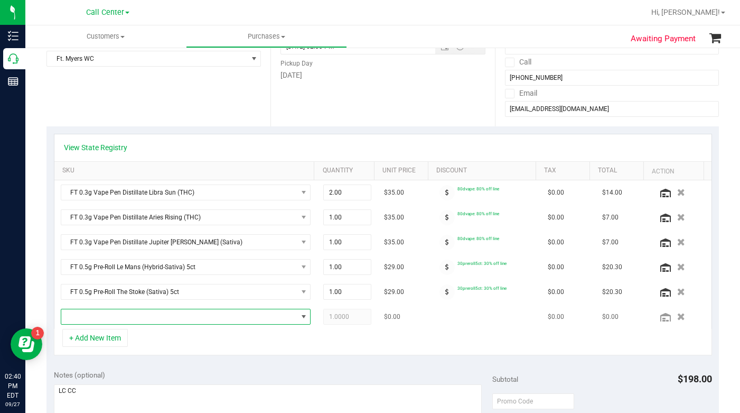
click at [98, 319] on span "NO DATA FOUND" at bounding box center [179, 316] width 236 height 15
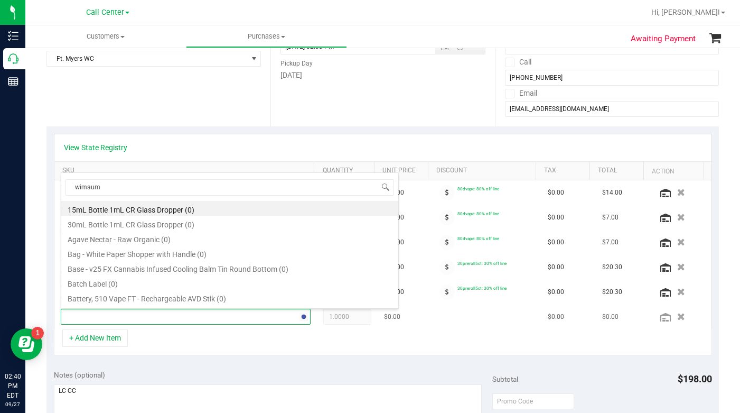
type input "wimauma"
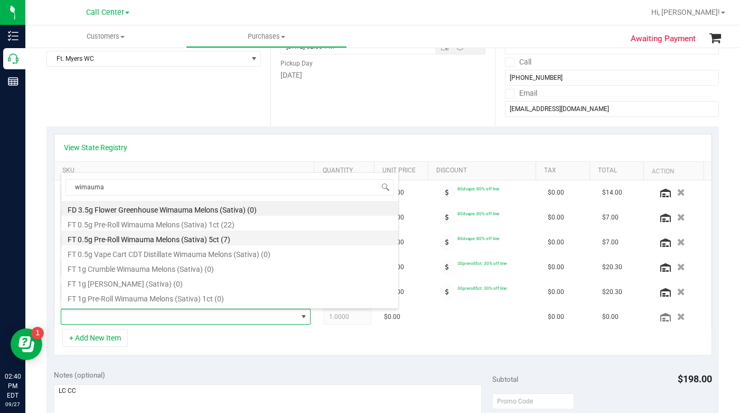
click at [152, 238] on li "FT 0.5g Pre-Roll Wimauma Melons (Sativa) 5ct (7)" at bounding box center [229, 237] width 337 height 15
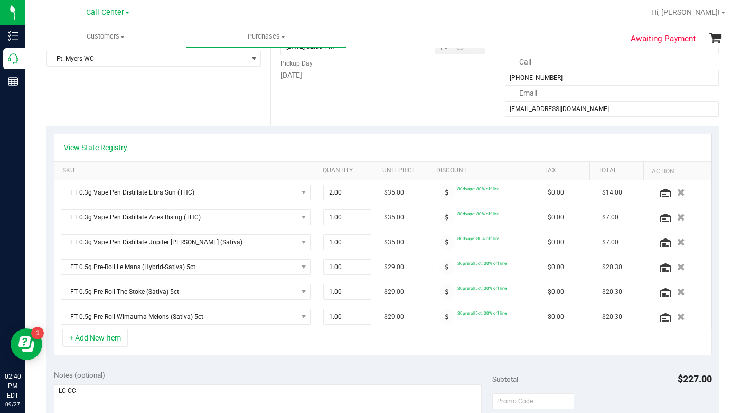
click at [181, 102] on div "Location Delivery Store Pickup Store Ft. Myers WC Select Store Bonita Springs W…" at bounding box center [159, 61] width 224 height 129
click at [89, 339] on button "+ Add New Item" at bounding box center [95, 338] width 66 height 18
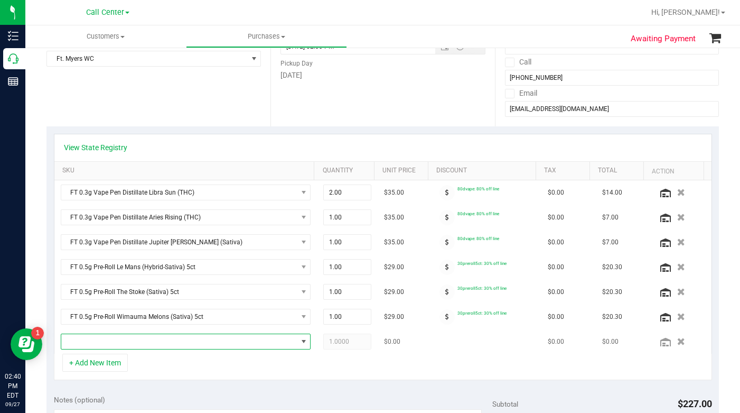
click at [87, 341] on span "NO DATA FOUND" at bounding box center [179, 341] width 236 height 15
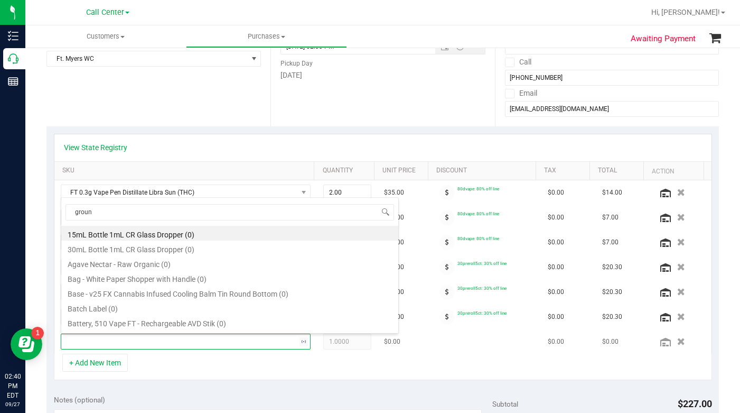
type input "ground"
click at [114, 308] on li "FT 7g Ground Flower (Sativa) (12)" at bounding box center [229, 307] width 337 height 15
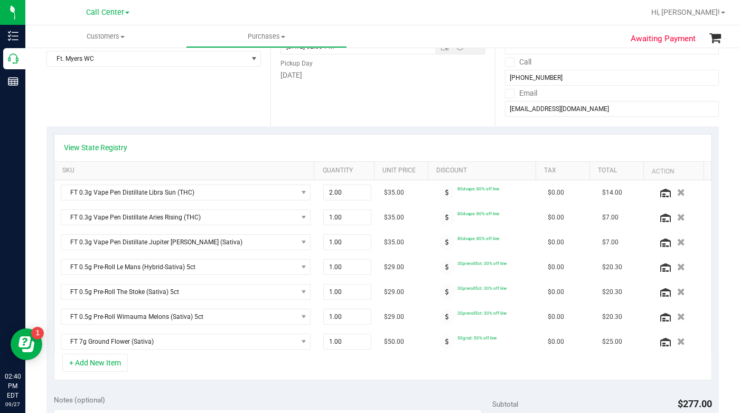
click at [163, 361] on div "+ Add New Item" at bounding box center [383, 367] width 658 height 26
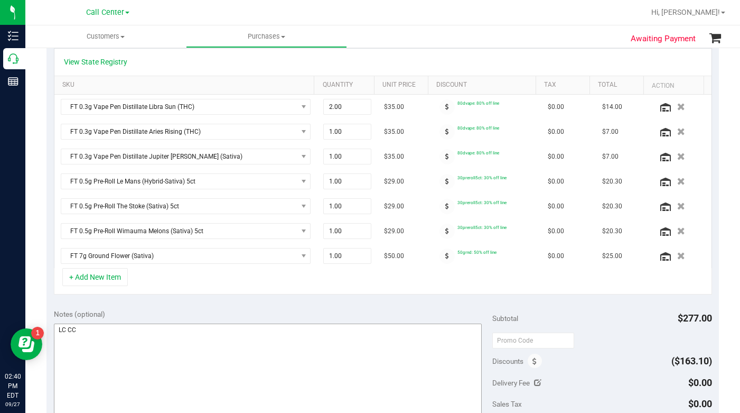
scroll to position [264, 0]
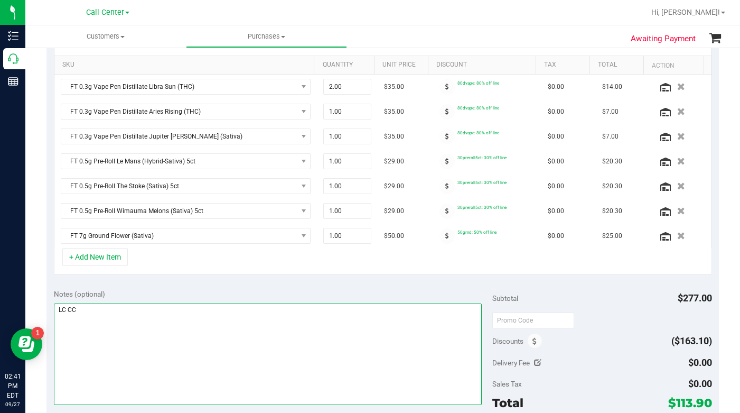
click at [136, 346] on textarea at bounding box center [268, 353] width 429 height 101
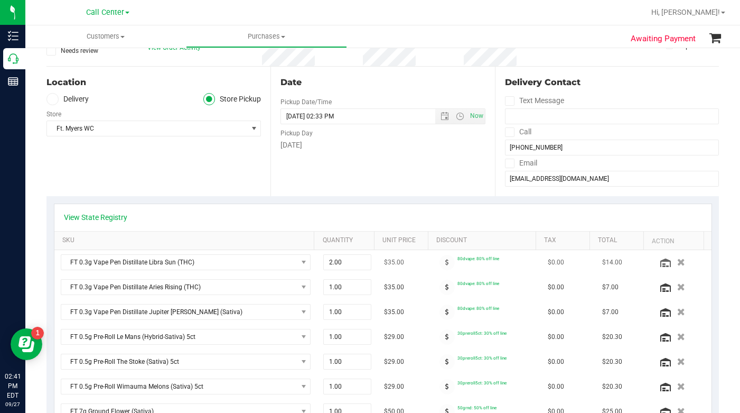
scroll to position [53, 0]
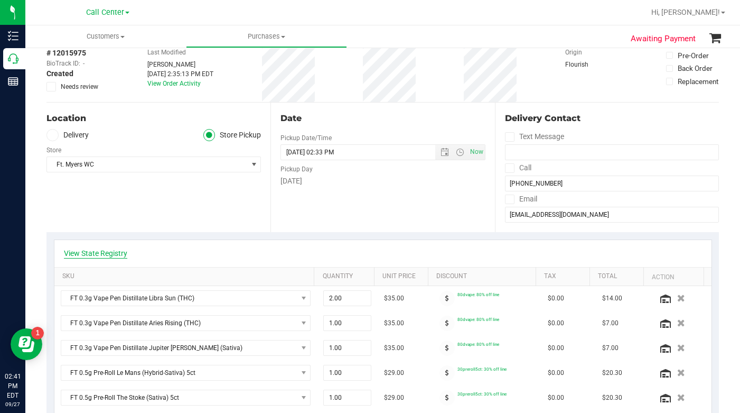
click at [106, 256] on link "View State Registry" at bounding box center [95, 253] width 63 height 11
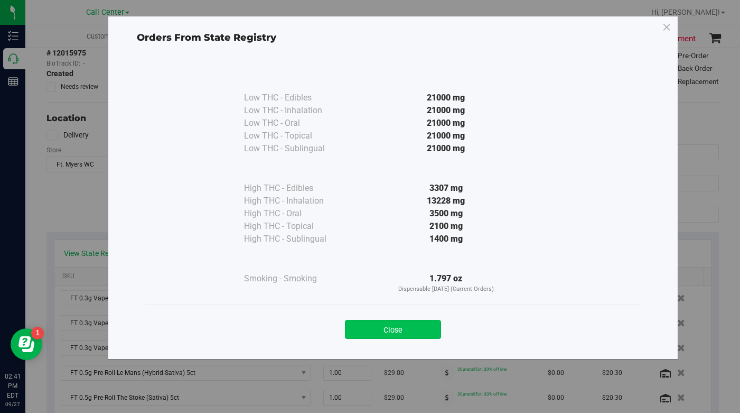
click at [378, 336] on button "Close" at bounding box center [393, 329] width 96 height 19
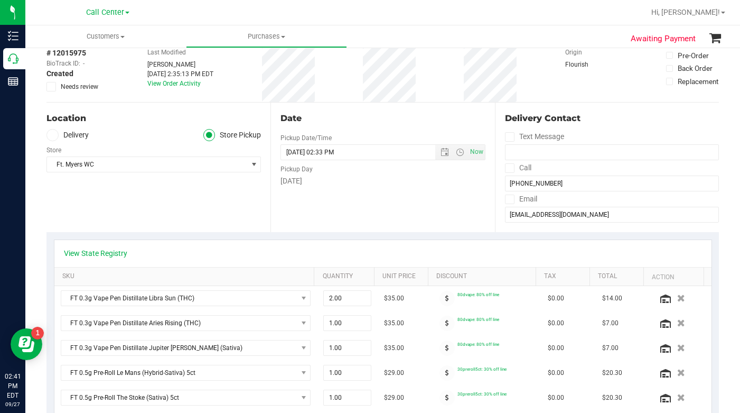
click at [197, 210] on div "Location Delivery Store Pickup Store Ft. Myers WC Select Store Bonita Springs W…" at bounding box center [159, 167] width 224 height 129
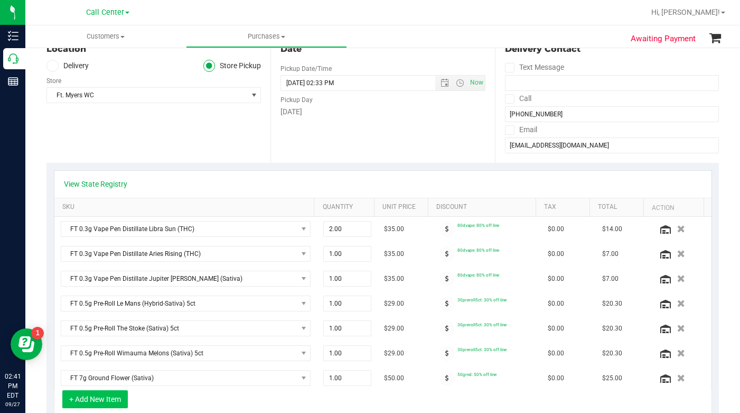
scroll to position [211, 0]
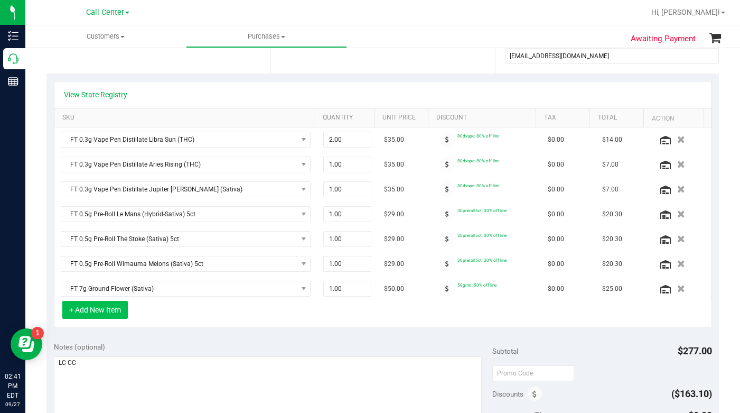
click at [114, 306] on button "+ Add New Item" at bounding box center [95, 310] width 66 height 18
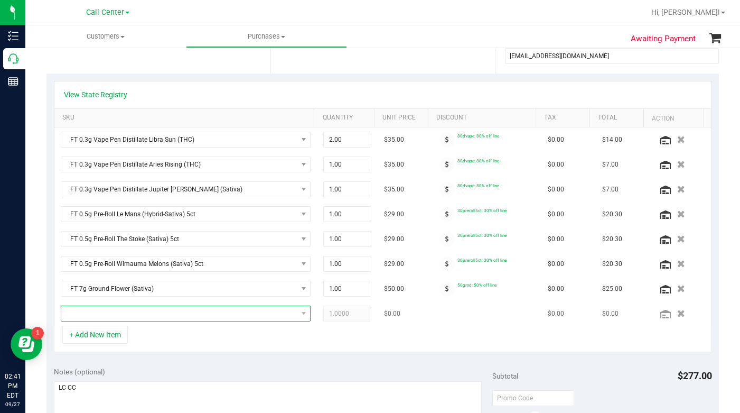
click at [80, 314] on span "NO DATA FOUND" at bounding box center [179, 313] width 236 height 15
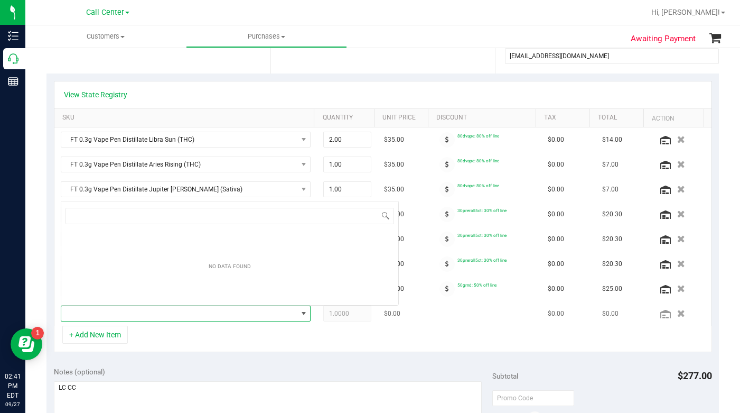
scroll to position [16, 240]
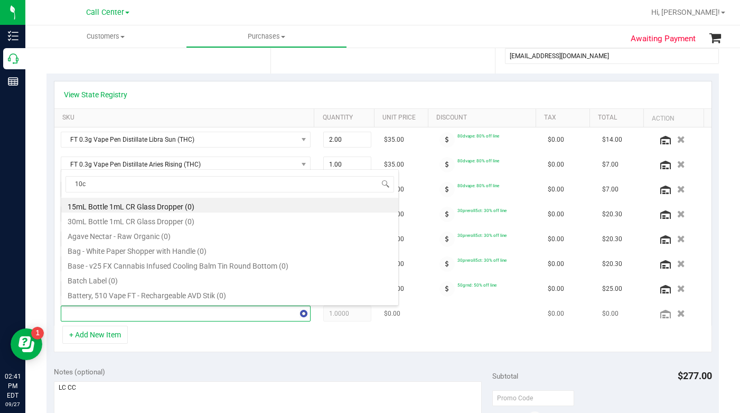
type input "10ct"
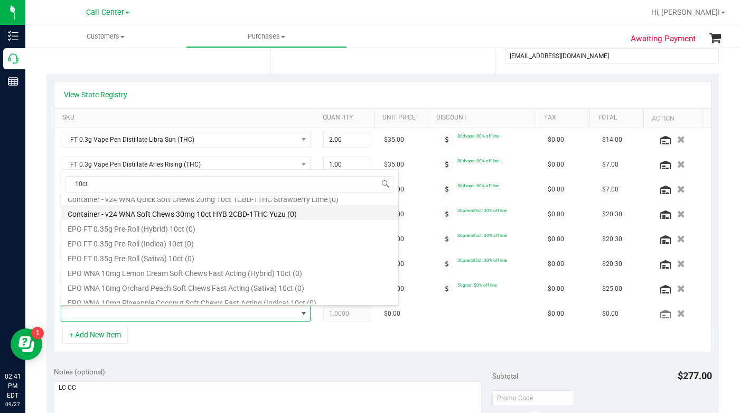
scroll to position [159, 0]
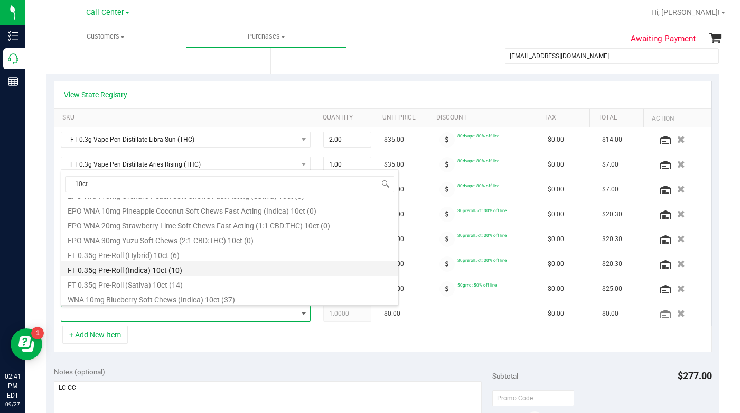
click at [98, 271] on li "FT 0.35g Pre-Roll (Indica) 10ct (10)" at bounding box center [229, 268] width 337 height 15
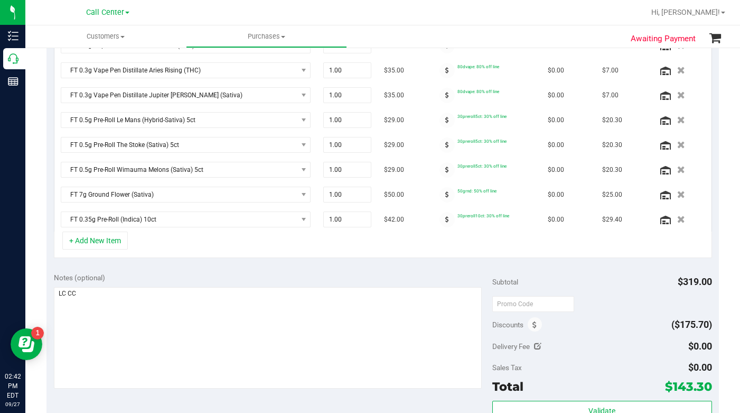
scroll to position [317, 0]
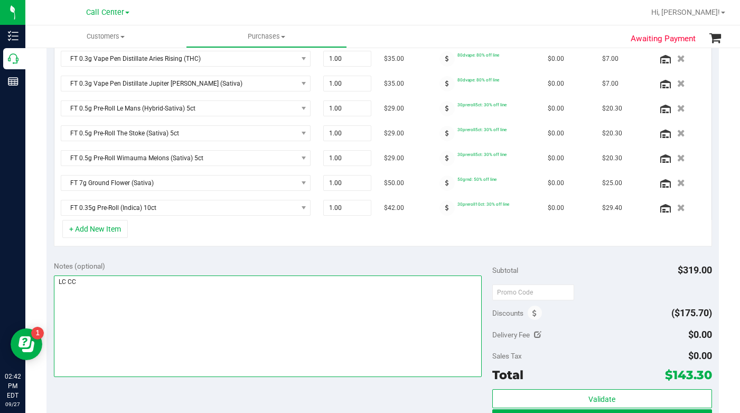
click at [143, 342] on textarea at bounding box center [268, 325] width 429 height 101
click at [222, 345] on textarea at bounding box center [268, 325] width 429 height 101
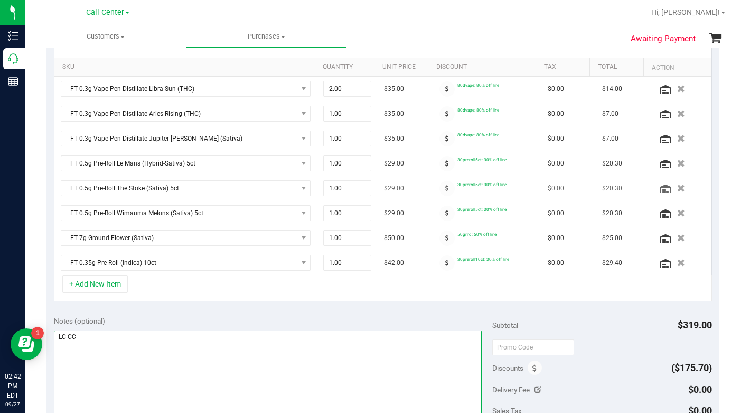
scroll to position [211, 0]
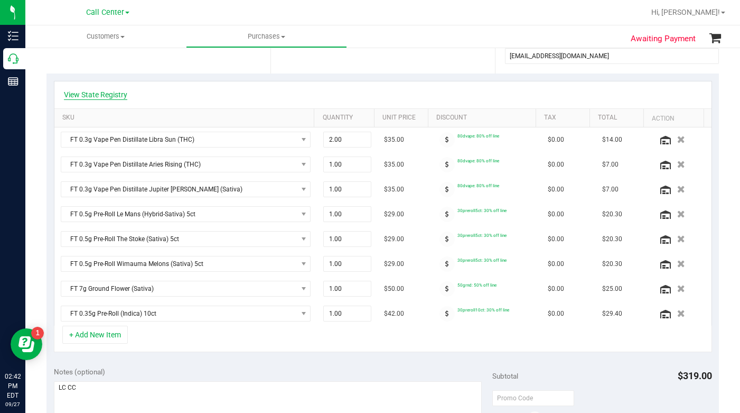
click at [101, 92] on link "View State Registry" at bounding box center [95, 94] width 63 height 11
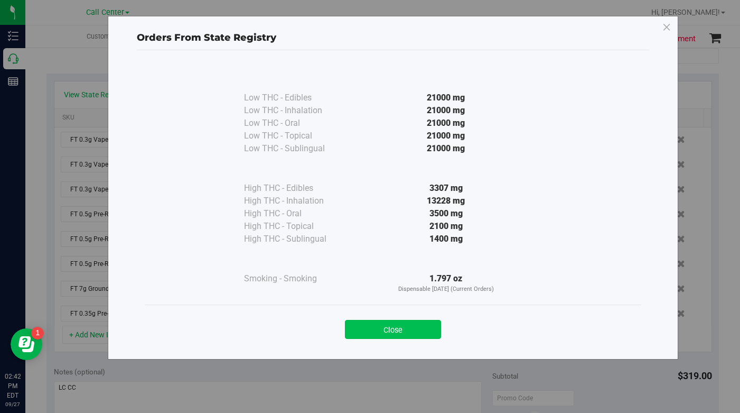
click at [362, 331] on button "Close" at bounding box center [393, 329] width 96 height 19
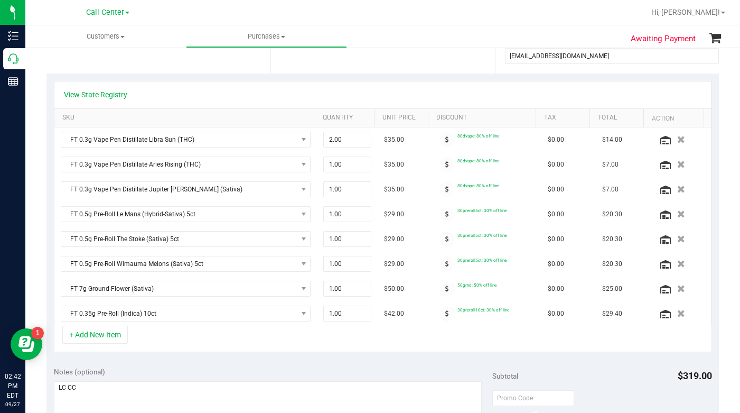
click at [179, 334] on div "+ Add New Item" at bounding box center [383, 339] width 658 height 26
click at [83, 341] on button "+ Add New Item" at bounding box center [95, 335] width 66 height 18
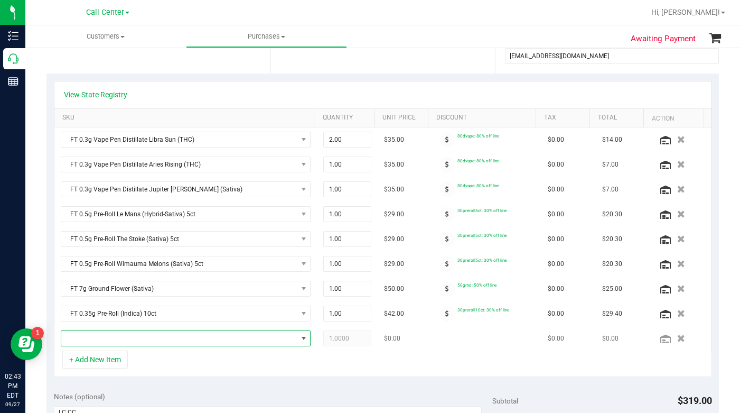
click at [80, 340] on span "NO DATA FOUND" at bounding box center [179, 338] width 236 height 15
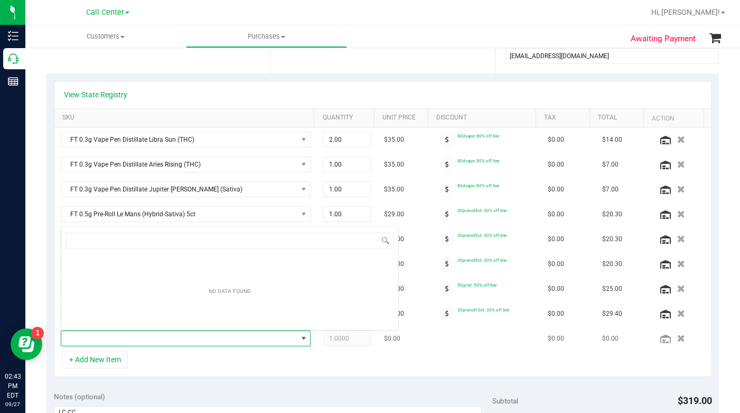
scroll to position [16, 240]
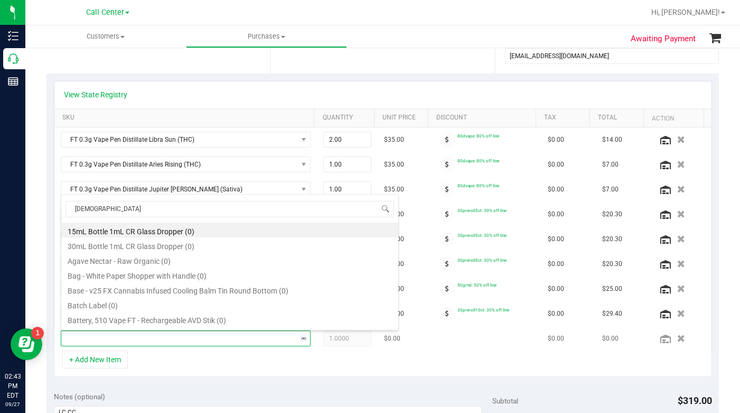
type input "paper"
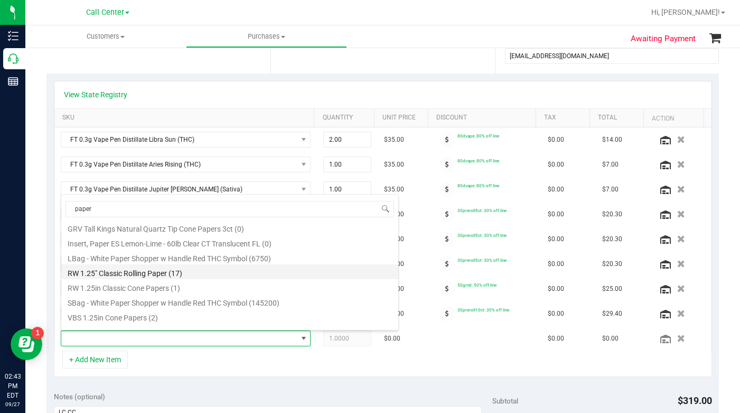
scroll to position [87, 0]
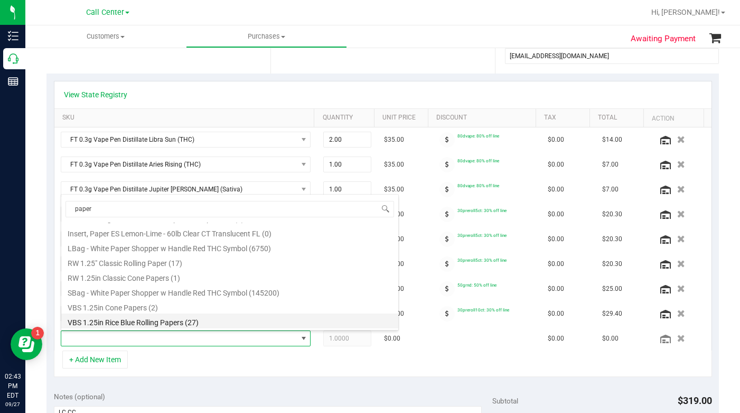
click at [119, 323] on li "VBS 1.25in Rice Blue Rolling Papers (27)" at bounding box center [229, 320] width 337 height 15
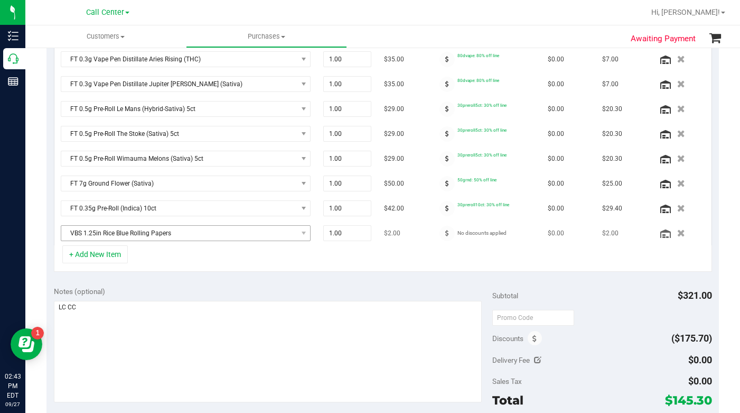
scroll to position [317, 0]
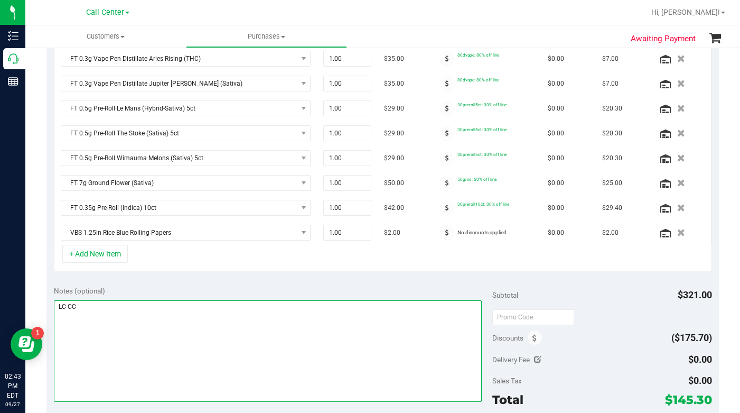
click at [165, 346] on textarea at bounding box center [268, 350] width 429 height 101
click at [154, 378] on textarea at bounding box center [268, 350] width 429 height 101
click at [152, 378] on textarea at bounding box center [268, 350] width 429 height 101
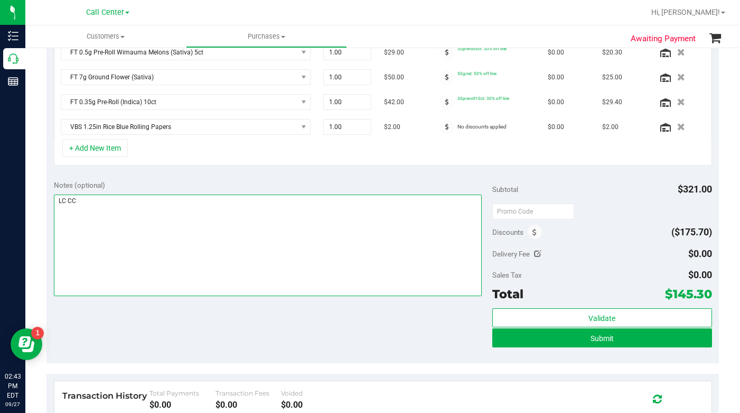
scroll to position [370, 0]
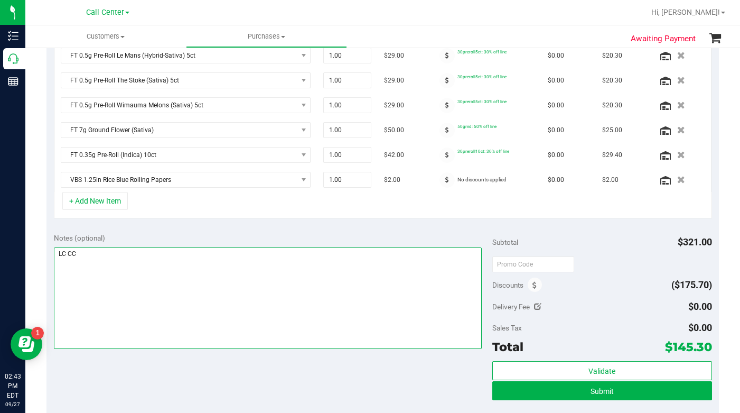
click at [142, 307] on textarea at bounding box center [268, 297] width 429 height 101
click at [160, 301] on textarea at bounding box center [268, 297] width 429 height 101
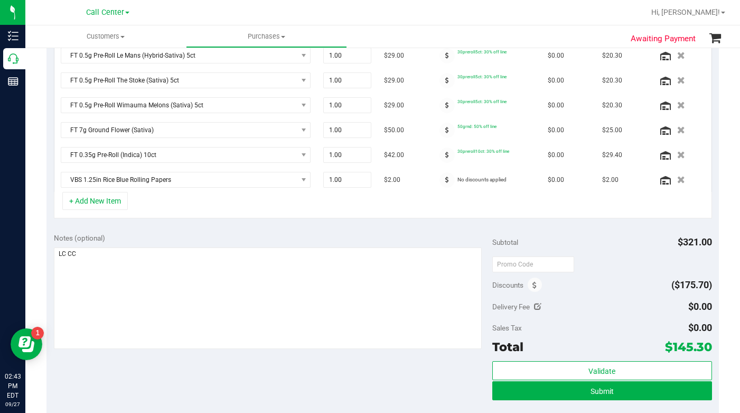
click at [246, 382] on div "Notes (optional) Subtotal $321.00 Discounts ($175.70) Delivery Fee $0.00 Sales …" at bounding box center [383, 321] width 673 height 190
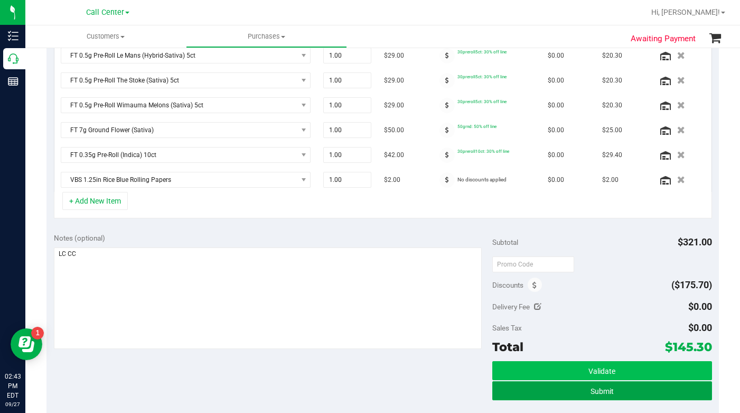
click at [513, 388] on button "Submit" at bounding box center [601, 390] width 219 height 19
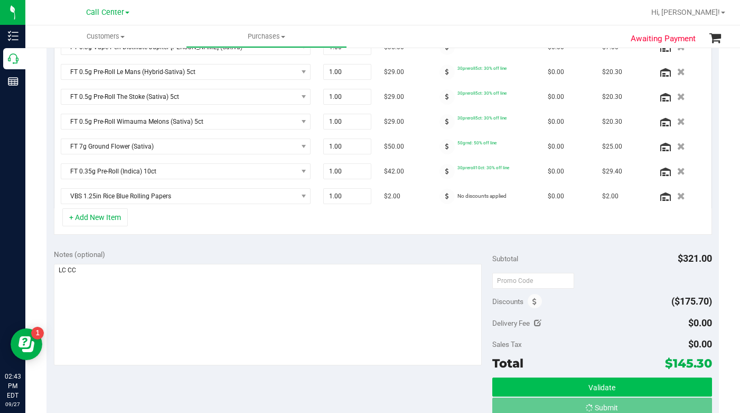
scroll to position [337, 0]
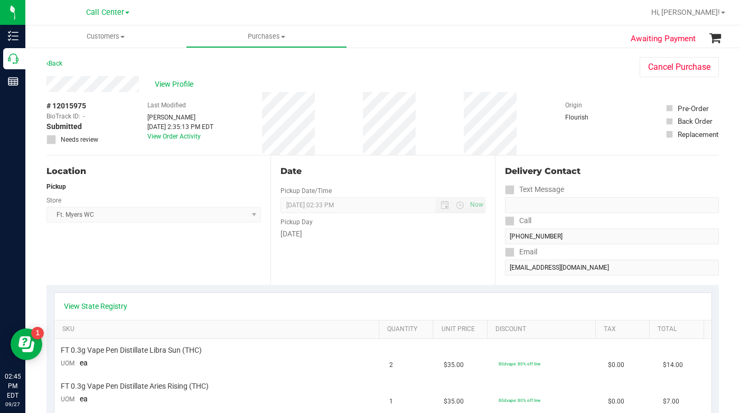
click at [166, 261] on div "Location Pickup Store Ft. Myers WC Select Store Bonita Springs WC Boynton Beach…" at bounding box center [159, 219] width 224 height 129
click at [156, 261] on div "Location Pickup Store Ft. Myers WC Select Store Bonita Springs WC Boynton Beach…" at bounding box center [159, 219] width 224 height 129
click at [148, 262] on div "Location Pickup Store Ft. Myers WC Select Store Bonita Springs WC Boynton Beach…" at bounding box center [159, 219] width 224 height 129
click at [160, 82] on span "View Profile" at bounding box center [176, 84] width 42 height 11
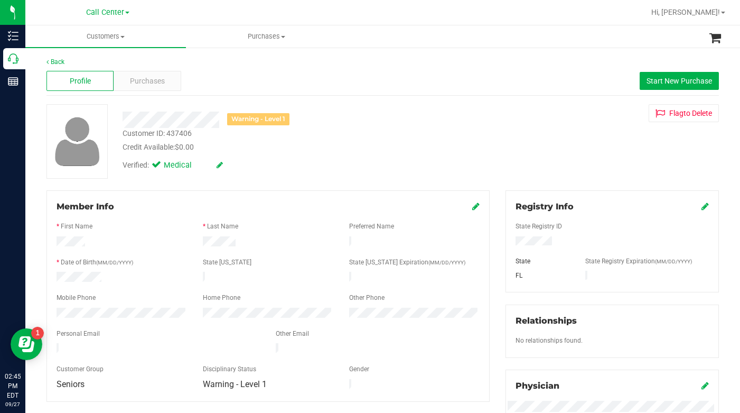
click at [376, 149] on div "Credit Available: $0.00" at bounding box center [287, 147] width 329 height 11
click at [369, 152] on div "Credit Available: $0.00" at bounding box center [287, 147] width 329 height 11
click at [387, 177] on div "Warning - Level 1 Customer ID: 437406 Credit Available: $0.00 Verified: Medical…" at bounding box center [383, 141] width 689 height 75
click at [570, 127] on div "Warning - Level 1 Customer ID: 437406 Credit Available: $0.00 Verified: Medical…" at bounding box center [383, 141] width 689 height 75
click at [152, 82] on span "Purchases" at bounding box center [147, 81] width 35 height 11
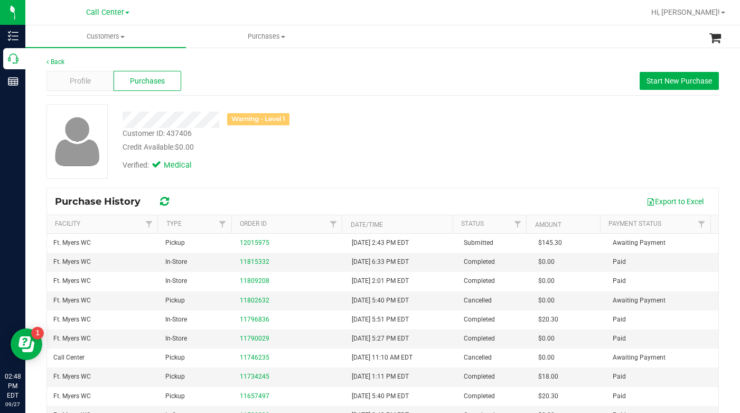
drag, startPoint x: 550, startPoint y: 145, endPoint x: 544, endPoint y: 147, distance: 5.7
click at [550, 145] on div "Warning - Level 1 Customer ID: 437406 Credit Available: $0.00 Verified: Medical" at bounding box center [383, 141] width 689 height 75
click at [124, 39] on span "Customers" at bounding box center [105, 37] width 161 height 10
click at [407, 147] on div "Credit Available: $0.00" at bounding box center [287, 147] width 329 height 11
click at [90, 85] on span "Profile" at bounding box center [80, 81] width 21 height 11
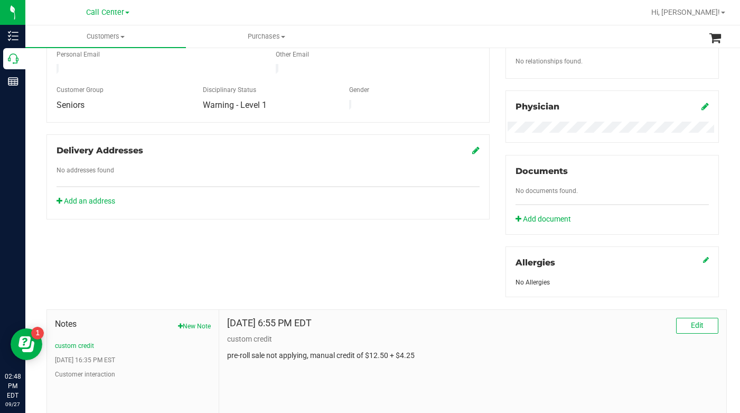
scroll to position [351, 0]
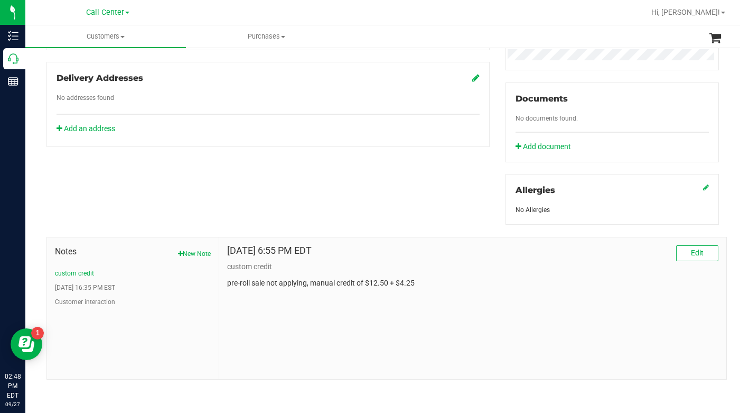
click at [626, 319] on div "May 22, 2024 6:55 PM EDT Edit custom credit pre-roll sale not applying, manual …" at bounding box center [472, 308] width 507 height 142
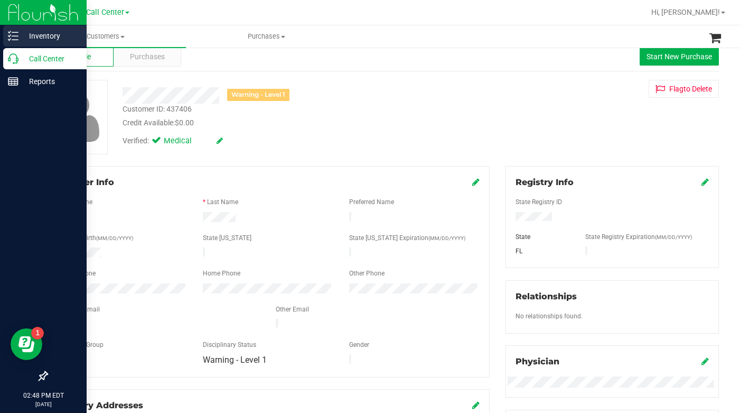
scroll to position [0, 0]
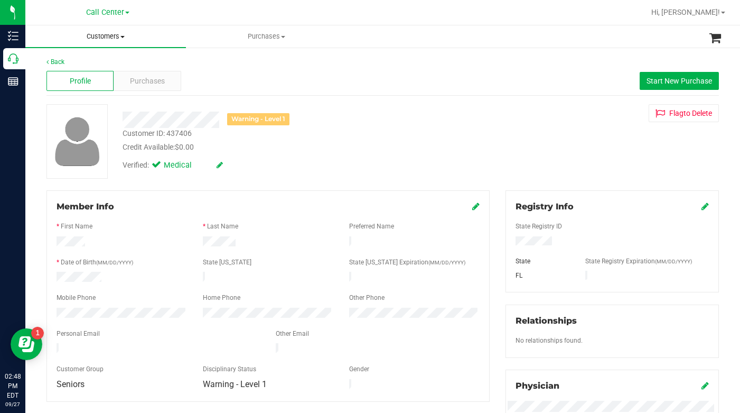
click at [124, 36] on span at bounding box center [122, 37] width 4 height 2
click at [65, 64] on span "All customers" at bounding box center [63, 63] width 76 height 9
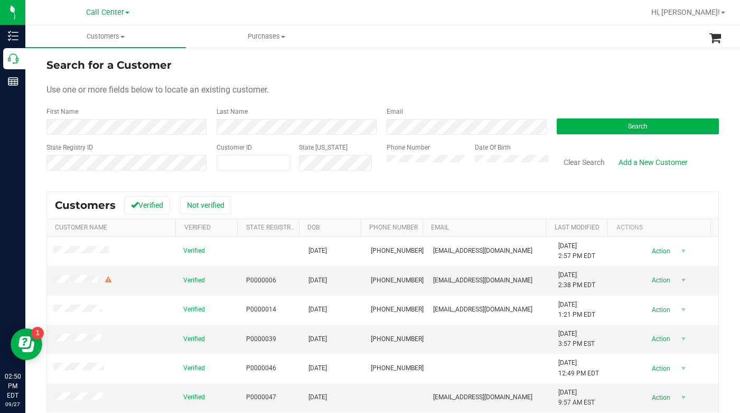
click at [581, 93] on div "Use one or more fields below to locate an existing customer." at bounding box center [383, 89] width 673 height 13
click at [360, 101] on form "Search for a Customer Use one or more fields below to locate an existing custom…" at bounding box center [383, 118] width 673 height 123
click at [525, 77] on form "Search for a Customer Use one or more fields below to locate an existing custom…" at bounding box center [383, 118] width 673 height 123
click at [587, 123] on button "Search" at bounding box center [638, 126] width 162 height 16
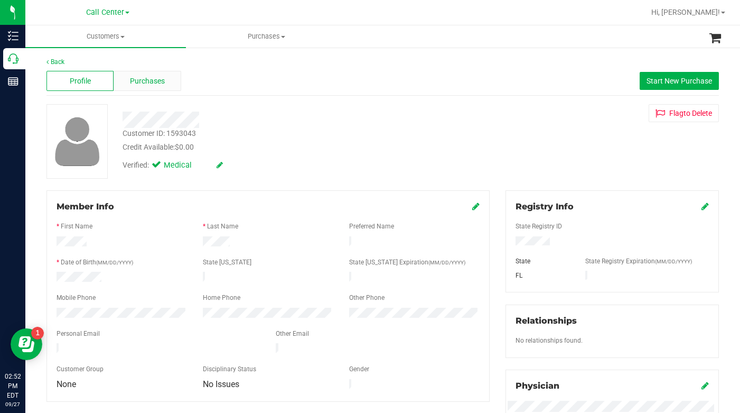
click at [150, 74] on div "Purchases" at bounding box center [147, 81] width 67 height 20
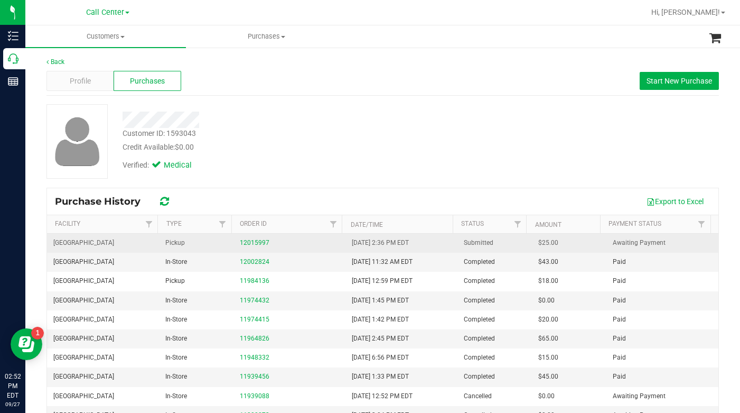
click at [237, 250] on td "12015997" at bounding box center [290, 243] width 112 height 19
click at [249, 245] on link "12015997" at bounding box center [255, 242] width 30 height 7
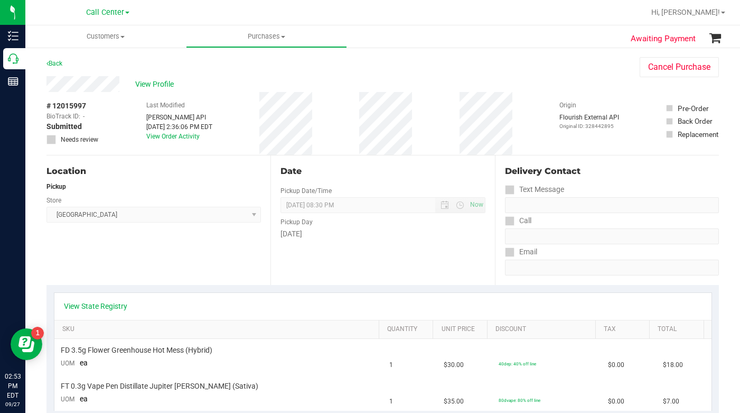
click at [94, 261] on div "Location Pickup Store Lakeland WC Select Store Bonita Springs WC Boynton Beach …" at bounding box center [159, 219] width 224 height 129
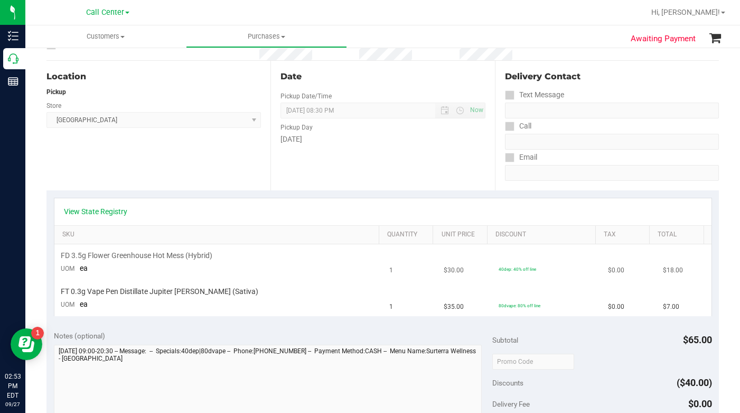
scroll to position [106, 0]
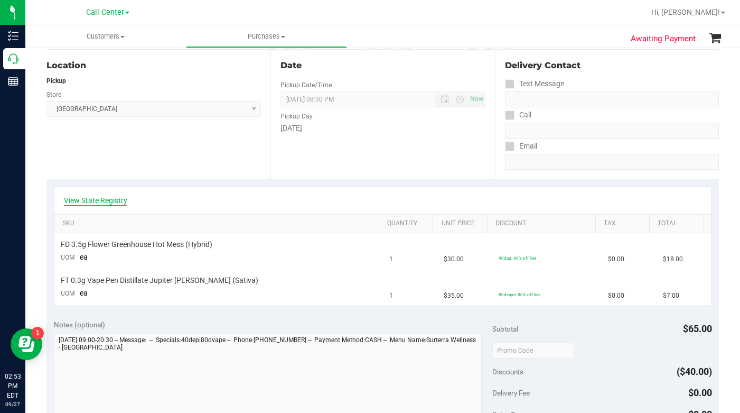
click at [90, 199] on link "View State Registry" at bounding box center [95, 200] width 63 height 11
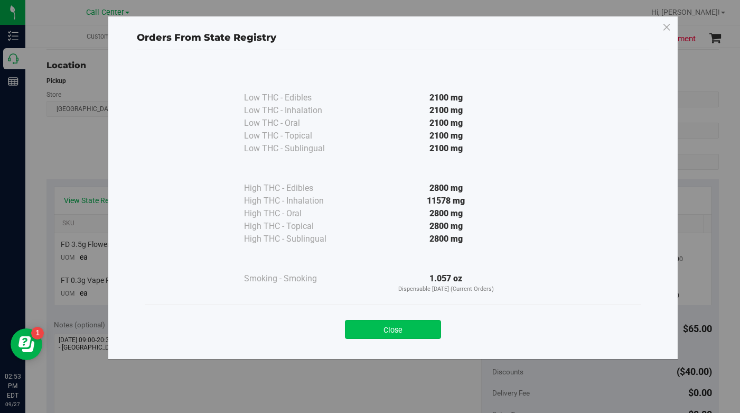
click at [361, 330] on button "Close" at bounding box center [393, 329] width 96 height 19
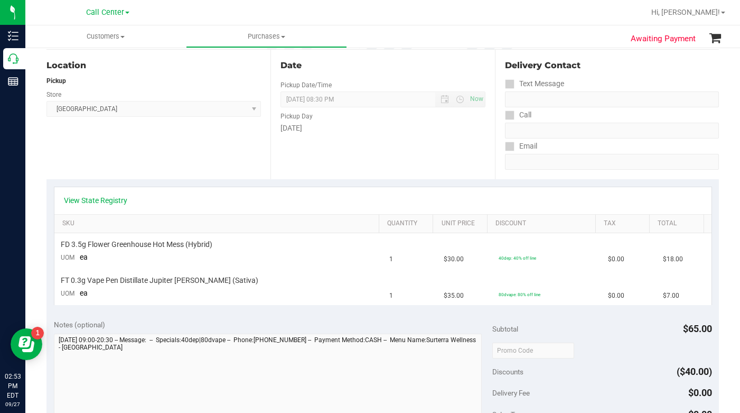
scroll to position [0, 0]
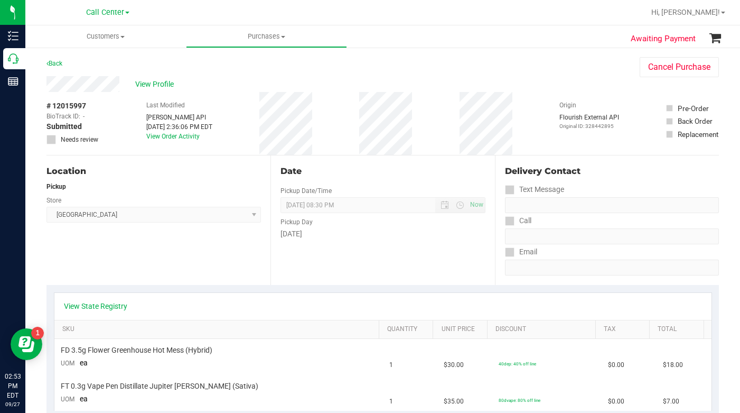
click at [135, 262] on div "Location Pickup Store Lakeland WC Select Store Bonita Springs WC Boynton Beach …" at bounding box center [159, 219] width 224 height 129
click at [134, 262] on div "Location Pickup Store Lakeland WC Select Store Bonita Springs WC Boynton Beach …" at bounding box center [159, 219] width 224 height 129
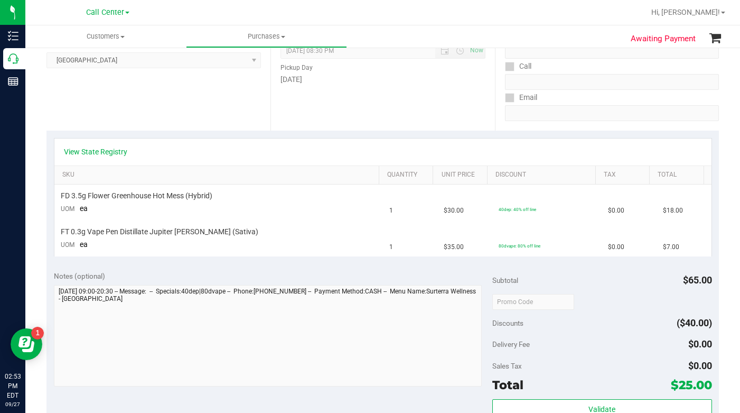
scroll to position [53, 0]
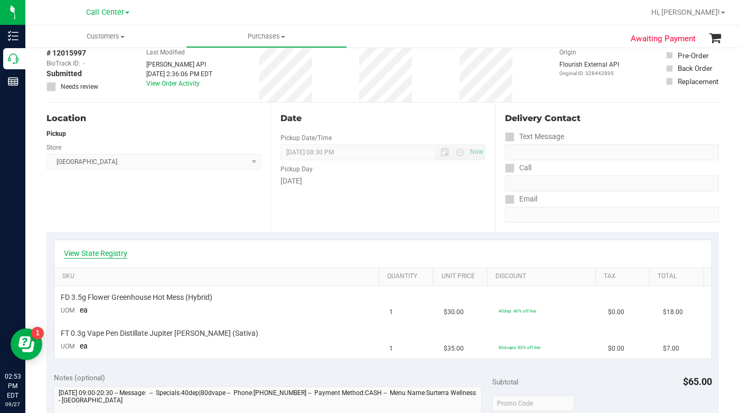
click at [117, 254] on link "View State Registry" at bounding box center [95, 253] width 63 height 11
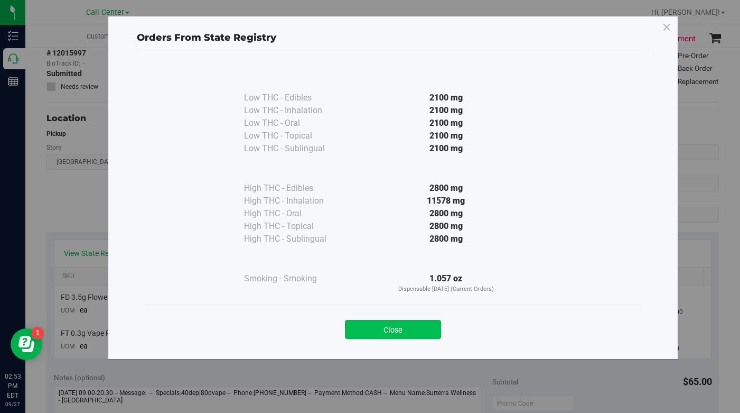
click at [374, 327] on button "Close" at bounding box center [393, 329] width 96 height 19
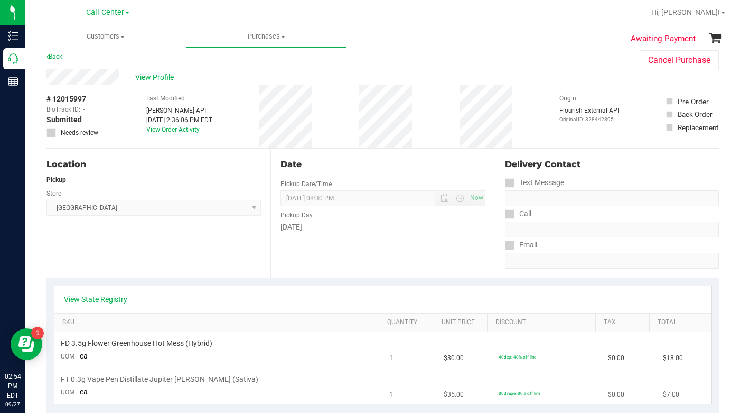
scroll to position [0, 0]
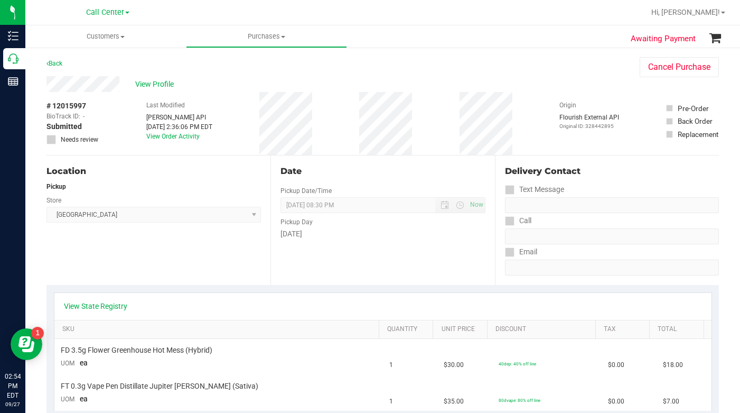
click at [196, 254] on div "Location Pickup Store Lakeland WC Select Store Bonita Springs WC Boynton Beach …" at bounding box center [159, 219] width 224 height 129
click at [162, 260] on div "Location Pickup Store Lakeland WC Select Store Bonita Springs WC Boynton Beach …" at bounding box center [159, 219] width 224 height 129
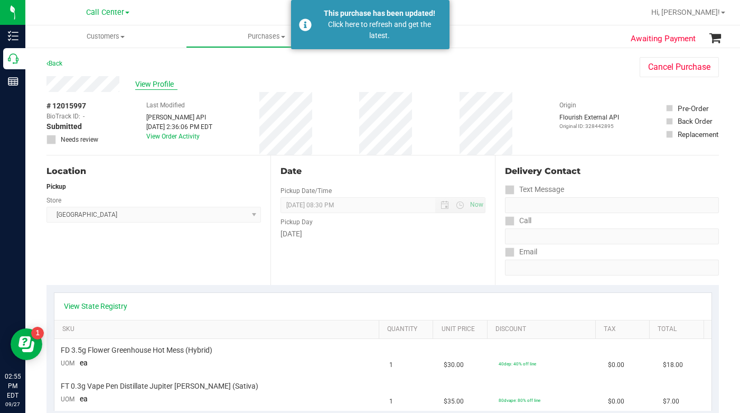
click at [151, 81] on span "View Profile" at bounding box center [156, 84] width 42 height 11
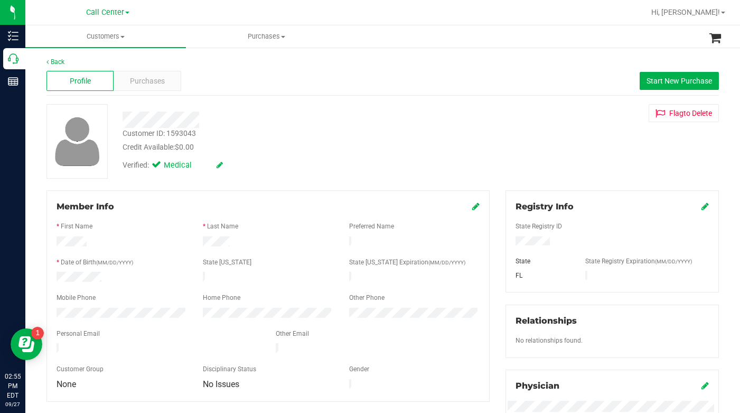
click at [151, 81] on span "Purchases" at bounding box center [147, 81] width 35 height 11
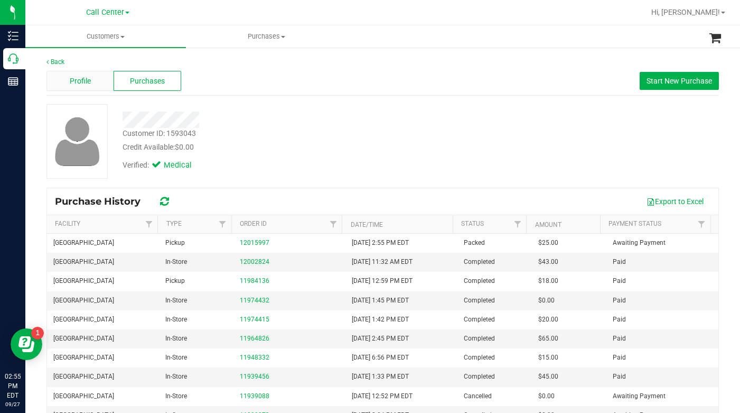
click at [80, 83] on span "Profile" at bounding box center [80, 81] width 21 height 11
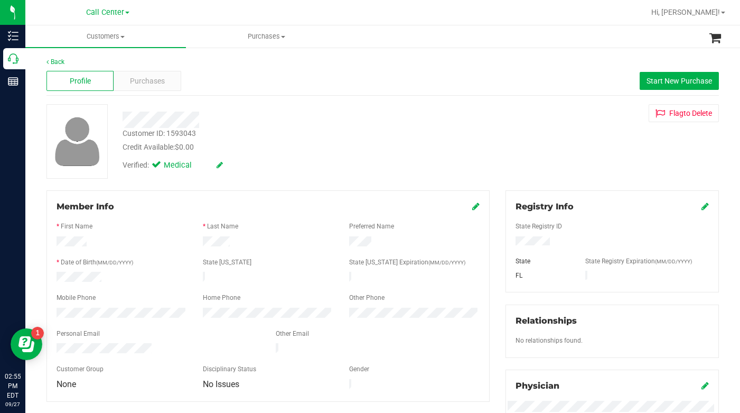
click at [333, 154] on div "Verified: Medical" at bounding box center [287, 164] width 345 height 23
click at [573, 150] on div "Customer ID: 1593043 Credit Available: $0.00 Verified: Medical Flag to Delete" at bounding box center [383, 141] width 689 height 75
click at [122, 36] on span at bounding box center [122, 37] width 4 height 2
click at [96, 65] on span "All customers" at bounding box center [63, 63] width 76 height 9
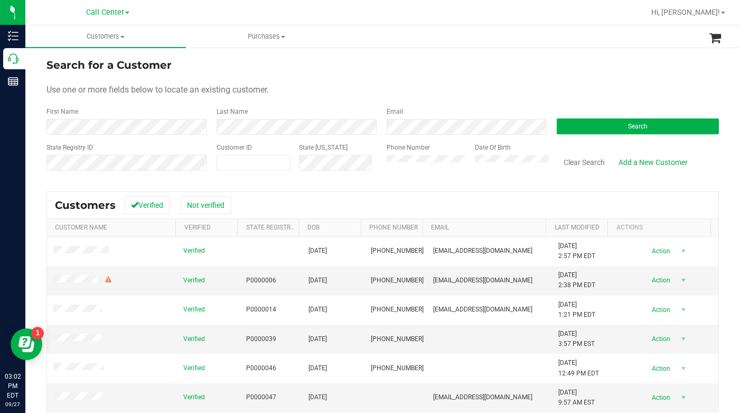
click at [577, 82] on form "Search for a Customer Use one or more fields below to locate an existing custom…" at bounding box center [383, 118] width 673 height 123
click at [585, 126] on button "Search" at bounding box center [638, 126] width 162 height 16
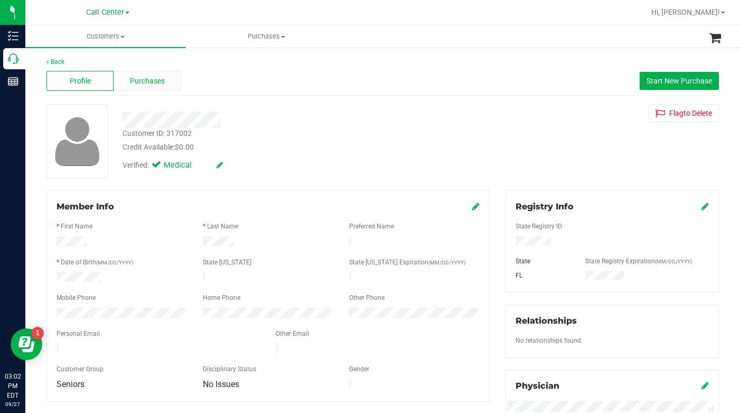
click at [143, 82] on span "Purchases" at bounding box center [147, 81] width 35 height 11
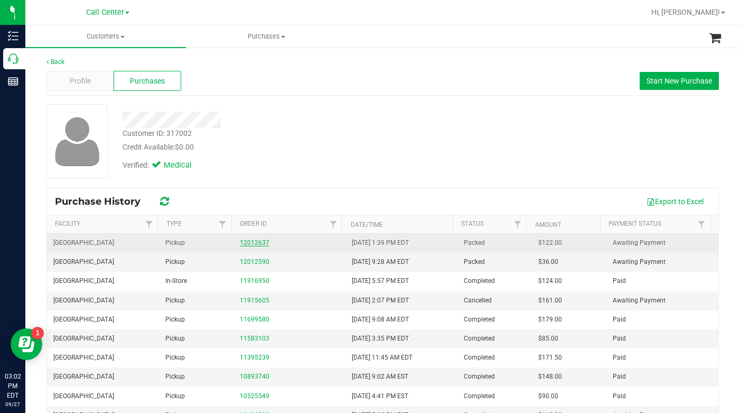
click at [255, 245] on link "12012637" at bounding box center [255, 242] width 30 height 7
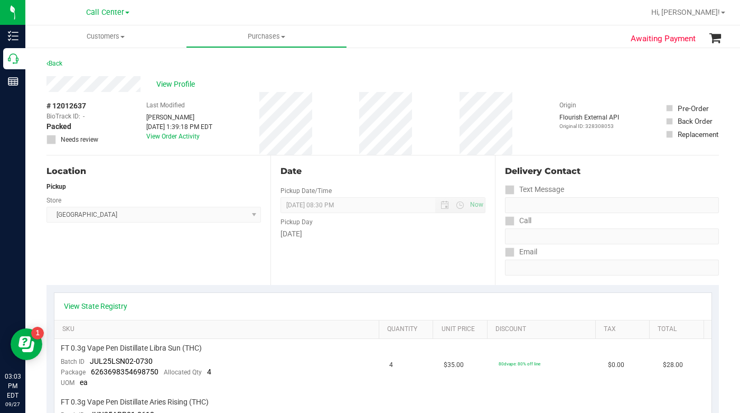
click at [577, 76] on div "View Profile" at bounding box center [383, 84] width 673 height 16
click at [109, 266] on div "Location Pickup Store Boynton Beach WC Select Store Bonita Springs WC Boynton B…" at bounding box center [159, 219] width 224 height 129
click at [103, 269] on div "Location Pickup Store Boynton Beach WC Select Store Bonita Springs WC Boynton B…" at bounding box center [159, 219] width 224 height 129
click at [93, 260] on div "Location Pickup Store Boynton Beach WC Select Store Bonita Springs WC Boynton B…" at bounding box center [159, 219] width 224 height 129
click at [111, 264] on div "Location Pickup Store Boynton Beach WC Select Store Bonita Springs WC Boynton B…" at bounding box center [159, 219] width 224 height 129
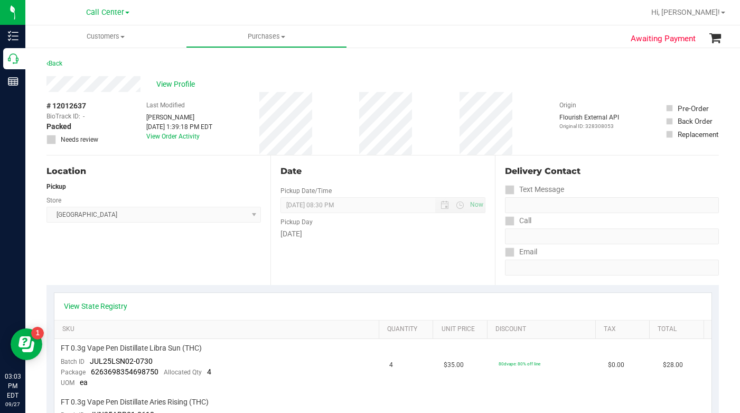
click at [111, 264] on div "Location Pickup Store Boynton Beach WC Select Store Bonita Springs WC Boynton B…" at bounding box center [159, 219] width 224 height 129
click at [539, 81] on div "View Profile" at bounding box center [383, 84] width 673 height 16
click at [544, 78] on div "View Profile" at bounding box center [383, 84] width 673 height 16
click at [123, 38] on span at bounding box center [122, 37] width 4 height 2
click at [91, 67] on span "All customers" at bounding box center [63, 63] width 76 height 9
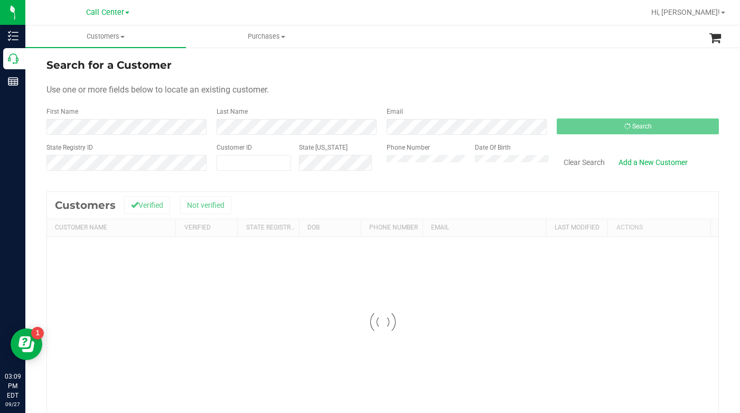
click at [425, 79] on form "Search for a Customer Use one or more fields below to locate an existing custom…" at bounding box center [383, 118] width 673 height 123
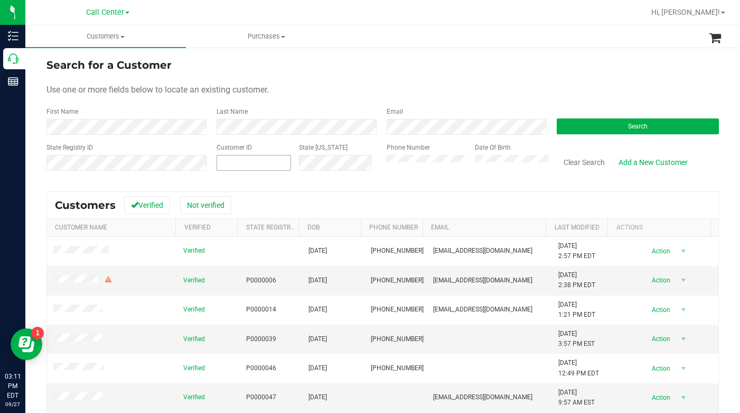
click at [234, 164] on span at bounding box center [254, 163] width 75 height 16
type input "623473"
click at [581, 128] on button "Search" at bounding box center [638, 126] width 162 height 16
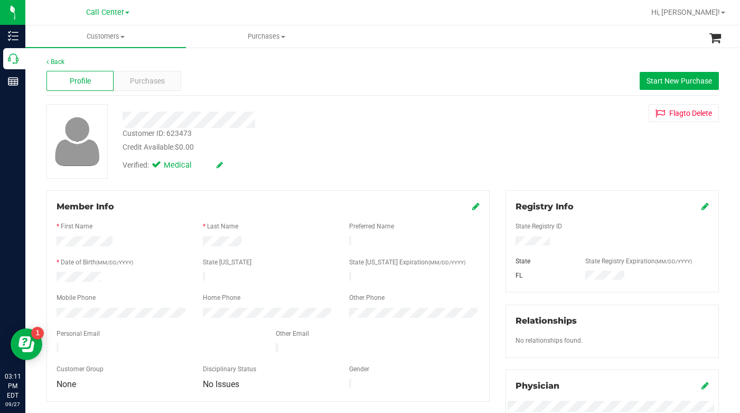
drag, startPoint x: 541, startPoint y: 141, endPoint x: 324, endPoint y: 119, distance: 218.2
click at [540, 142] on div "Customer ID: 623473 Credit Available: $0.00 Verified: Medical Flag to Delete" at bounding box center [383, 141] width 689 height 75
click at [132, 78] on span "Purchases" at bounding box center [147, 81] width 35 height 11
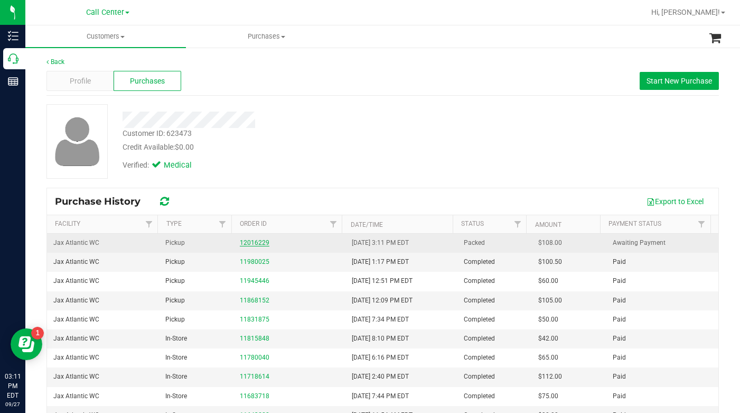
click at [249, 239] on link "12016229" at bounding box center [255, 242] width 30 height 7
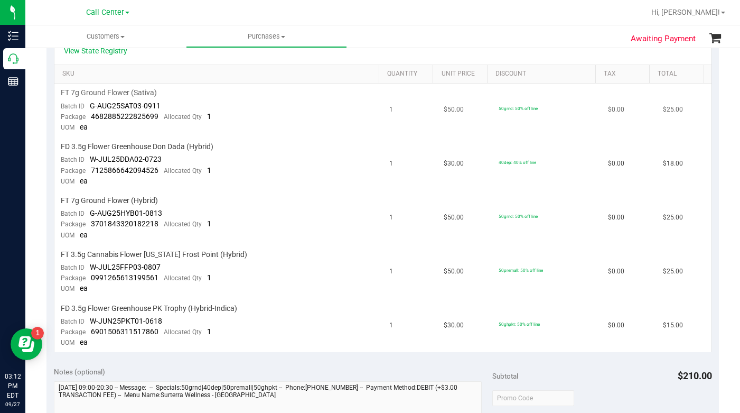
scroll to position [159, 0]
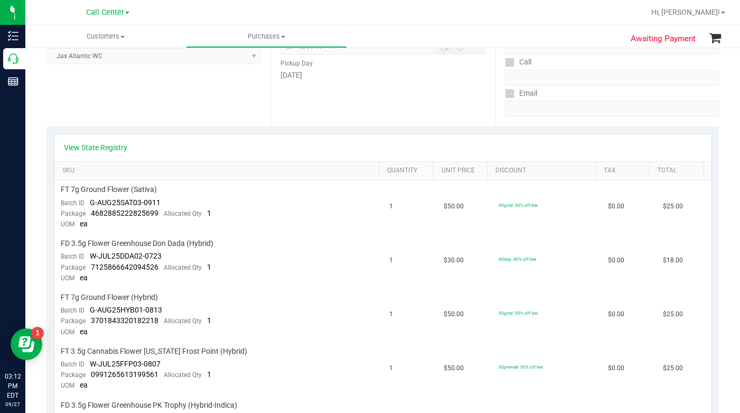
click at [92, 142] on div "View State Registry" at bounding box center [382, 147] width 657 height 27
click at [92, 149] on link "View State Registry" at bounding box center [95, 147] width 63 height 11
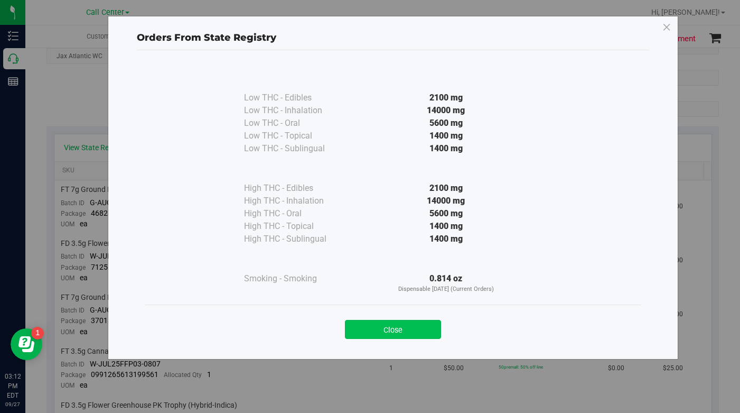
click at [366, 333] on button "Close" at bounding box center [393, 329] width 96 height 19
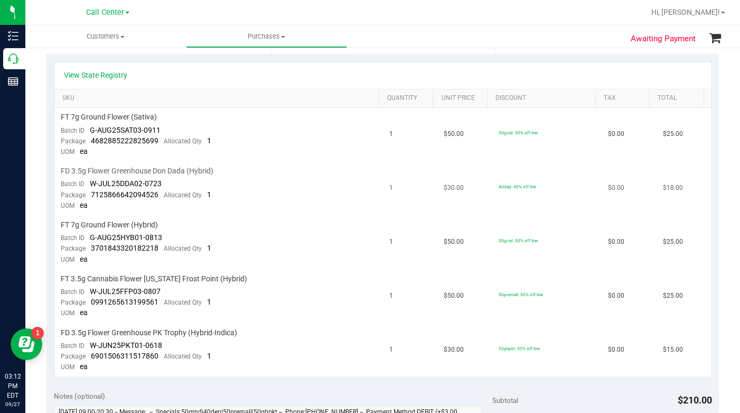
scroll to position [264, 0]
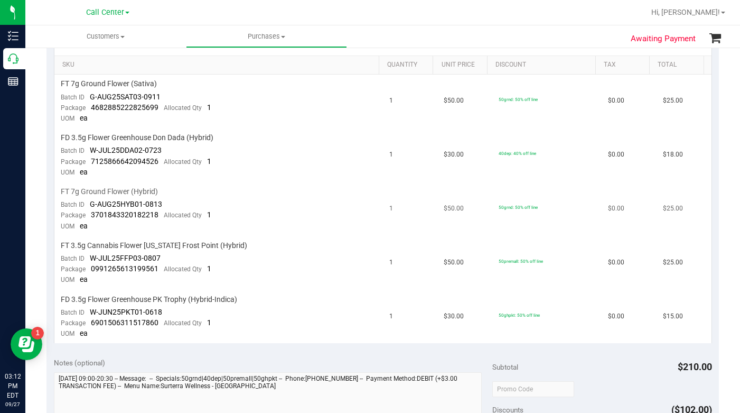
click at [553, 232] on td "50grnd: 50% off line" at bounding box center [546, 209] width 109 height 54
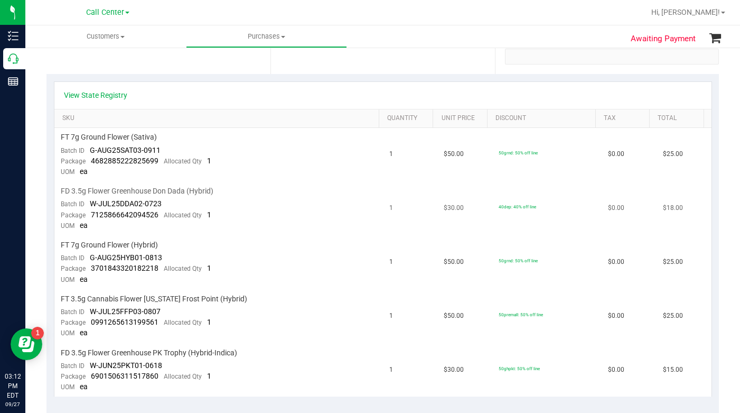
scroll to position [211, 0]
click at [158, 207] on span "W-JUL25DDA02-0723" at bounding box center [126, 203] width 72 height 8
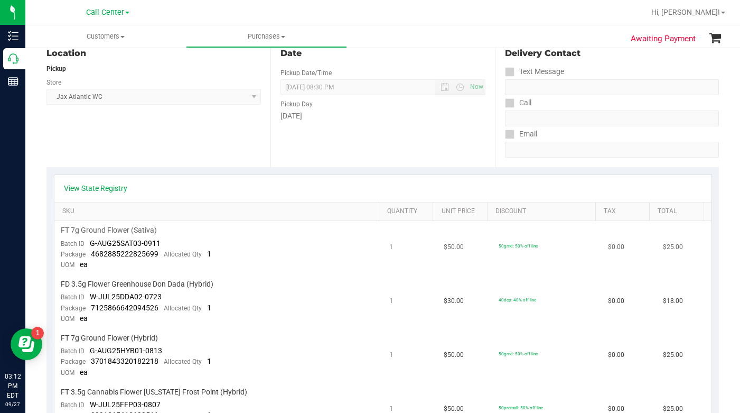
scroll to position [106, 0]
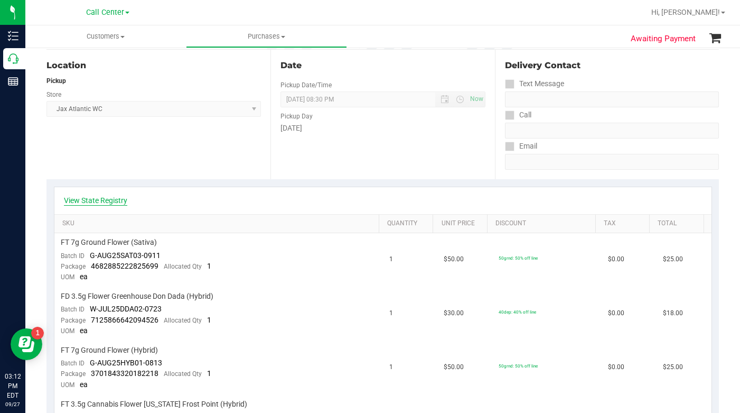
click at [99, 199] on link "View State Registry" at bounding box center [95, 200] width 63 height 11
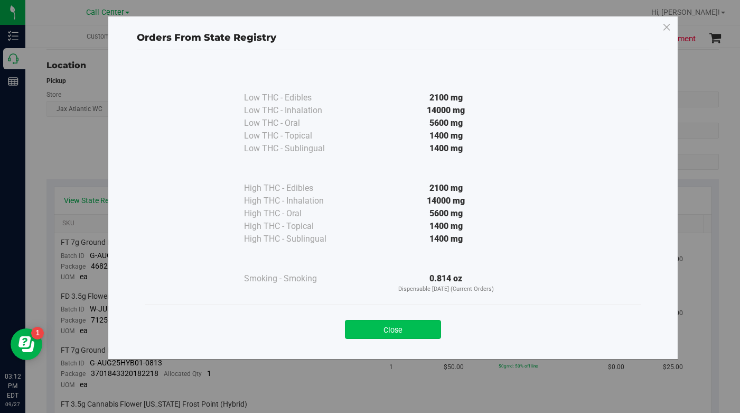
click at [379, 331] on button "Close" at bounding box center [393, 329] width 96 height 19
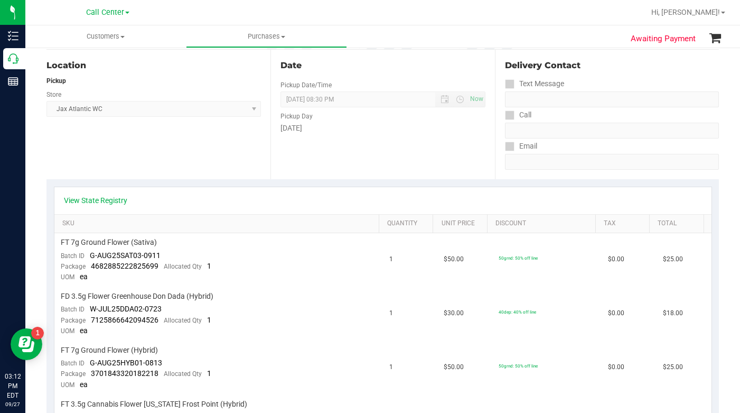
click at [564, 41] on ul "Customers All customers Add a new customer All physicians Purchases All purchas…" at bounding box center [395, 36] width 740 height 23
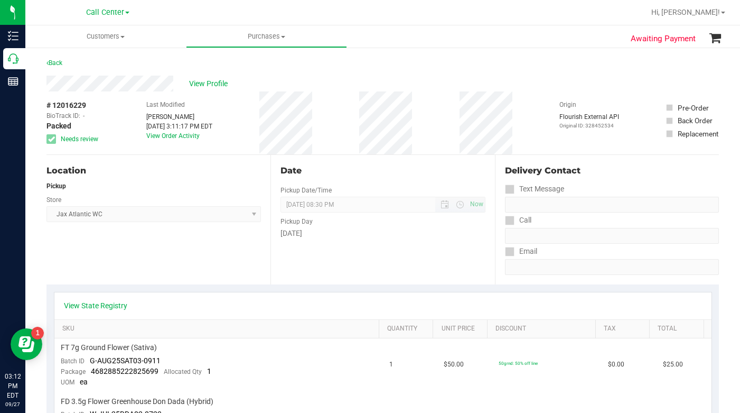
scroll to position [0, 0]
click at [210, 88] on span "View Profile" at bounding box center [210, 84] width 42 height 11
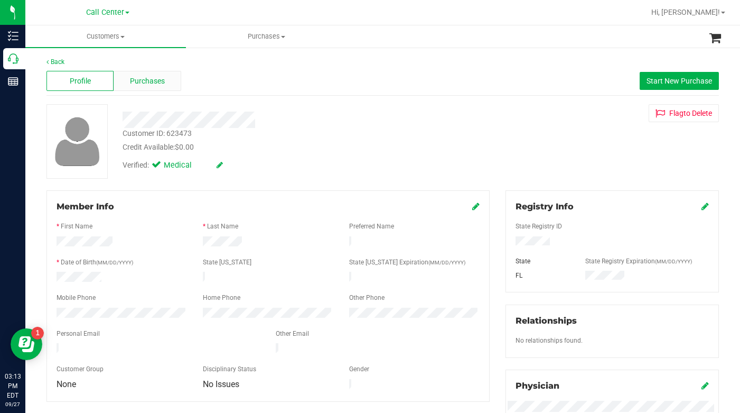
click at [151, 81] on span "Purchases" at bounding box center [147, 81] width 35 height 11
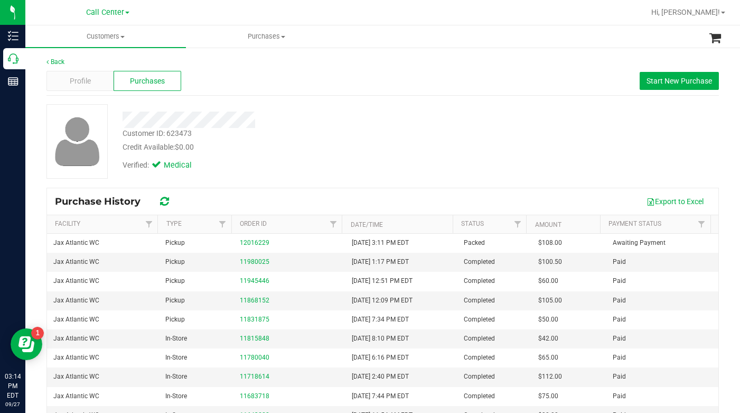
click at [578, 176] on div "Customer ID: 623473 Credit Available: $0.00 Verified: Medical" at bounding box center [383, 141] width 689 height 75
click at [76, 84] on span "Profile" at bounding box center [80, 81] width 21 height 11
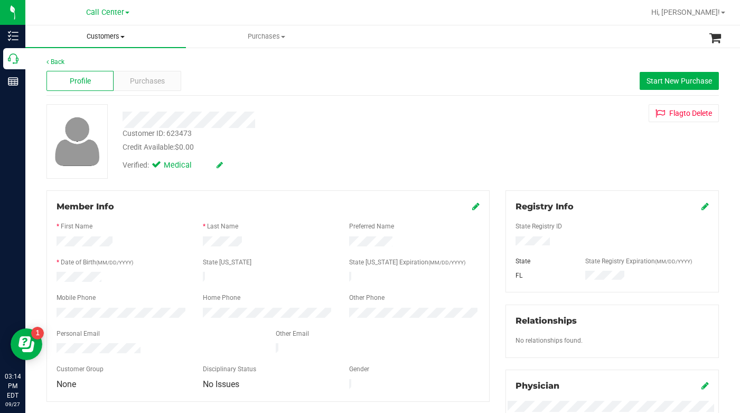
click at [122, 39] on span "Customers" at bounding box center [105, 37] width 161 height 10
click at [85, 68] on span "All customers" at bounding box center [63, 63] width 76 height 9
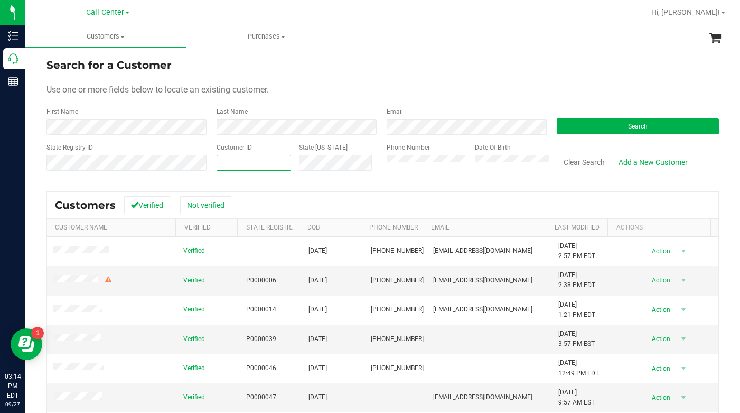
click at [227, 162] on span at bounding box center [254, 163] width 75 height 16
type input "1422734"
click at [575, 127] on button "Search" at bounding box center [638, 126] width 162 height 16
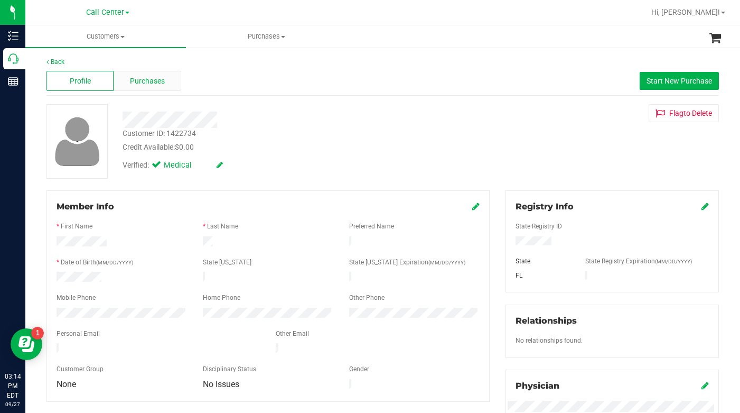
click at [135, 79] on span "Purchases" at bounding box center [147, 81] width 35 height 11
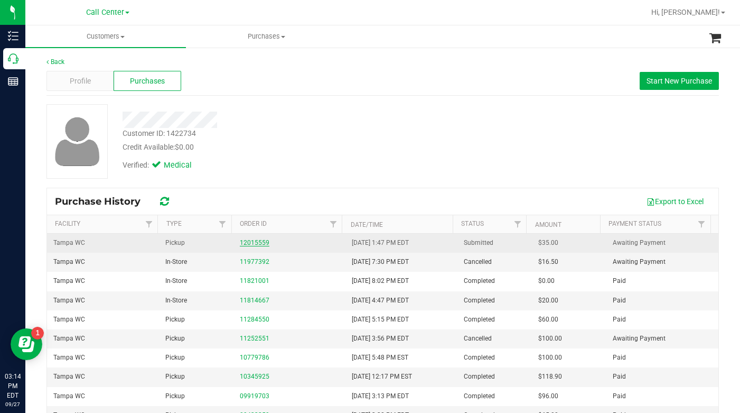
click at [253, 244] on link "12015559" at bounding box center [255, 242] width 30 height 7
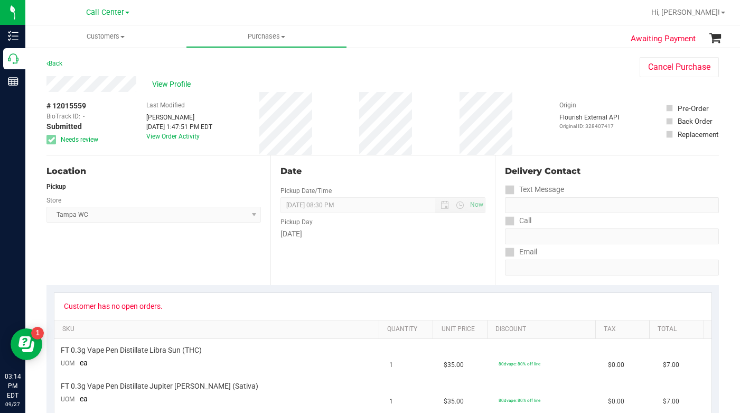
click at [168, 260] on div "Location Pickup Store Tampa WC Select Store Bonita Springs WC Boynton Beach WC …" at bounding box center [159, 219] width 224 height 129
click at [544, 67] on div "Back Cancel Purchase" at bounding box center [383, 66] width 673 height 19
click at [123, 37] on span at bounding box center [122, 37] width 4 height 2
click at [71, 64] on span "All customers" at bounding box center [63, 63] width 76 height 9
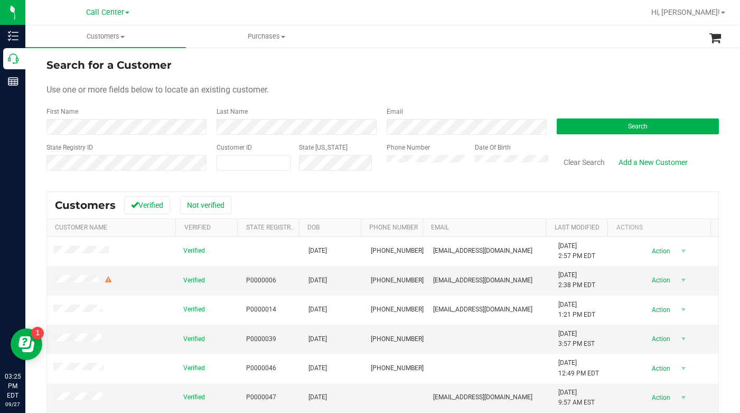
click at [455, 82] on form "Search for a Customer Use one or more fields below to locate an existing custom…" at bounding box center [383, 118] width 673 height 123
click at [572, 65] on div "Search for a Customer" at bounding box center [383, 65] width 673 height 16
click at [596, 123] on button "Search" at bounding box center [638, 126] width 162 height 16
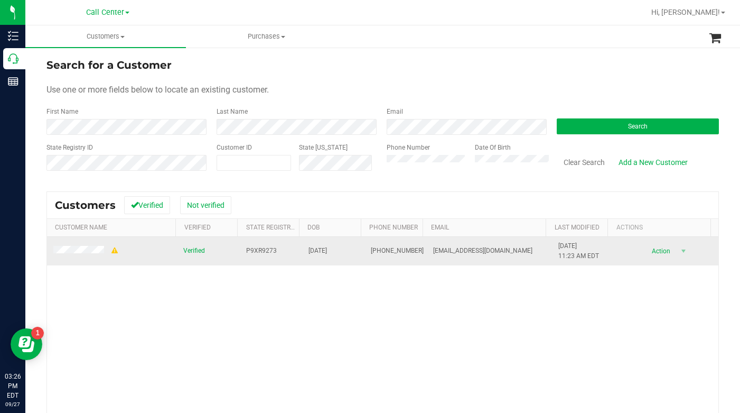
click at [81, 255] on span at bounding box center [86, 251] width 66 height 11
click at [70, 256] on td at bounding box center [112, 251] width 130 height 29
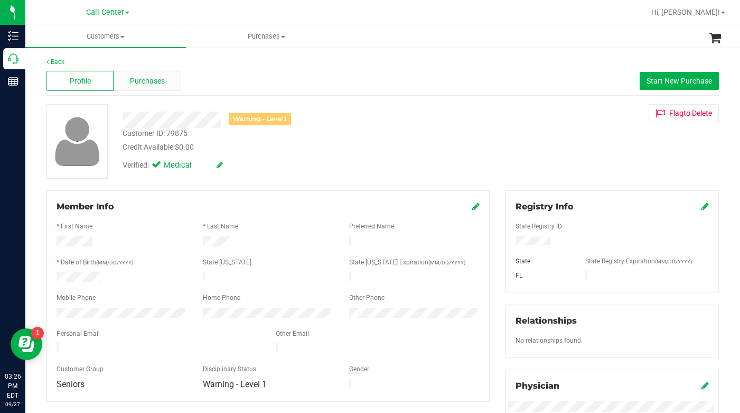
click at [143, 76] on span "Purchases" at bounding box center [147, 81] width 35 height 11
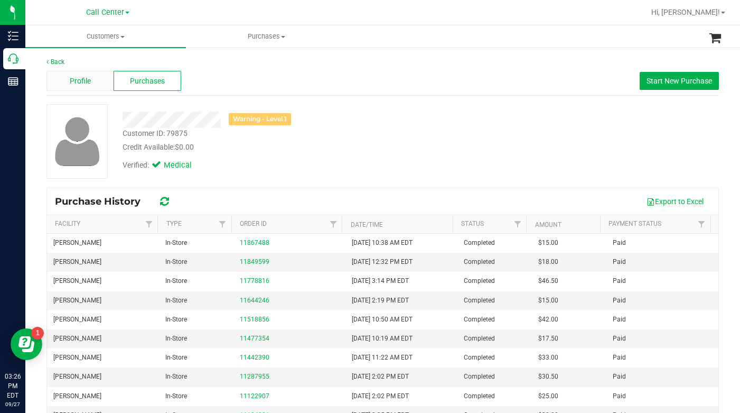
click at [89, 78] on span "Profile" at bounding box center [80, 81] width 21 height 11
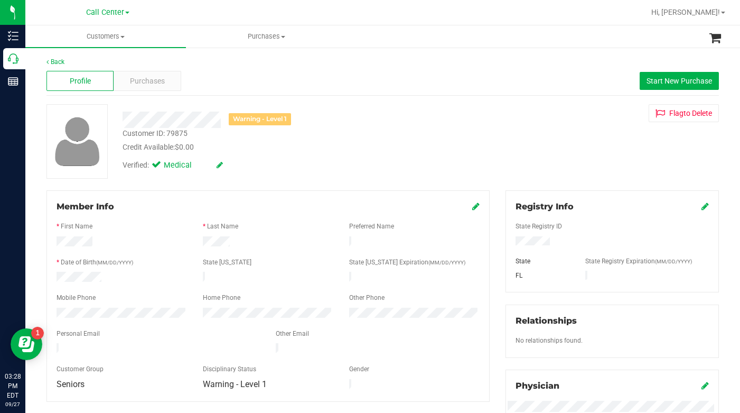
click at [541, 156] on div "Warning - Level 1 Customer ID: 79875 Credit Available: $0.00 Verified: Medical …" at bounding box center [383, 141] width 689 height 75
click at [122, 38] on span "Customers" at bounding box center [105, 37] width 161 height 10
click at [89, 67] on span "All customers" at bounding box center [63, 63] width 76 height 9
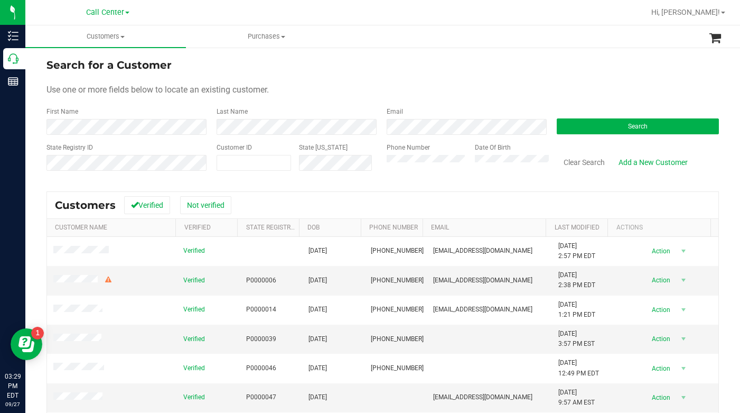
click at [561, 98] on form "Search for a Customer Use one or more fields below to locate an existing custom…" at bounding box center [383, 118] width 673 height 123
click at [585, 88] on div "Use one or more fields below to locate an existing customer." at bounding box center [383, 89] width 673 height 13
click at [565, 126] on button "Search" at bounding box center [638, 126] width 162 height 16
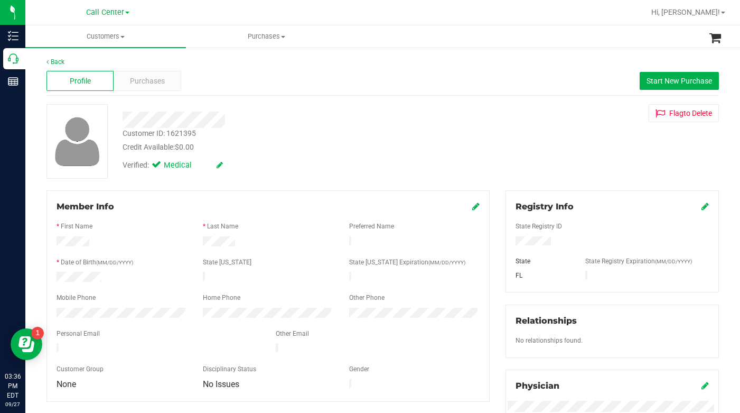
click at [290, 175] on div "Verified: Medical" at bounding box center [287, 164] width 345 height 23
click at [534, 152] on div "Customer ID: 1621395 Credit Available: $0.00 Verified: Medical Flag to [GEOGRAP…" at bounding box center [383, 141] width 689 height 75
click at [545, 143] on div "Customer ID: 1621395 Credit Available: $0.00 Verified: Medical Flag to [GEOGRAP…" at bounding box center [383, 141] width 689 height 75
click at [540, 174] on div "Customer ID: 1621395 Credit Available: $0.00 Verified: Medical Flag to [GEOGRAP…" at bounding box center [383, 141] width 689 height 75
click at [151, 81] on span "Purchases" at bounding box center [147, 81] width 35 height 11
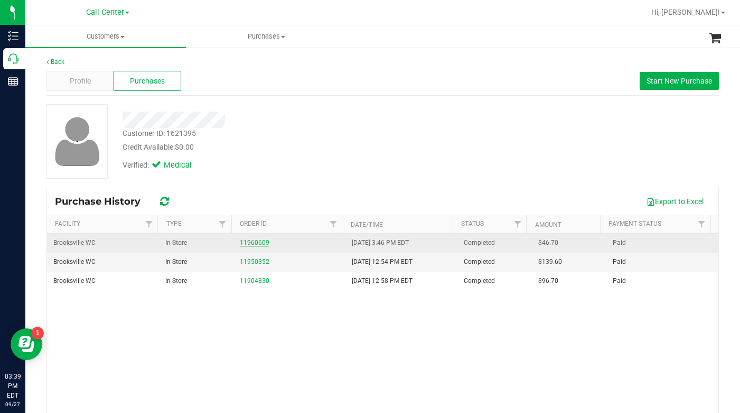
click at [259, 242] on link "11960609" at bounding box center [255, 242] width 30 height 7
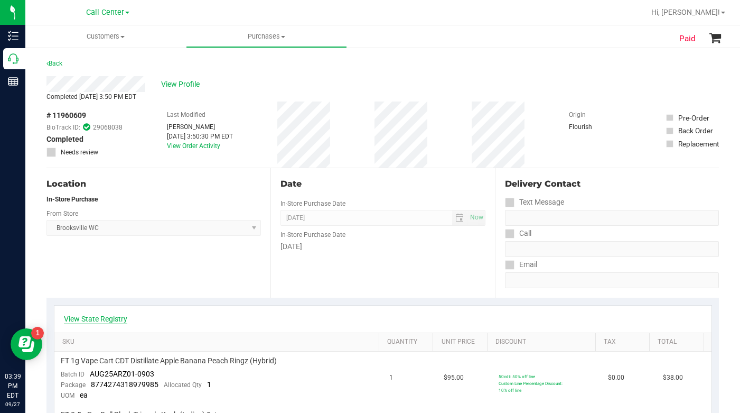
click at [93, 317] on link "View State Registry" at bounding box center [95, 318] width 63 height 11
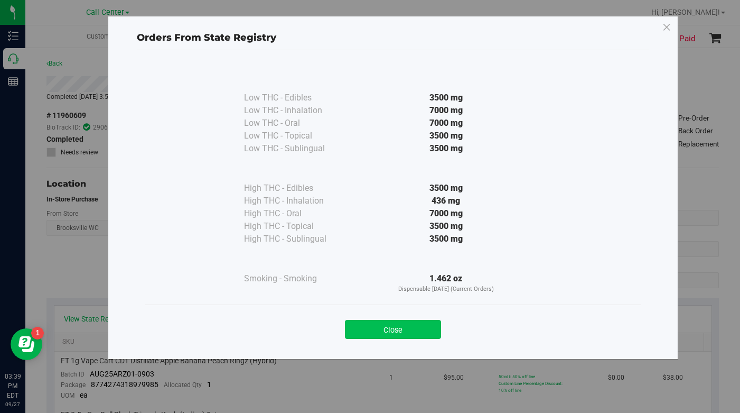
click at [369, 334] on button "Close" at bounding box center [393, 329] width 96 height 19
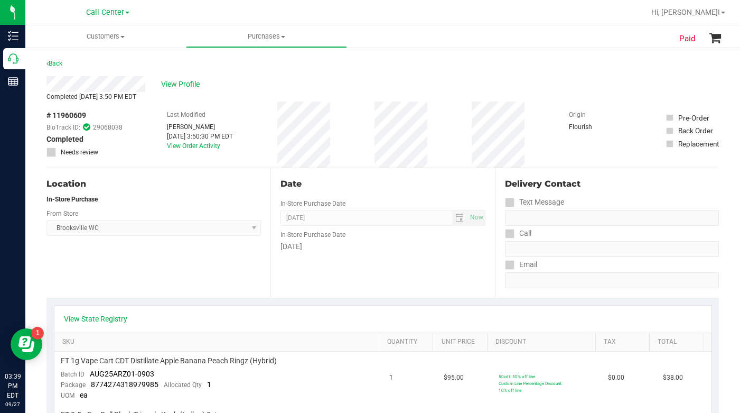
click at [187, 270] on div "Location In-Store Purchase From Store [GEOGRAPHIC_DATA] WC Select Store [PERSON…" at bounding box center [159, 232] width 224 height 129
click at [123, 37] on span at bounding box center [122, 37] width 4 height 2
click at [80, 67] on span "All customers" at bounding box center [63, 63] width 76 height 9
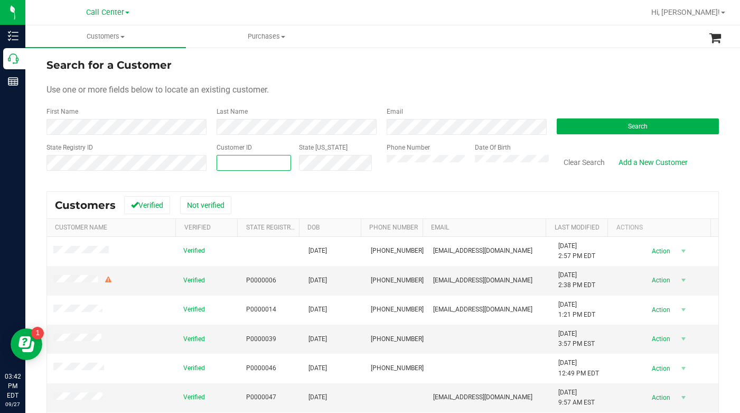
click at [234, 169] on span at bounding box center [254, 163] width 75 height 16
type input "522964"
click at [575, 131] on button "Search" at bounding box center [638, 126] width 162 height 16
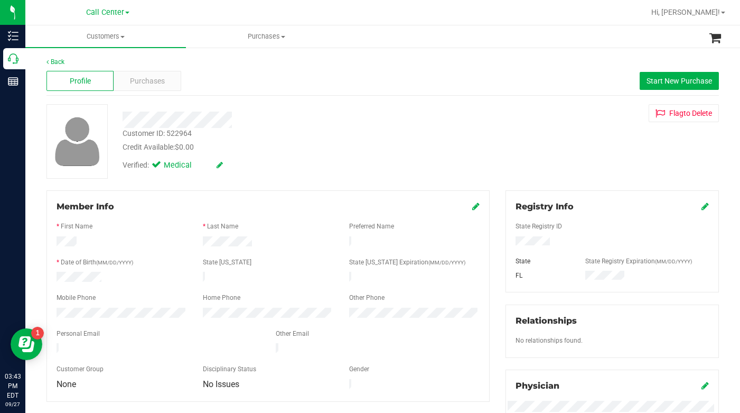
click at [561, 148] on div "Customer ID: 522964 Credit Available: $0.00 Verified: Medical Flag to [GEOGRAPH…" at bounding box center [383, 141] width 689 height 75
click at [140, 83] on span "Purchases" at bounding box center [147, 81] width 35 height 11
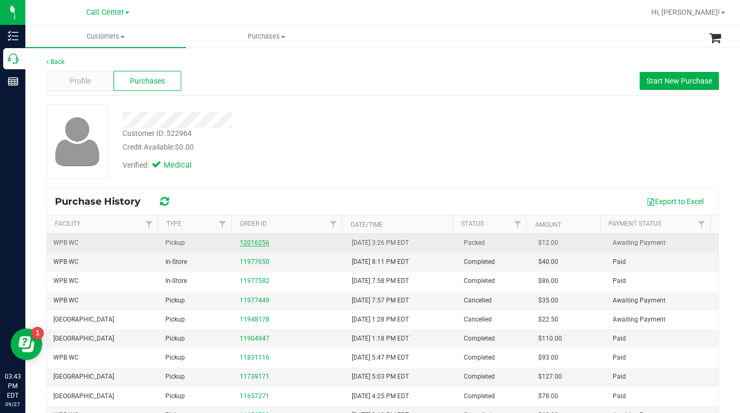
click at [248, 243] on link "12016256" at bounding box center [255, 242] width 30 height 7
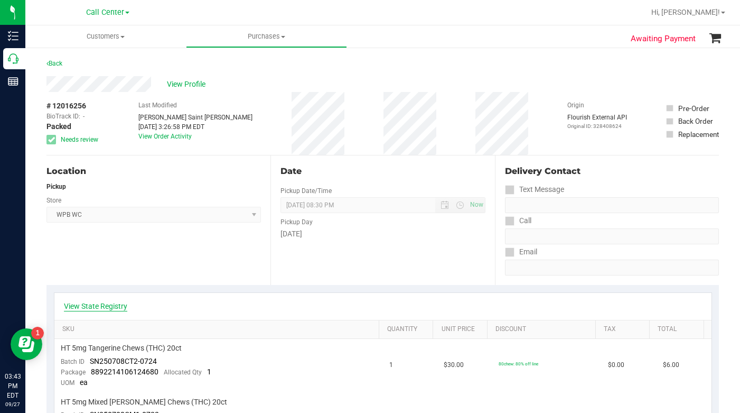
click at [88, 305] on link "View State Registry" at bounding box center [95, 306] width 63 height 11
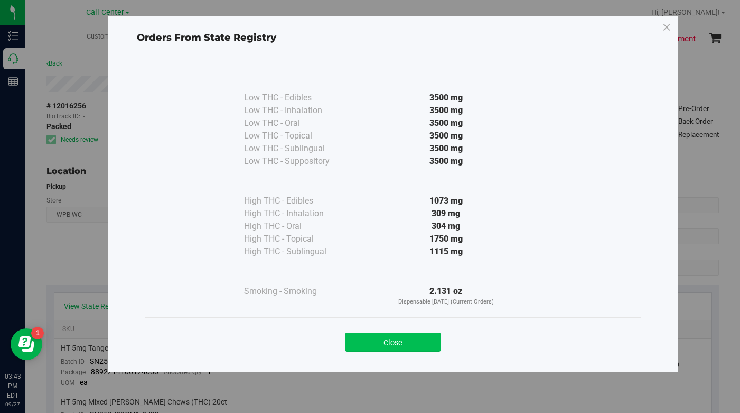
click at [379, 350] on button "Close" at bounding box center [393, 341] width 96 height 19
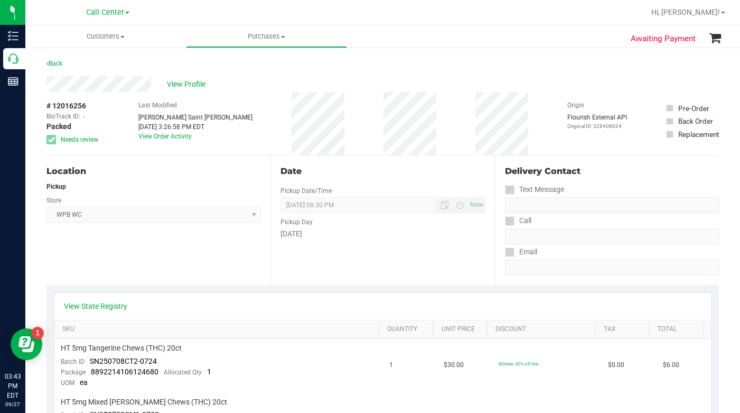
click at [542, 144] on div "# 12016256 BioTrack ID: - Packed Needs review Last Modified [PERSON_NAME] Saint…" at bounding box center [383, 123] width 673 height 63
click at [111, 306] on link "View State Registry" at bounding box center [95, 306] width 63 height 11
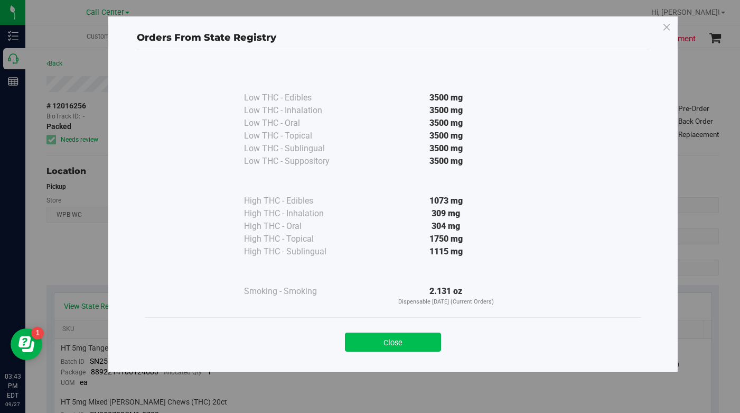
click at [358, 344] on button "Close" at bounding box center [393, 341] width 96 height 19
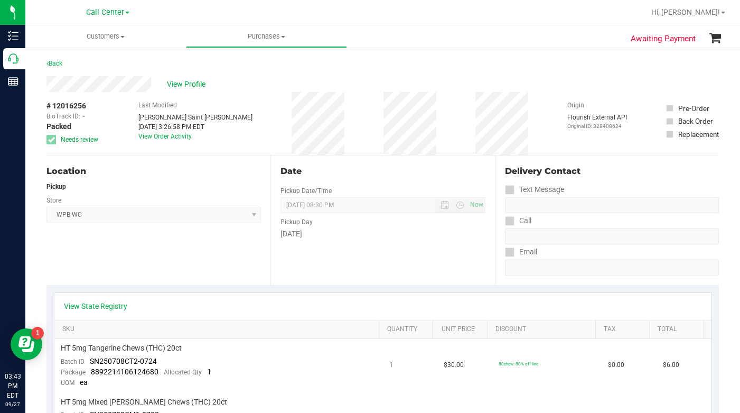
click at [200, 270] on div "Location Pickup Store WPB WC Select Store [PERSON_NAME][GEOGRAPHIC_DATA] [PERSO…" at bounding box center [159, 219] width 224 height 129
drag, startPoint x: 561, startPoint y: 87, endPoint x: 453, endPoint y: 78, distance: 107.7
click at [559, 89] on div "View Profile" at bounding box center [383, 84] width 673 height 16
click at [123, 35] on span "Customers" at bounding box center [105, 37] width 161 height 10
click at [99, 62] on span "All customers" at bounding box center [63, 63] width 76 height 9
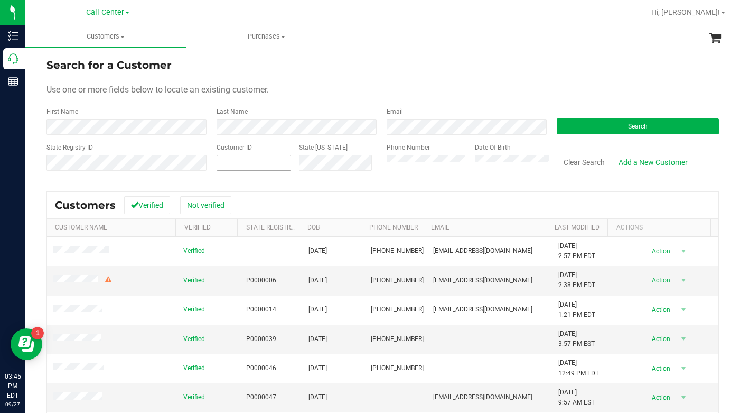
click at [266, 160] on span at bounding box center [254, 163] width 75 height 16
type input "491520"
click at [564, 128] on button "Search" at bounding box center [638, 126] width 162 height 16
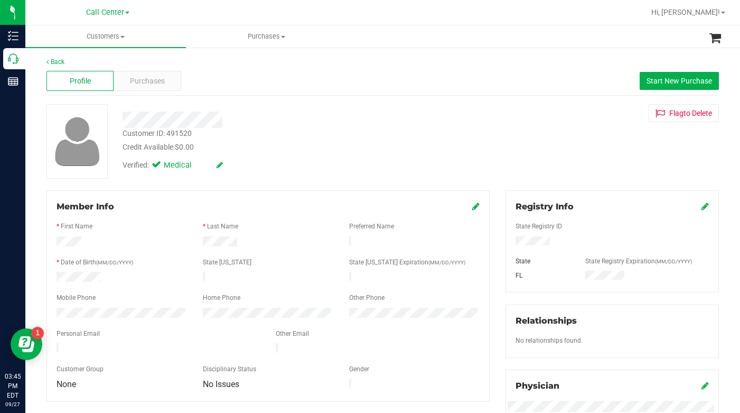
drag, startPoint x: 552, startPoint y: 172, endPoint x: 453, endPoint y: 96, distance: 125.0
click at [552, 171] on div "Customer ID: 491520 Credit Available: $0.00 Verified: Medical Flag to [GEOGRAPH…" at bounding box center [383, 141] width 689 height 75
click at [542, 115] on div "Flag to [GEOGRAPHIC_DATA]" at bounding box center [612, 113] width 229 height 18
click at [543, 171] on div "Customer ID: 491520 Credit Available: $0.00 Verified: Medical Flag to [GEOGRAPH…" at bounding box center [383, 141] width 689 height 75
drag, startPoint x: 556, startPoint y: 149, endPoint x: 528, endPoint y: 148, distance: 28.6
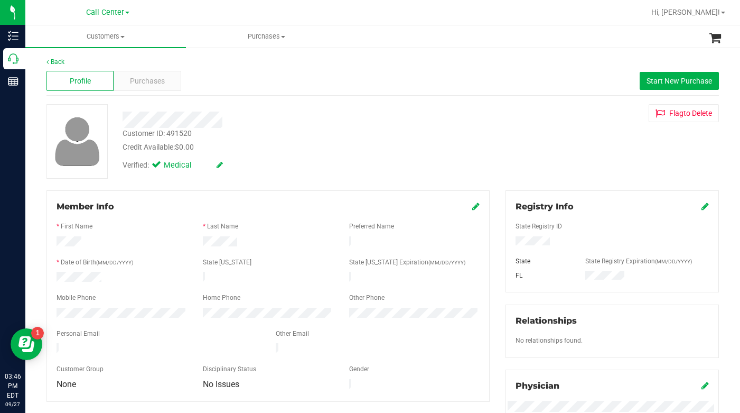
click at [555, 150] on div "Customer ID: 491520 Credit Available: $0.00 Verified: Medical Flag to [GEOGRAPH…" at bounding box center [383, 141] width 689 height 75
click at [157, 81] on span "Purchases" at bounding box center [147, 81] width 35 height 11
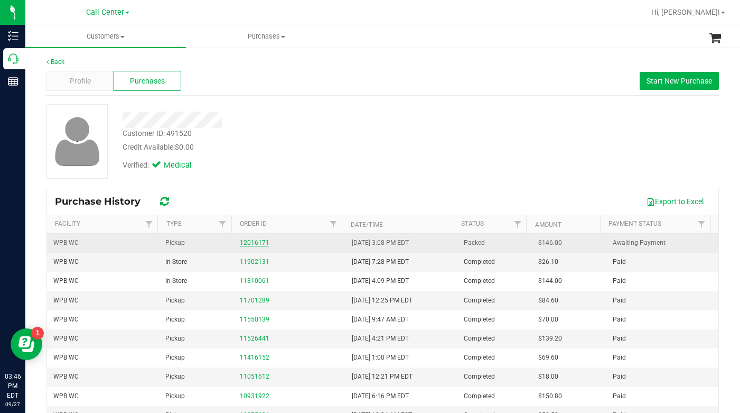
click at [253, 243] on link "12016171" at bounding box center [255, 242] width 30 height 7
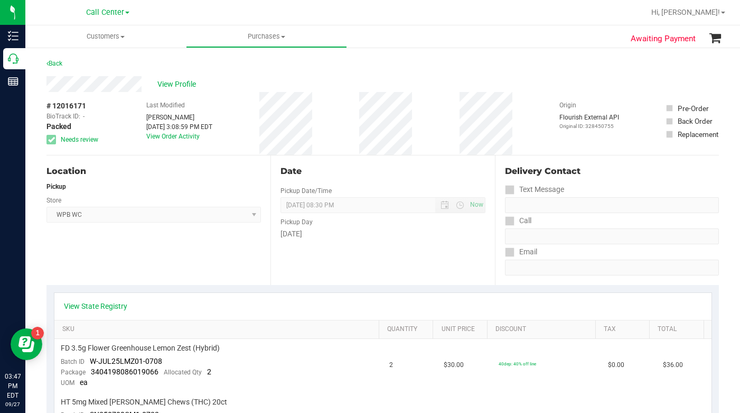
click at [546, 109] on div "# 12016171 BioTrack ID: - Packed Needs review Last Modified [PERSON_NAME] [DATE…" at bounding box center [383, 123] width 673 height 63
click at [226, 257] on div "Location Pickup Store WPB WC Select Store [PERSON_NAME][GEOGRAPHIC_DATA] [PERSO…" at bounding box center [159, 219] width 224 height 129
click at [89, 301] on link "View State Registry" at bounding box center [95, 306] width 63 height 11
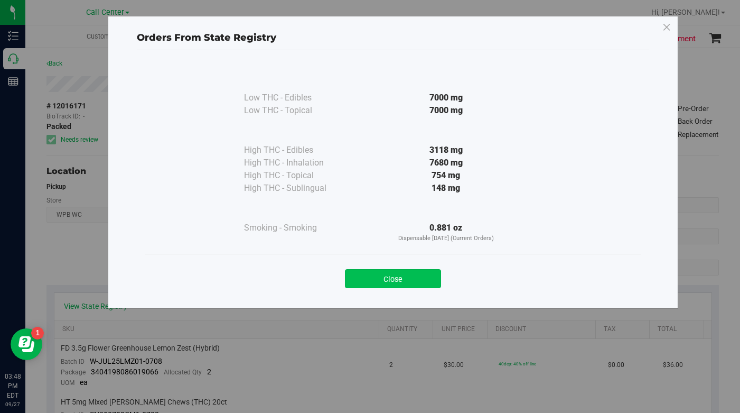
click at [365, 282] on button "Close" at bounding box center [393, 278] width 96 height 19
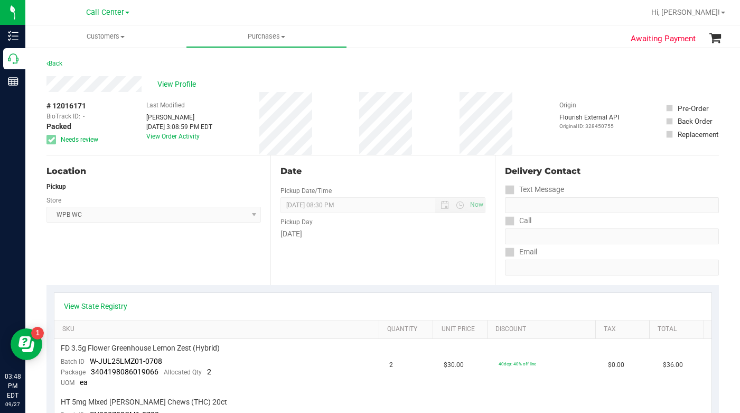
click at [138, 252] on div "Location Pickup Store WPB WC Select Store [PERSON_NAME][GEOGRAPHIC_DATA] [PERSO…" at bounding box center [159, 219] width 224 height 129
click at [554, 79] on div "View Profile" at bounding box center [383, 84] width 673 height 16
click at [552, 84] on div "View Profile" at bounding box center [383, 84] width 673 height 16
